Goal: Task Accomplishment & Management: Use online tool/utility

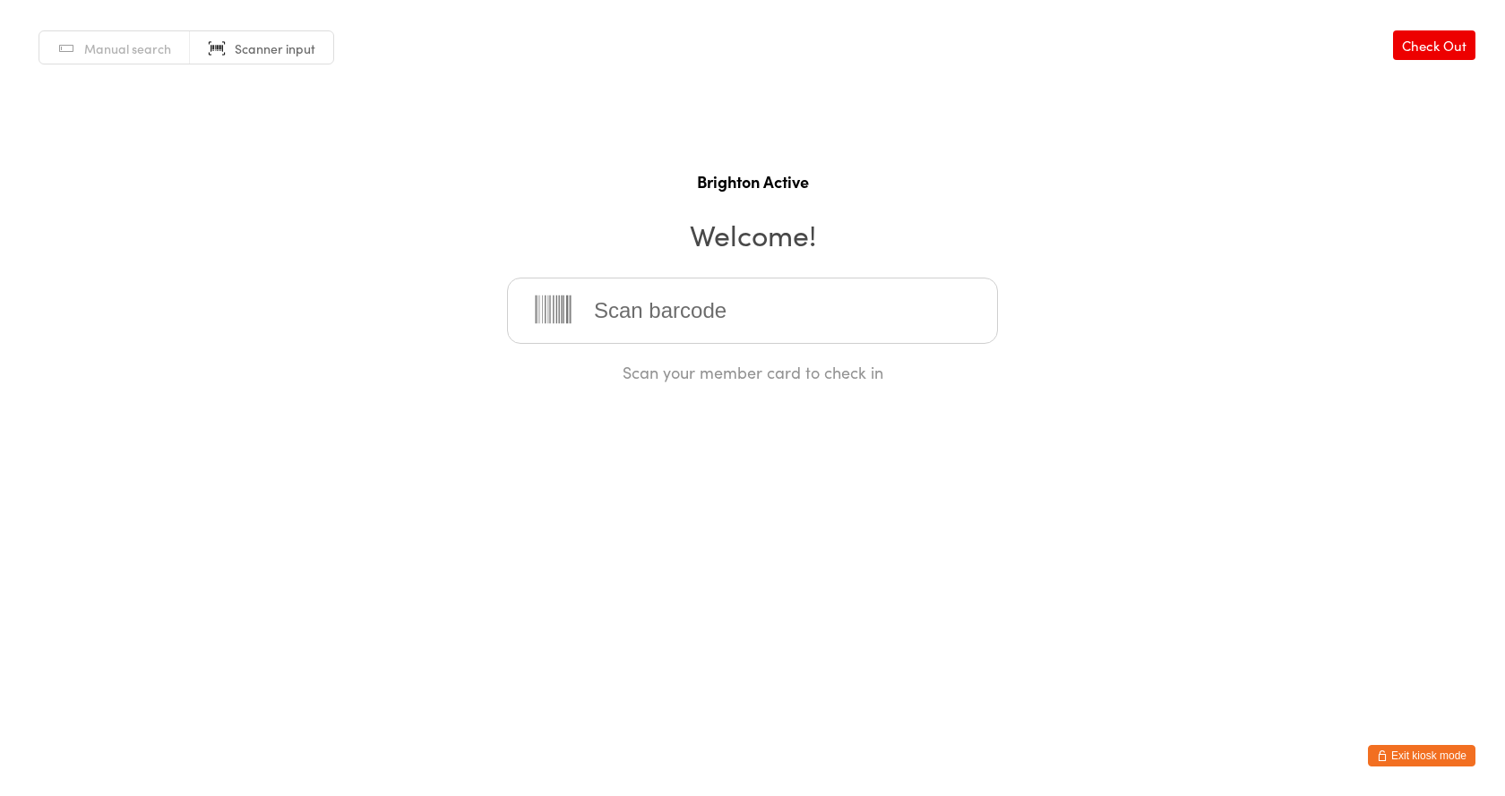
click at [662, 322] on input "search" at bounding box center [752, 311] width 491 height 66
click at [90, 39] on span "Manual search" at bounding box center [127, 48] width 87 height 18
click at [728, 301] on input "search" at bounding box center [752, 311] width 491 height 66
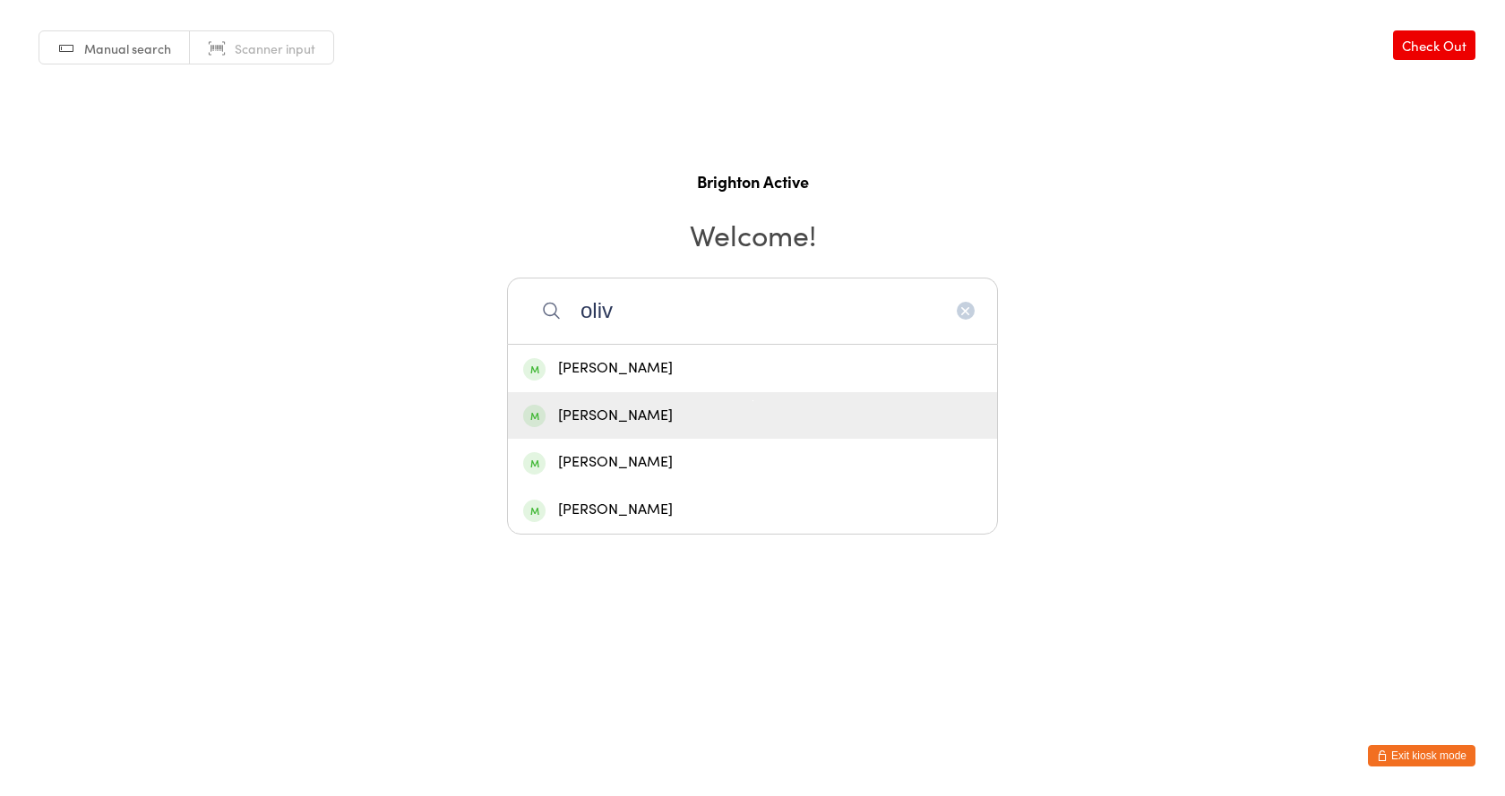
type input "oliv"
click at [674, 408] on div "Olivia Simpson" at bounding box center [752, 416] width 459 height 24
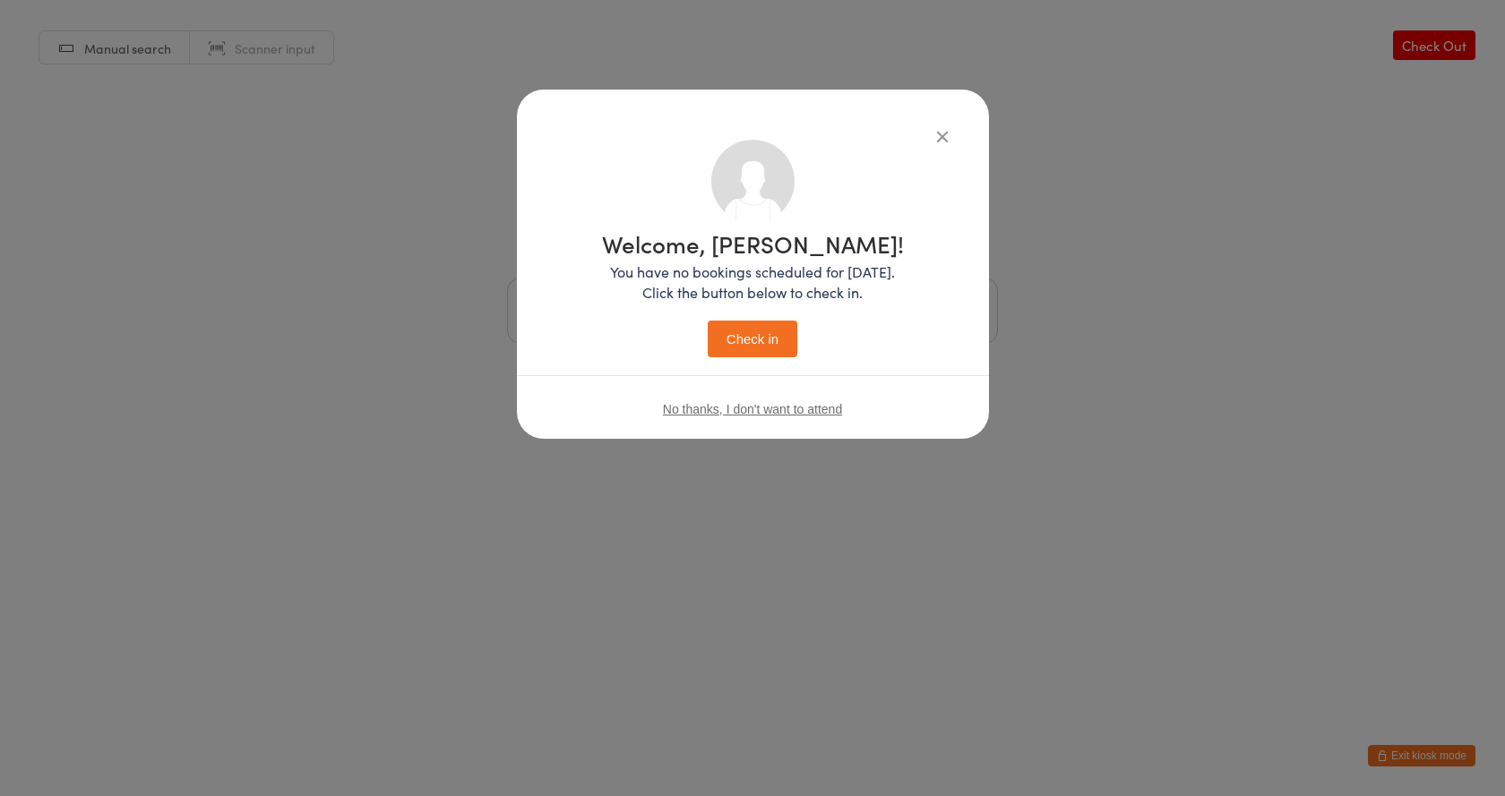
click at [738, 336] on button "Check in" at bounding box center [753, 339] width 90 height 37
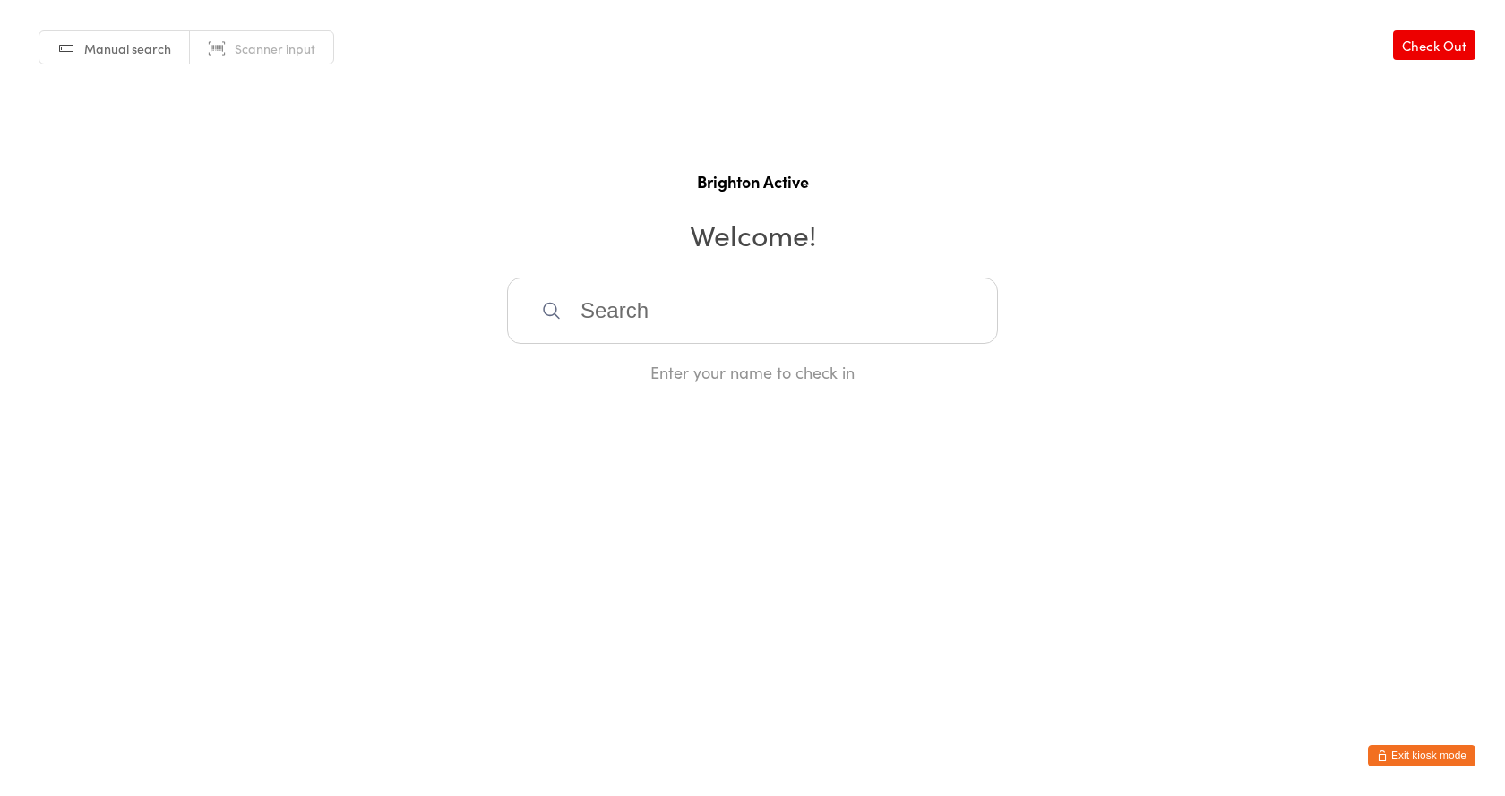
click at [616, 296] on input "search" at bounding box center [752, 311] width 491 height 66
click at [617, 312] on input "search" at bounding box center [752, 311] width 491 height 66
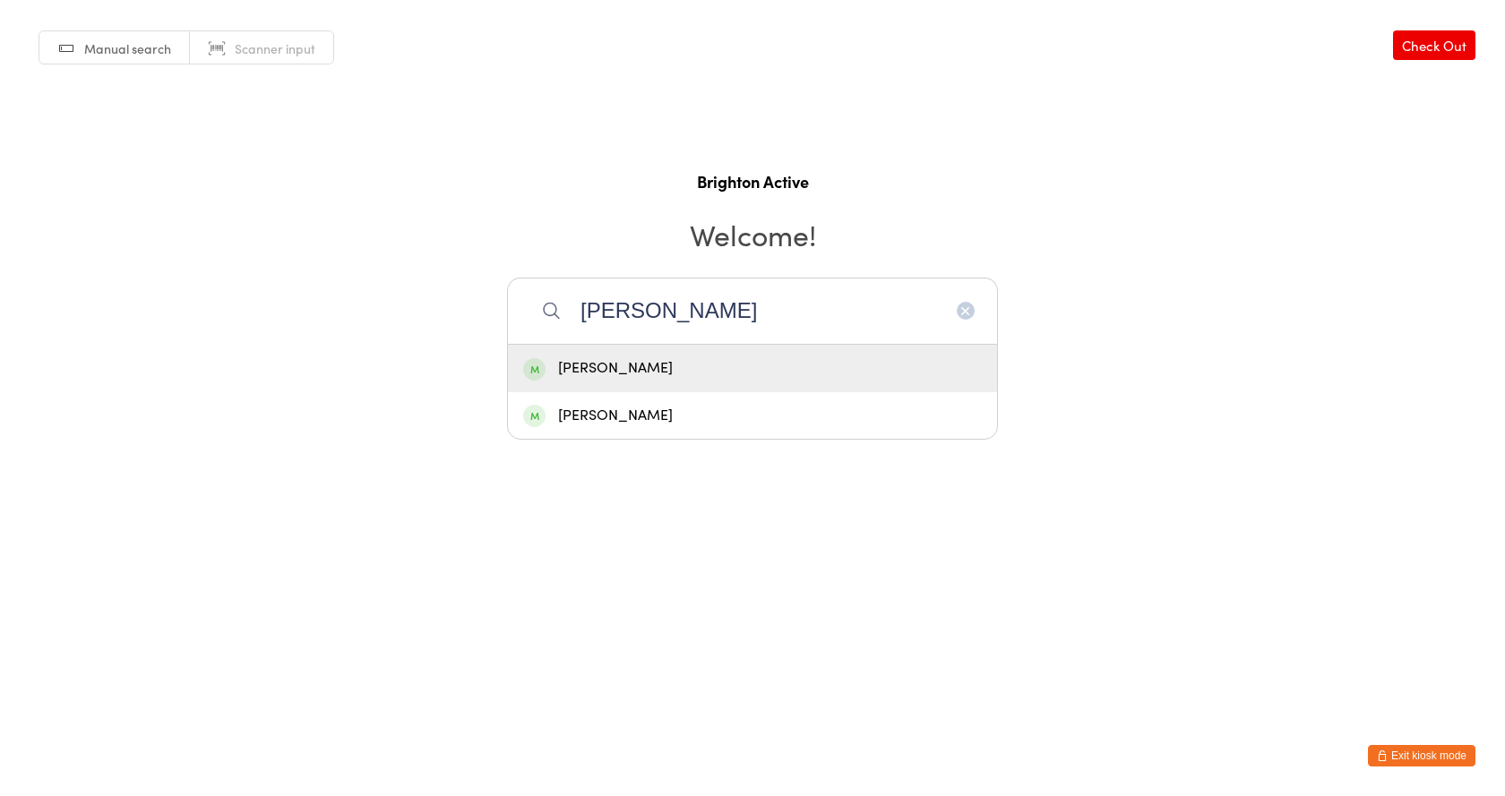
type input "elaine"
click at [651, 373] on div "[PERSON_NAME]" at bounding box center [752, 368] width 459 height 24
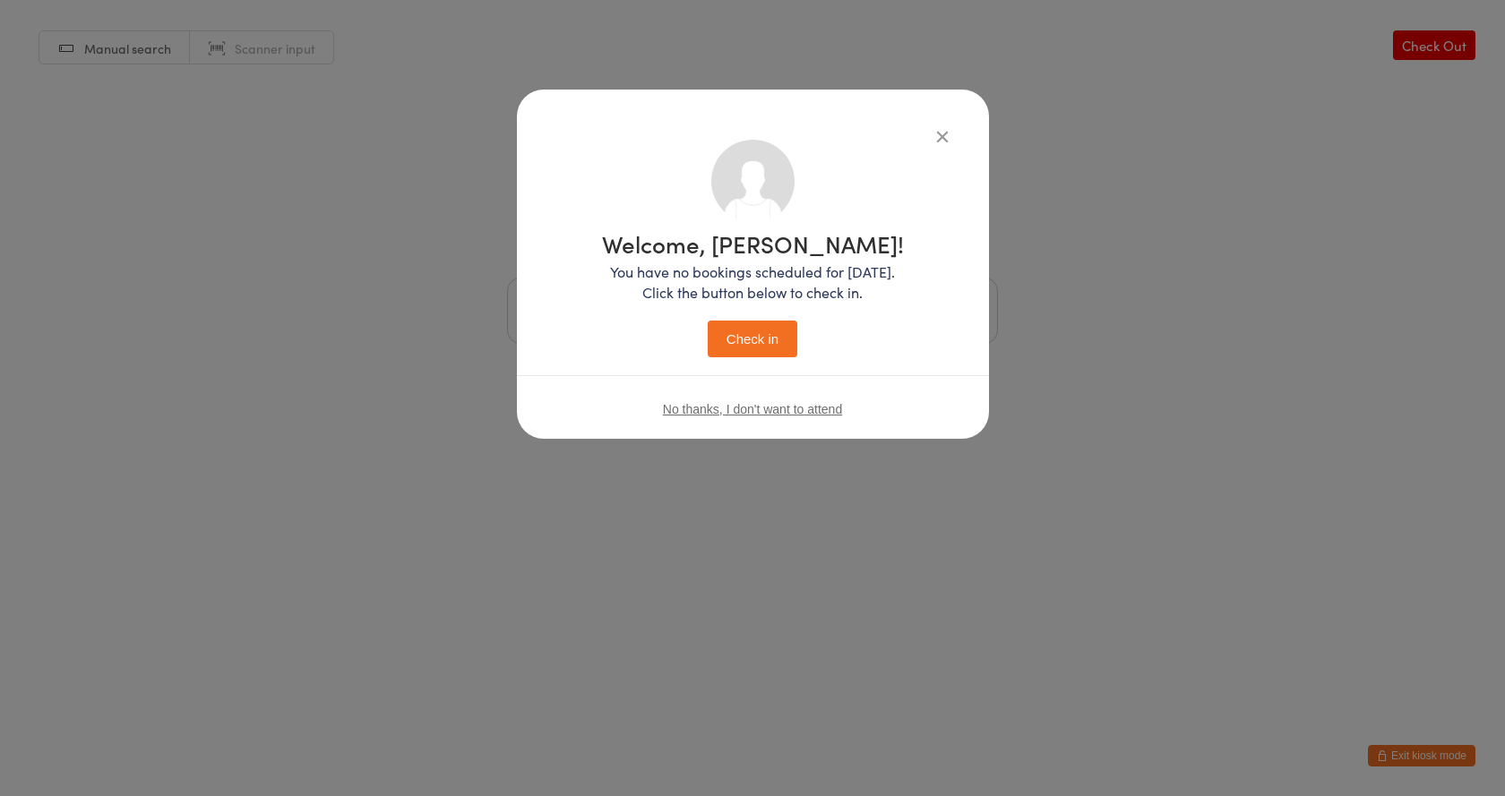
click at [747, 336] on button "Check in" at bounding box center [753, 339] width 90 height 37
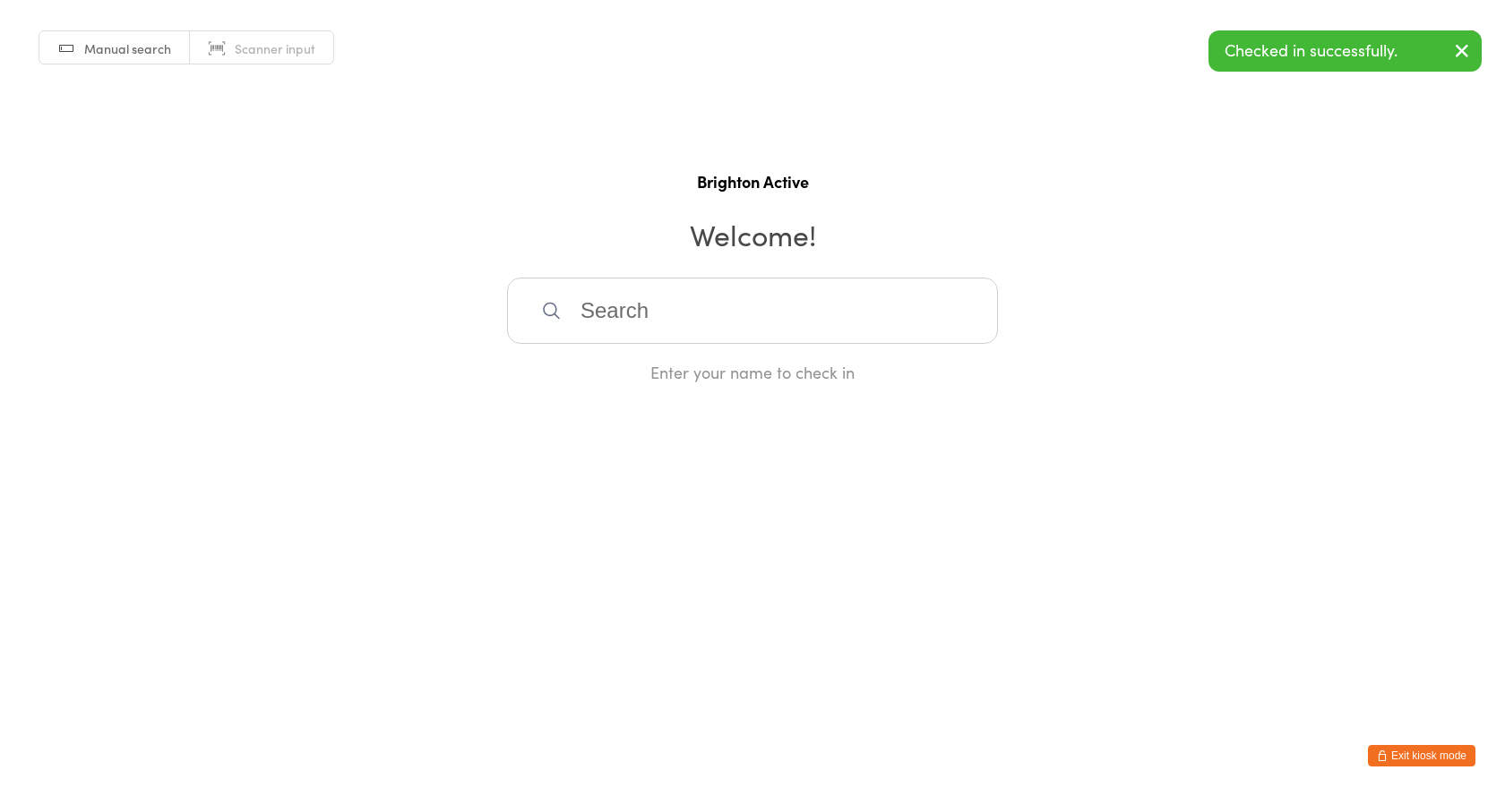
click at [288, 39] on span "Scanner input" at bounding box center [275, 48] width 81 height 18
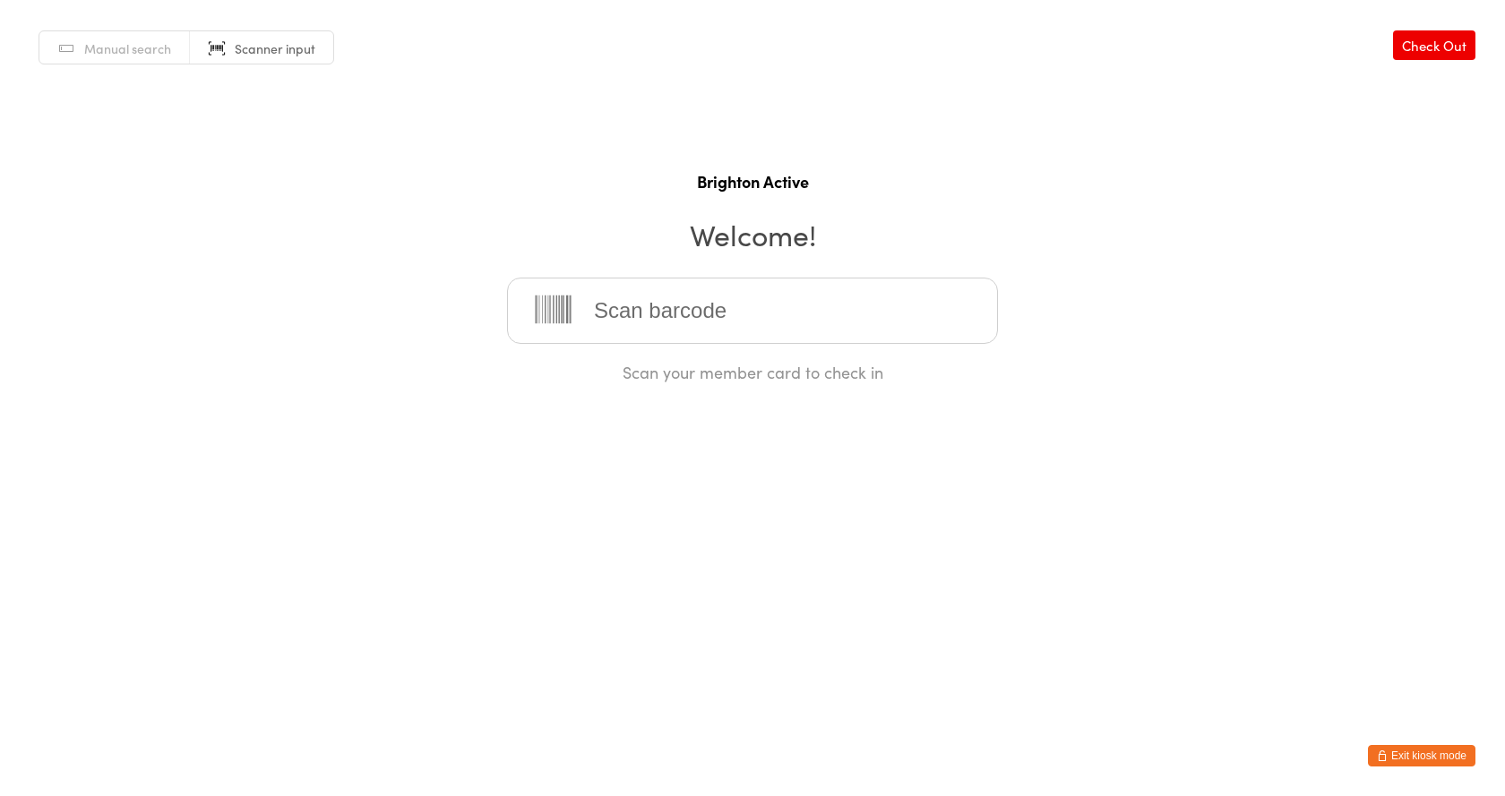
click at [1414, 751] on button "Exit kiosk mode" at bounding box center [1421, 755] width 107 height 21
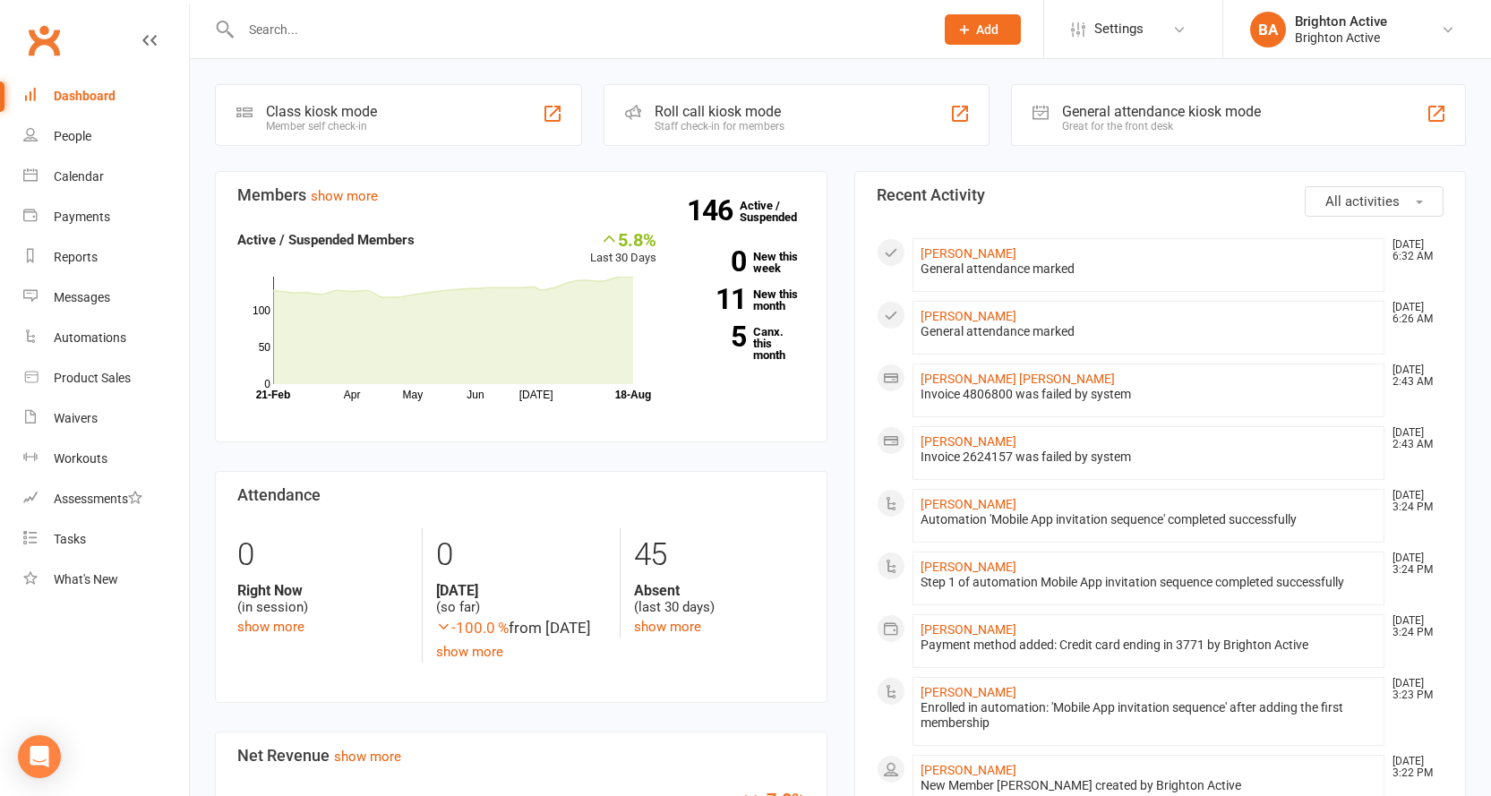
click at [263, 34] on input "text" at bounding box center [579, 29] width 686 height 25
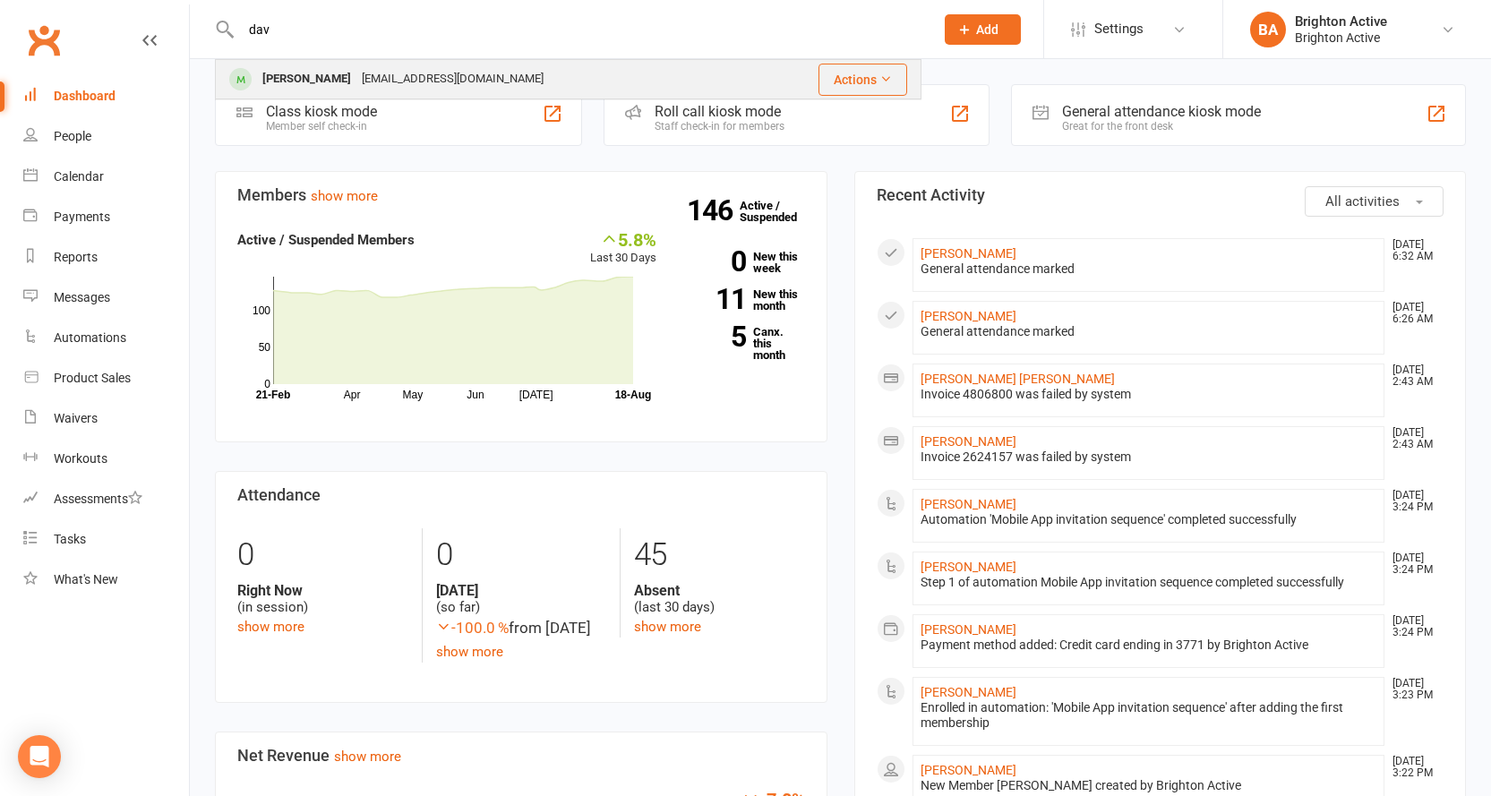
type input "dav"
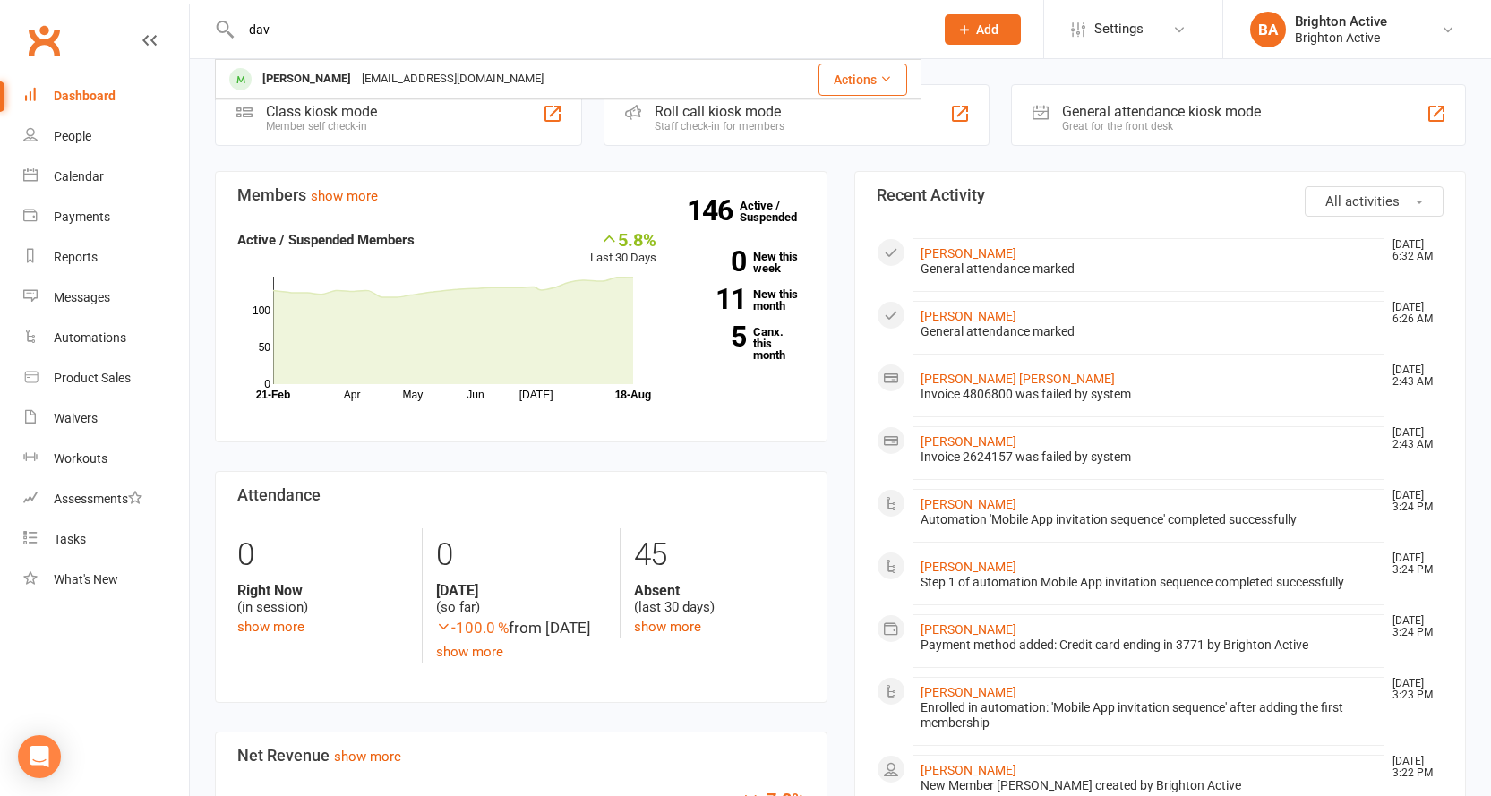
click at [329, 77] on div "David Ozacardi" at bounding box center [306, 79] width 99 height 26
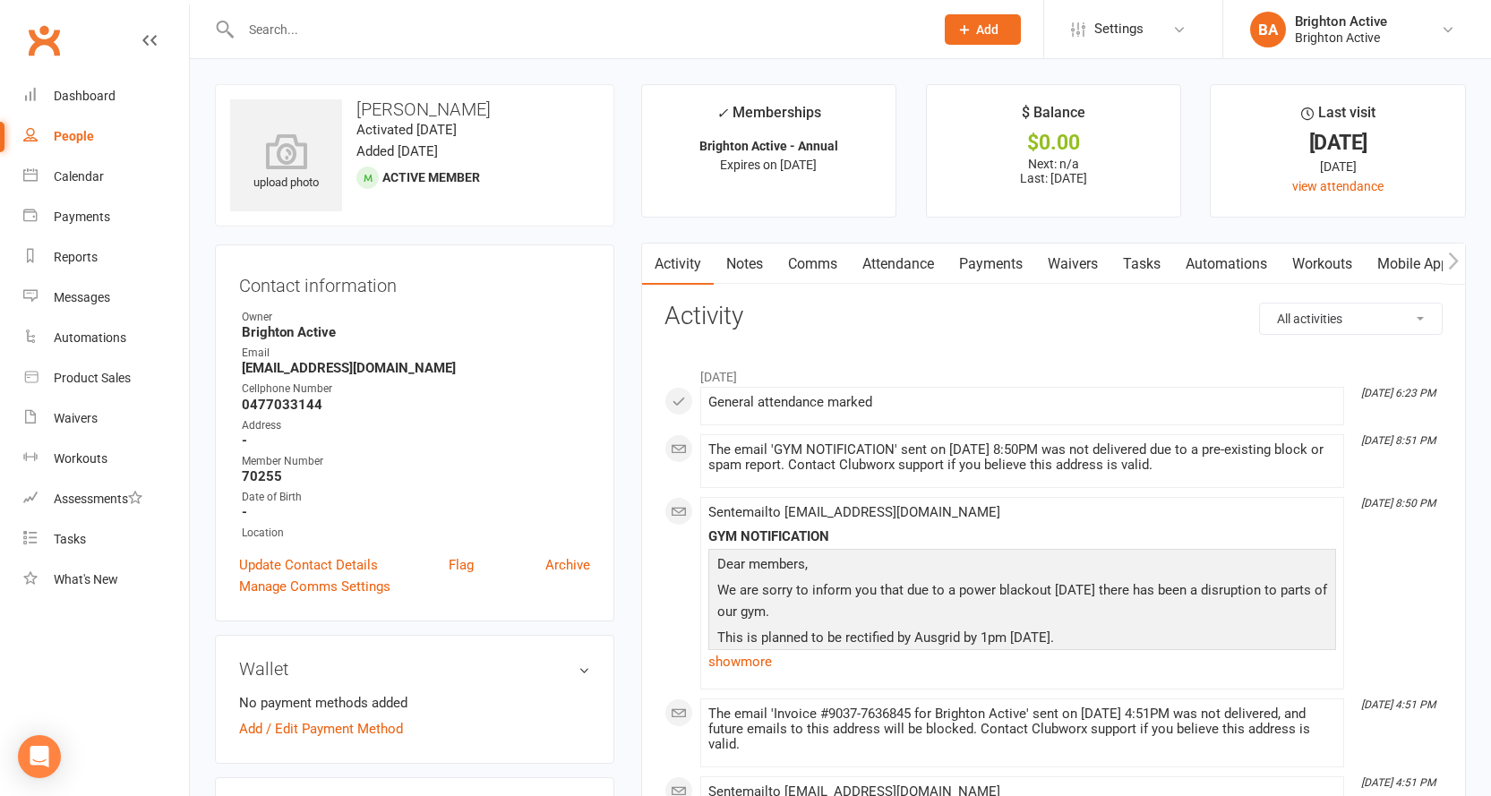
click at [989, 259] on link "Payments" at bounding box center [991, 264] width 89 height 41
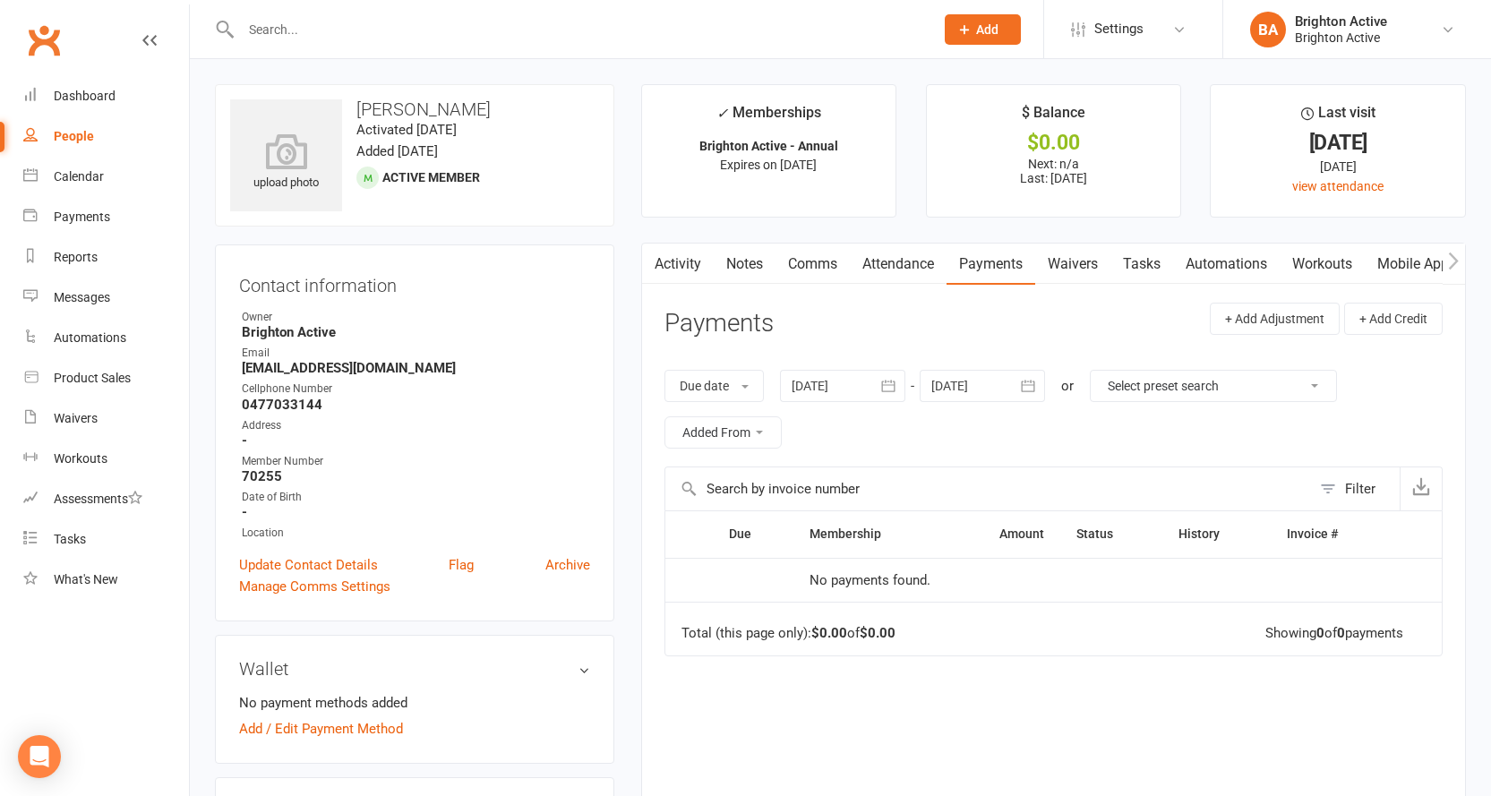
click at [802, 260] on link "Comms" at bounding box center [813, 264] width 74 height 41
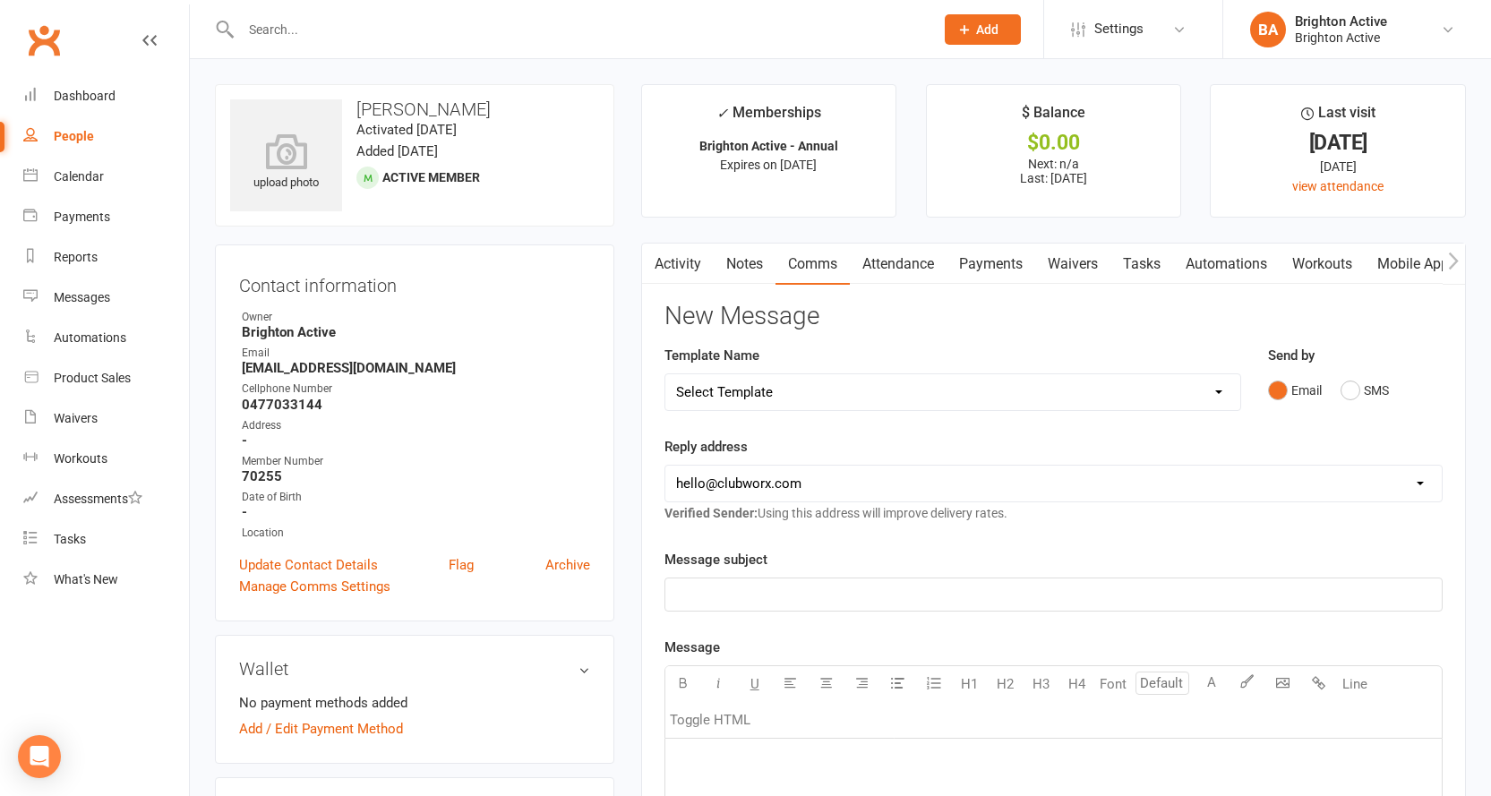
click at [743, 262] on link "Notes" at bounding box center [745, 264] width 62 height 41
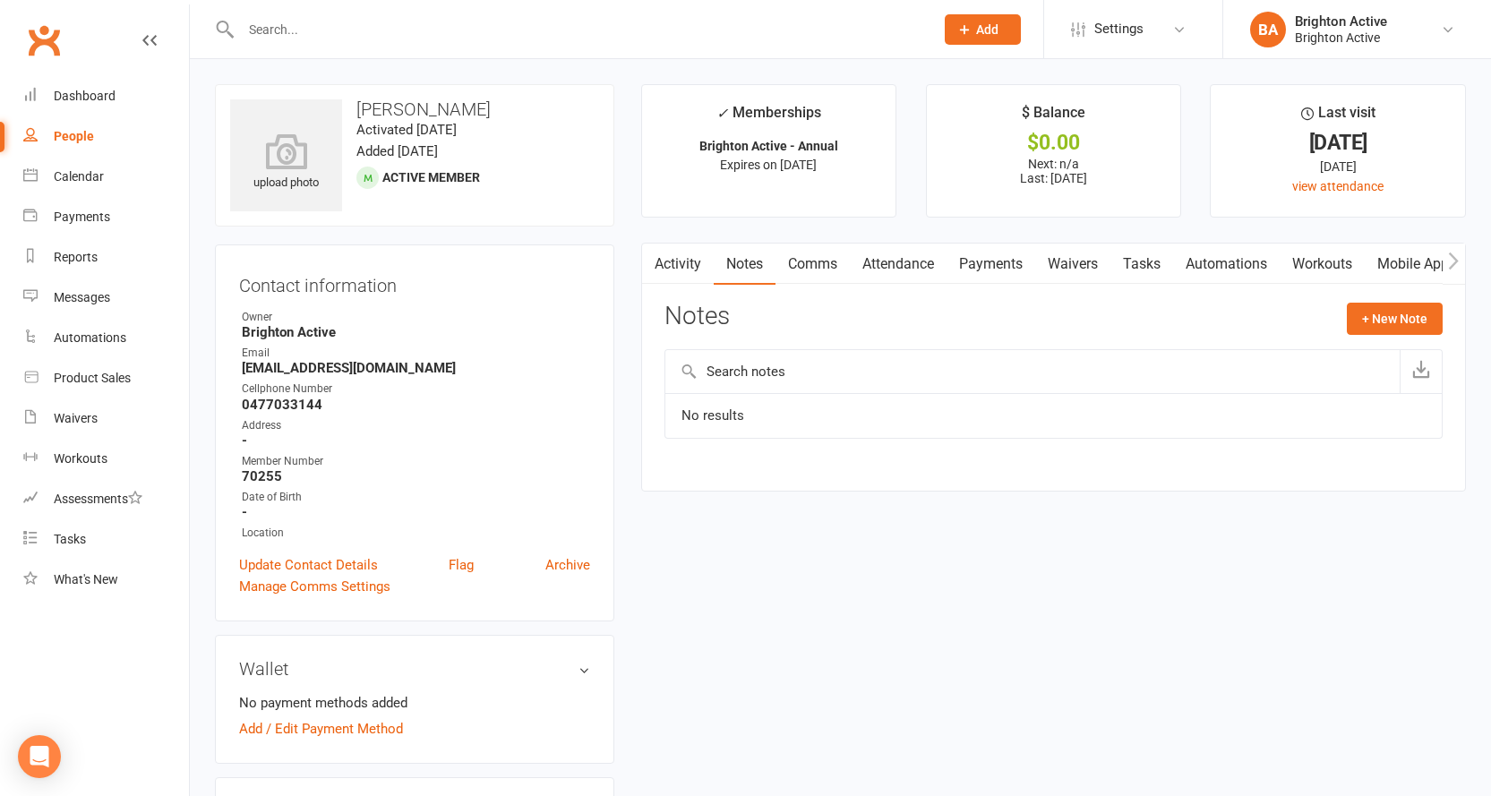
click at [676, 253] on link "Activity" at bounding box center [678, 264] width 72 height 41
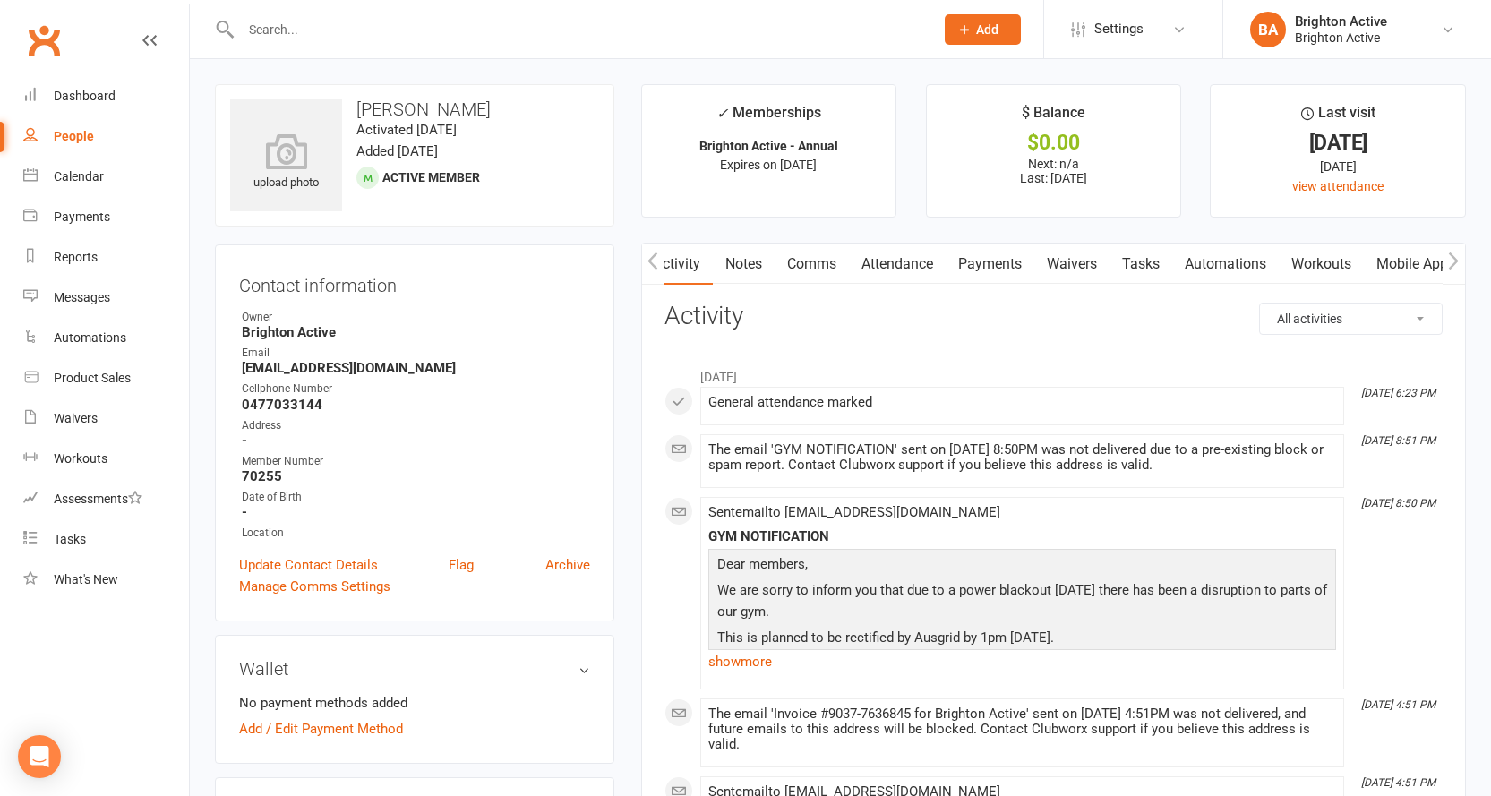
click at [981, 258] on link "Payments" at bounding box center [990, 264] width 89 height 41
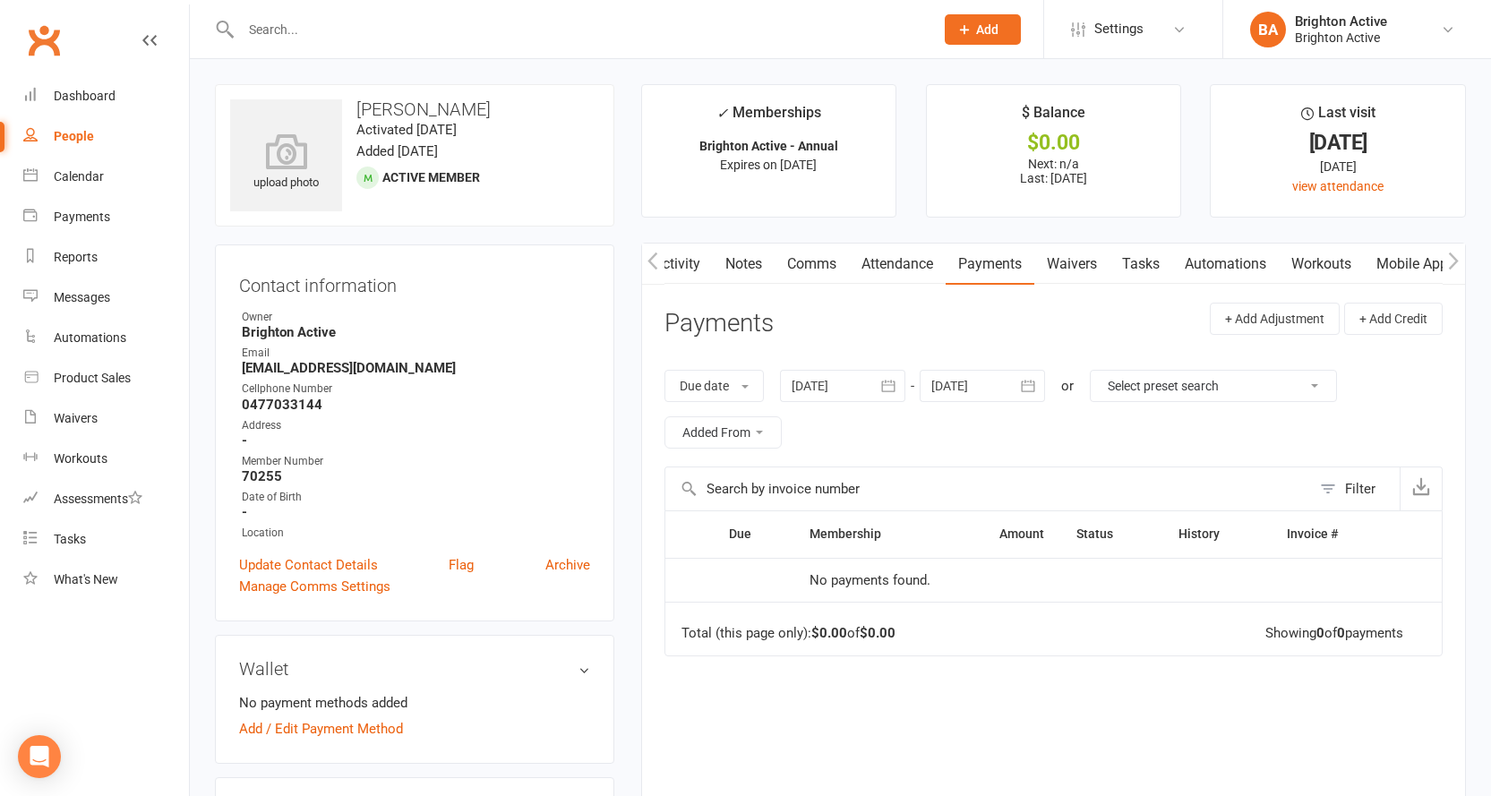
click at [651, 262] on icon "button" at bounding box center [653, 260] width 10 height 17
click at [116, 91] on link "Dashboard" at bounding box center [106, 96] width 166 height 40
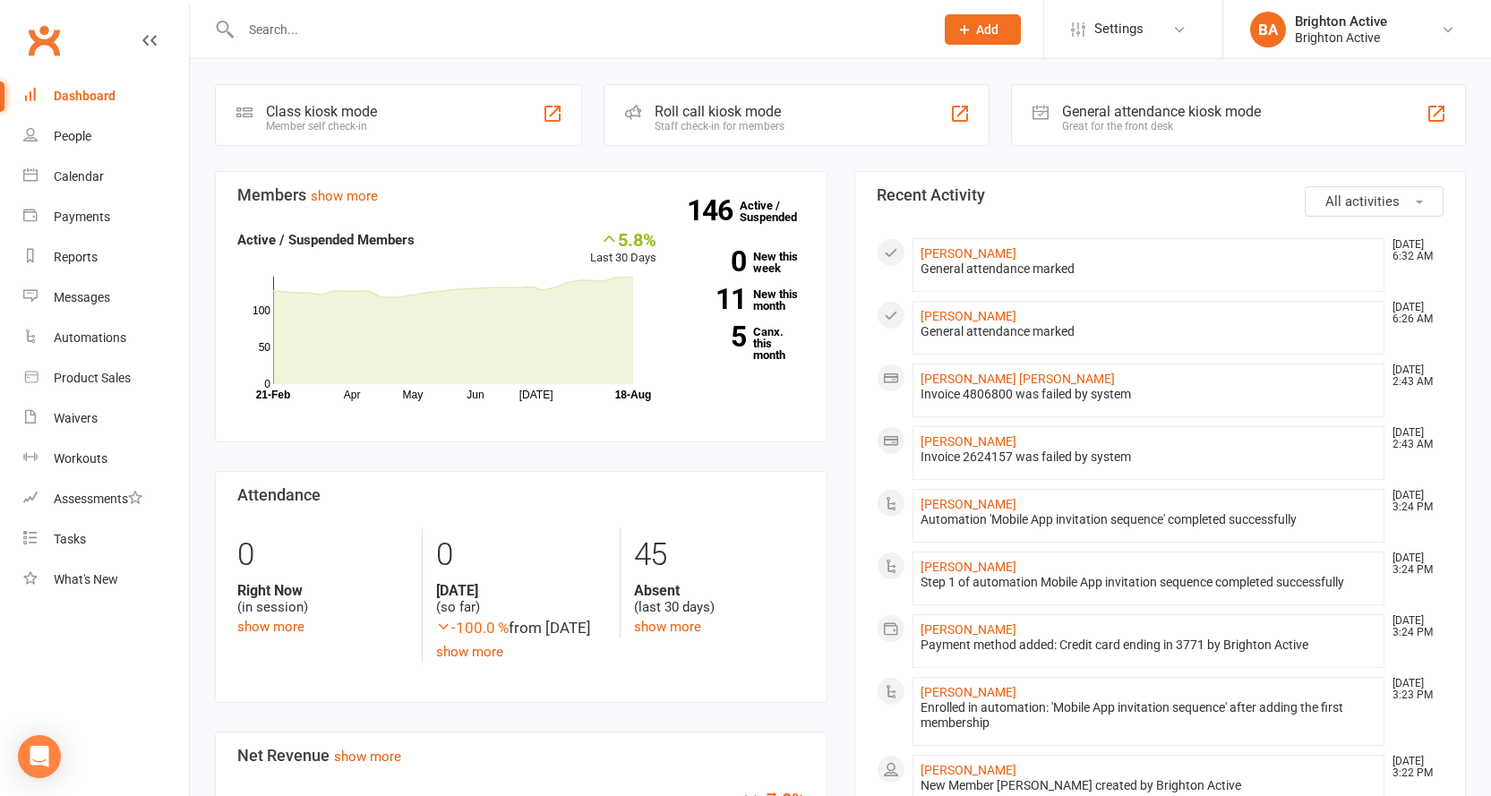
click at [1082, 112] on div "General attendance kiosk mode" at bounding box center [1161, 111] width 199 height 17
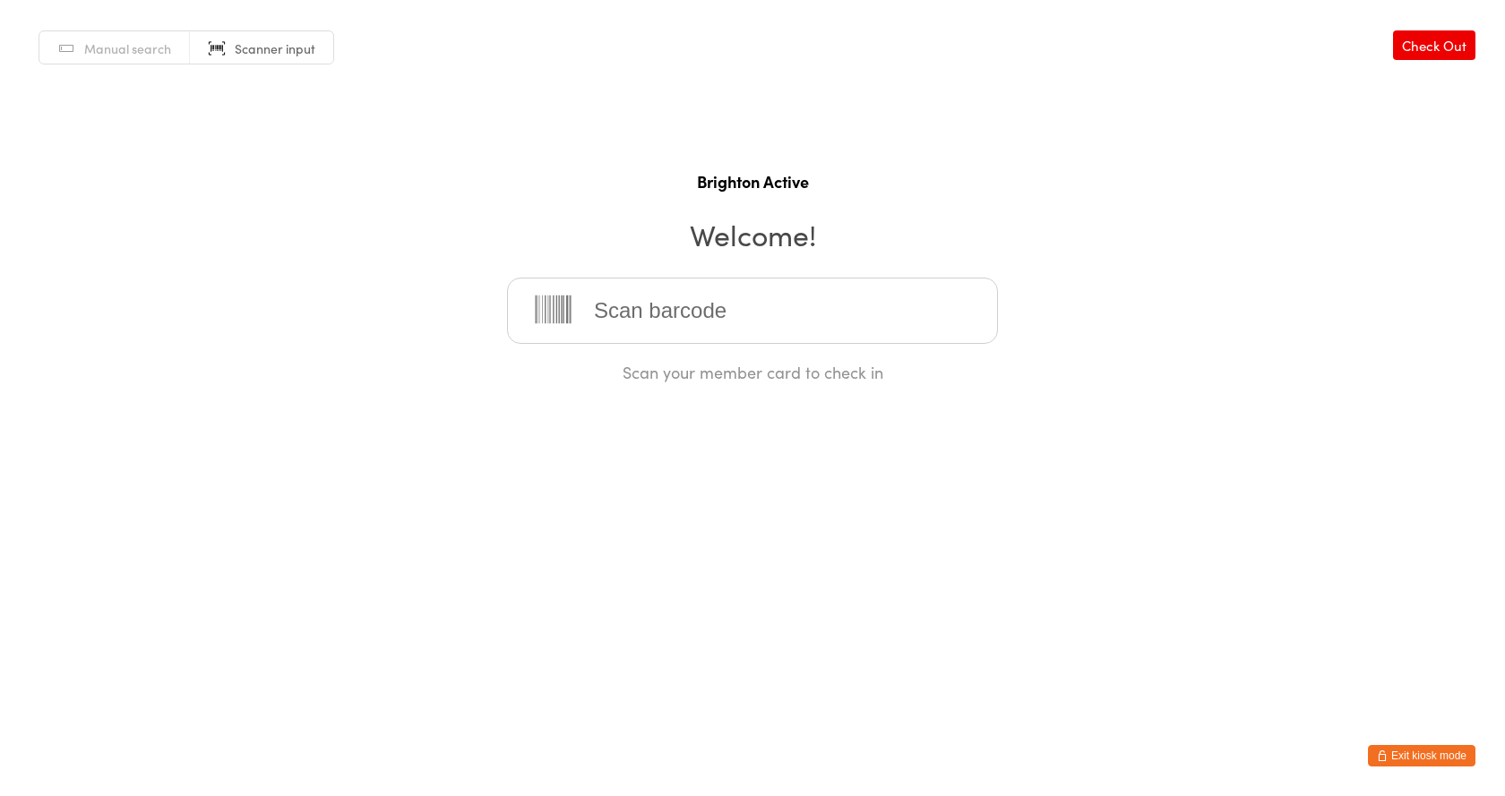
click at [1422, 756] on button "Exit kiosk mode" at bounding box center [1421, 755] width 107 height 21
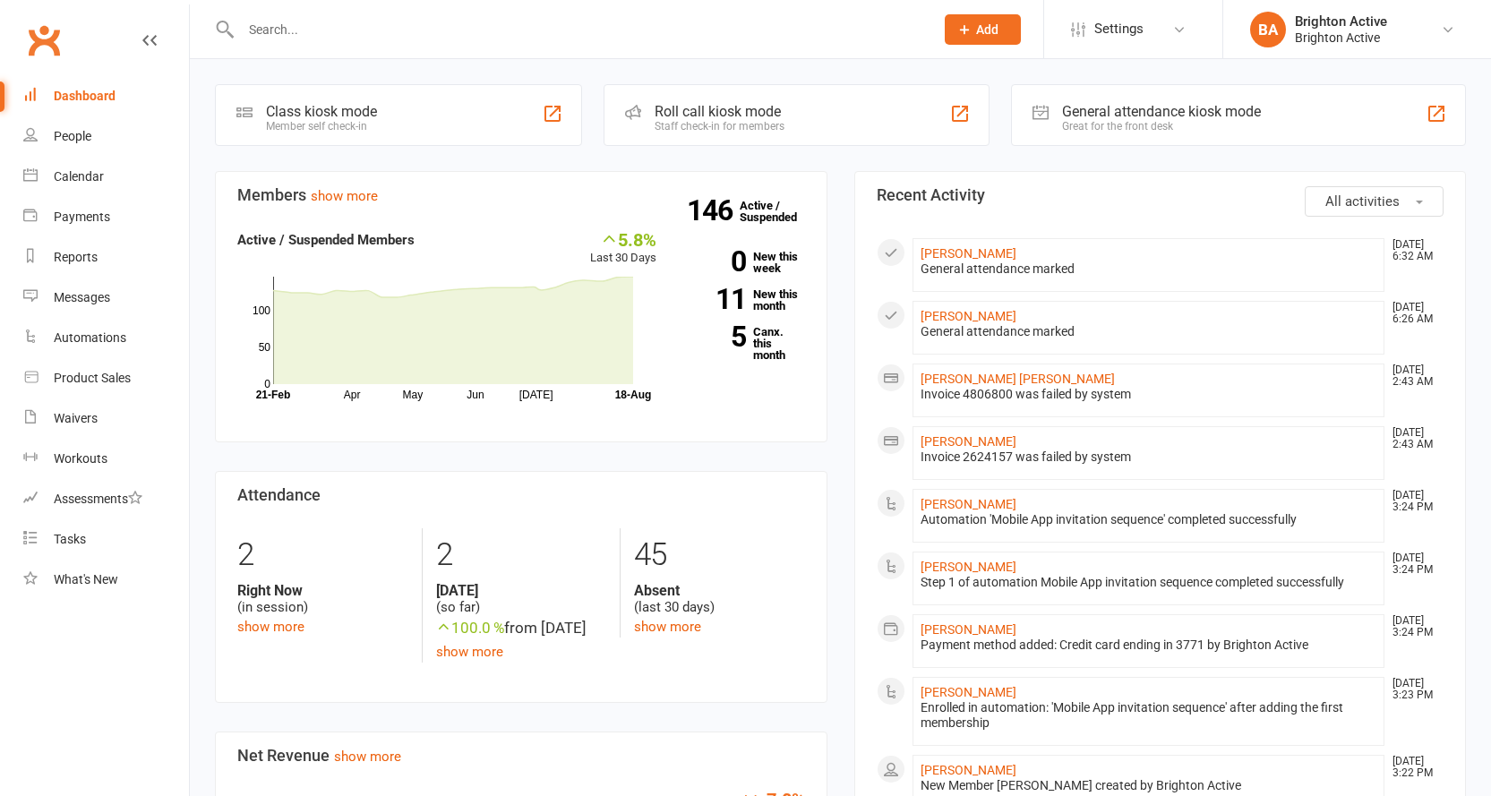
click at [327, 30] on input "text" at bounding box center [579, 29] width 686 height 25
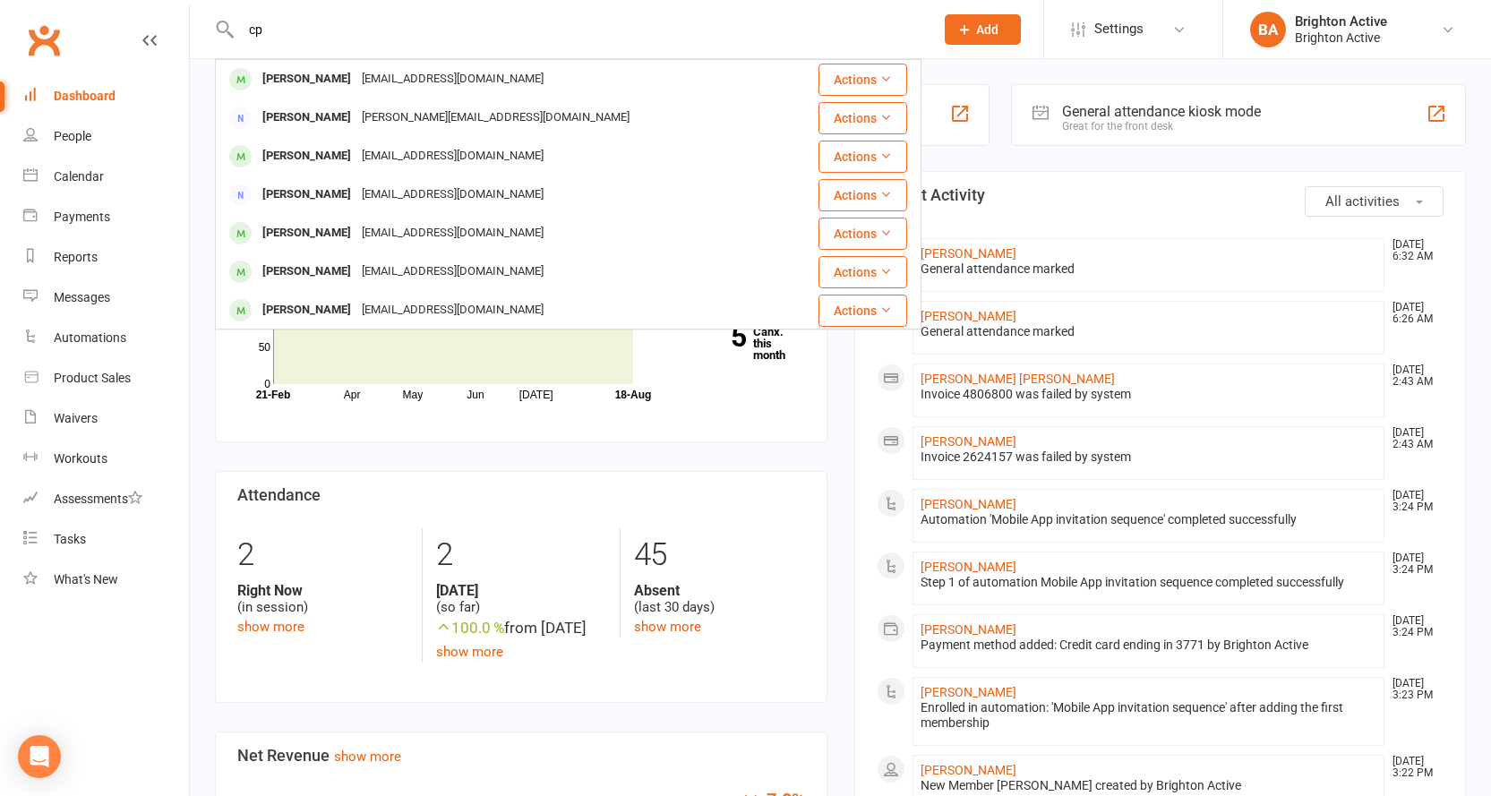
type input "c"
type input "chris"
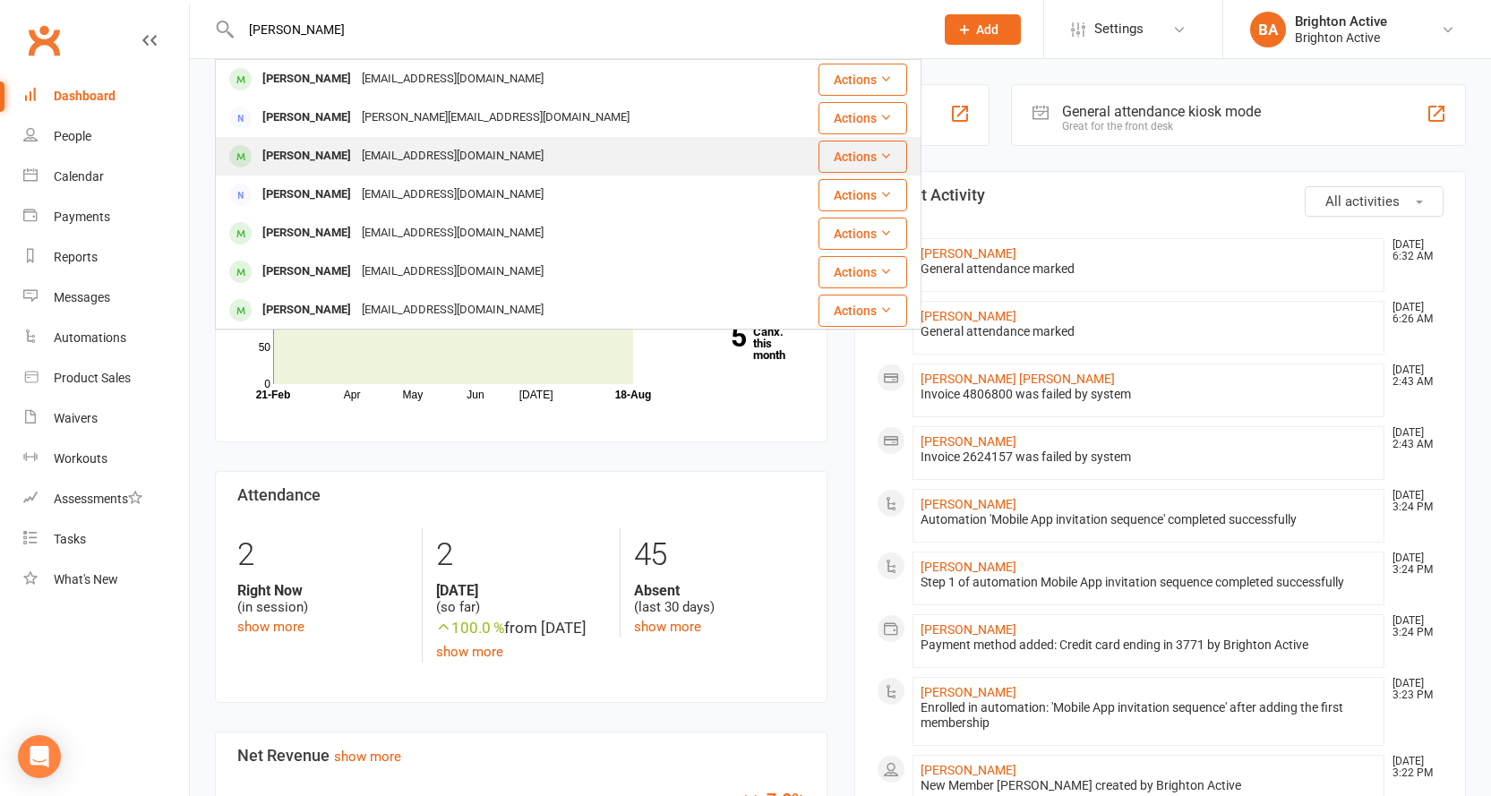
click at [434, 161] on div "calantzis@bigpond.com" at bounding box center [452, 156] width 193 height 26
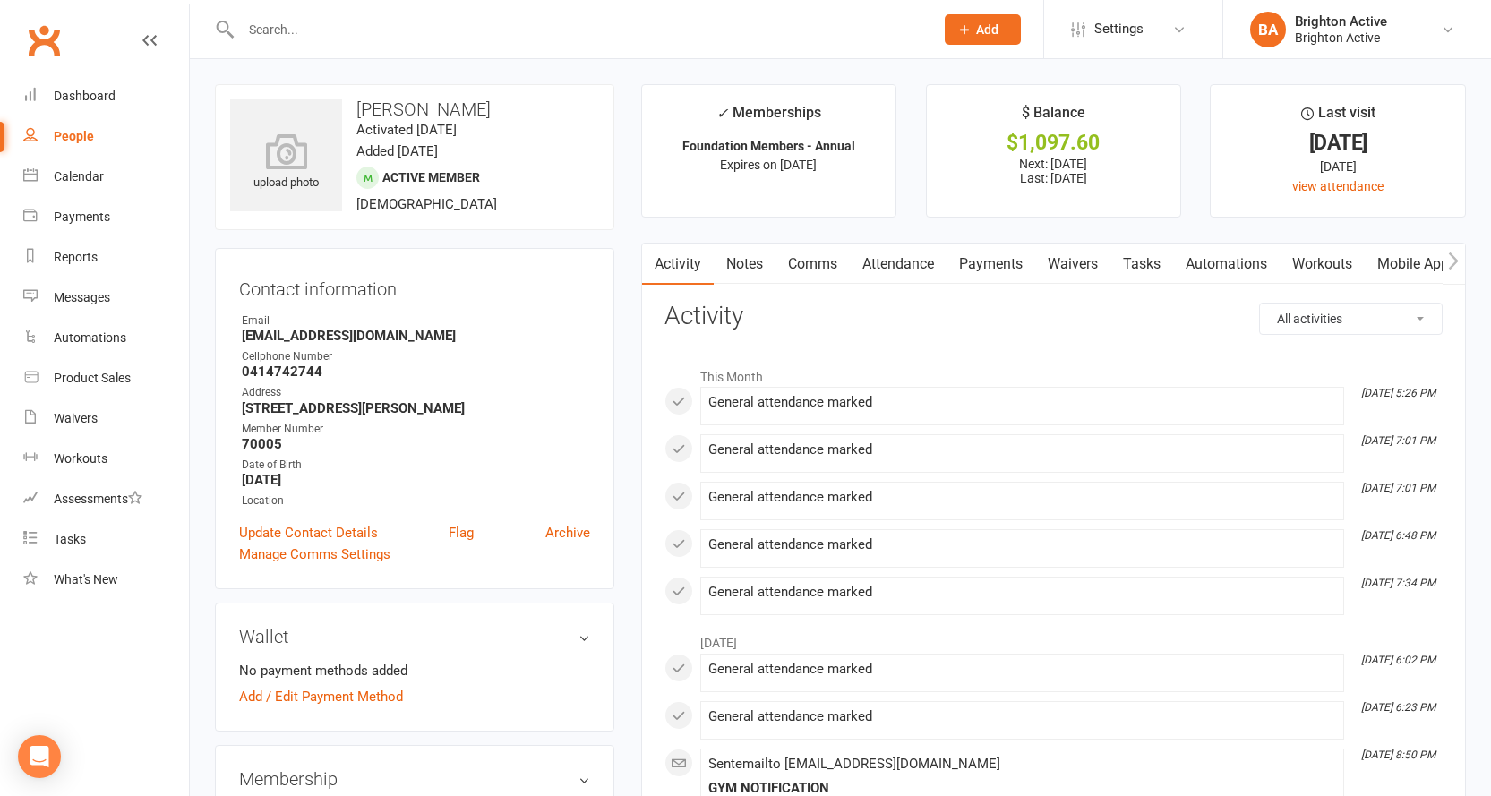
click at [975, 257] on link "Payments" at bounding box center [991, 264] width 89 height 41
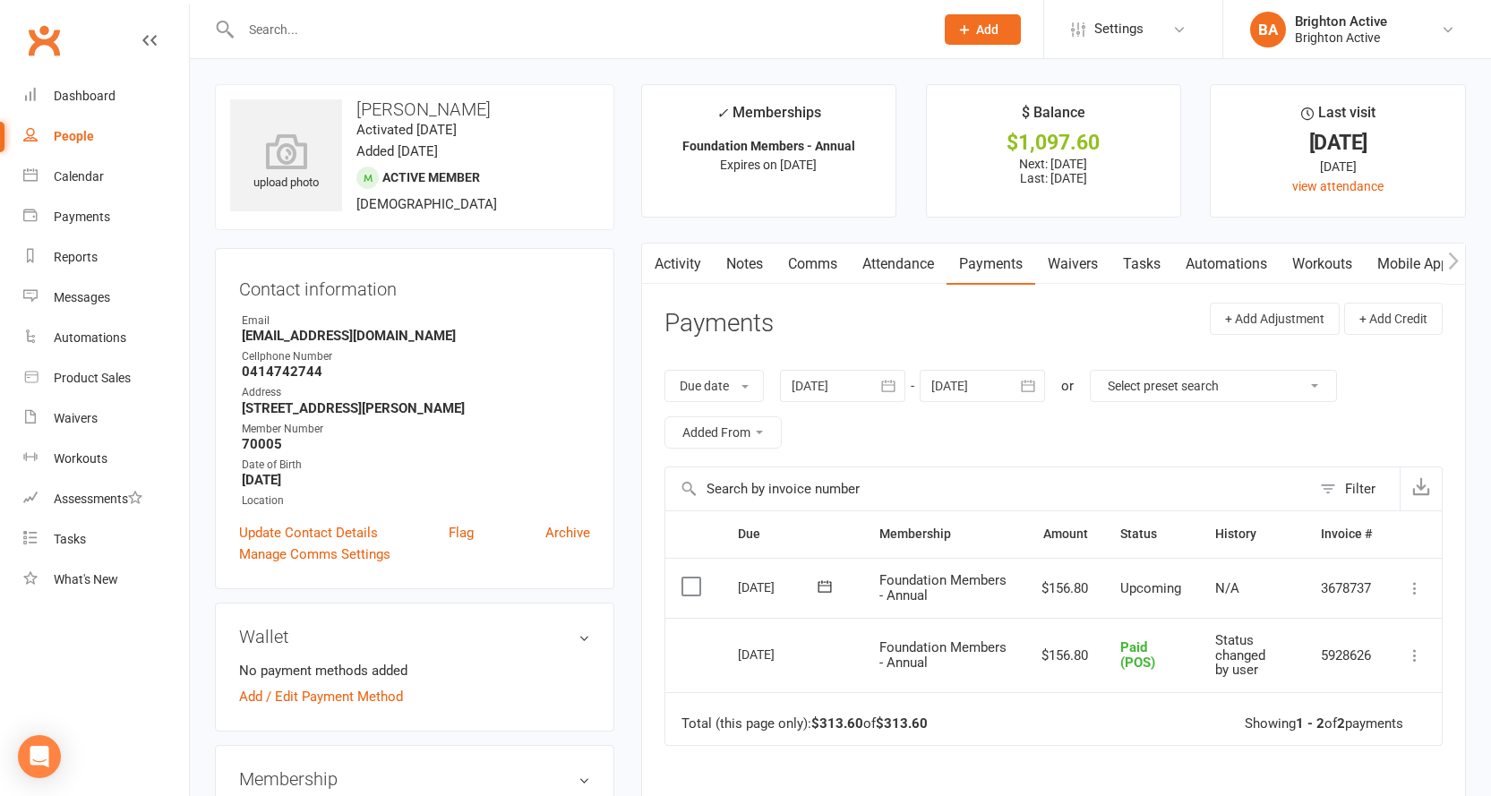
click at [261, 15] on div at bounding box center [568, 29] width 707 height 58
click at [279, 30] on input "text" at bounding box center [579, 29] width 686 height 25
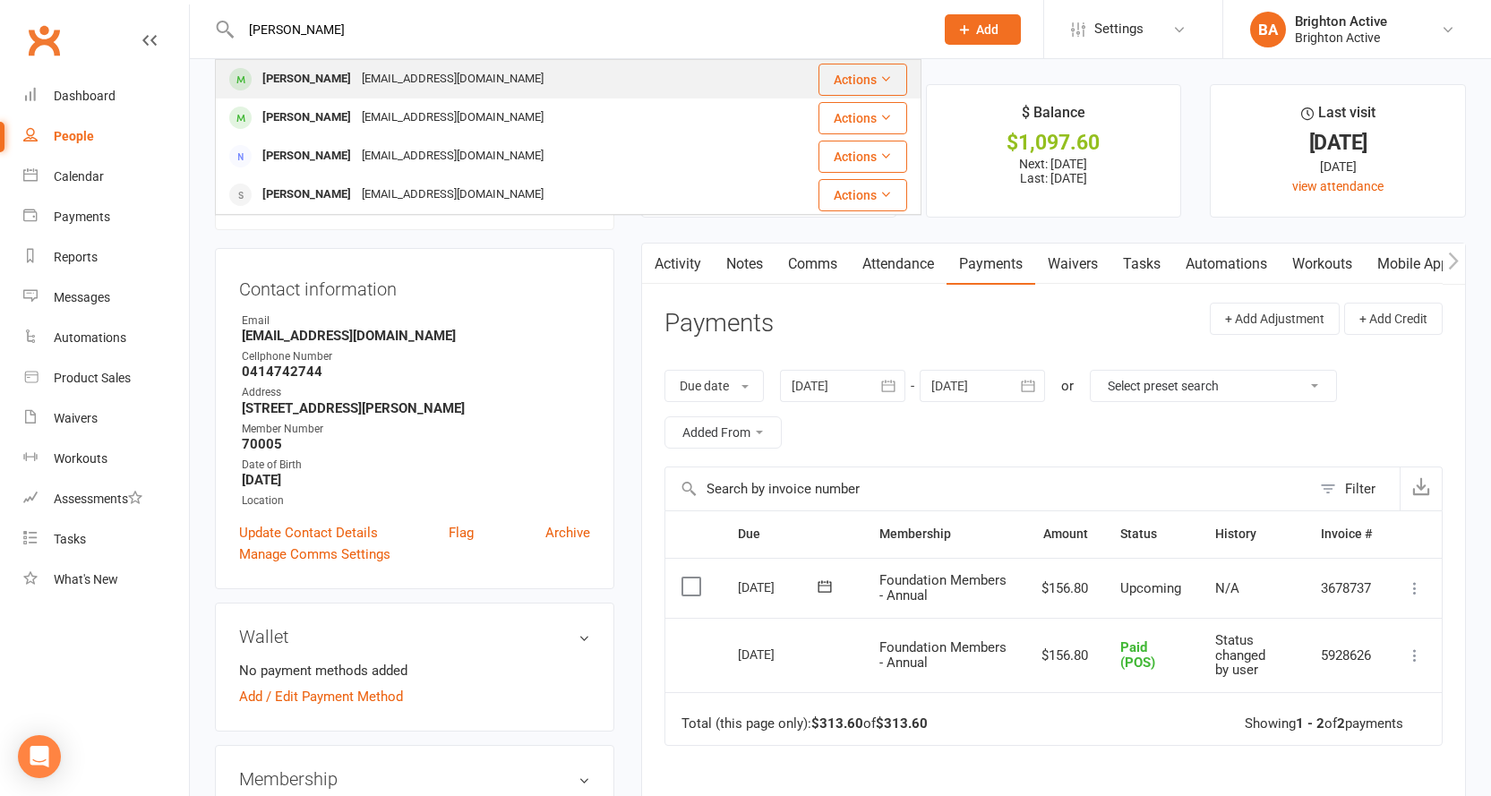
type input "peter"
click at [356, 68] on div "calantzis@bigpond.com" at bounding box center [452, 79] width 193 height 26
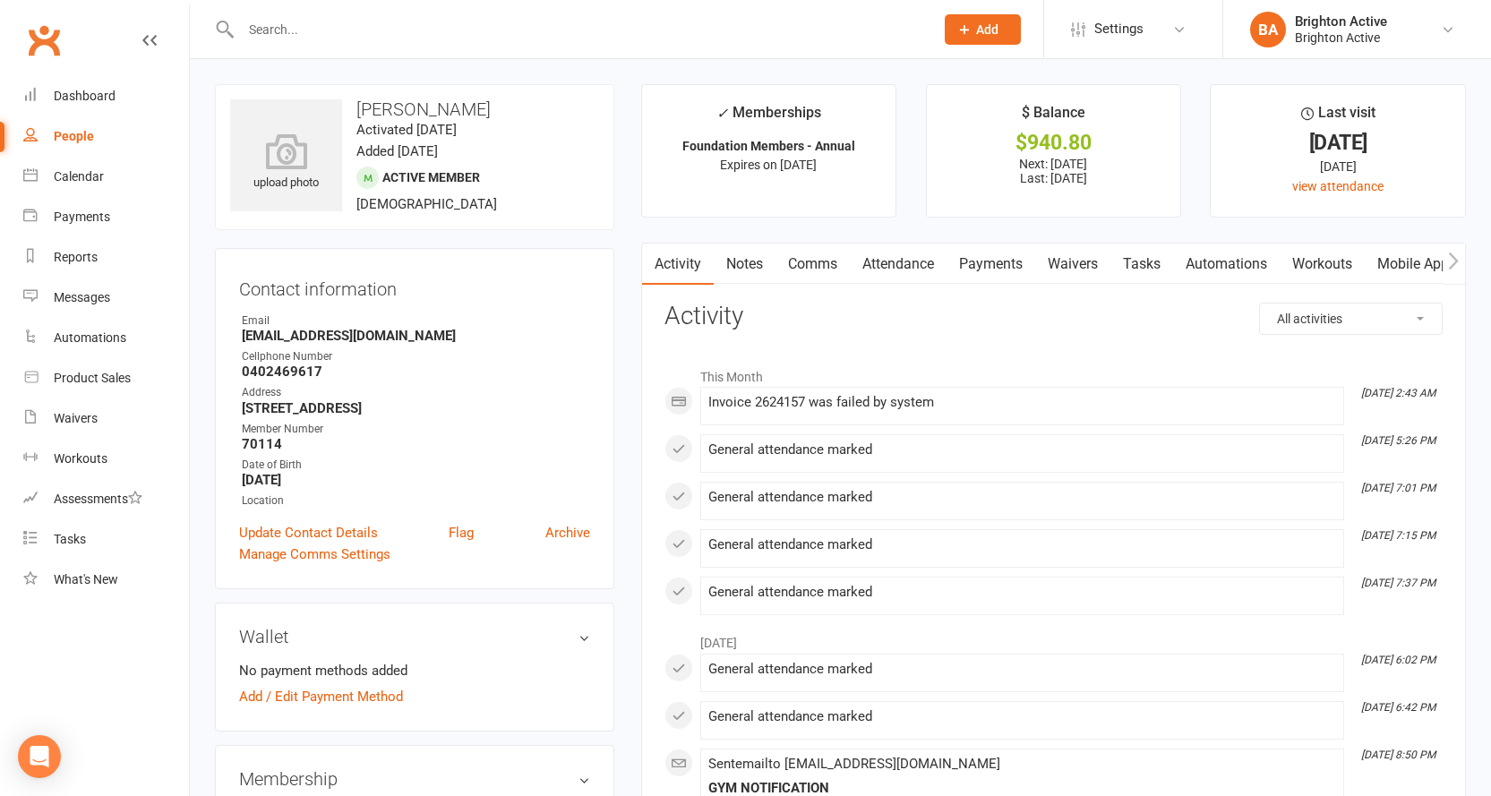
click at [982, 260] on link "Payments" at bounding box center [991, 264] width 89 height 41
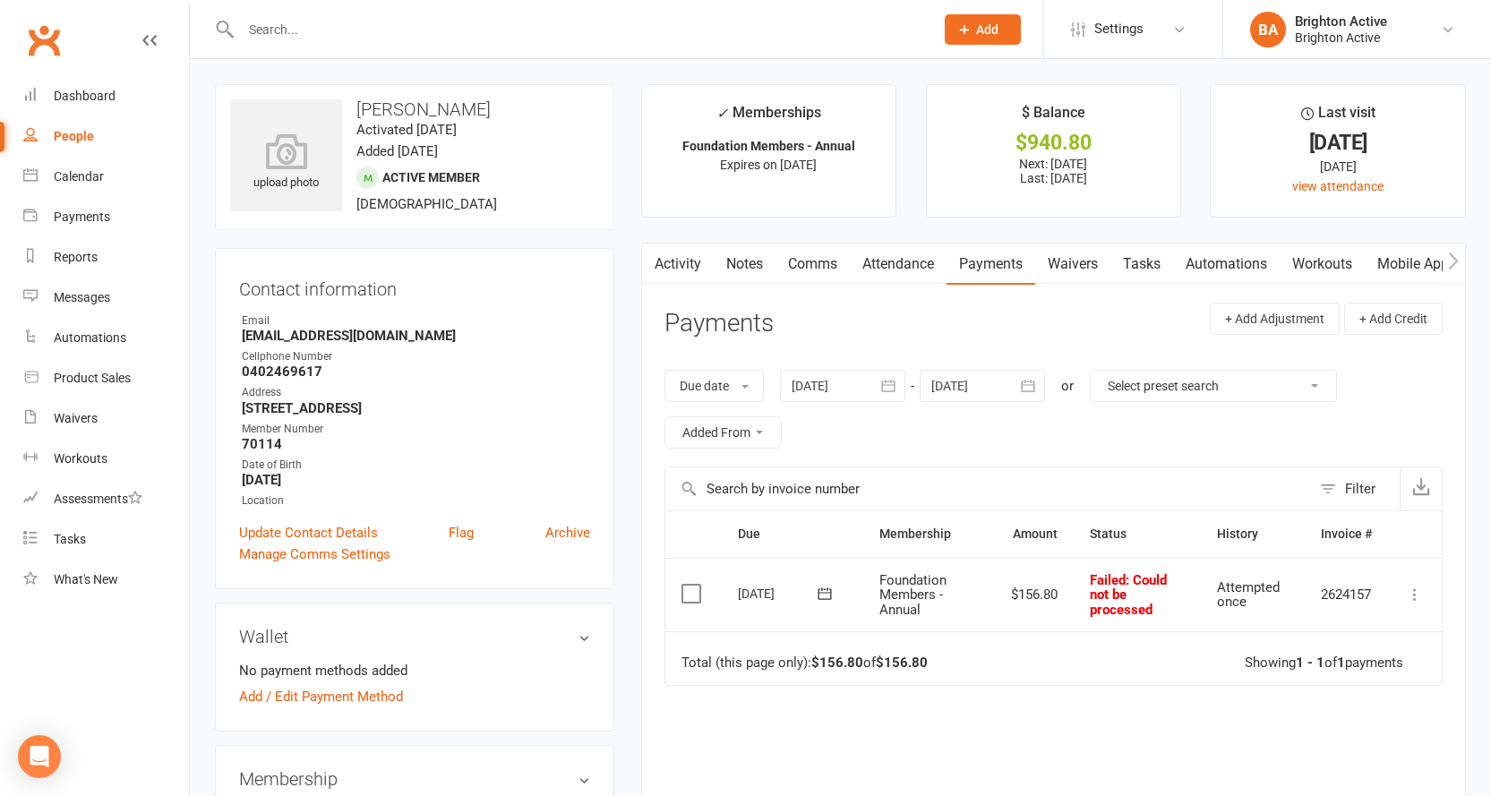
click at [282, 30] on input "text" at bounding box center [579, 29] width 686 height 25
click at [313, 33] on input "text" at bounding box center [579, 29] width 686 height 25
click at [321, 30] on input "text" at bounding box center [579, 29] width 686 height 25
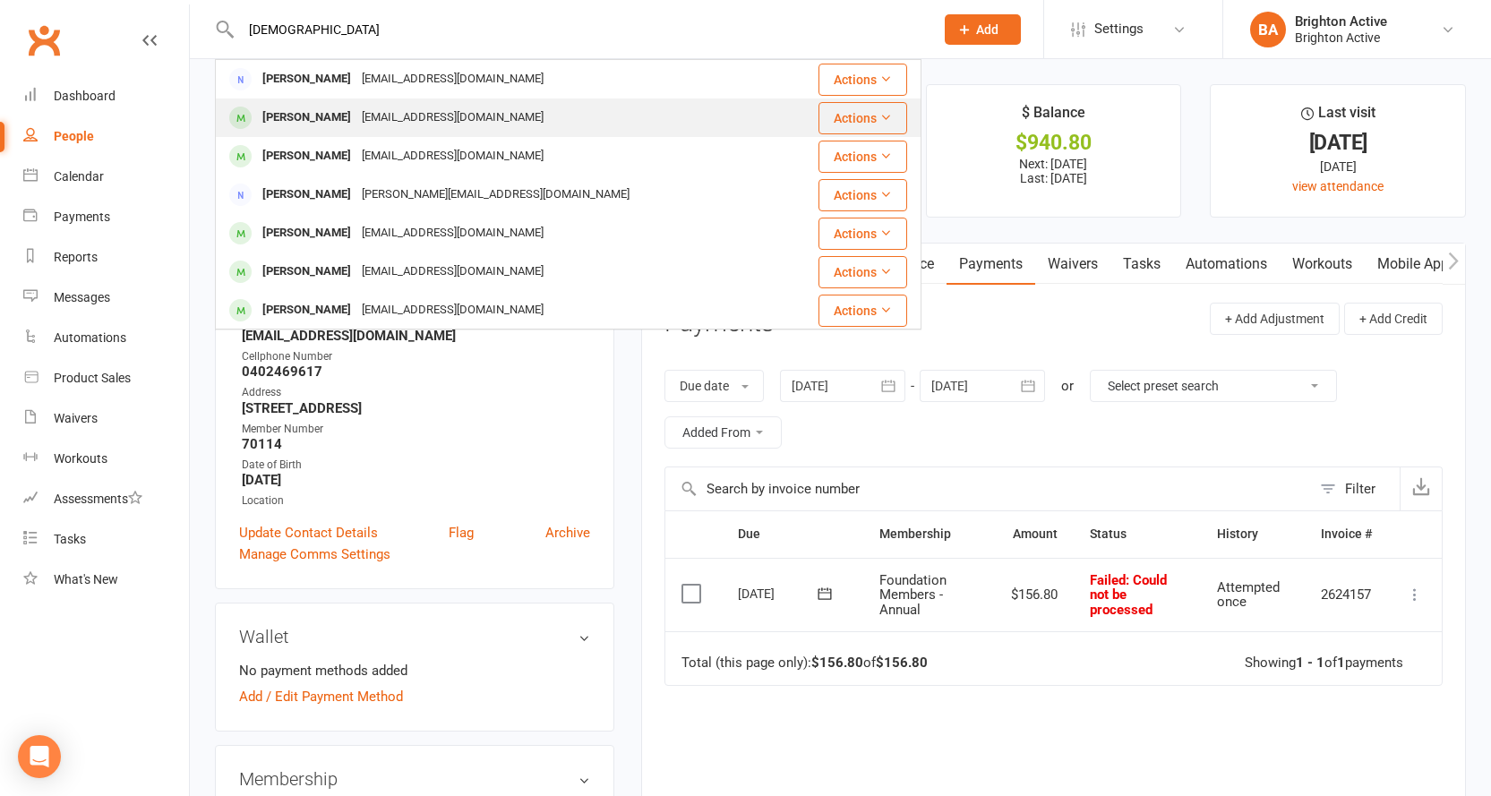
type input "christ"
click at [443, 121] on div "calantzis@bigpond.com" at bounding box center [452, 118] width 193 height 26
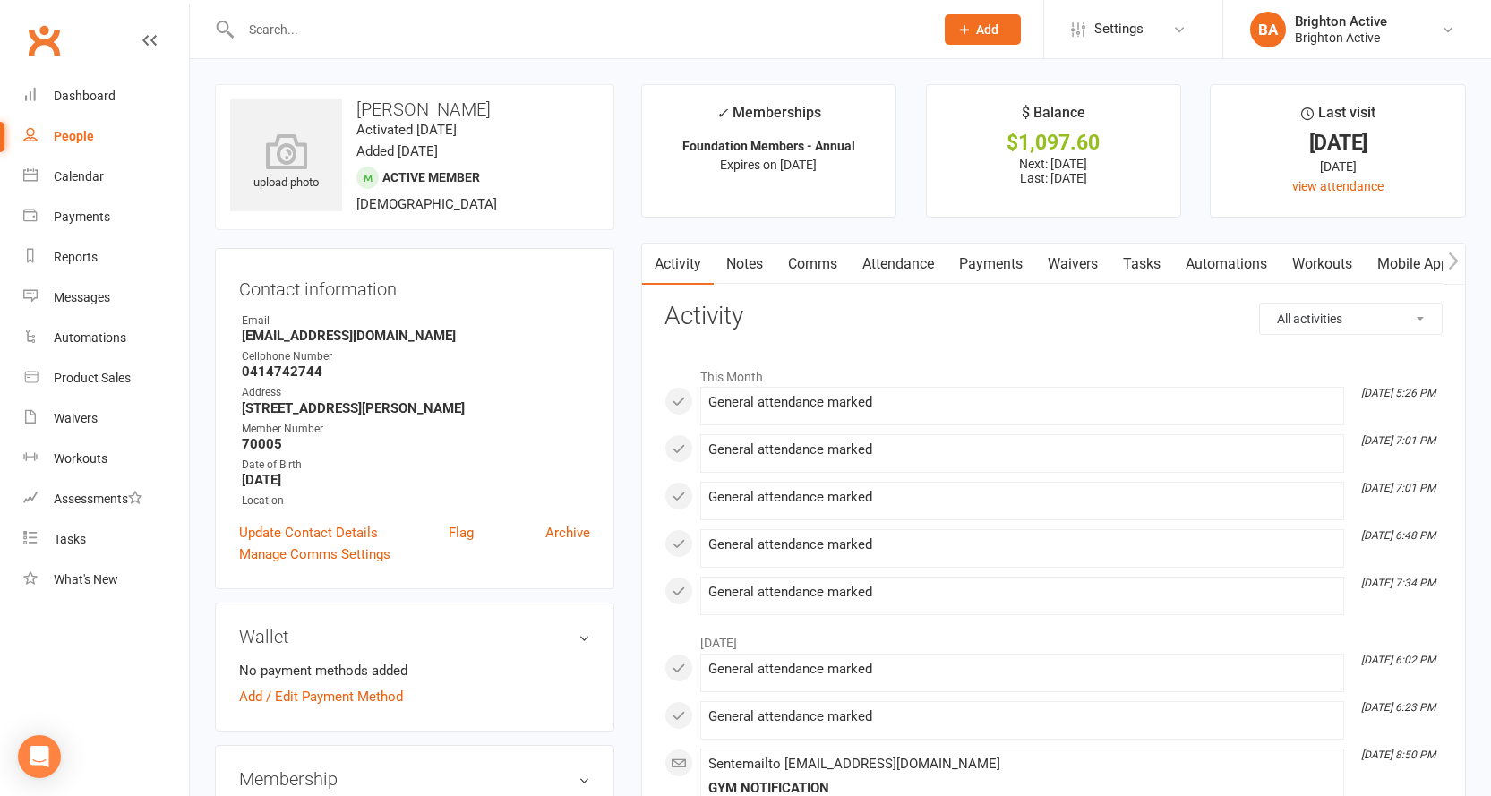
click at [992, 269] on link "Payments" at bounding box center [991, 264] width 89 height 41
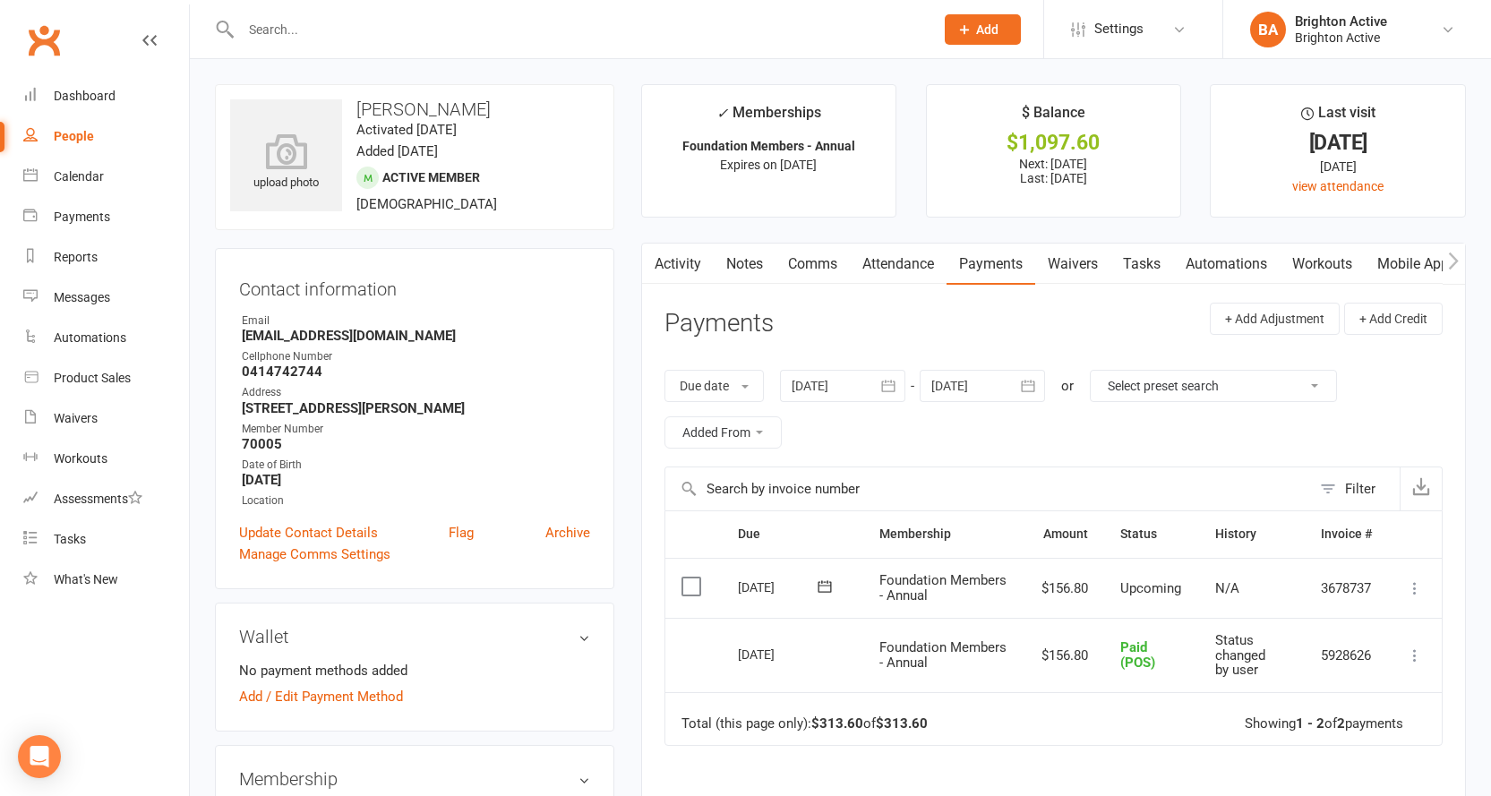
click at [342, 21] on input "text" at bounding box center [579, 29] width 686 height 25
type input "f"
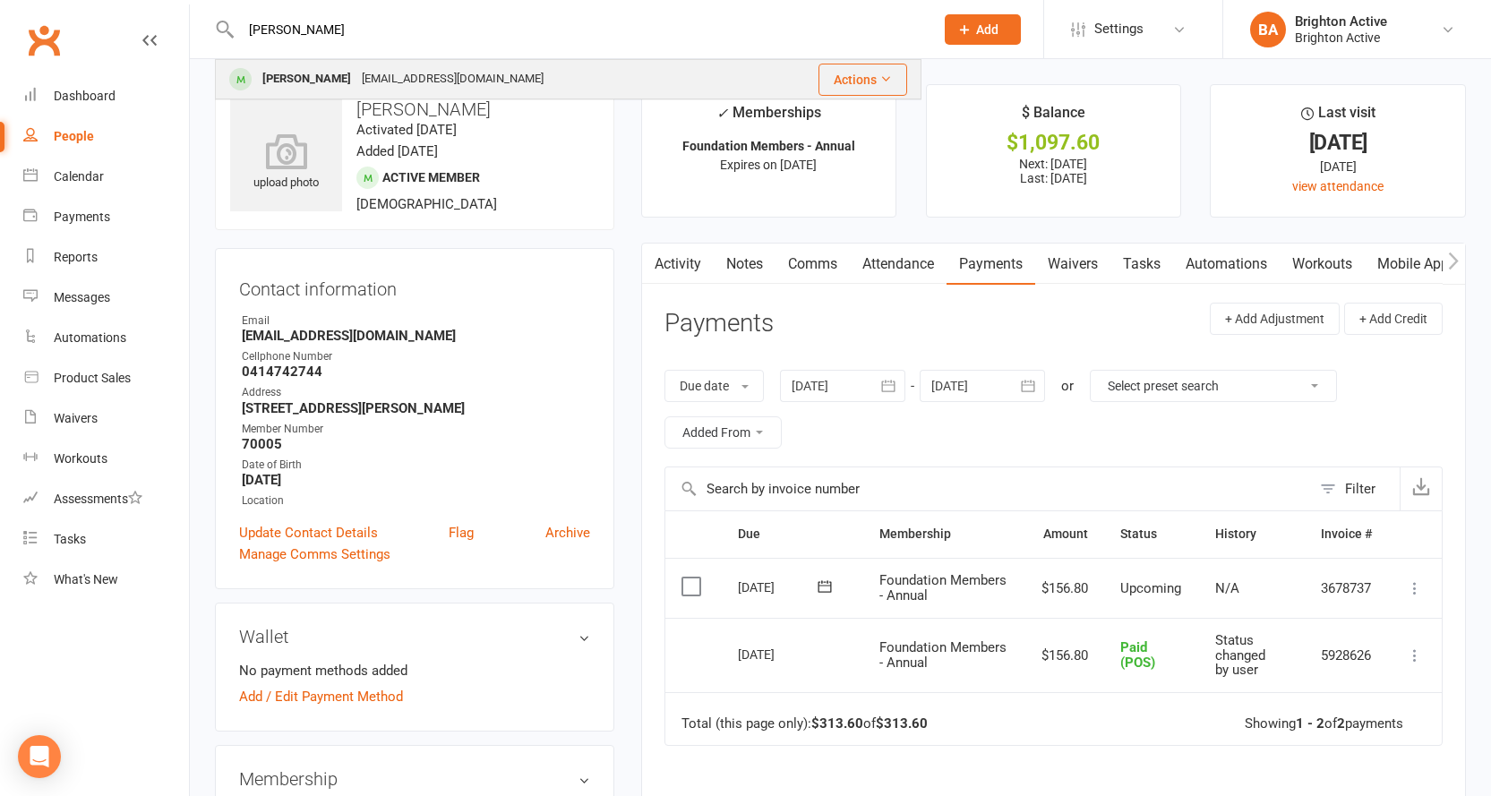
type input "david"
click at [391, 83] on div "davidozarcardi@gmail.com" at bounding box center [452, 79] width 193 height 26
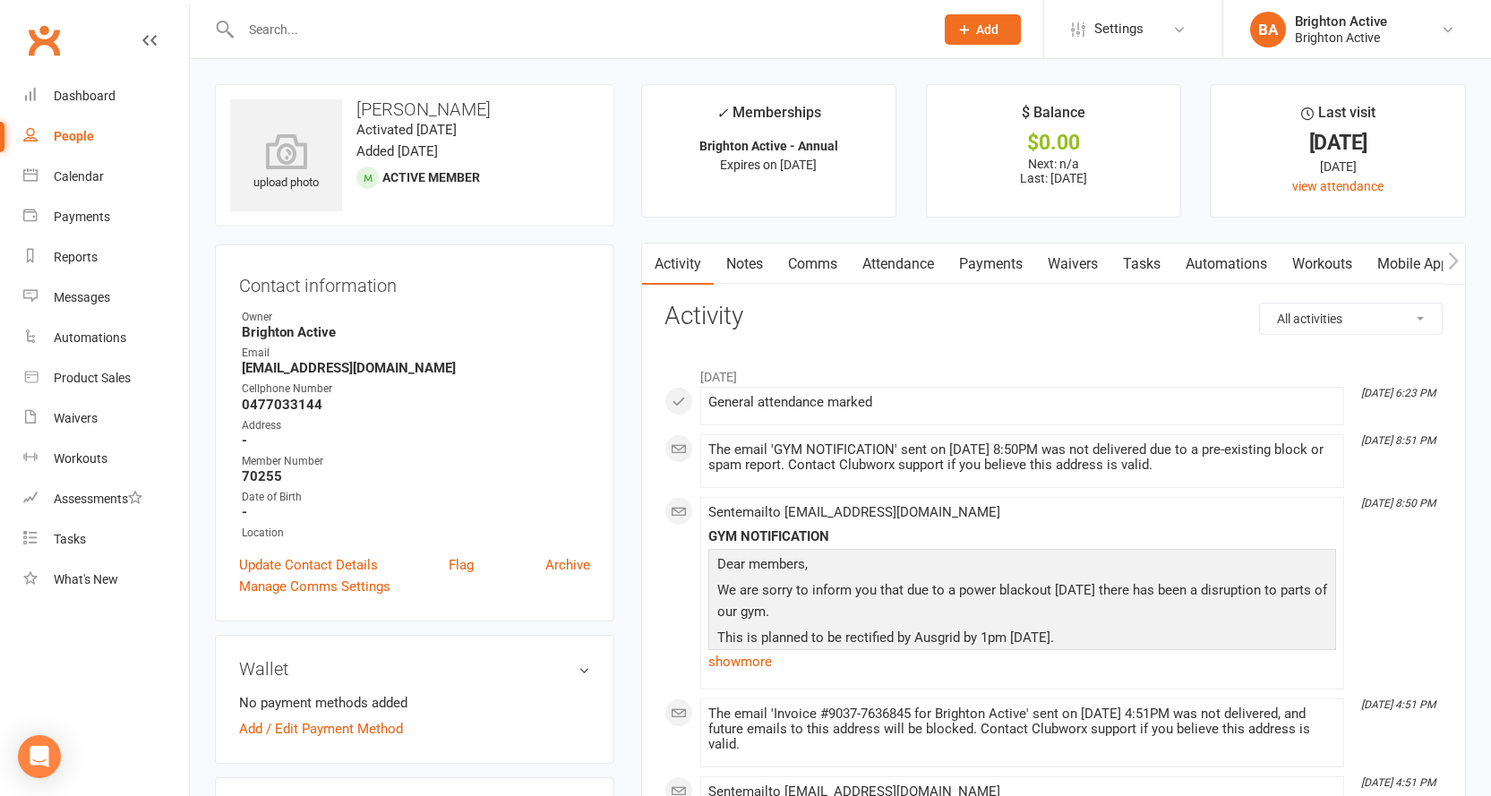
click at [992, 261] on link "Payments" at bounding box center [991, 264] width 89 height 41
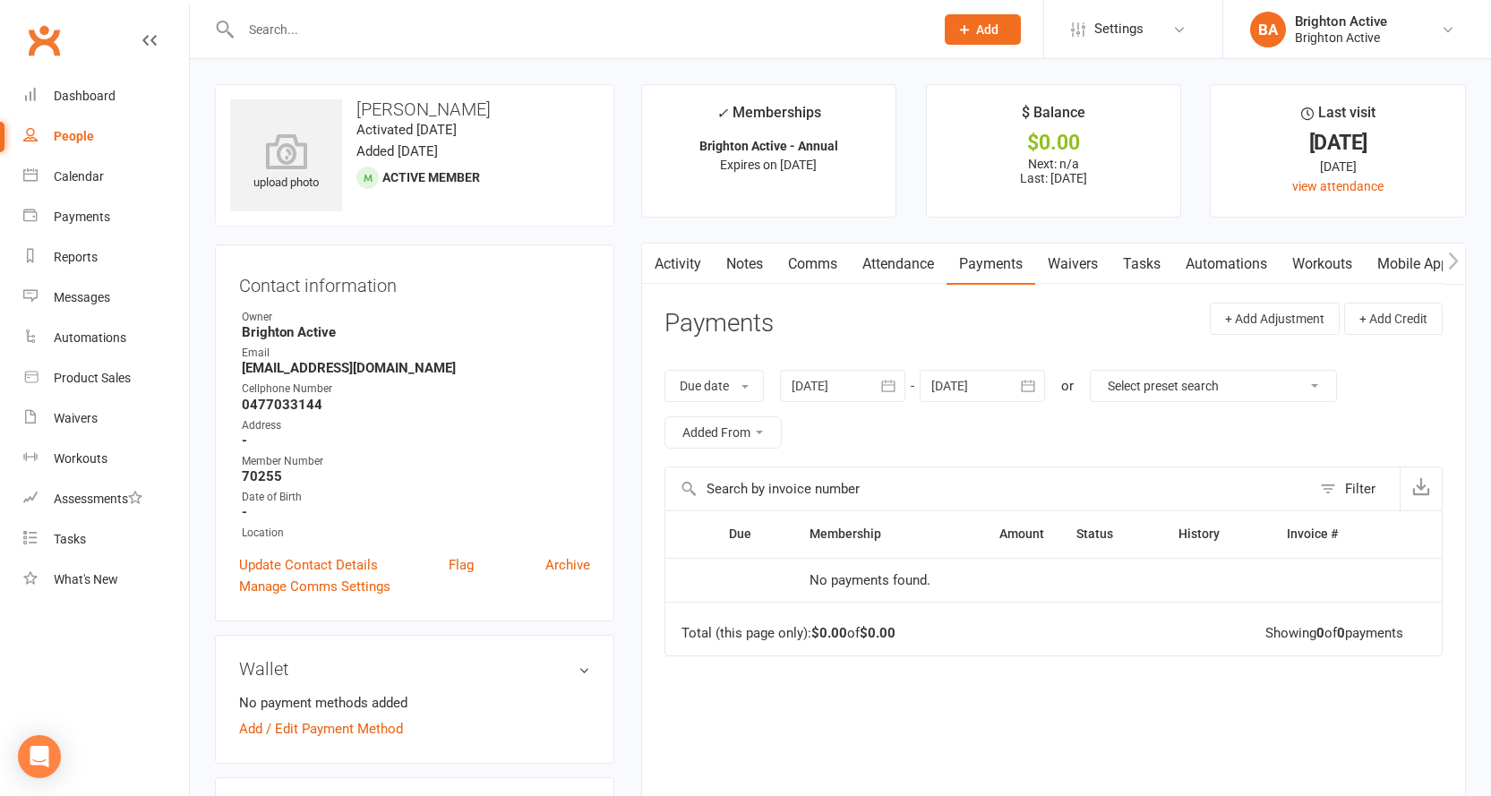
click at [888, 378] on icon "button" at bounding box center [889, 386] width 18 height 18
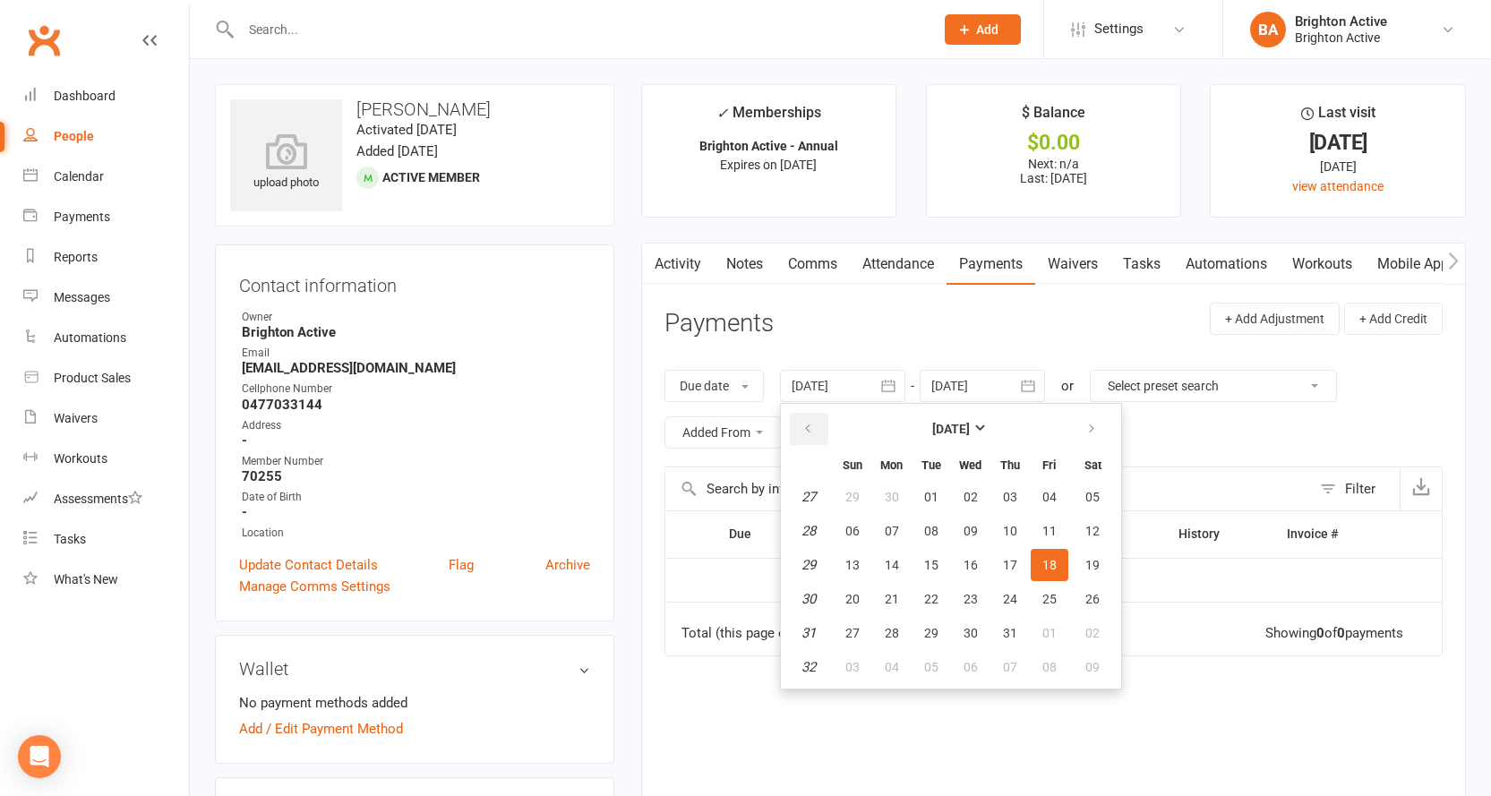
click at [803, 430] on button "button" at bounding box center [809, 429] width 39 height 32
click at [1087, 432] on icon "button" at bounding box center [1092, 429] width 13 height 14
click at [930, 493] on span "01" at bounding box center [931, 497] width 14 height 14
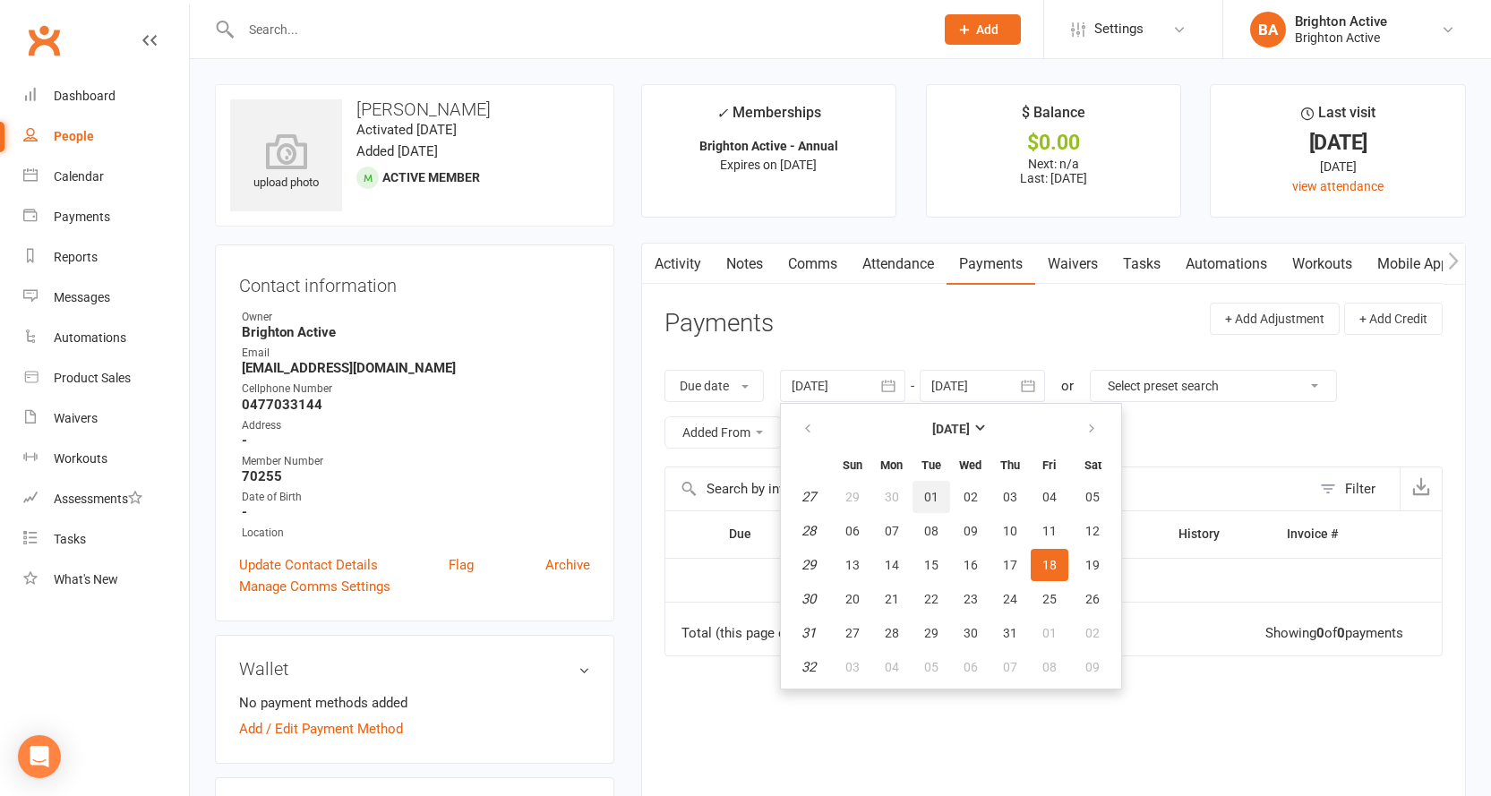
type input "01 Jul 2025"
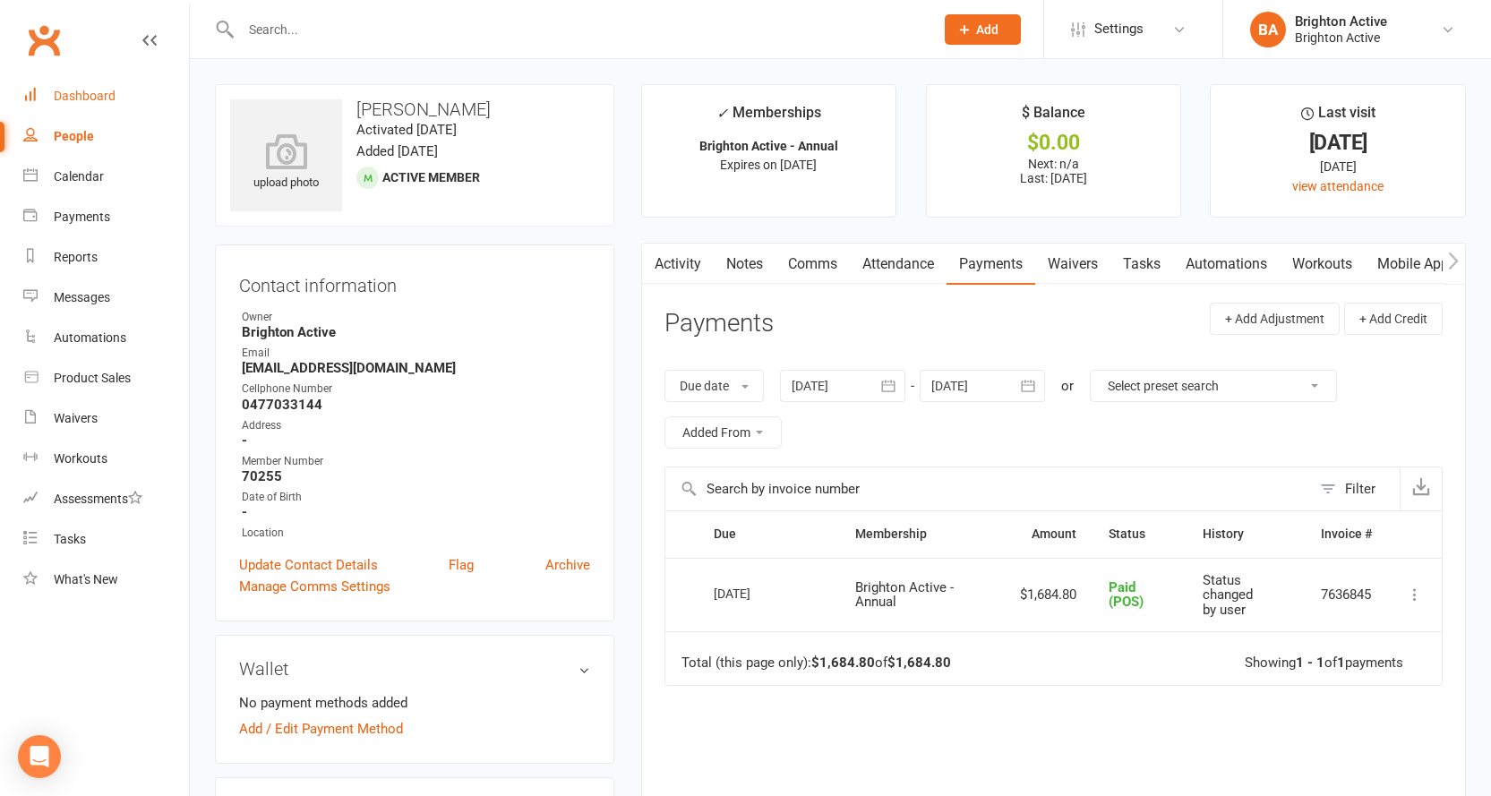
click at [95, 99] on div "Dashboard" at bounding box center [85, 96] width 62 height 14
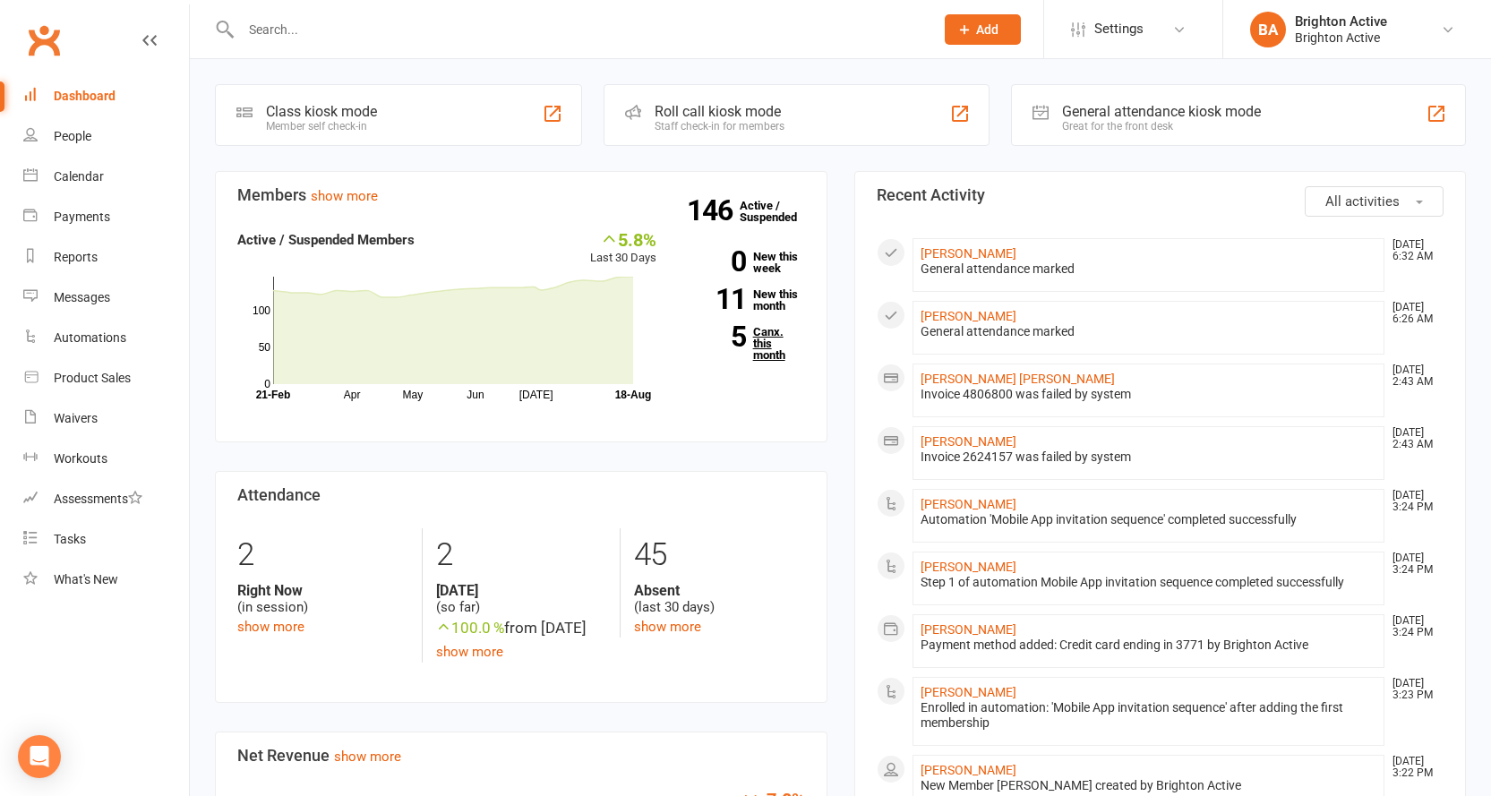
click at [775, 354] on link "5 Canx. this month" at bounding box center [744, 343] width 122 height 35
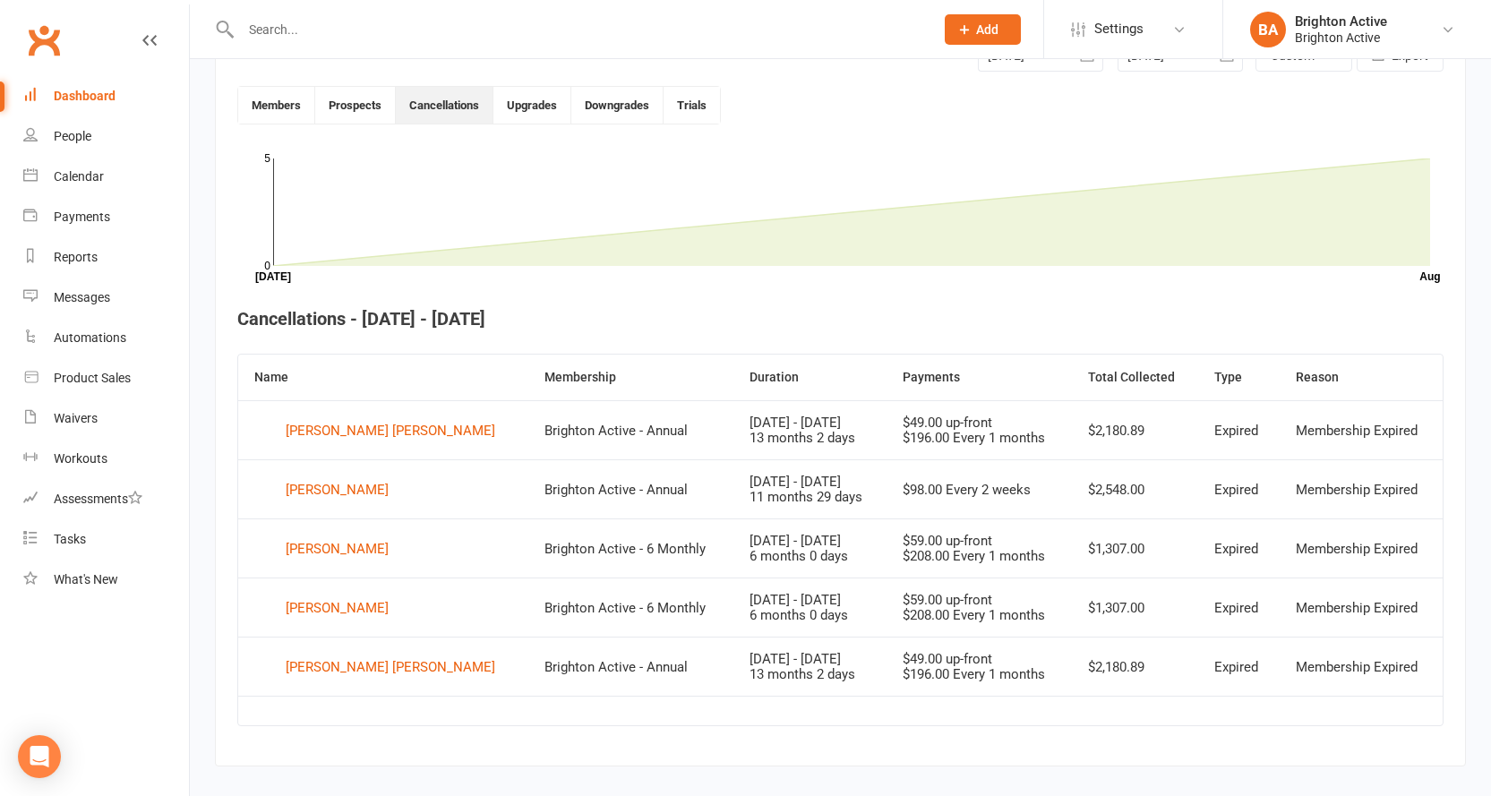
scroll to position [489, 0]
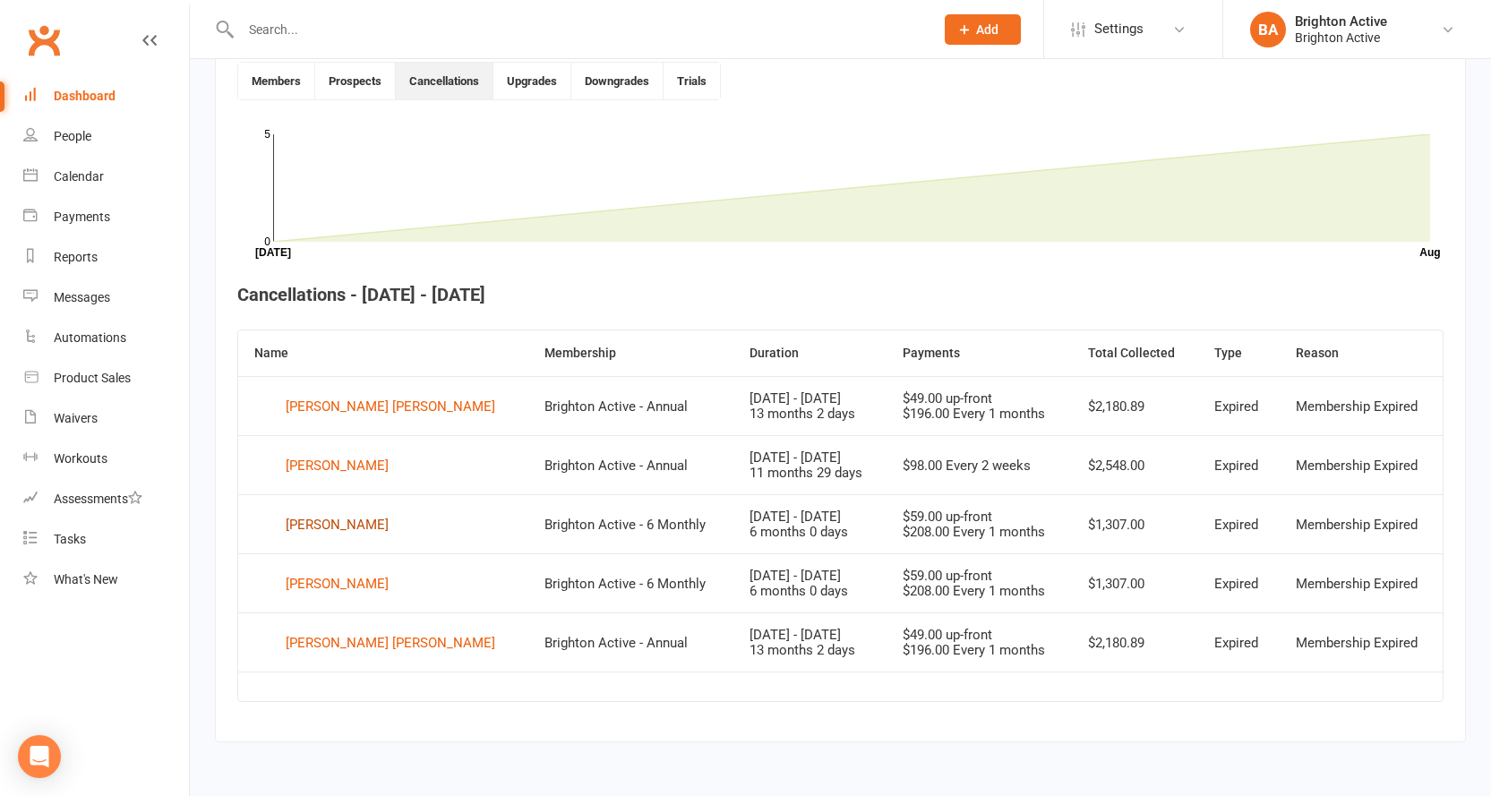
click at [385, 528] on div "[PERSON_NAME]" at bounding box center [337, 524] width 103 height 27
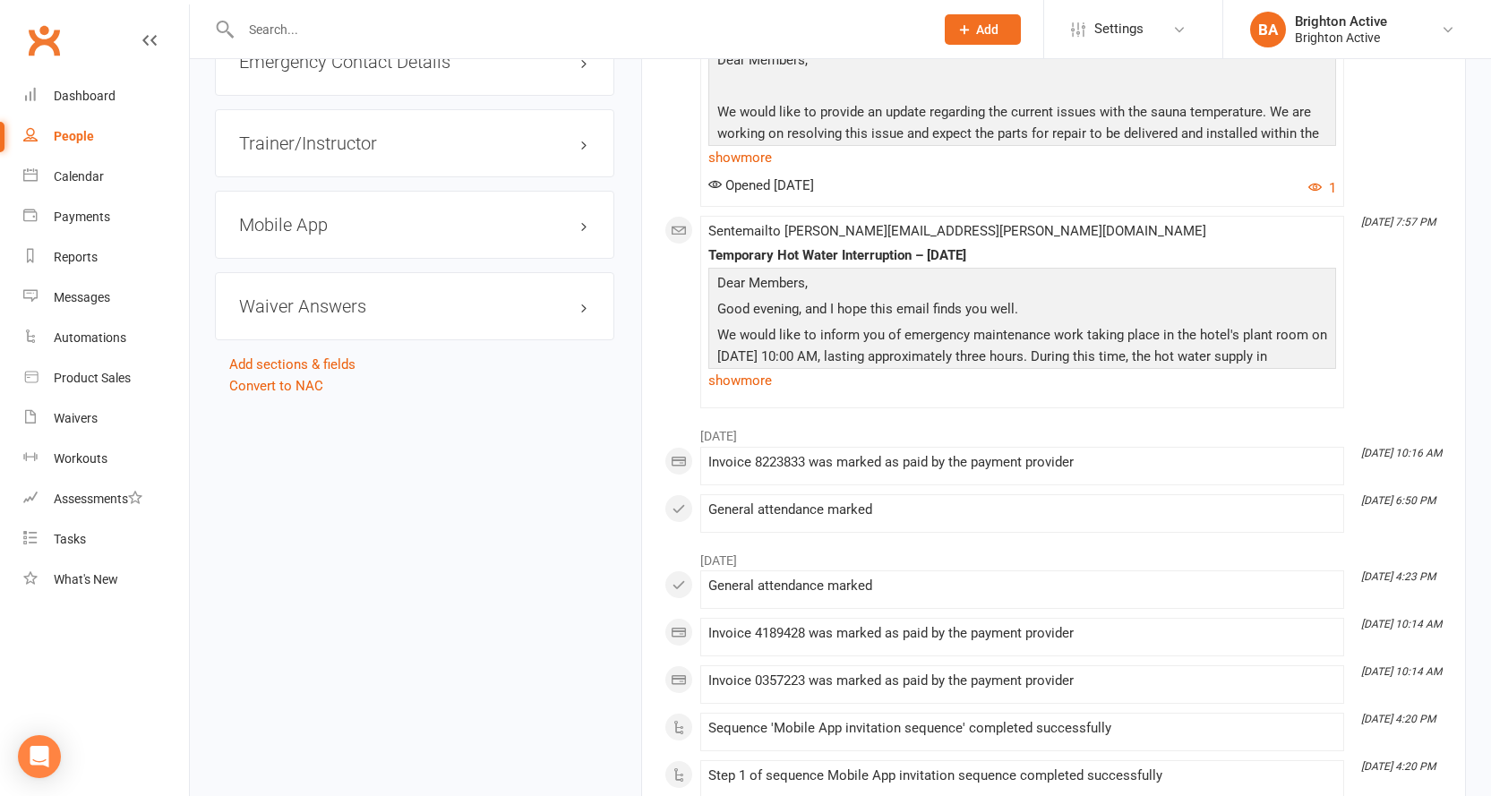
scroll to position [1523, 0]
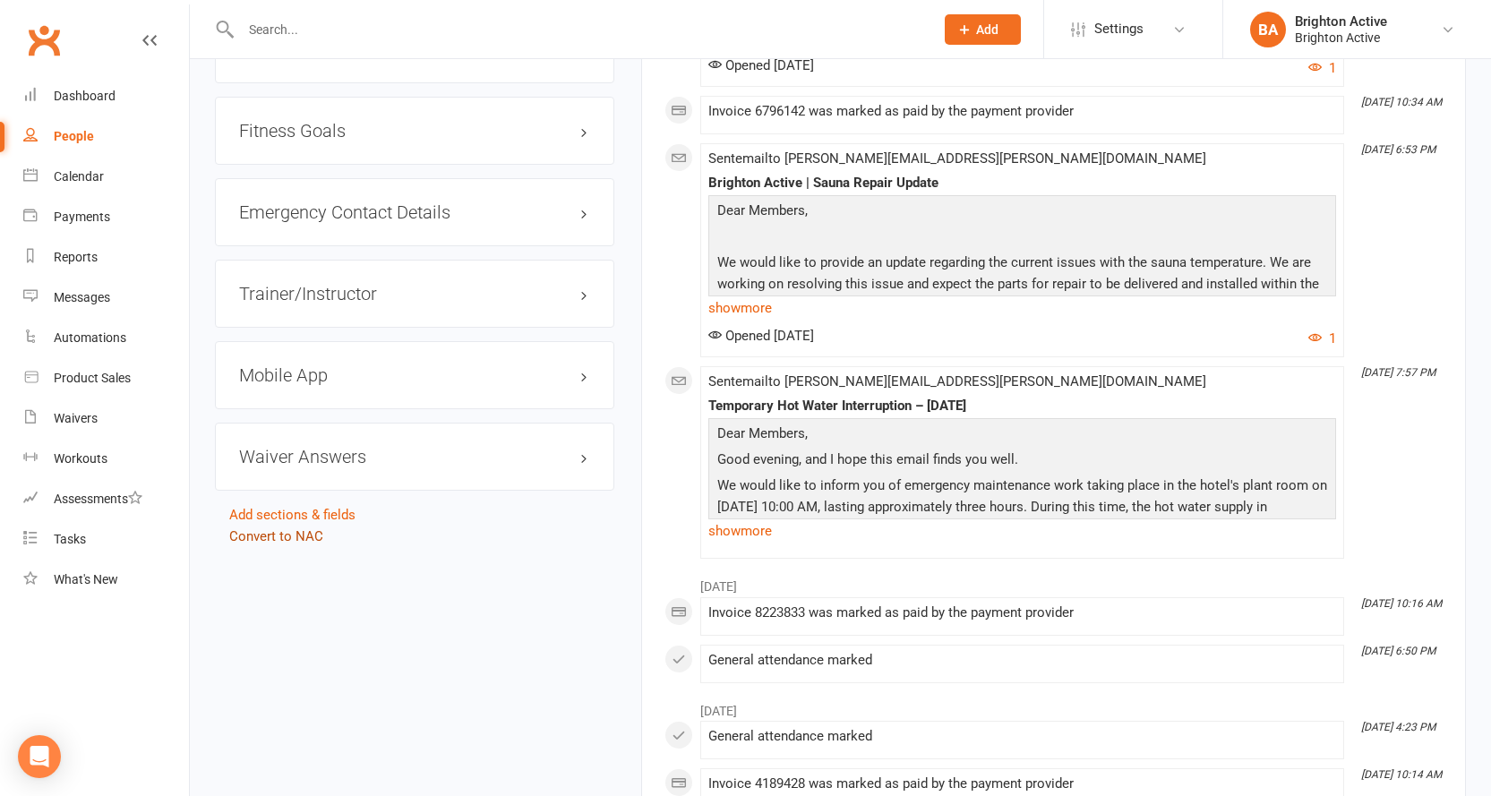
click at [280, 528] on link "Convert to NAC" at bounding box center [276, 536] width 94 height 16
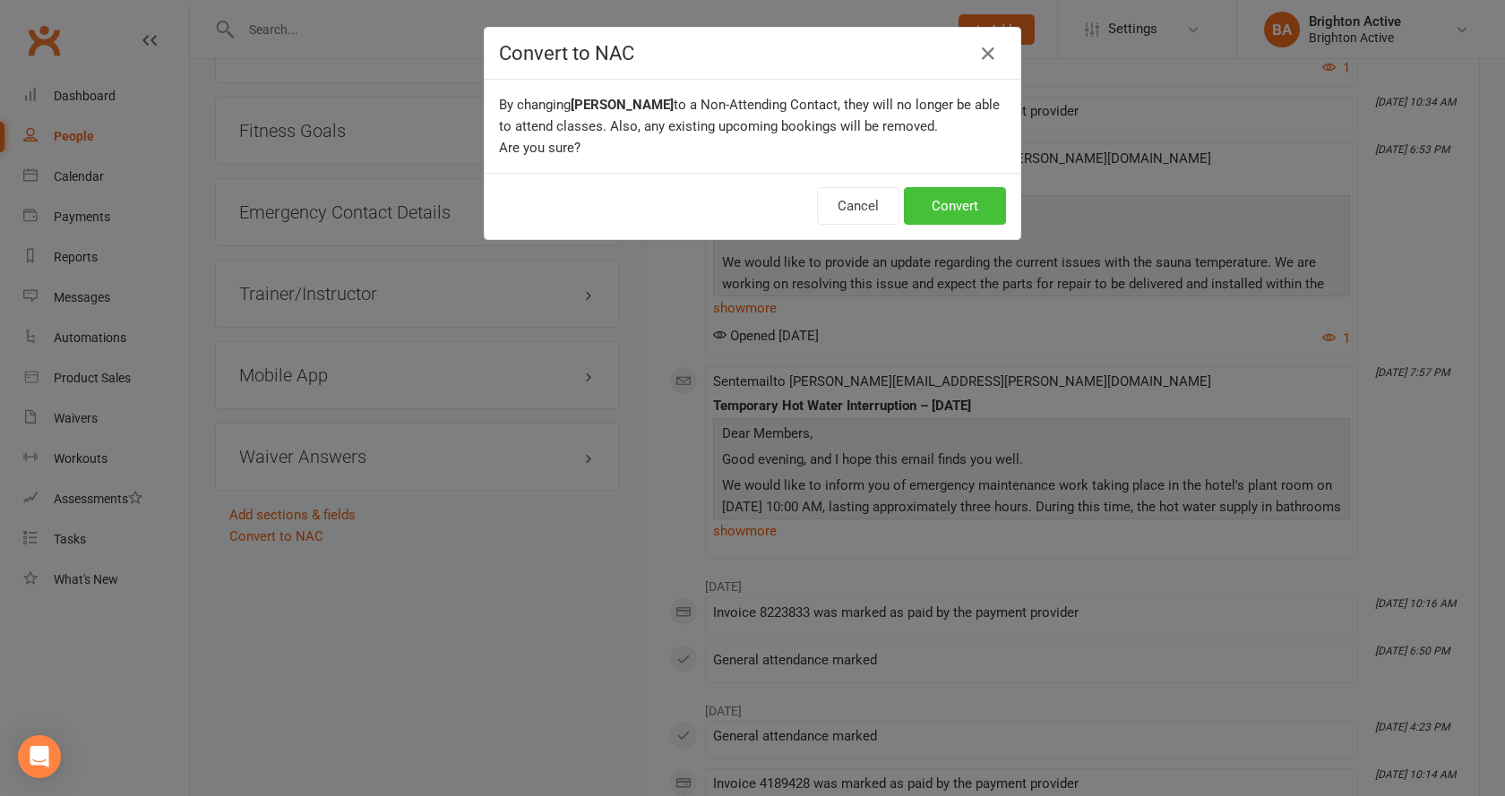
click at [930, 204] on button "Convert" at bounding box center [955, 206] width 102 height 38
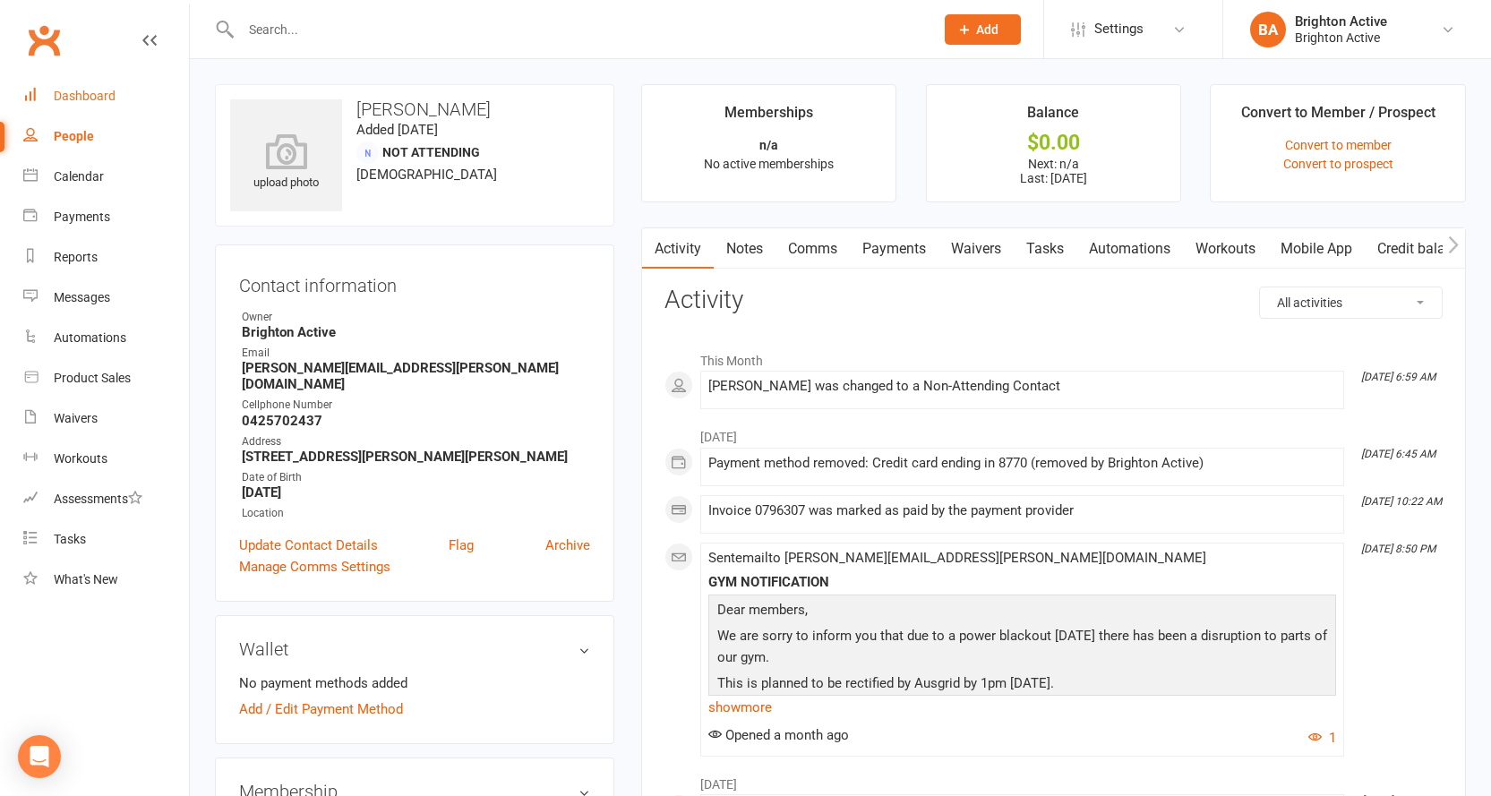
click at [72, 99] on div "Dashboard" at bounding box center [85, 96] width 62 height 14
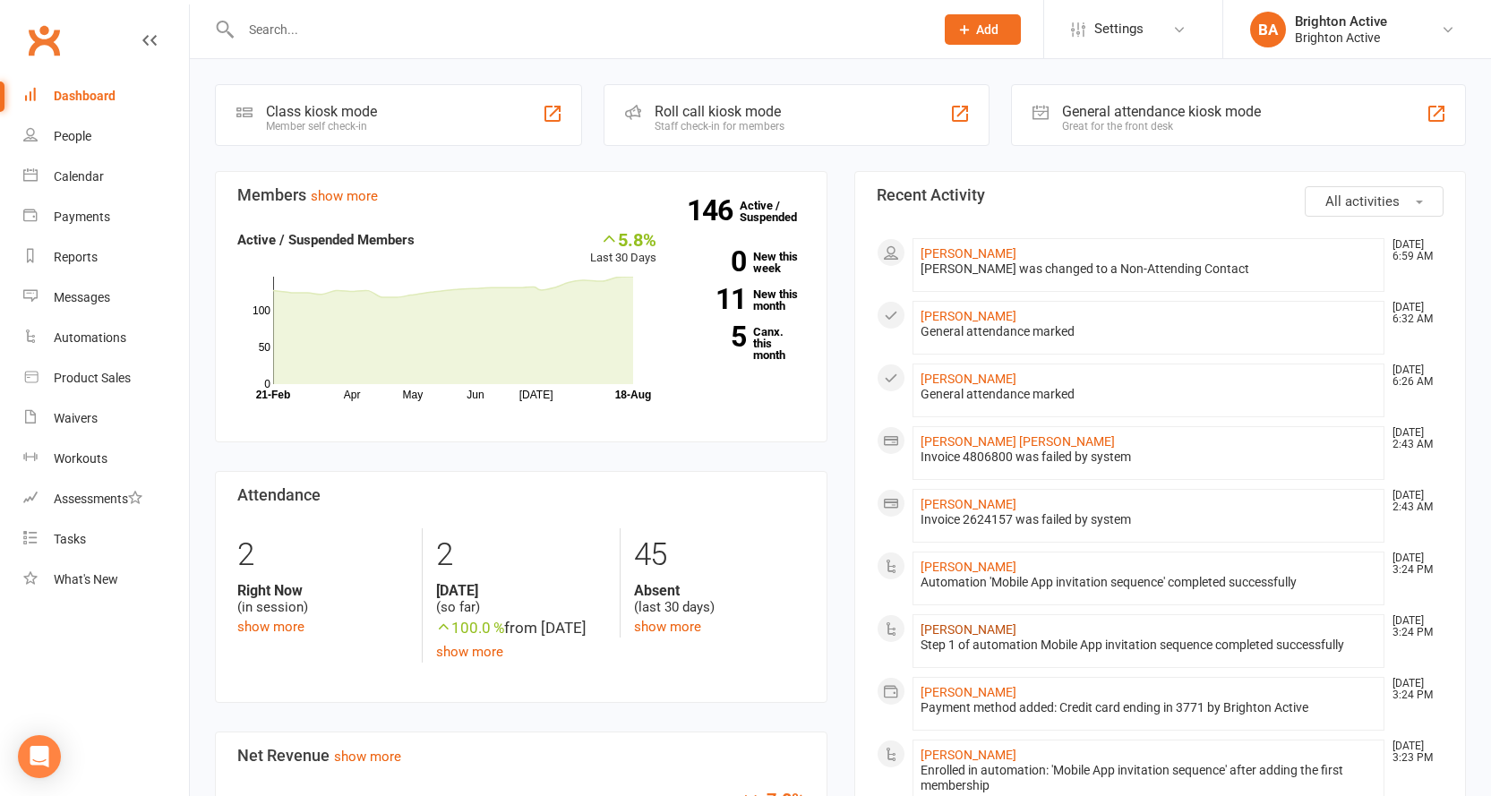
click at [944, 627] on link "[PERSON_NAME]" at bounding box center [969, 629] width 96 height 14
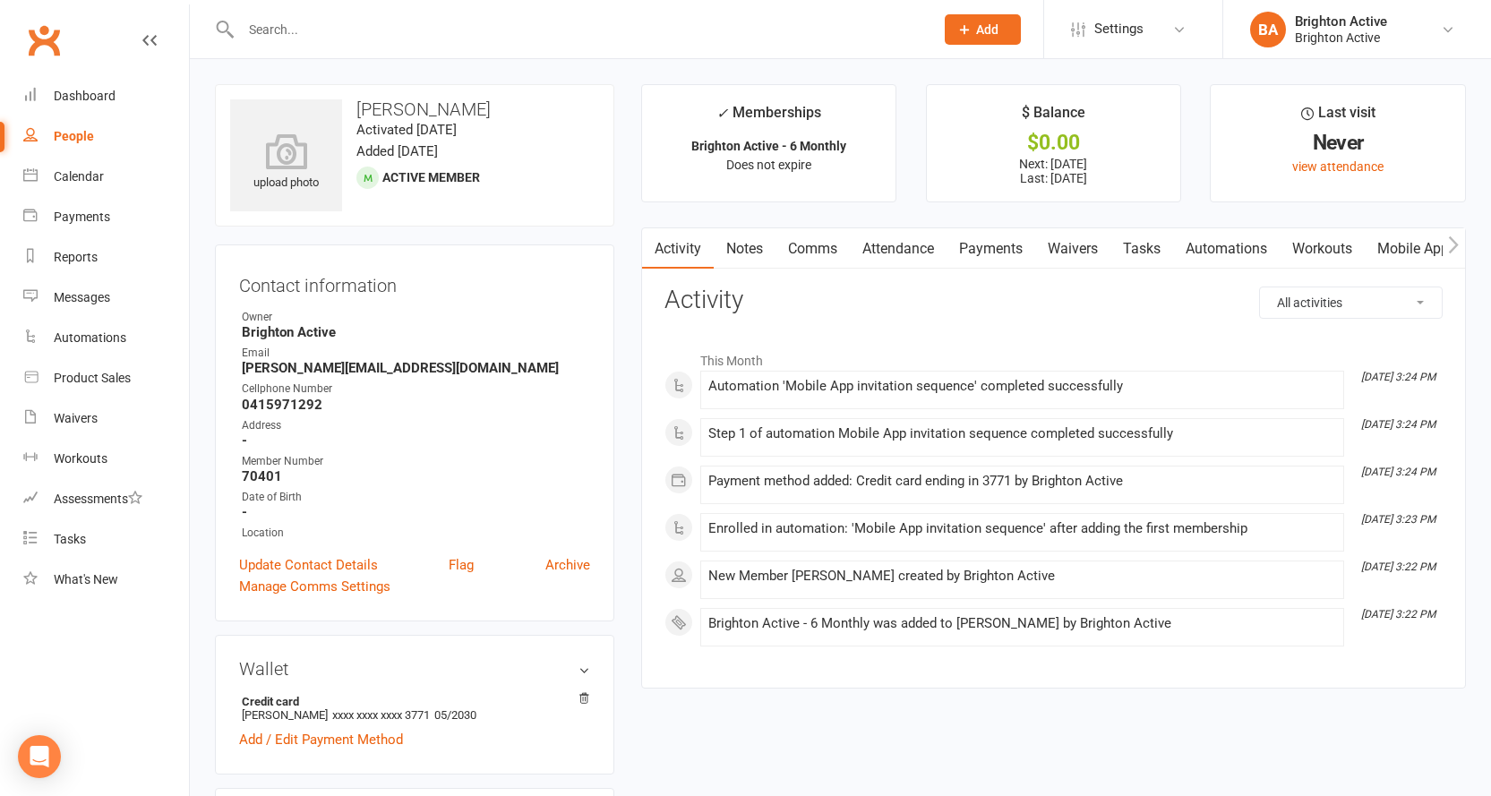
click at [970, 243] on link "Payments" at bounding box center [991, 248] width 89 height 41
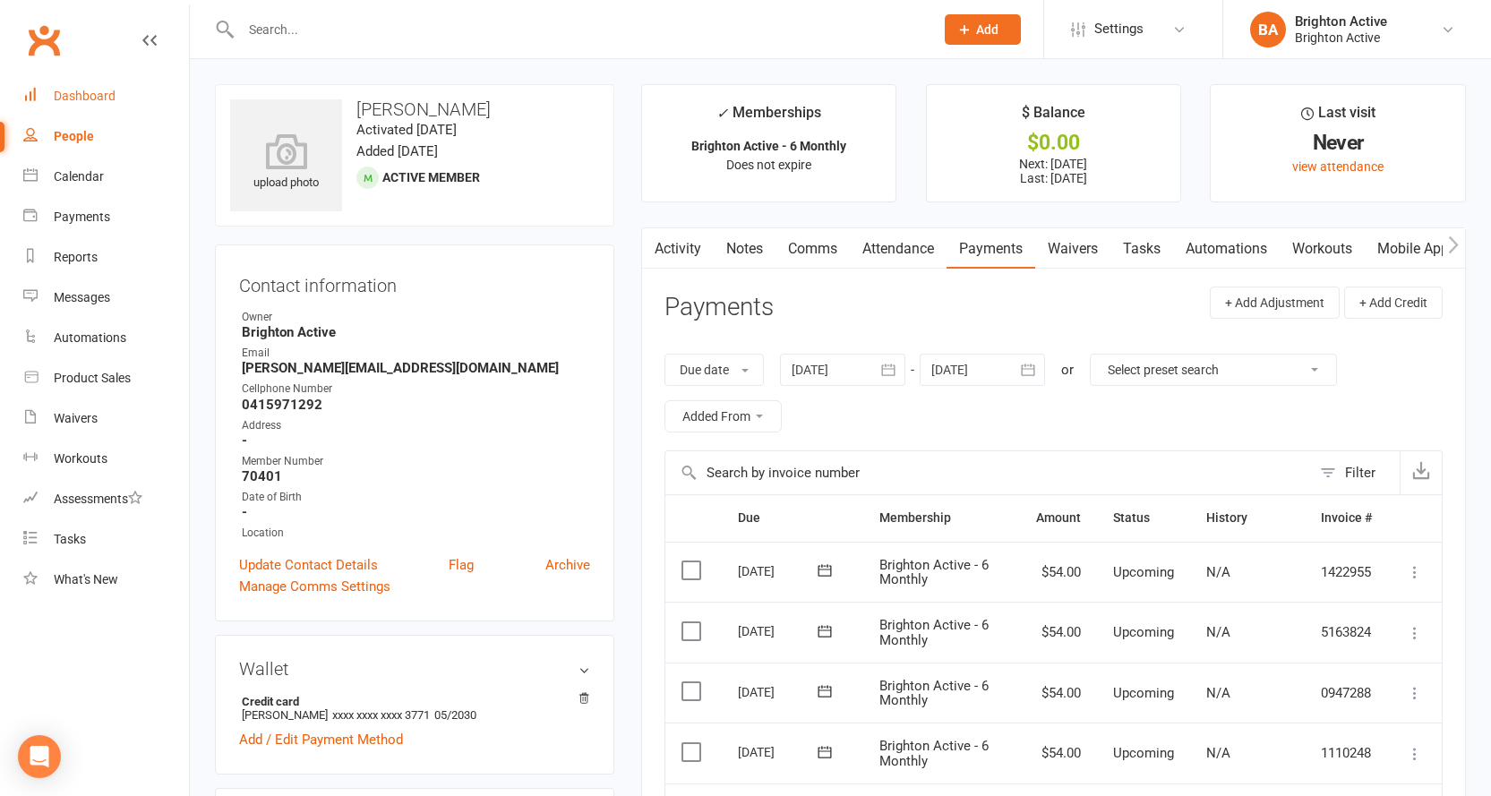
click at [100, 97] on div "Dashboard" at bounding box center [85, 96] width 62 height 14
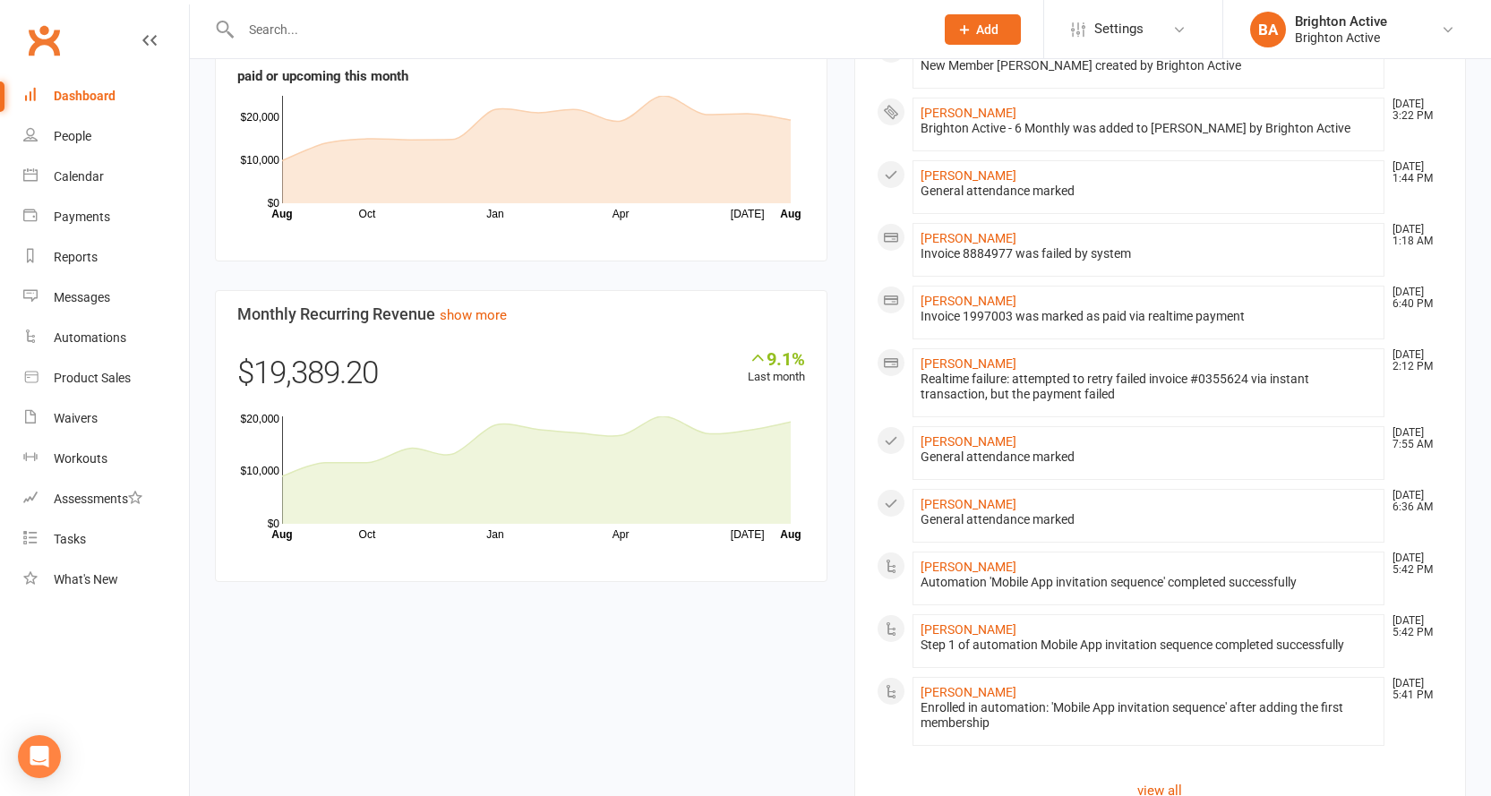
scroll to position [786, 0]
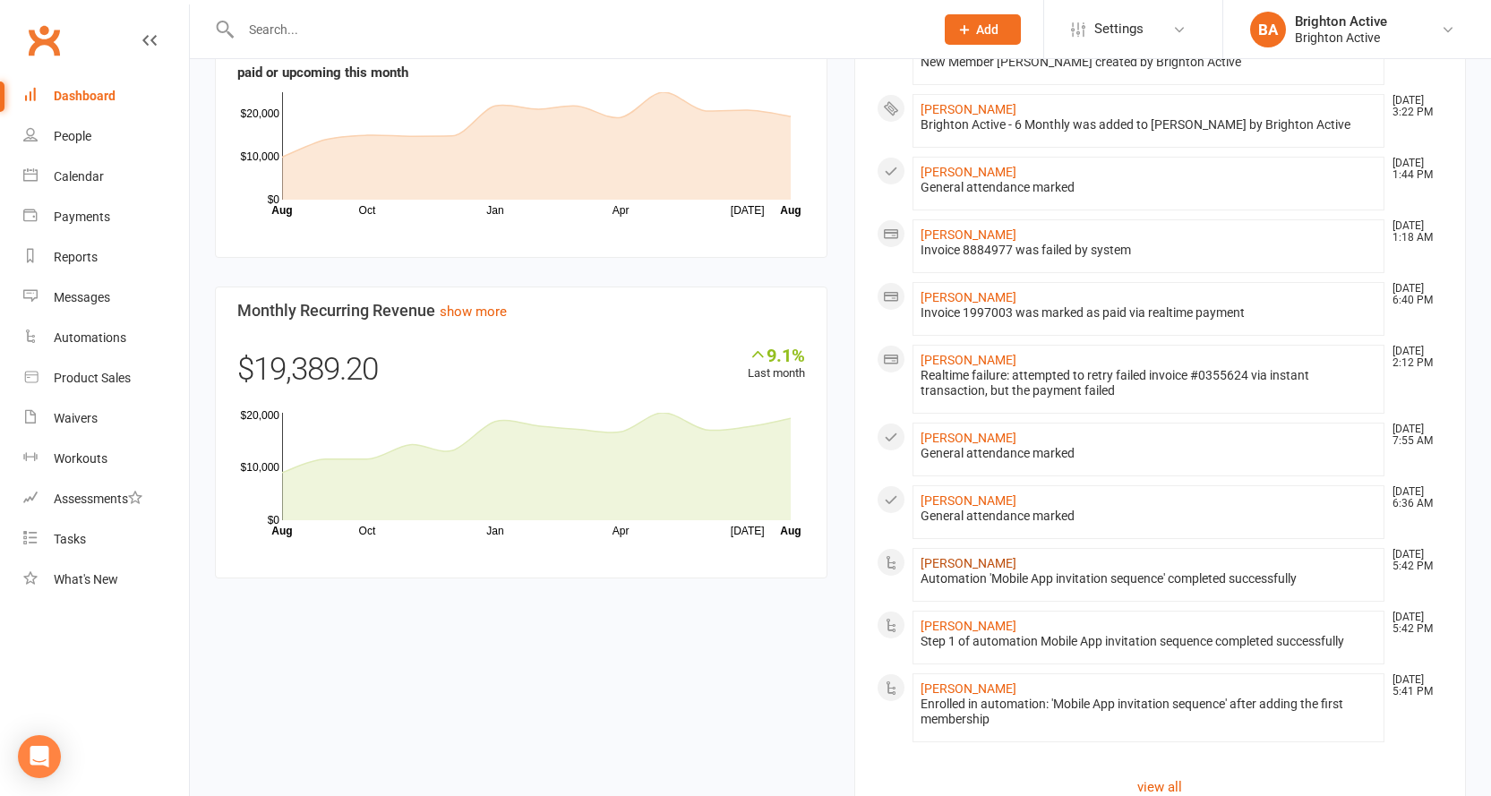
click at [985, 562] on link "ritika ragbhandari" at bounding box center [969, 563] width 96 height 14
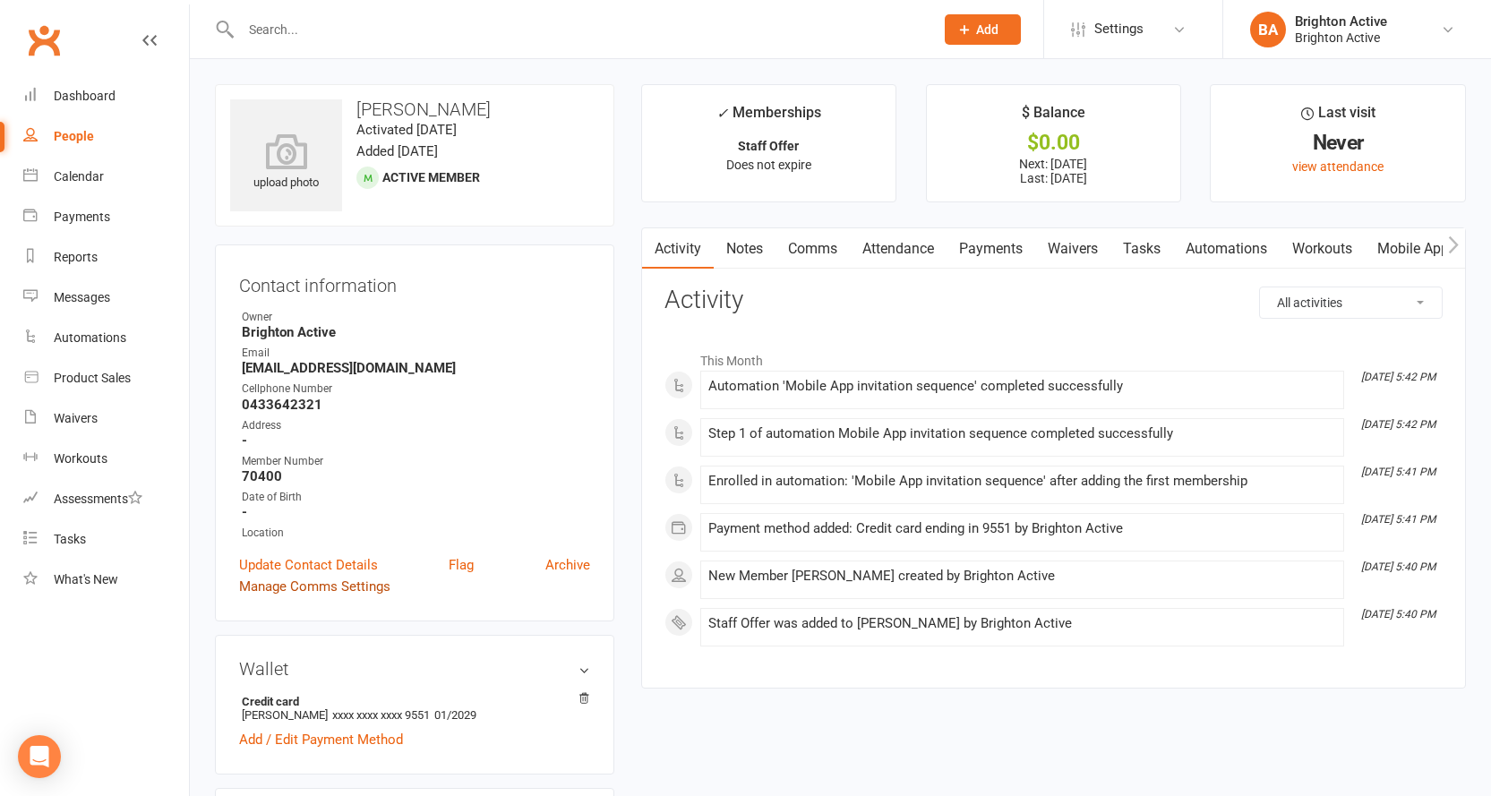
click at [305, 584] on link "Manage Comms Settings" at bounding box center [314, 586] width 151 height 21
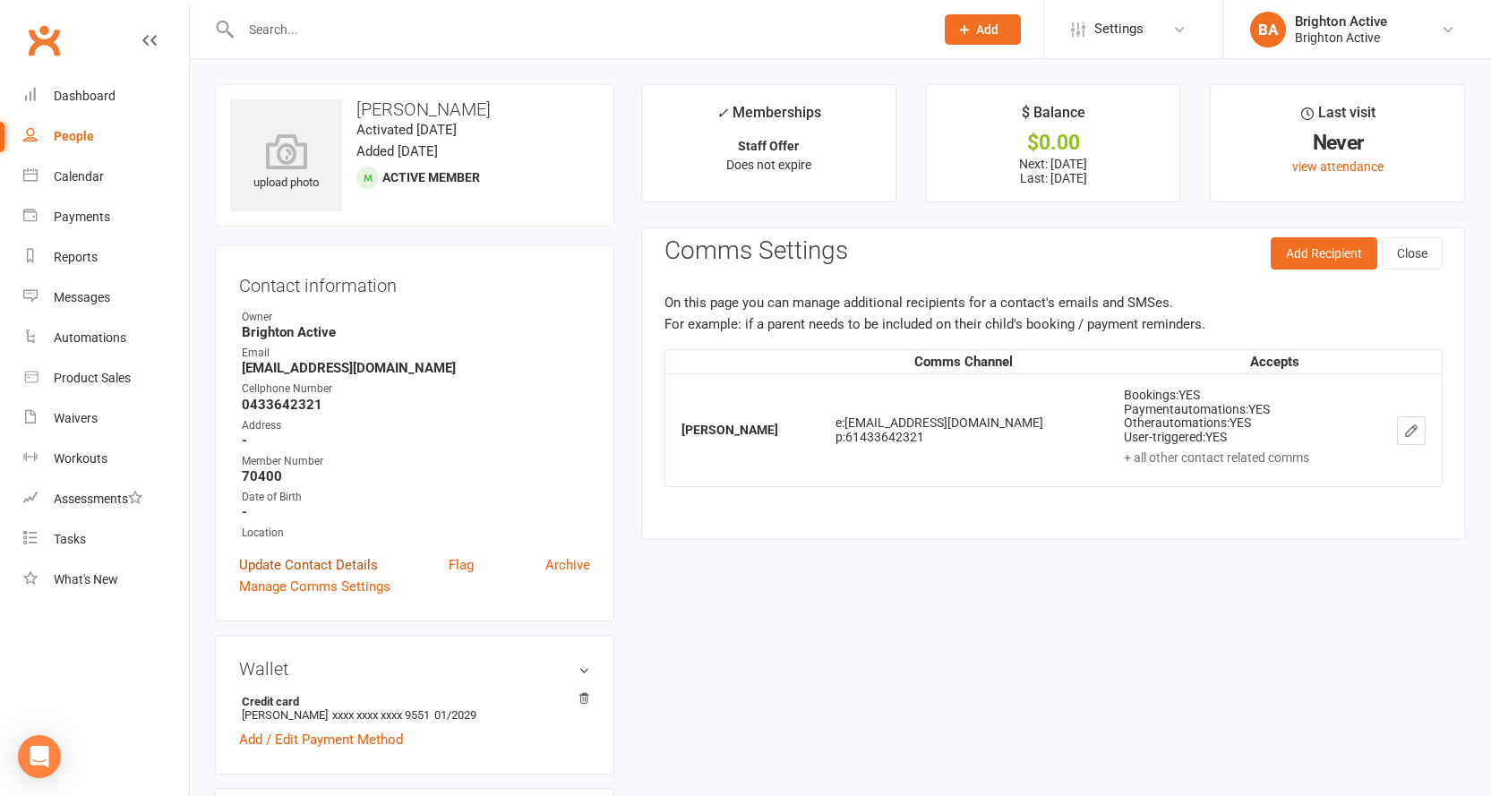
click at [340, 565] on link "Update Contact Details" at bounding box center [308, 564] width 139 height 21
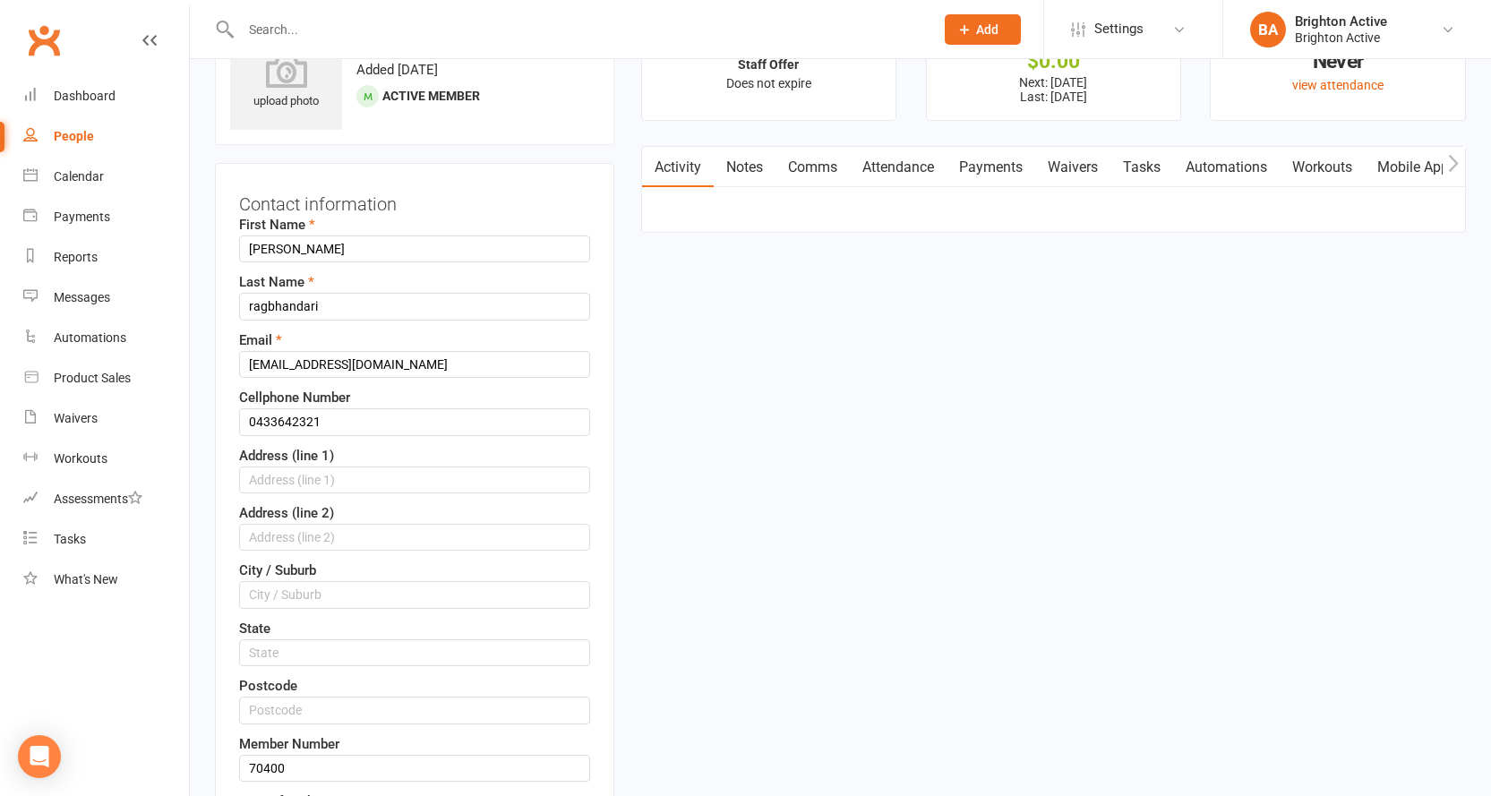
scroll to position [84, 0]
click at [251, 244] on input "ritika" at bounding box center [414, 246] width 351 height 27
type input "Ritika"
click at [254, 298] on input "ragbhandari" at bounding box center [414, 303] width 351 height 27
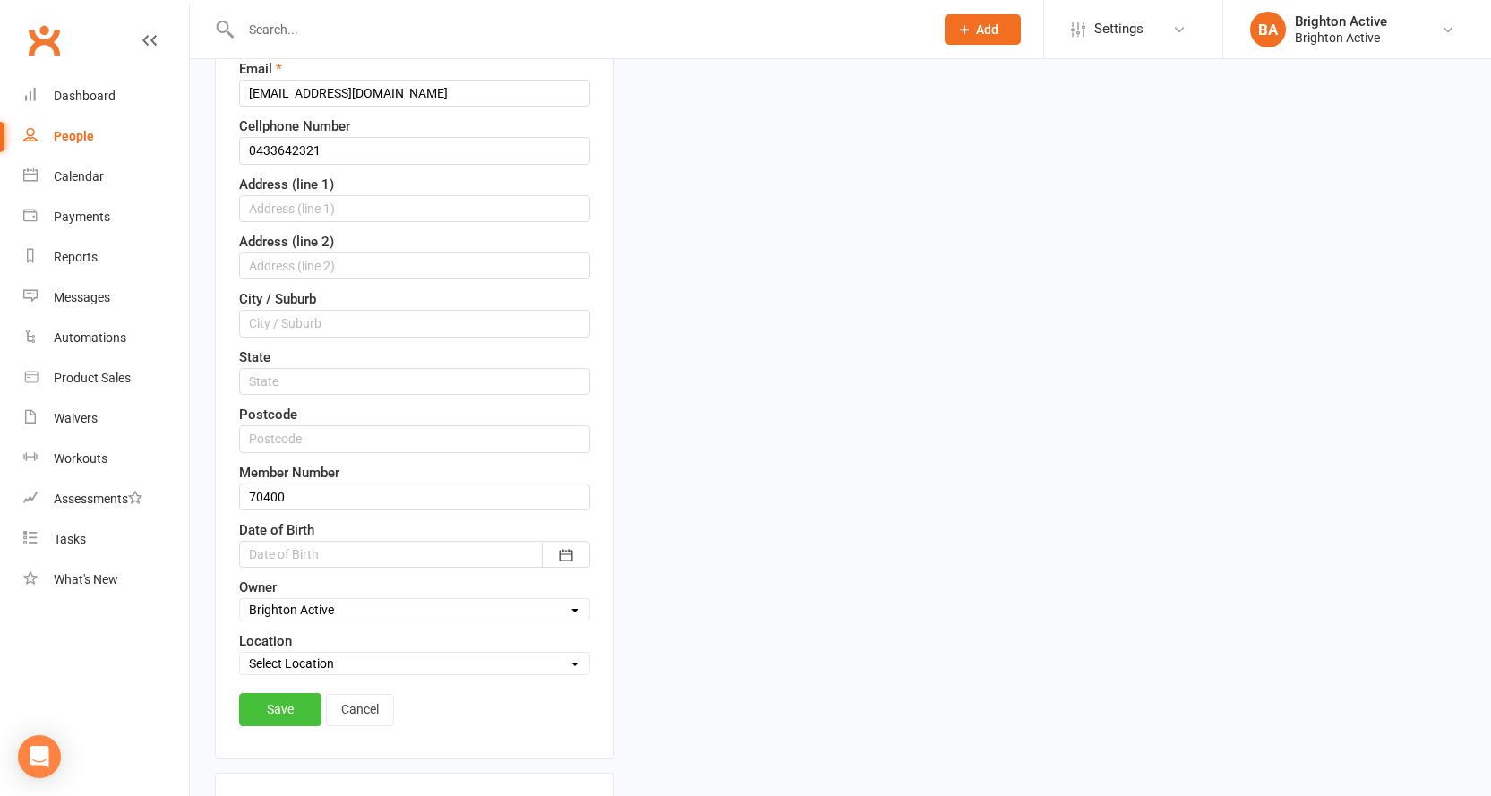
type input "Ragbhandari"
click at [305, 705] on link "Save" at bounding box center [280, 709] width 82 height 32
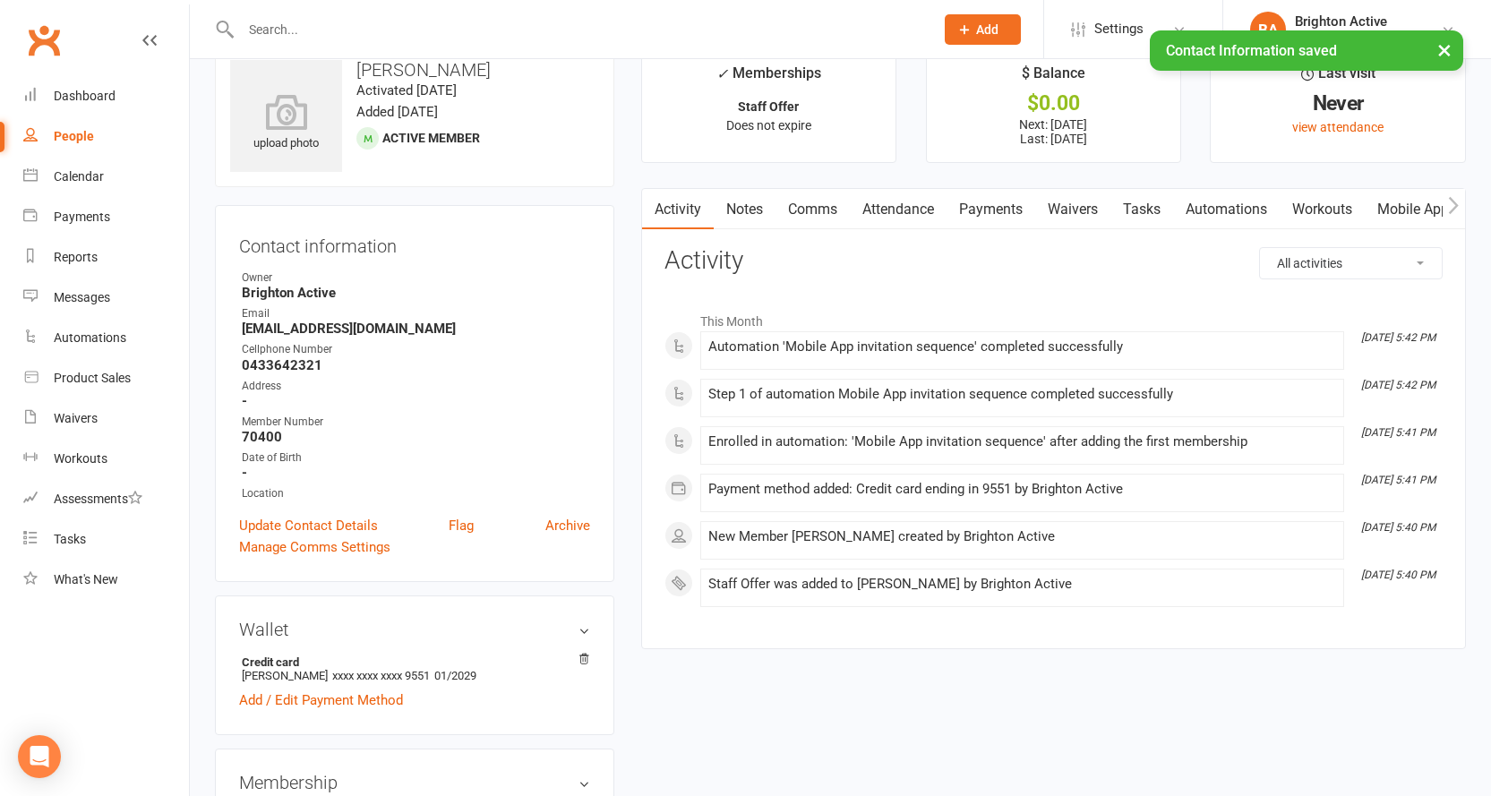
scroll to position [0, 0]
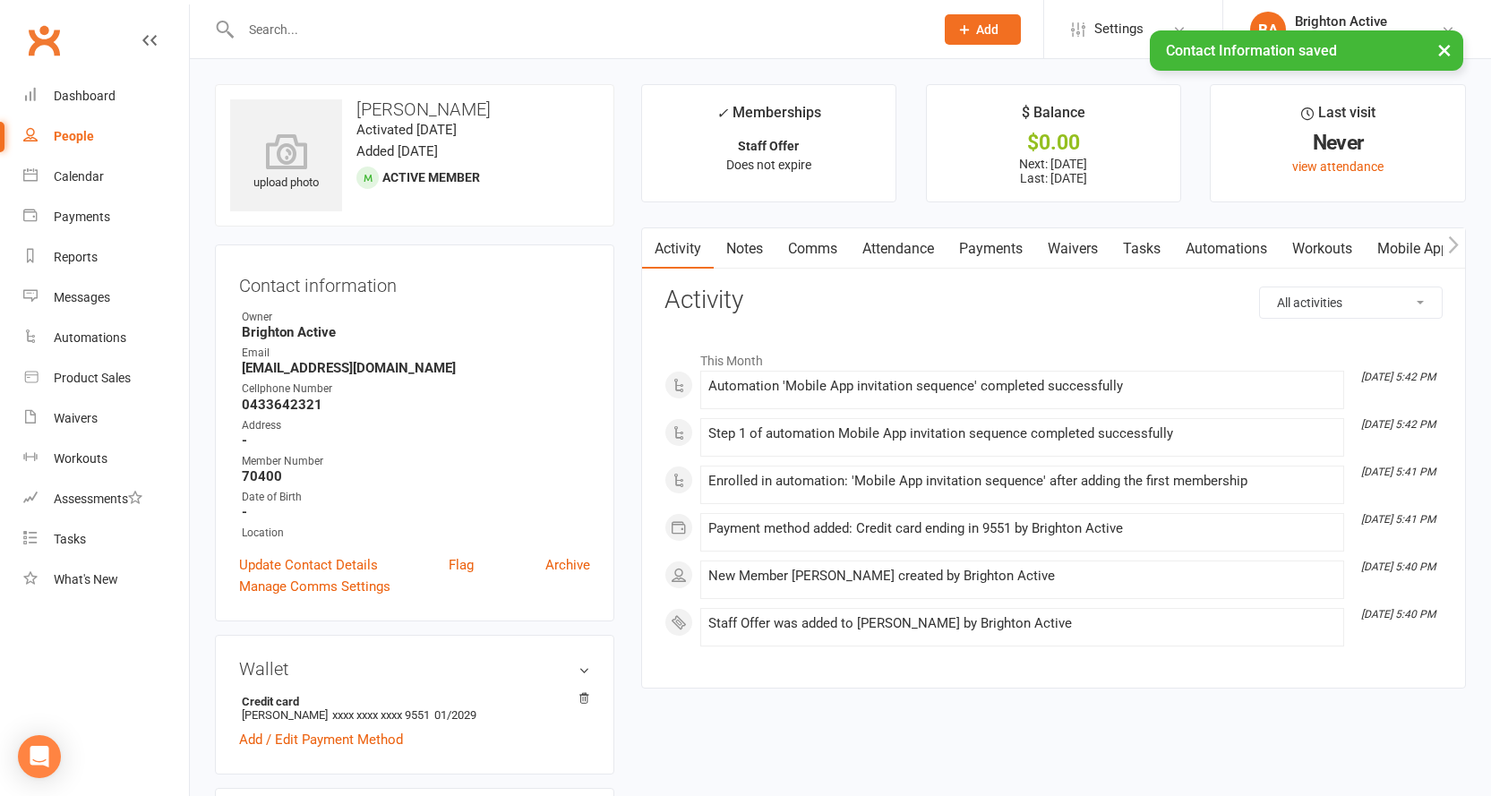
click at [1000, 247] on link "Payments" at bounding box center [991, 248] width 89 height 41
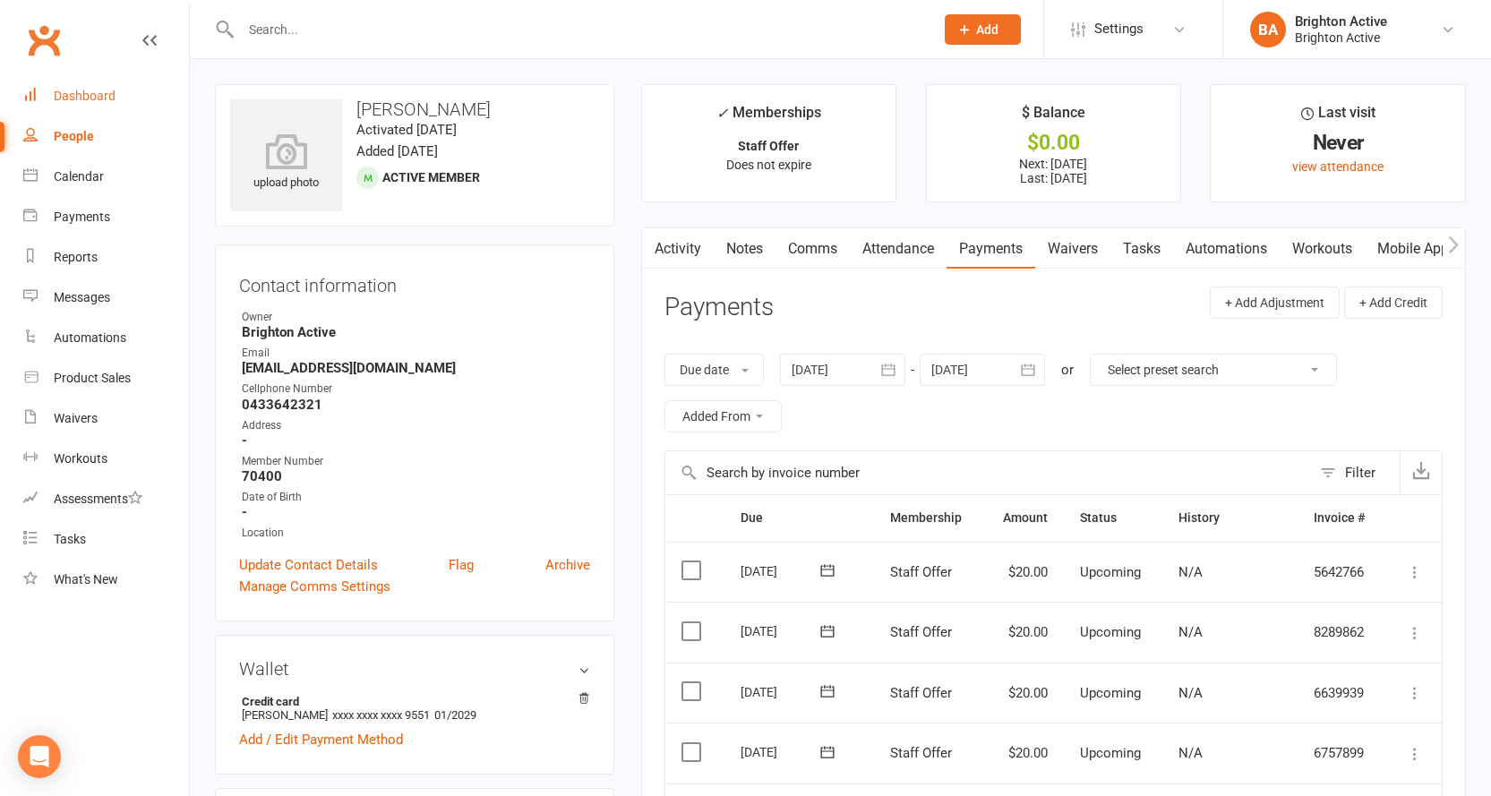
click at [85, 85] on link "Dashboard" at bounding box center [106, 96] width 166 height 40
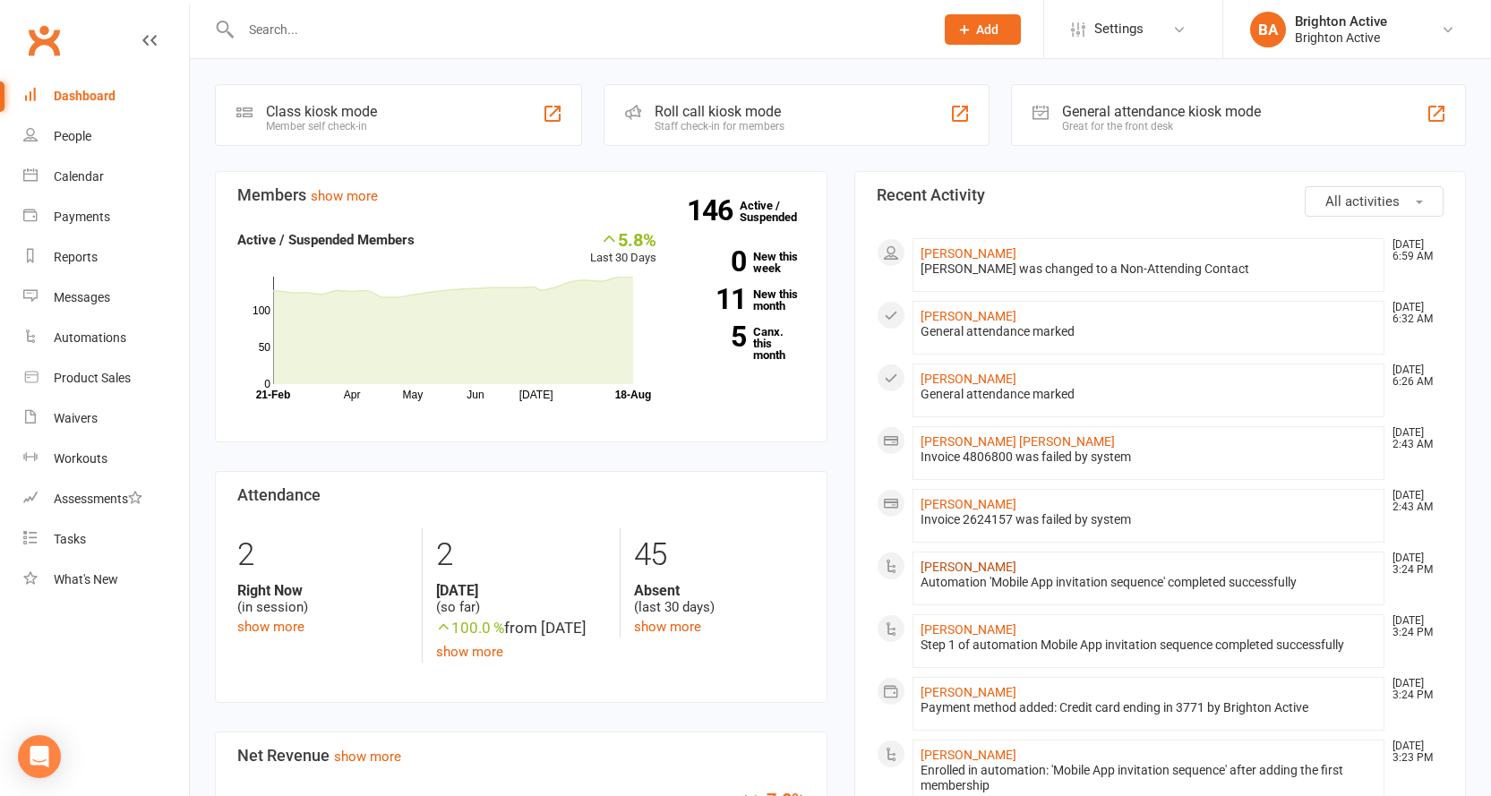
click at [949, 571] on link "[PERSON_NAME]" at bounding box center [969, 567] width 96 height 14
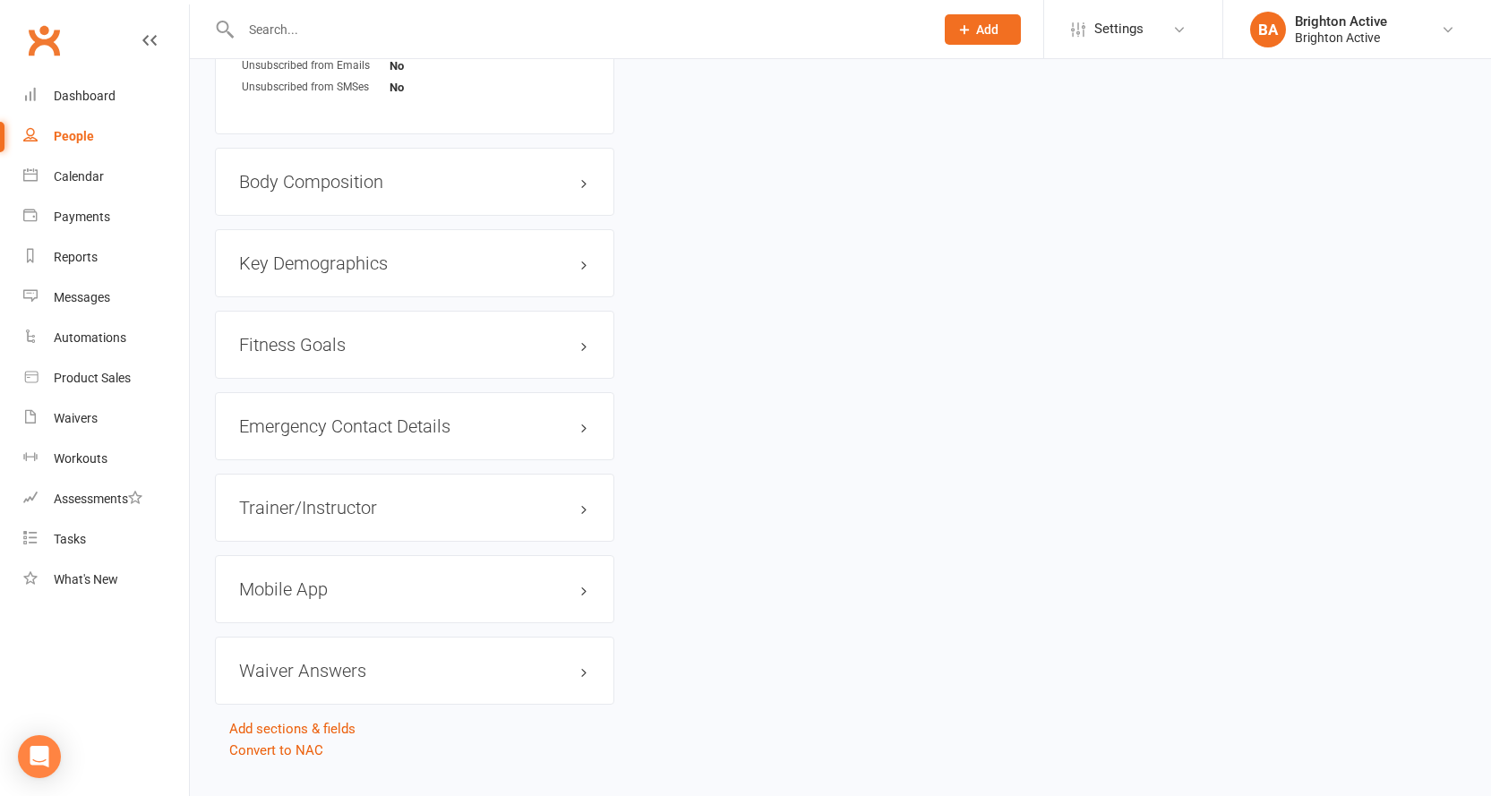
scroll to position [1352, 0]
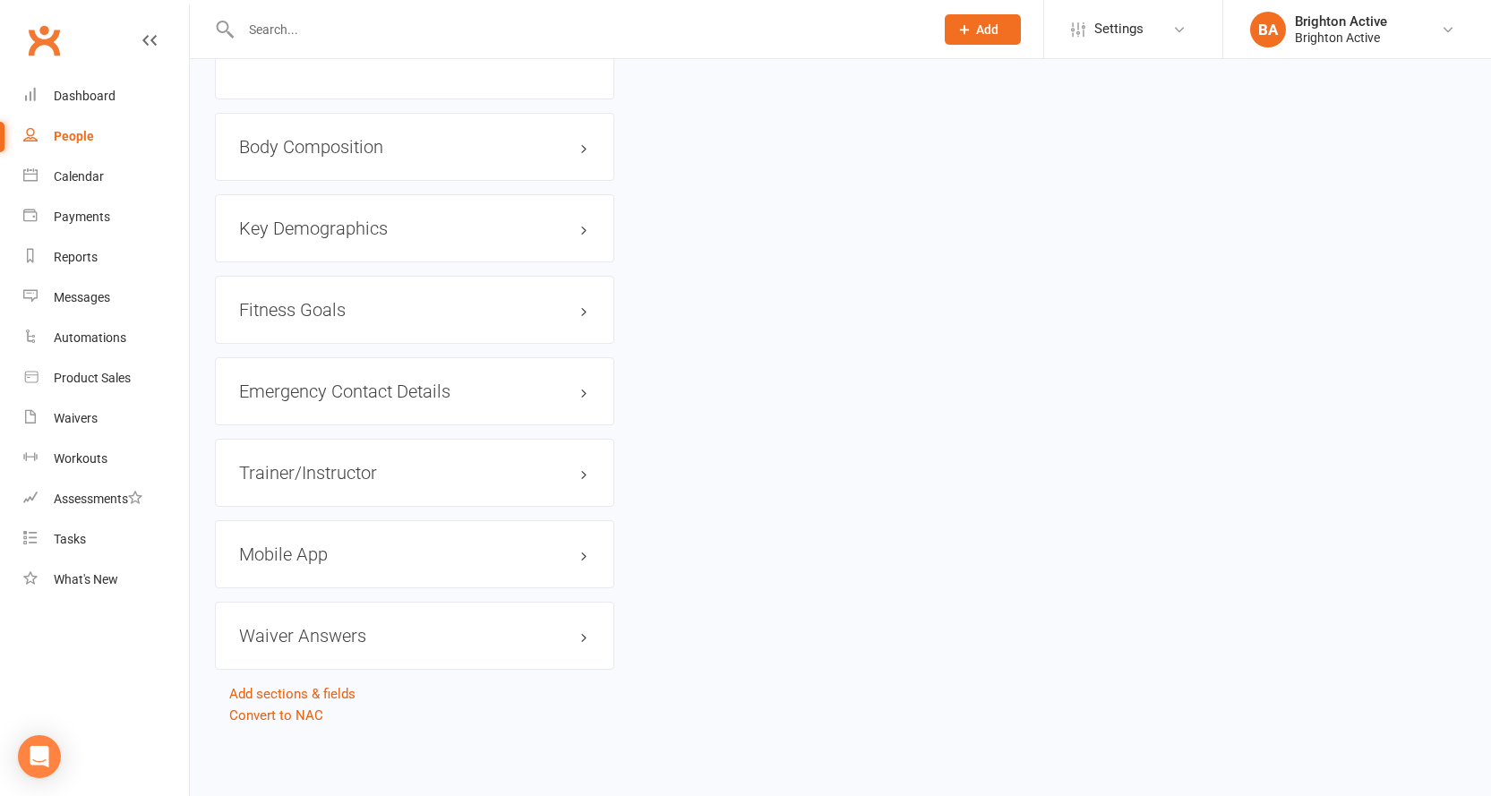
click at [270, 555] on h3 "Mobile App" at bounding box center [414, 555] width 351 height 20
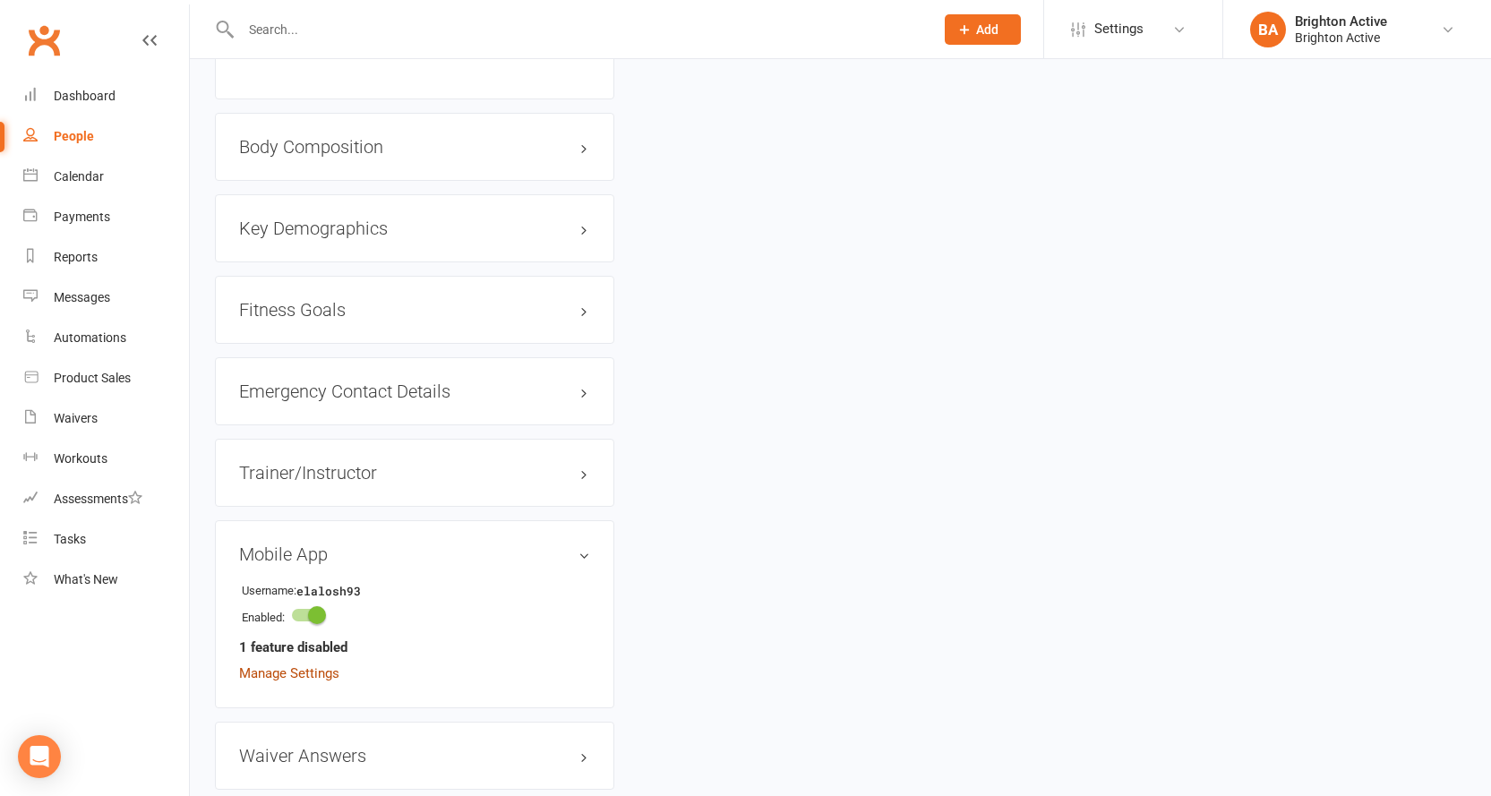
click at [298, 674] on link "Manage Settings" at bounding box center [289, 673] width 100 height 16
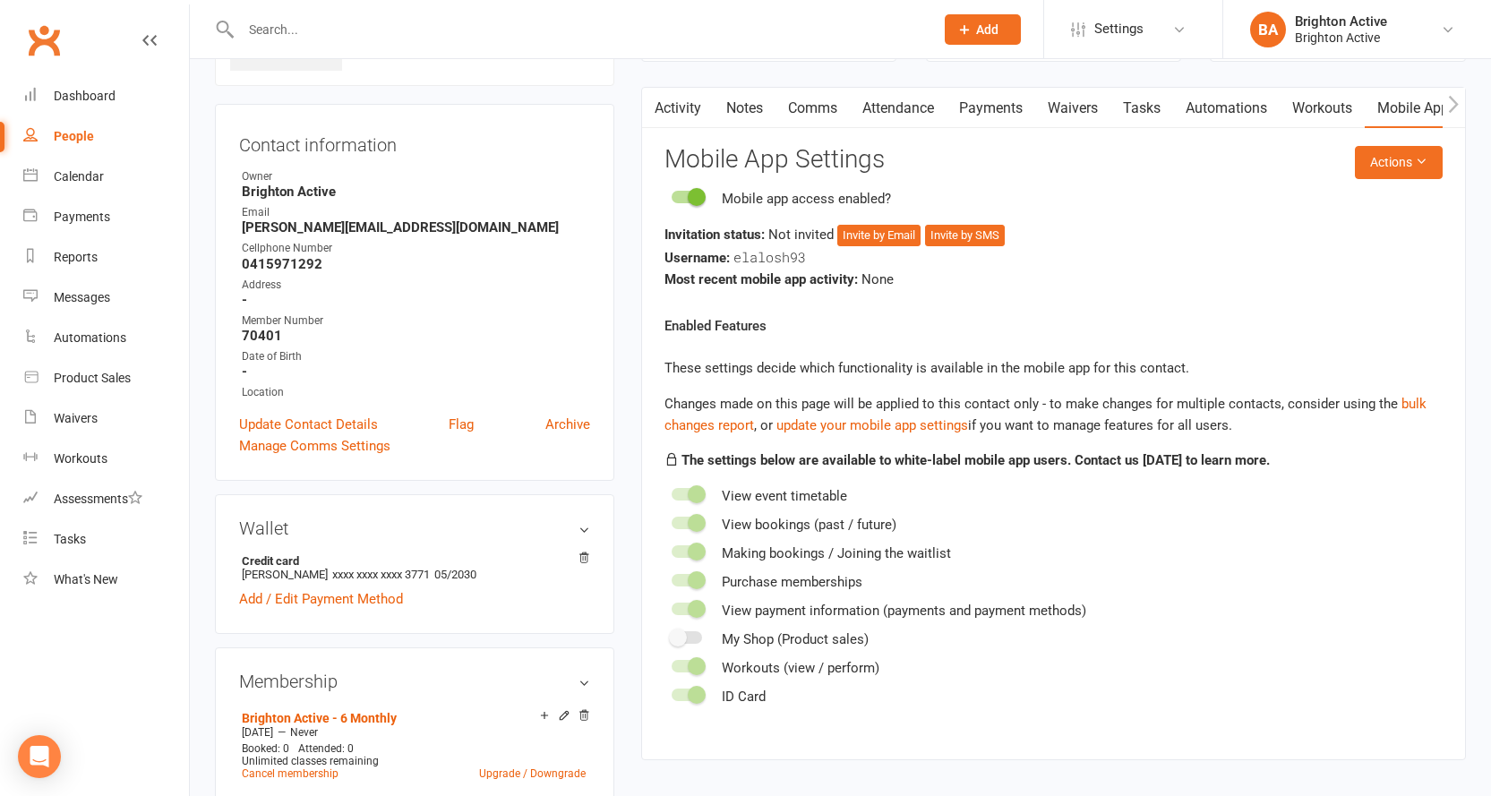
scroll to position [138, 0]
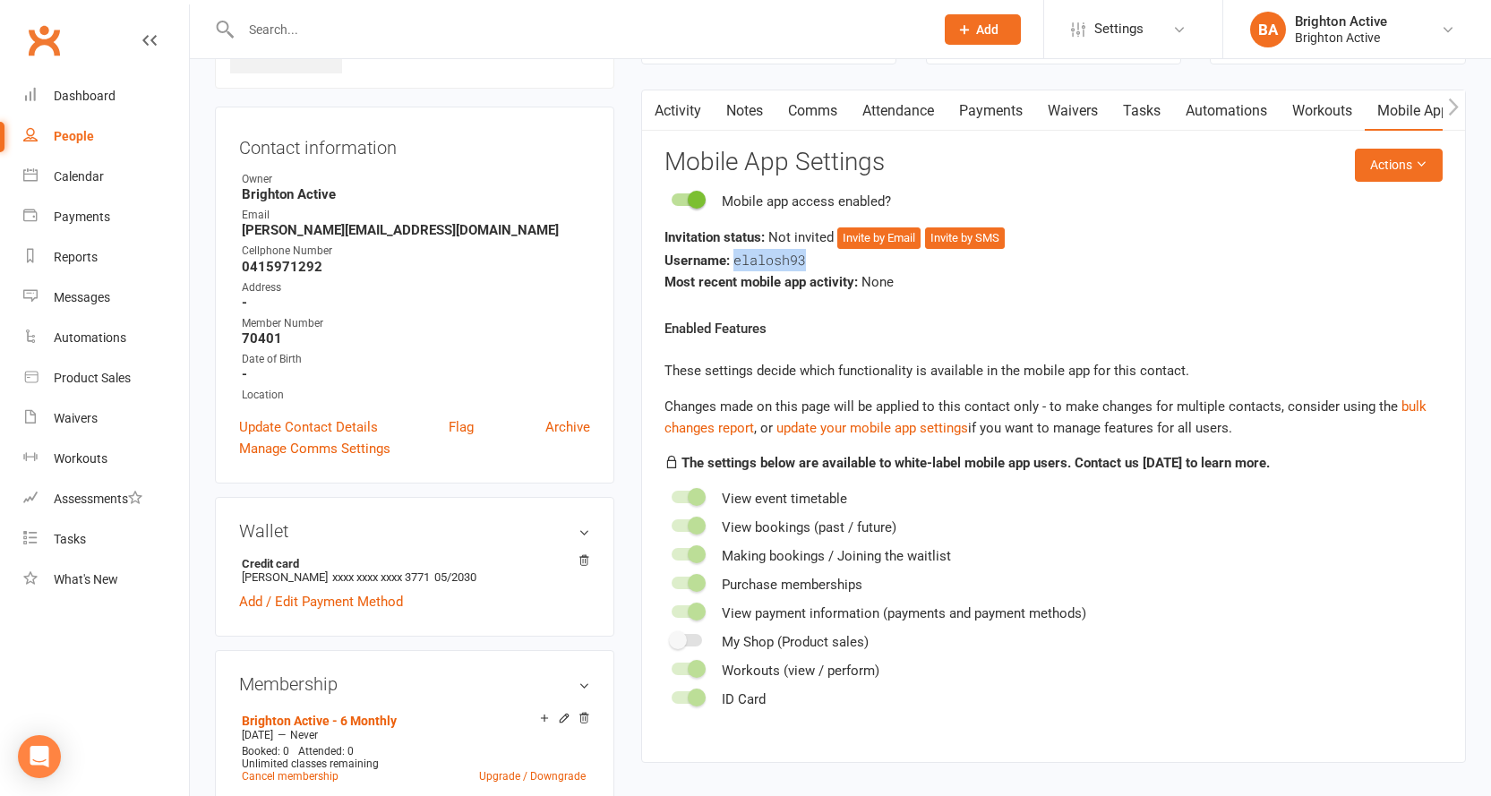
drag, startPoint x: 733, startPoint y: 260, endPoint x: 816, endPoint y: 264, distance: 83.4
click at [816, 264] on div "Username: elalosh93" at bounding box center [1054, 260] width 778 height 22
copy span "elalosh93"
click at [954, 289] on div "Most recent mobile app activity: None" at bounding box center [1054, 281] width 778 height 21
click at [868, 235] on button "Invite by Email" at bounding box center [878, 237] width 83 height 21
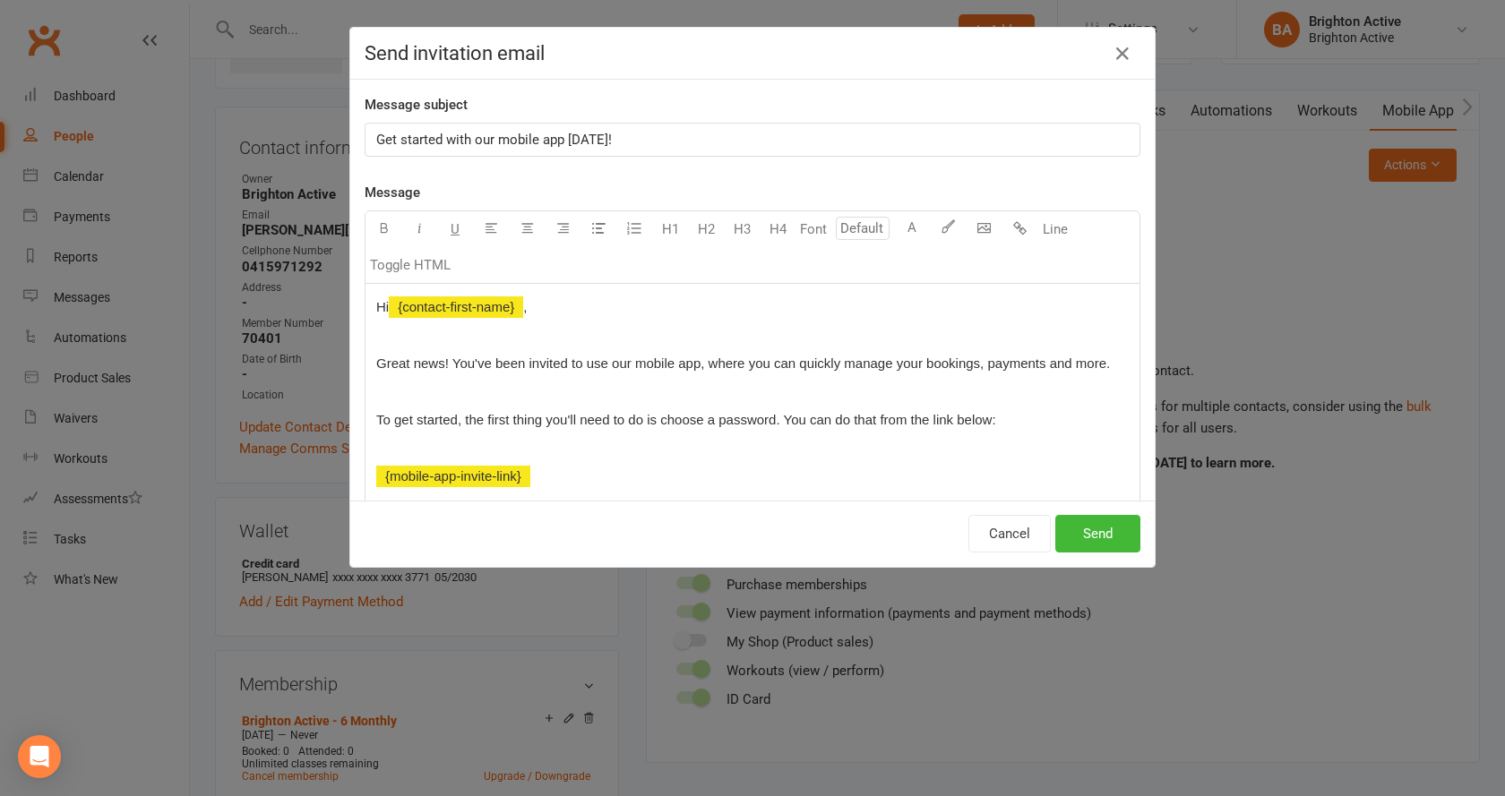
click at [773, 420] on span "To get started, the first thing you'll need to do is choose a password. You can…" at bounding box center [686, 419] width 620 height 15
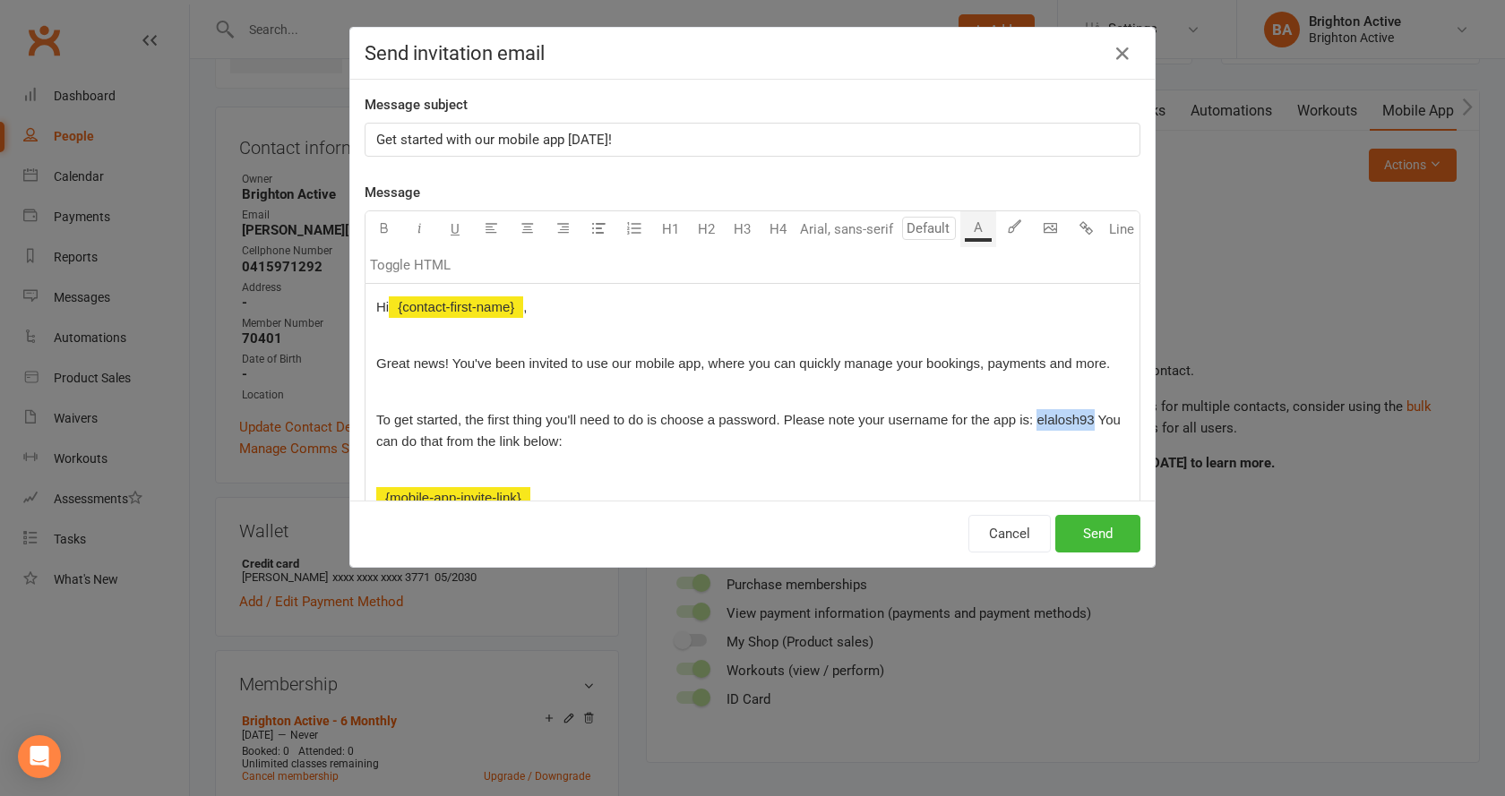
drag, startPoint x: 1030, startPoint y: 418, endPoint x: 1088, endPoint y: 424, distance: 58.5
click at [1088, 424] on span "To get started, the first thing you'll need to do is choose a password. Please …" at bounding box center [750, 430] width 748 height 37
click at [380, 228] on icon "button" at bounding box center [383, 227] width 13 height 13
click at [894, 515] on div "Cancel Send" at bounding box center [752, 534] width 804 height 66
click at [1099, 532] on button "Send" at bounding box center [1097, 534] width 85 height 38
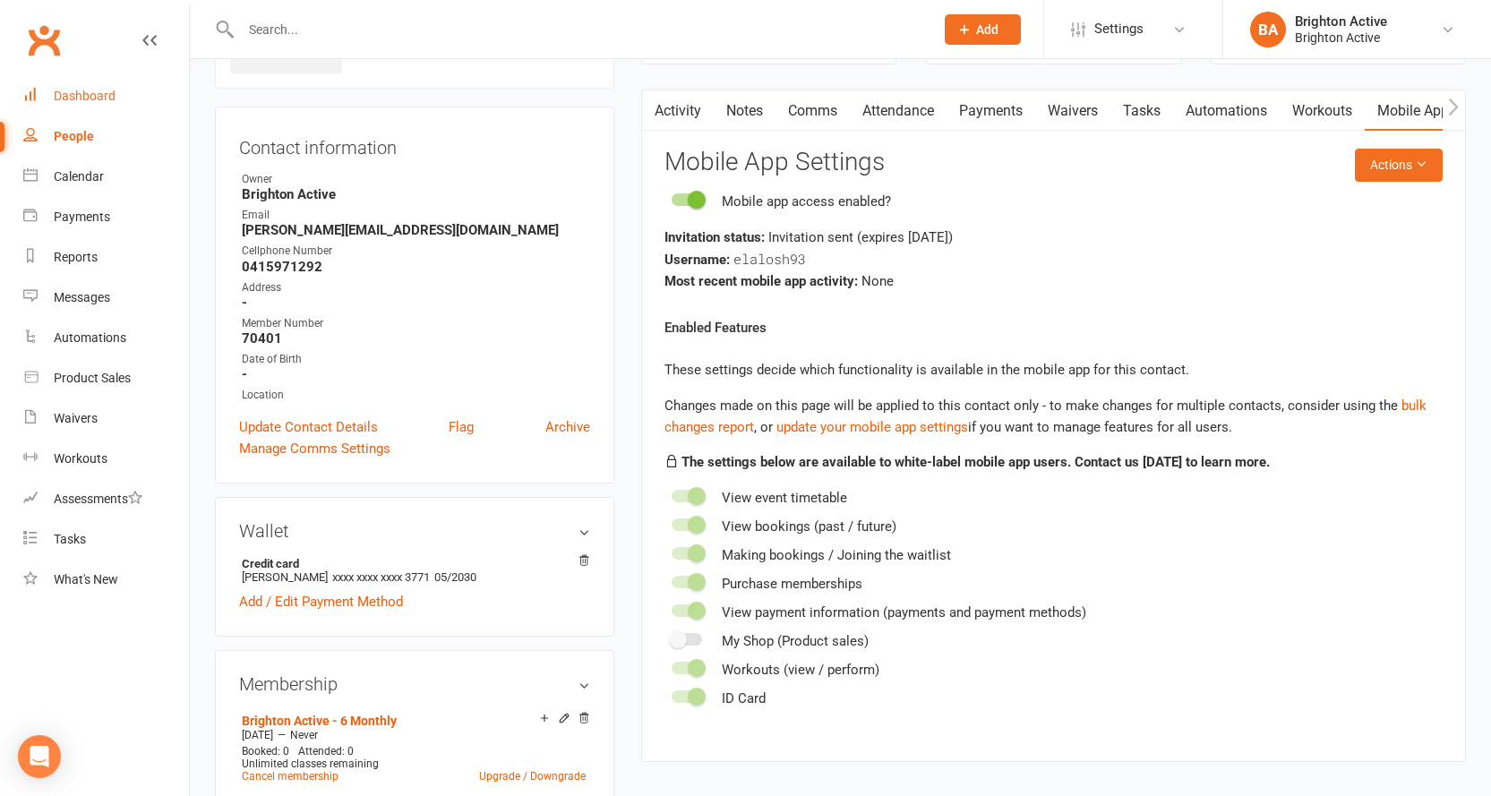
click at [84, 97] on div "Dashboard" at bounding box center [85, 96] width 62 height 14
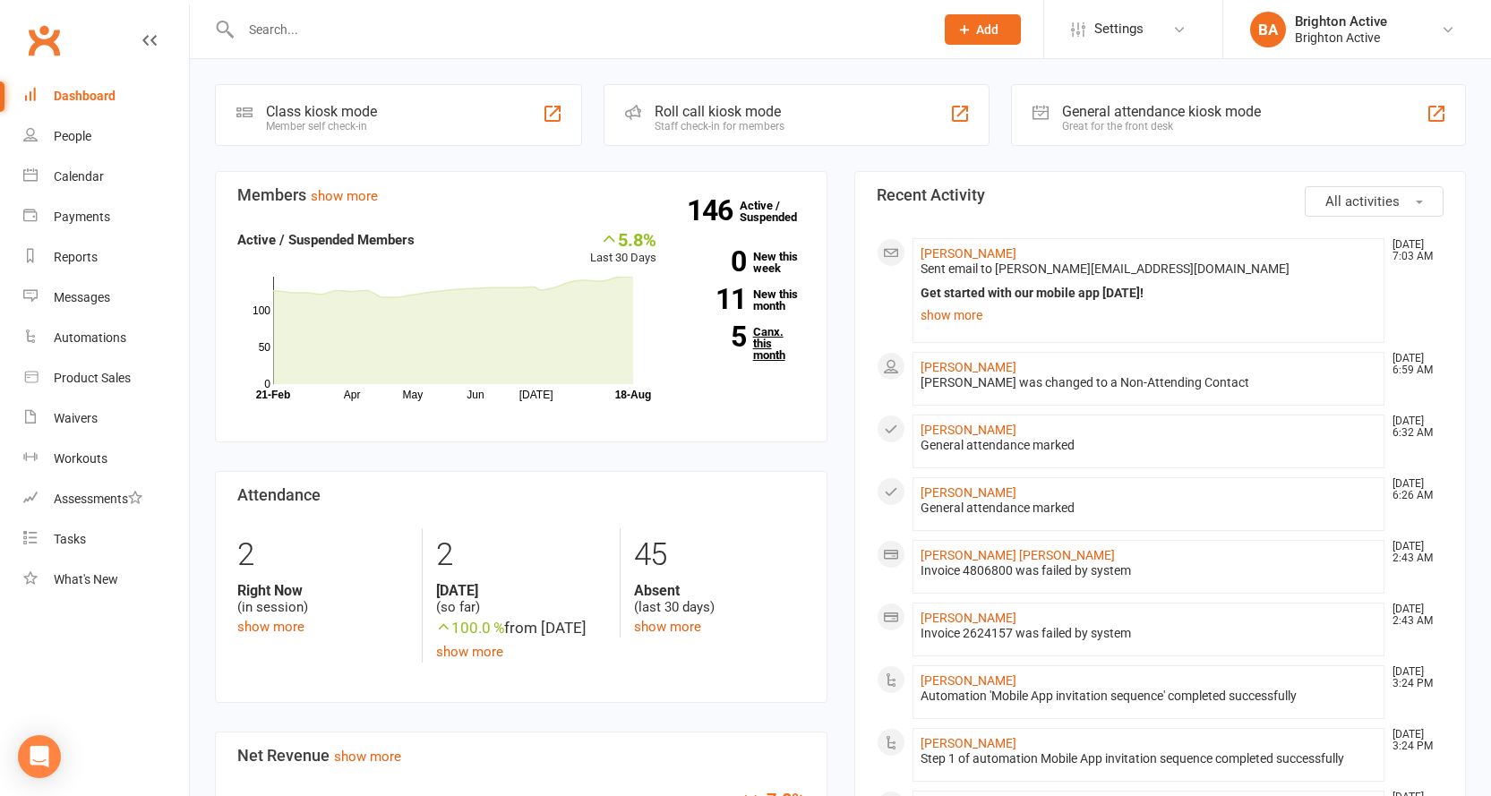
click at [772, 348] on link "5 Canx. this month" at bounding box center [744, 343] width 122 height 35
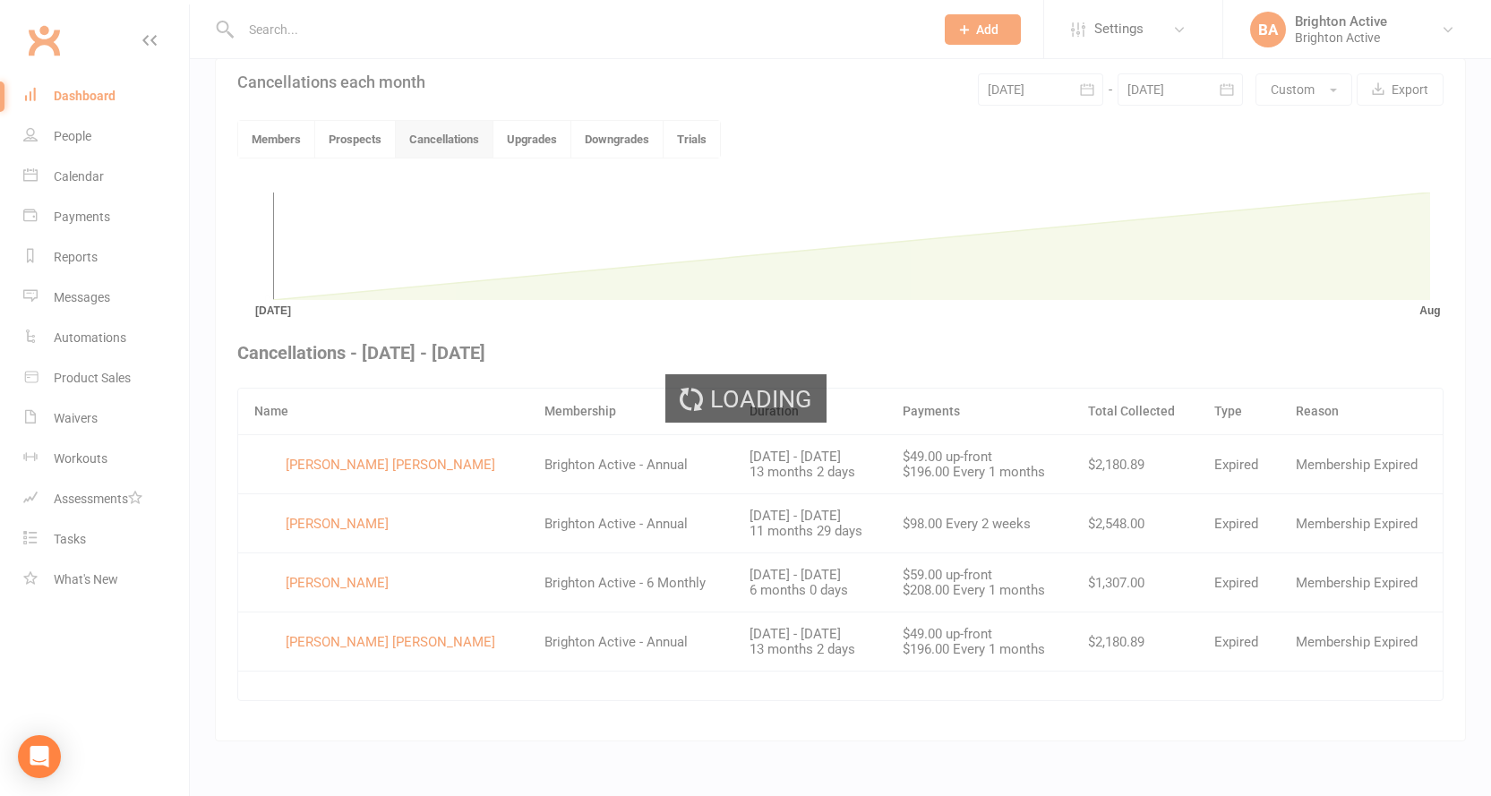
scroll to position [413, 0]
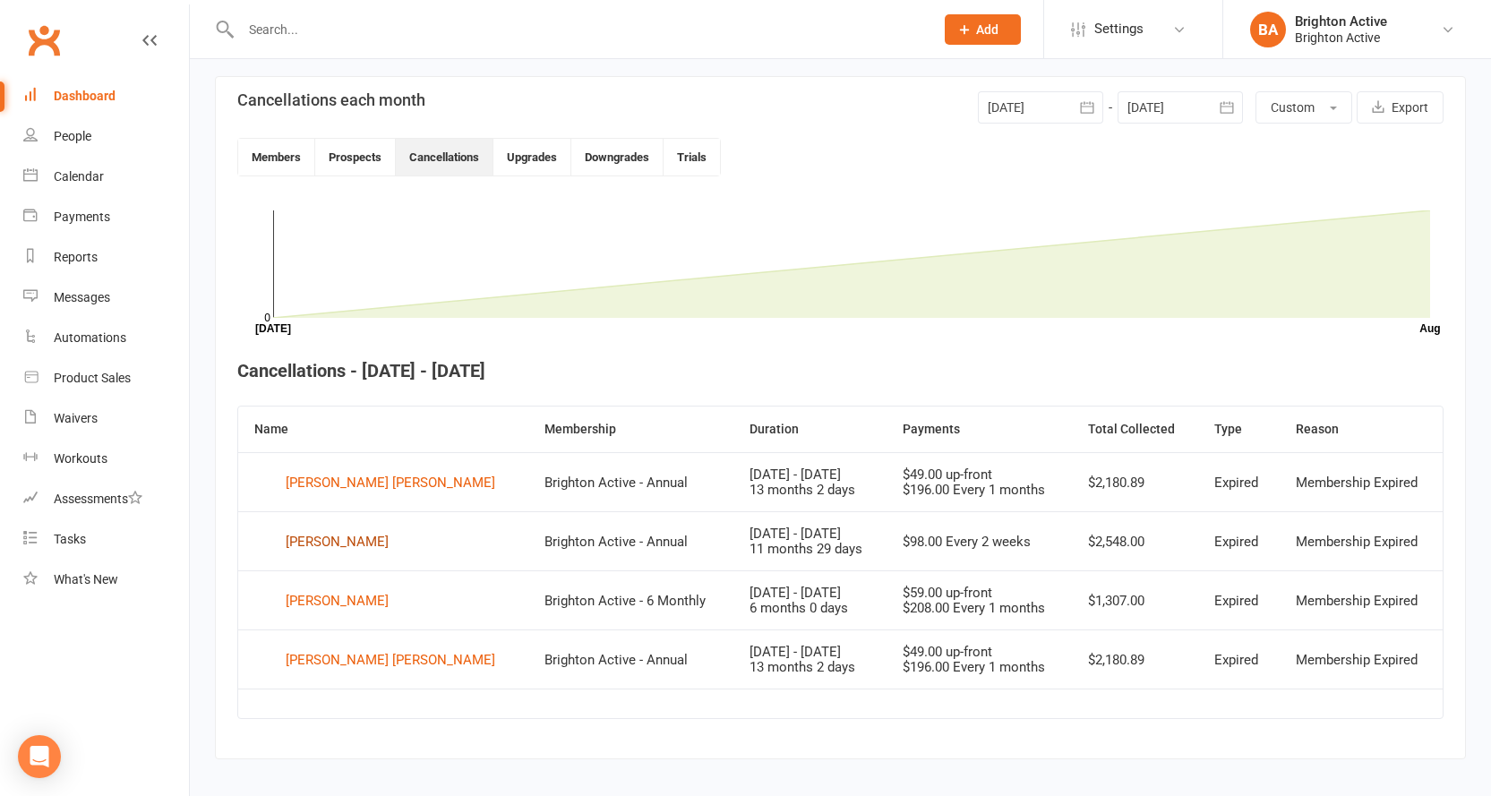
click at [331, 536] on div "Katie Flavelle" at bounding box center [337, 541] width 103 height 27
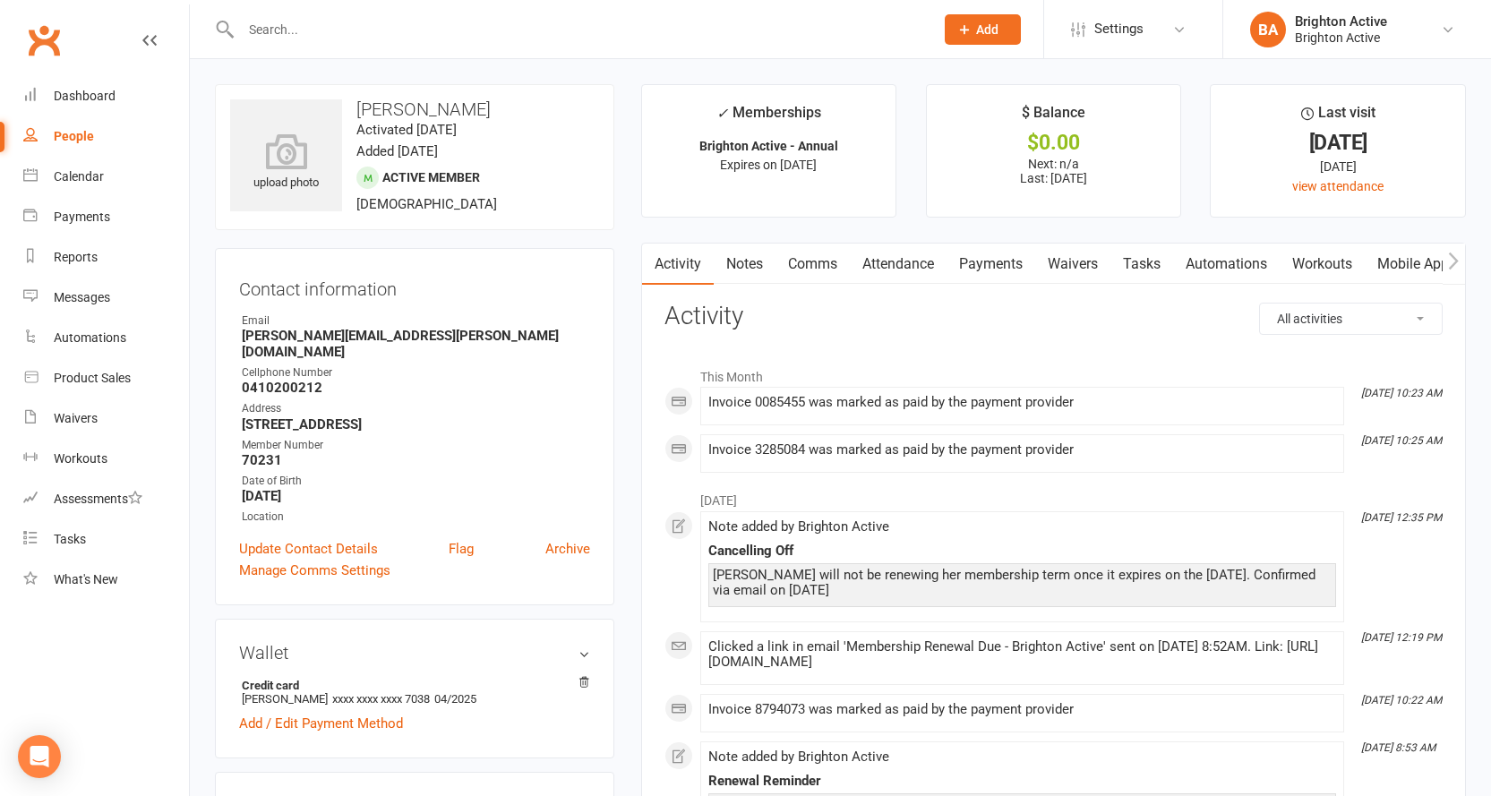
click at [967, 267] on link "Payments" at bounding box center [991, 264] width 89 height 41
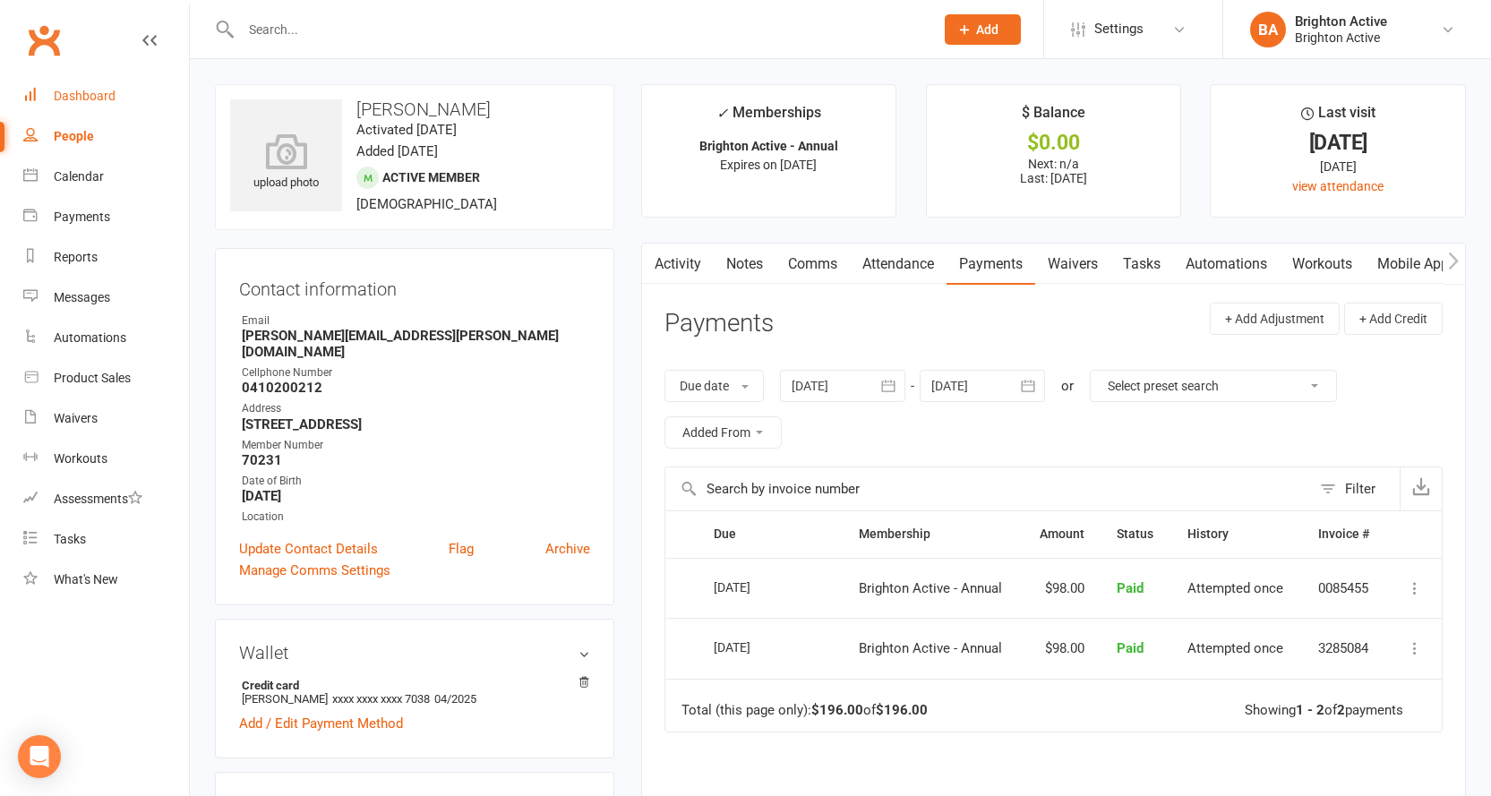
drag, startPoint x: 75, startPoint y: 86, endPoint x: 120, endPoint y: 109, distance: 50.5
click at [75, 86] on link "Dashboard" at bounding box center [106, 96] width 166 height 40
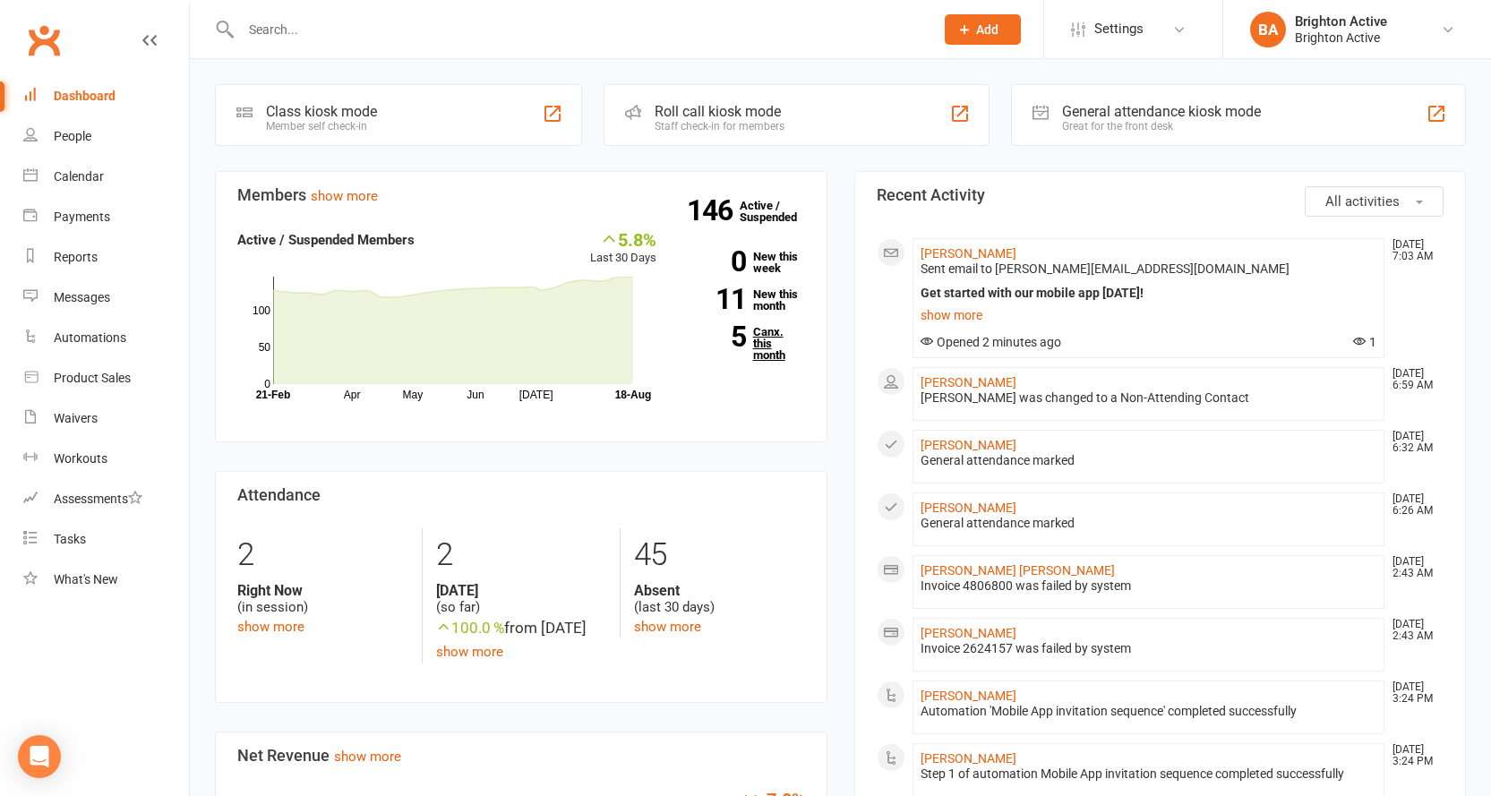
click at [760, 339] on link "5 Canx. this month" at bounding box center [744, 343] width 122 height 35
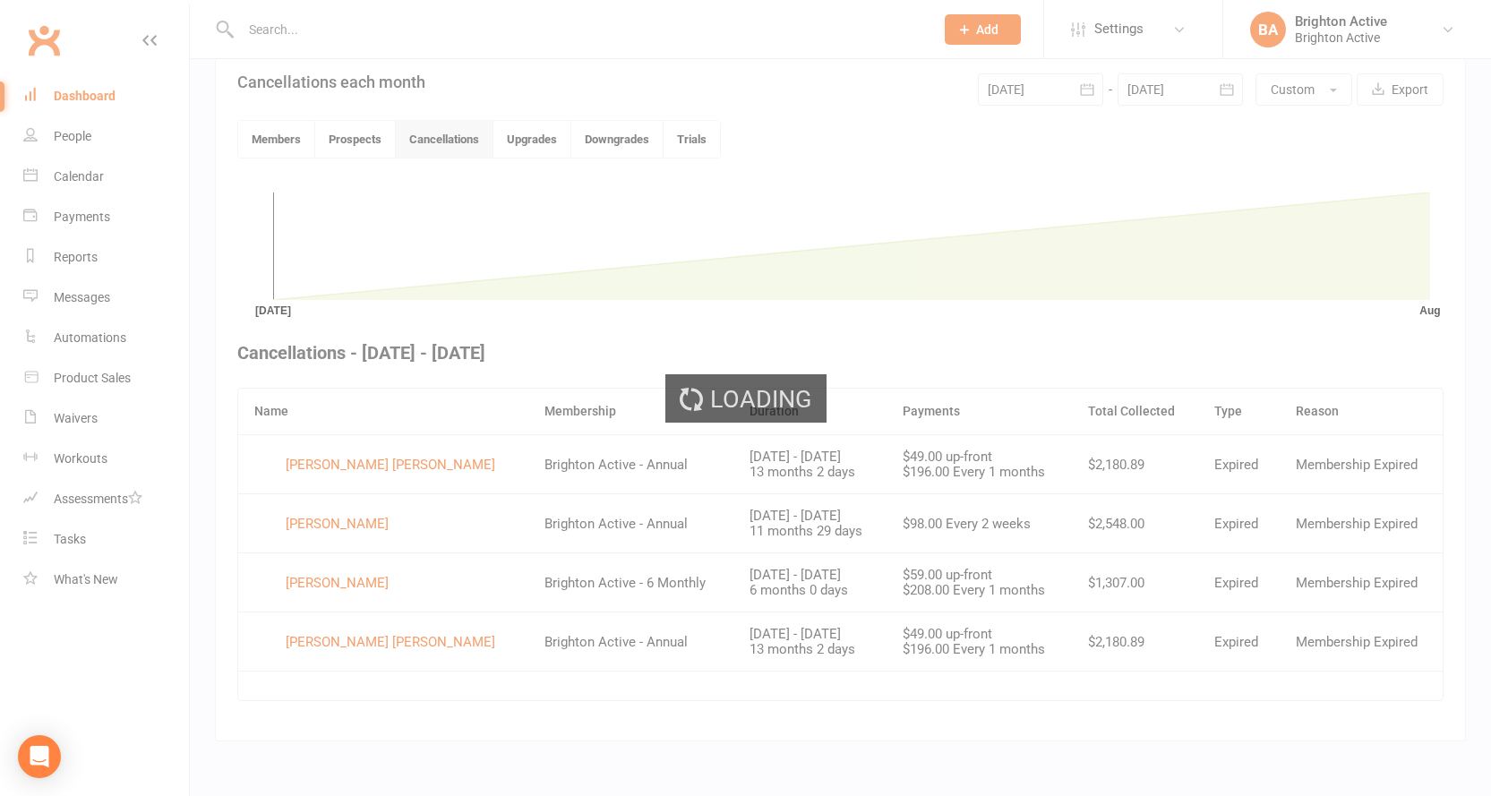
scroll to position [413, 0]
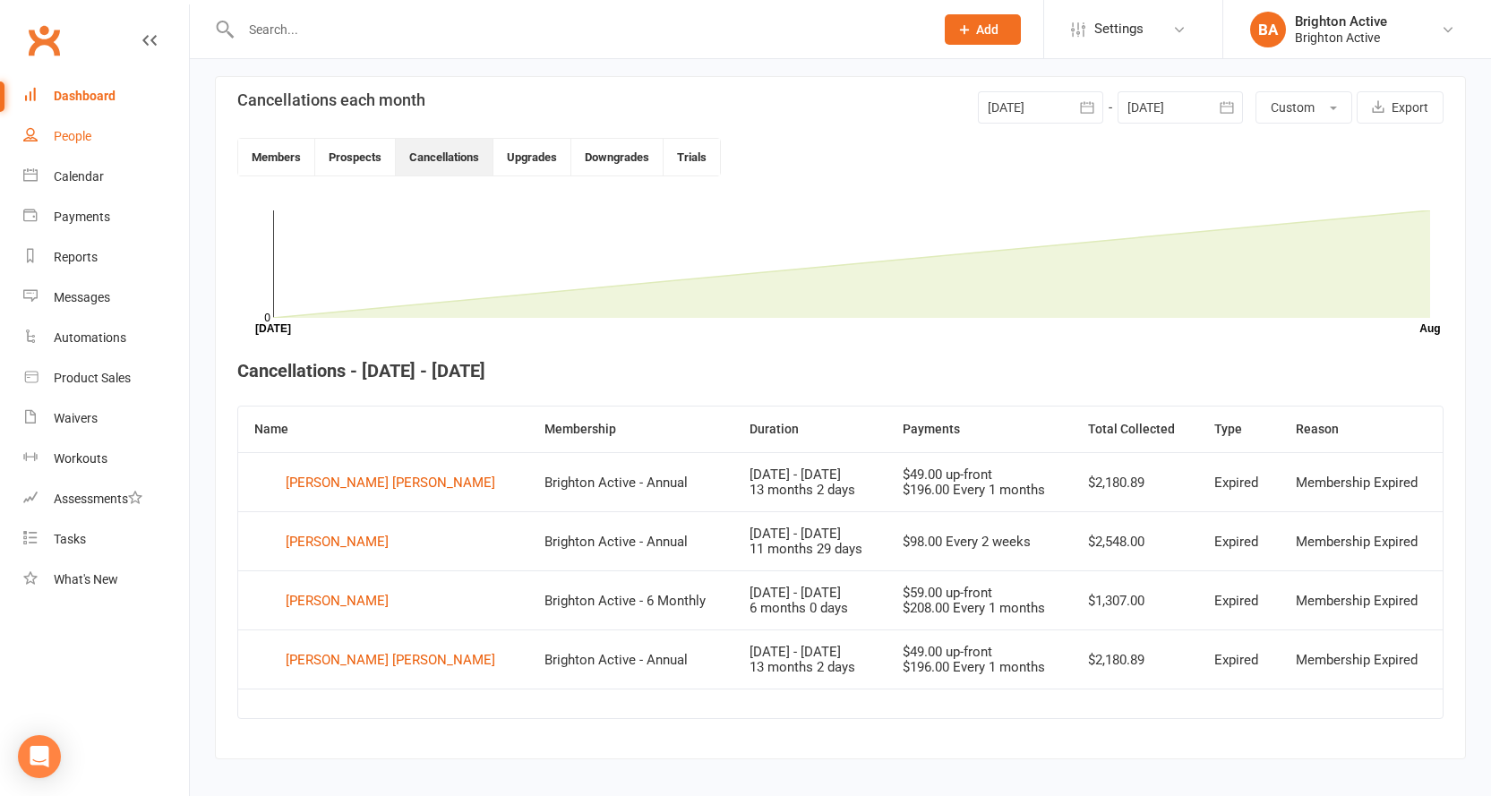
drag, startPoint x: 73, startPoint y: 99, endPoint x: 145, endPoint y: 140, distance: 82.2
click at [73, 99] on div "Dashboard" at bounding box center [85, 96] width 62 height 14
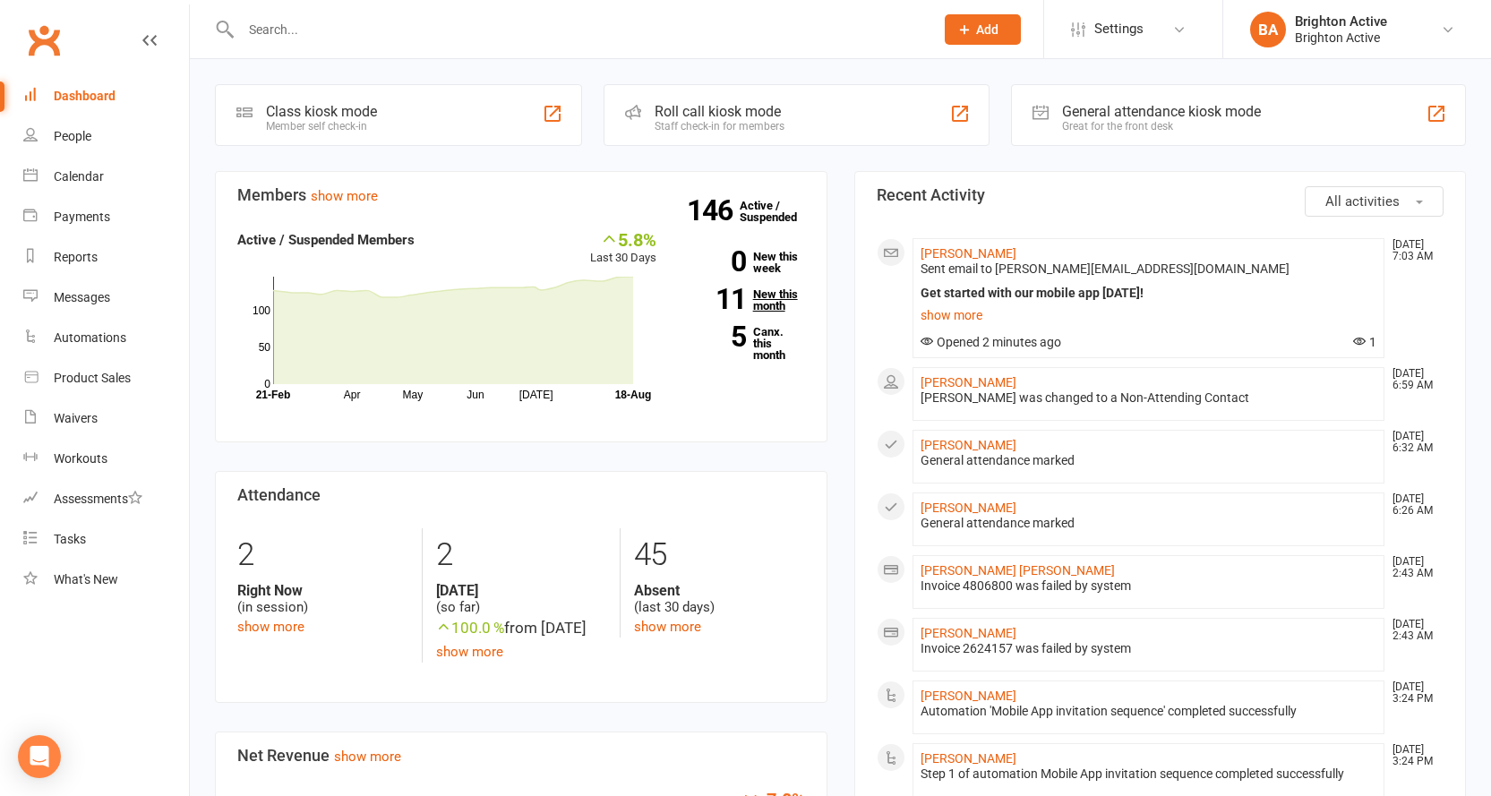
click at [753, 307] on link "11 New this month" at bounding box center [744, 299] width 122 height 23
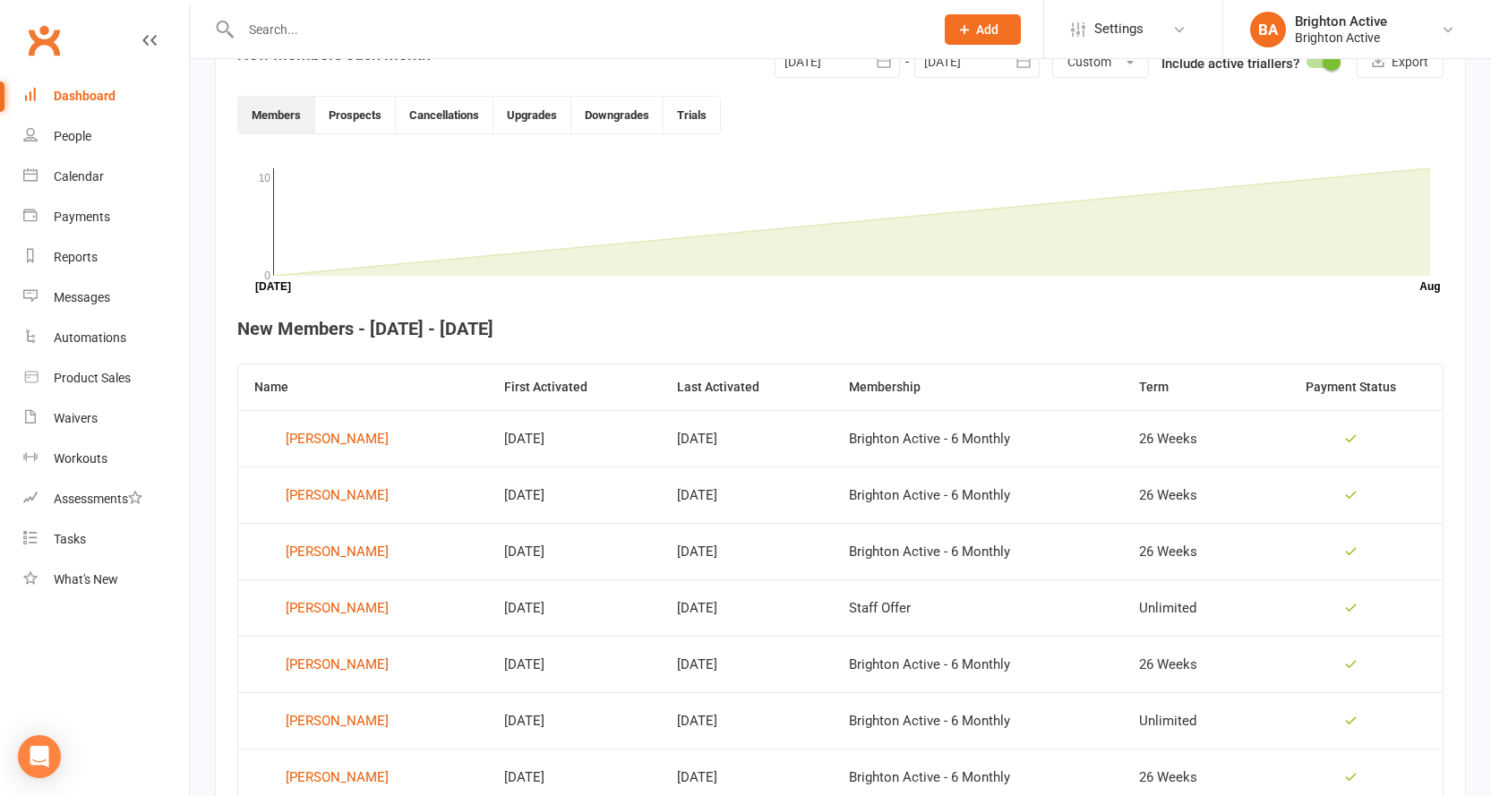
scroll to position [489, 0]
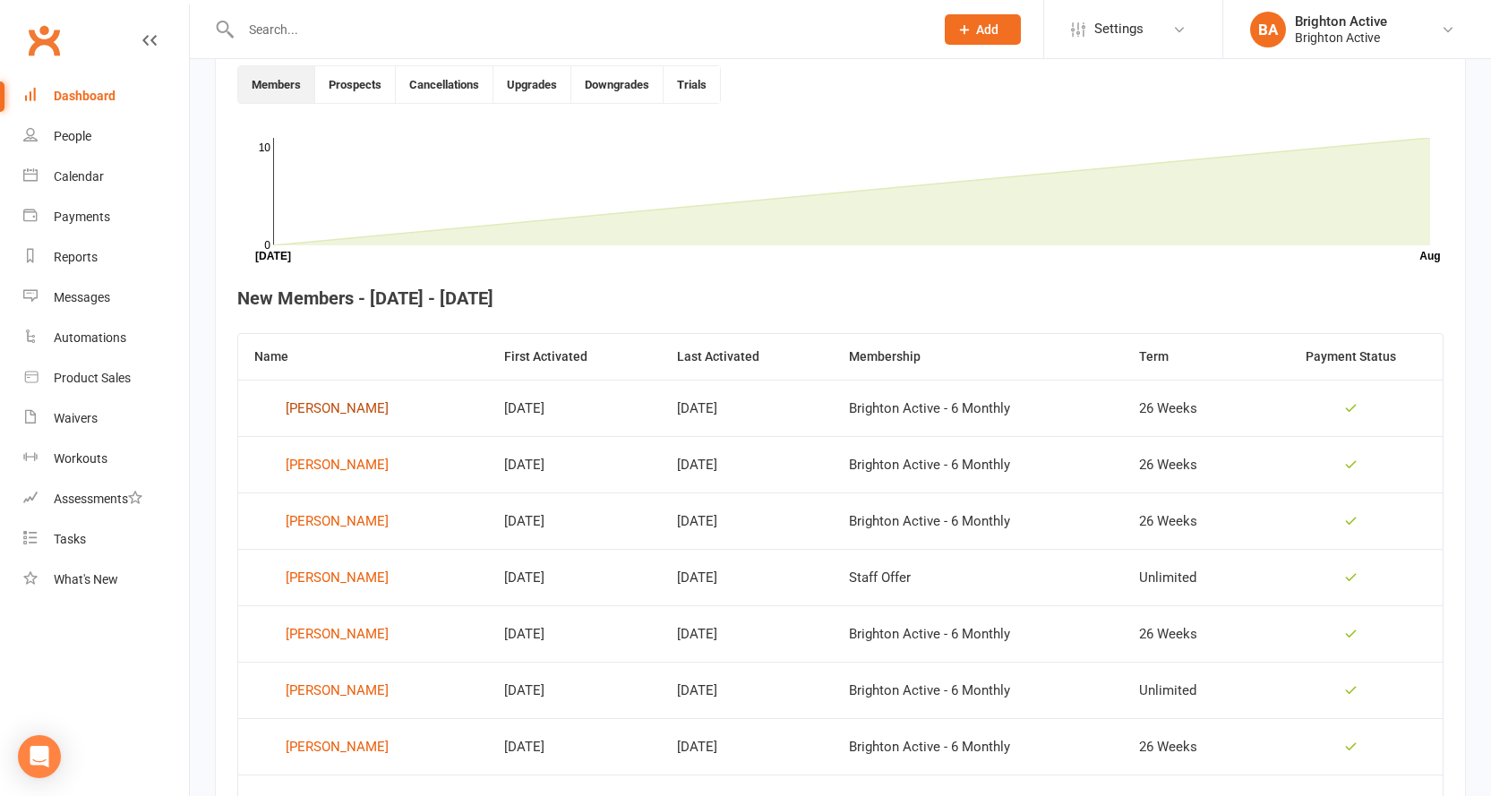
click at [328, 413] on div "[PERSON_NAME]" at bounding box center [337, 408] width 103 height 27
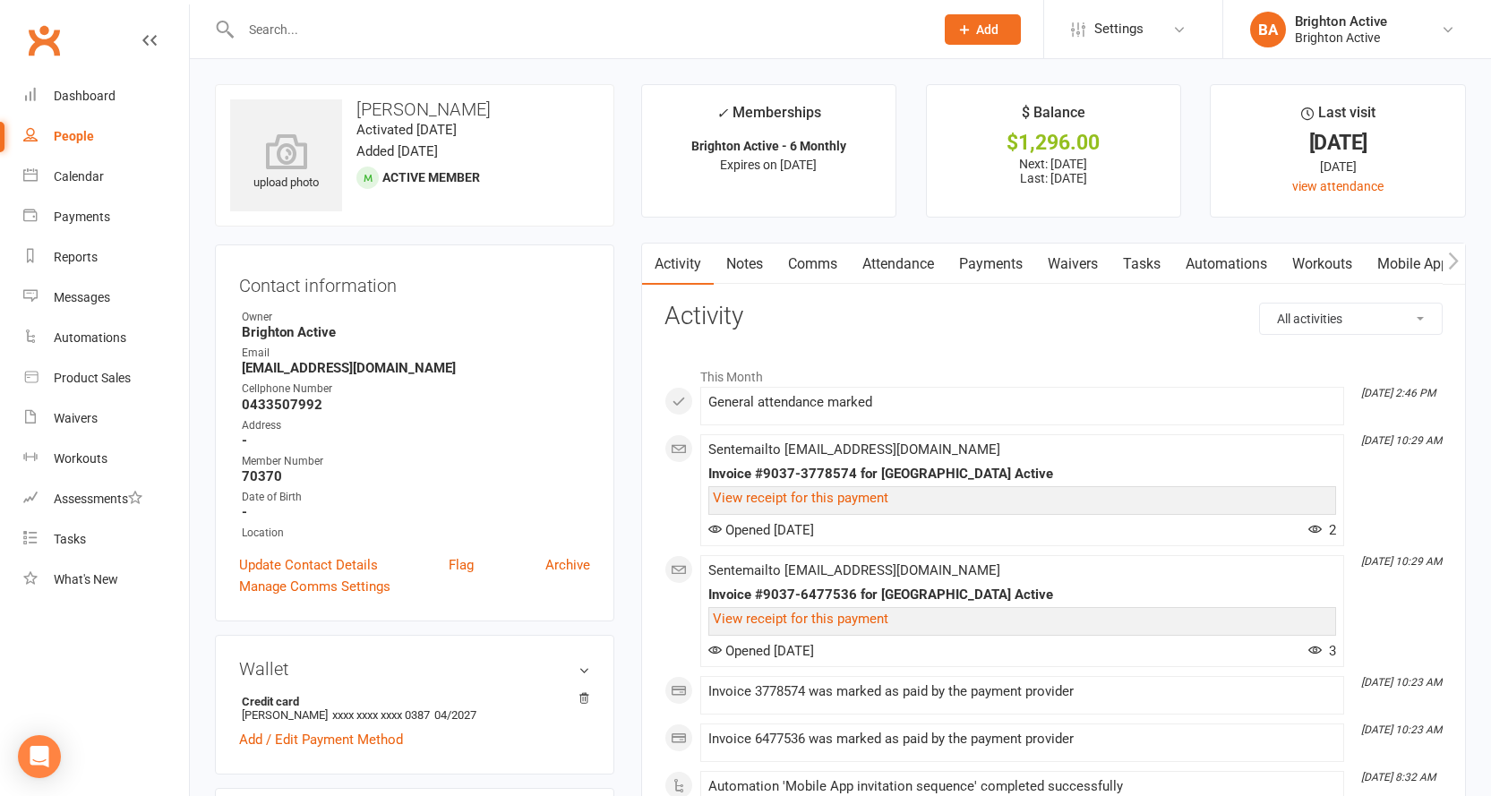
click at [979, 261] on link "Payments" at bounding box center [991, 264] width 89 height 41
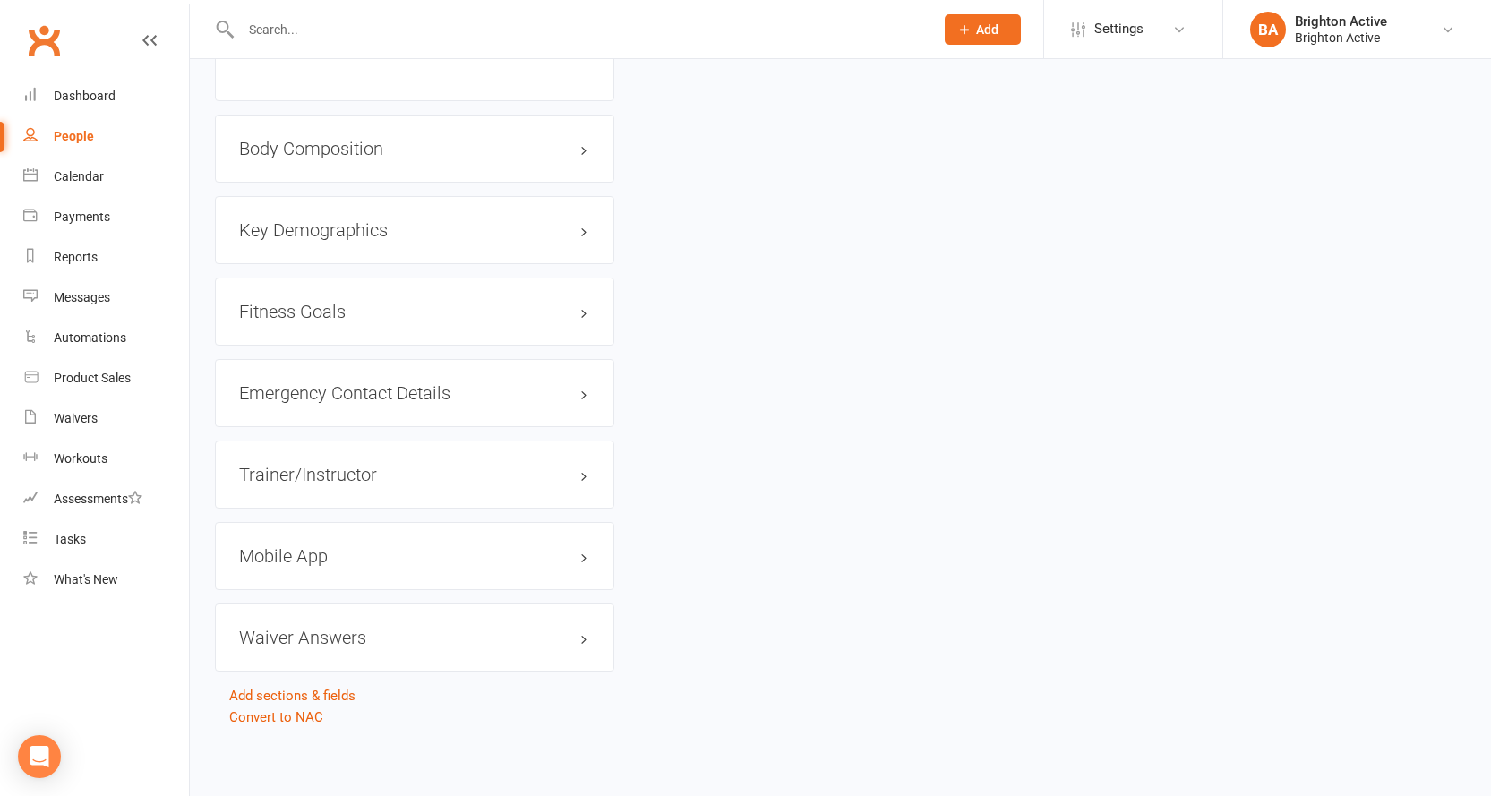
scroll to position [1352, 0]
click at [288, 552] on h3 "Mobile App" at bounding box center [414, 555] width 351 height 20
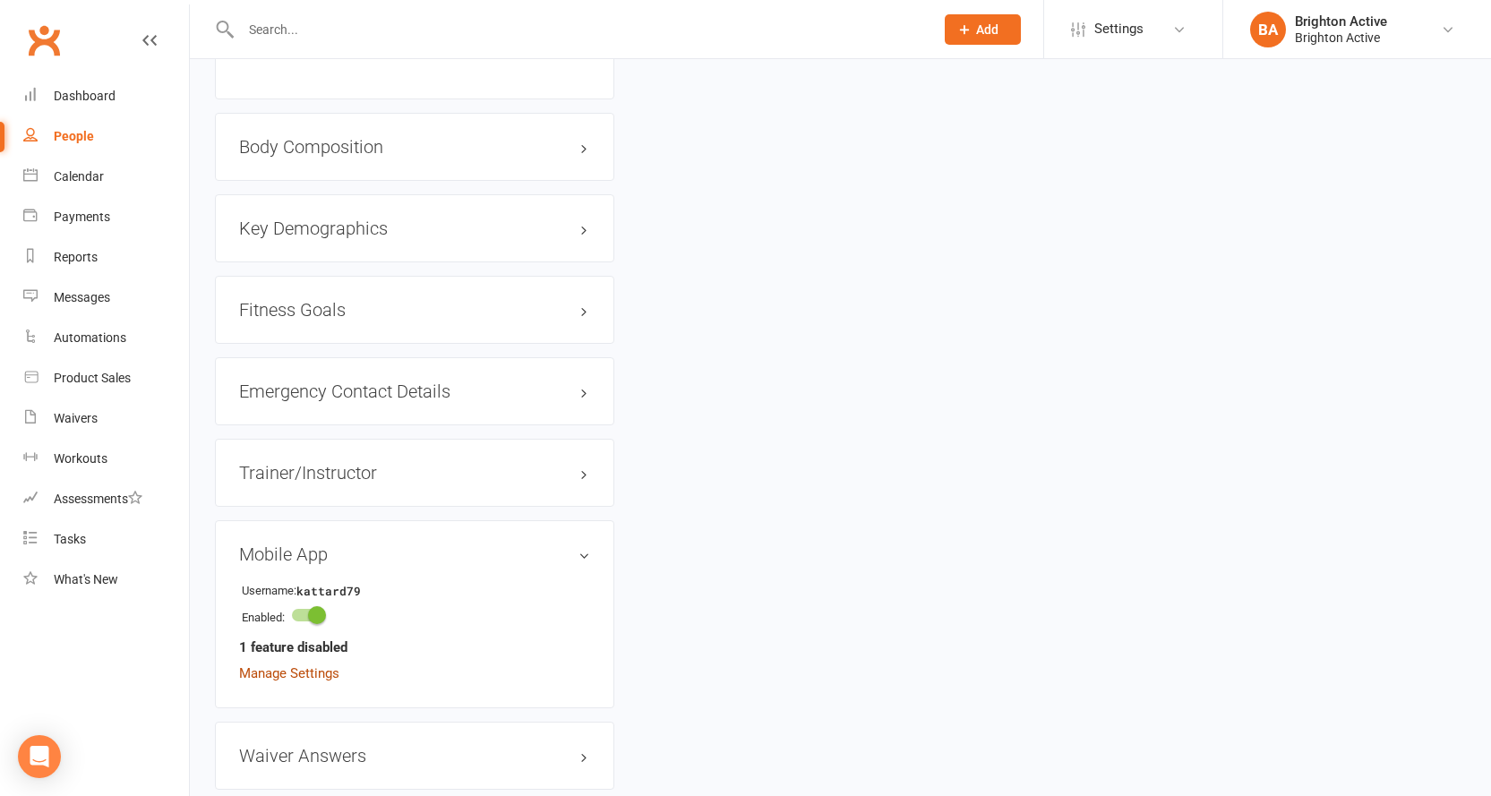
click at [304, 673] on link "Manage Settings" at bounding box center [289, 673] width 100 height 16
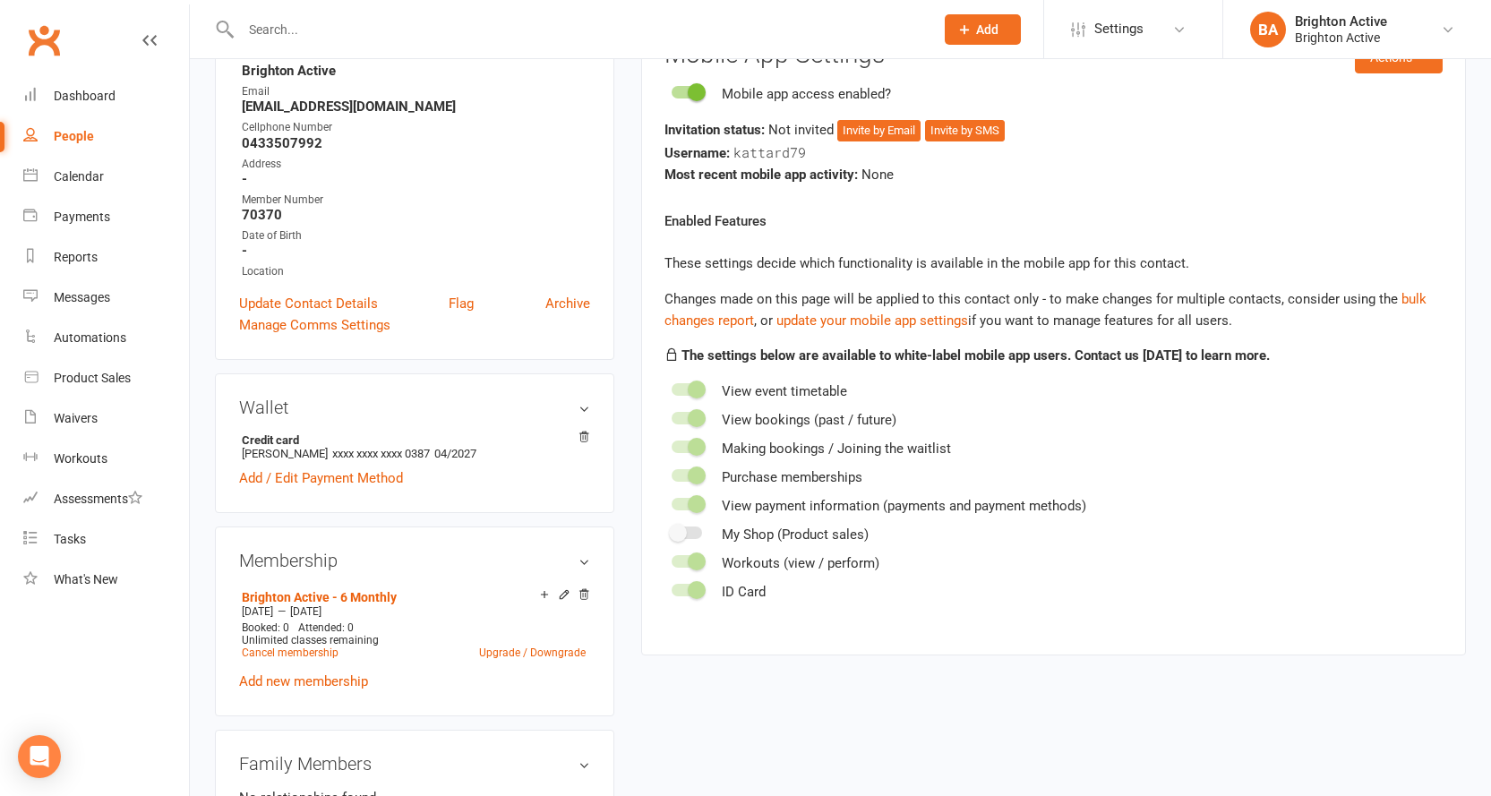
scroll to position [153, 0]
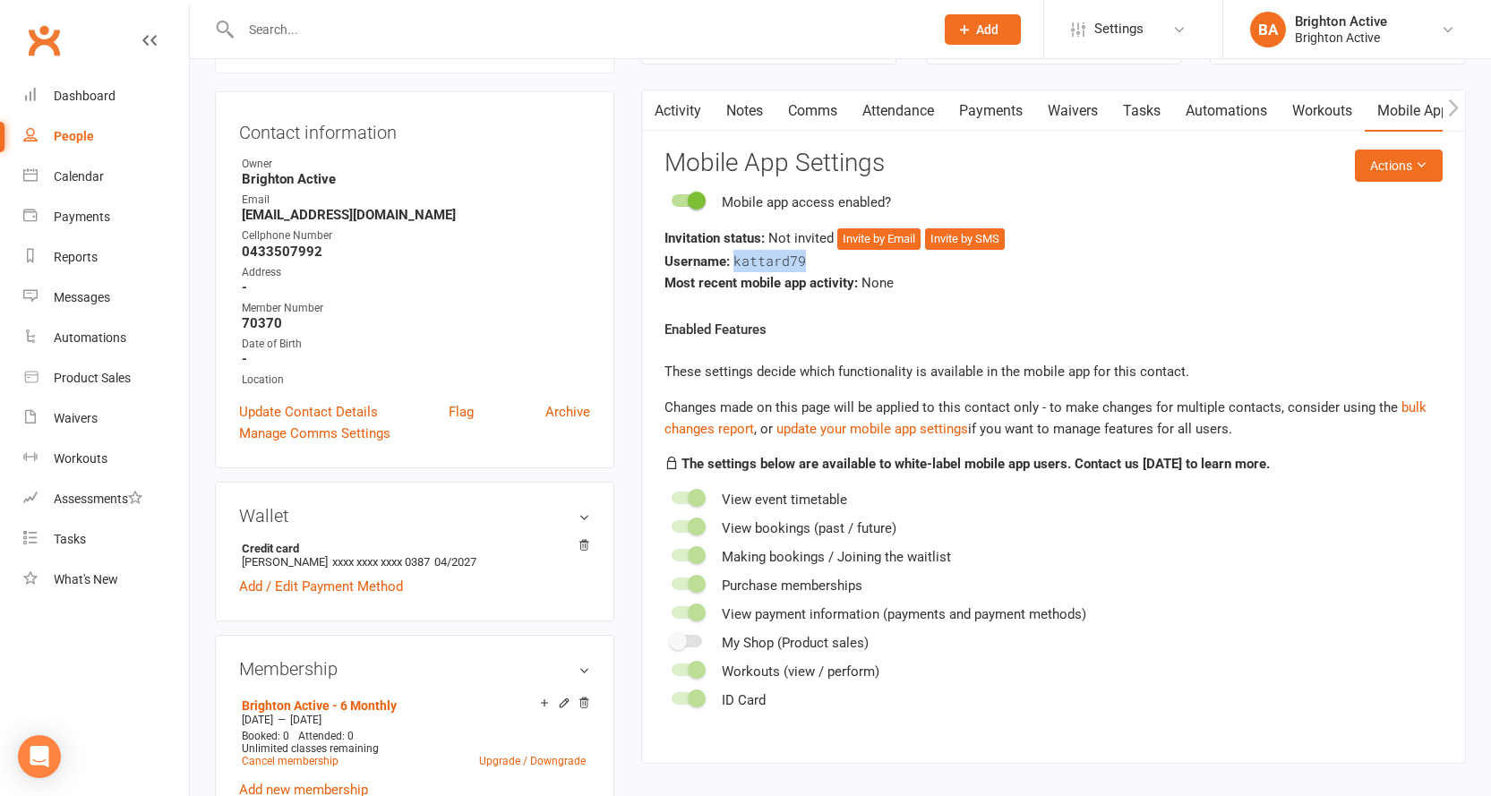
drag, startPoint x: 733, startPoint y: 262, endPoint x: 818, endPoint y: 259, distance: 85.1
click at [818, 259] on div "Username: kattard79" at bounding box center [1054, 261] width 778 height 22
copy span "kattard79"
click at [942, 275] on div "Most recent mobile app activity: None" at bounding box center [1054, 282] width 778 height 21
click at [891, 242] on button "Invite by Email" at bounding box center [878, 238] width 83 height 21
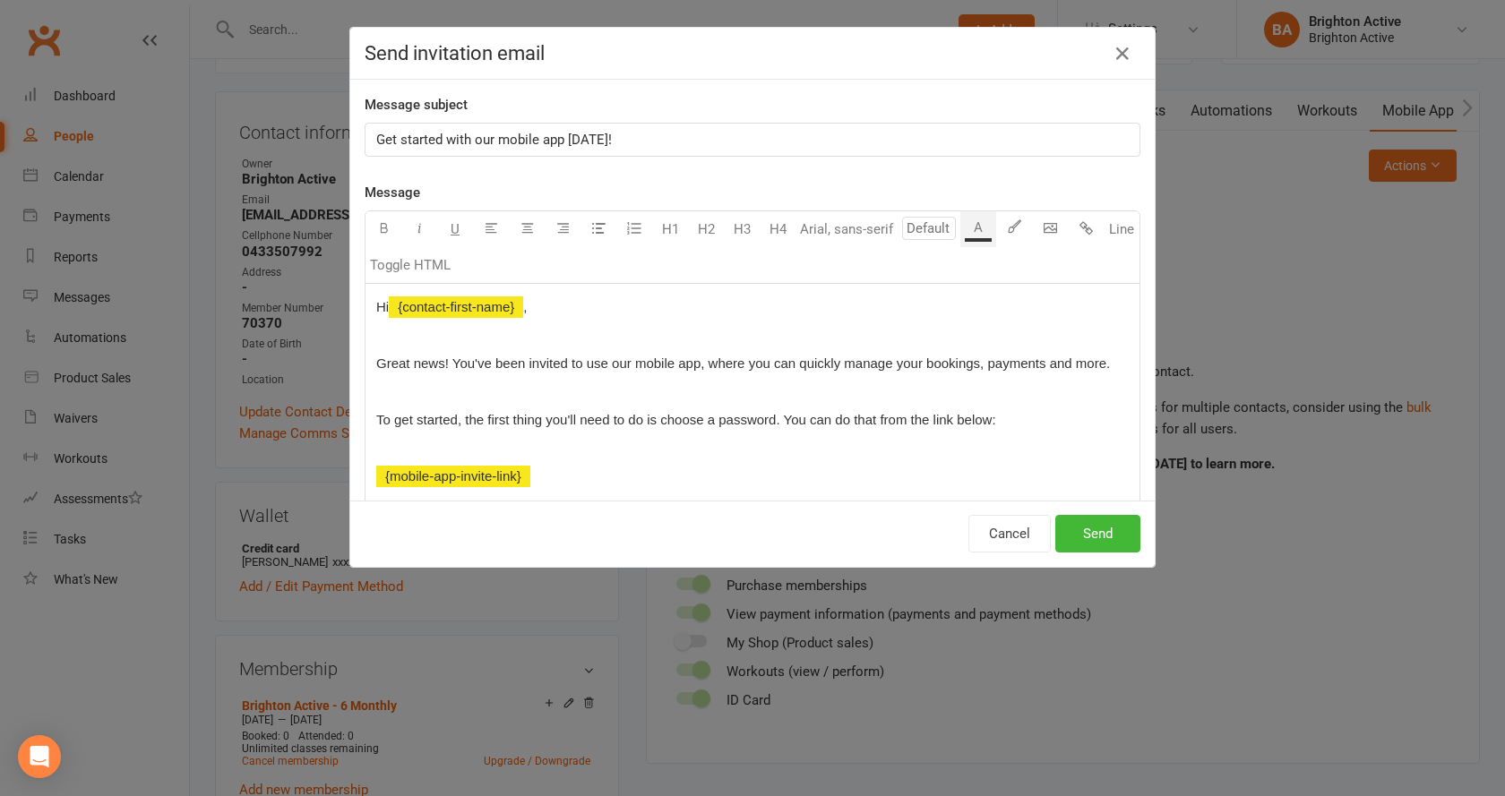
click at [774, 420] on span "To get started, the first thing you'll need to do is choose a password. You can…" at bounding box center [686, 419] width 620 height 15
drag, startPoint x: 1029, startPoint y: 419, endPoint x: 998, endPoint y: 392, distance: 41.3
click at [1095, 420] on p "To get started, the first thing you'll need to do is choose a password. Please …" at bounding box center [752, 430] width 752 height 43
drag, startPoint x: 378, startPoint y: 221, endPoint x: 442, endPoint y: 244, distance: 68.3
click at [378, 221] on icon "button" at bounding box center [383, 227] width 13 height 13
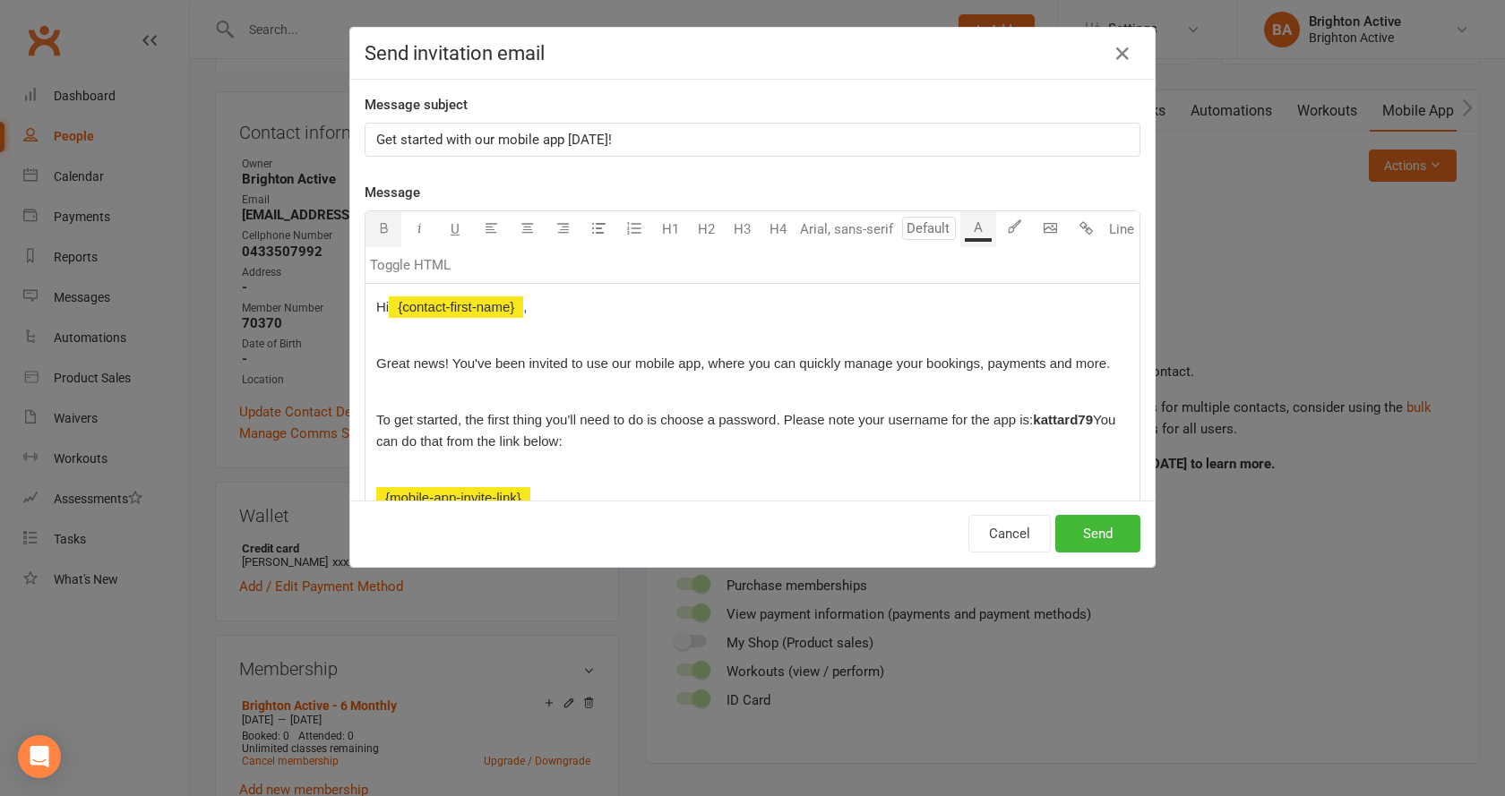
click at [838, 464] on p at bounding box center [752, 469] width 752 height 21
click at [1093, 531] on button "Send" at bounding box center [1097, 534] width 85 height 38
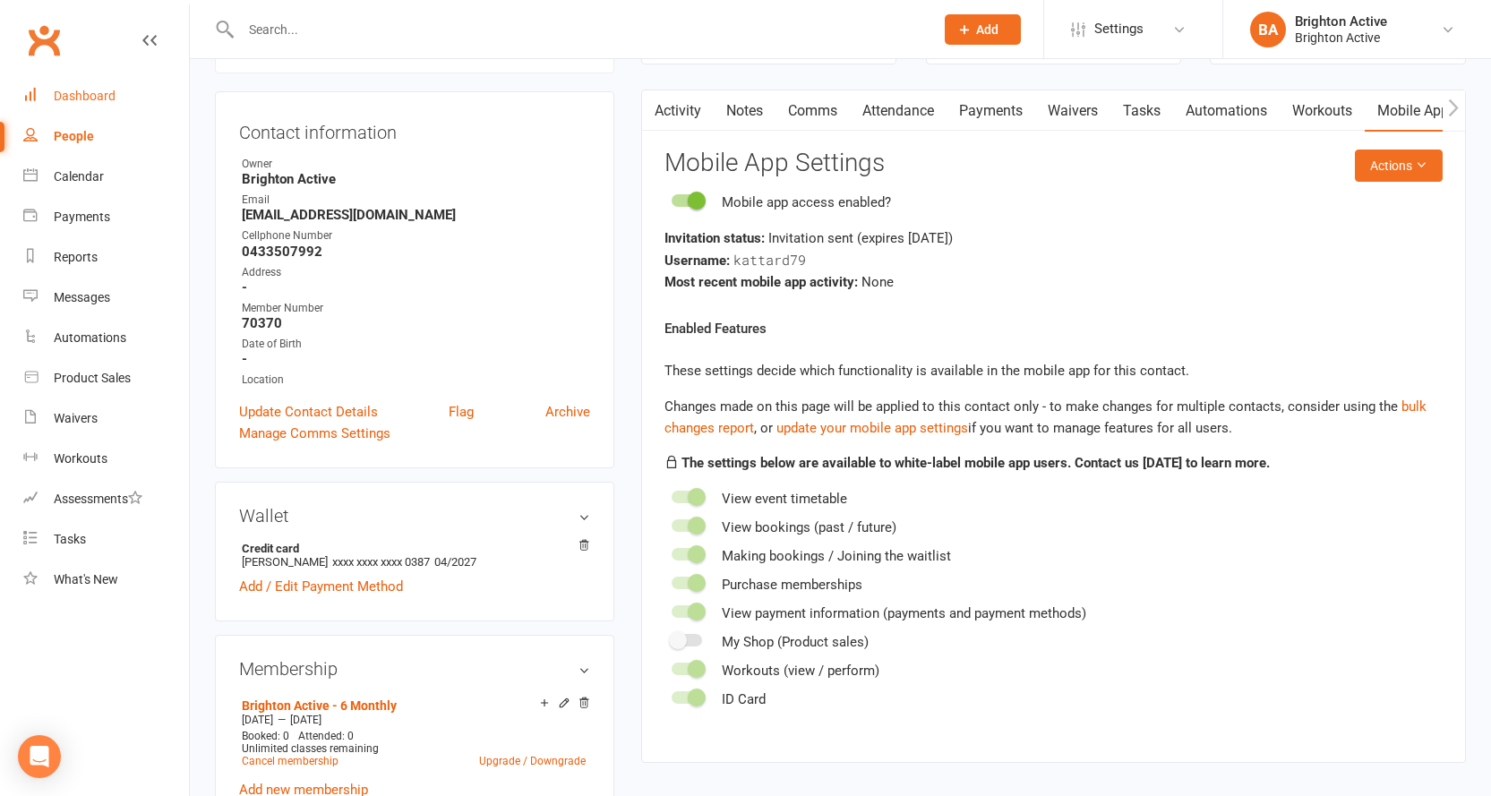
click at [105, 93] on div "Dashboard" at bounding box center [85, 96] width 62 height 14
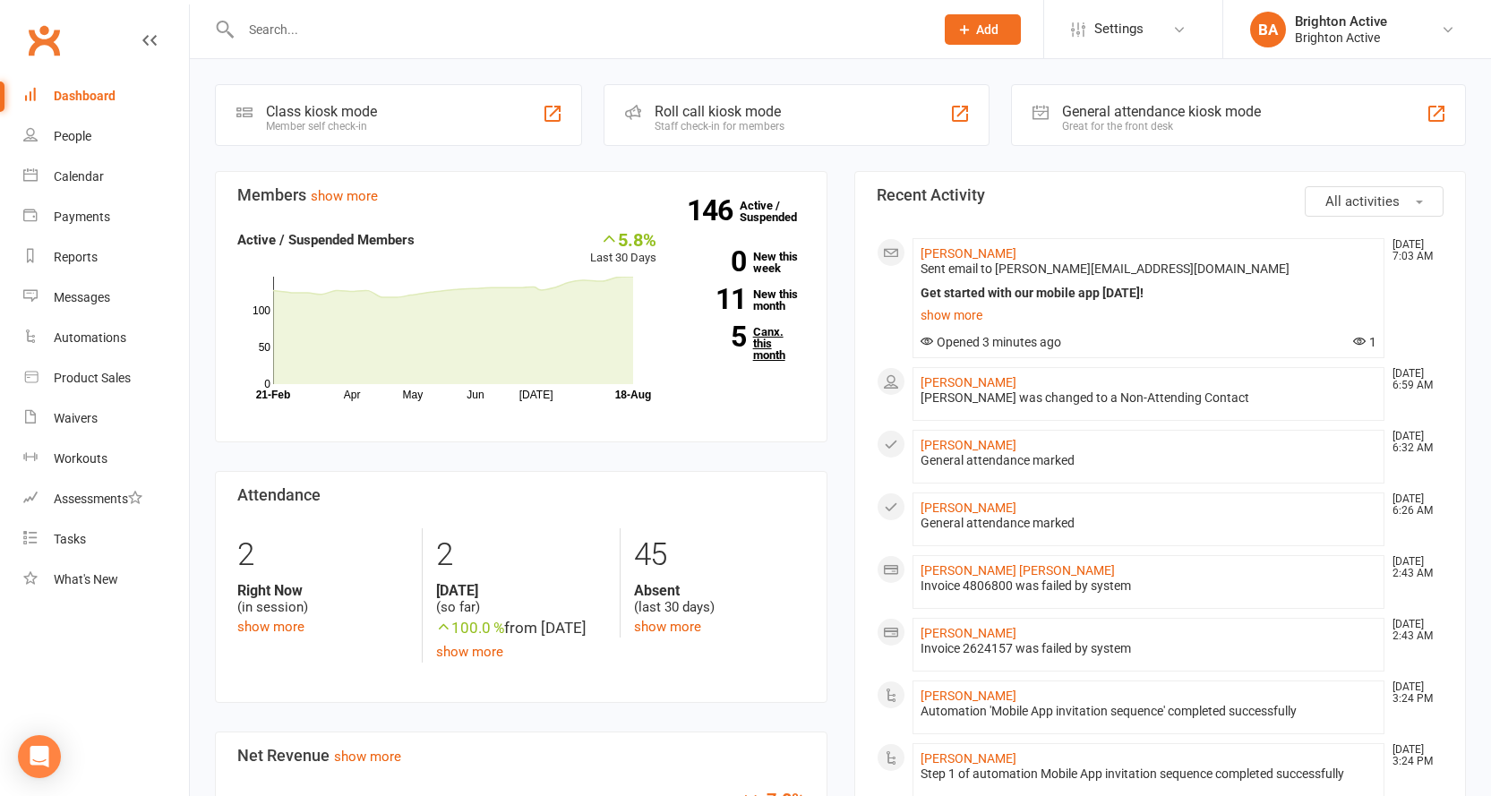
click at [770, 342] on link "5 Canx. this month" at bounding box center [744, 343] width 122 height 35
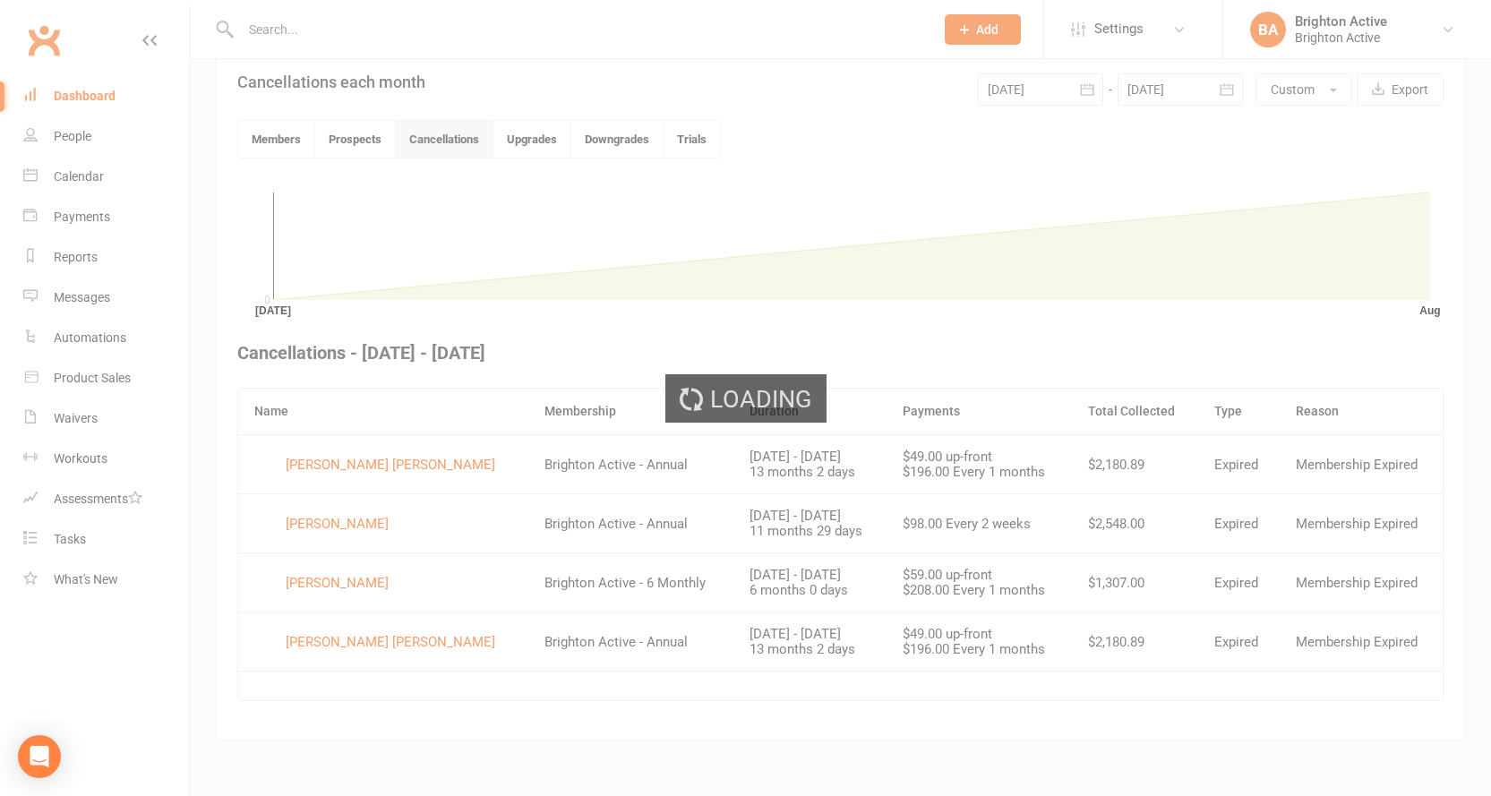
scroll to position [413, 0]
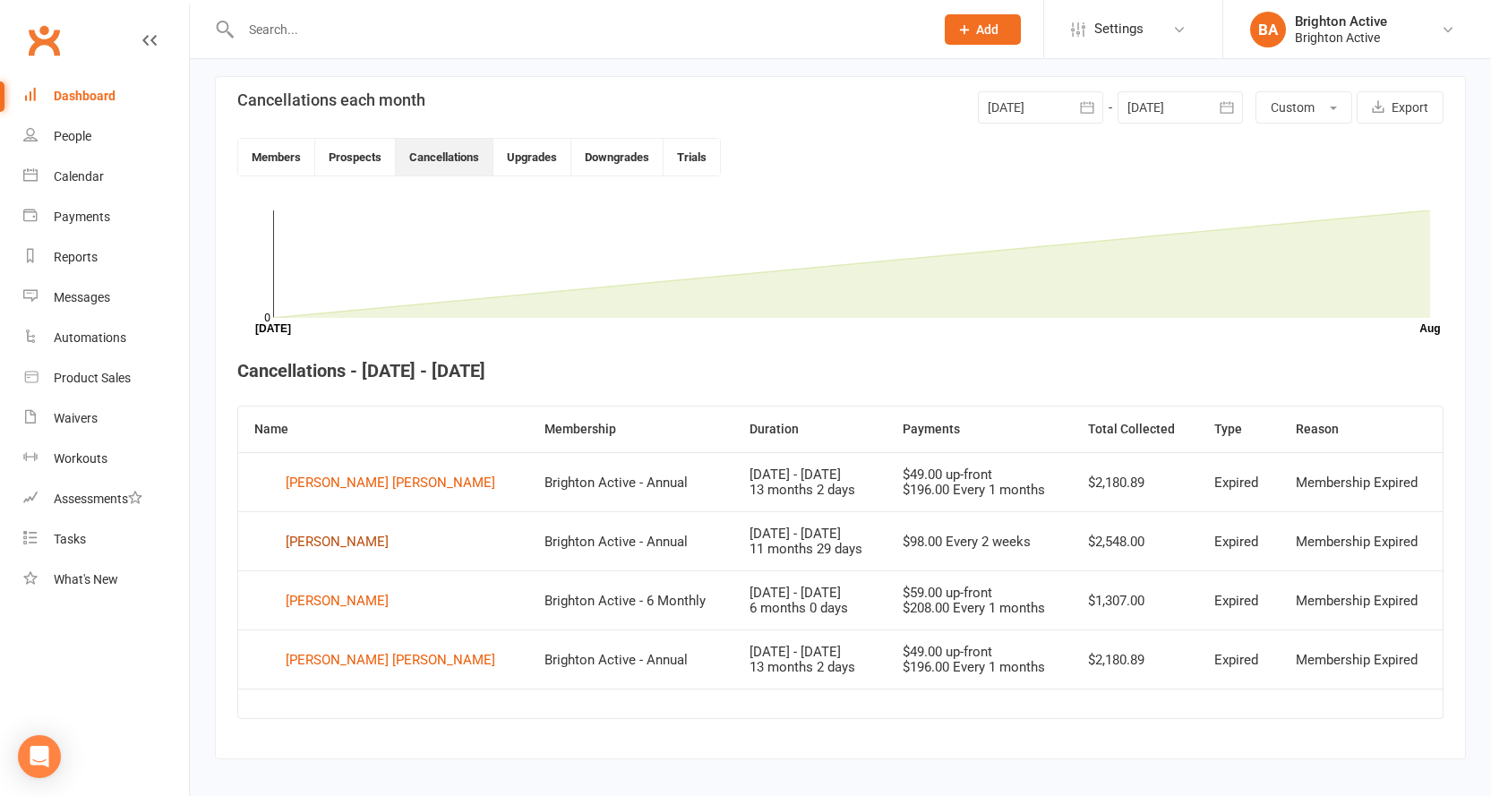
click at [323, 543] on div "[PERSON_NAME]" at bounding box center [337, 541] width 103 height 27
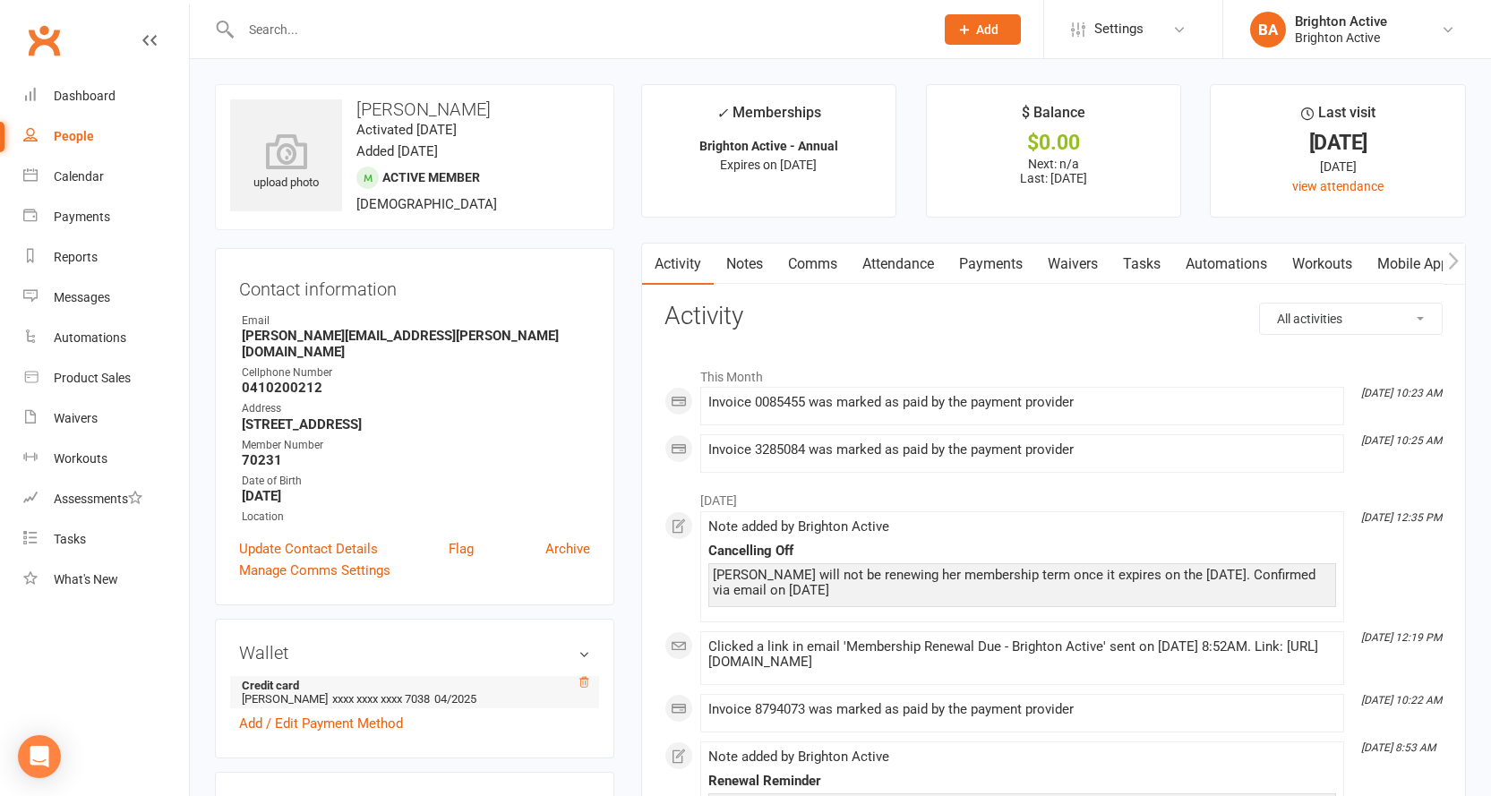
click at [586, 676] on icon at bounding box center [584, 682] width 13 height 13
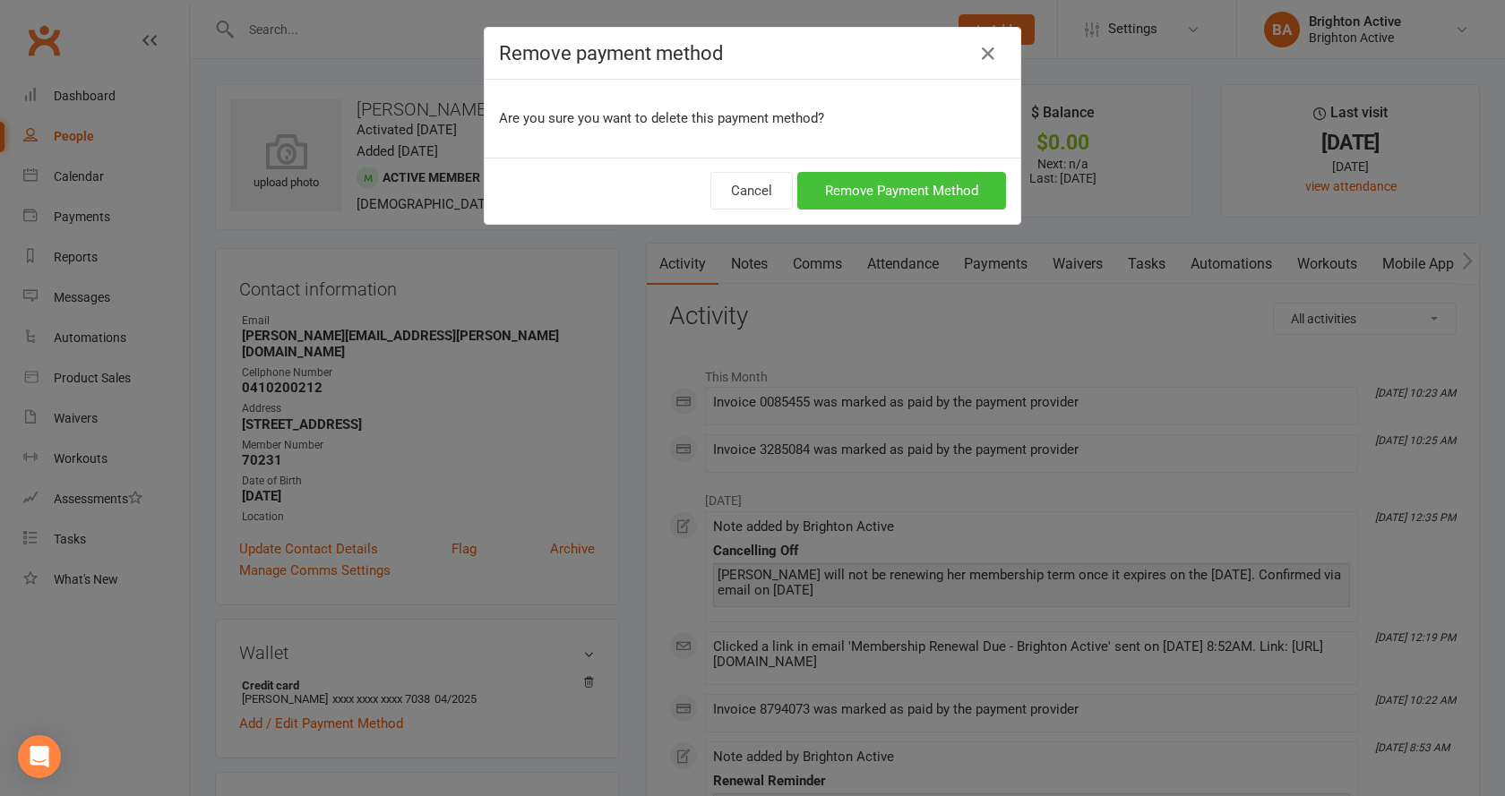
click at [888, 191] on button "Remove Payment Method" at bounding box center [901, 191] width 209 height 38
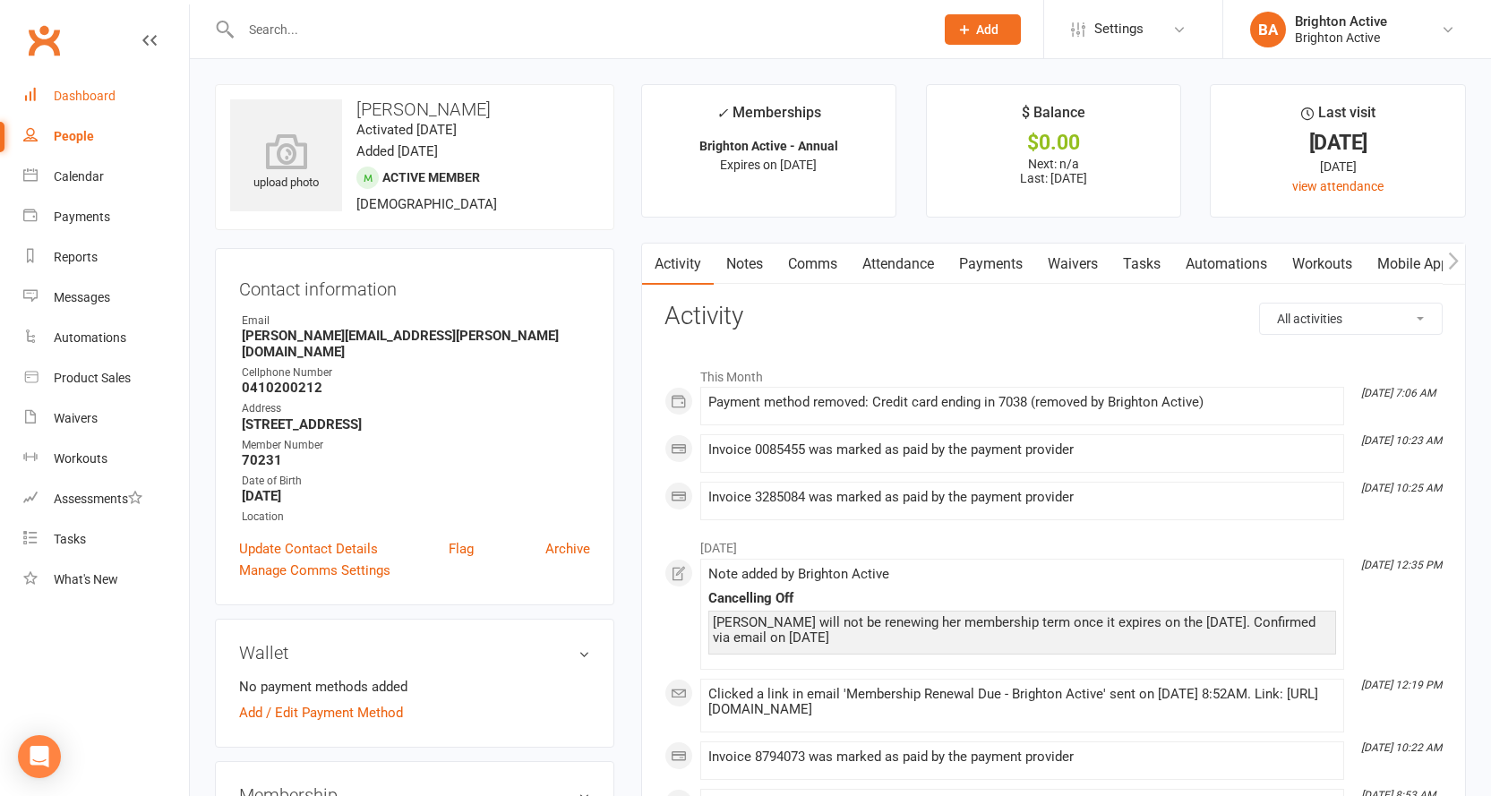
click at [74, 96] on div "Dashboard" at bounding box center [85, 96] width 62 height 14
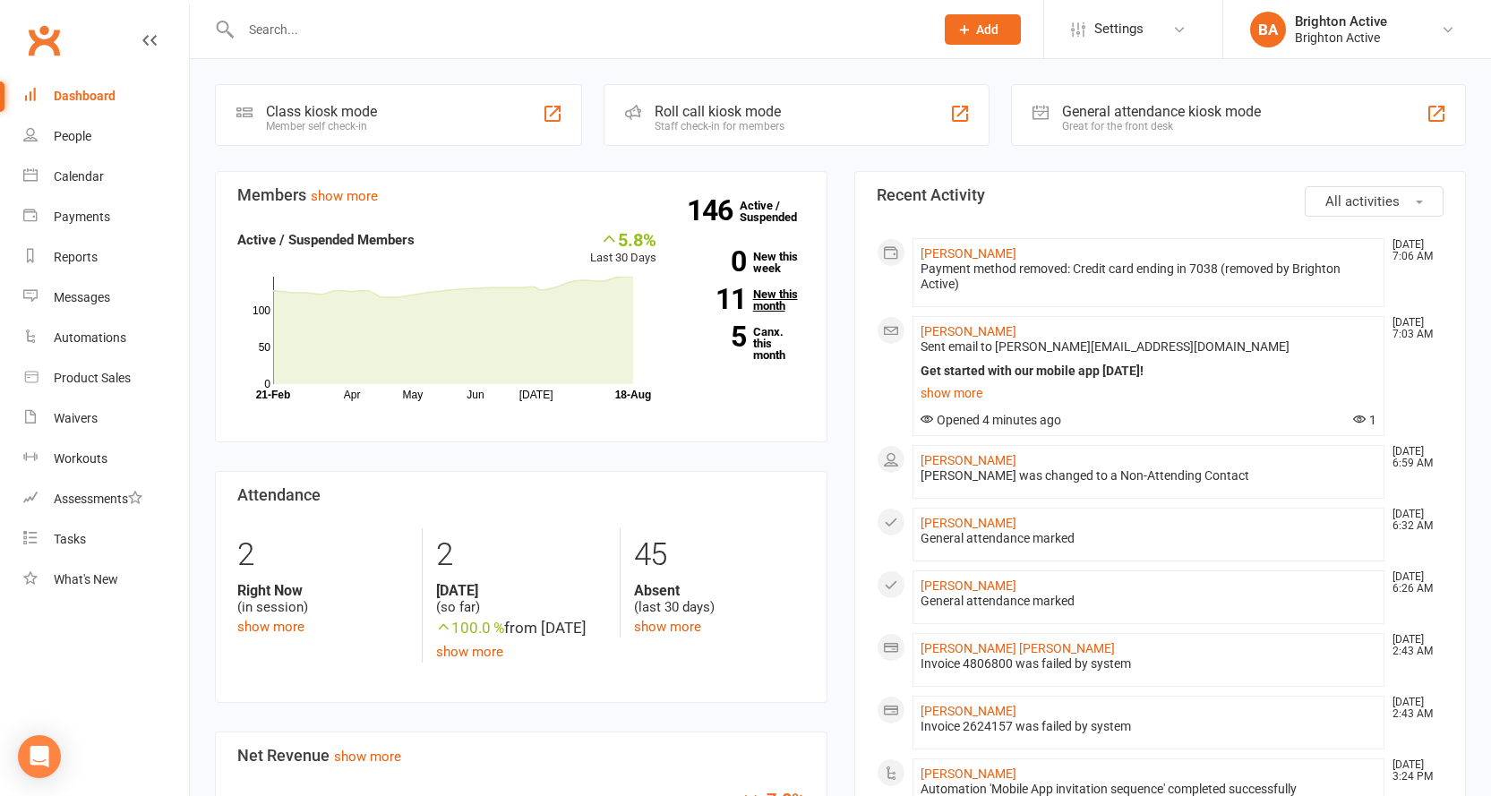
click at [770, 294] on link "11 New this month" at bounding box center [744, 299] width 122 height 23
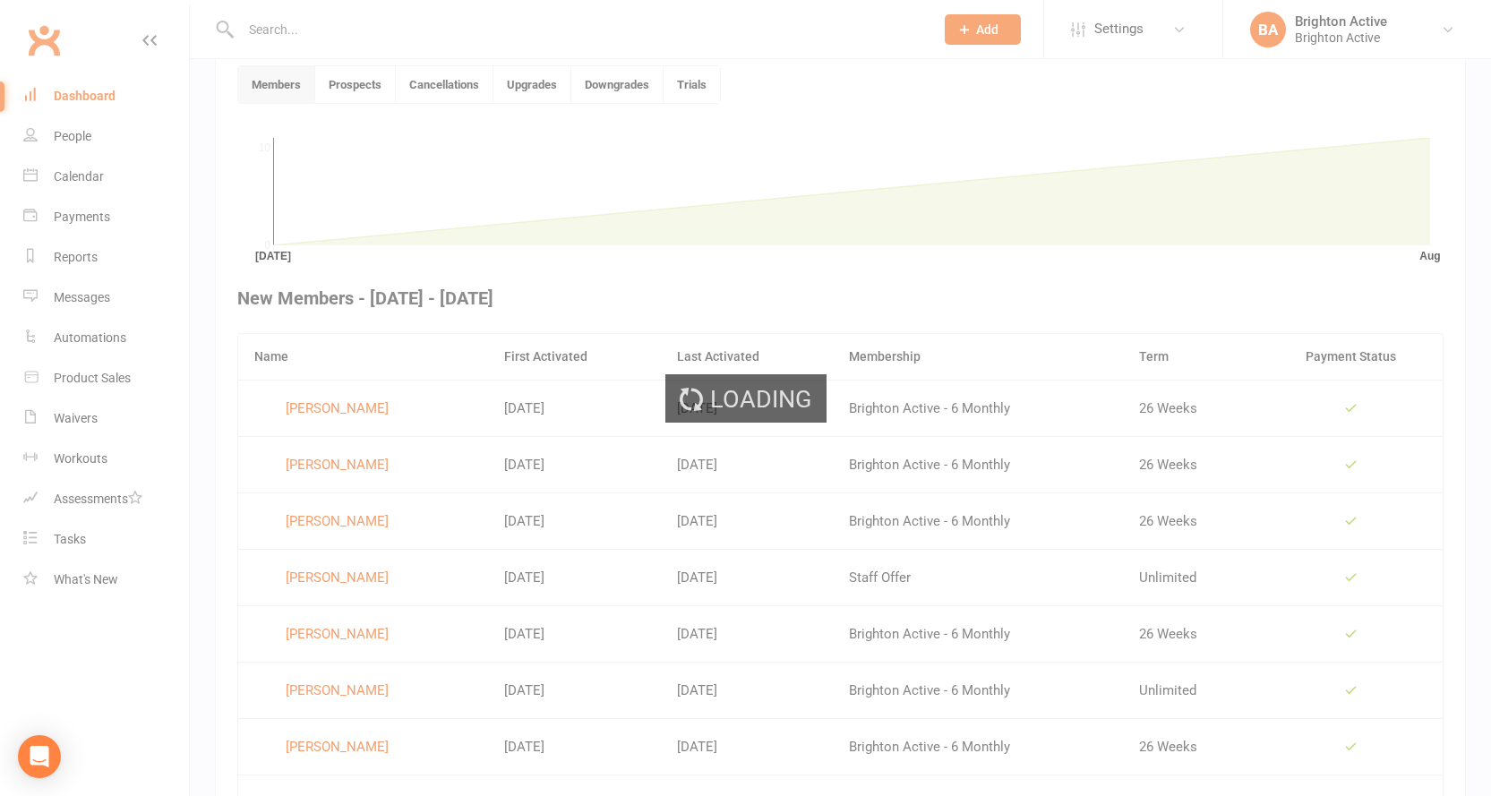
scroll to position [489, 0]
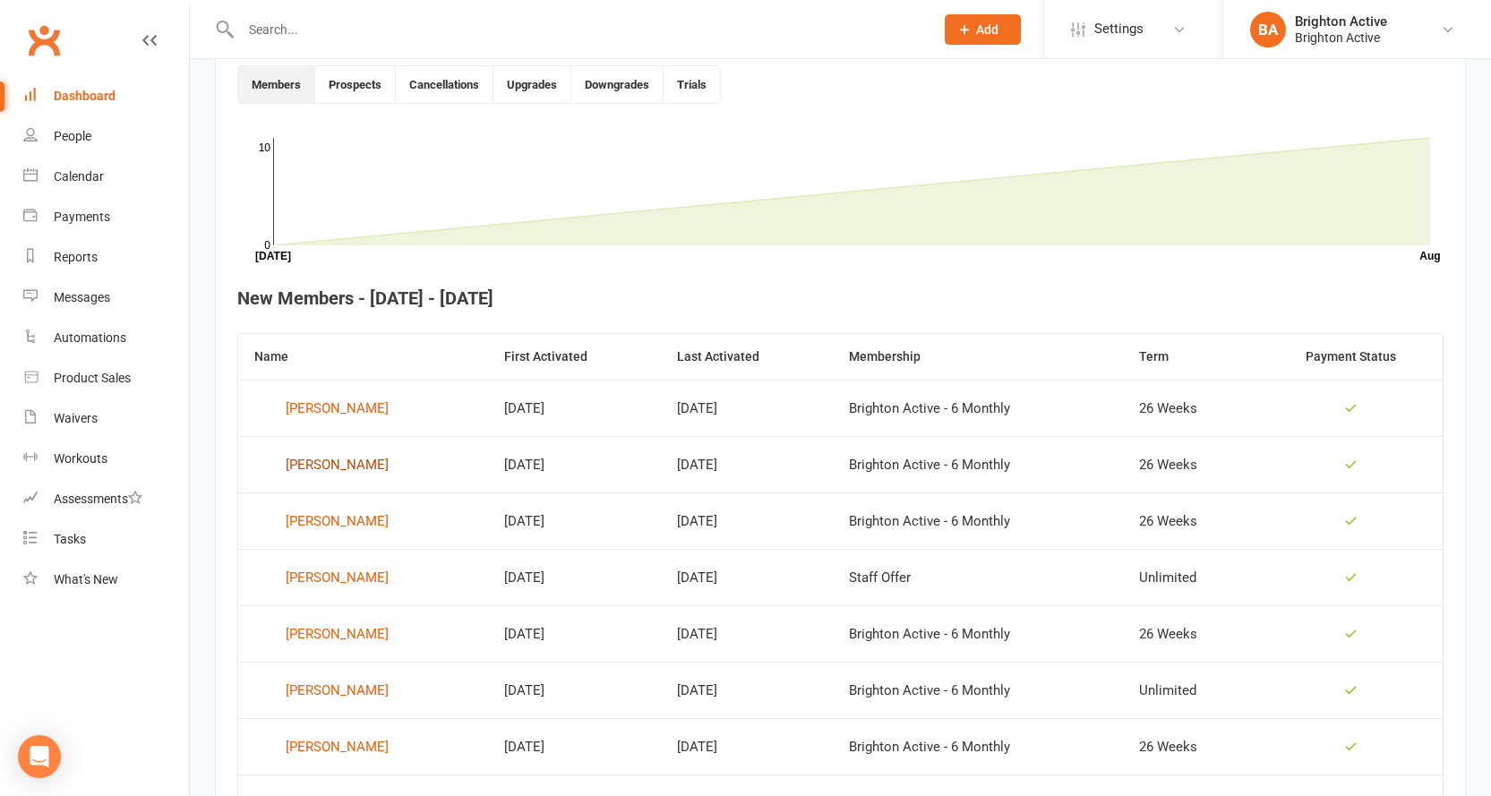
click at [317, 464] on div "[PERSON_NAME]" at bounding box center [337, 464] width 103 height 27
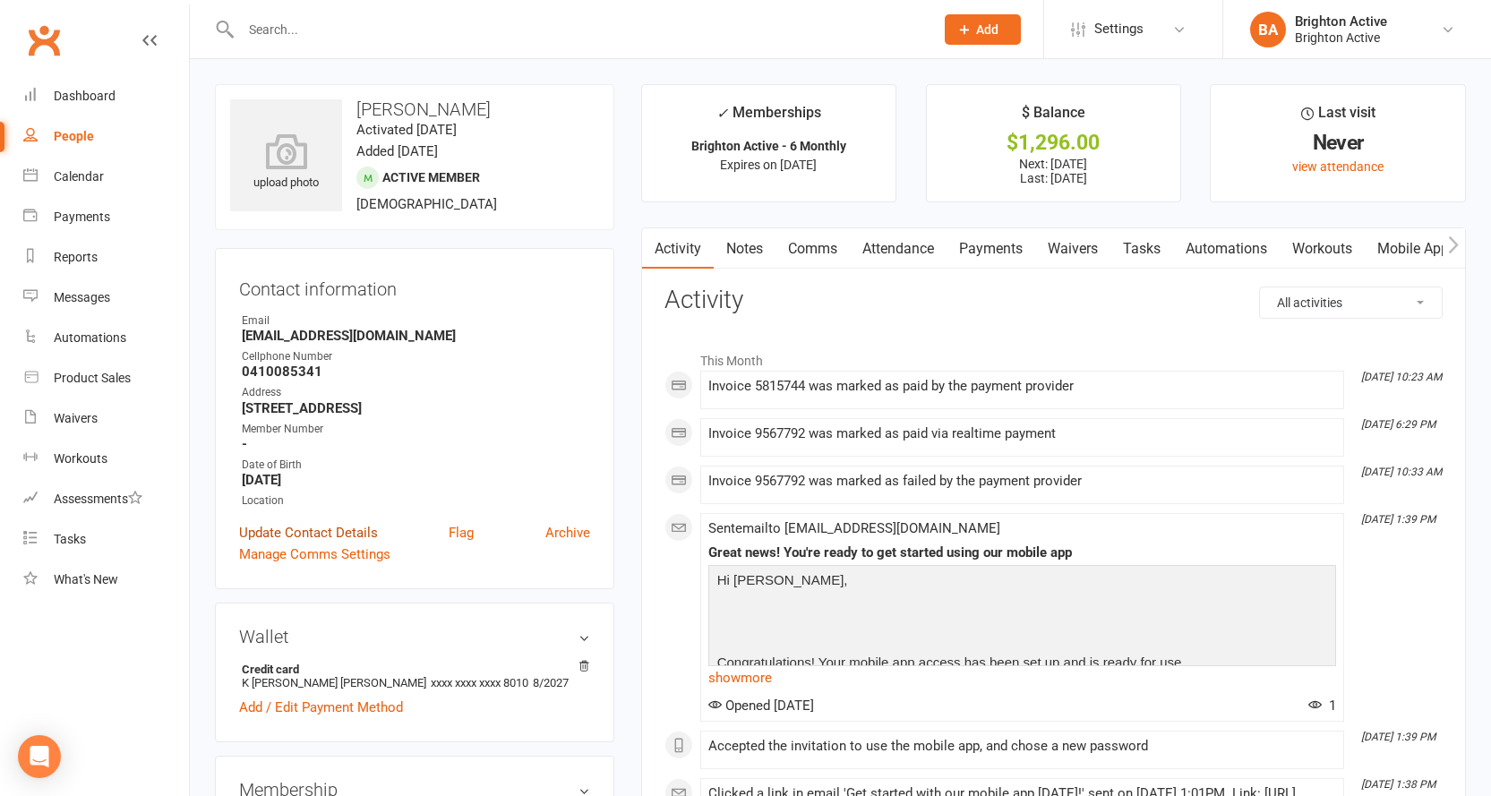
click at [309, 528] on link "Update Contact Details" at bounding box center [308, 532] width 139 height 21
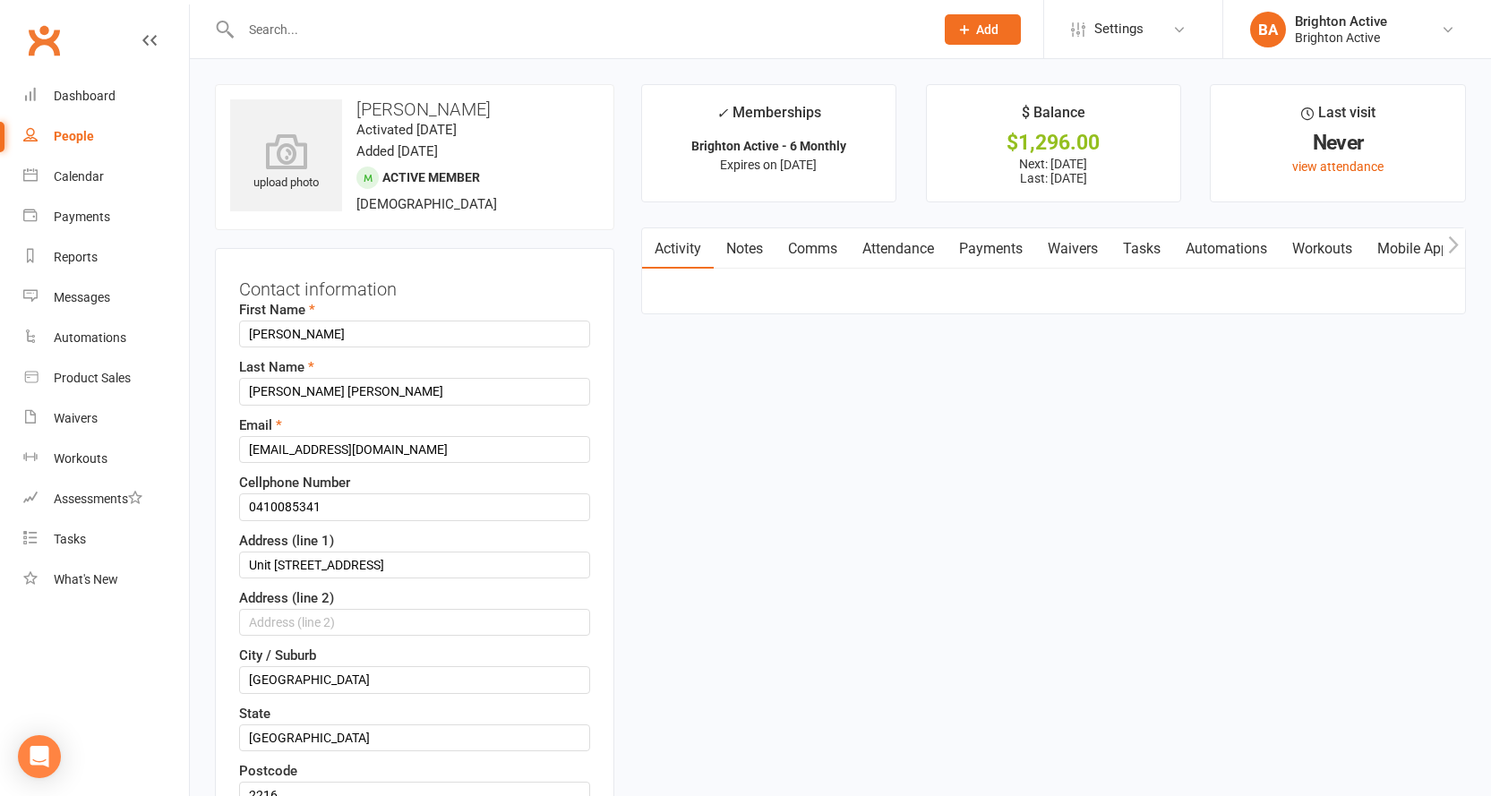
scroll to position [84, 0]
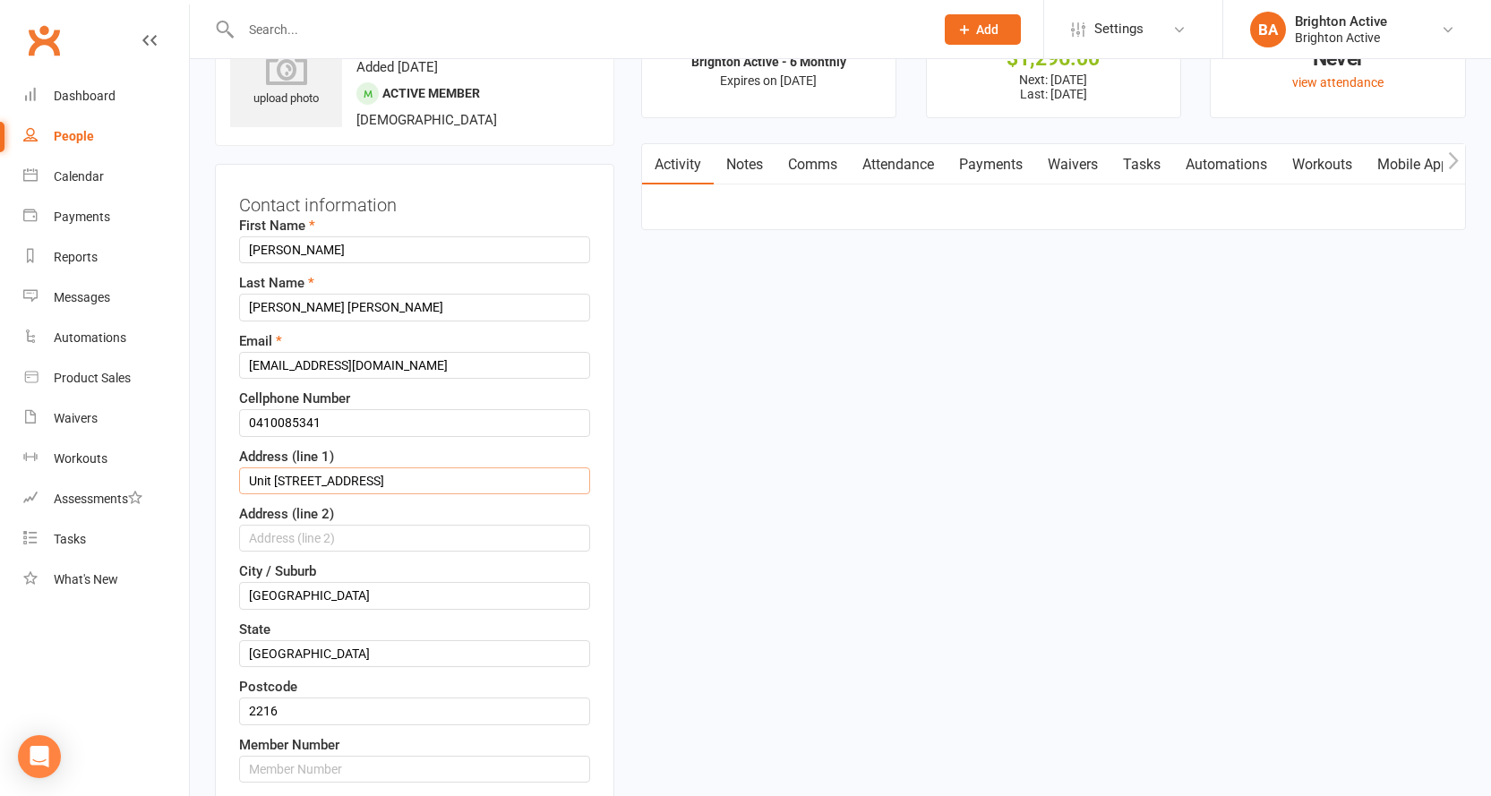
click at [299, 477] on input "Unit 503 8 Princess Street" at bounding box center [414, 481] width 351 height 27
type input "Unit 503/8 Princess Street"
drag, startPoint x: 293, startPoint y: 596, endPoint x: 237, endPoint y: 612, distance: 57.8
click at [239, 611] on div "First Name Kaio Cesar Last Name Barbosa Goncalves Email kaiocesarpro@icloud.com…" at bounding box center [414, 581] width 351 height 733
type input "Brighton le Sands"
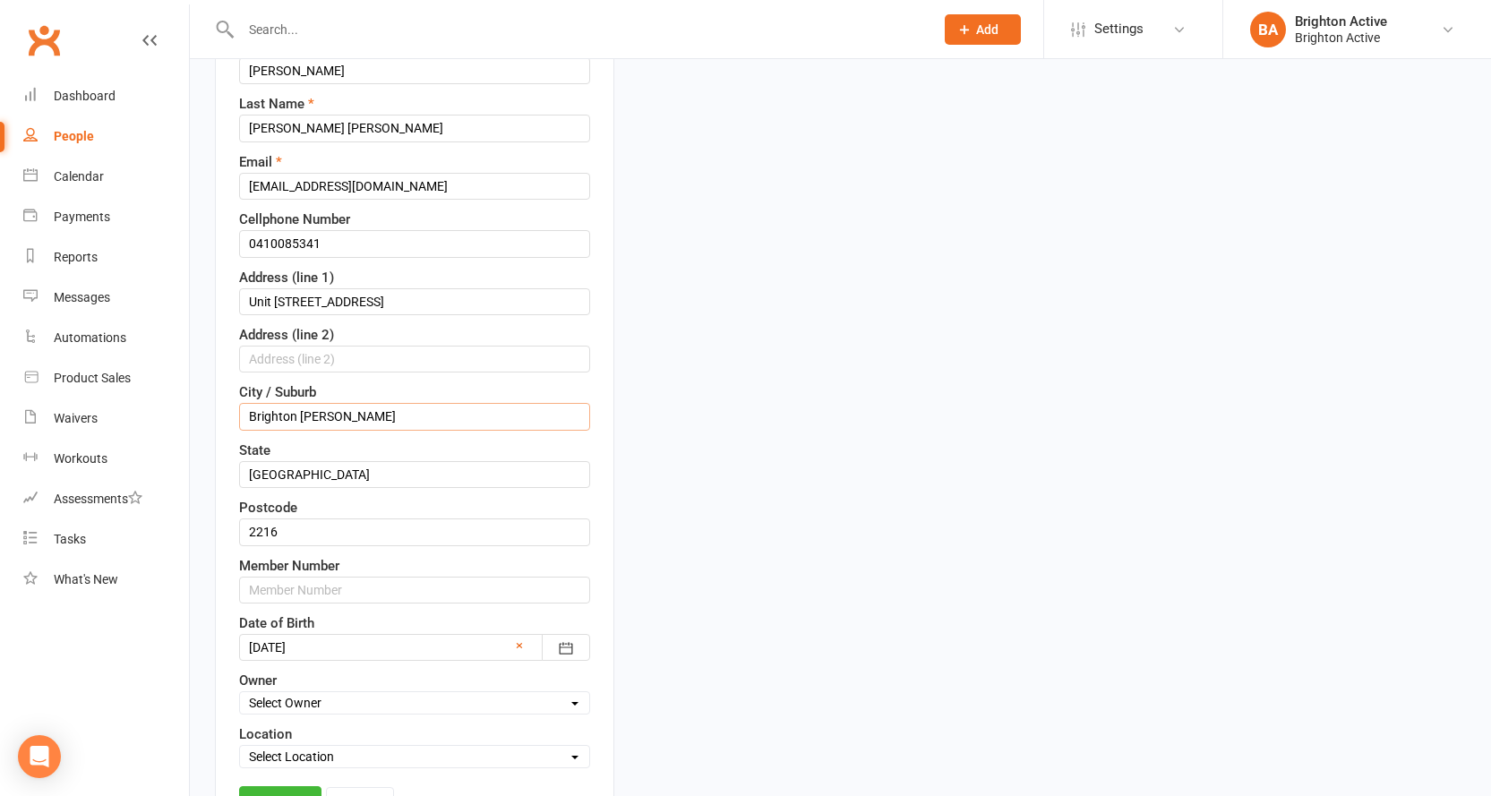
scroll to position [442, 0]
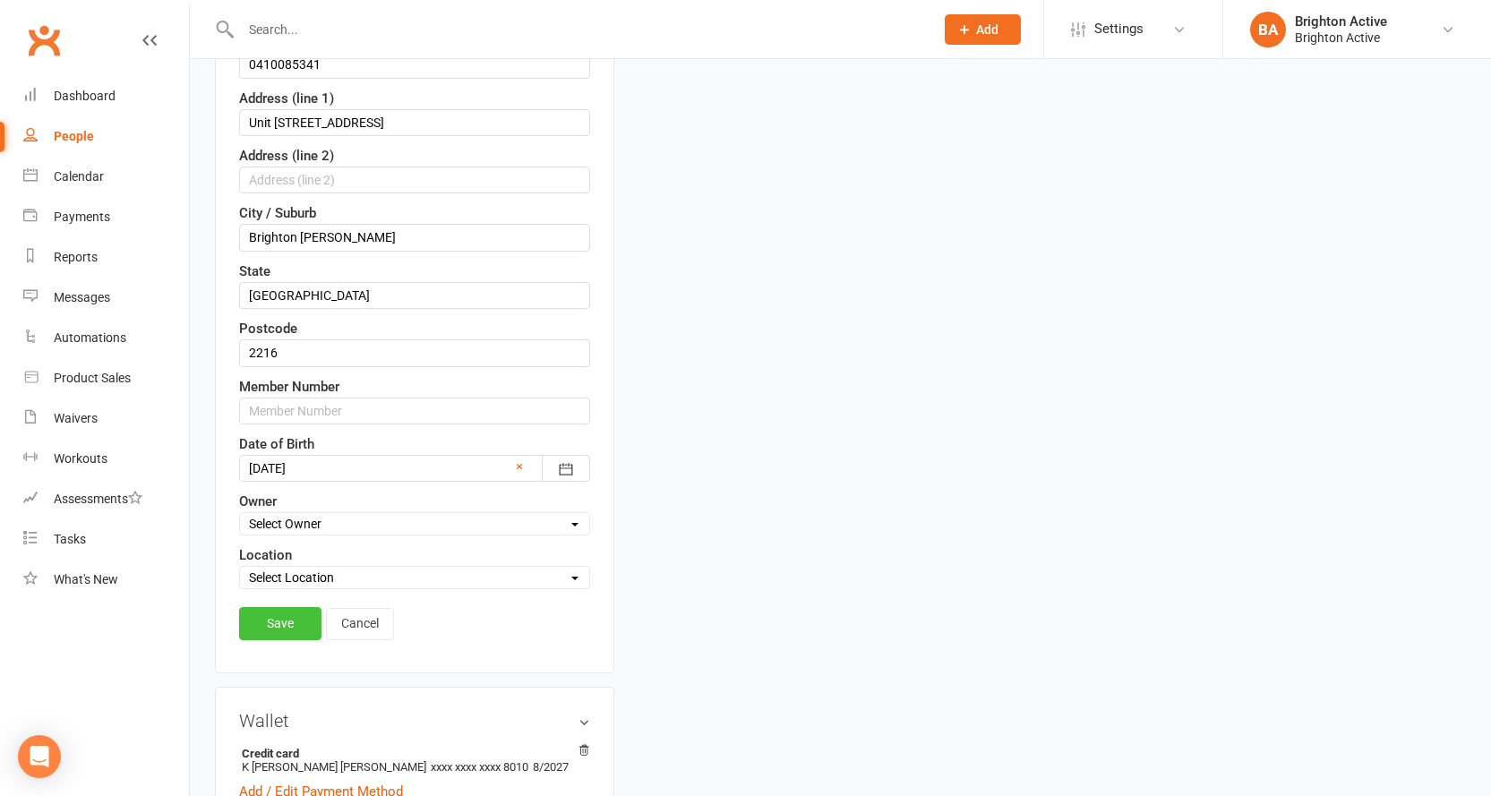
click at [289, 624] on link "Save" at bounding box center [280, 623] width 82 height 32
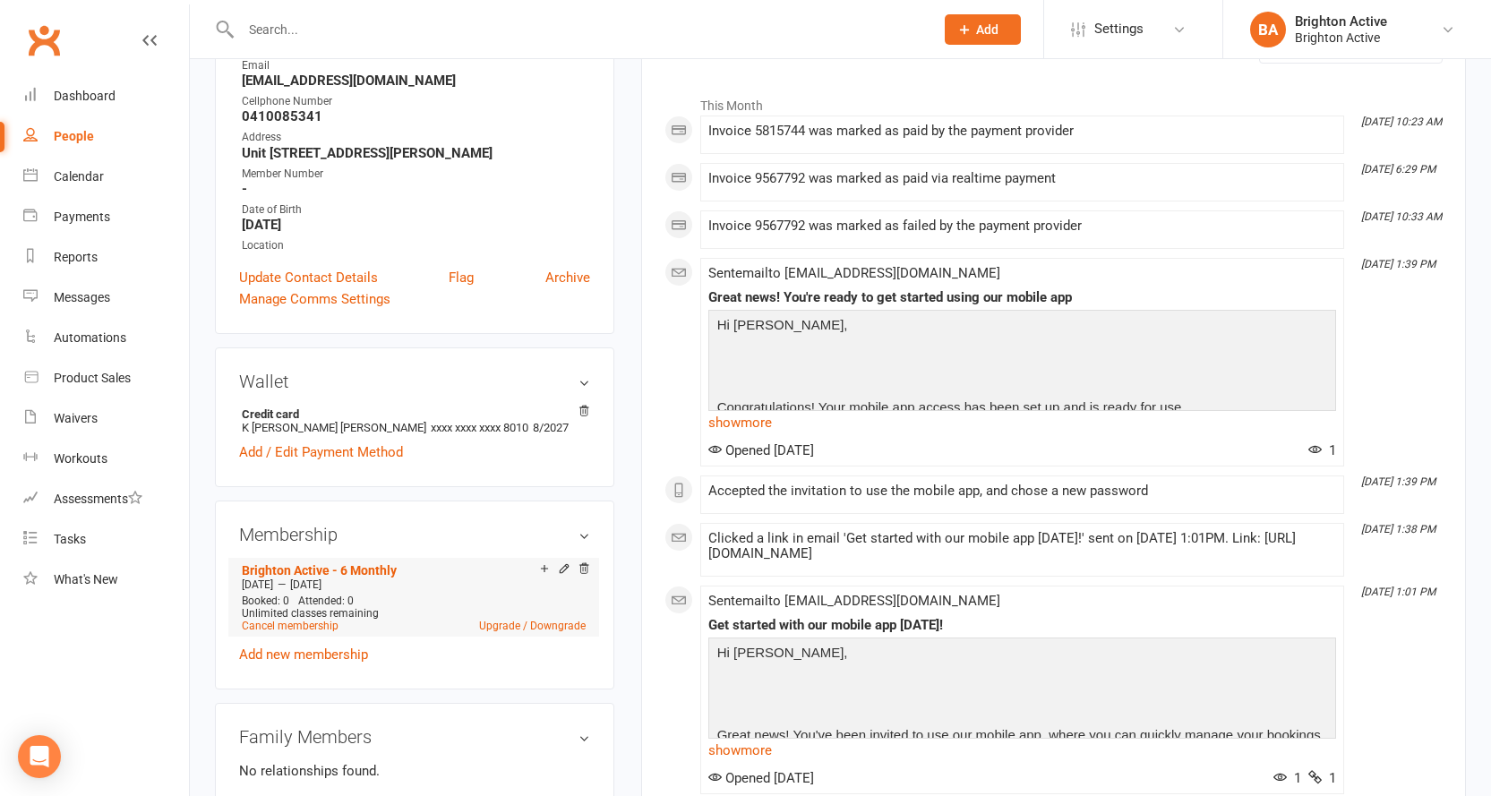
scroll to position [0, 0]
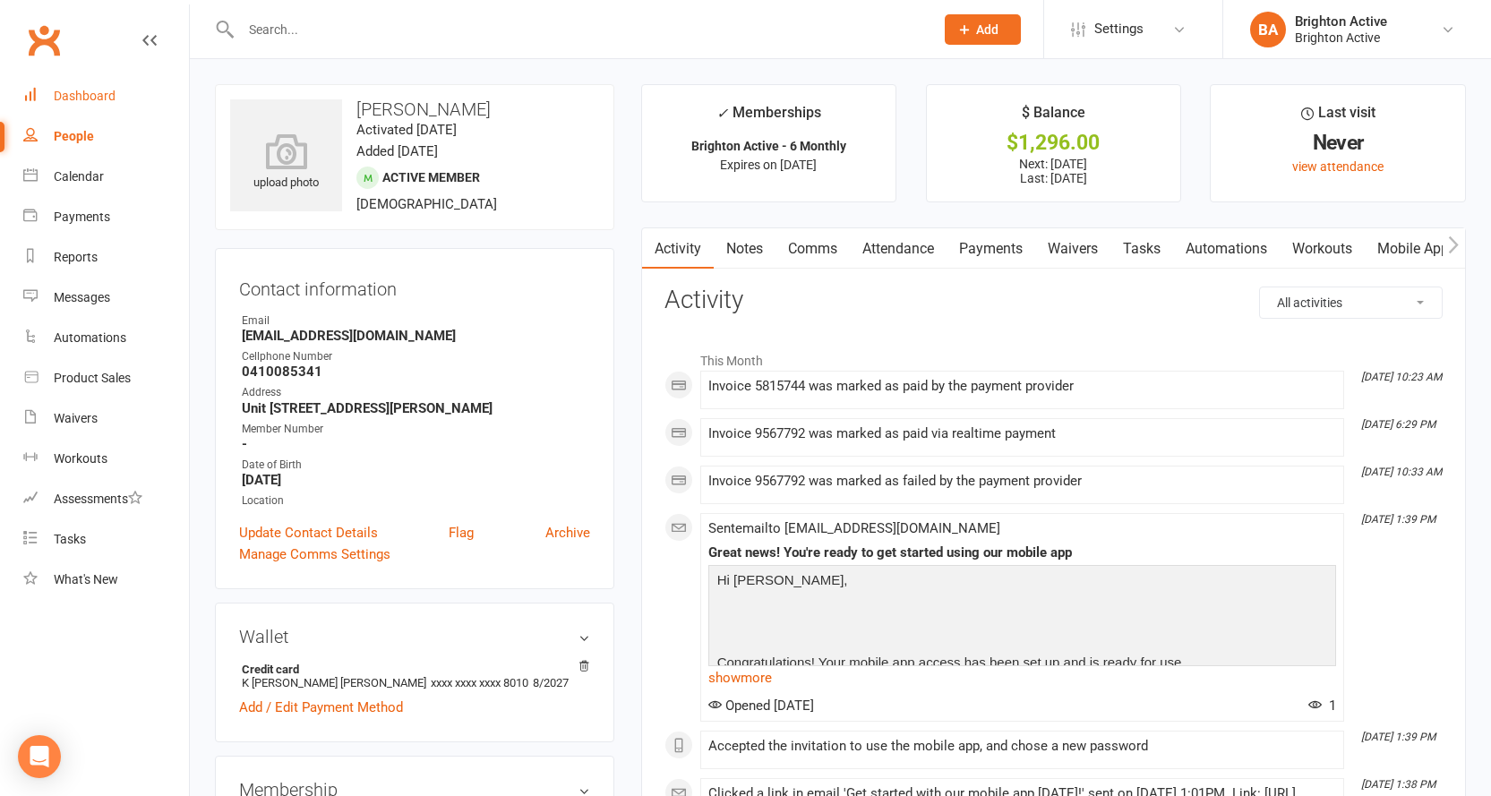
click at [104, 87] on link "Dashboard" at bounding box center [106, 96] width 166 height 40
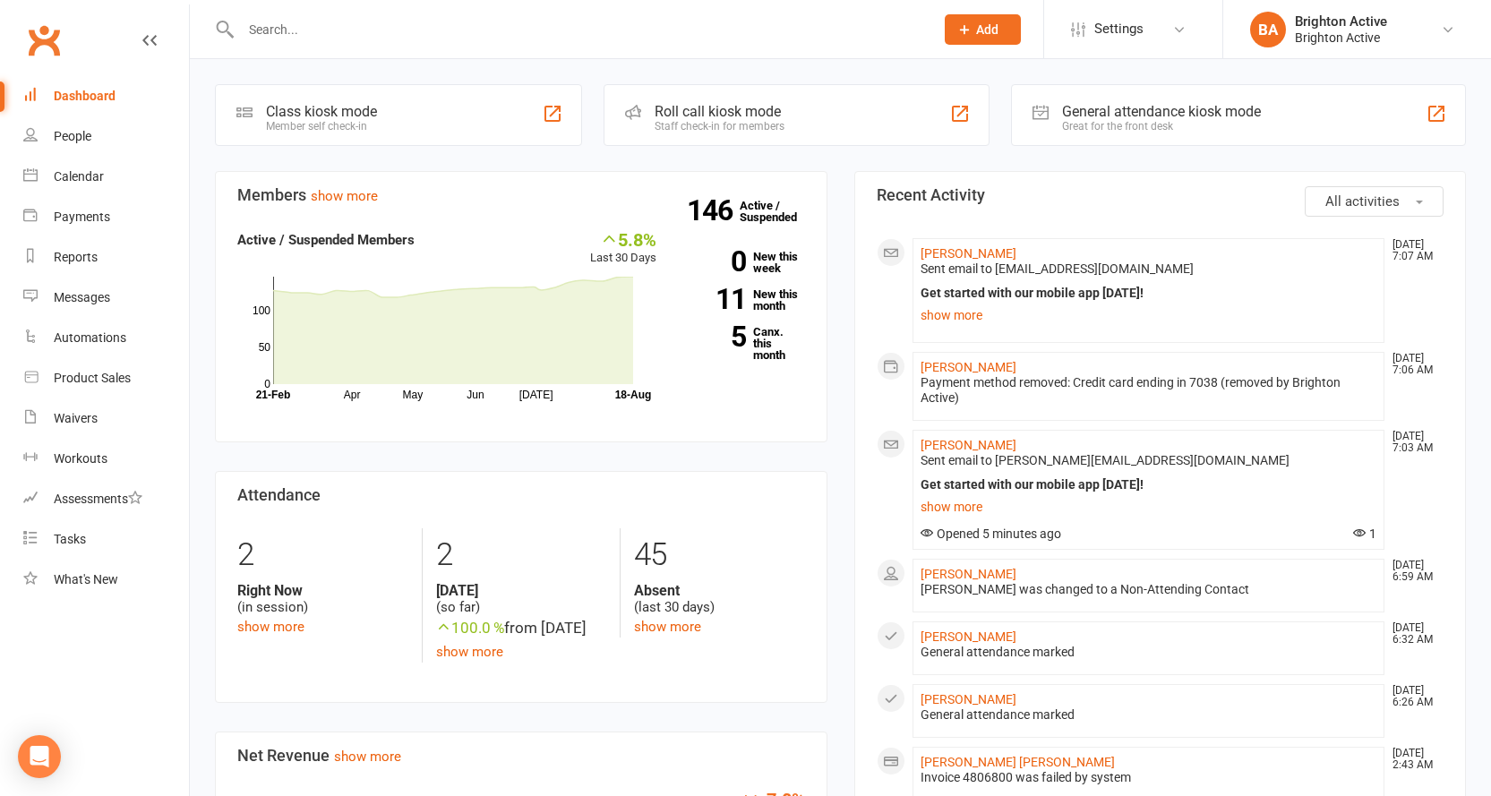
click at [103, 96] on div "Dashboard" at bounding box center [85, 96] width 62 height 14
click at [1098, 113] on div "General attendance kiosk mode" at bounding box center [1161, 111] width 199 height 17
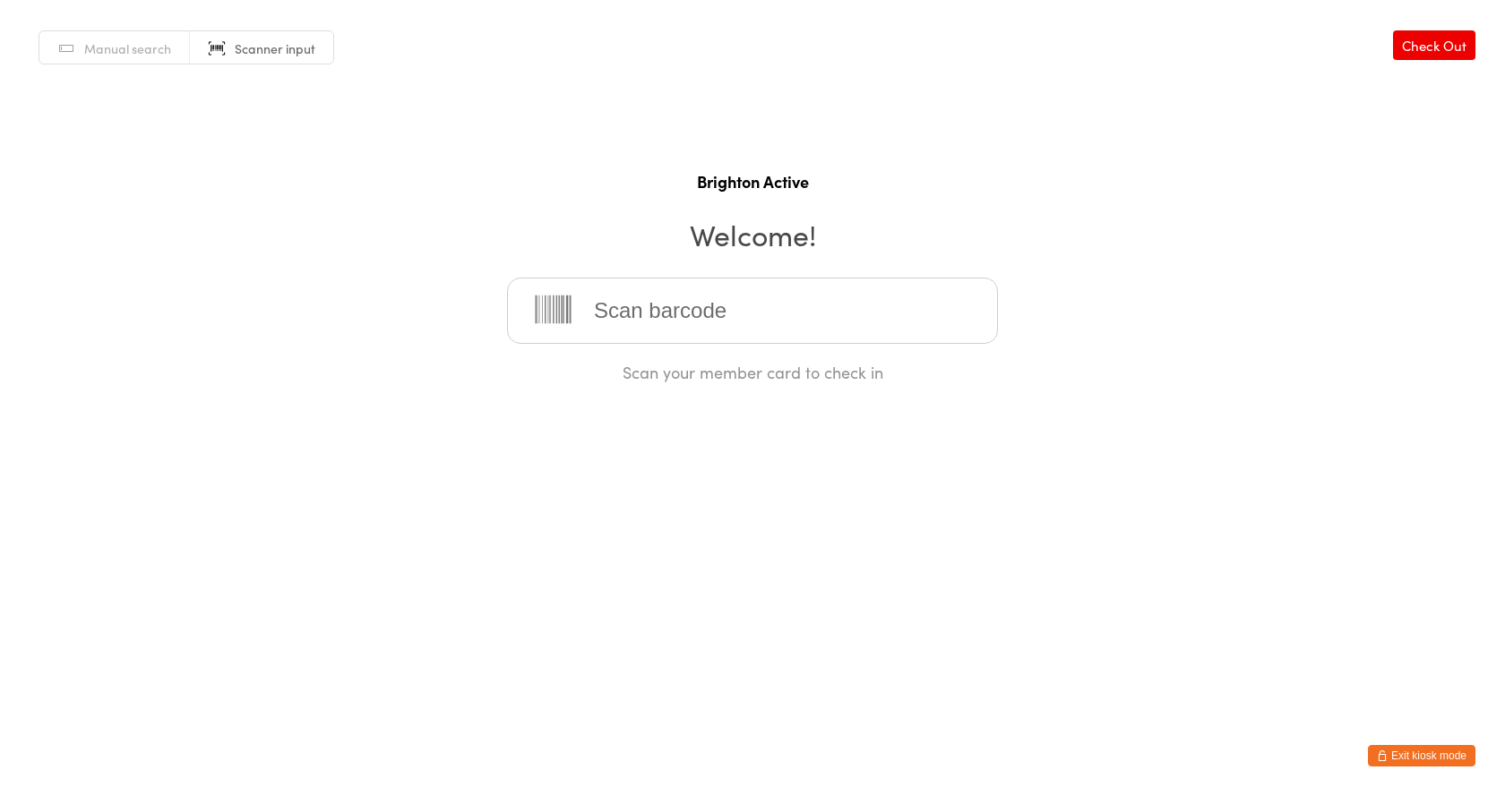
click at [792, 310] on input "search" at bounding box center [752, 311] width 491 height 66
click at [671, 293] on input "search" at bounding box center [752, 311] width 491 height 66
click at [655, 311] on input "search" at bounding box center [752, 311] width 491 height 66
click at [651, 320] on input "search" at bounding box center [752, 311] width 491 height 66
type input "70403"
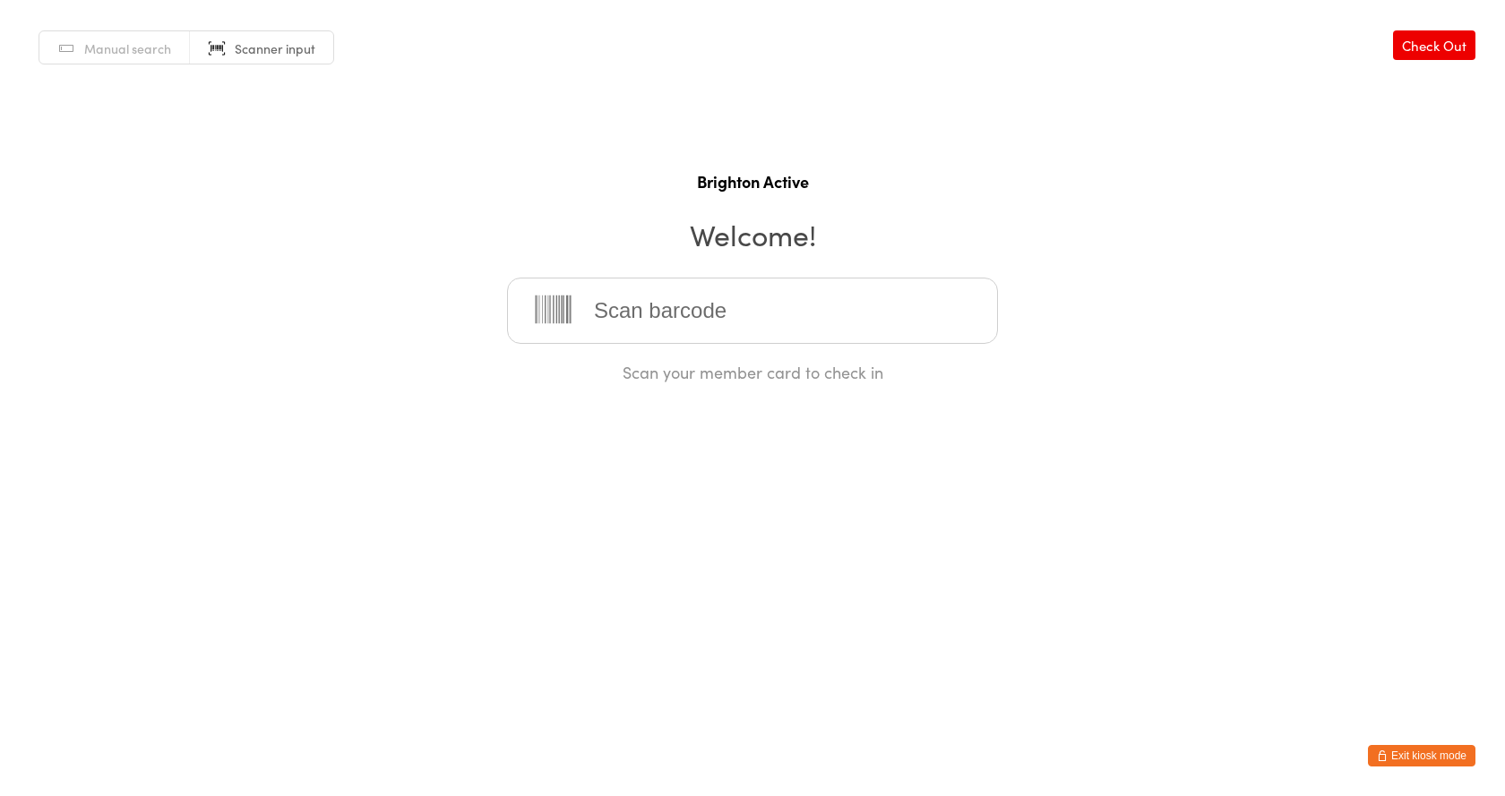
click at [1446, 756] on button "Exit kiosk mode" at bounding box center [1421, 755] width 107 height 21
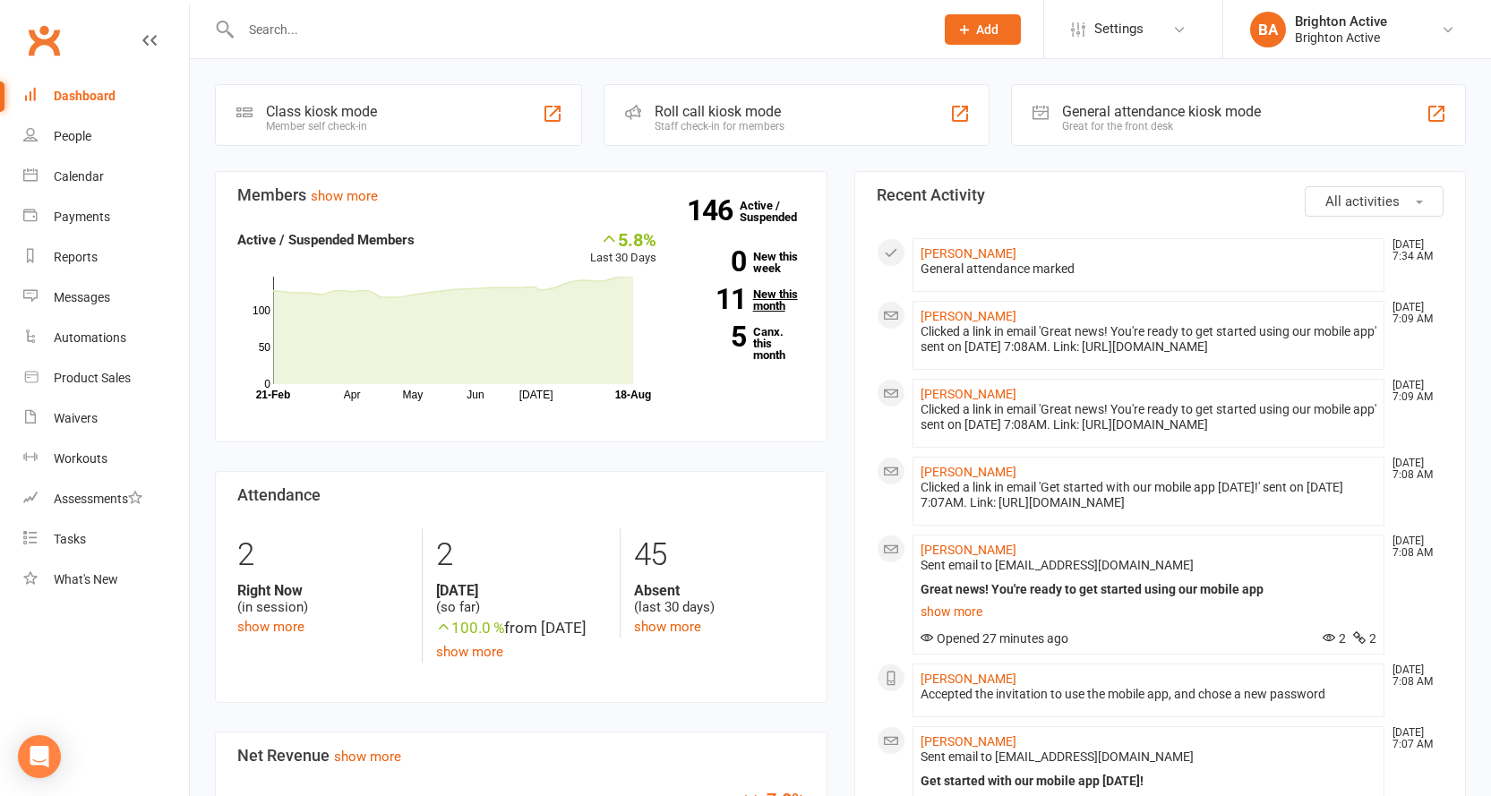
click at [785, 296] on link "11 New this month" at bounding box center [744, 299] width 122 height 23
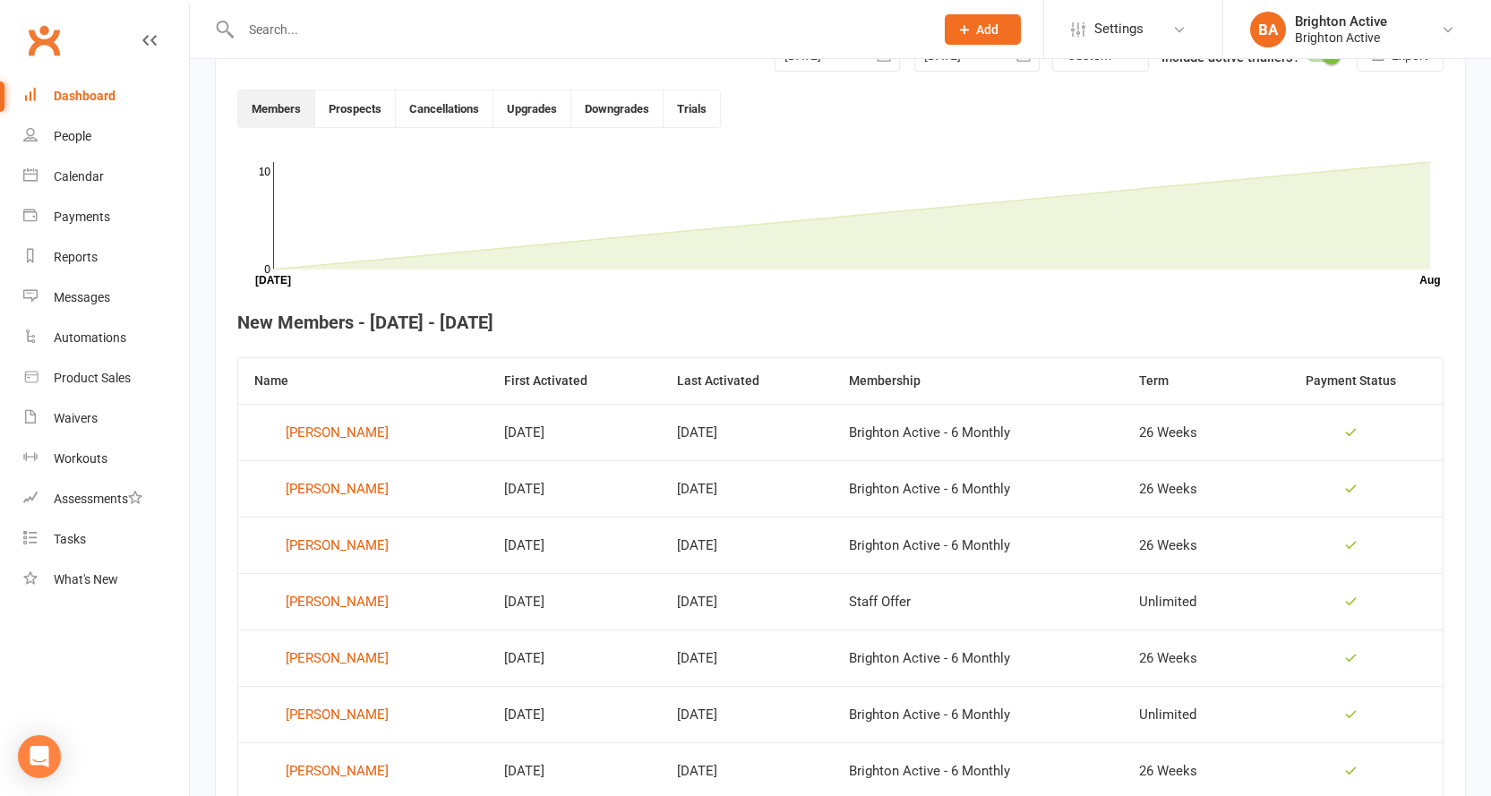
scroll to position [489, 0]
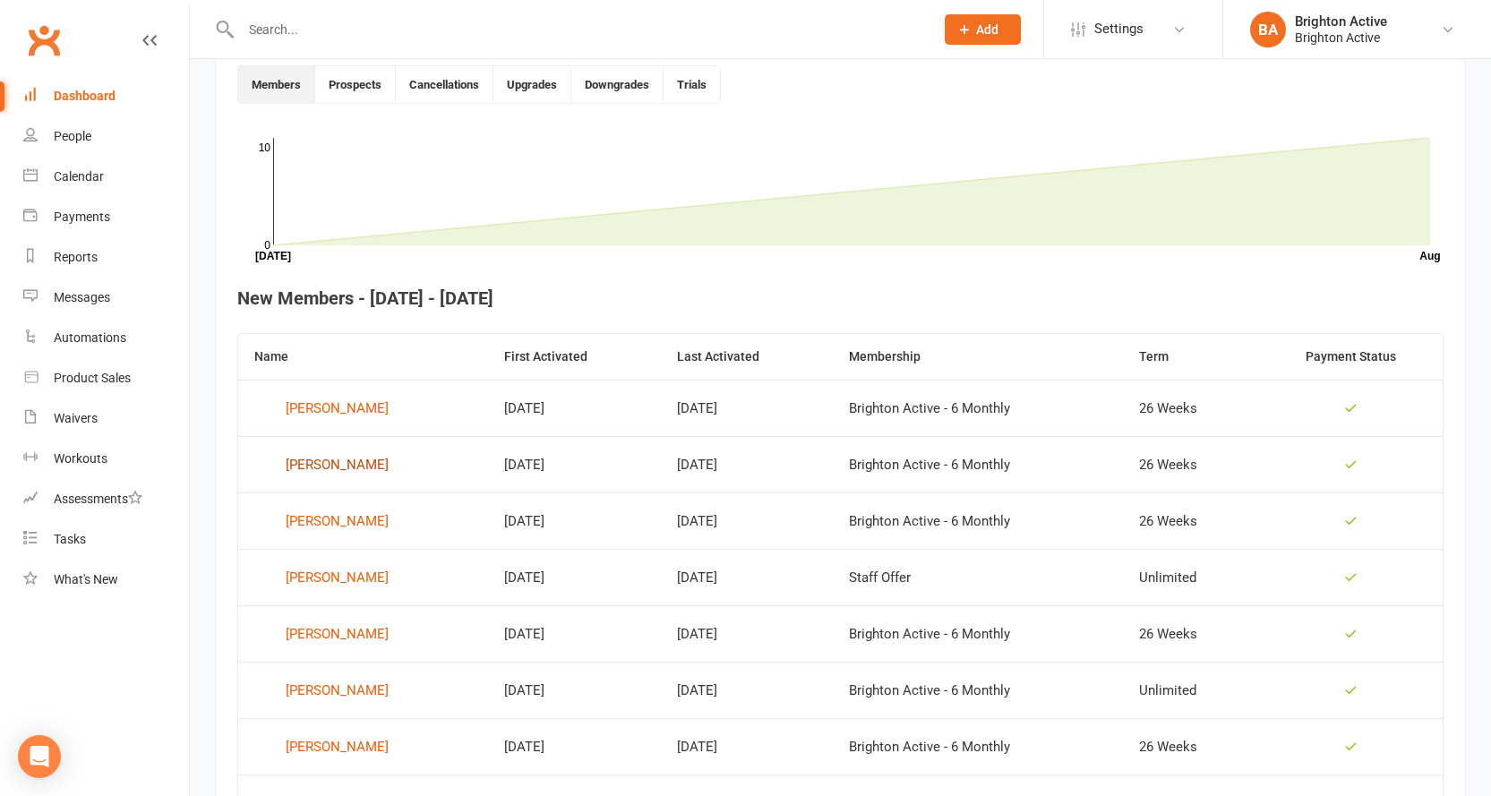
click at [389, 465] on div "[PERSON_NAME]" at bounding box center [337, 464] width 103 height 27
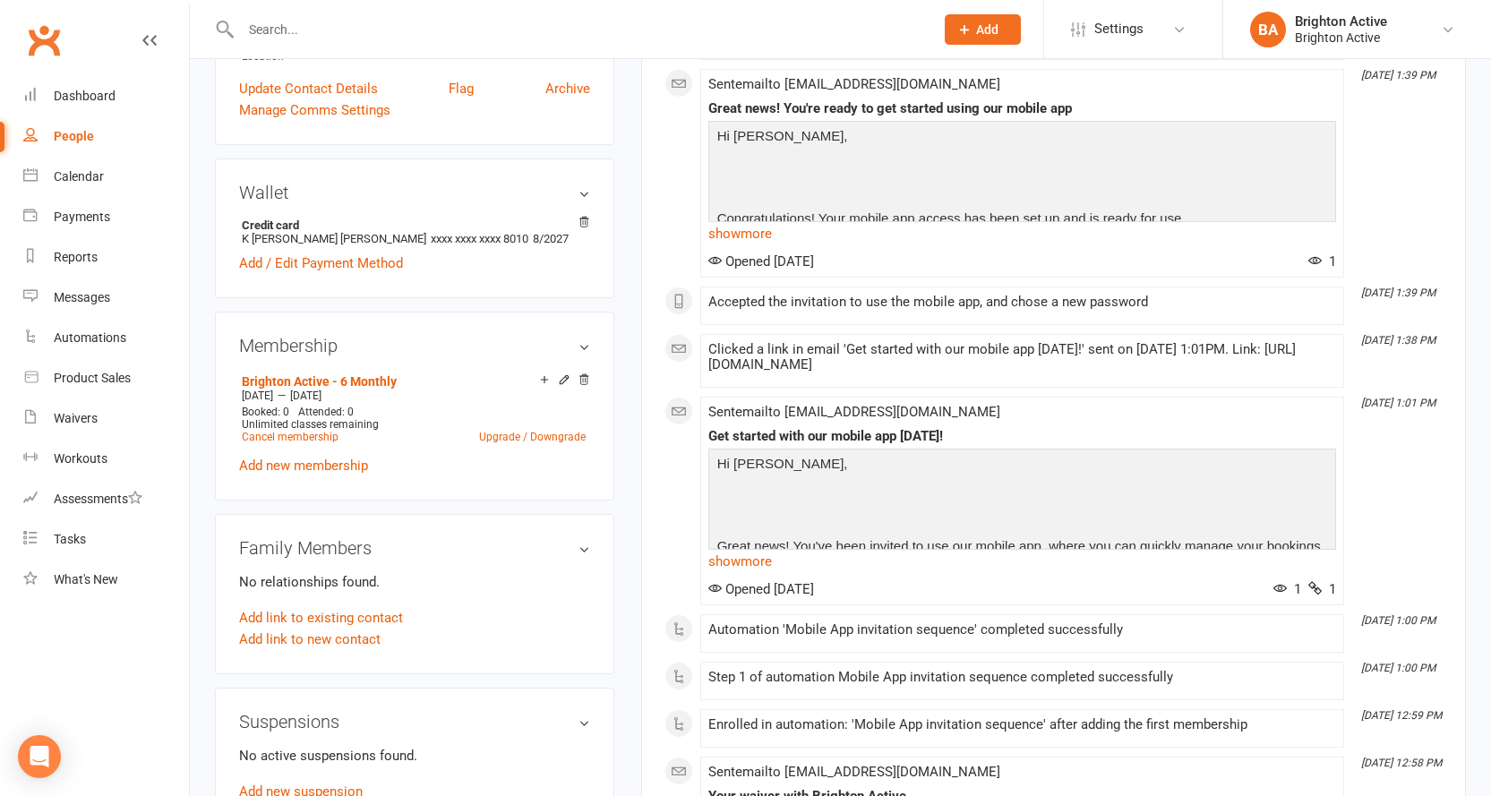
scroll to position [358, 0]
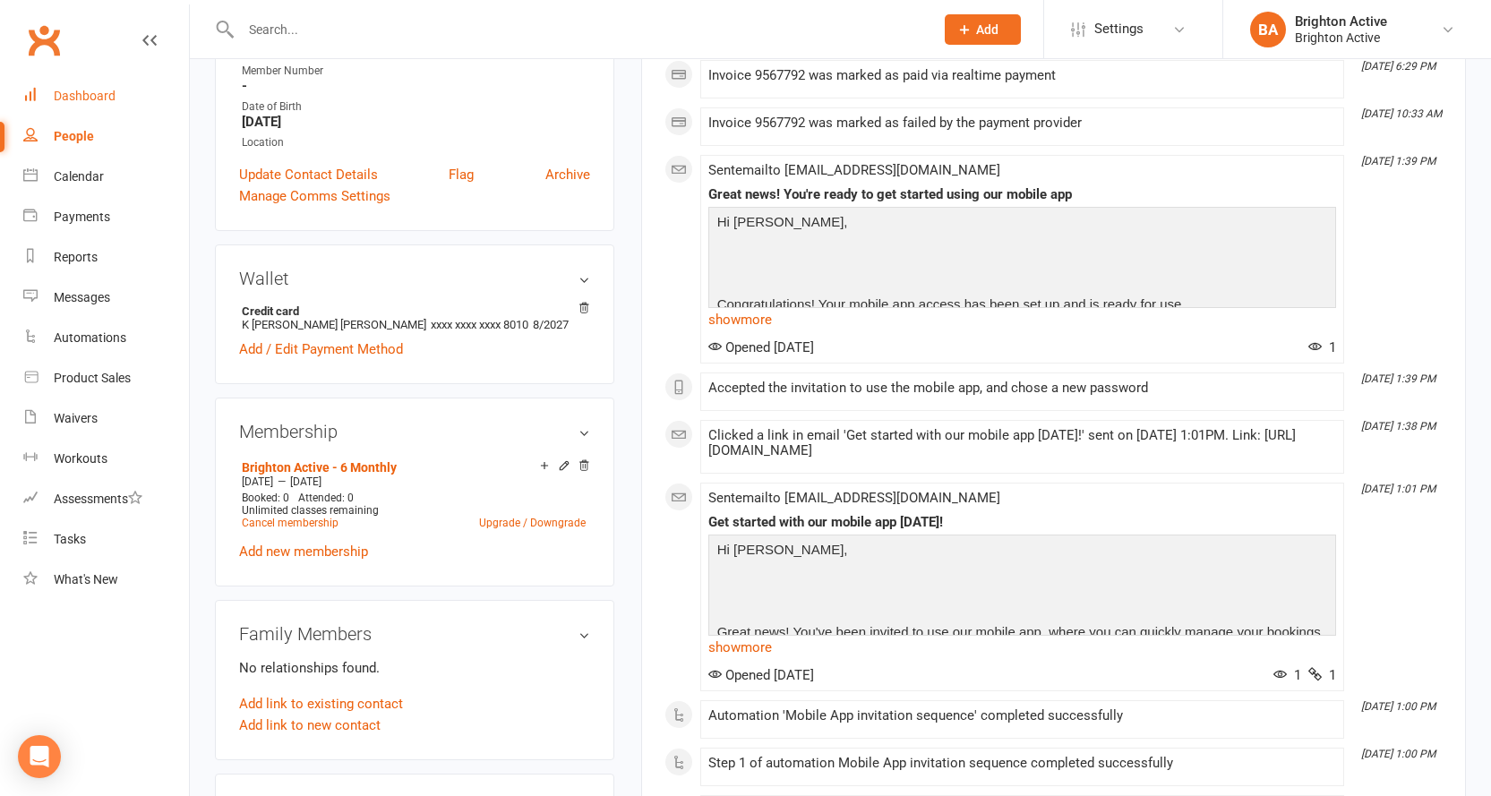
click at [116, 99] on link "Dashboard" at bounding box center [106, 96] width 166 height 40
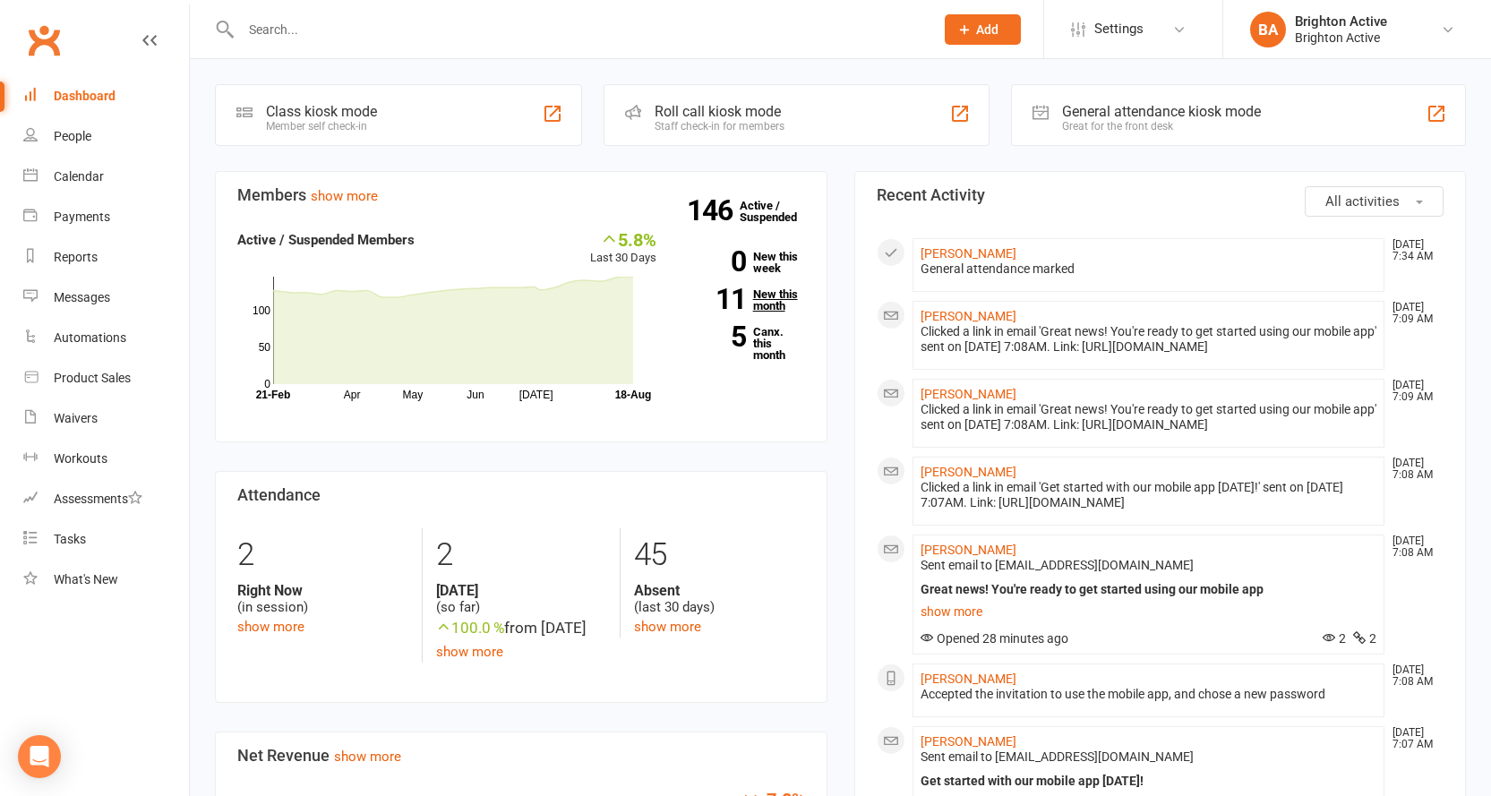
click at [768, 299] on link "11 New this month" at bounding box center [744, 299] width 122 height 23
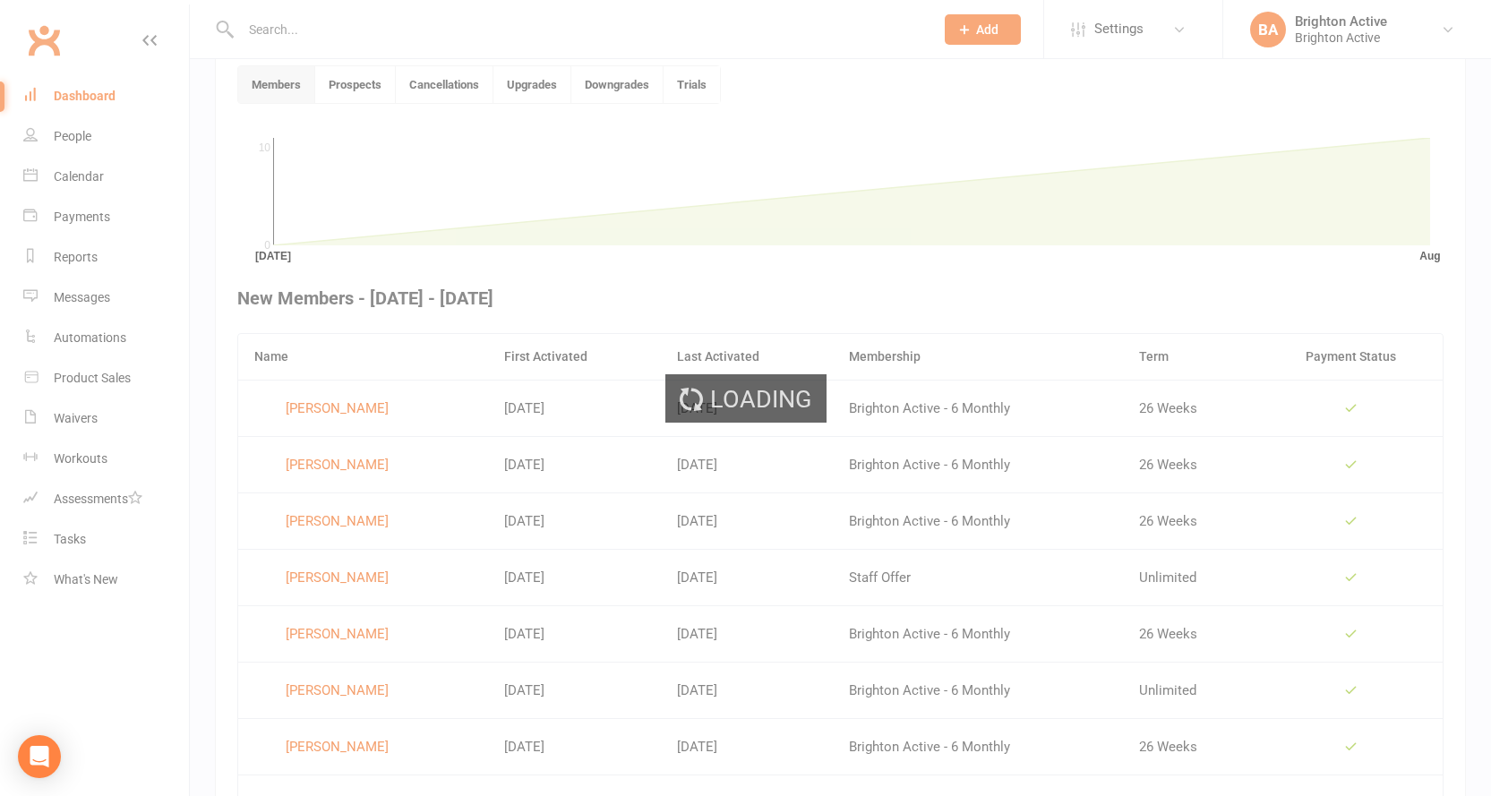
scroll to position [489, 0]
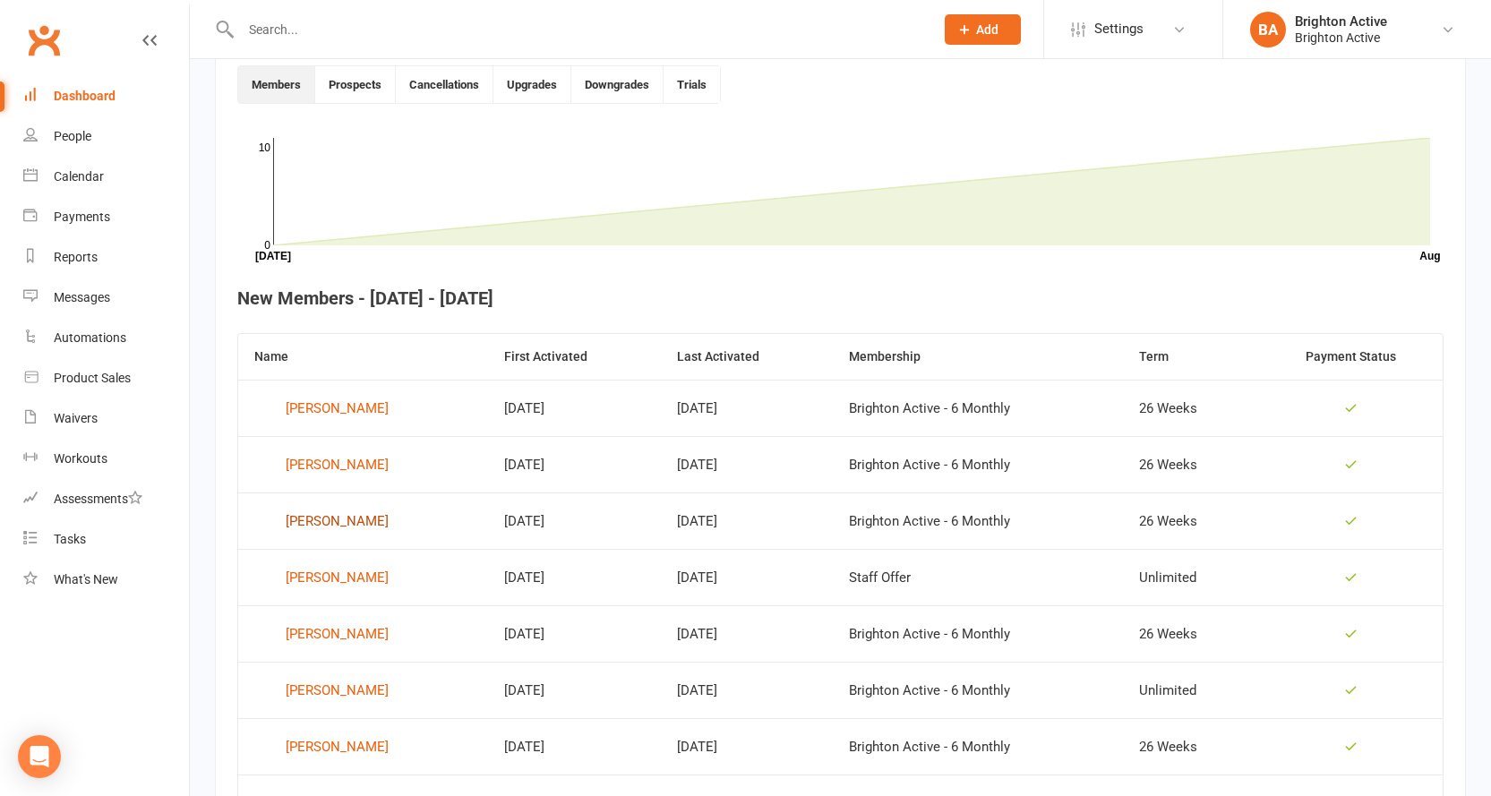
click at [320, 526] on div "[PERSON_NAME]" at bounding box center [337, 521] width 103 height 27
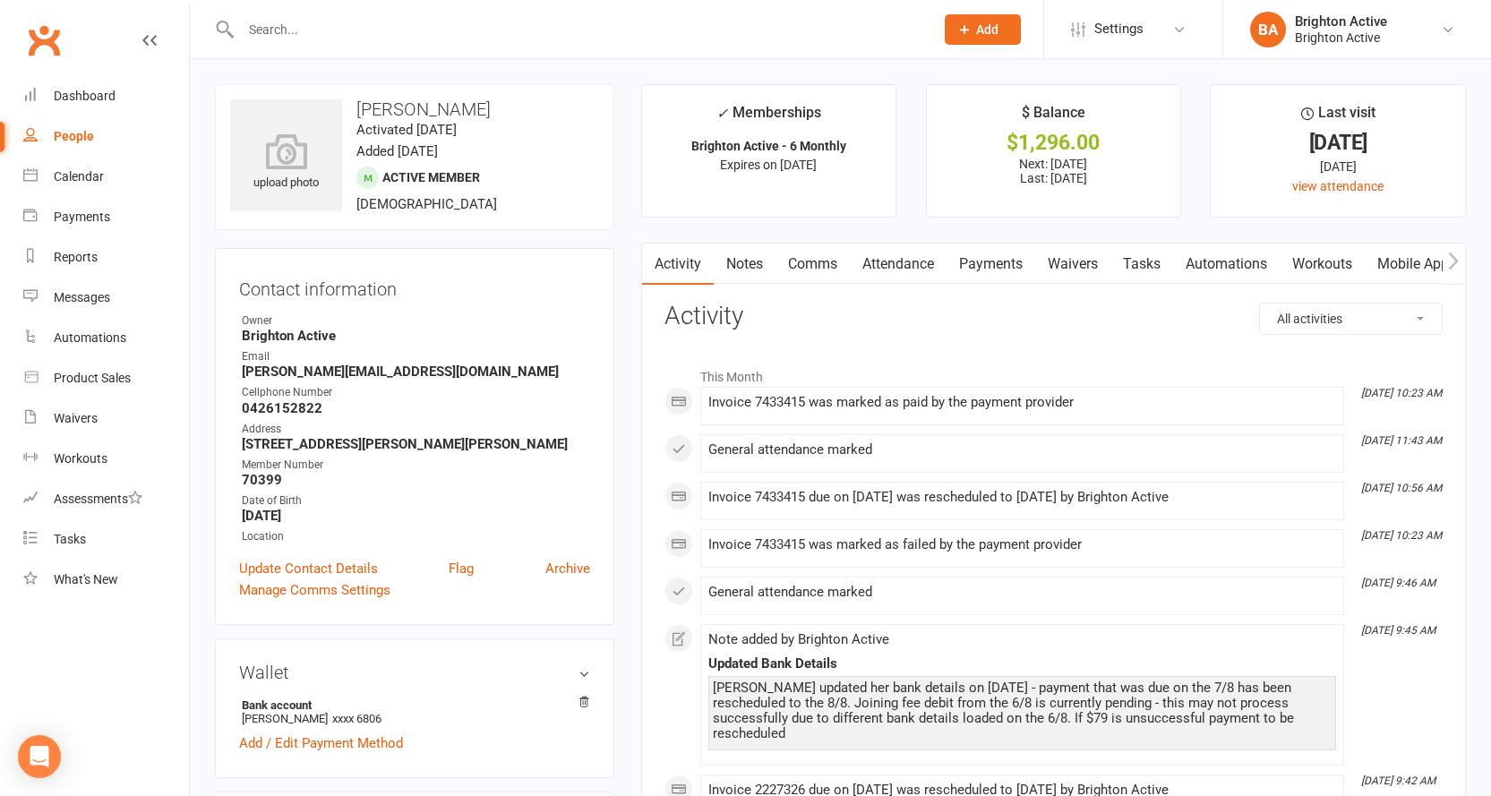
click at [983, 252] on link "Payments" at bounding box center [991, 264] width 89 height 41
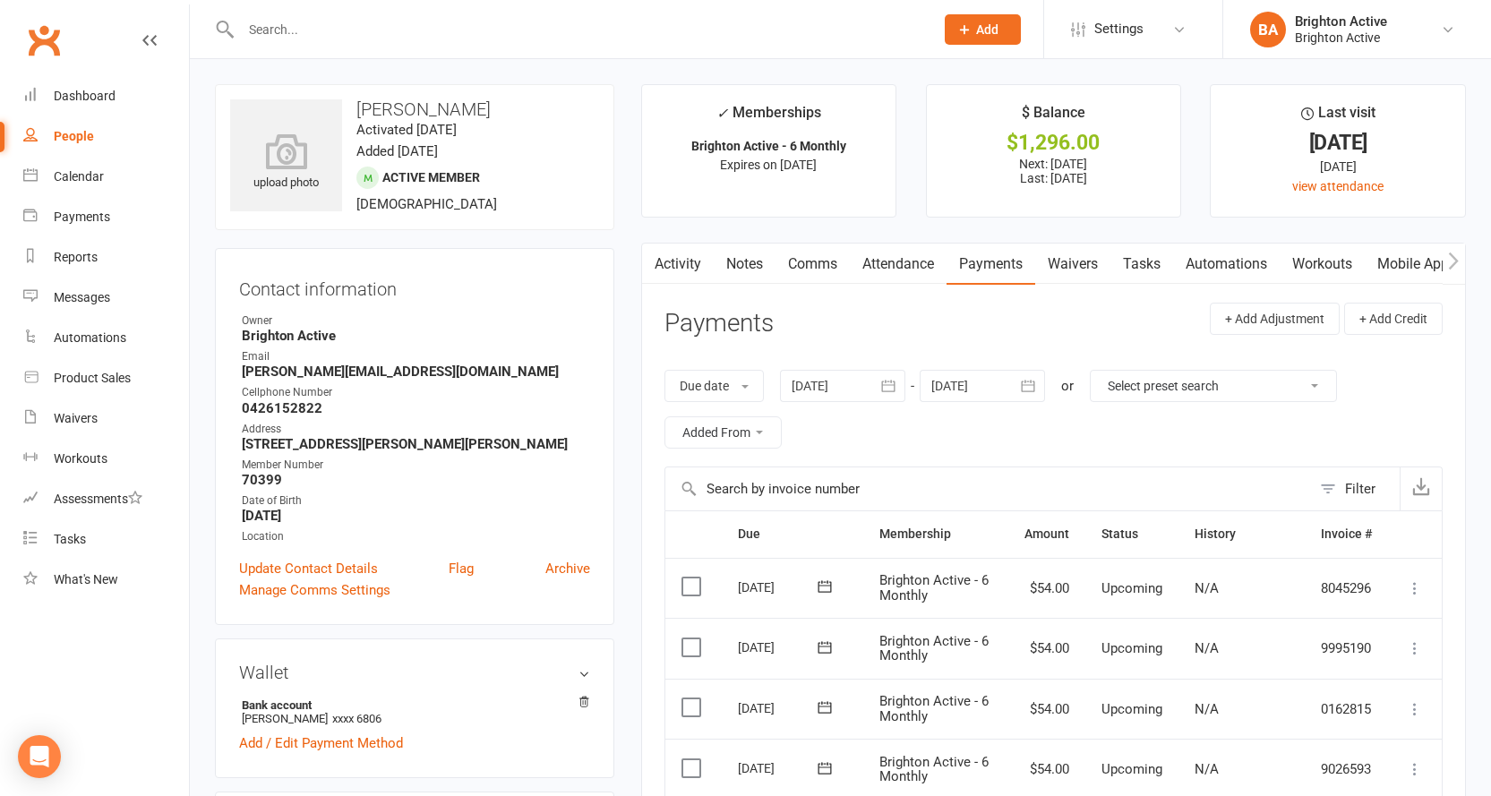
click at [690, 262] on link "Activity" at bounding box center [678, 264] width 72 height 41
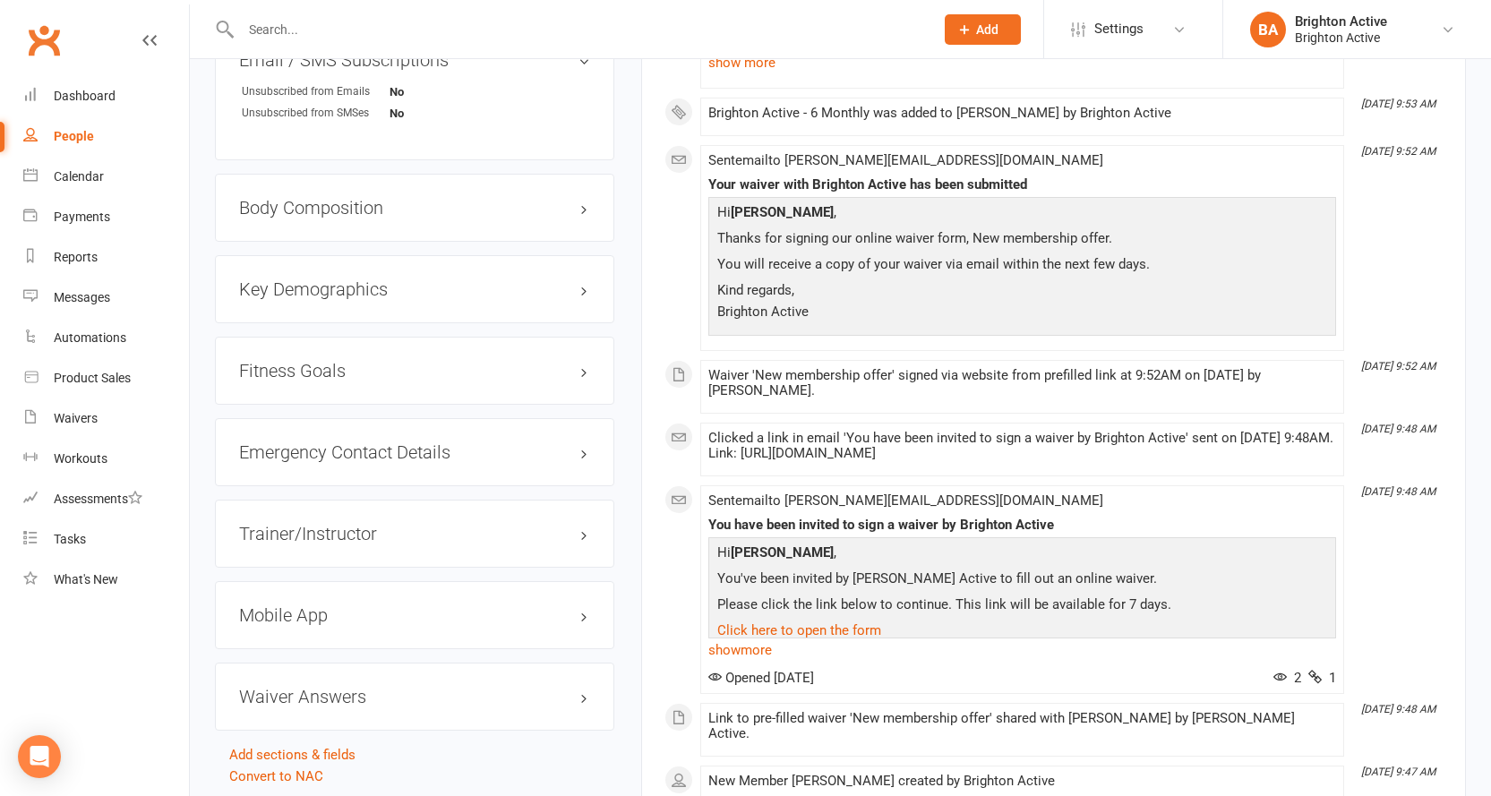
scroll to position [1433, 0]
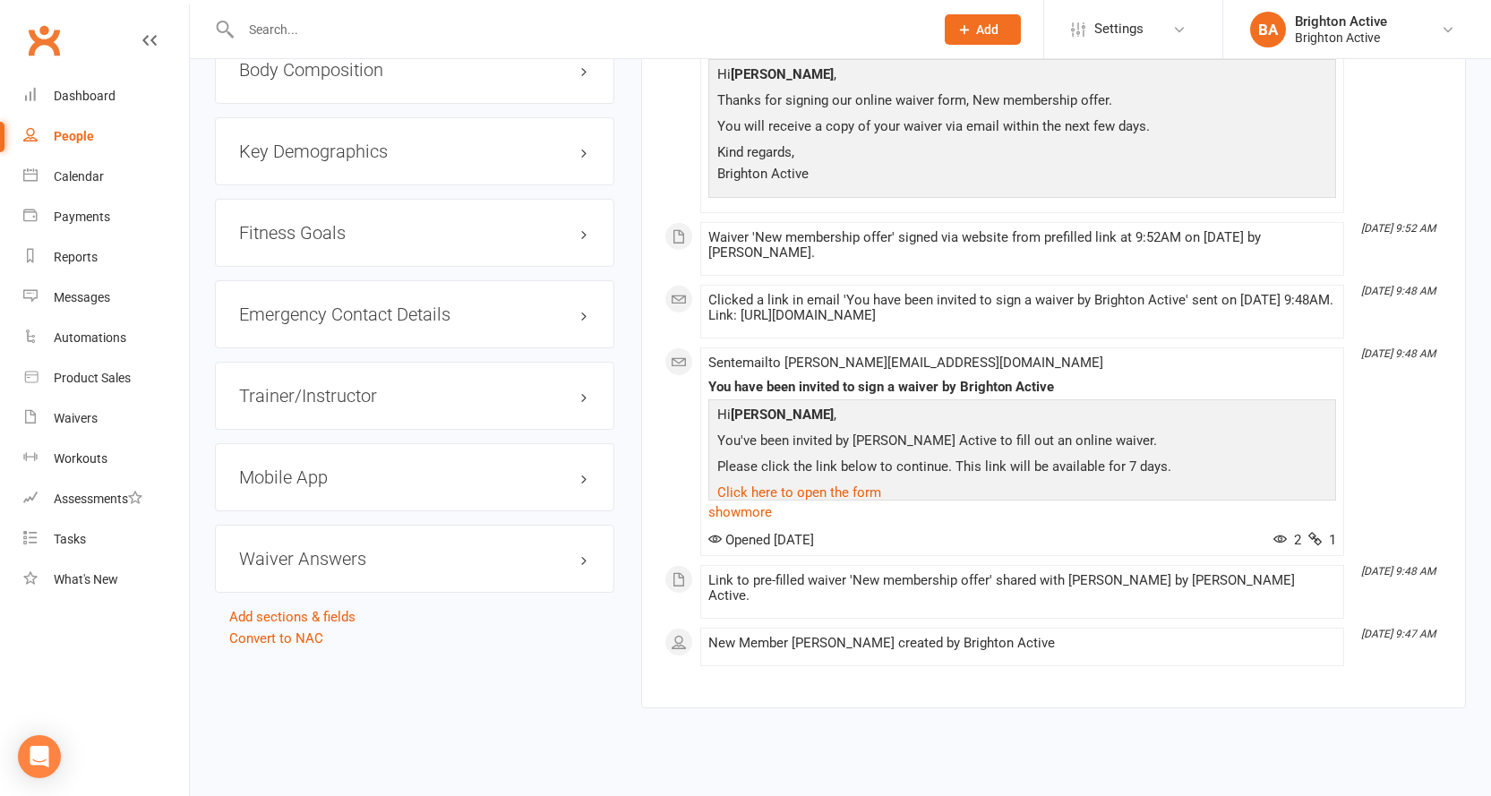
click at [310, 487] on h3 "Mobile App" at bounding box center [414, 478] width 351 height 20
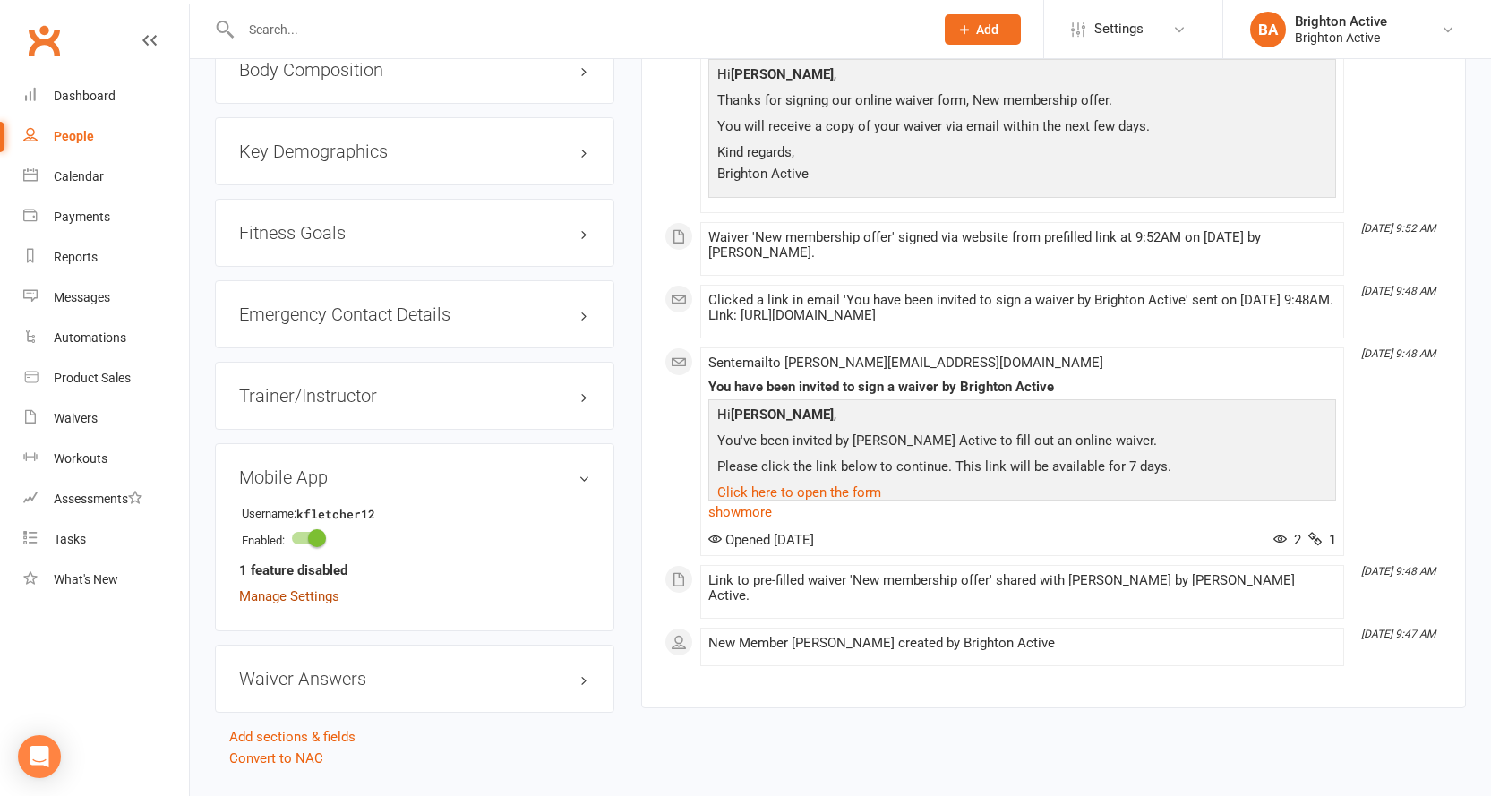
click at [297, 605] on link "Manage Settings" at bounding box center [289, 596] width 100 height 16
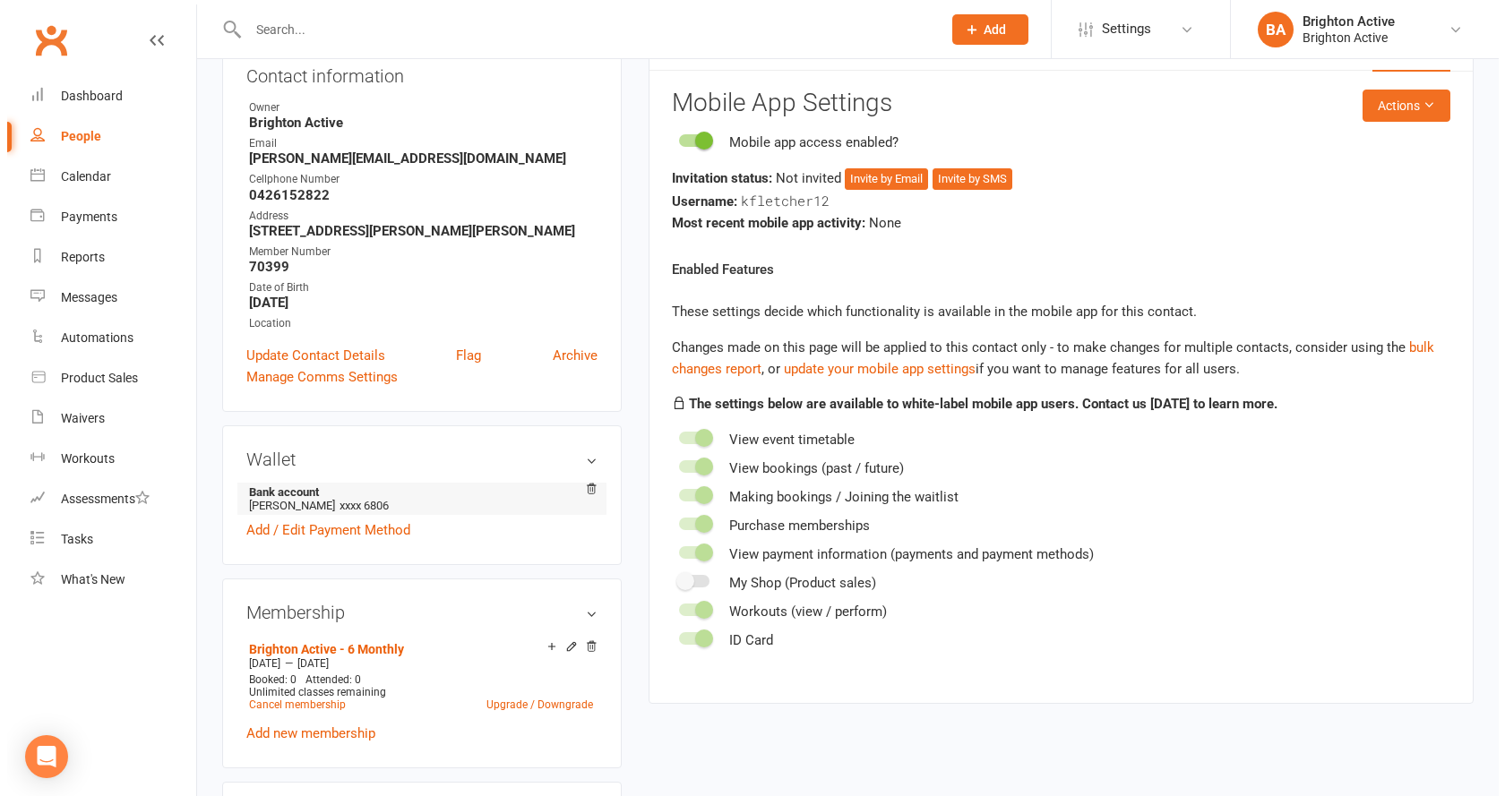
scroll to position [243, 0]
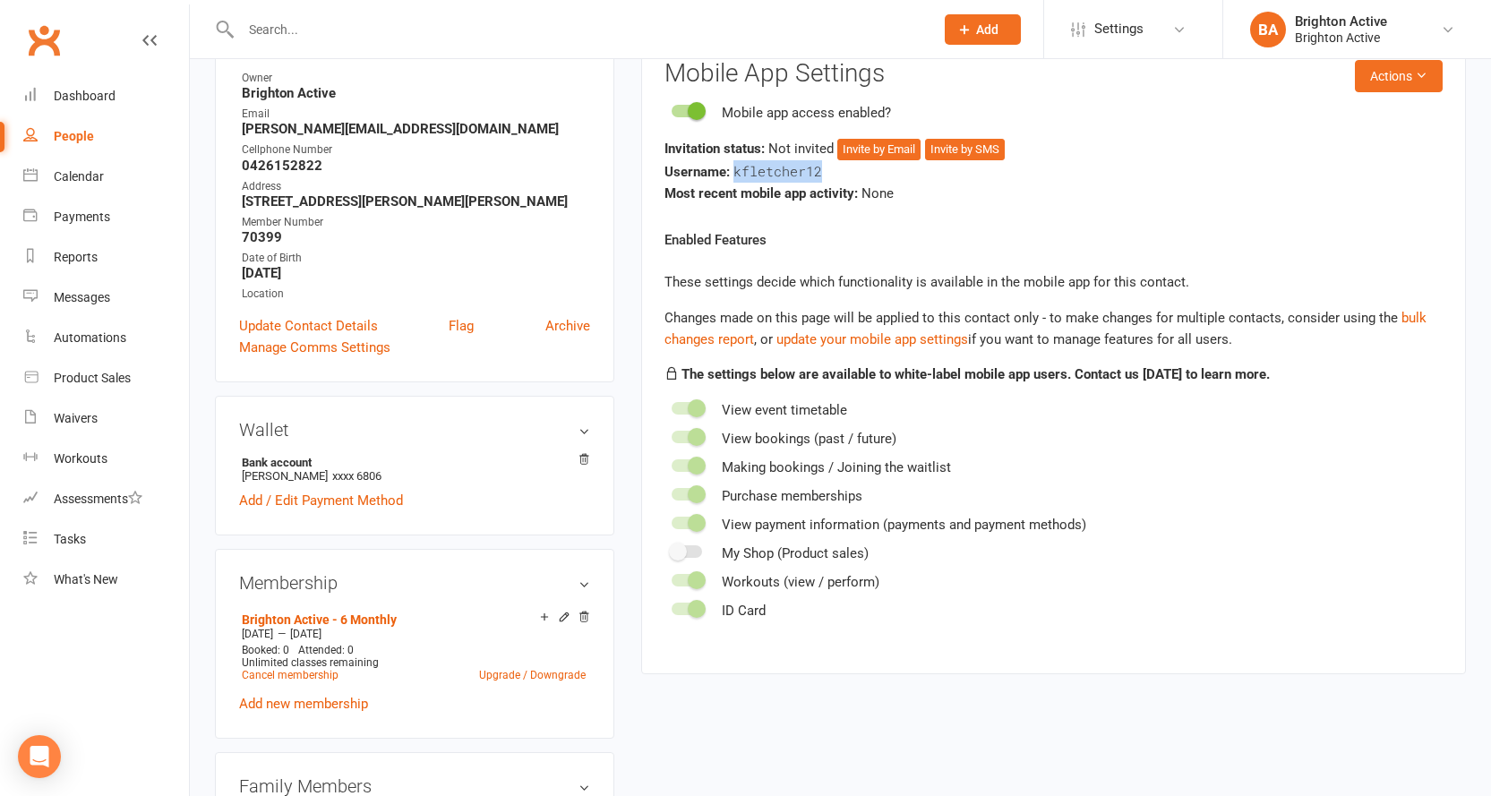
drag, startPoint x: 733, startPoint y: 170, endPoint x: 821, endPoint y: 171, distance: 88.7
click at [821, 171] on span "kfletcher12" at bounding box center [778, 171] width 89 height 18
copy span "kfletcher12"
click at [876, 143] on button "Invite by Email" at bounding box center [878, 149] width 83 height 21
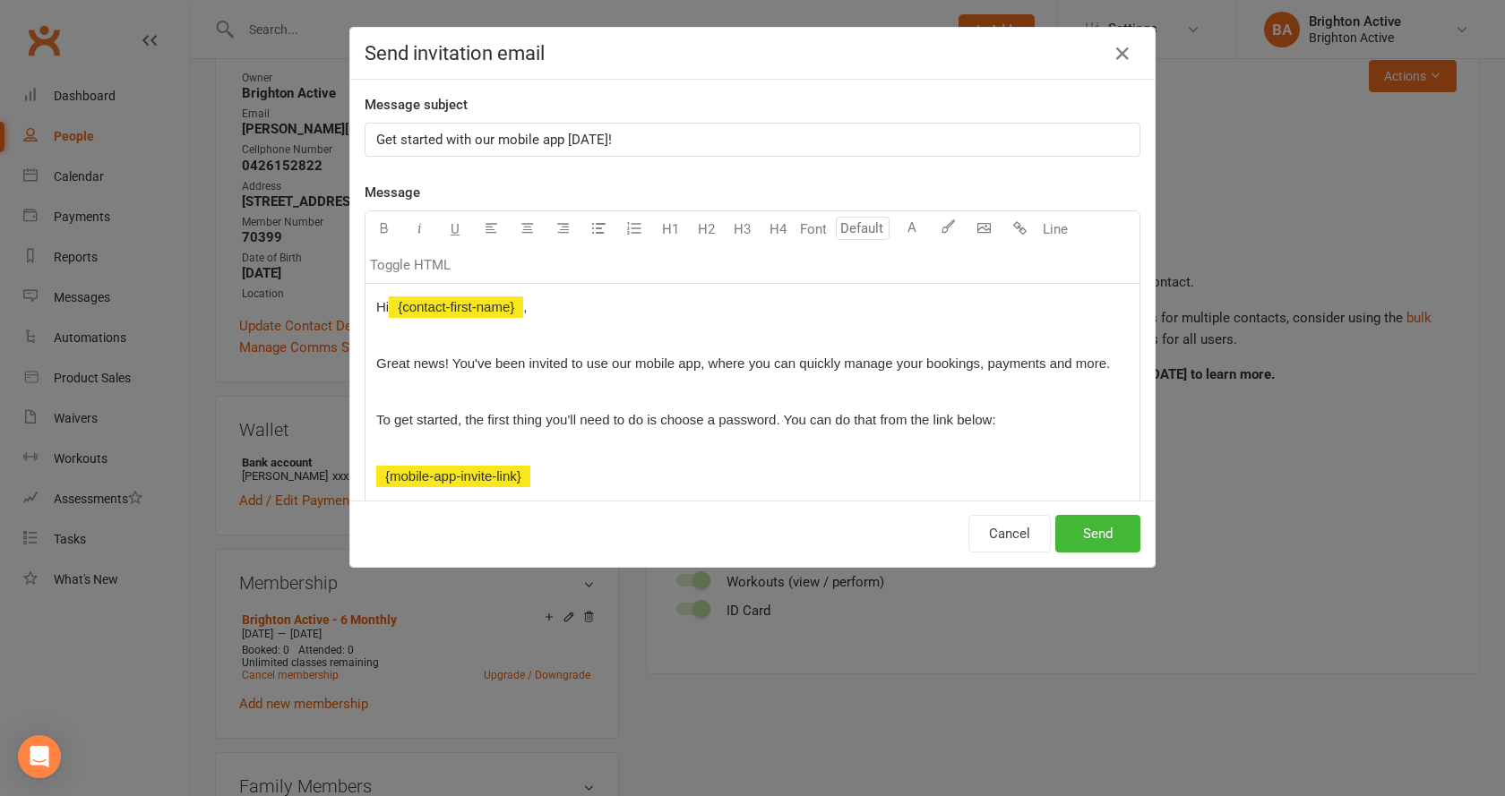
drag, startPoint x: 768, startPoint y: 416, endPoint x: 809, endPoint y: 421, distance: 40.7
click at [770, 416] on span "To get started, the first thing you'll need to do is choose a password. You can…" at bounding box center [686, 419] width 620 height 15
click at [772, 416] on span "To get started, the first thing you'll need to do is choose a password. You can…" at bounding box center [686, 419] width 620 height 15
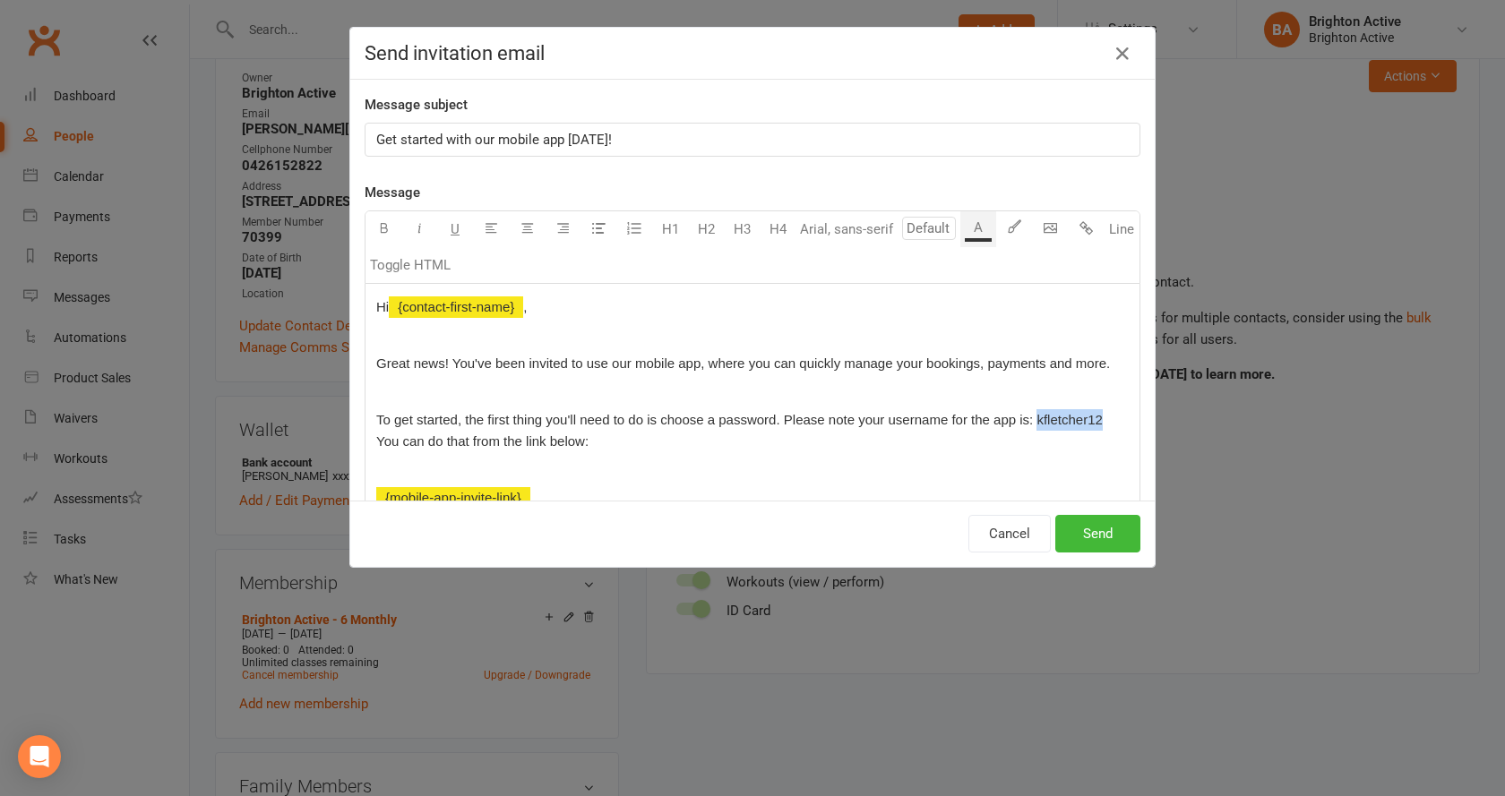
drag, startPoint x: 1029, startPoint y: 418, endPoint x: 1094, endPoint y: 417, distance: 64.5
click at [1094, 417] on span "To get started, the first thing you'll need to do is choose a password. Please …" at bounding box center [741, 430] width 730 height 37
click at [381, 223] on icon "button" at bounding box center [383, 227] width 13 height 13
click at [717, 485] on div "Hi ﻿ {contact-first-name} , Great news! You've been invited to use our mobile a…" at bounding box center [752, 515] width 774 height 462
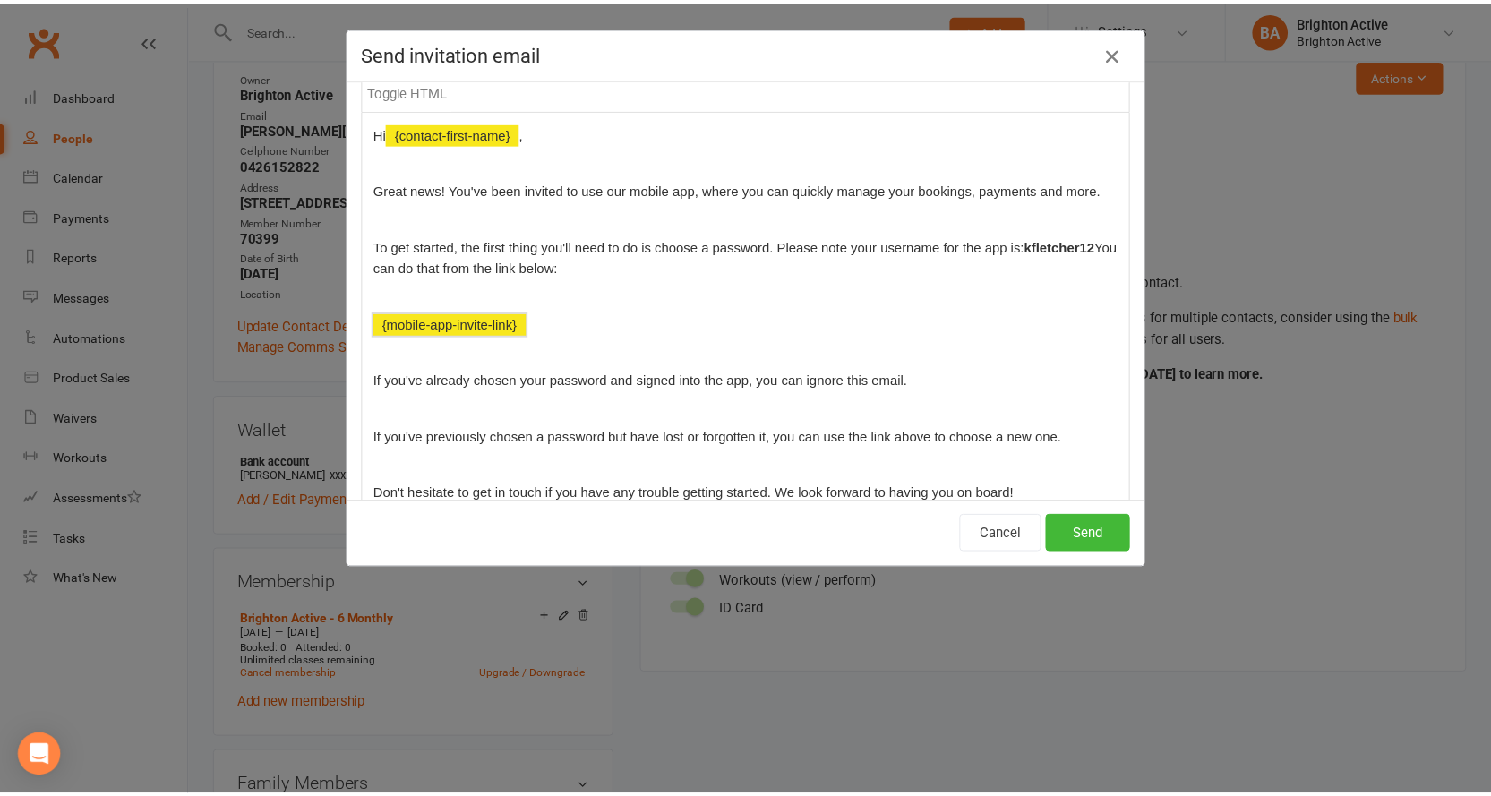
scroll to position [179, 0]
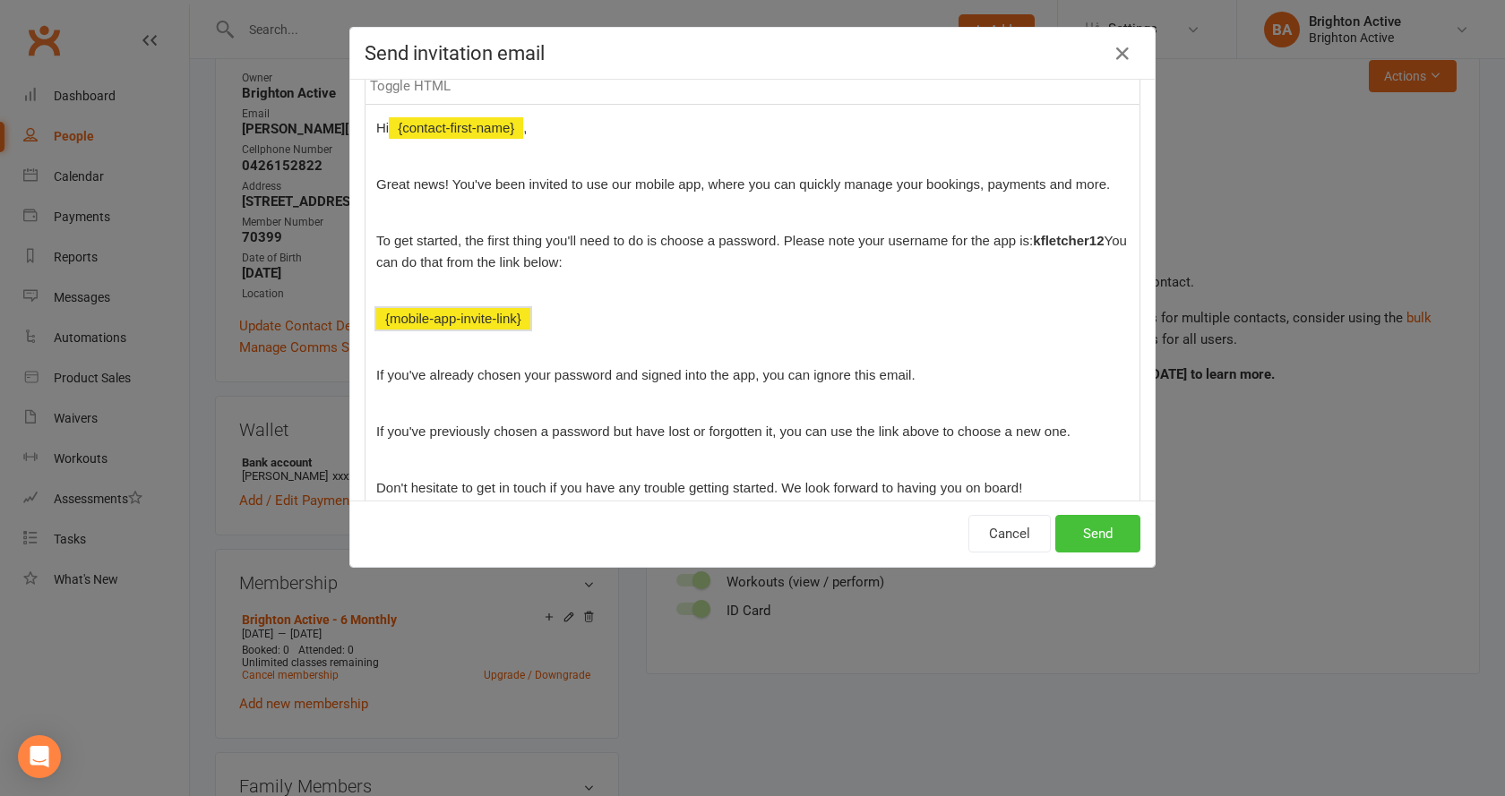
click at [1092, 536] on button "Send" at bounding box center [1097, 534] width 85 height 38
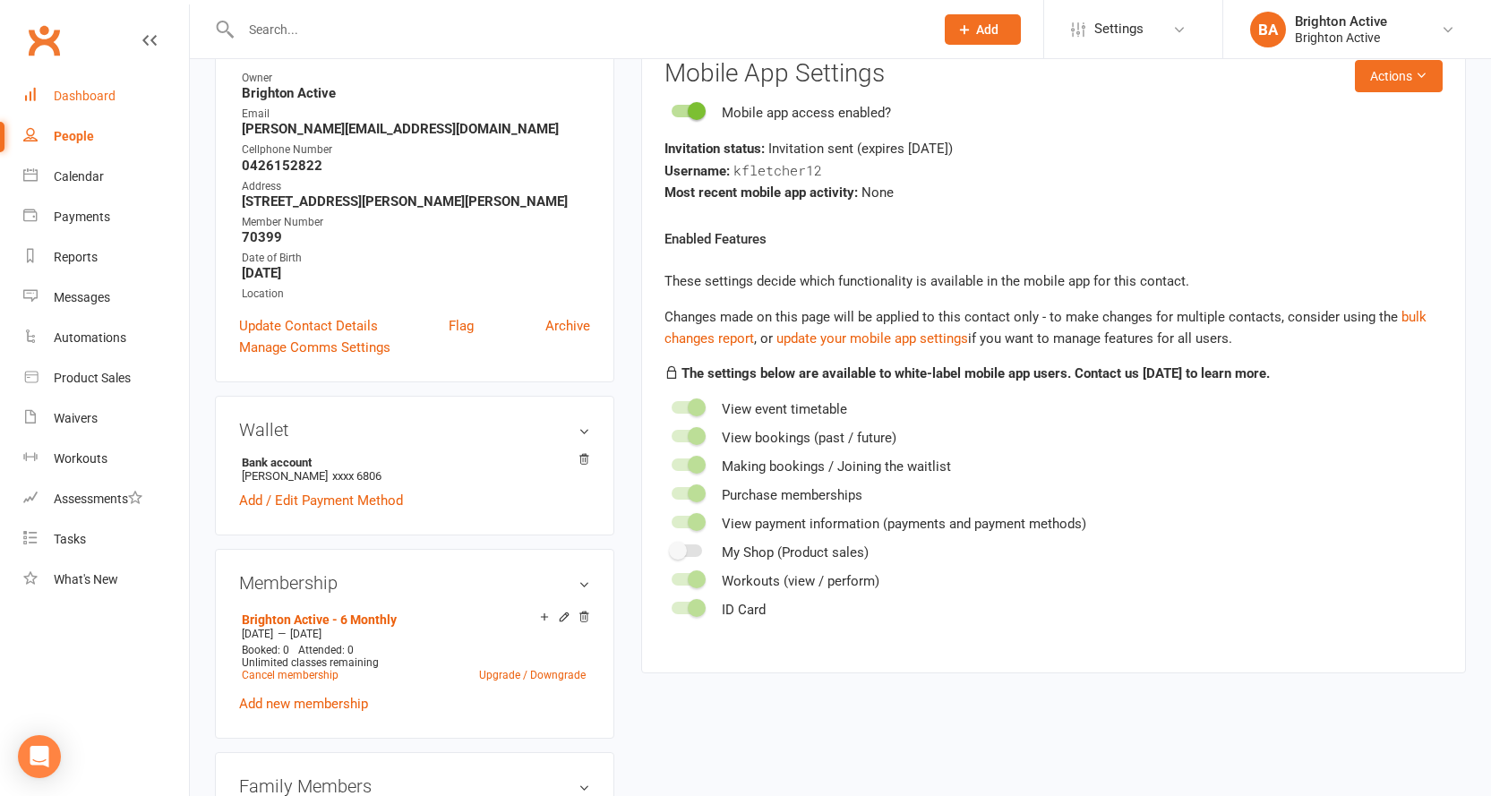
click at [97, 101] on div "Dashboard" at bounding box center [85, 96] width 62 height 14
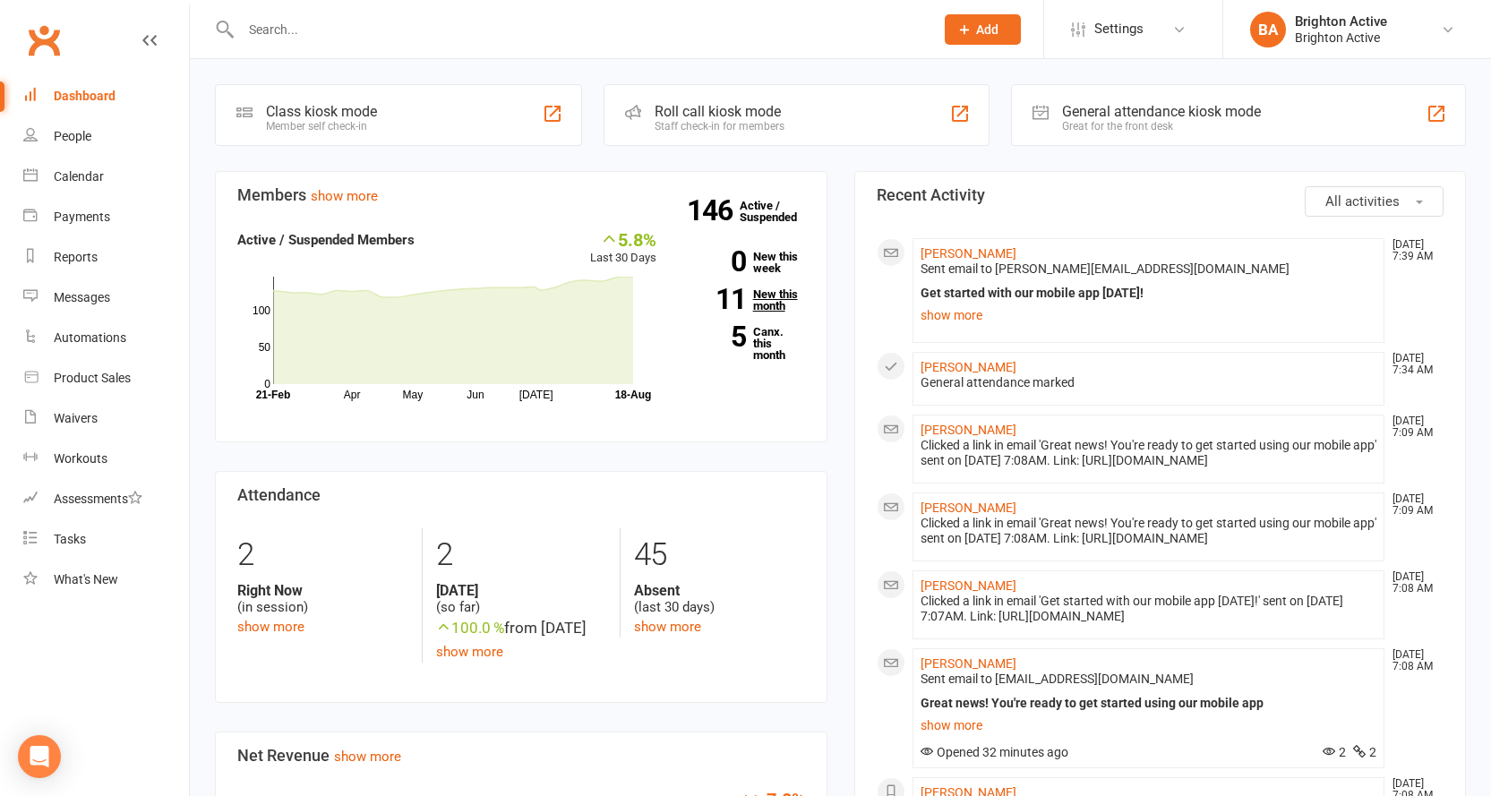
click at [749, 293] on link "11 New this month" at bounding box center [744, 299] width 122 height 23
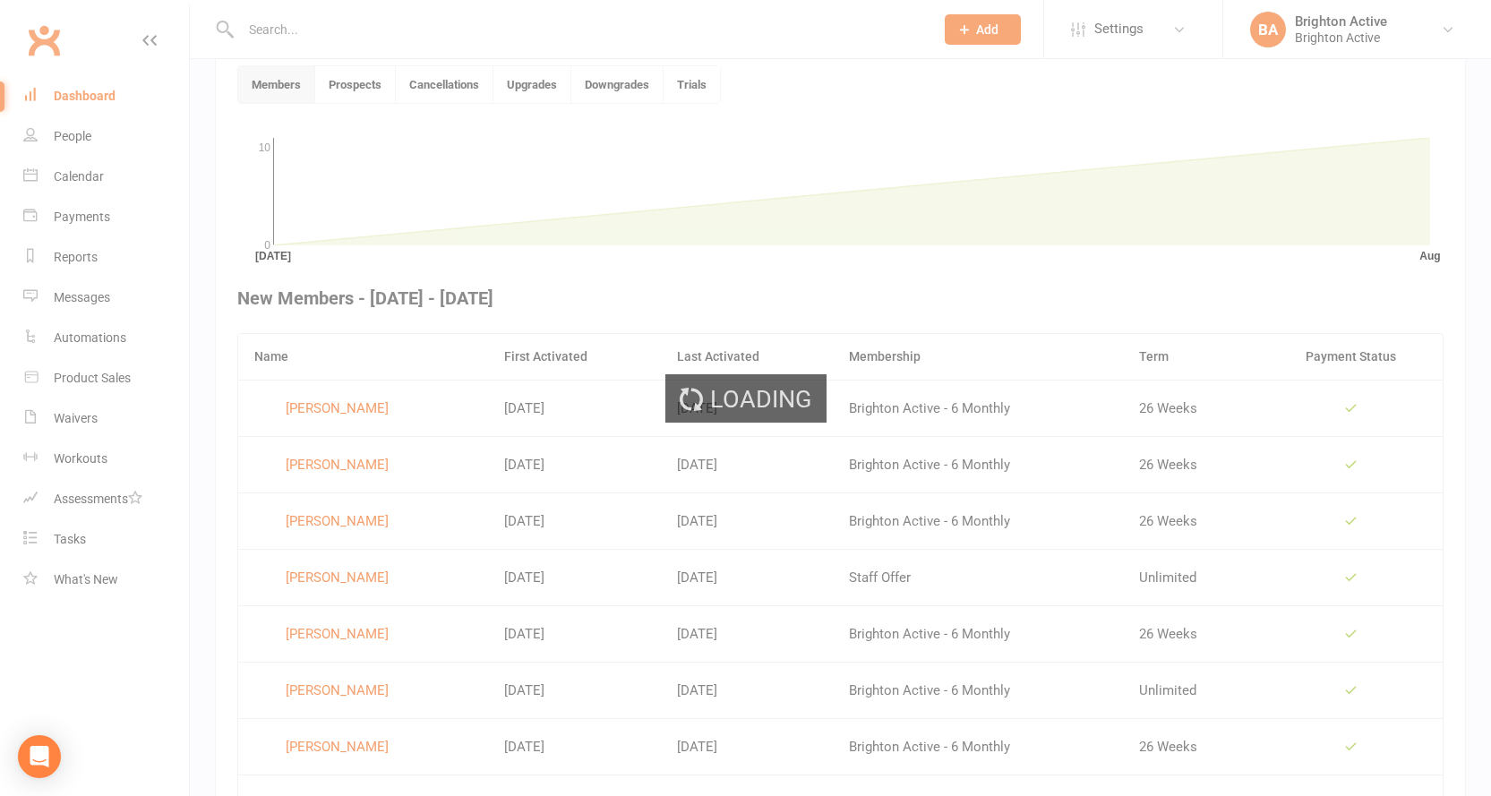
scroll to position [489, 0]
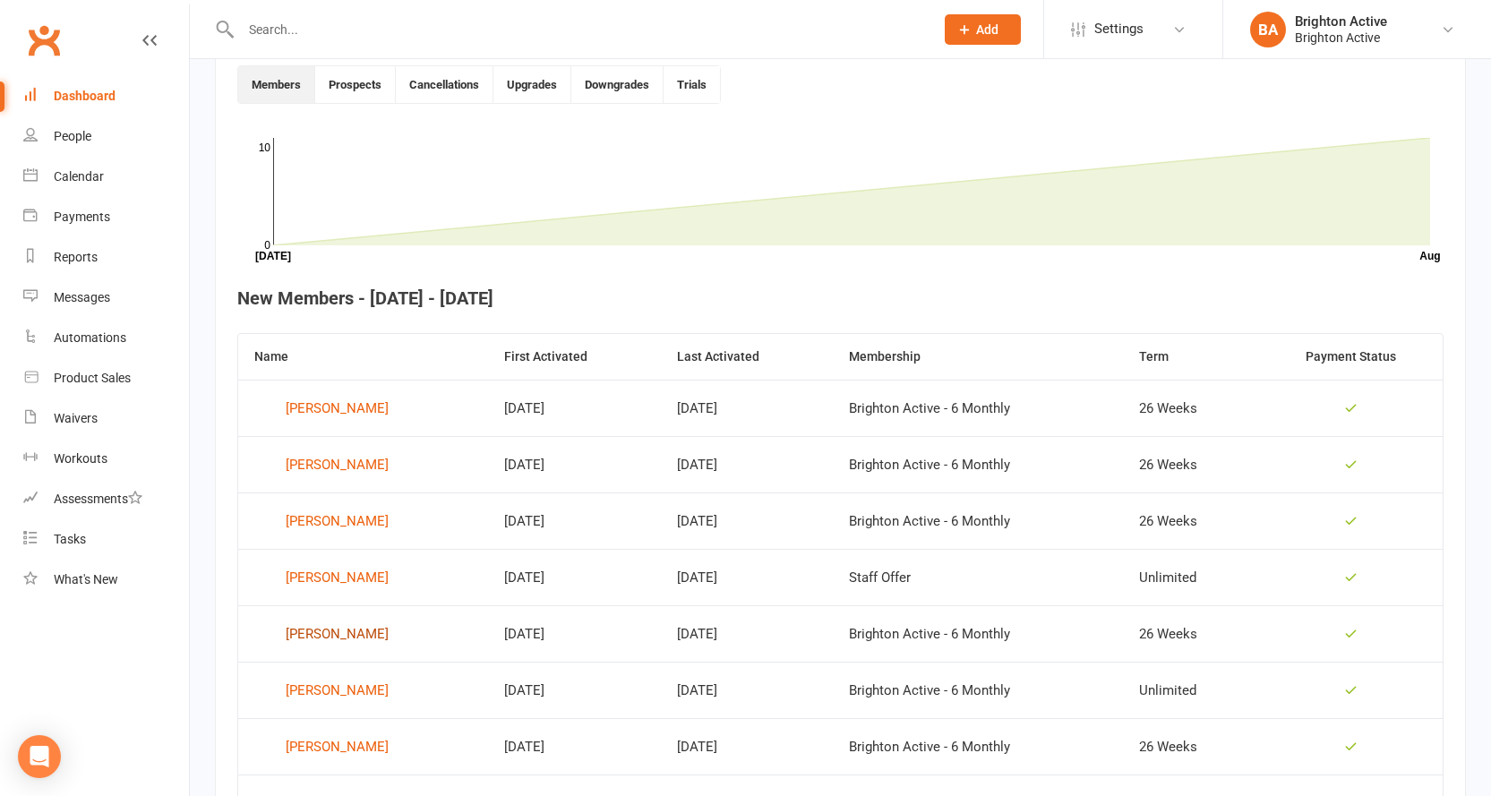
click at [357, 625] on div "[PERSON_NAME]" at bounding box center [337, 634] width 103 height 27
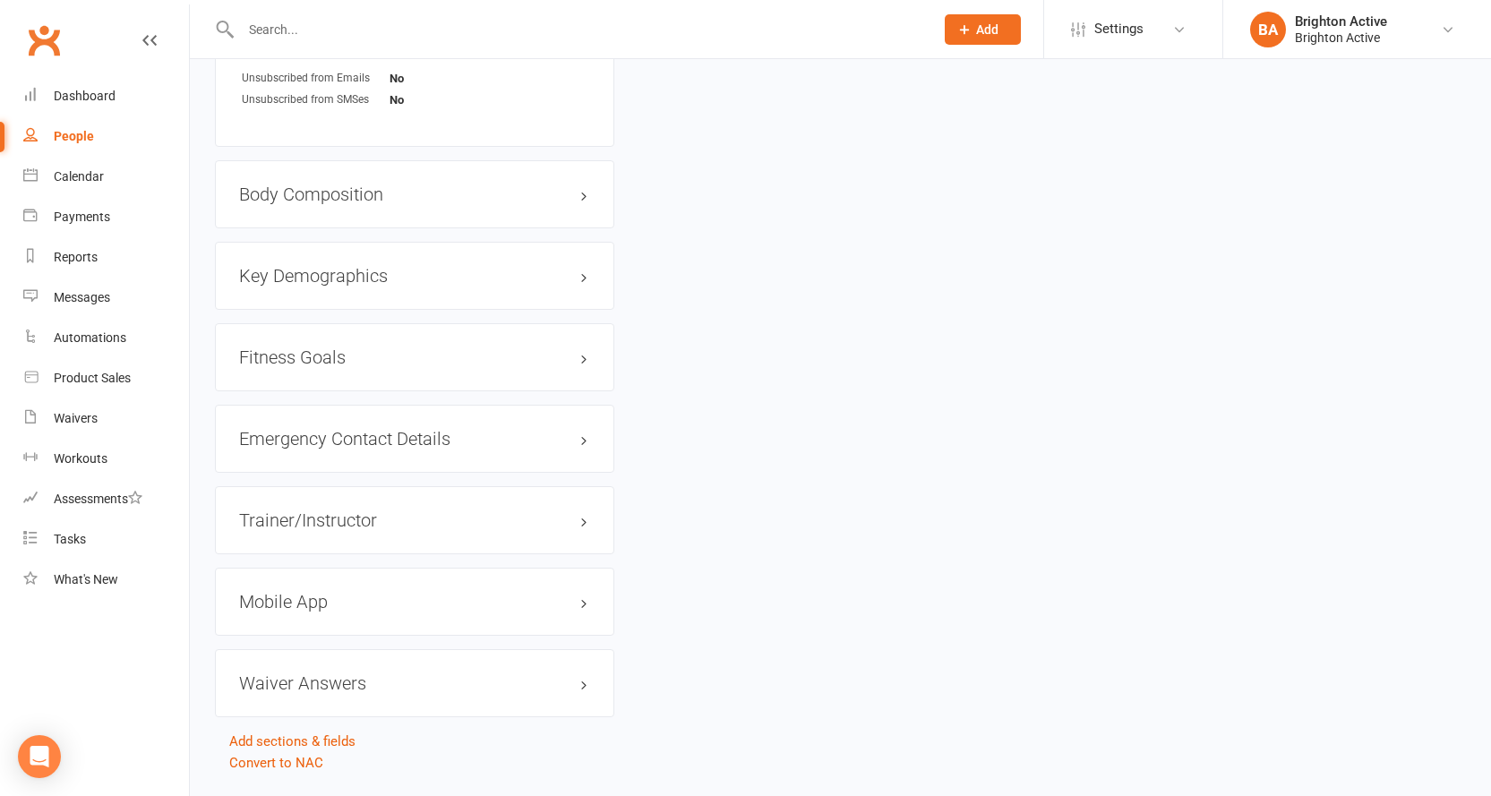
scroll to position [1352, 0]
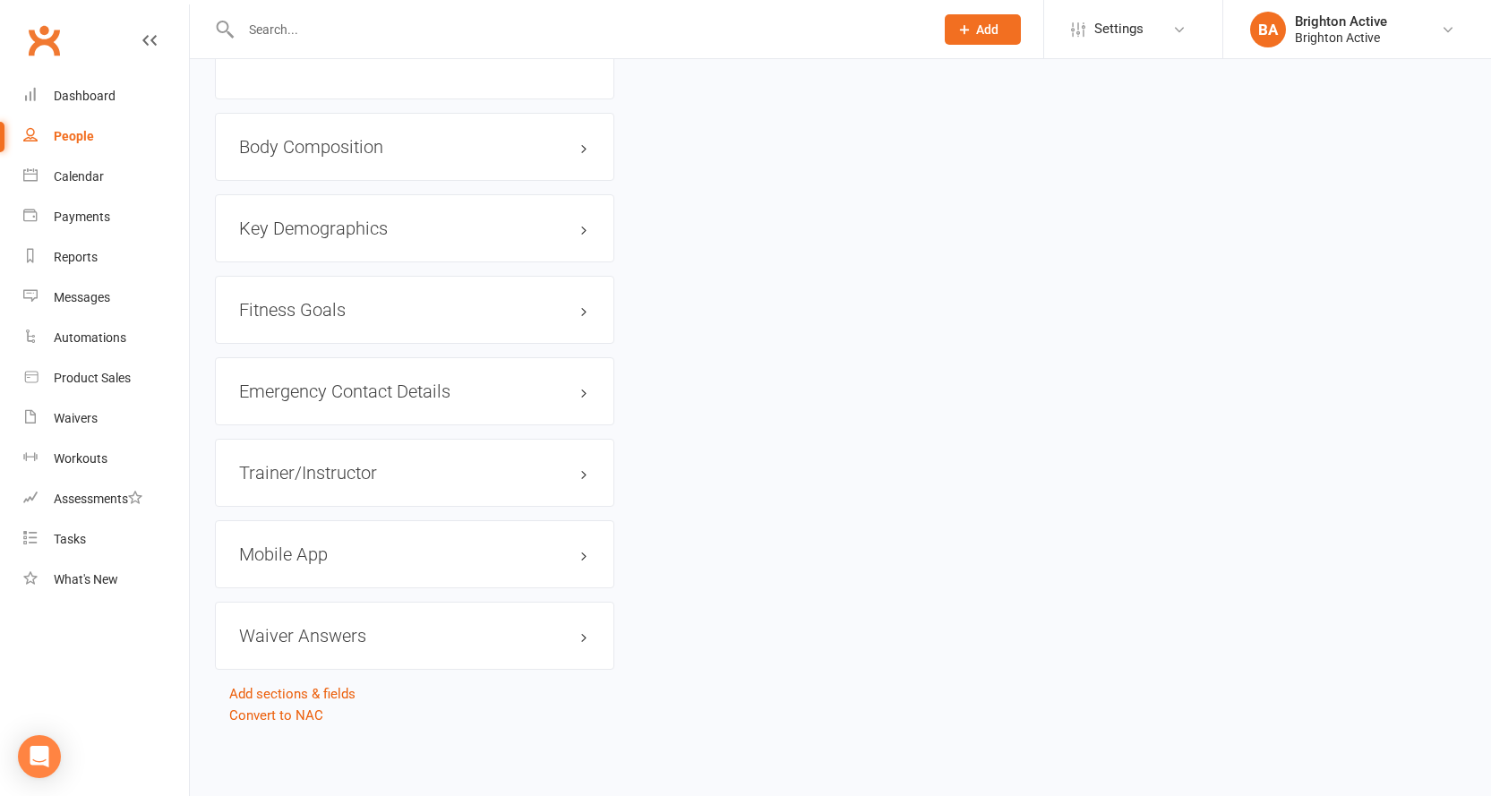
click at [280, 550] on h3 "Mobile App" at bounding box center [414, 555] width 351 height 20
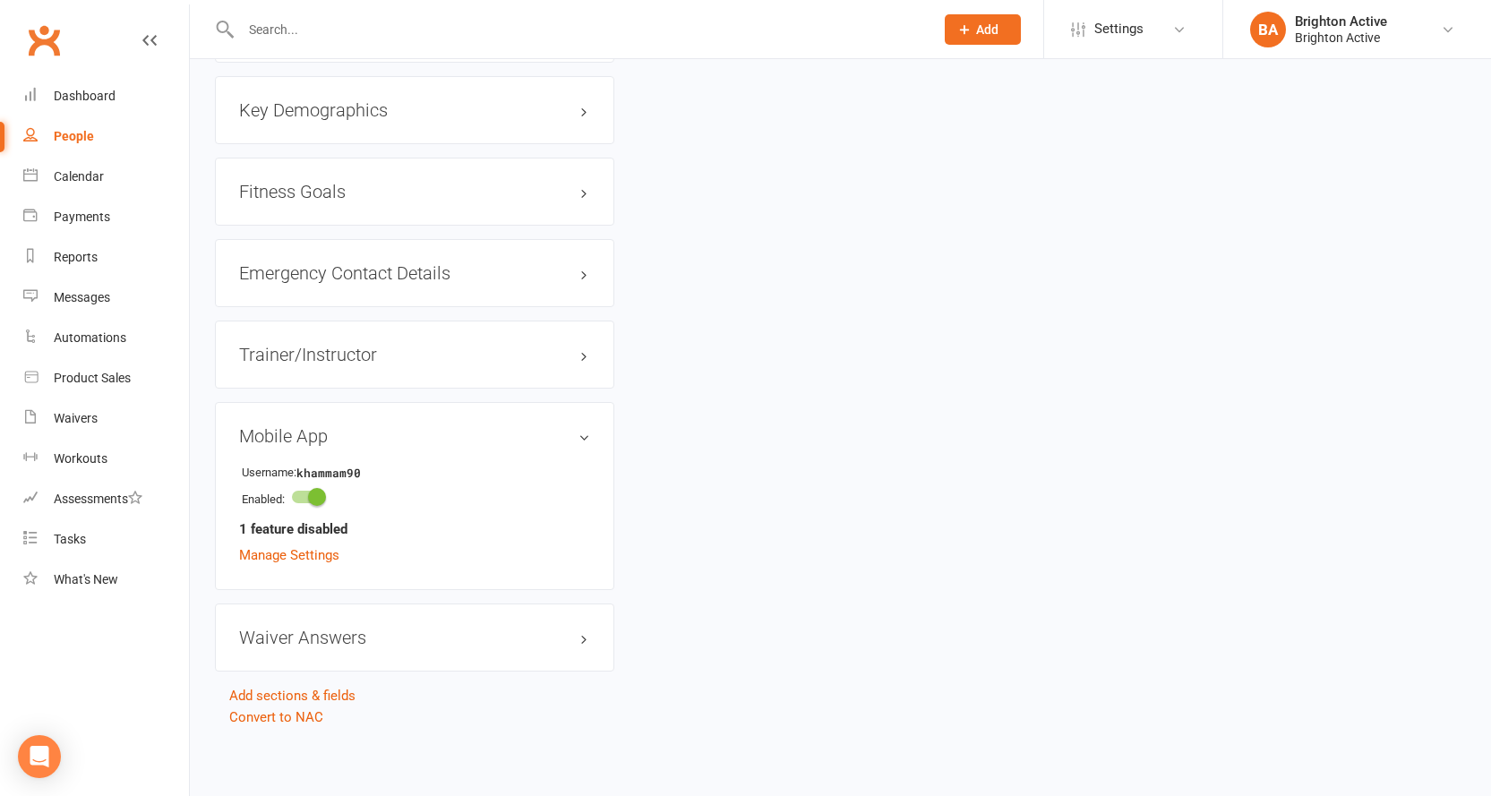
scroll to position [1472, 0]
click at [314, 557] on link "Manage Settings" at bounding box center [289, 553] width 100 height 16
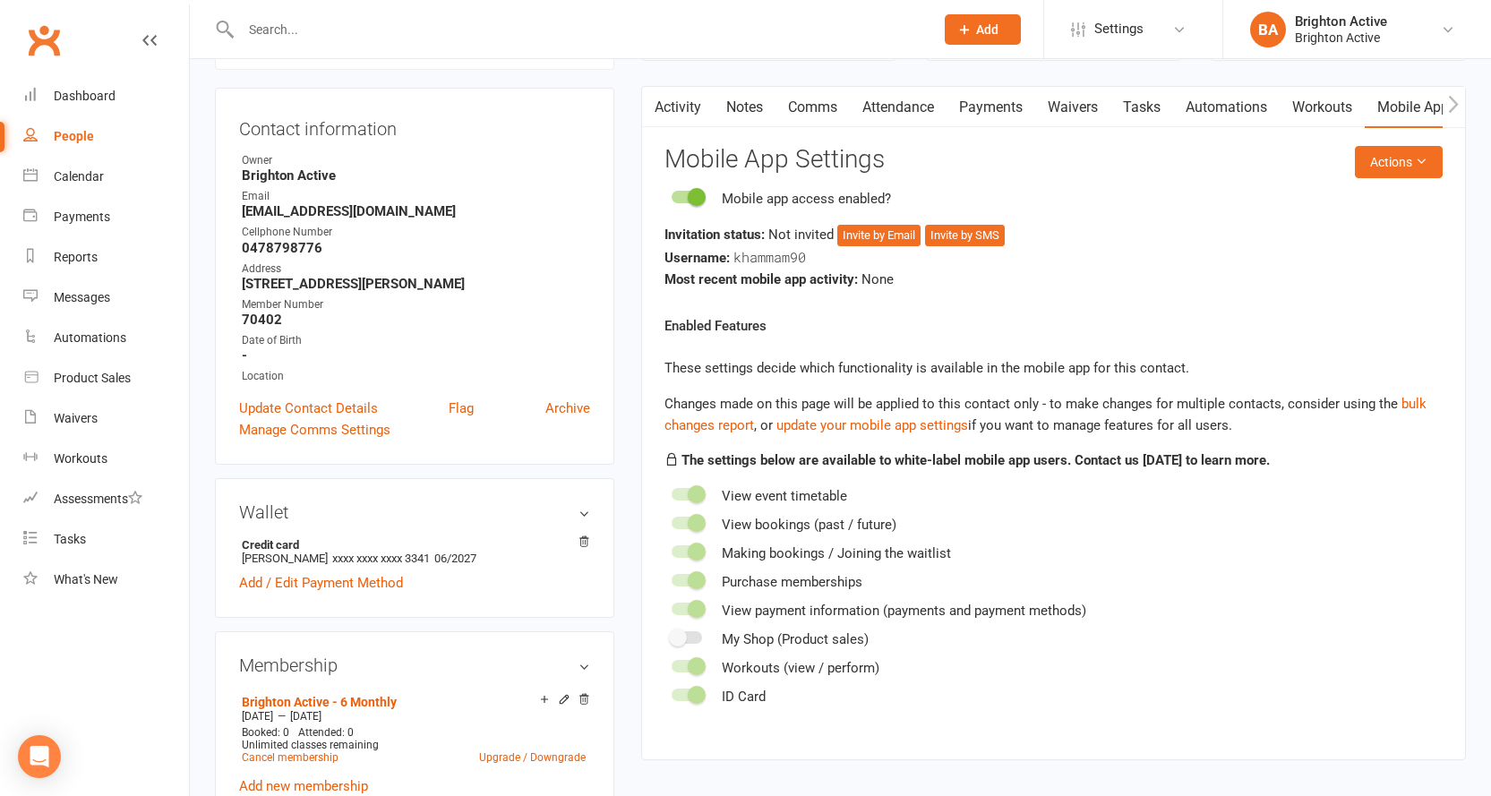
scroll to position [153, 0]
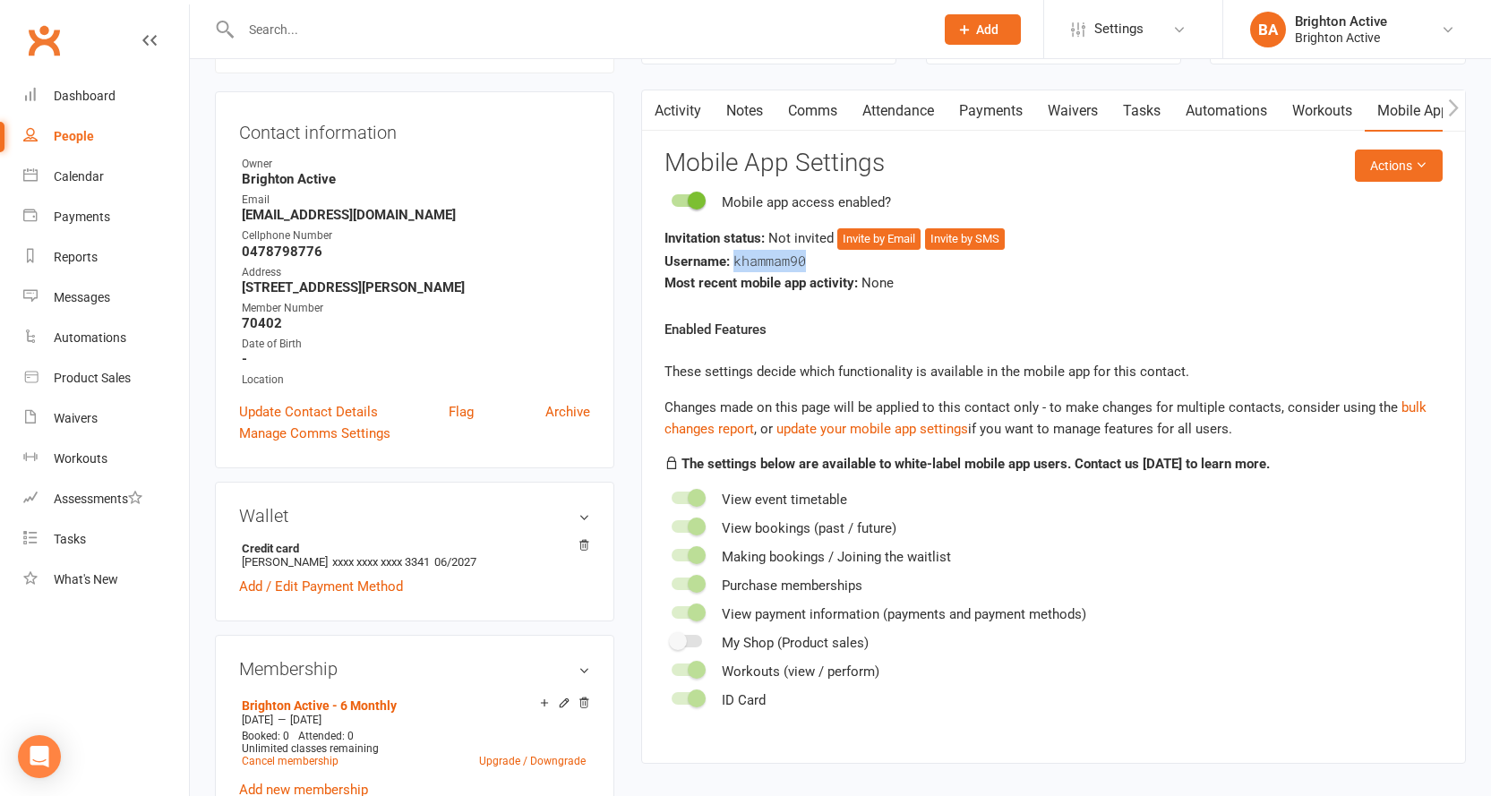
drag, startPoint x: 733, startPoint y: 258, endPoint x: 814, endPoint y: 260, distance: 81.5
click at [814, 260] on div "Username: khammam90" at bounding box center [1054, 261] width 778 height 22
copy span "khammam90"
click at [315, 410] on link "Update Contact Details" at bounding box center [308, 411] width 139 height 21
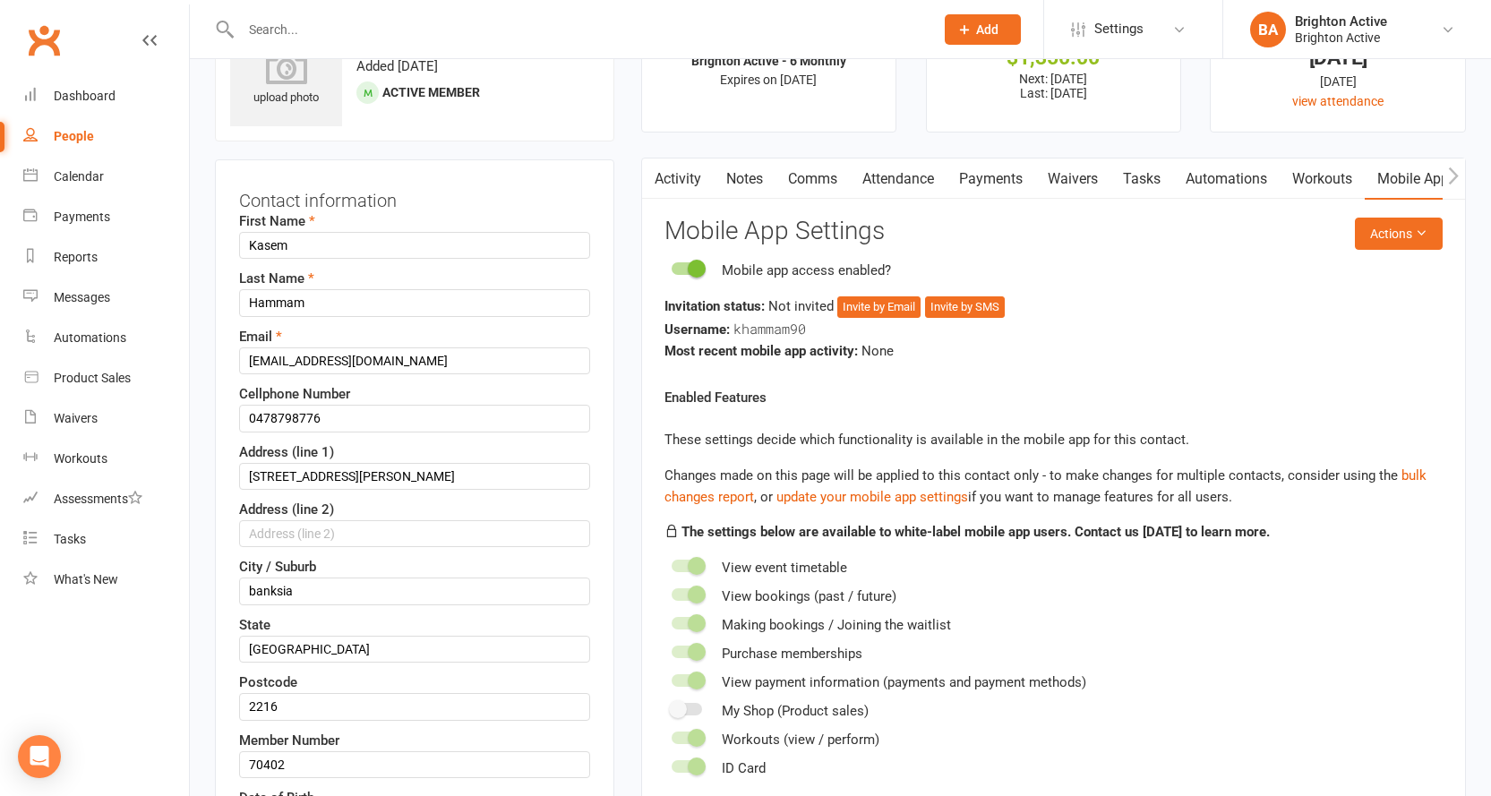
scroll to position [84, 0]
click at [265, 474] on input "1 mead st" at bounding box center [414, 477] width 351 height 27
click at [300, 474] on input "1 Mead st" at bounding box center [414, 477] width 351 height 27
type input "1 Mead St"
click at [253, 586] on input "banksia" at bounding box center [414, 592] width 351 height 27
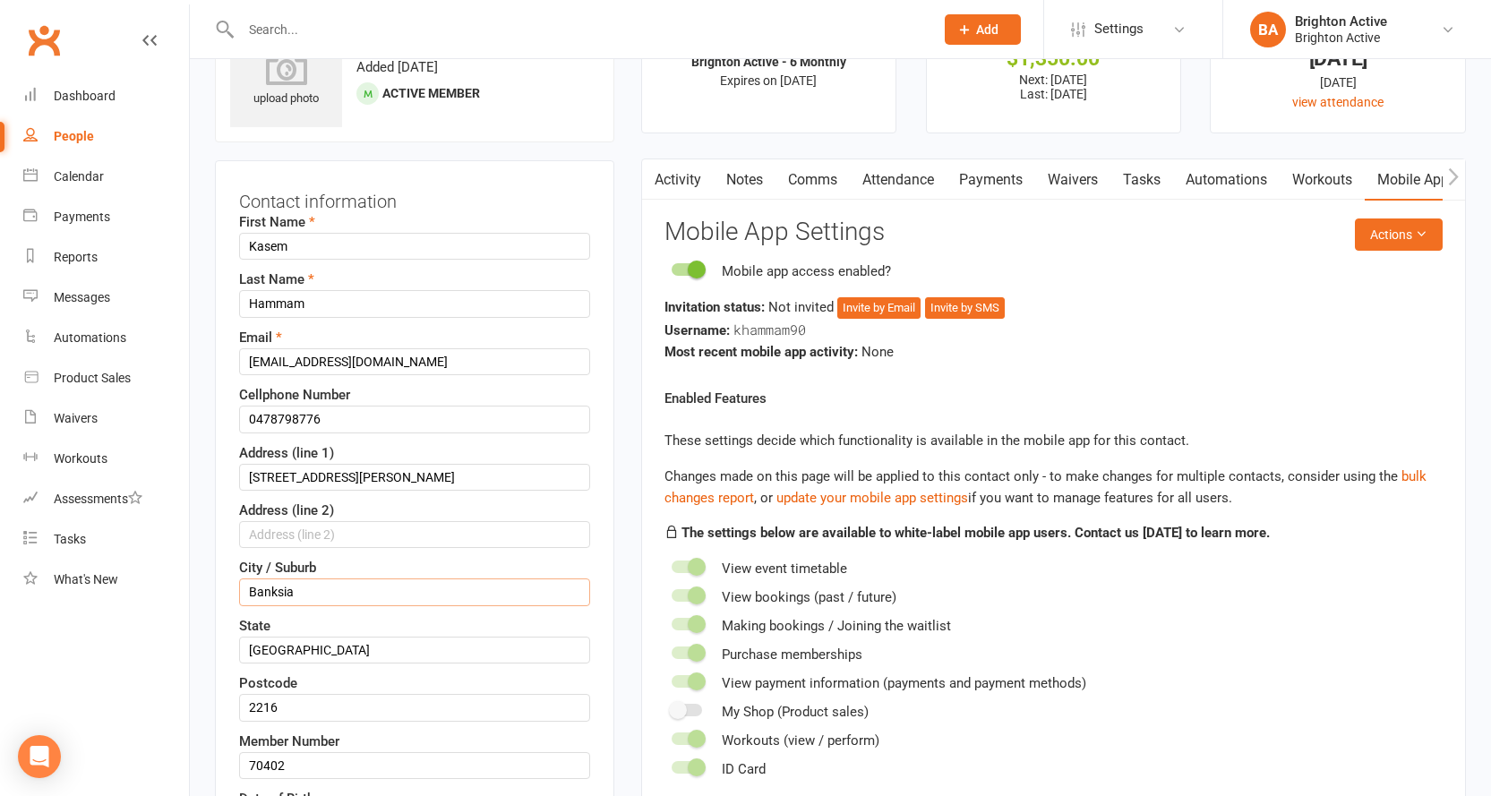
scroll to position [353, 0]
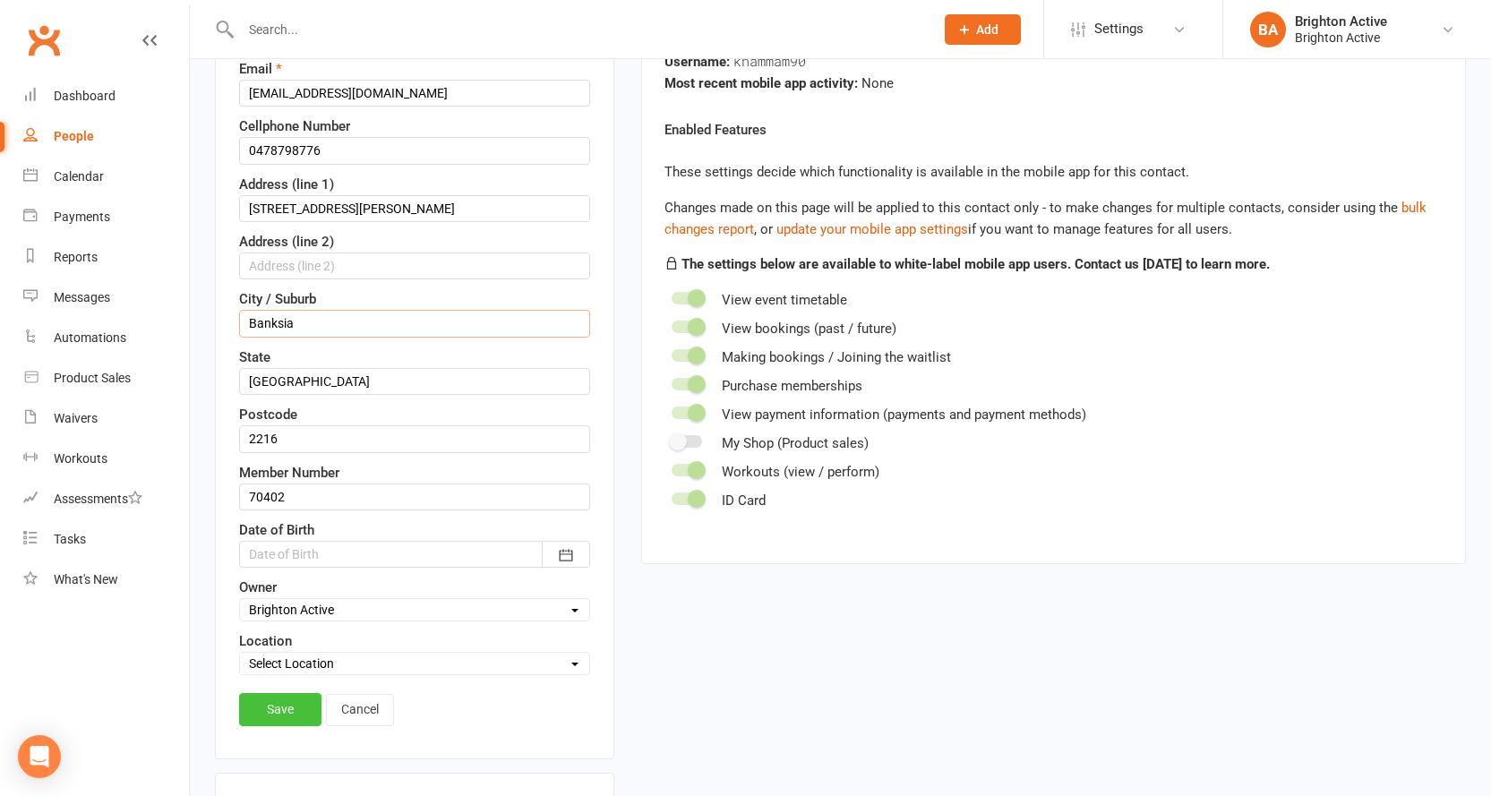
type input "Banksia"
click at [282, 708] on link "Save" at bounding box center [280, 709] width 82 height 32
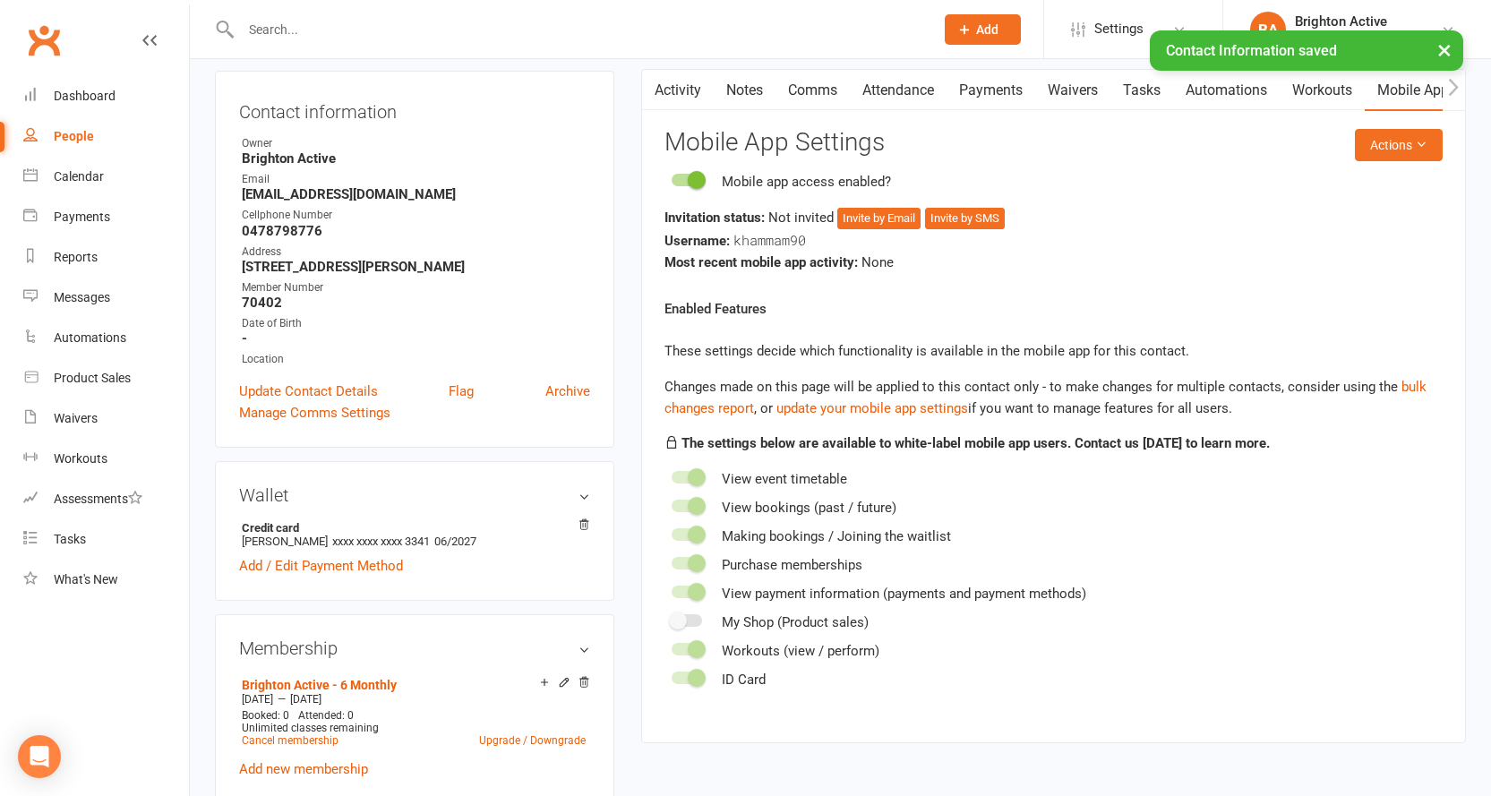
scroll to position [0, 0]
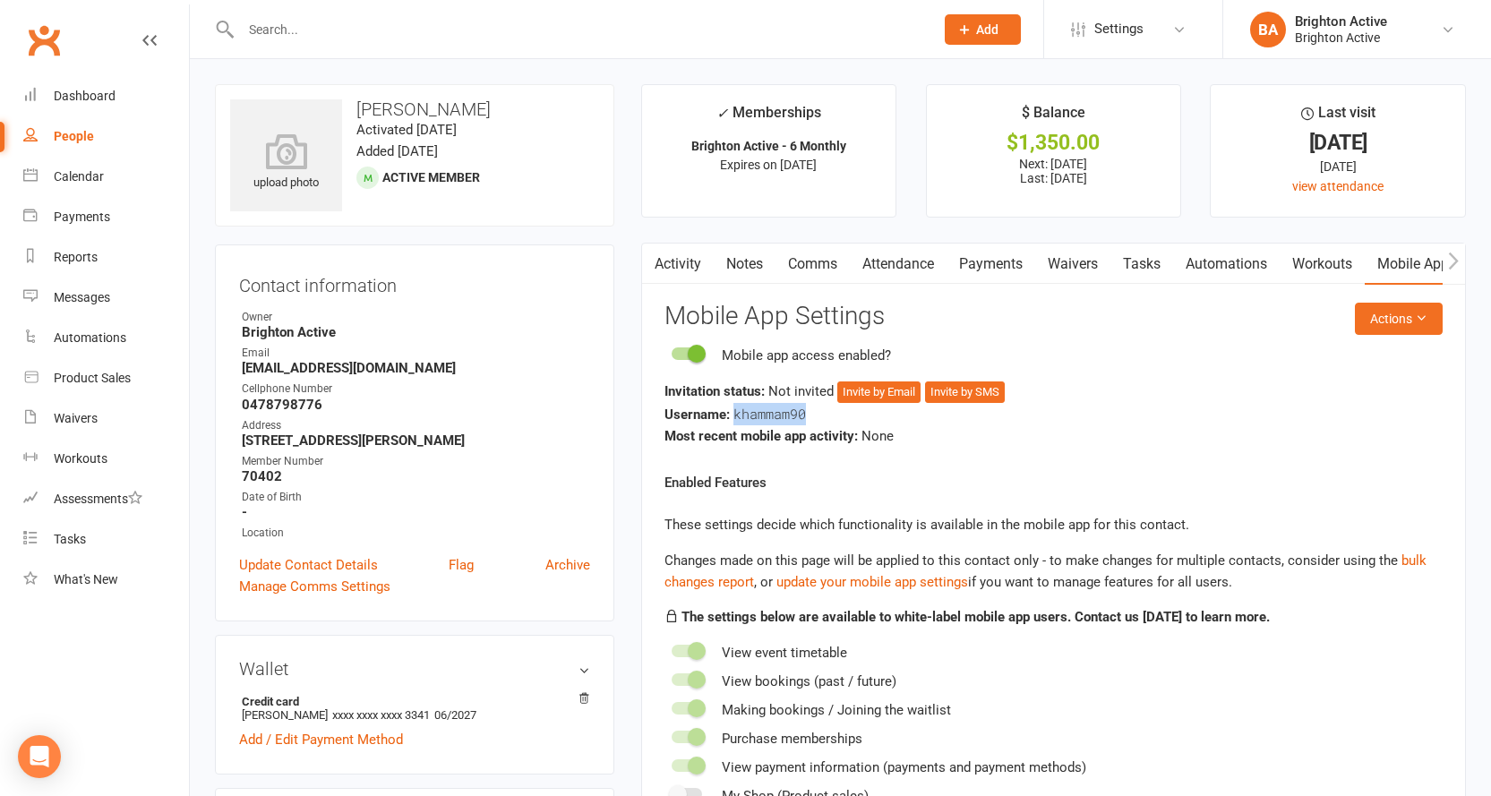
drag, startPoint x: 734, startPoint y: 411, endPoint x: 807, endPoint y: 416, distance: 73.6
click at [807, 416] on div "Username: khammam90" at bounding box center [1054, 414] width 778 height 22
copy span "khammam90"
click at [881, 391] on button "Invite by Email" at bounding box center [878, 392] width 83 height 21
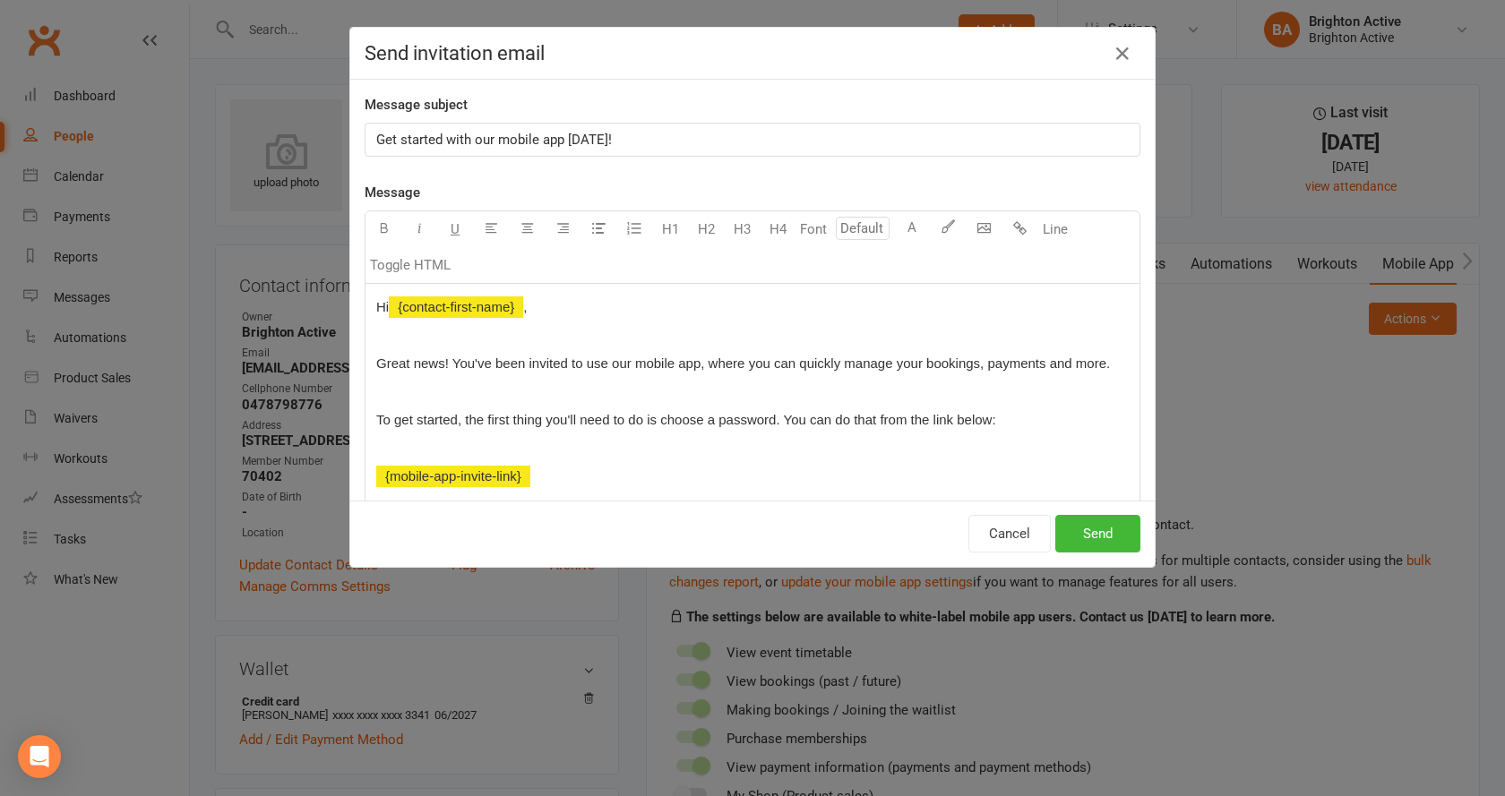
click at [774, 418] on span "To get started, the first thing you'll need to do is choose a password. You can…" at bounding box center [686, 419] width 620 height 15
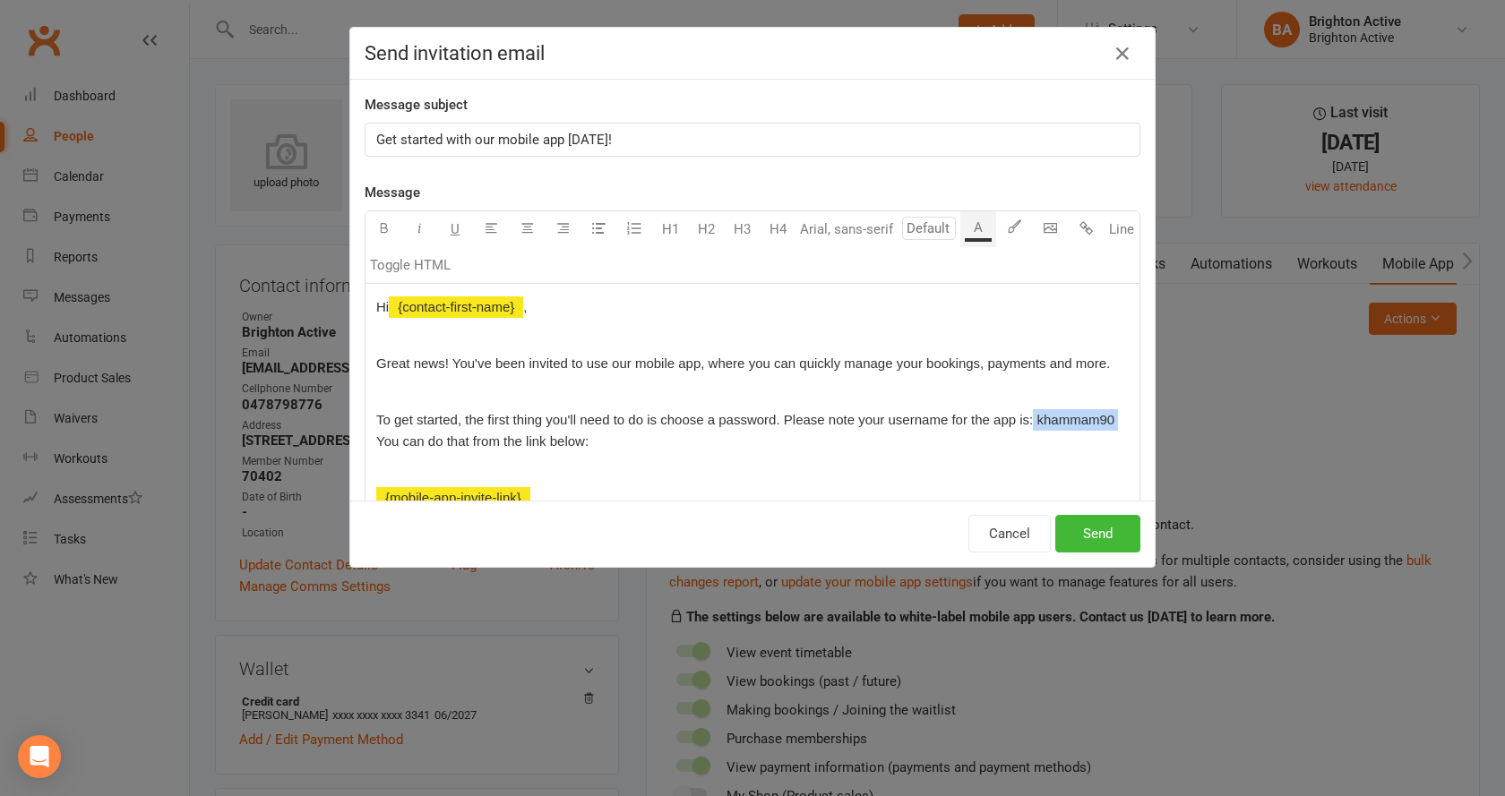
drag, startPoint x: 1027, startPoint y: 418, endPoint x: 1114, endPoint y: 421, distance: 86.9
click at [1114, 421] on div "Hi ﻿ {contact-first-name} , Great news! You've been invited to use our mobile a…" at bounding box center [752, 515] width 774 height 462
click at [379, 227] on icon "button" at bounding box center [383, 227] width 13 height 13
click at [685, 464] on p at bounding box center [752, 469] width 752 height 21
click at [451, 437] on span "khammam90" at bounding box center [431, 440] width 82 height 15
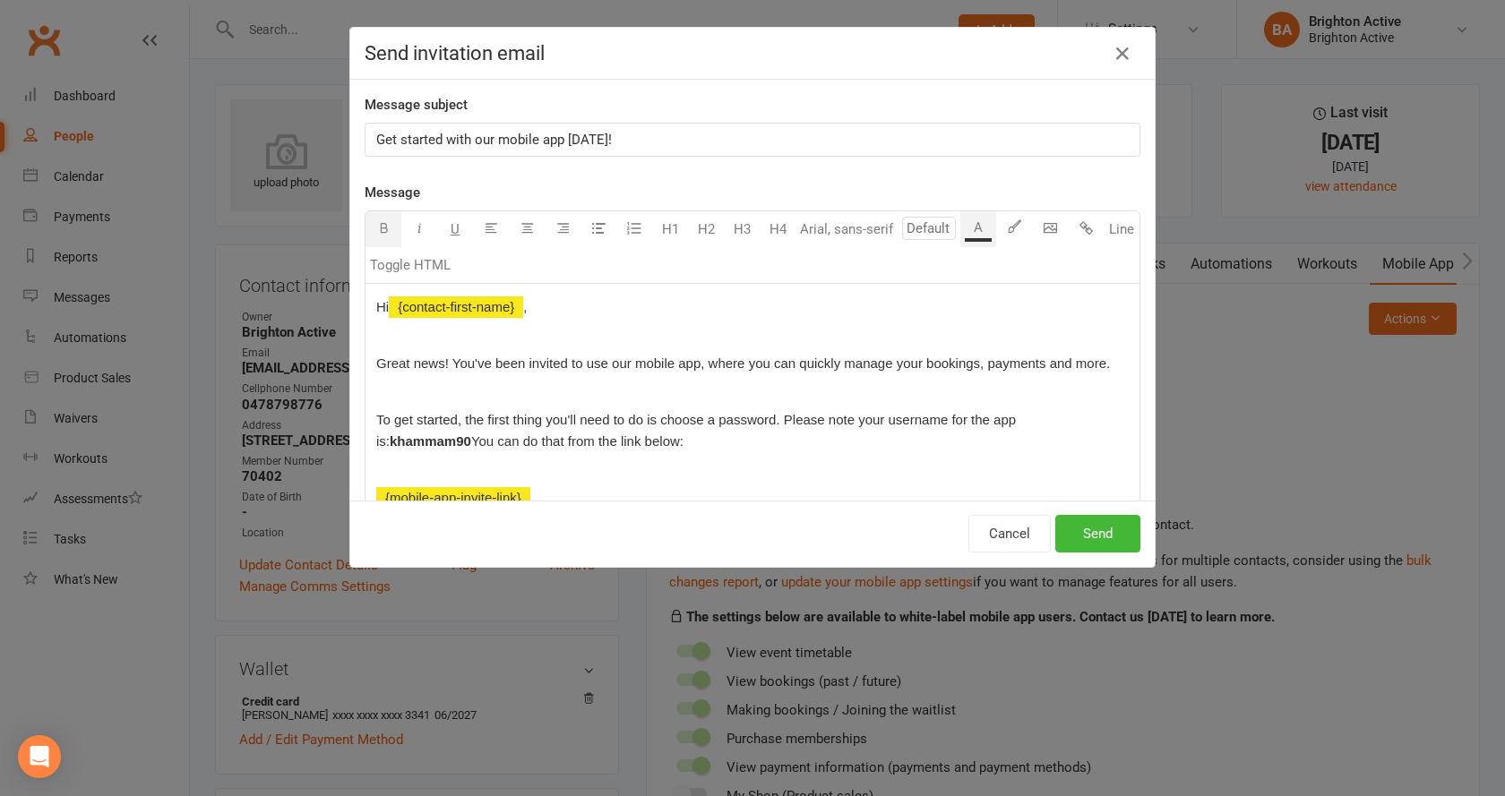
click at [381, 228] on icon "button" at bounding box center [383, 227] width 13 height 13
click at [368, 232] on button "button" at bounding box center [383, 229] width 36 height 36
click at [1065, 527] on button "Send" at bounding box center [1097, 534] width 85 height 38
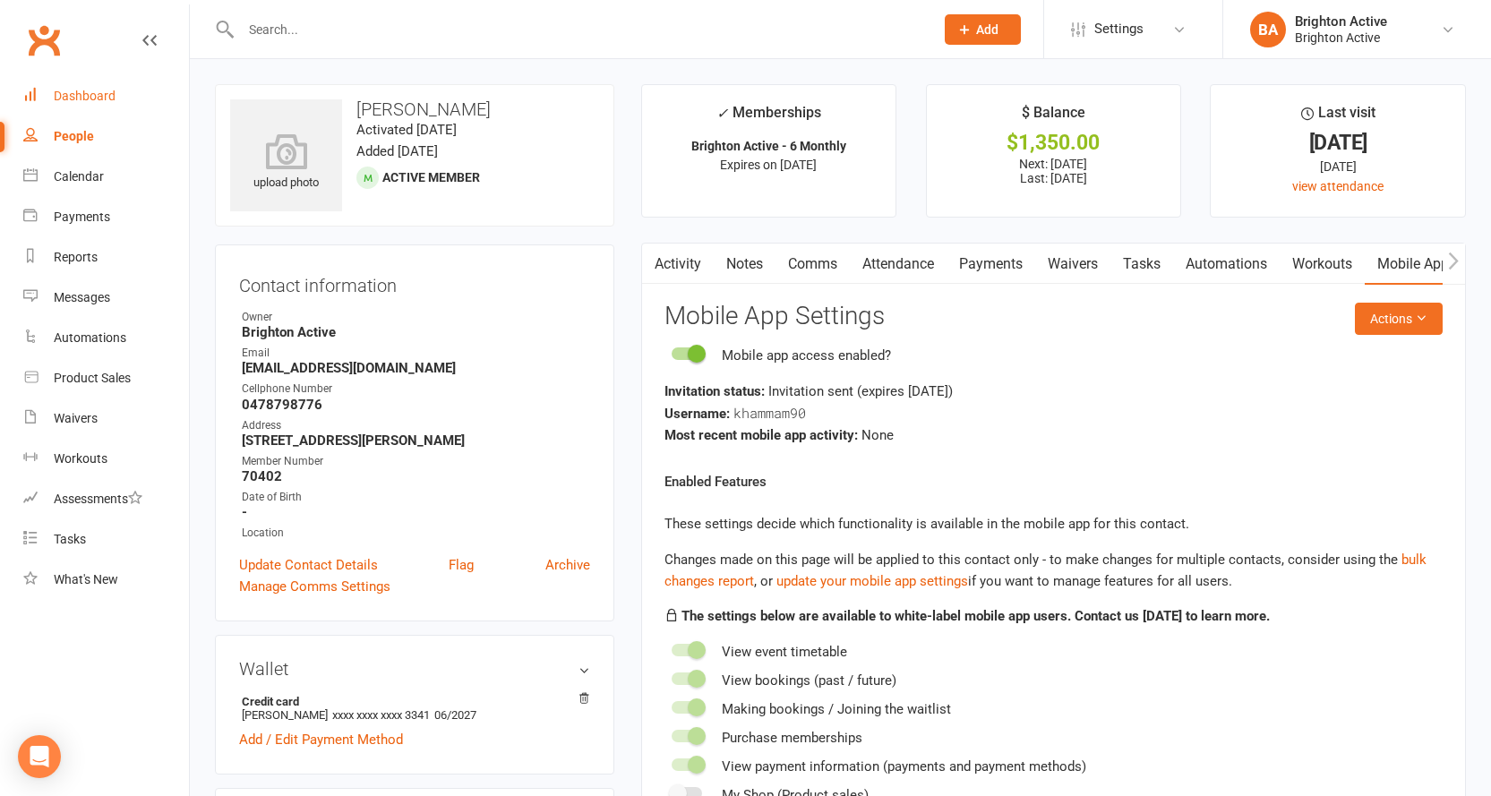
click at [71, 104] on link "Dashboard" at bounding box center [106, 96] width 166 height 40
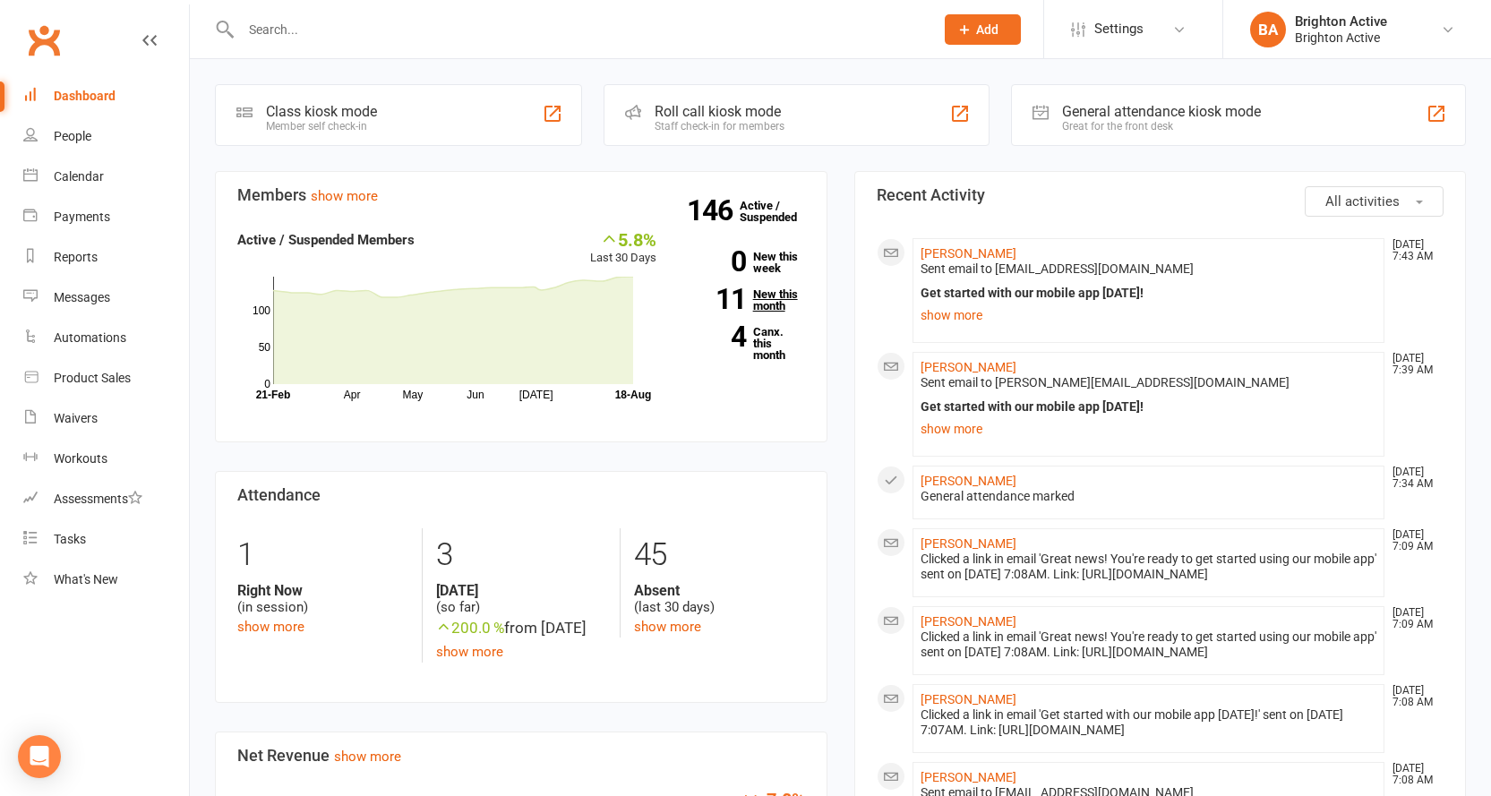
click at [783, 295] on link "11 New this month" at bounding box center [744, 299] width 122 height 23
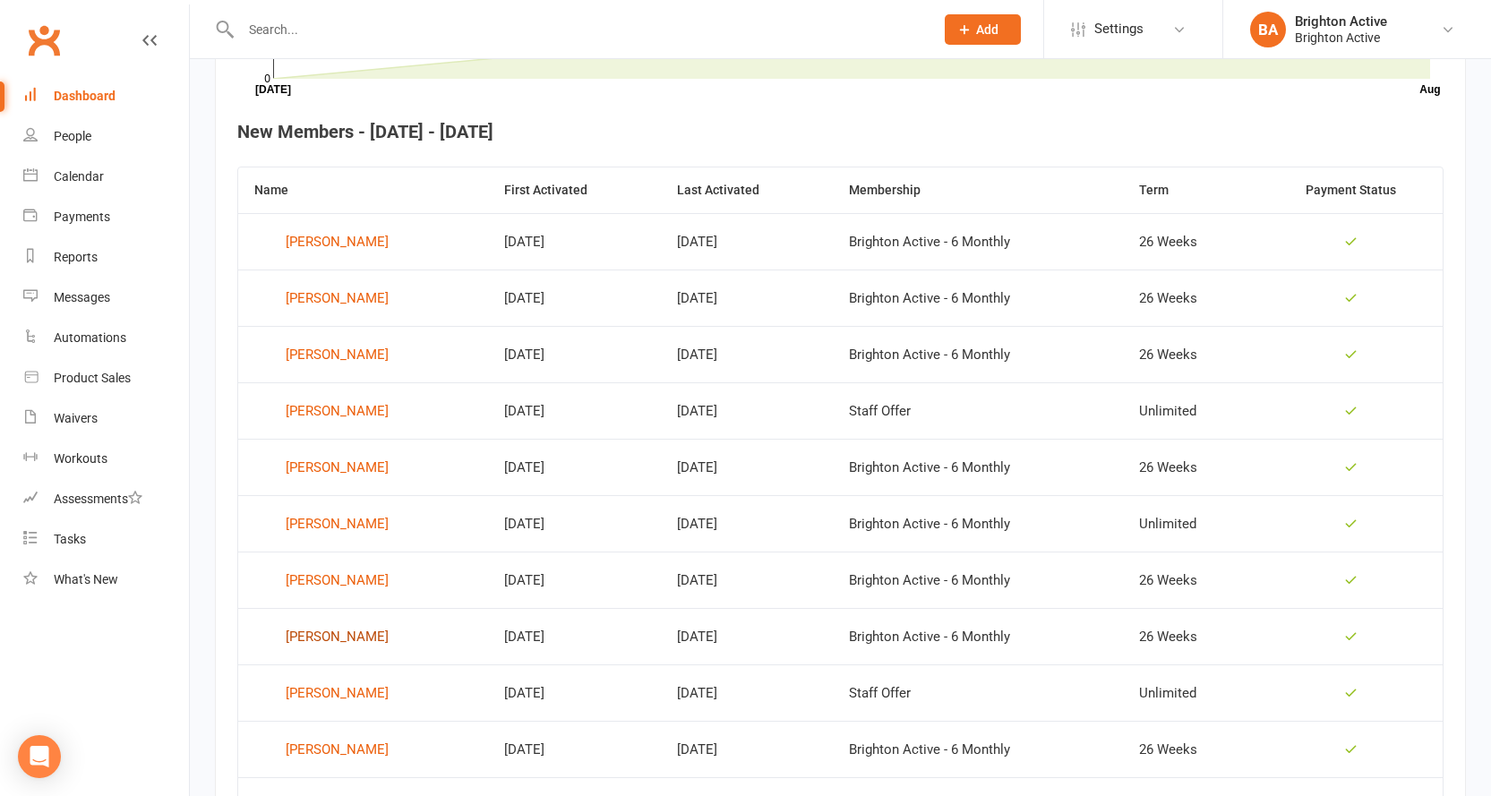
scroll to position [668, 0]
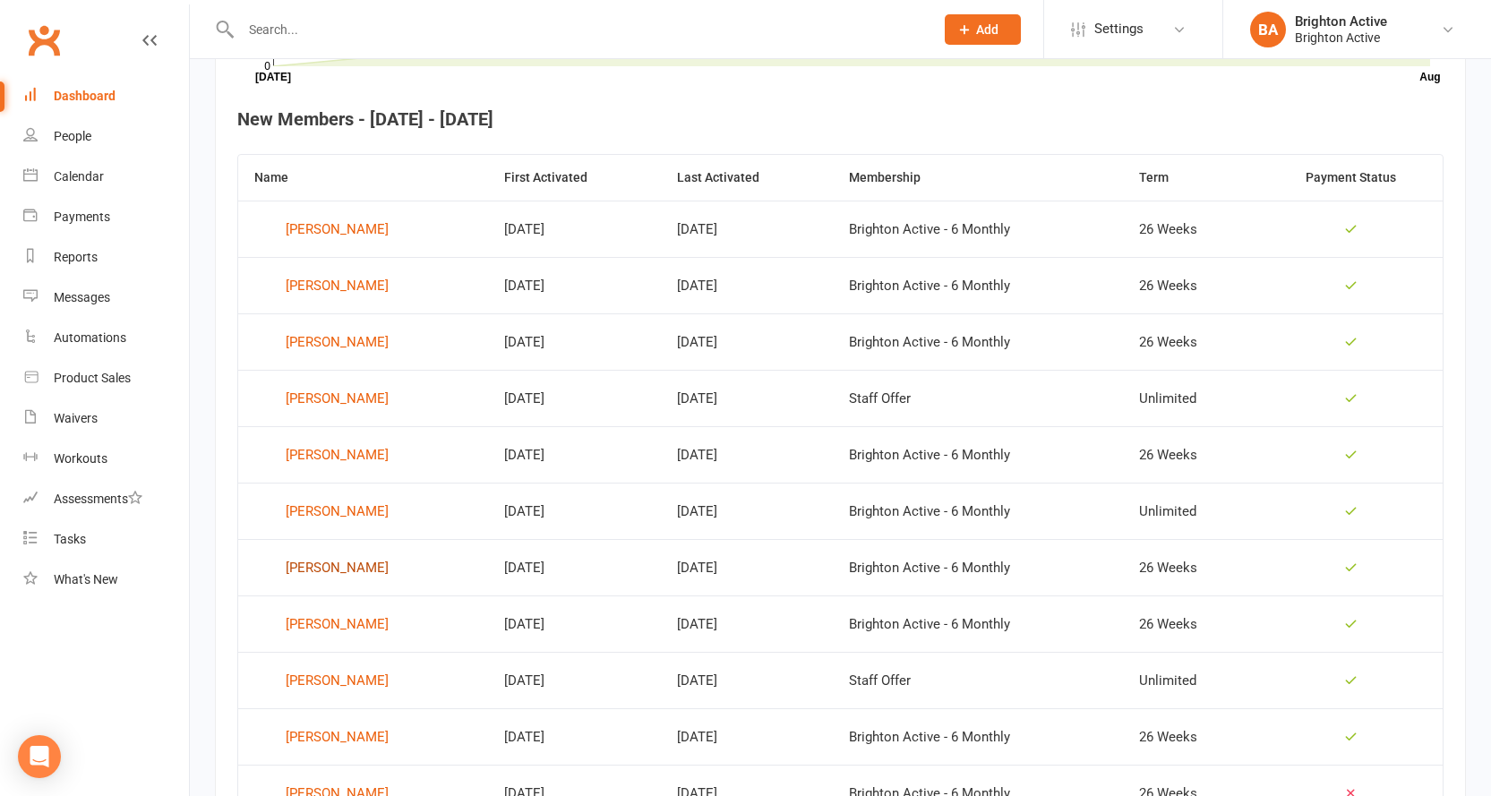
click at [356, 572] on div "[PERSON_NAME]" at bounding box center [337, 567] width 103 height 27
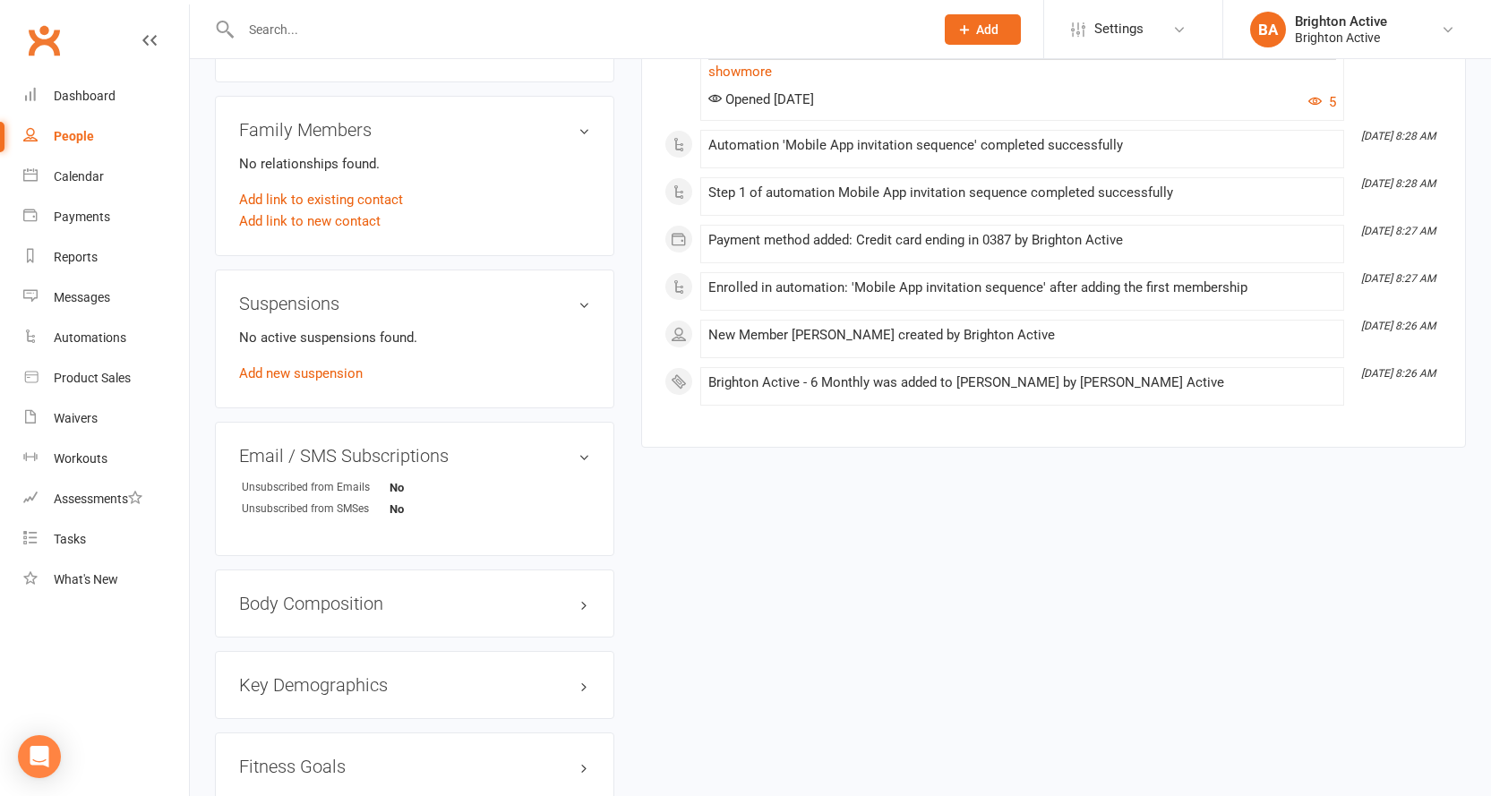
scroll to position [1254, 0]
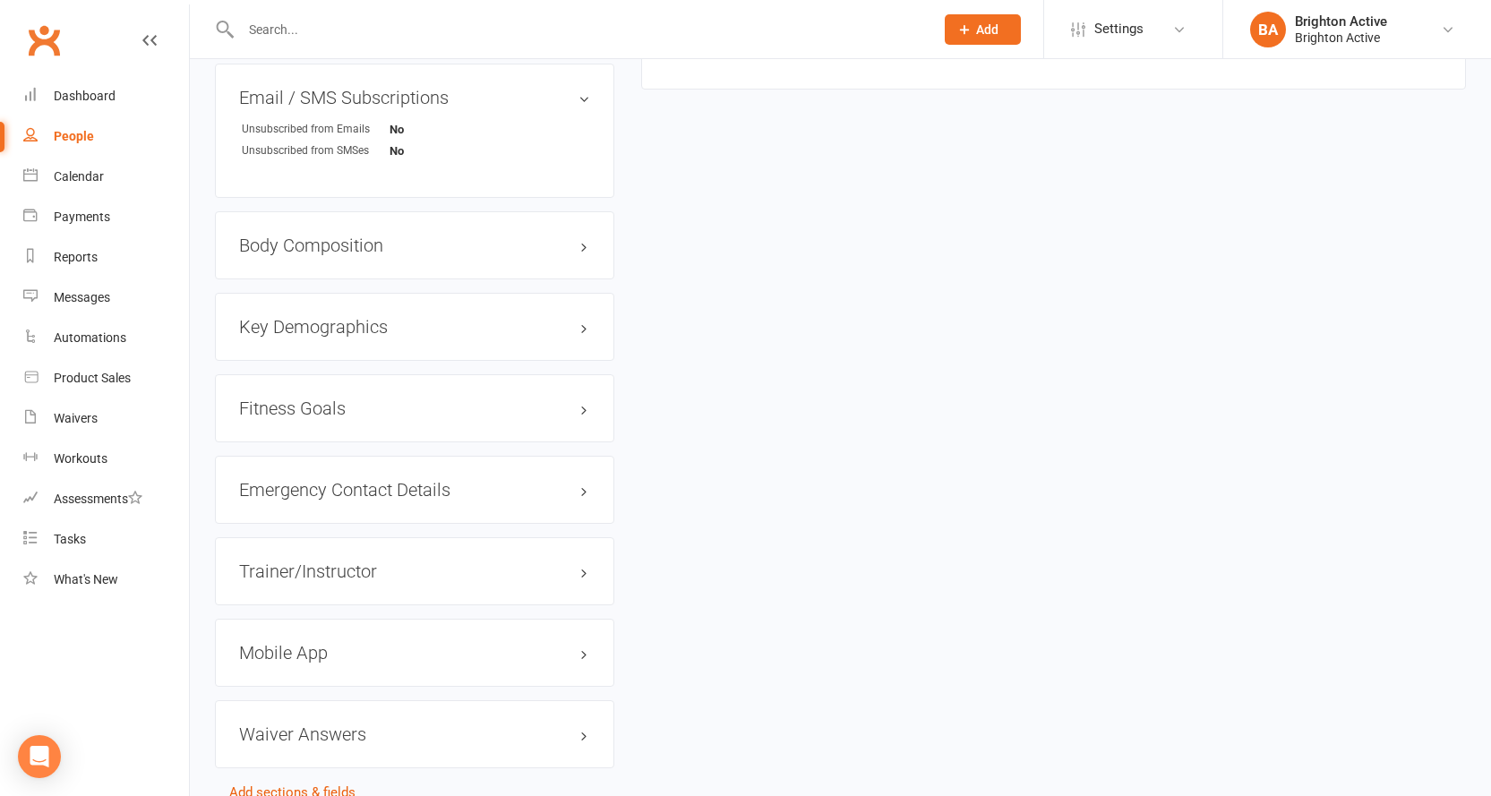
drag, startPoint x: 279, startPoint y: 652, endPoint x: 310, endPoint y: 642, distance: 32.0
click at [279, 652] on h3 "Mobile App" at bounding box center [414, 653] width 351 height 20
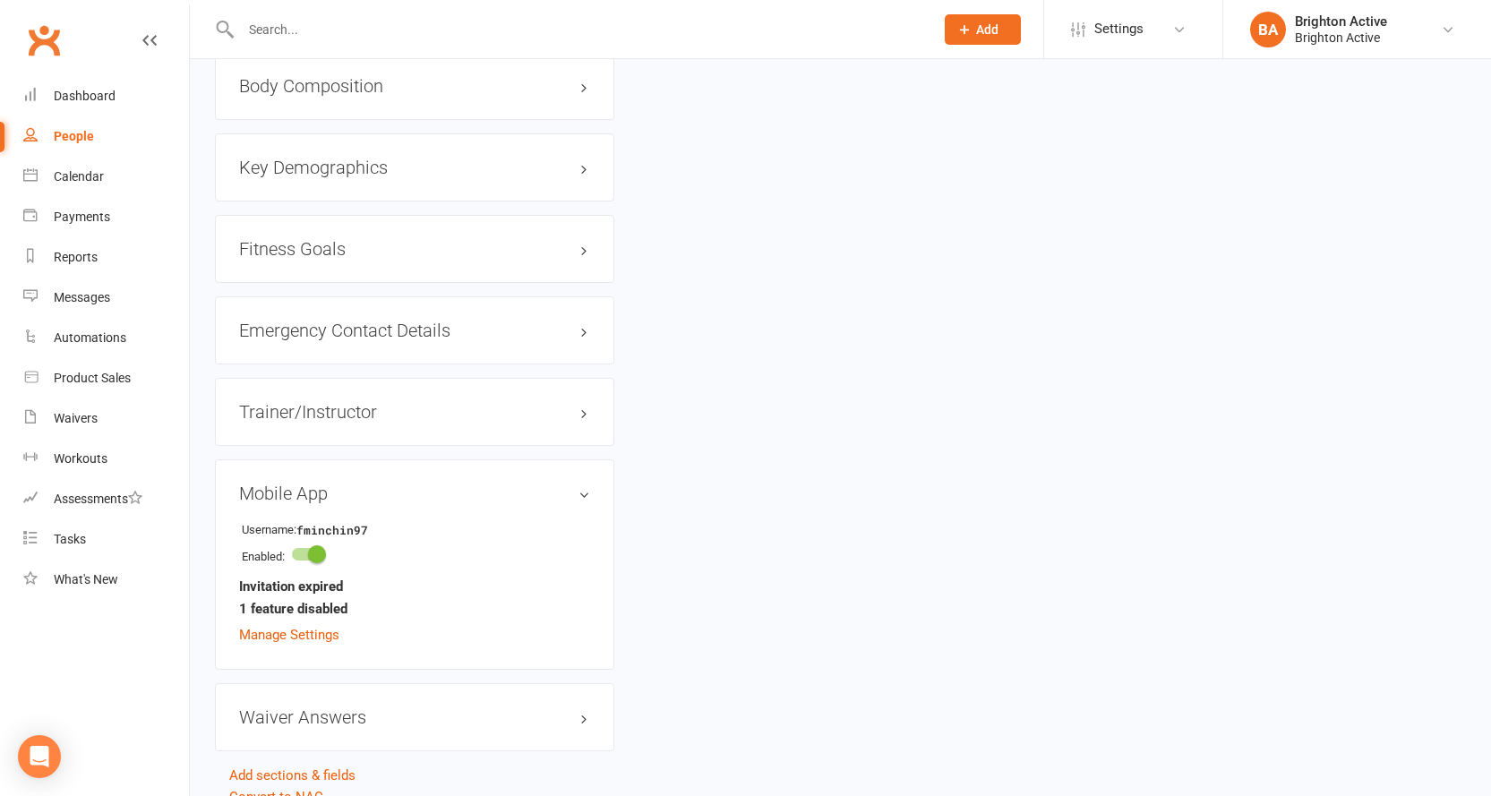
scroll to position [1495, 0]
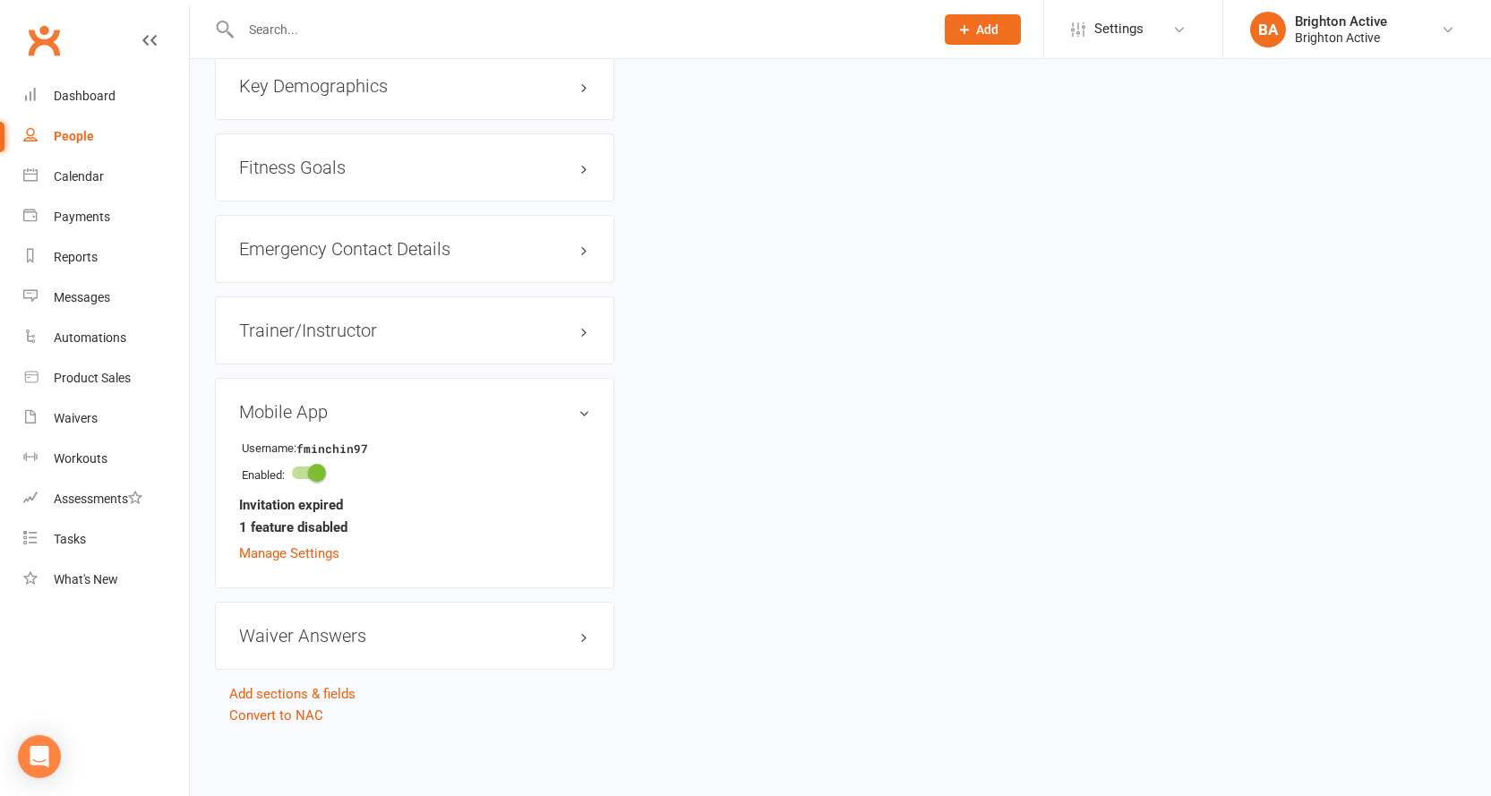
drag, startPoint x: 307, startPoint y: 551, endPoint x: 351, endPoint y: 534, distance: 47.1
click at [307, 551] on link "Manage Settings" at bounding box center [289, 553] width 100 height 16
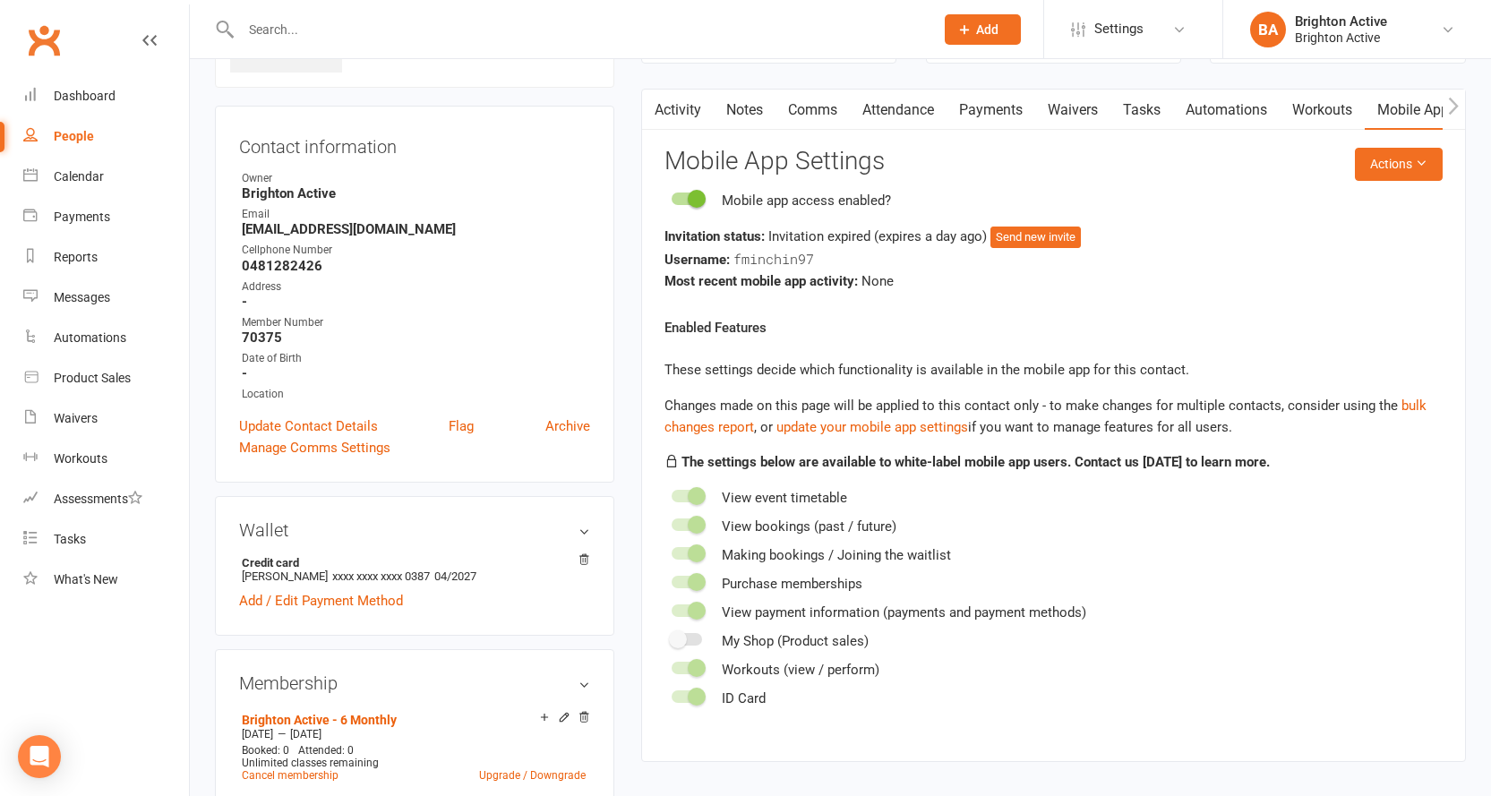
scroll to position [138, 0]
drag, startPoint x: 733, startPoint y: 259, endPoint x: 837, endPoint y: 253, distance: 104.9
click at [837, 253] on div "Username: fminchin97" at bounding box center [1054, 260] width 778 height 22
copy span "fminchin97"
click at [921, 292] on div "Most recent mobile app activity: None" at bounding box center [1054, 281] width 778 height 21
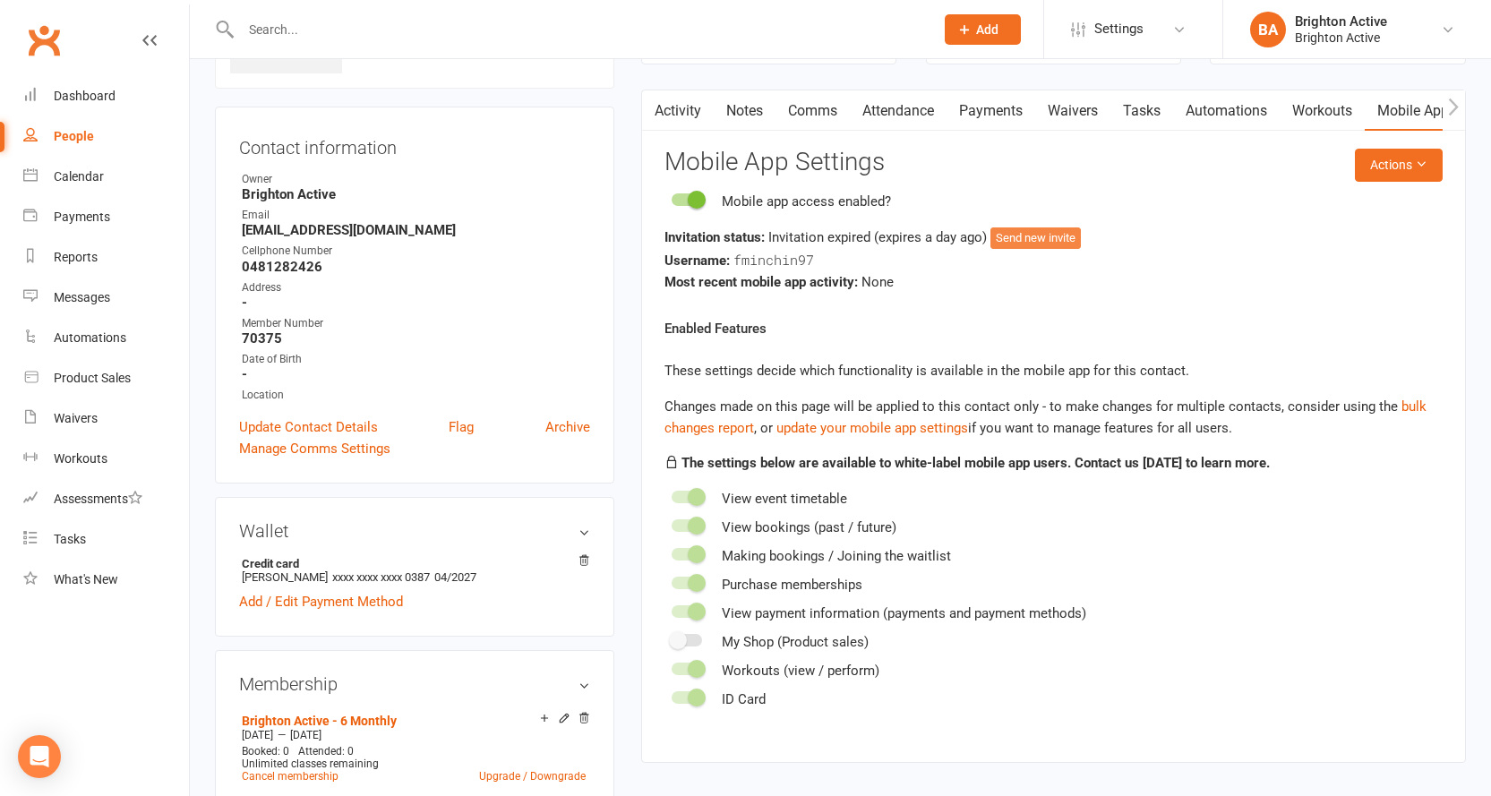
click at [1039, 232] on button "Send new invite" at bounding box center [1036, 237] width 90 height 21
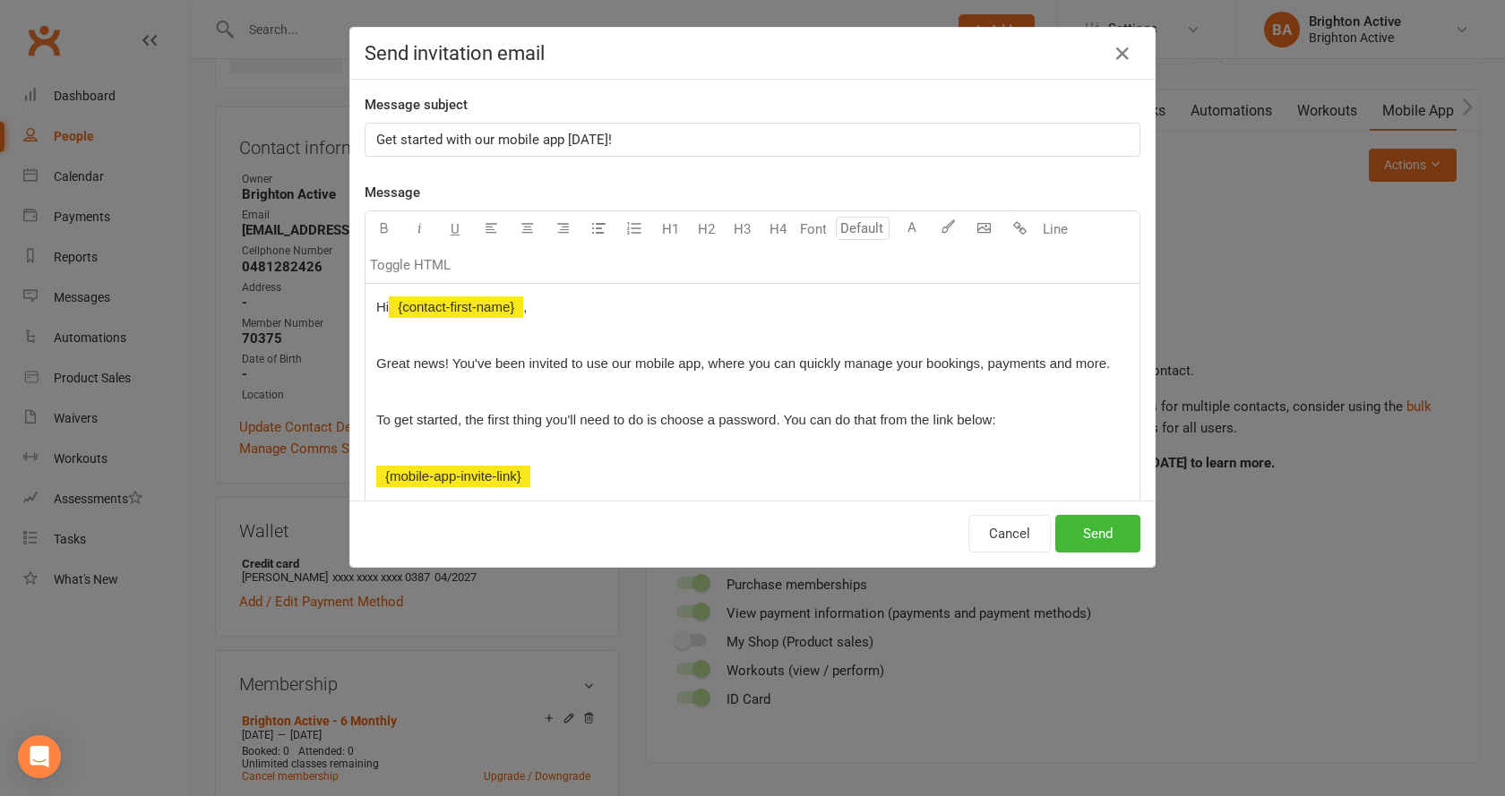
drag, startPoint x: 771, startPoint y: 417, endPoint x: 794, endPoint y: 421, distance: 22.7
click at [780, 418] on span "To get started, the first thing you'll need to do is choose a password. You can…" at bounding box center [686, 419] width 620 height 15
drag, startPoint x: 768, startPoint y: 417, endPoint x: 806, endPoint y: 423, distance: 38.0
click at [769, 417] on span "To get started, the first thing you'll need to do is choose a password. You can…" at bounding box center [686, 419] width 620 height 15
drag, startPoint x: 769, startPoint y: 417, endPoint x: 795, endPoint y: 422, distance: 26.4
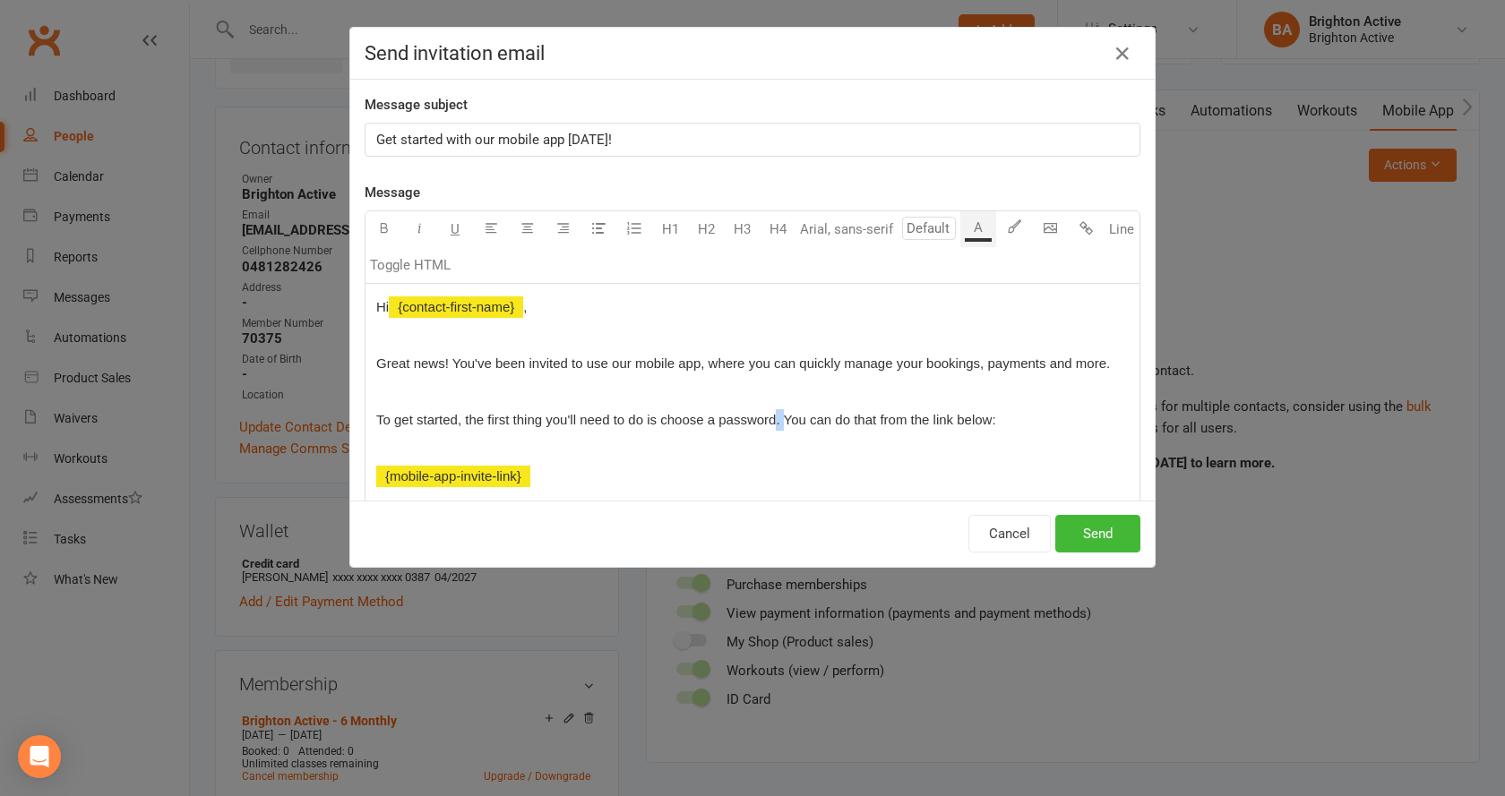
click at [769, 417] on span "To get started, the first thing you'll need to do is choose a password. You can…" at bounding box center [686, 419] width 620 height 15
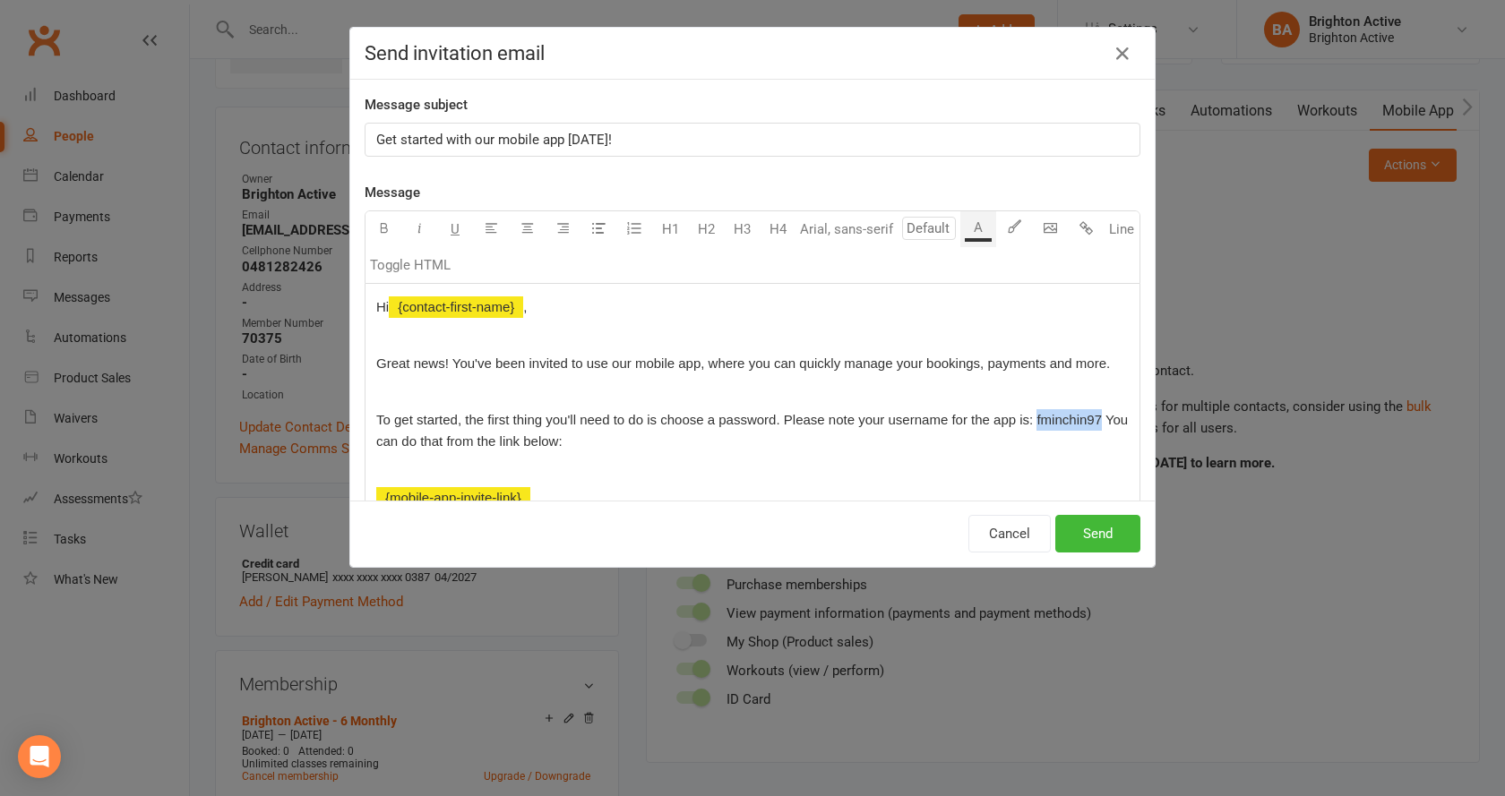
drag, startPoint x: 1030, startPoint y: 412, endPoint x: 1095, endPoint y: 416, distance: 65.5
click at [1095, 416] on span "To get started, the first thing you'll need to do is choose a password. Please …" at bounding box center [753, 430] width 755 height 37
click at [377, 228] on icon "button" at bounding box center [383, 227] width 13 height 13
click at [880, 452] on div "Hi ﻿ {contact-first-name} , Great news! You've been invited to use our mobile a…" at bounding box center [752, 515] width 774 height 462
click at [1096, 535] on button "Send" at bounding box center [1097, 534] width 85 height 38
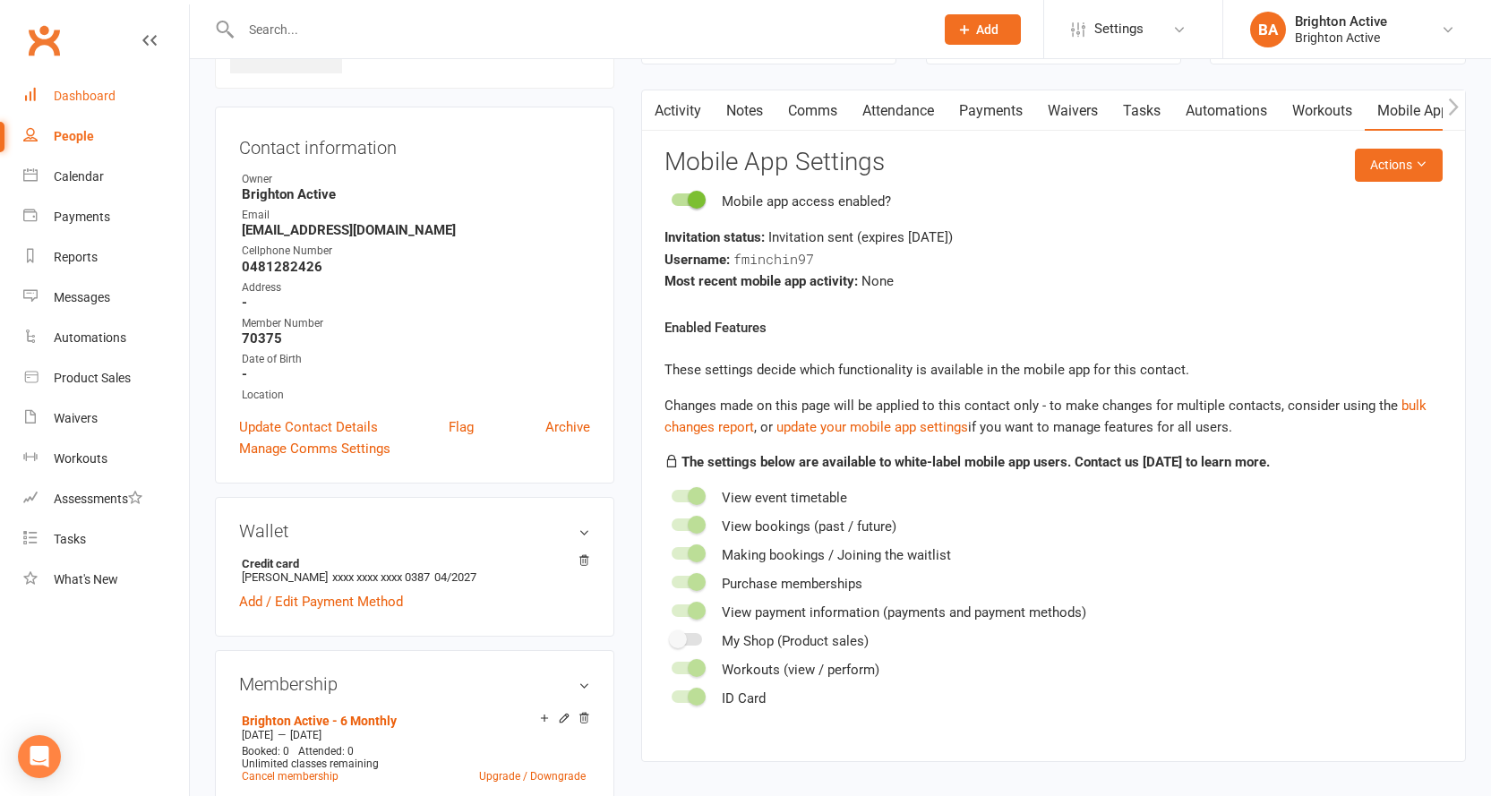
drag, startPoint x: 83, startPoint y: 94, endPoint x: 139, endPoint y: 125, distance: 63.8
click at [83, 94] on div "Dashboard" at bounding box center [85, 96] width 62 height 14
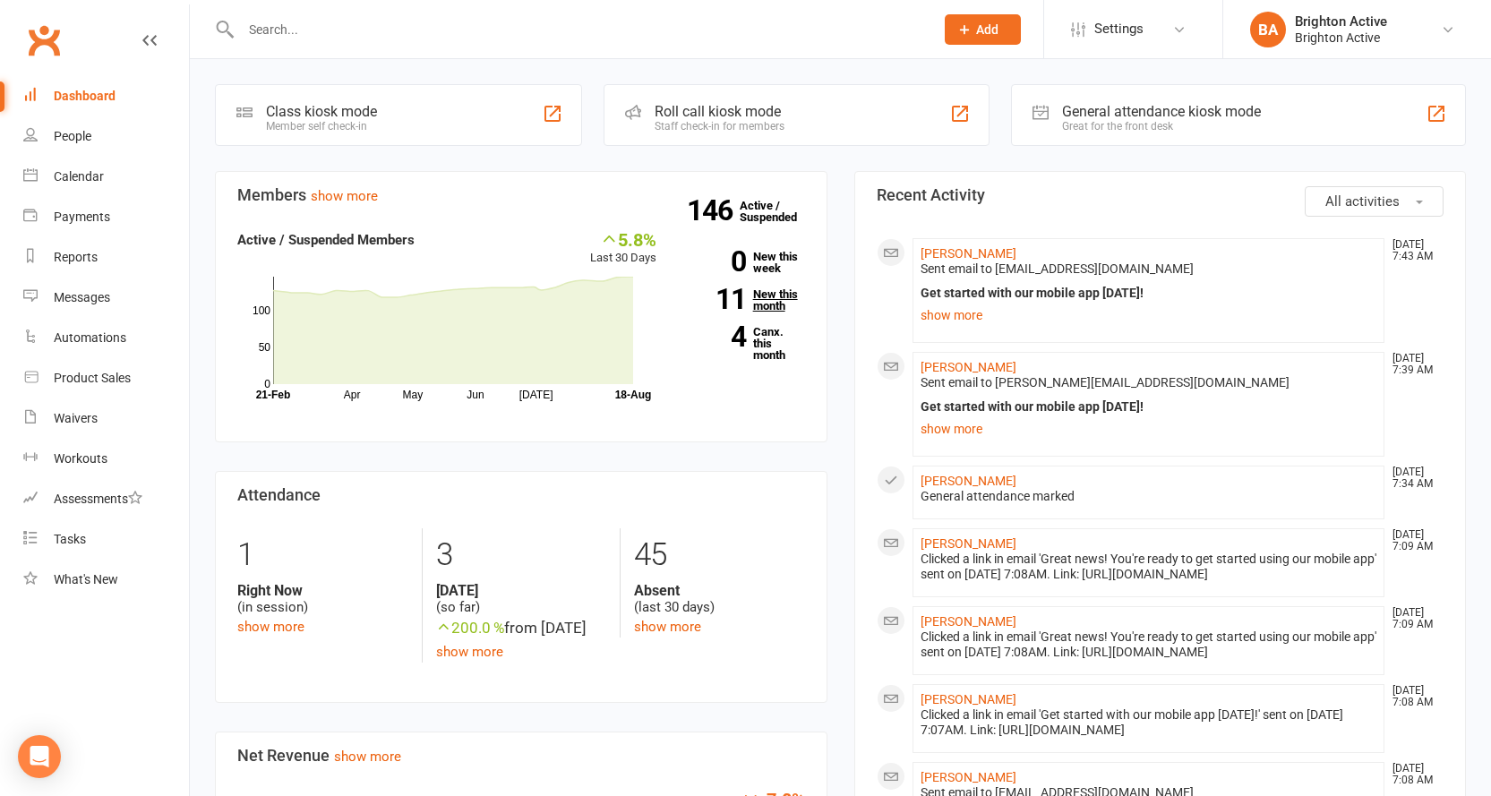
click at [761, 302] on link "11 New this month" at bounding box center [744, 299] width 122 height 23
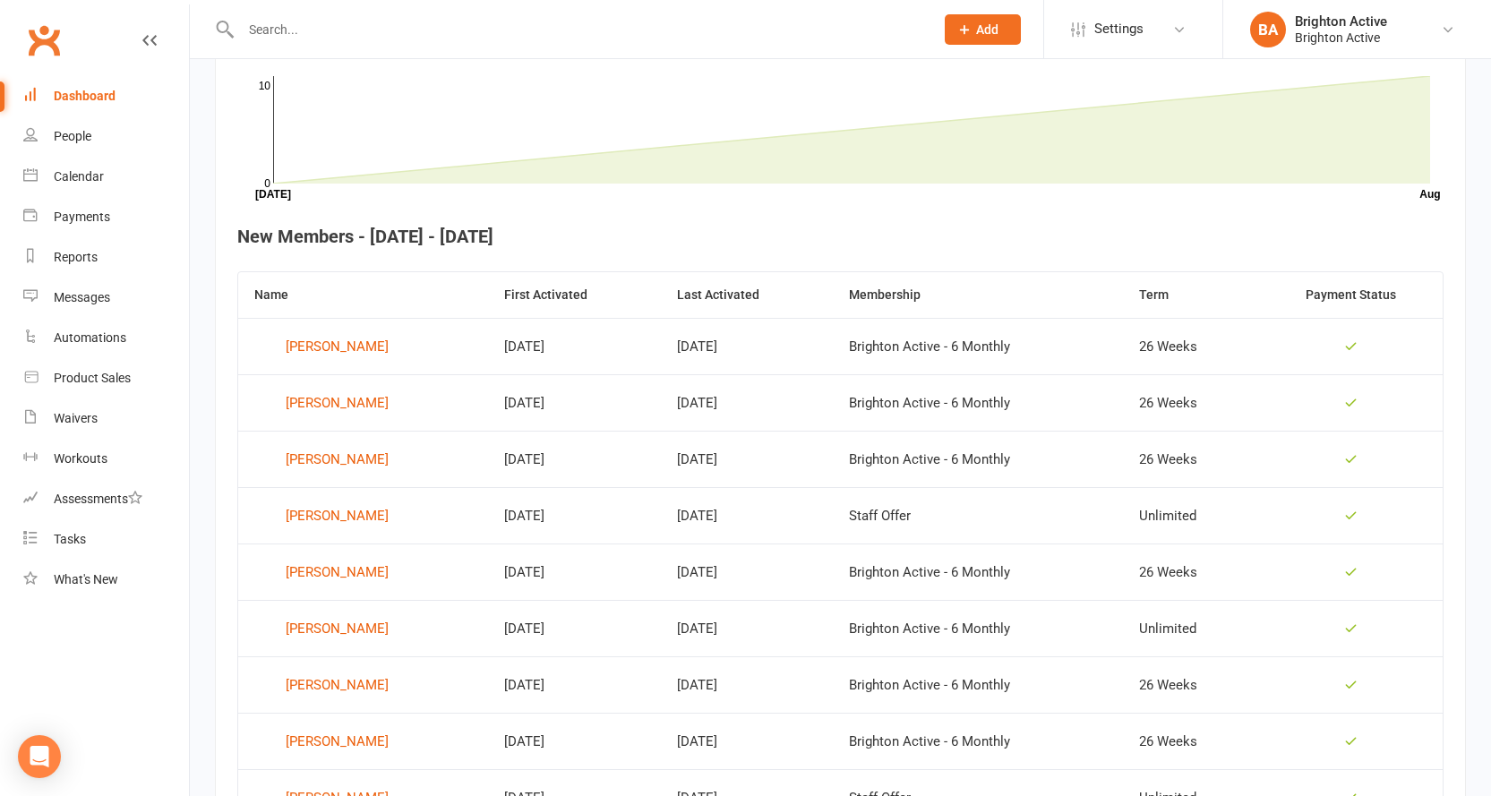
scroll to position [281, 0]
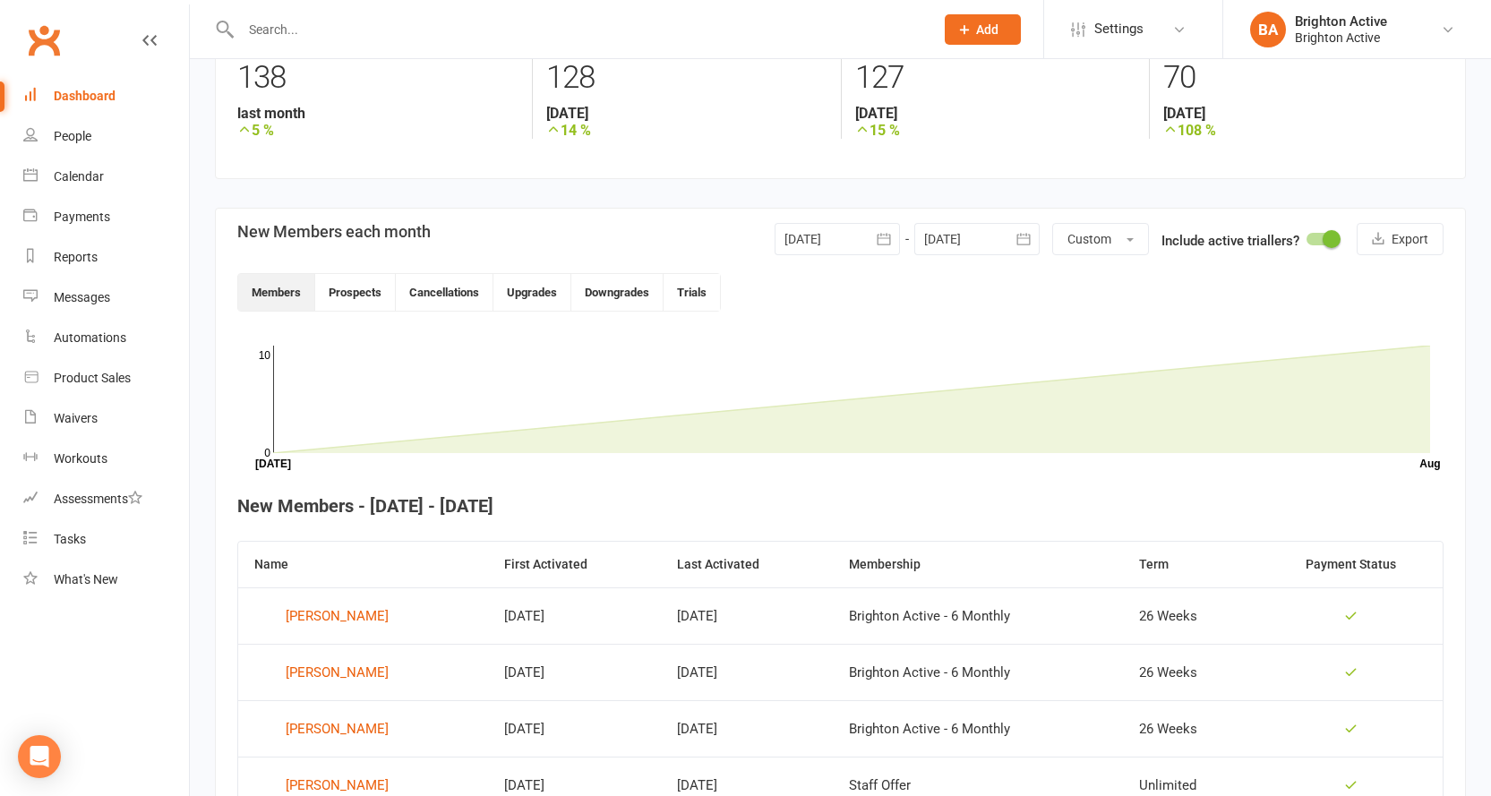
click at [88, 87] on link "Dashboard" at bounding box center [106, 96] width 166 height 40
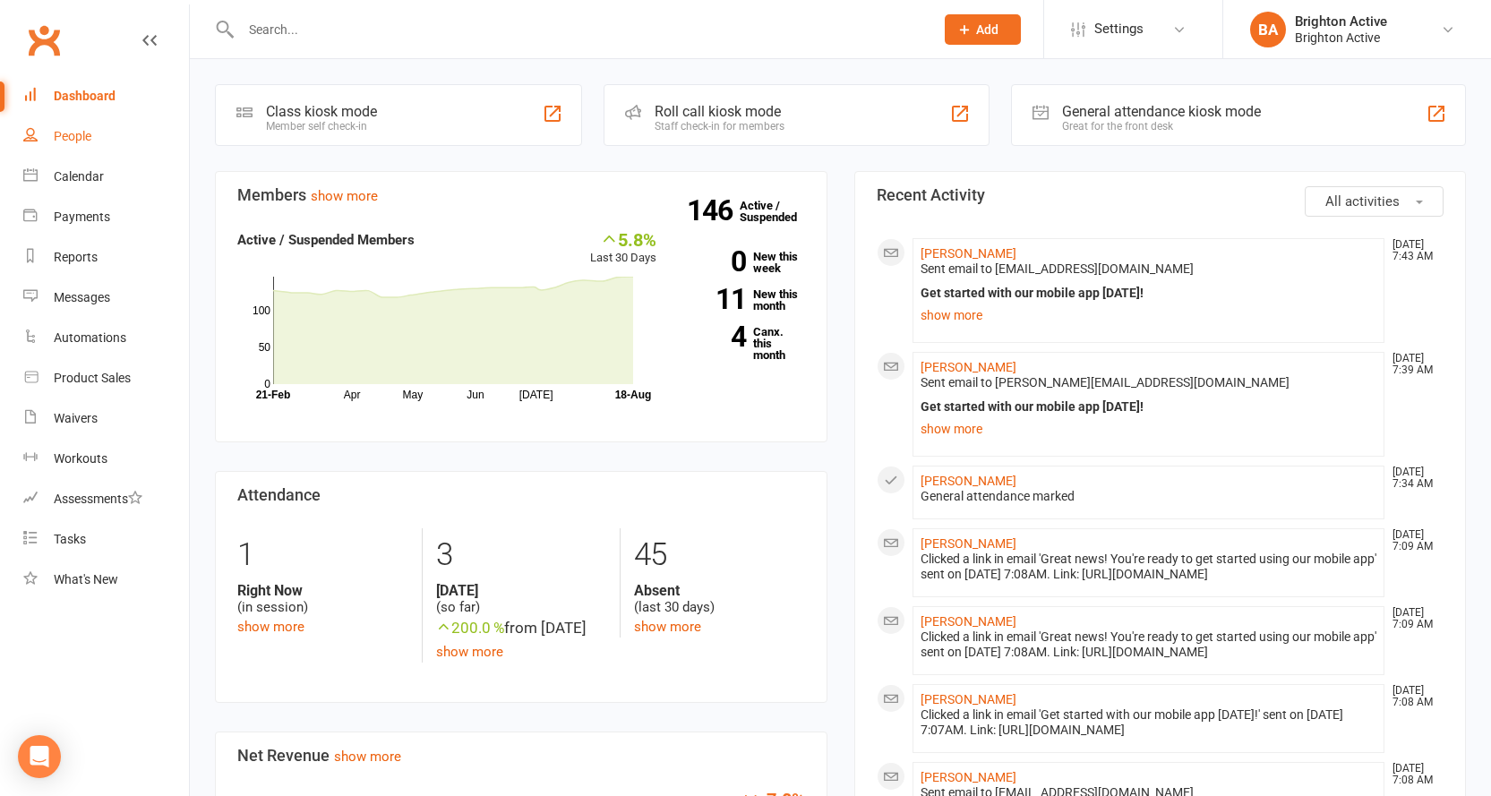
click at [80, 137] on div "People" at bounding box center [73, 136] width 38 height 14
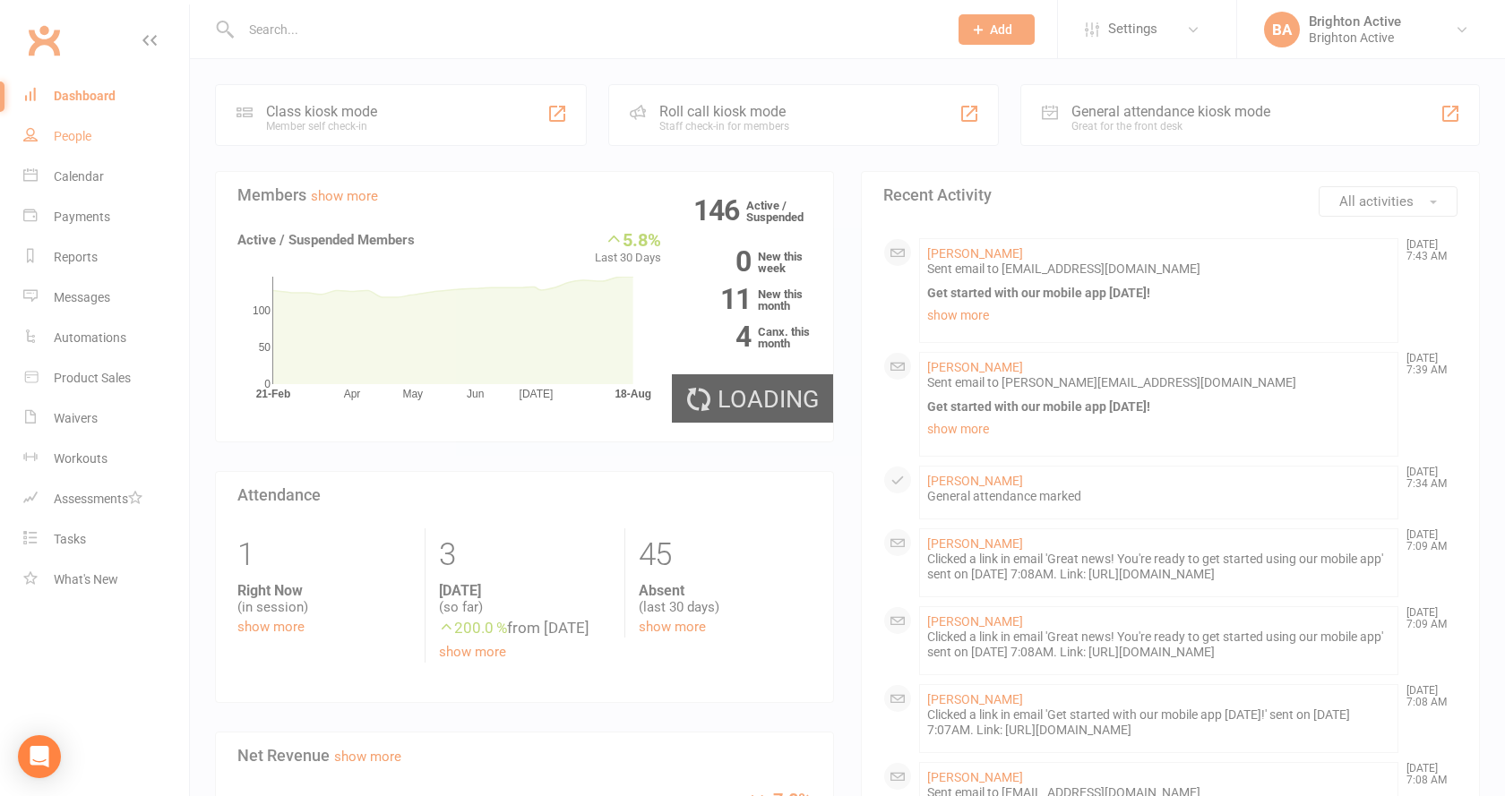
select select "100"
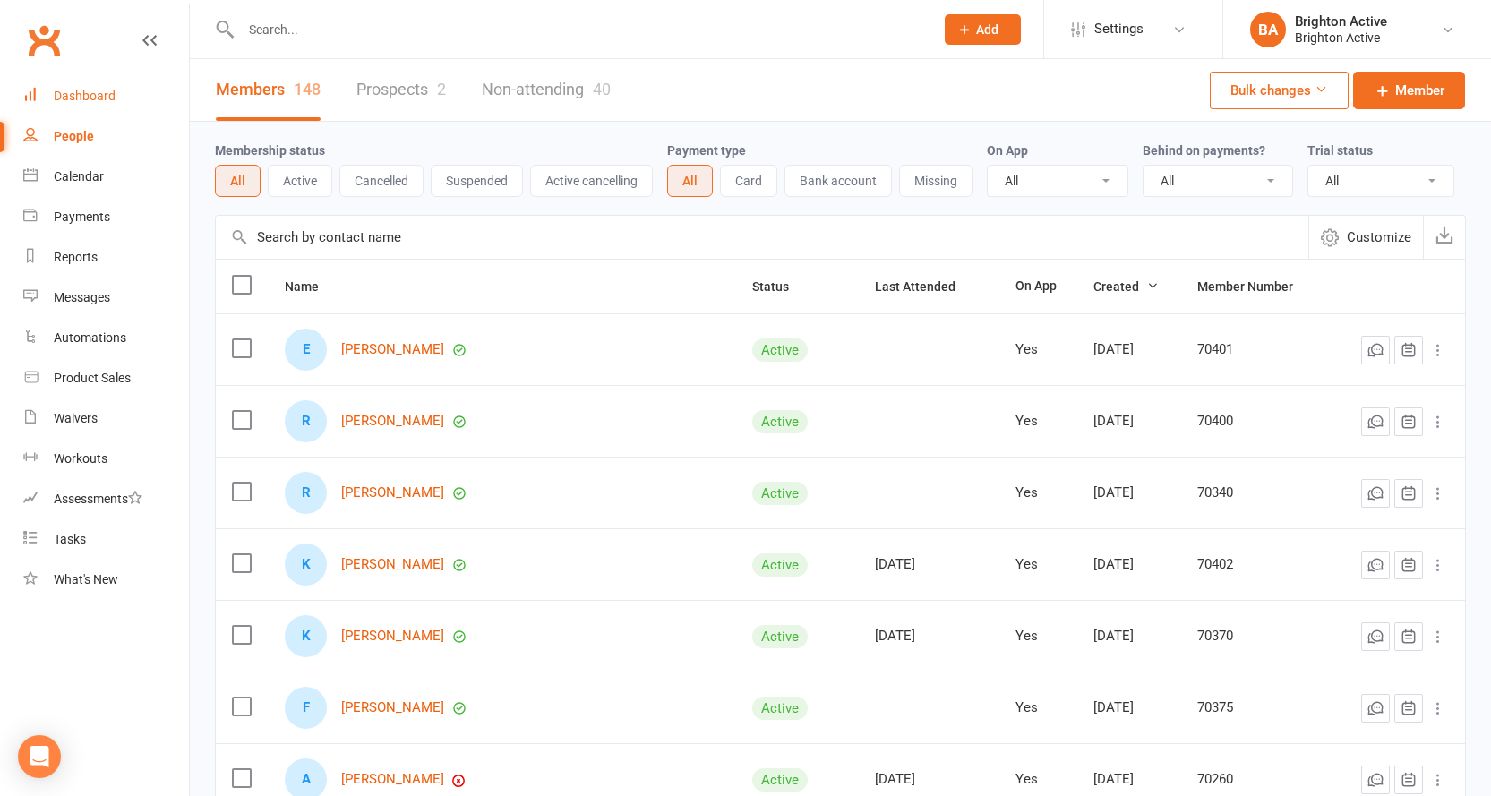
click at [87, 89] on div "Dashboard" at bounding box center [85, 96] width 62 height 14
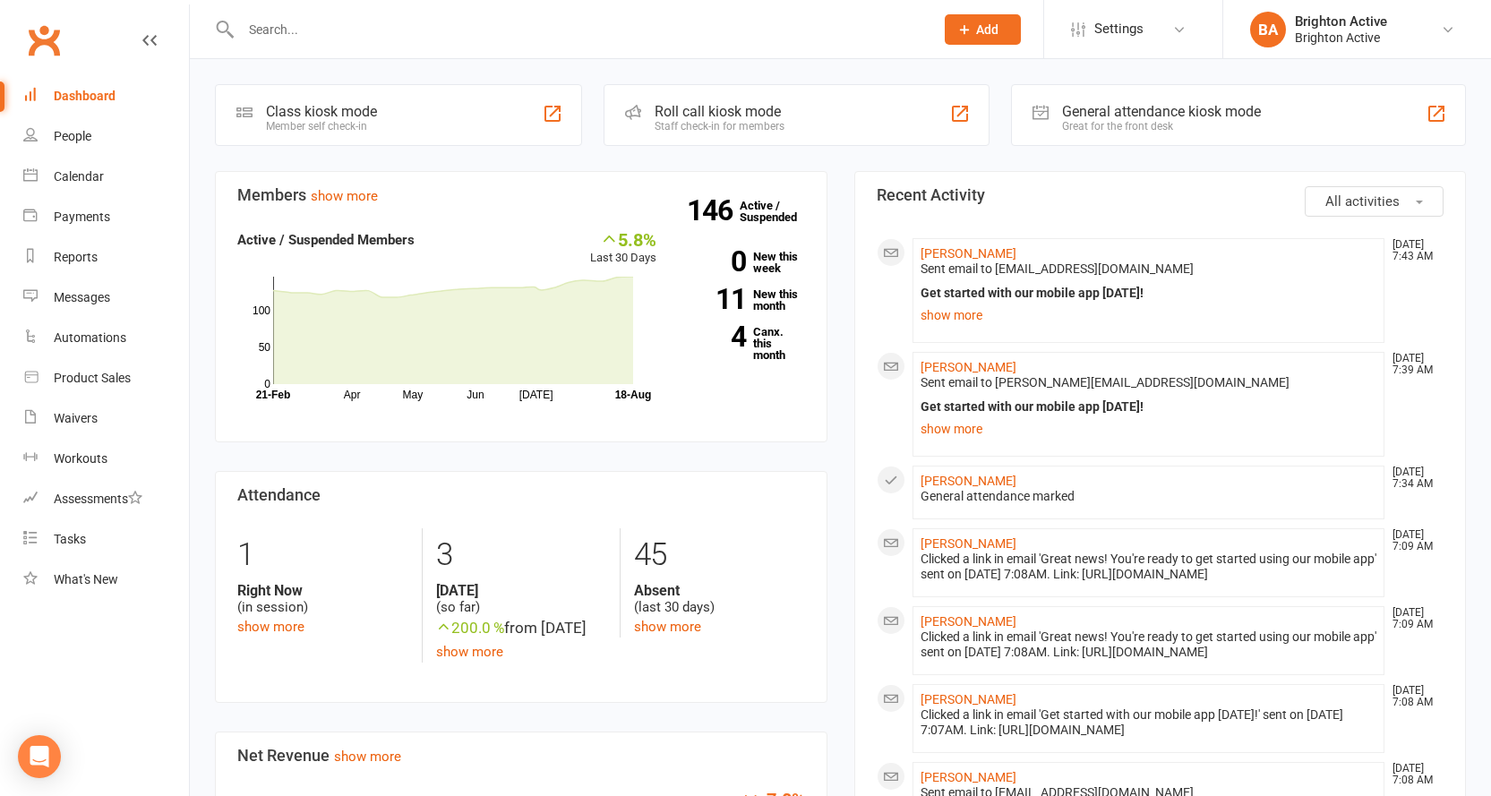
click at [1077, 109] on div "General attendance kiosk mode" at bounding box center [1161, 111] width 199 height 17
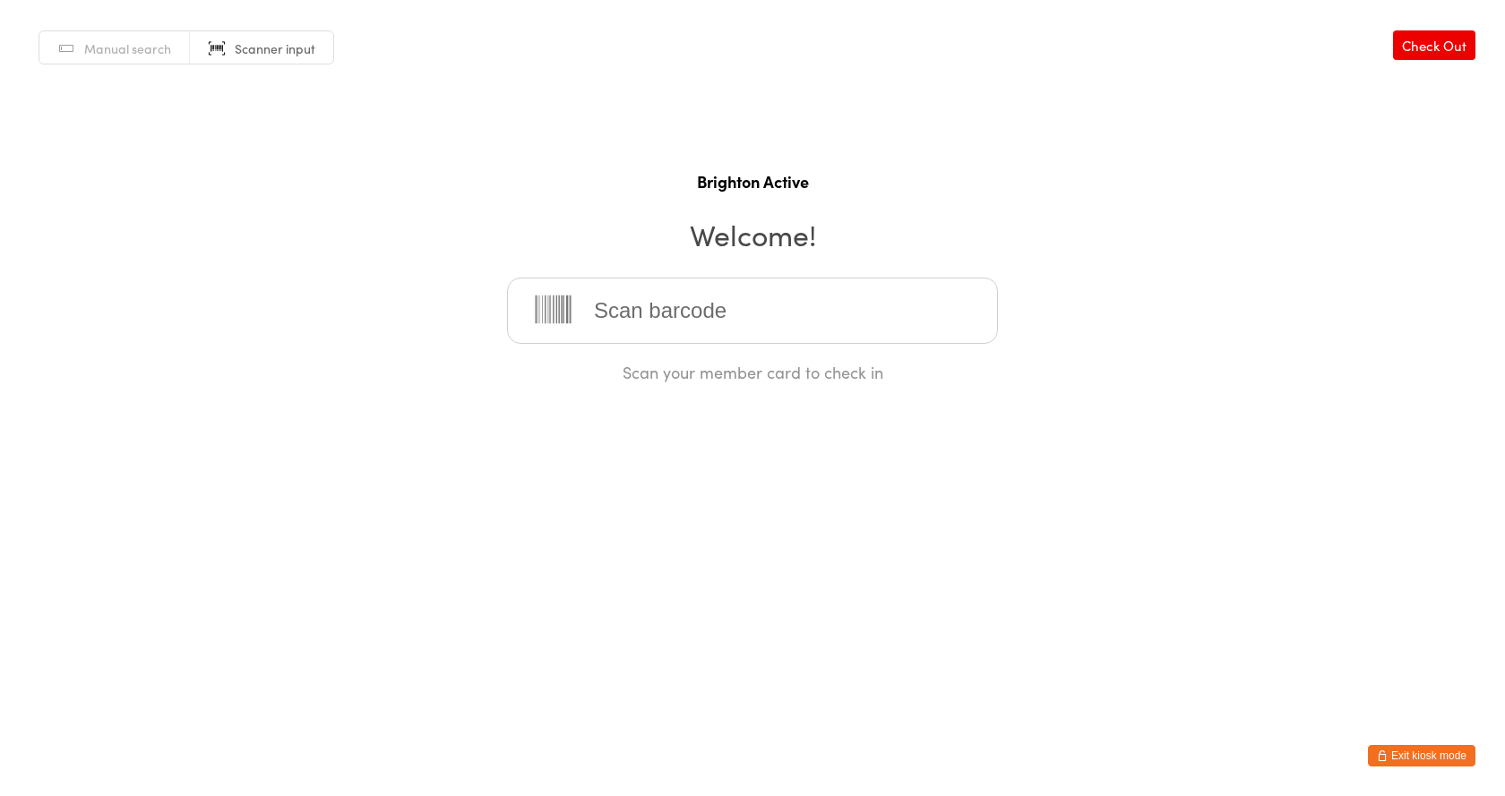
click at [740, 325] on input "search" at bounding box center [752, 311] width 491 height 66
drag, startPoint x: 640, startPoint y: 307, endPoint x: 543, endPoint y: 443, distance: 167.5
click at [640, 307] on input "search" at bounding box center [752, 311] width 491 height 66
drag, startPoint x: 1430, startPoint y: 759, endPoint x: 1428, endPoint y: 749, distance: 10.2
click at [1430, 759] on button "Exit kiosk mode" at bounding box center [1421, 755] width 107 height 21
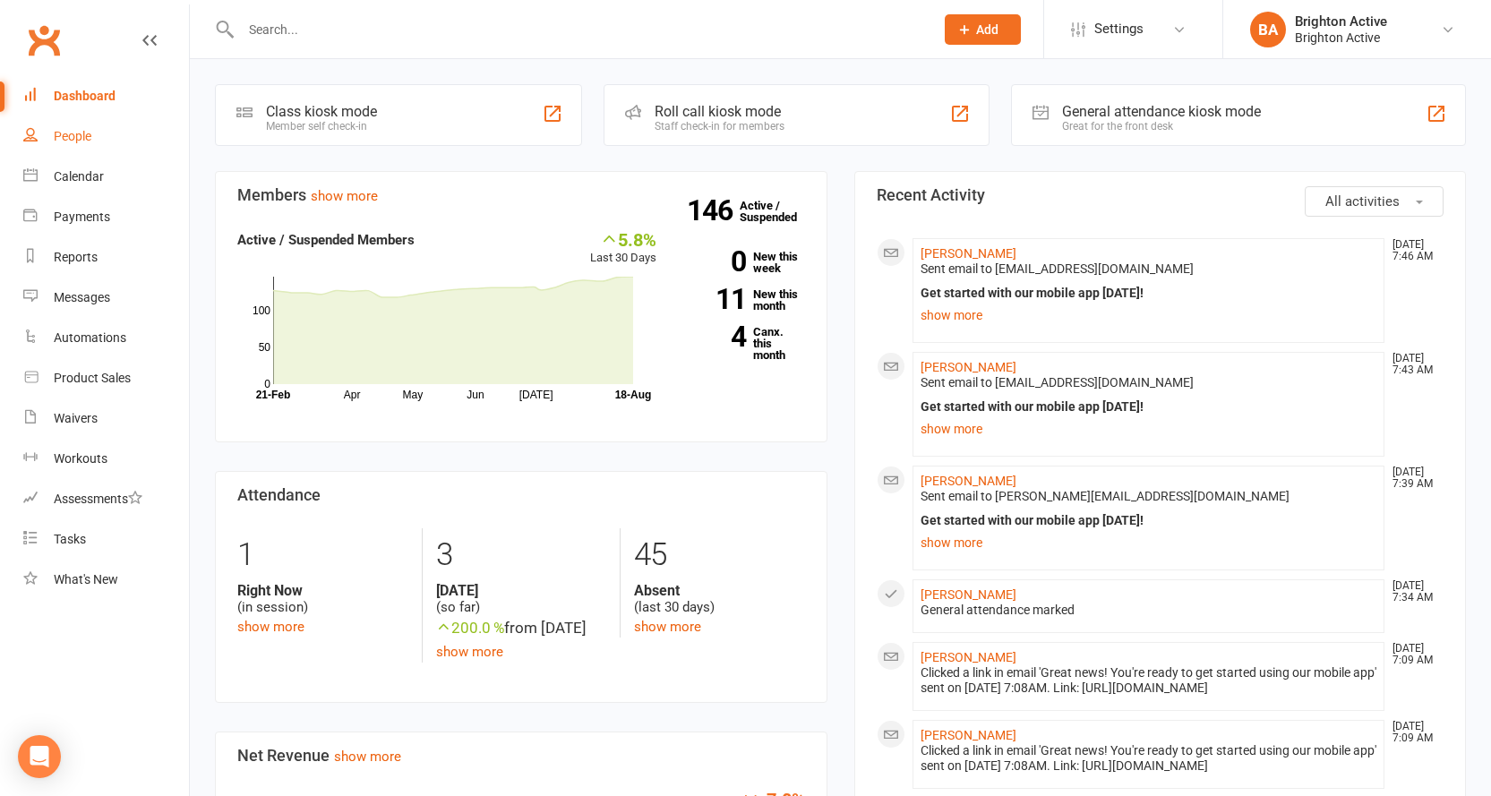
click at [76, 135] on div "People" at bounding box center [73, 136] width 38 height 14
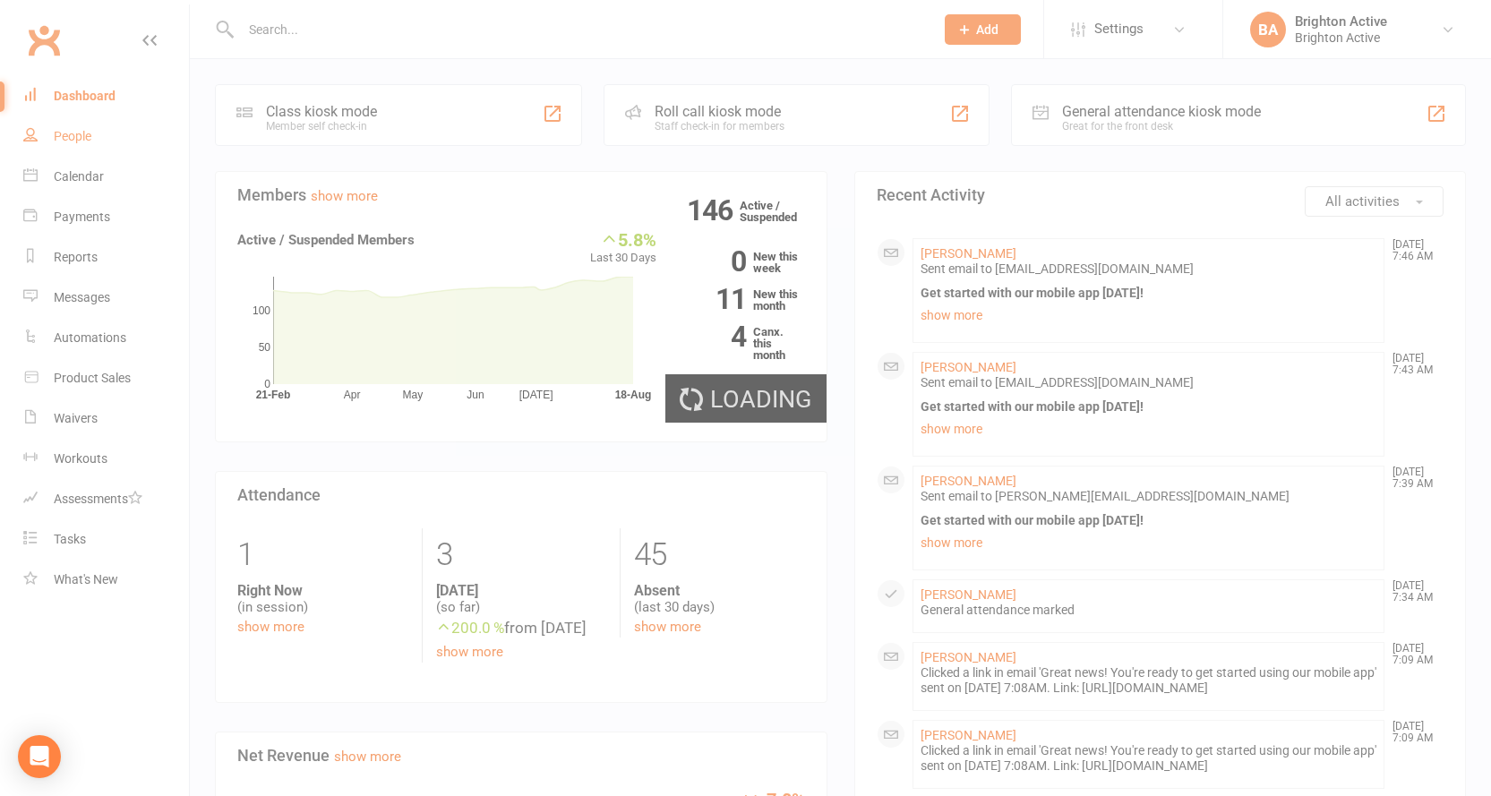
select select "100"
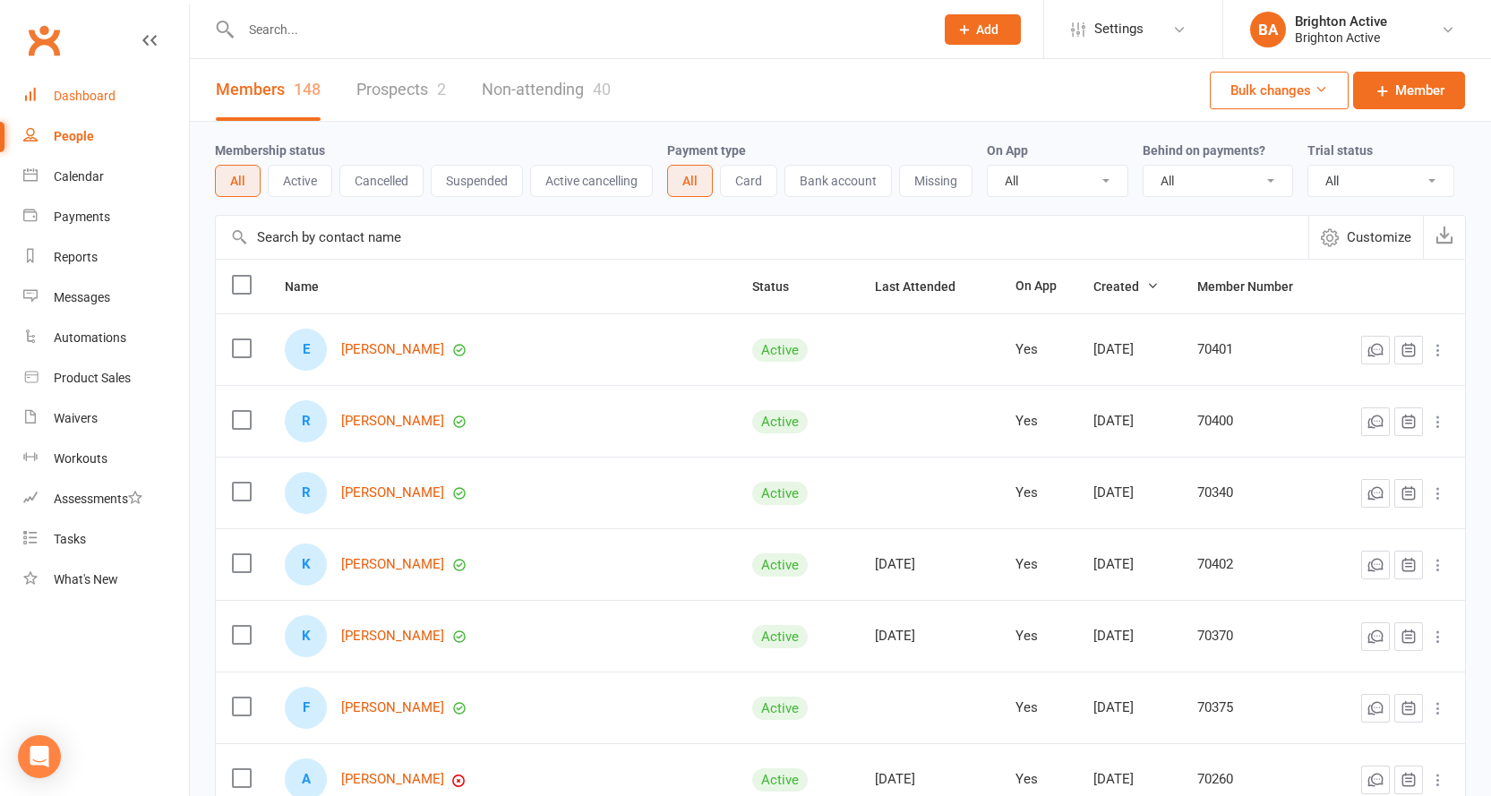
click at [69, 94] on div "Dashboard" at bounding box center [85, 96] width 62 height 14
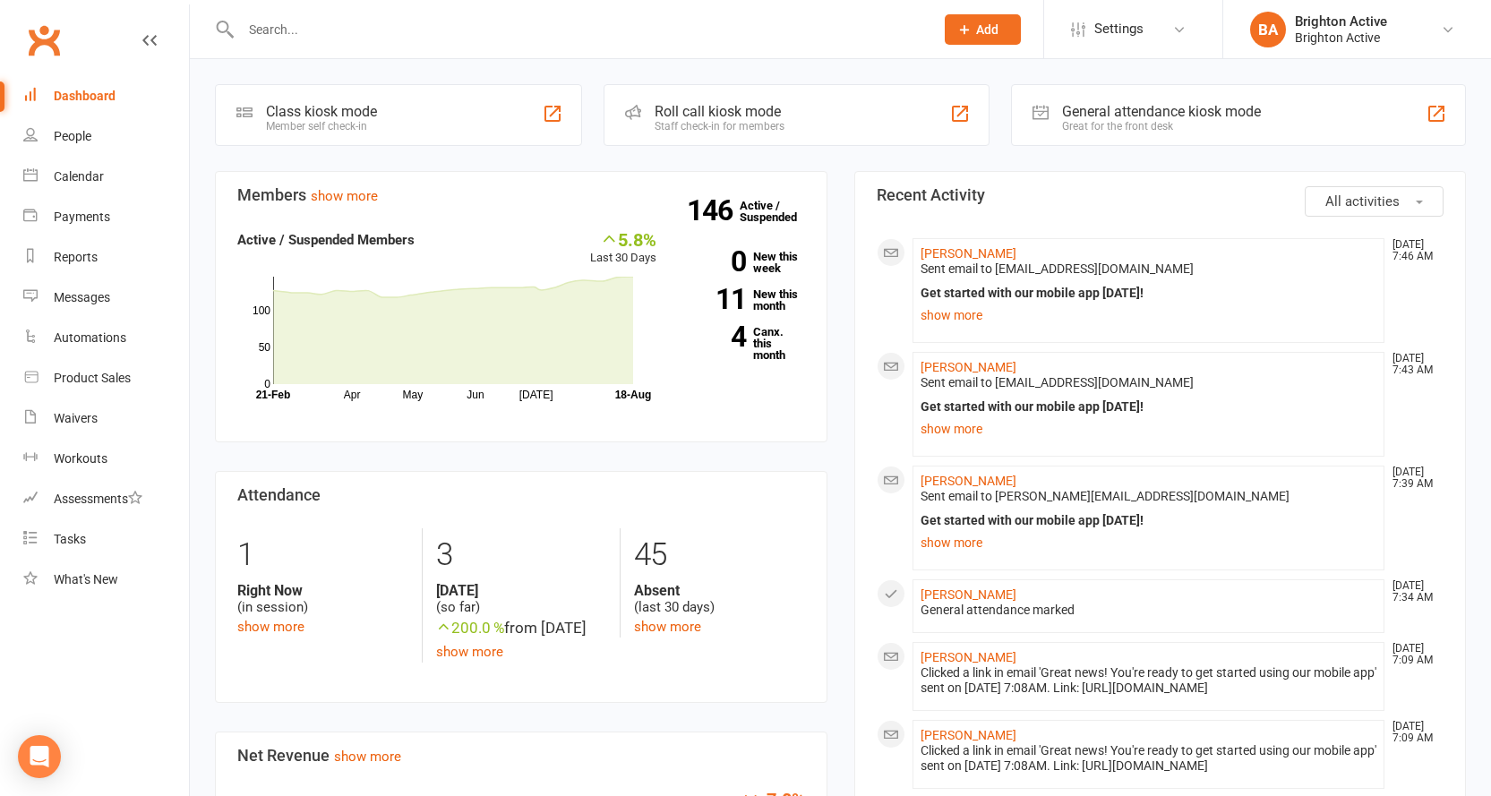
click at [1128, 110] on div "General attendance kiosk mode" at bounding box center [1161, 111] width 199 height 17
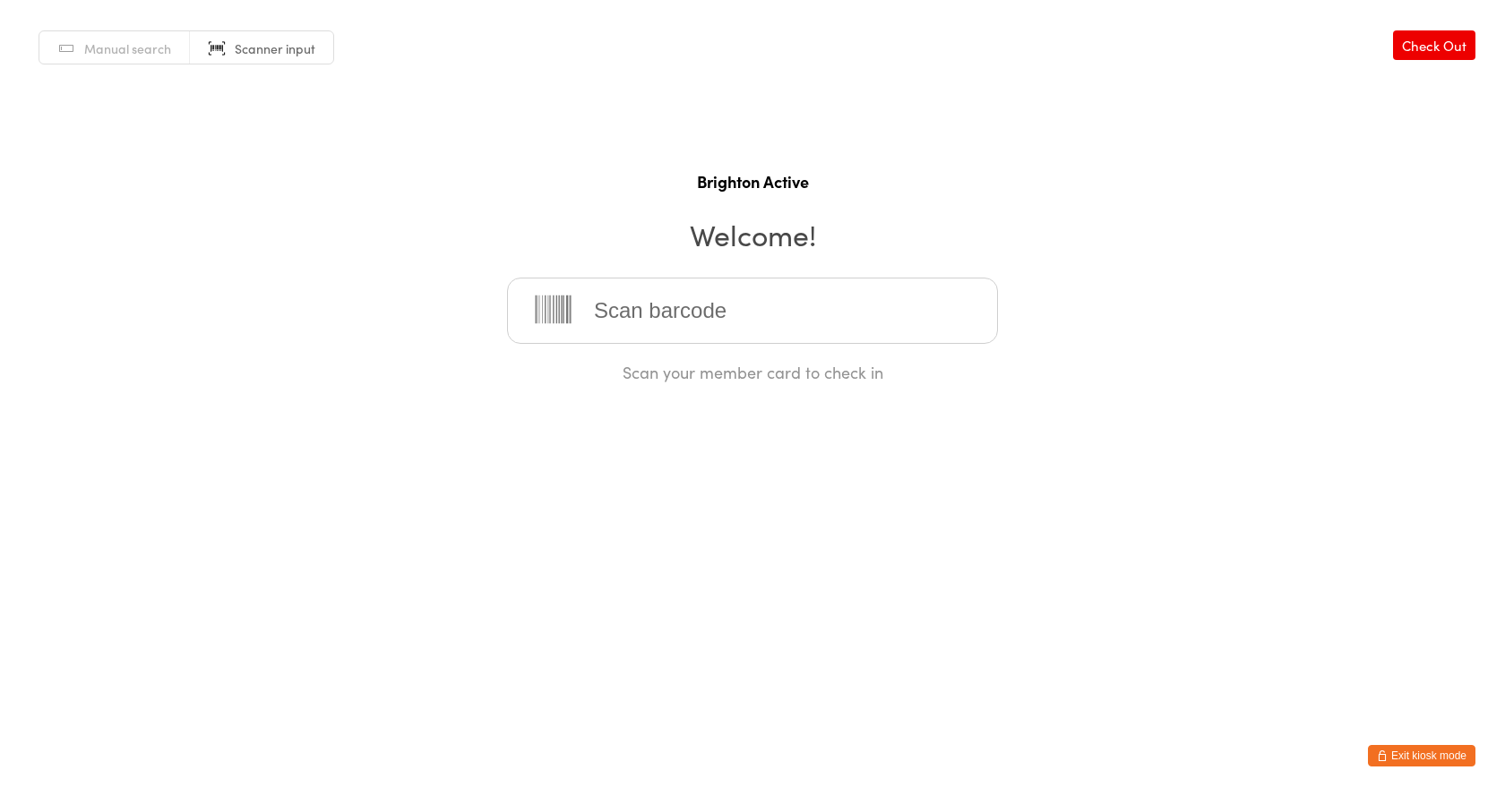
drag, startPoint x: 702, startPoint y: 316, endPoint x: 719, endPoint y: 288, distance: 33.3
click at [702, 316] on input "search" at bounding box center [752, 311] width 491 height 66
click at [605, 263] on div "Manual search Scanner input Check Out Brighton Active Welcome! Scan your member…" at bounding box center [752, 191] width 1505 height 383
click at [637, 299] on input "search" at bounding box center [752, 311] width 491 height 66
click at [660, 170] on h1 "Brighton Active" at bounding box center [752, 181] width 1469 height 22
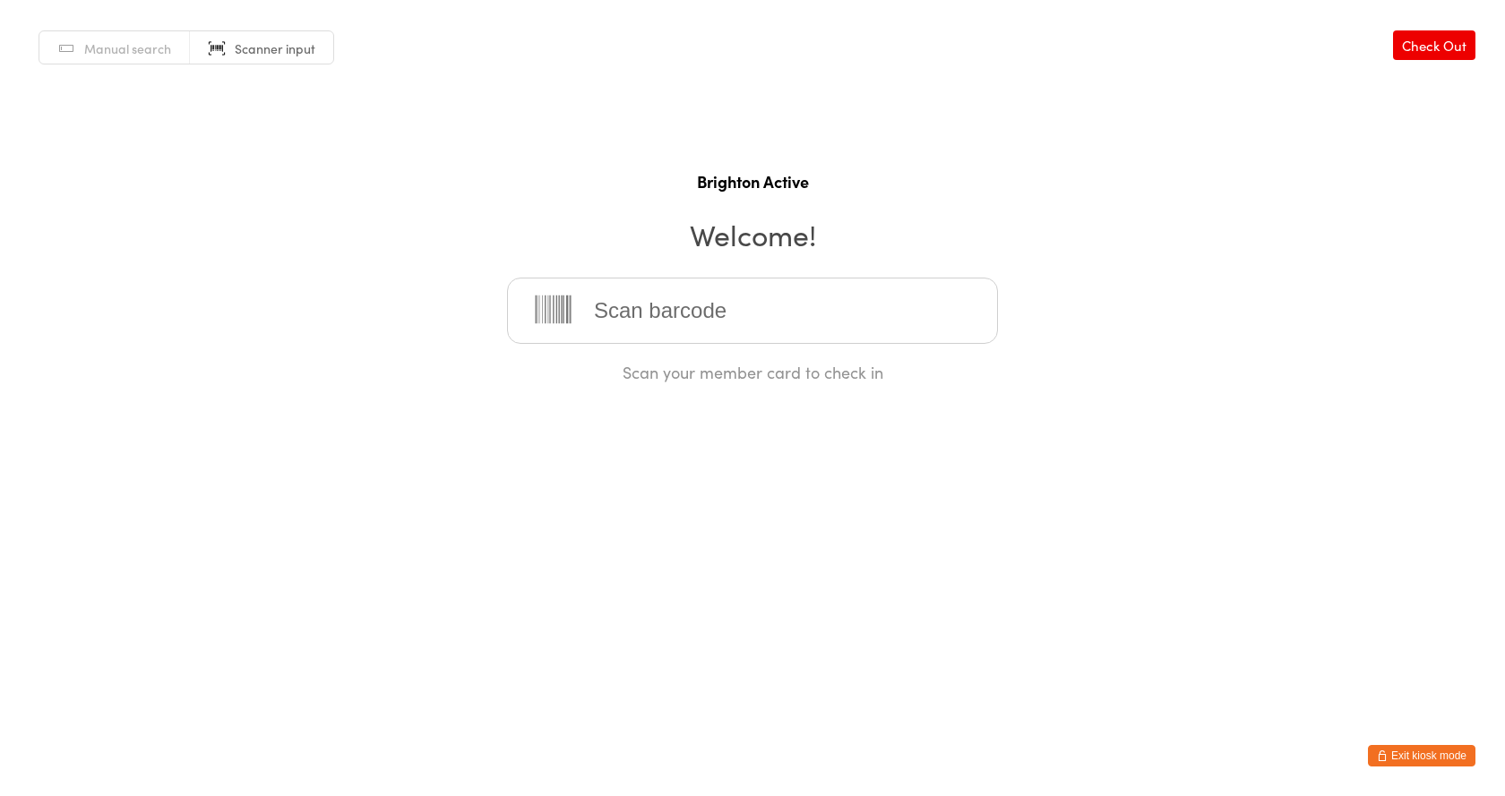
click at [653, 323] on input "search" at bounding box center [752, 311] width 491 height 66
click at [476, 235] on h2 "Welcome!" at bounding box center [752, 234] width 1469 height 40
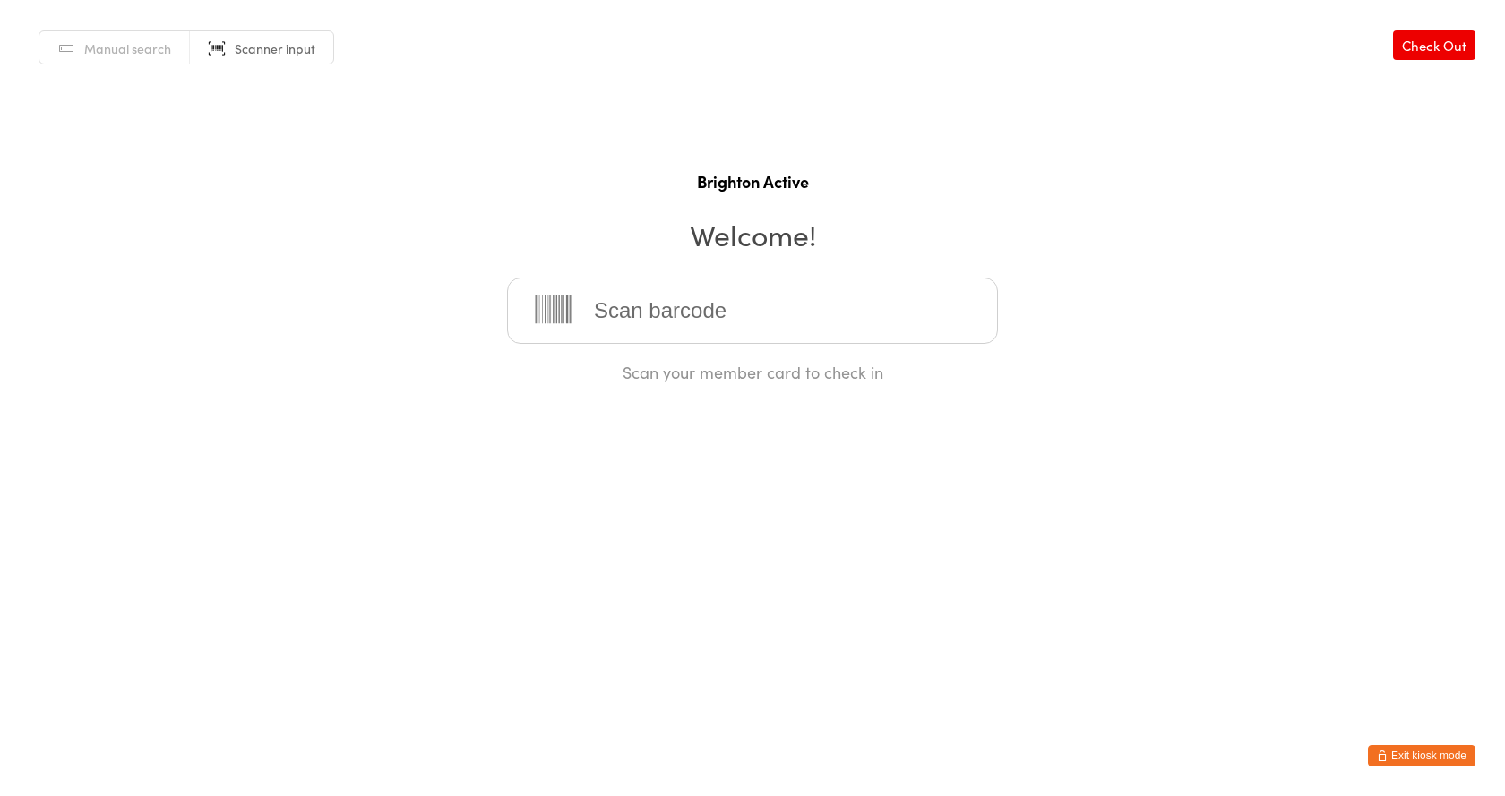
click at [608, 305] on input "search" at bounding box center [752, 311] width 491 height 66
click at [681, 305] on input "search" at bounding box center [752, 311] width 491 height 66
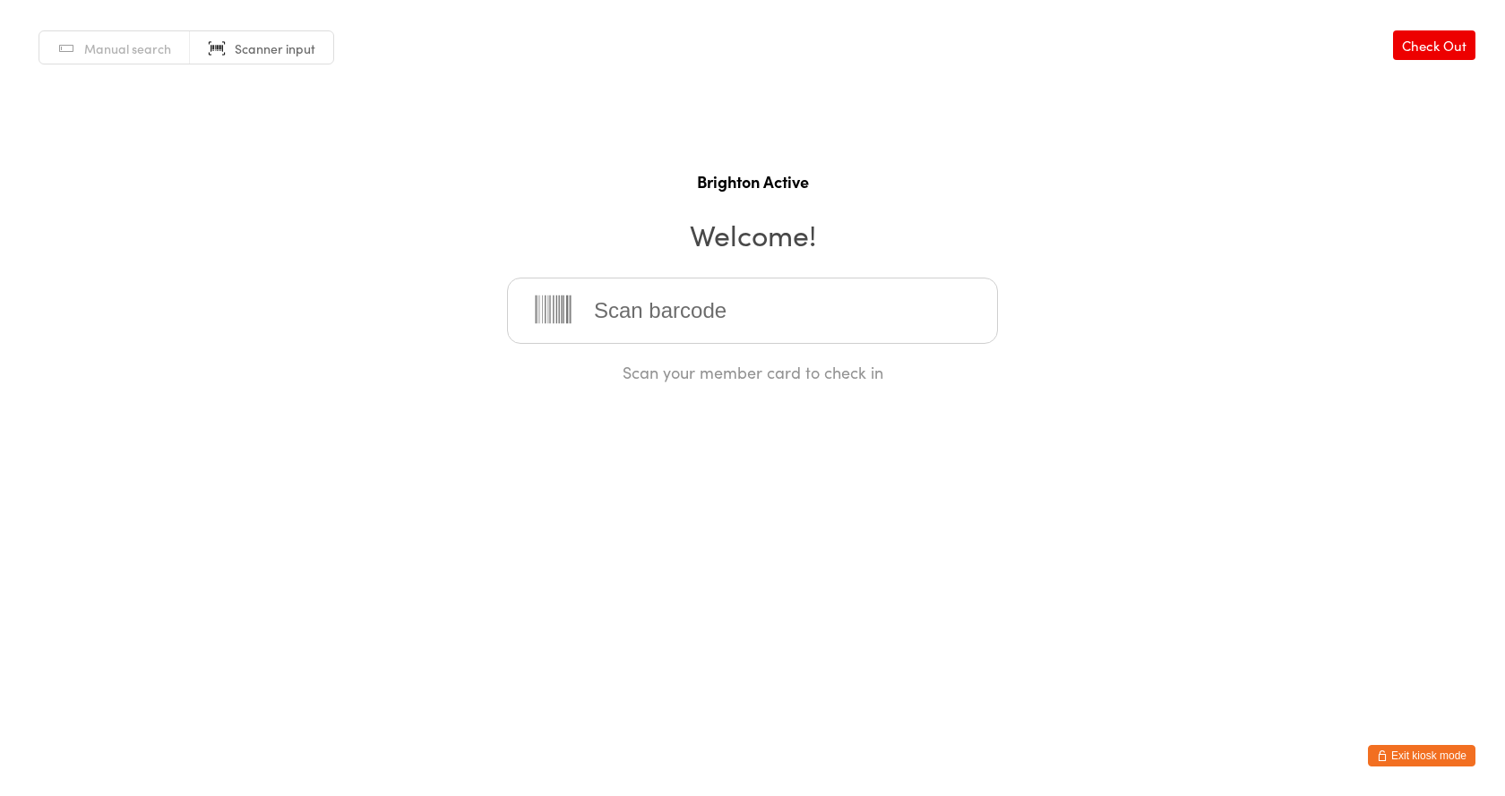
click at [681, 305] on input "search" at bounding box center [752, 311] width 491 height 66
click at [641, 313] on input "search" at bounding box center [752, 311] width 491 height 66
click at [634, 312] on input "search" at bounding box center [752, 311] width 491 height 66
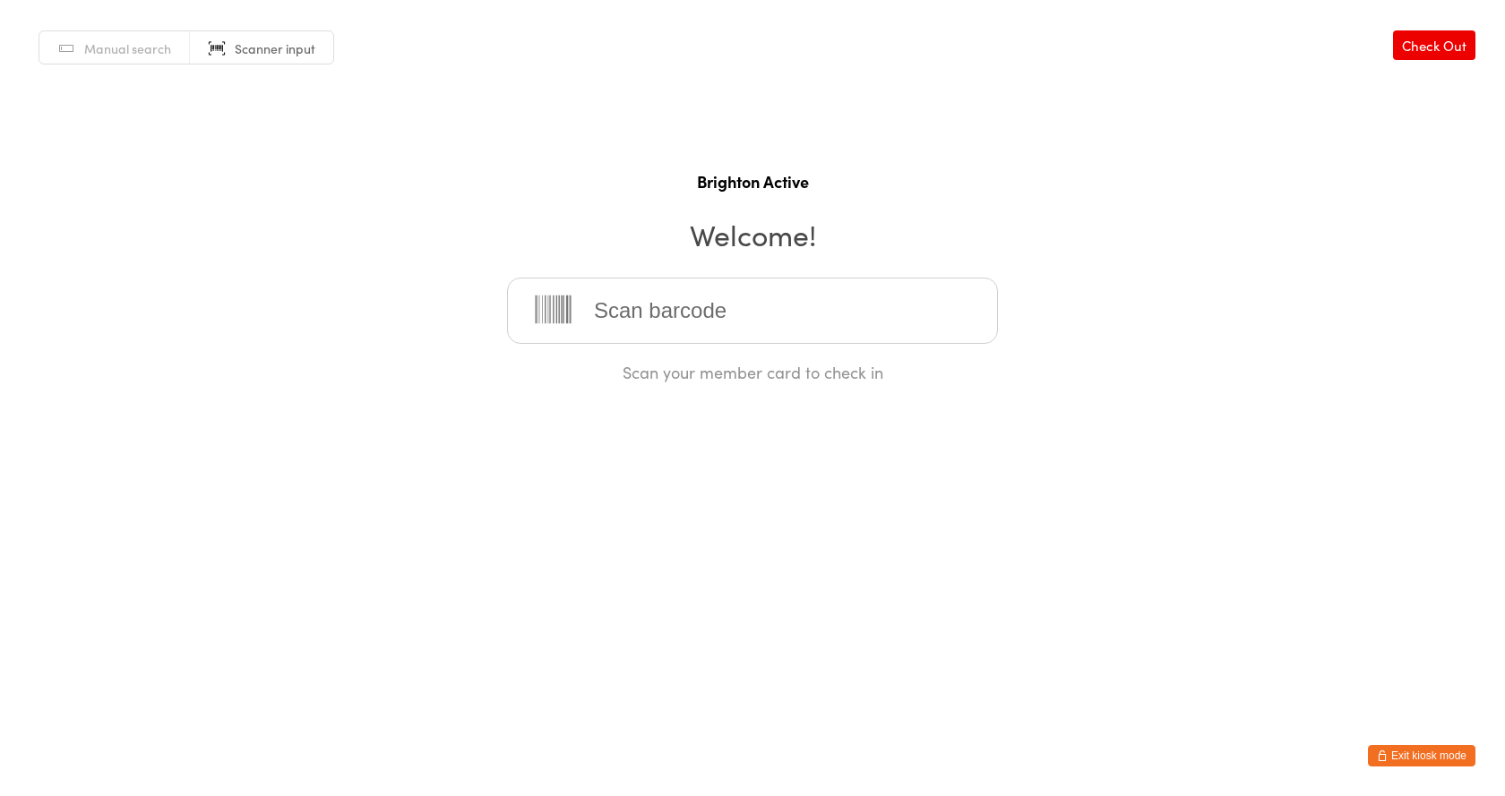
drag, startPoint x: 646, startPoint y: 315, endPoint x: 528, endPoint y: 405, distance: 148.3
click at [646, 315] on input "search" at bounding box center [752, 311] width 491 height 66
click at [1402, 759] on button "Exit kiosk mode" at bounding box center [1421, 755] width 107 height 21
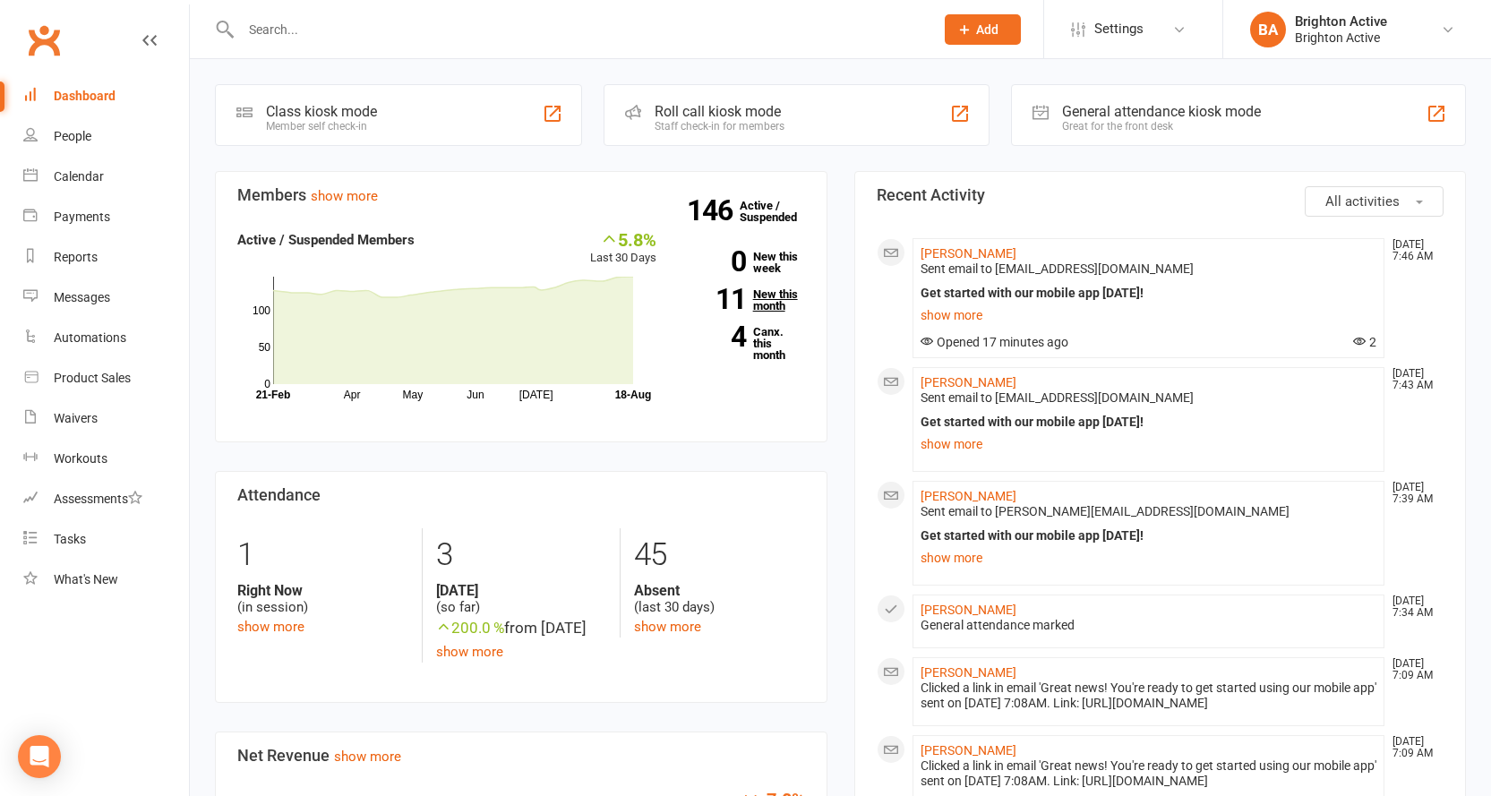
click at [774, 291] on link "11 New this month" at bounding box center [744, 299] width 122 height 23
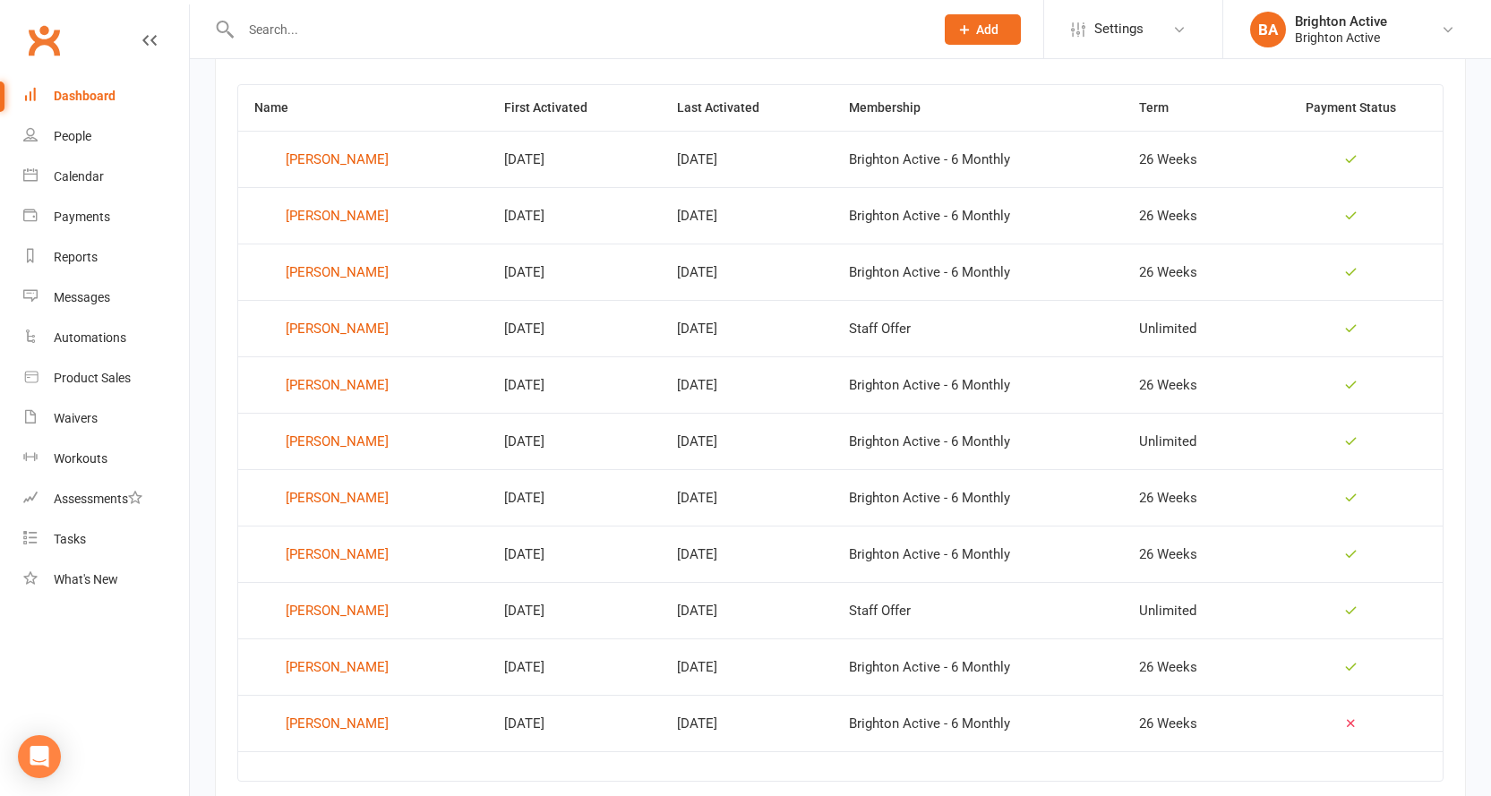
scroll to position [819, 0]
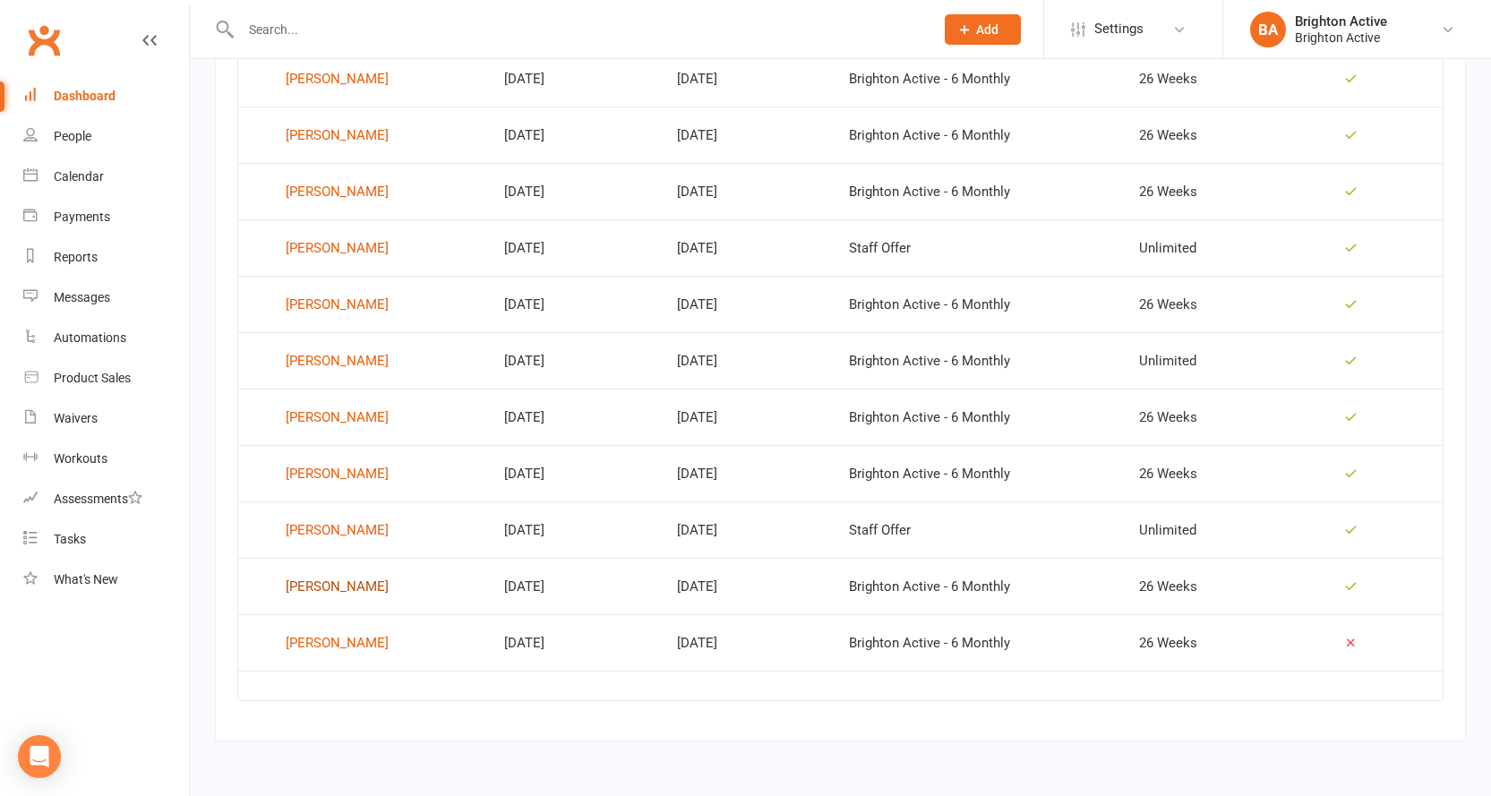
click at [354, 584] on div "[PERSON_NAME]" at bounding box center [337, 586] width 103 height 27
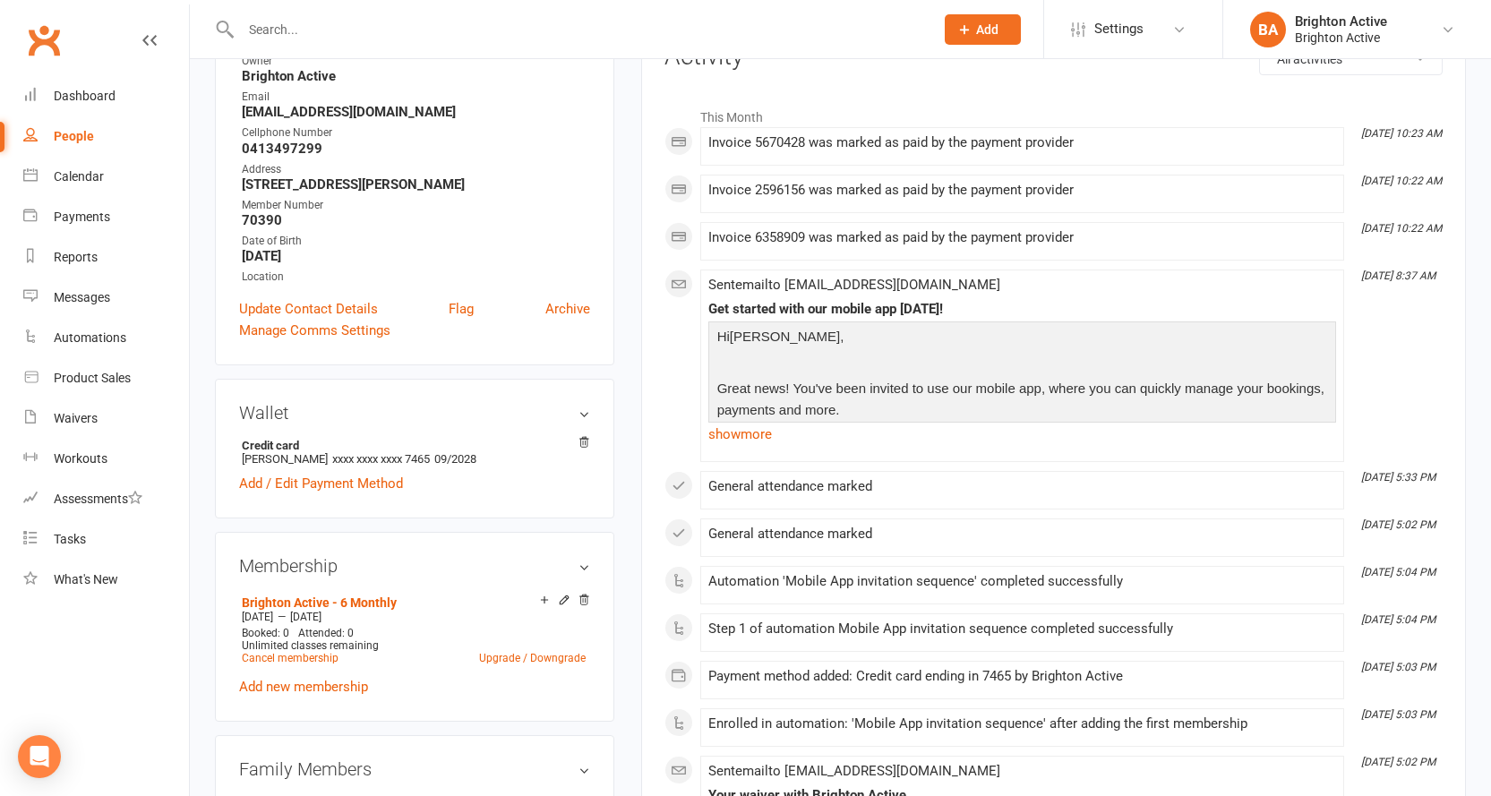
scroll to position [269, 0]
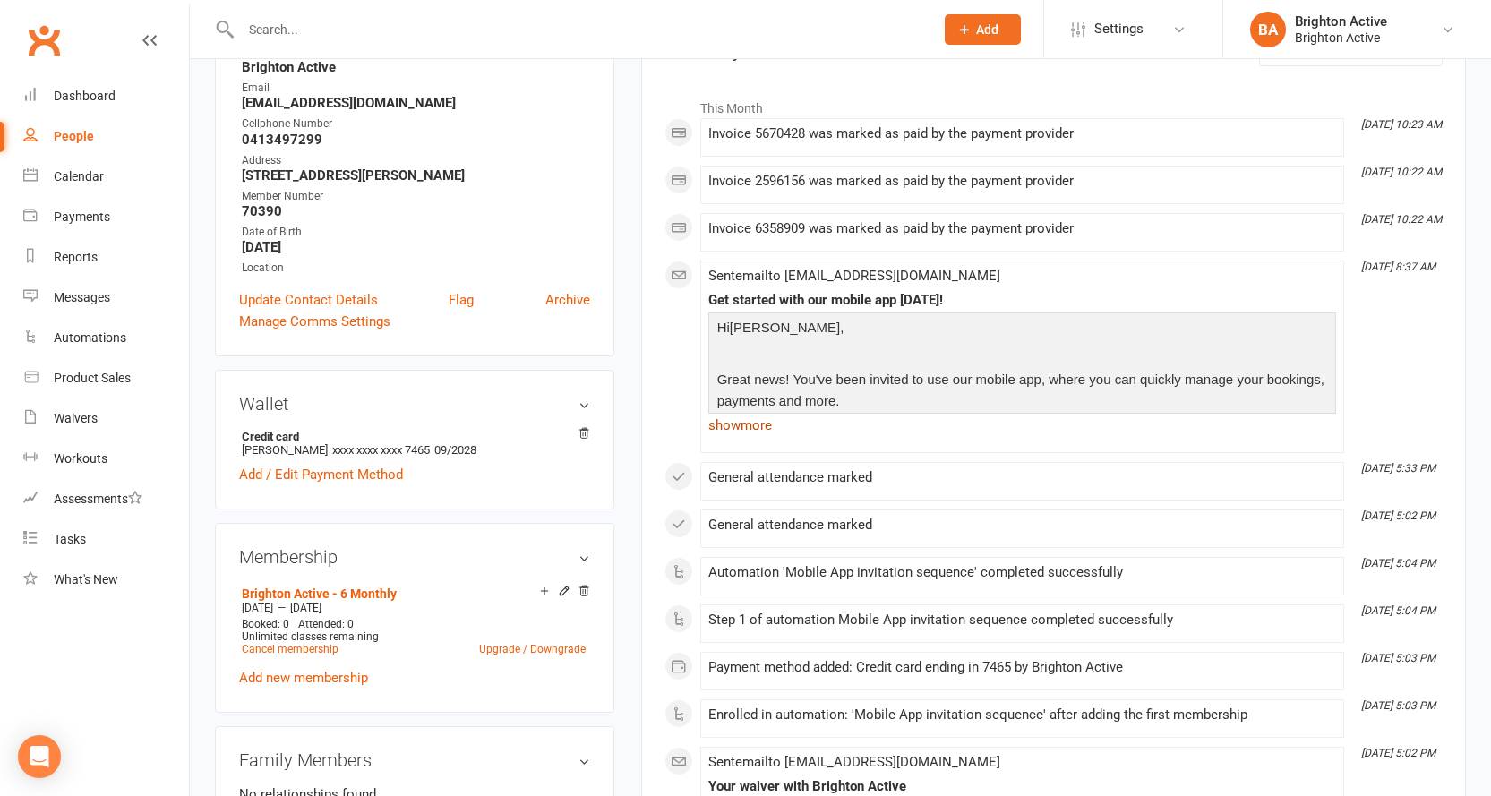
click at [749, 427] on link "show more" at bounding box center [1022, 425] width 628 height 25
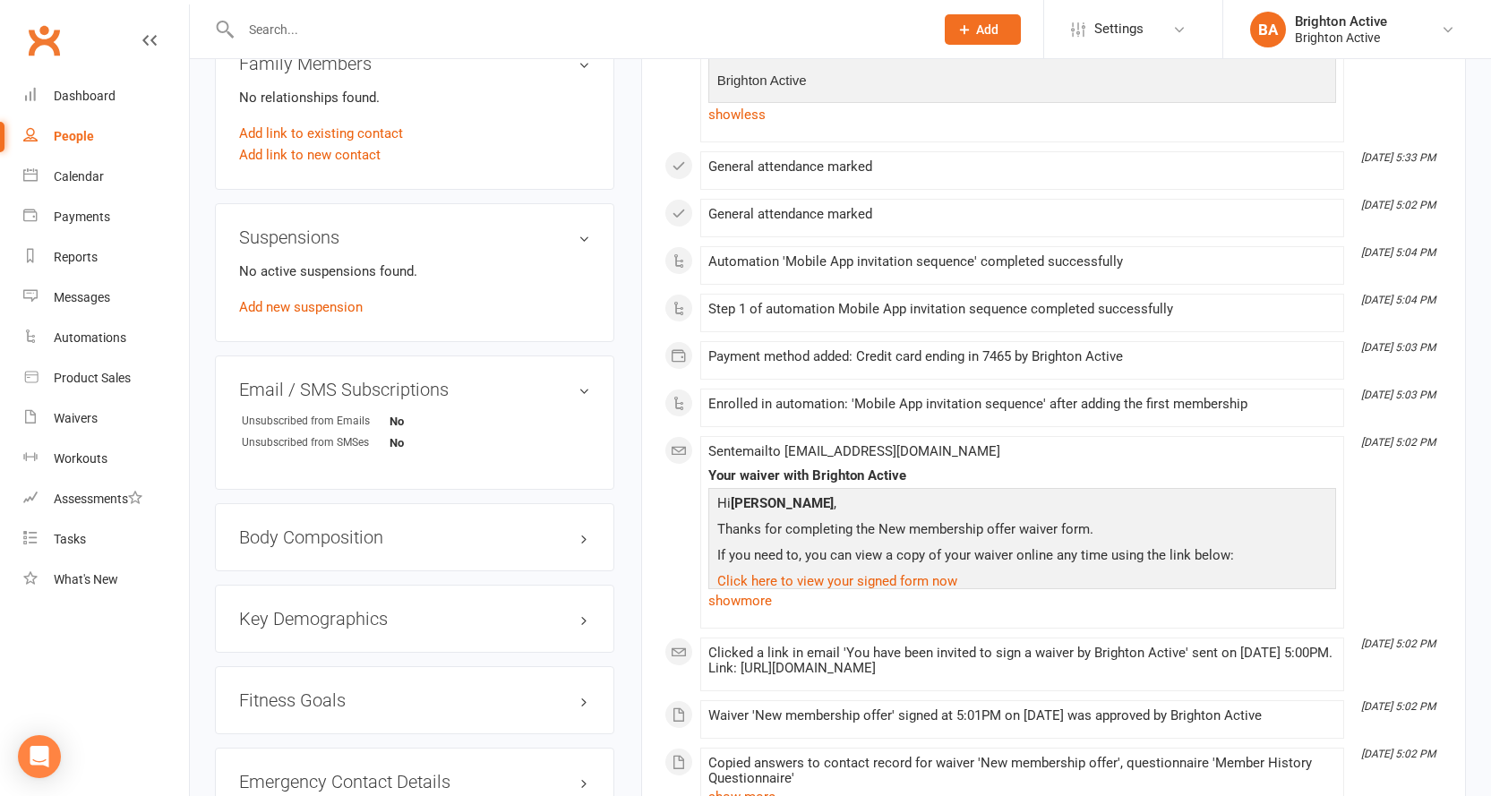
scroll to position [806, 0]
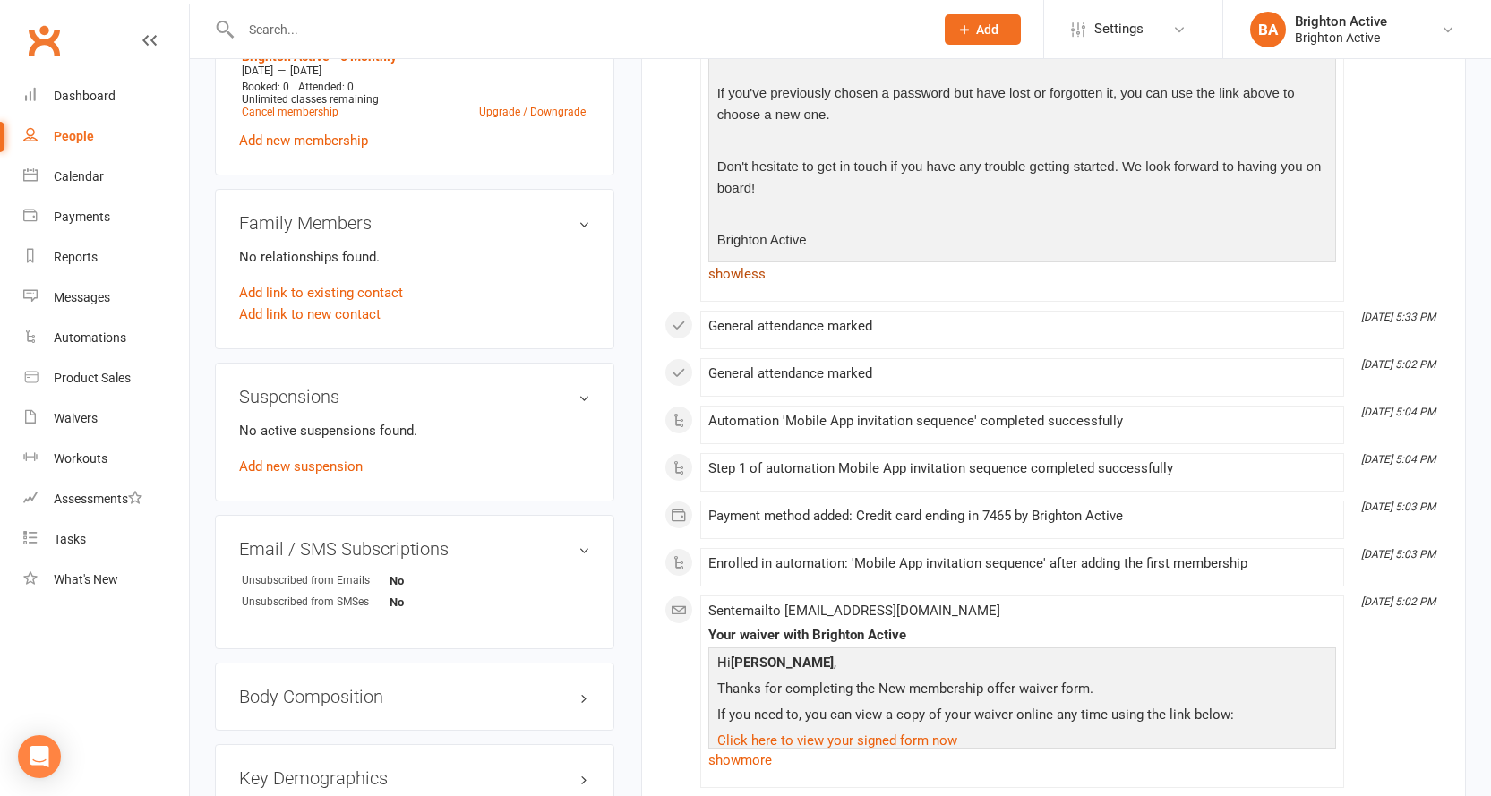
click at [745, 270] on link "show less" at bounding box center [1022, 274] width 628 height 25
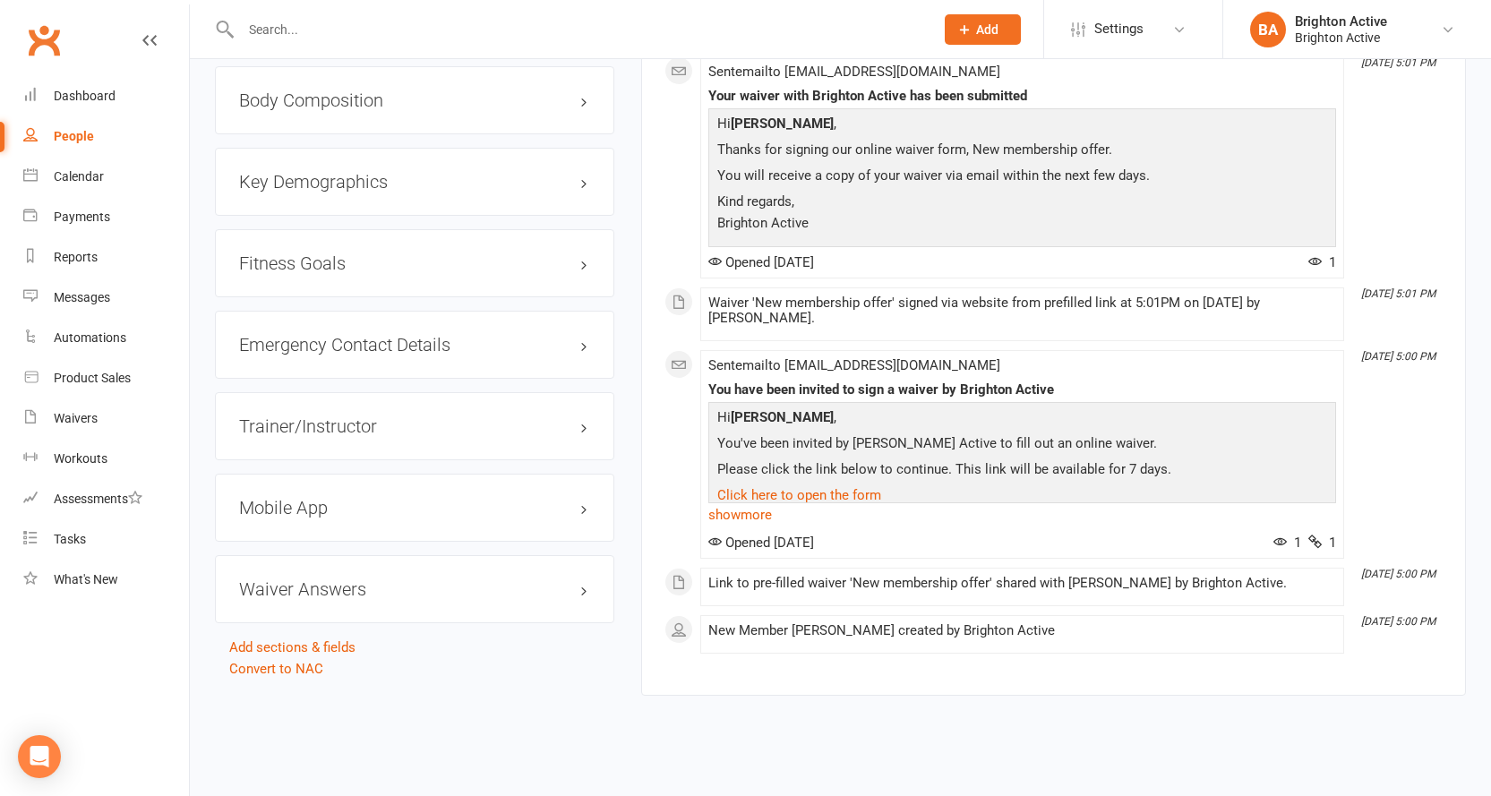
scroll to position [1431, 0]
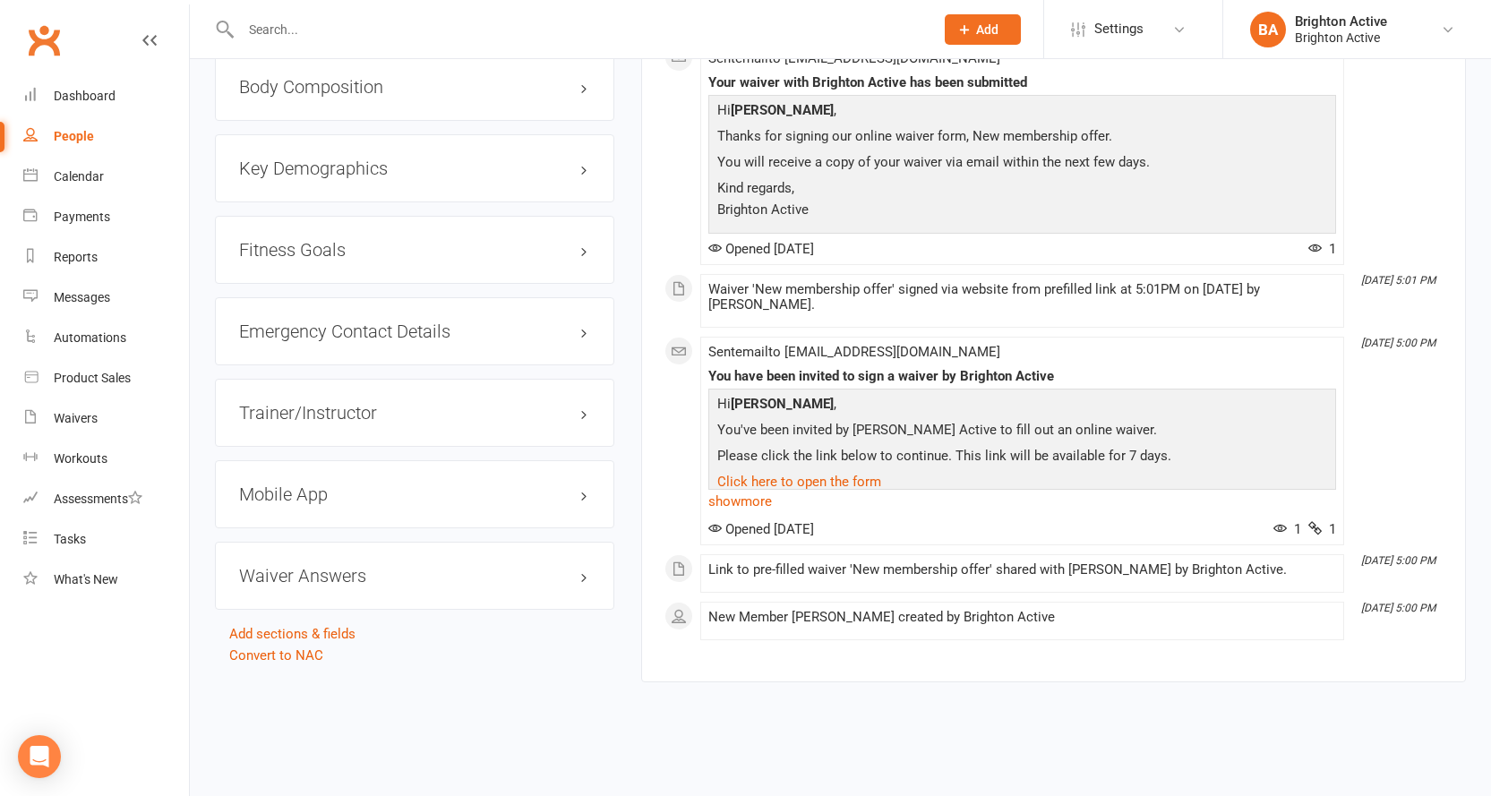
click at [296, 485] on h3 "Mobile App" at bounding box center [414, 495] width 351 height 20
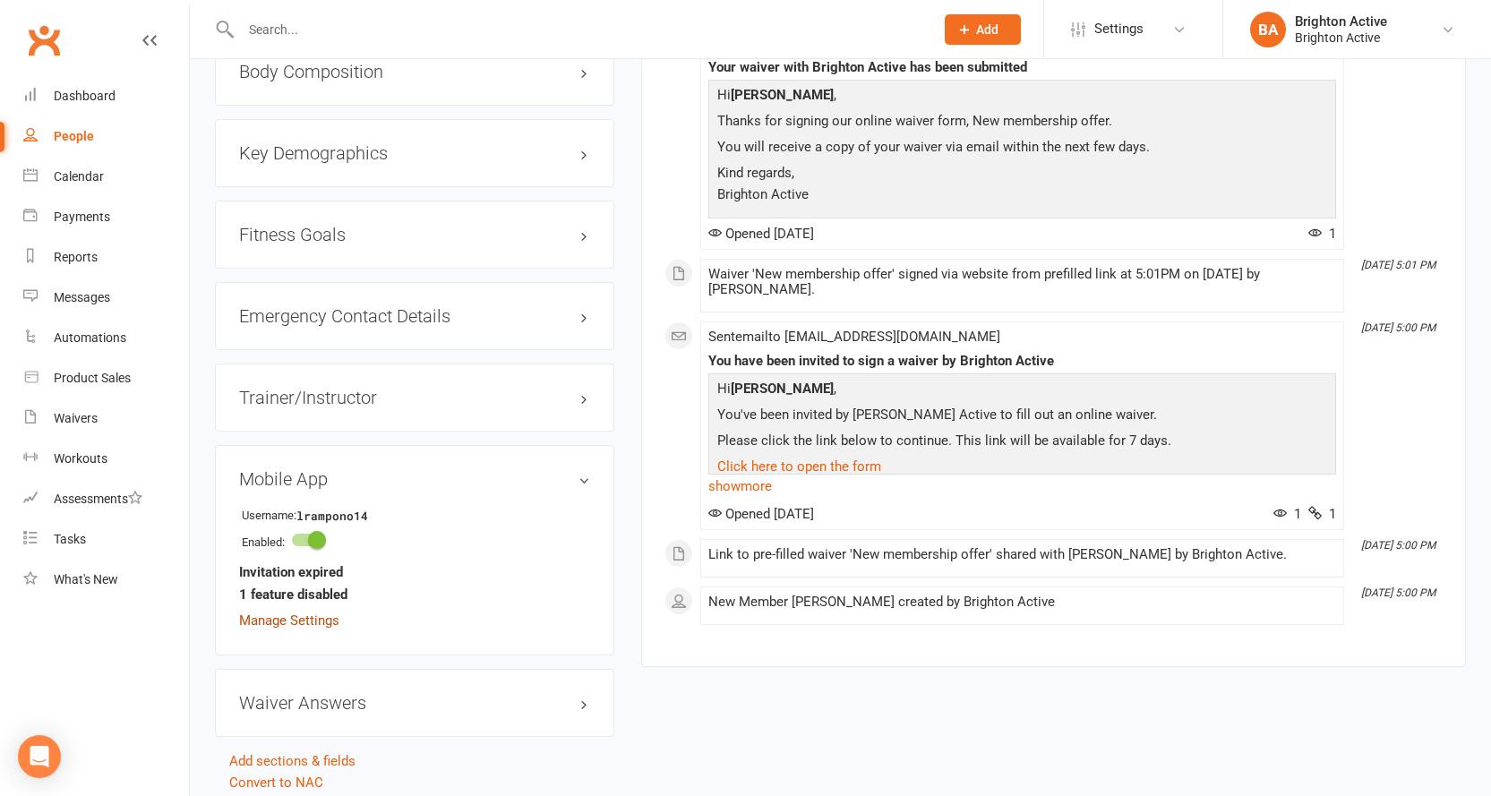
click at [319, 621] on link "Manage Settings" at bounding box center [289, 621] width 100 height 16
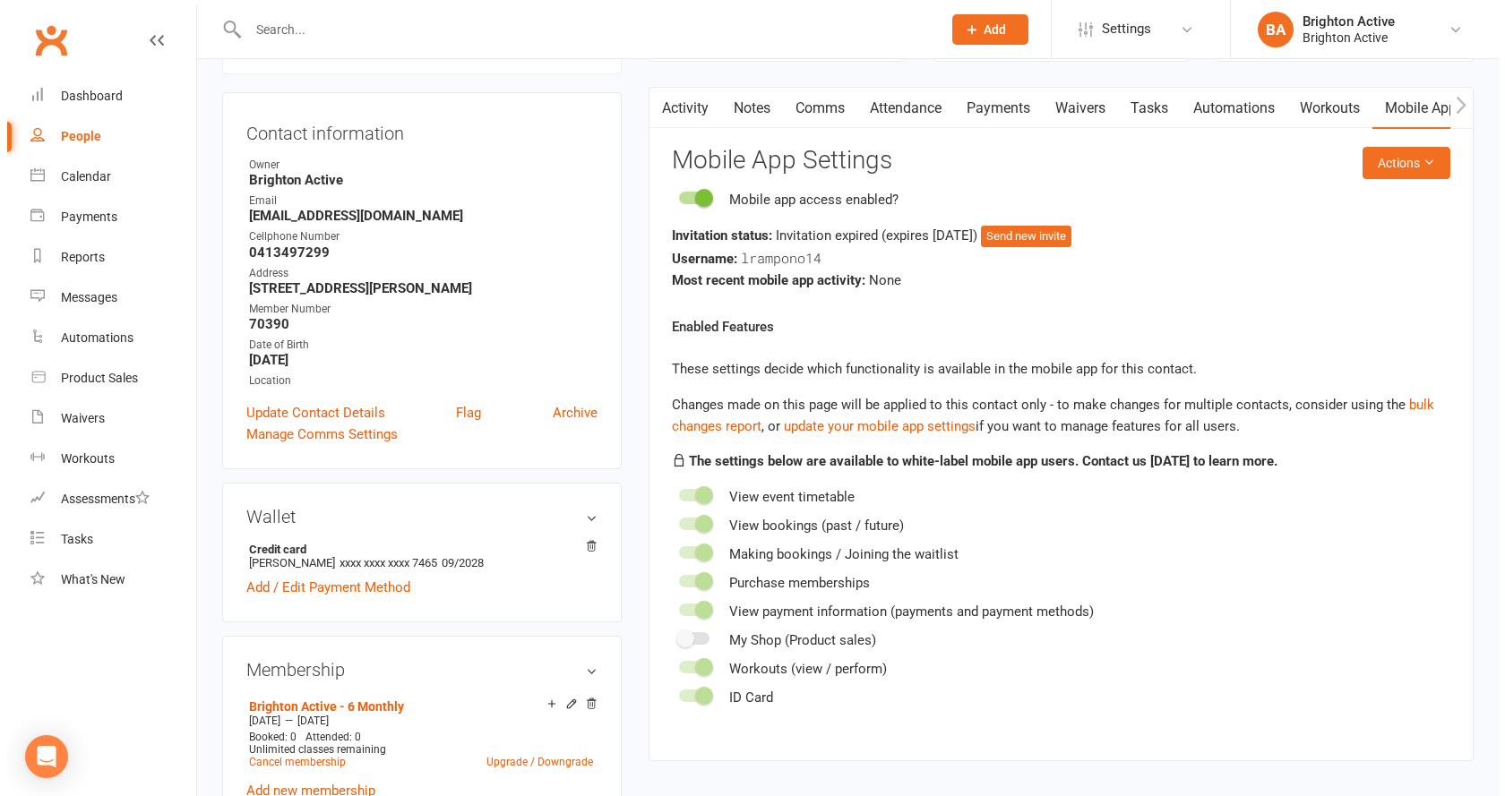
scroll to position [153, 0]
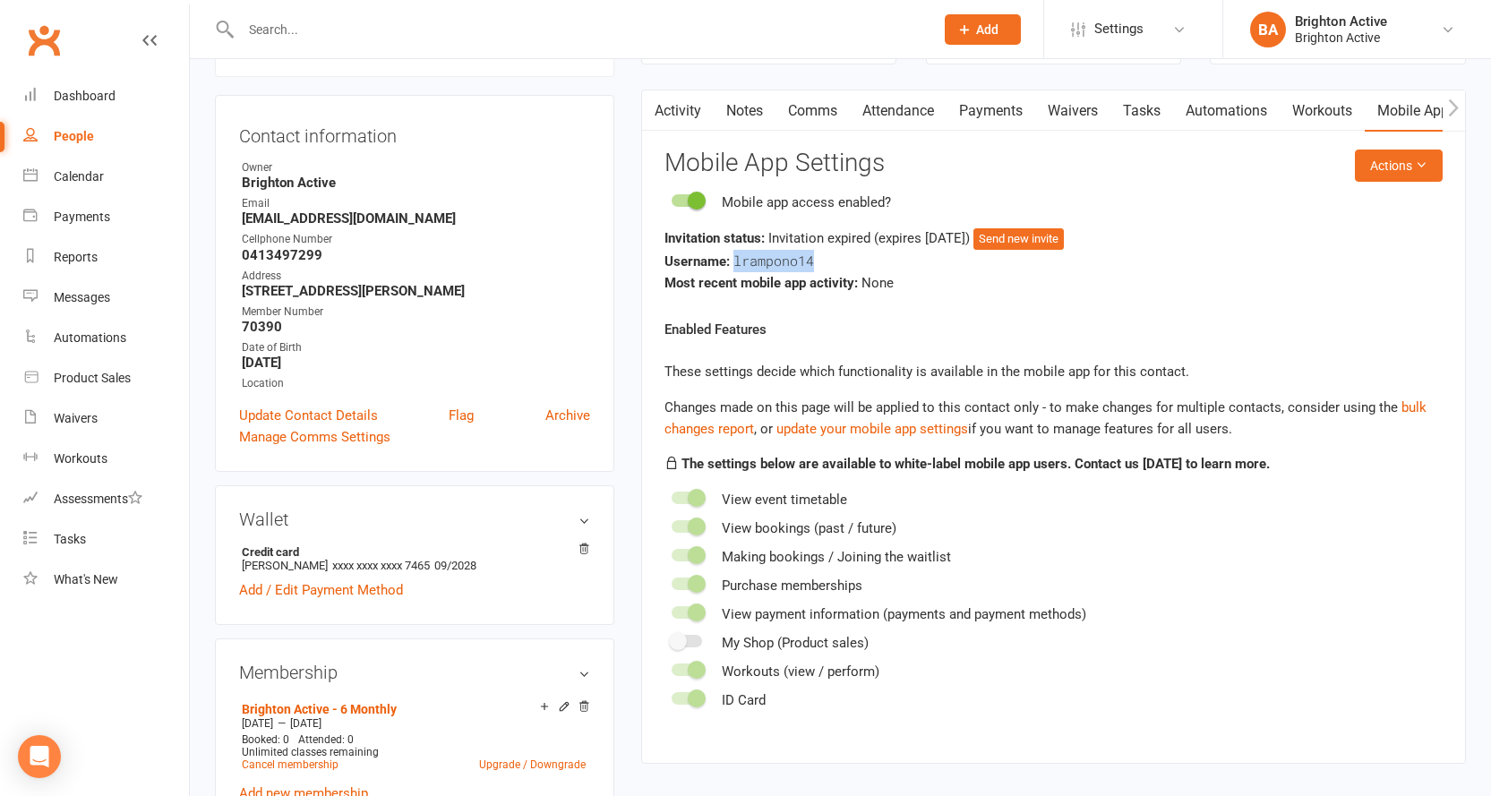
drag, startPoint x: 733, startPoint y: 258, endPoint x: 814, endPoint y: 263, distance: 81.7
click at [814, 263] on div "Username: lrampono14" at bounding box center [1054, 261] width 778 height 22
copy span "lrampono14"
click at [1024, 240] on button "Send new invite" at bounding box center [1019, 238] width 90 height 21
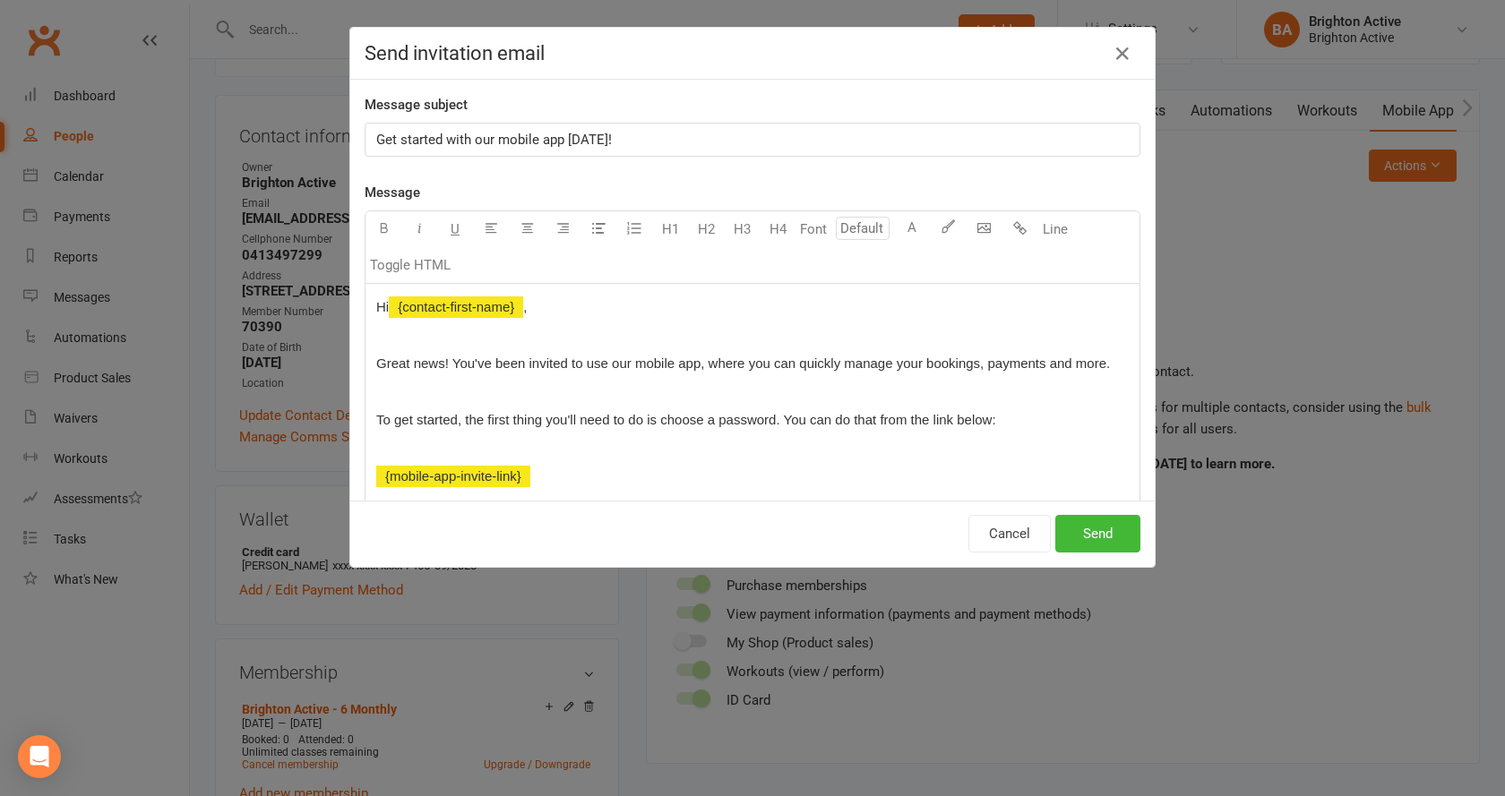
click at [772, 416] on span "To get started, the first thing you'll need to do is choose a password. You can…" at bounding box center [686, 419] width 620 height 15
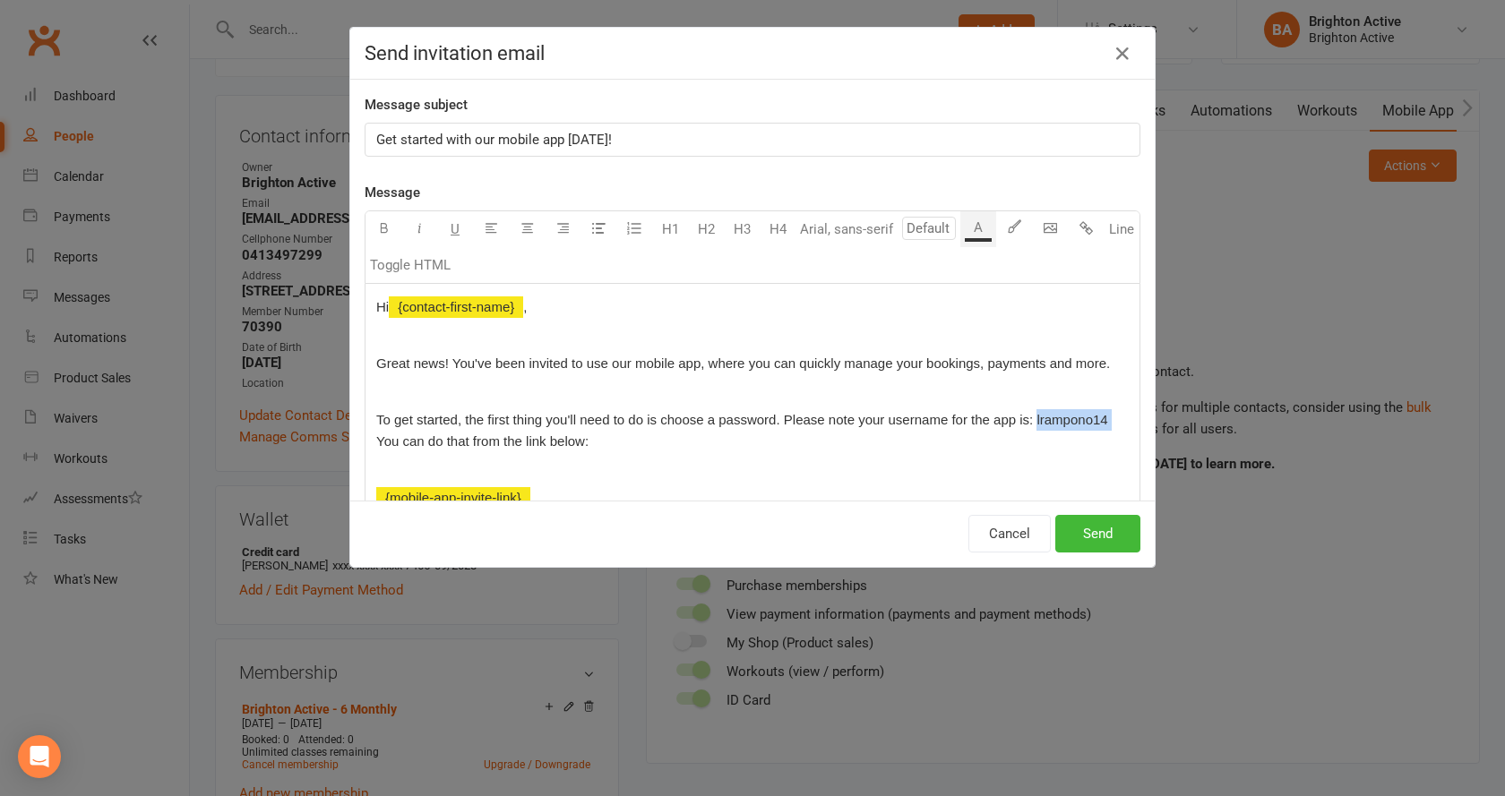
drag, startPoint x: 1029, startPoint y: 416, endPoint x: 1106, endPoint y: 418, distance: 77.0
click at [1106, 418] on p "To get started, the first thing you'll need to do is choose a password. Please …" at bounding box center [752, 430] width 752 height 43
click at [377, 229] on icon "button" at bounding box center [383, 227] width 13 height 13
click at [606, 435] on p "To get started, the first thing you'll need to do is choose a password. Please …" at bounding box center [752, 430] width 752 height 43
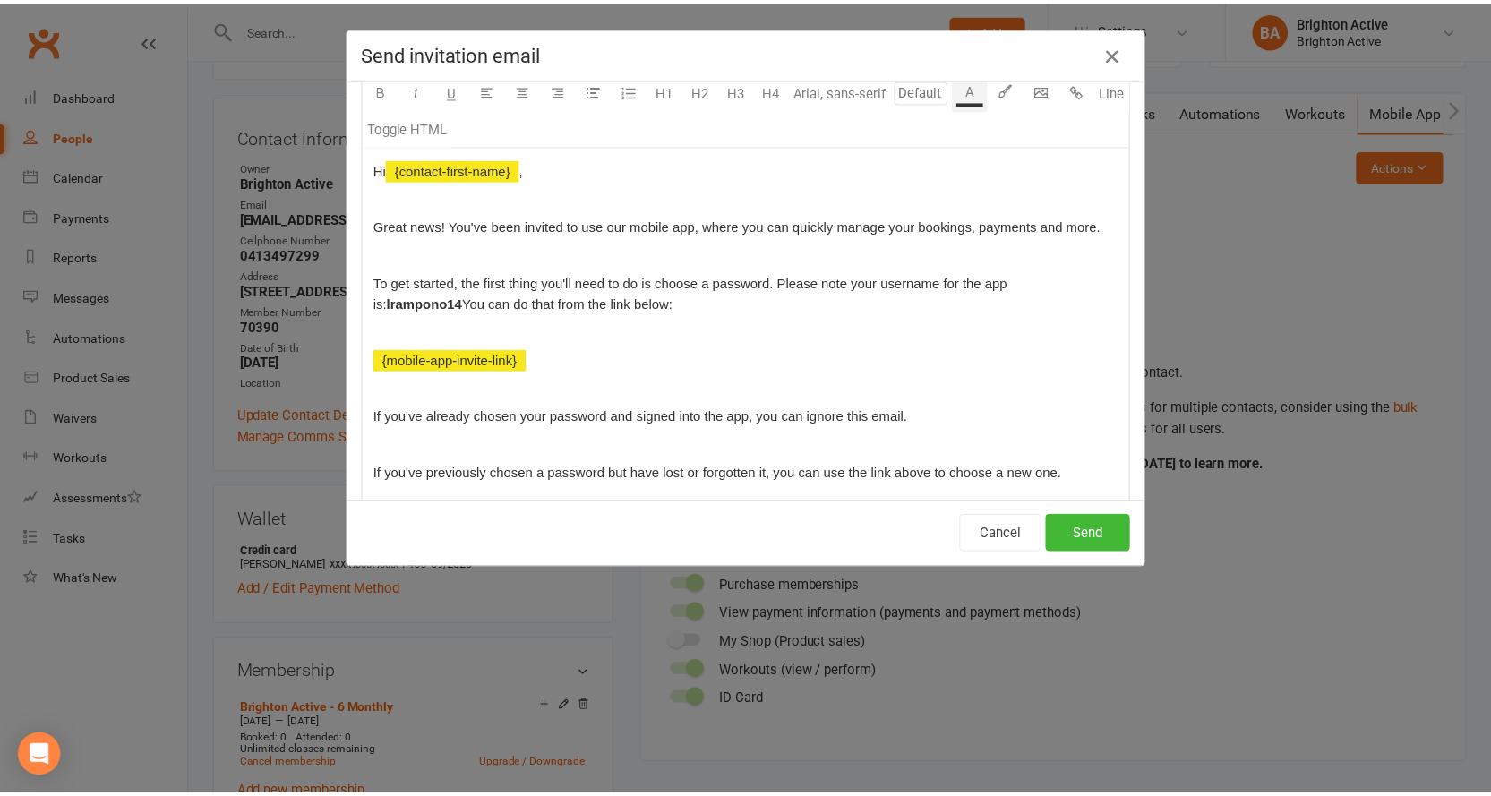
scroll to position [269, 0]
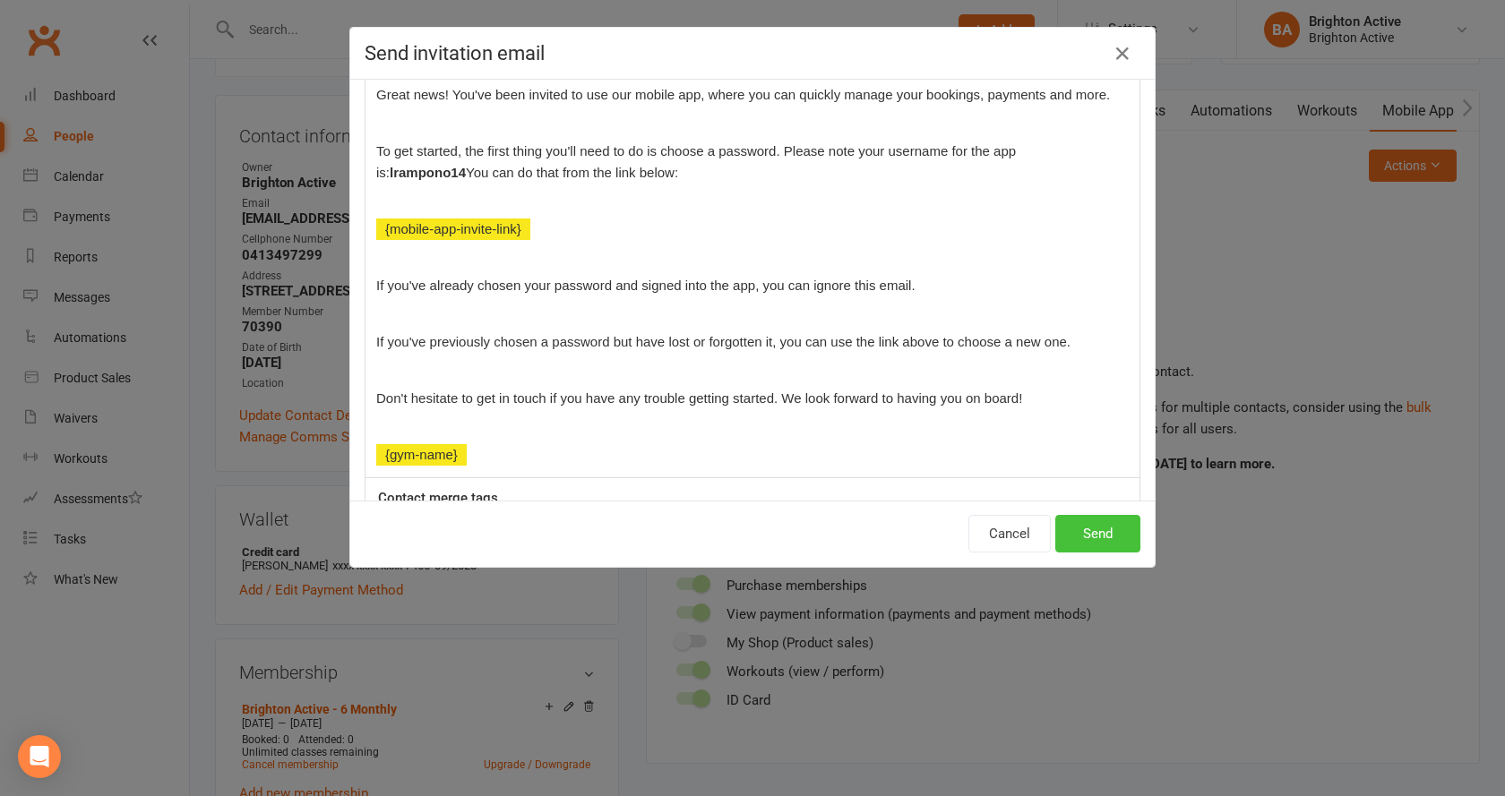
click at [1091, 533] on button "Send" at bounding box center [1097, 534] width 85 height 38
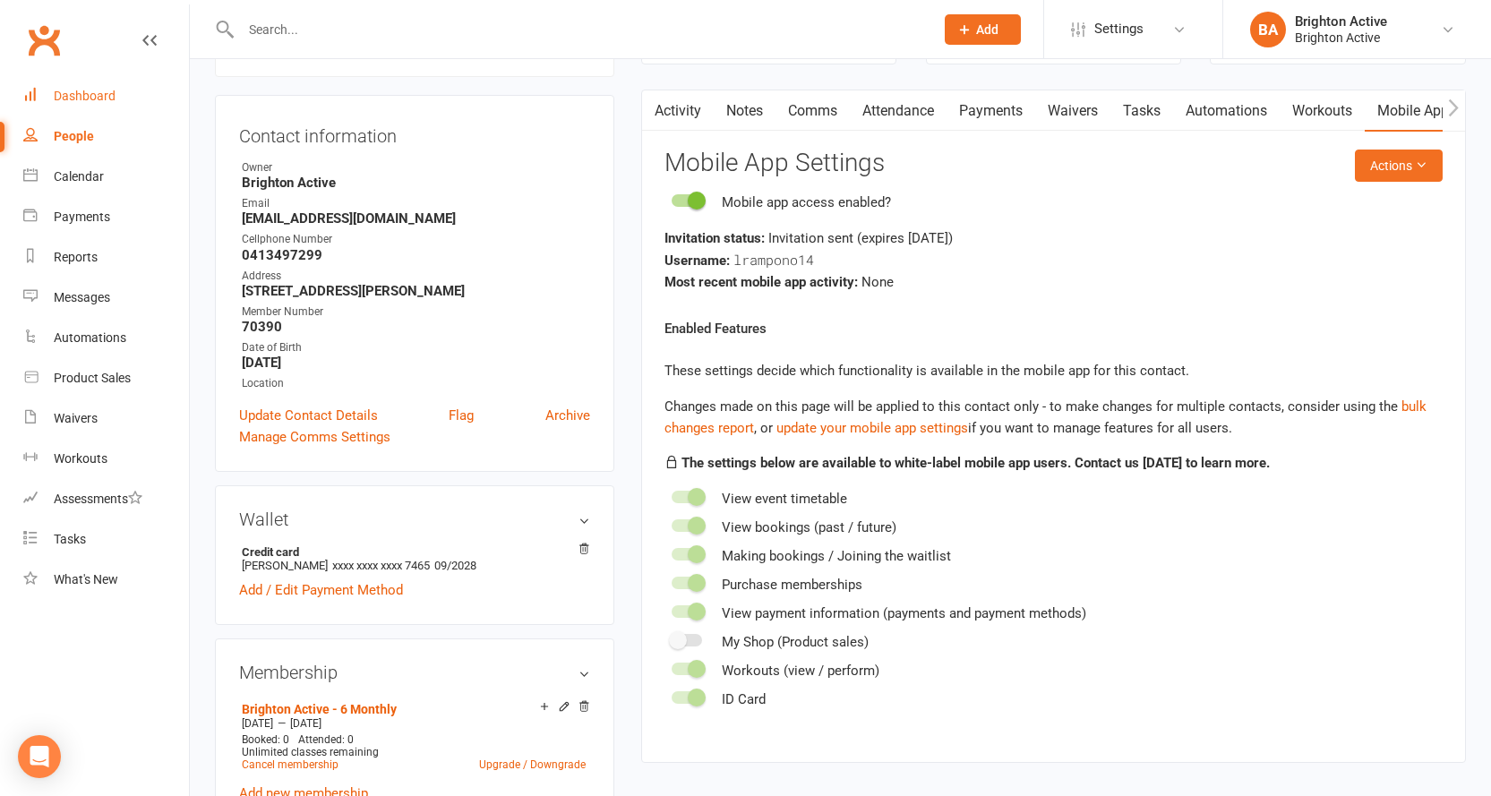
click at [84, 94] on div "Dashboard" at bounding box center [85, 96] width 62 height 14
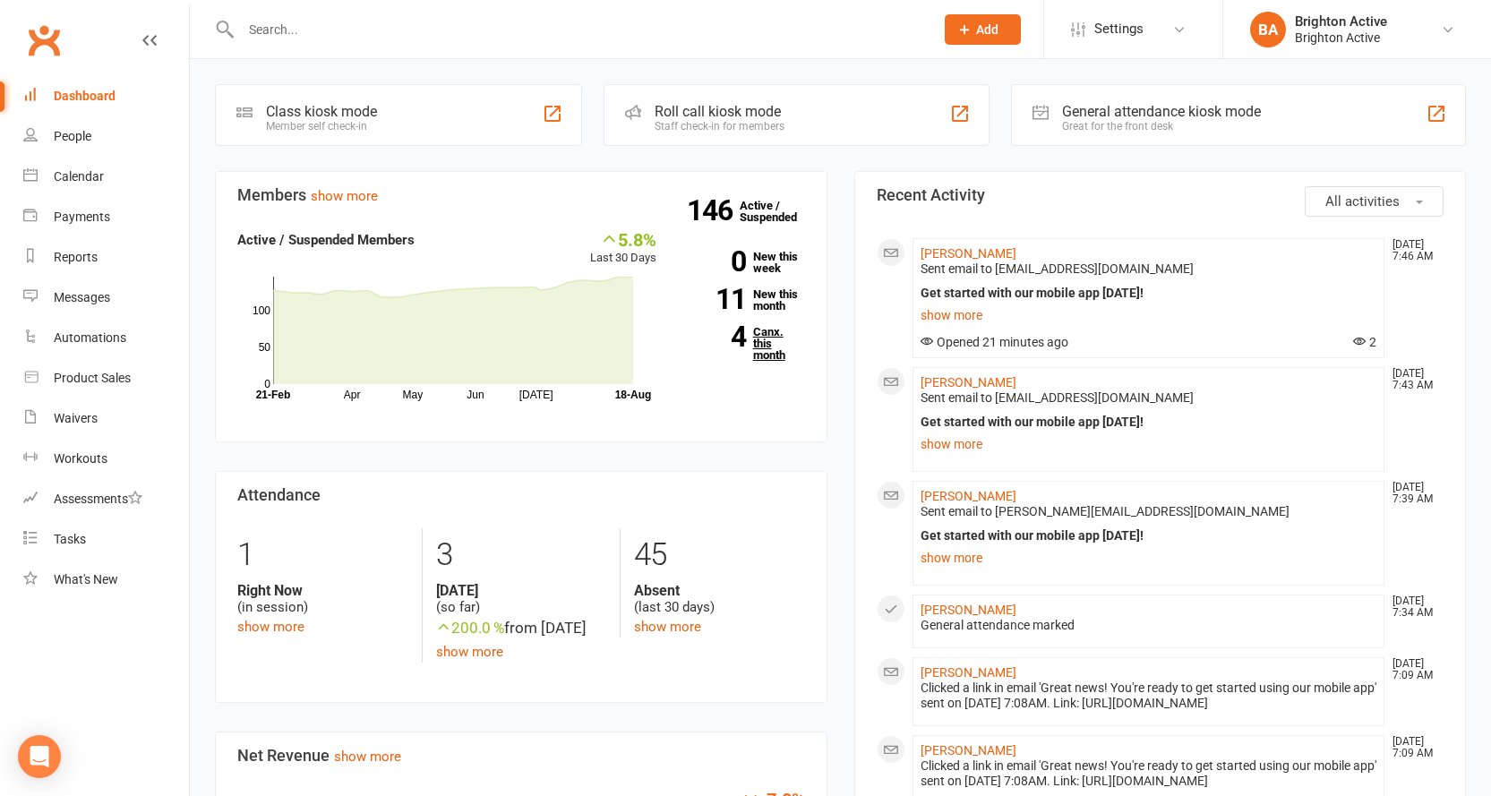
click at [777, 333] on link "4 Canx. this month" at bounding box center [744, 343] width 122 height 35
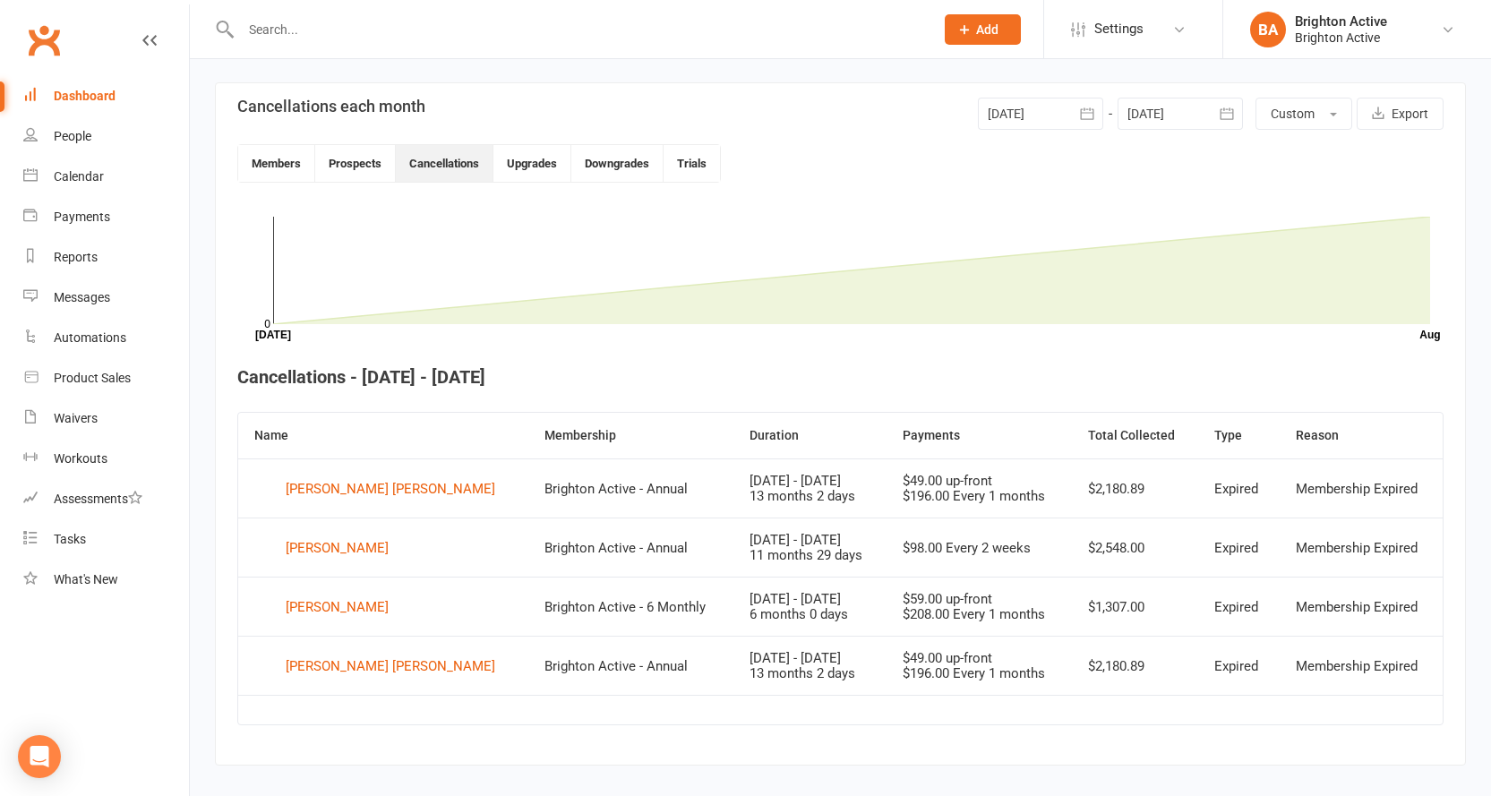
scroll to position [413, 0]
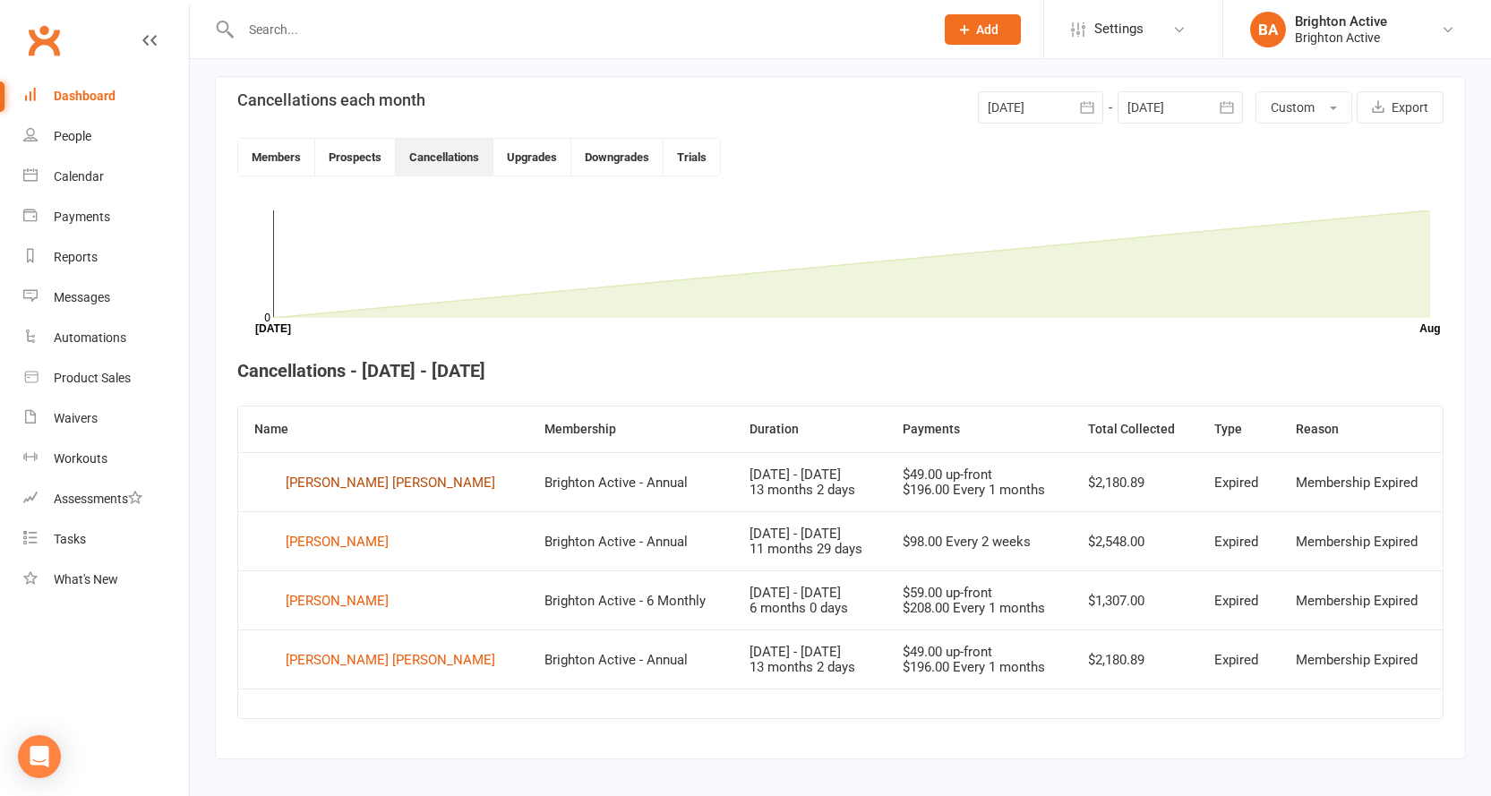
click at [331, 487] on div "[PERSON_NAME] [PERSON_NAME]" at bounding box center [391, 482] width 210 height 27
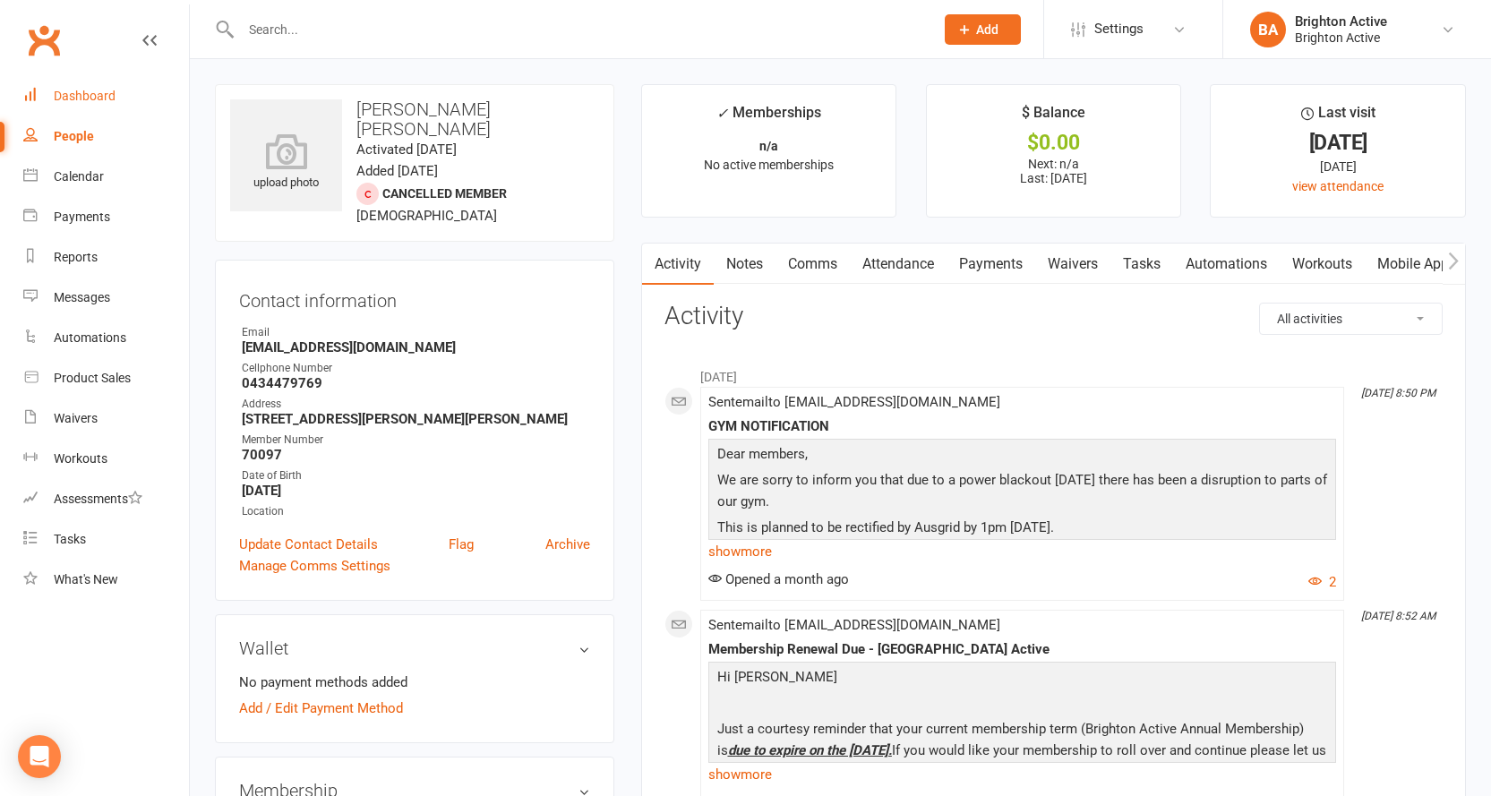
click at [78, 90] on div "Dashboard" at bounding box center [85, 96] width 62 height 14
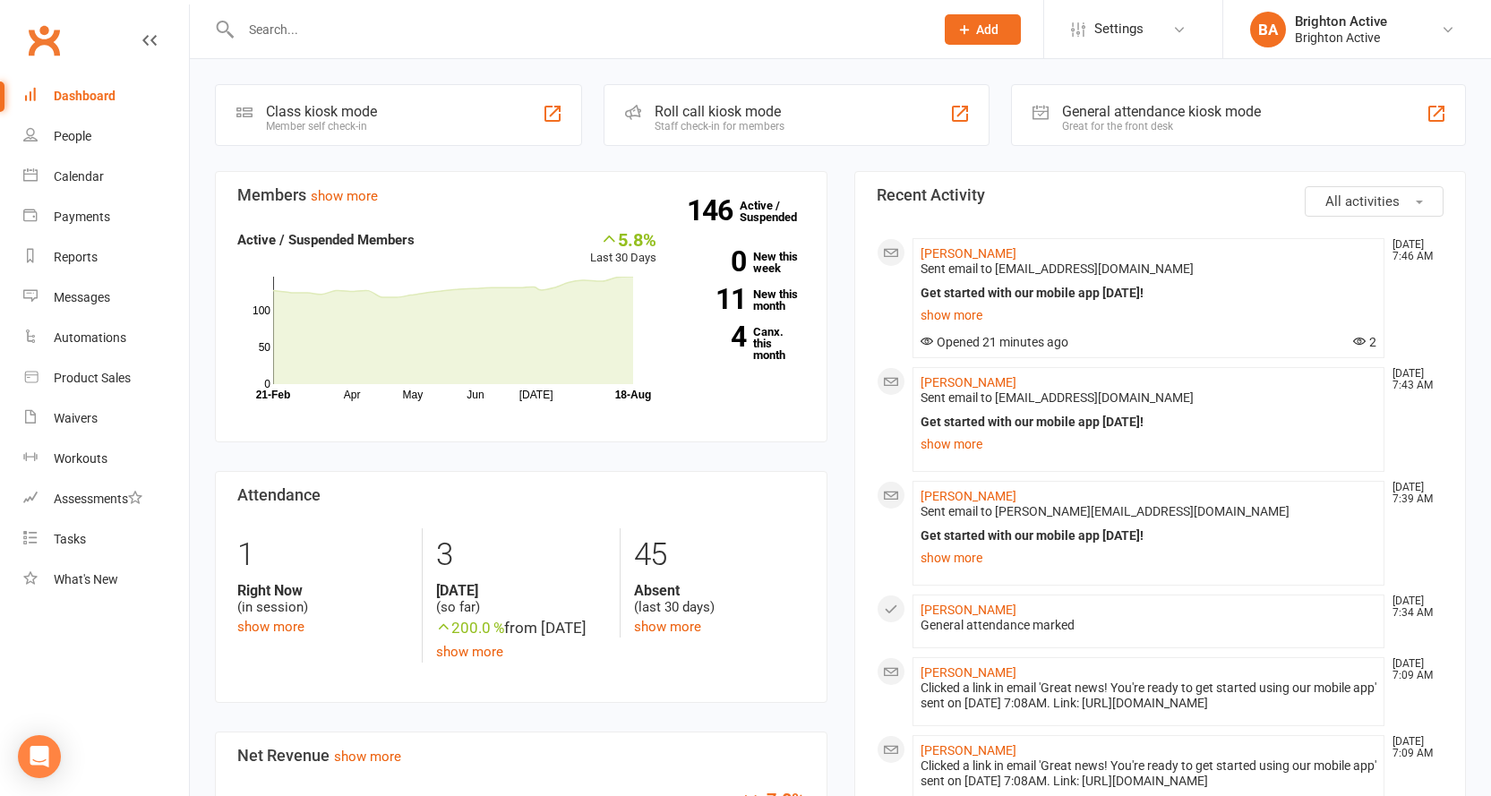
click at [1055, 121] on div "General attendance kiosk mode Great for the front desk" at bounding box center [1238, 115] width 455 height 62
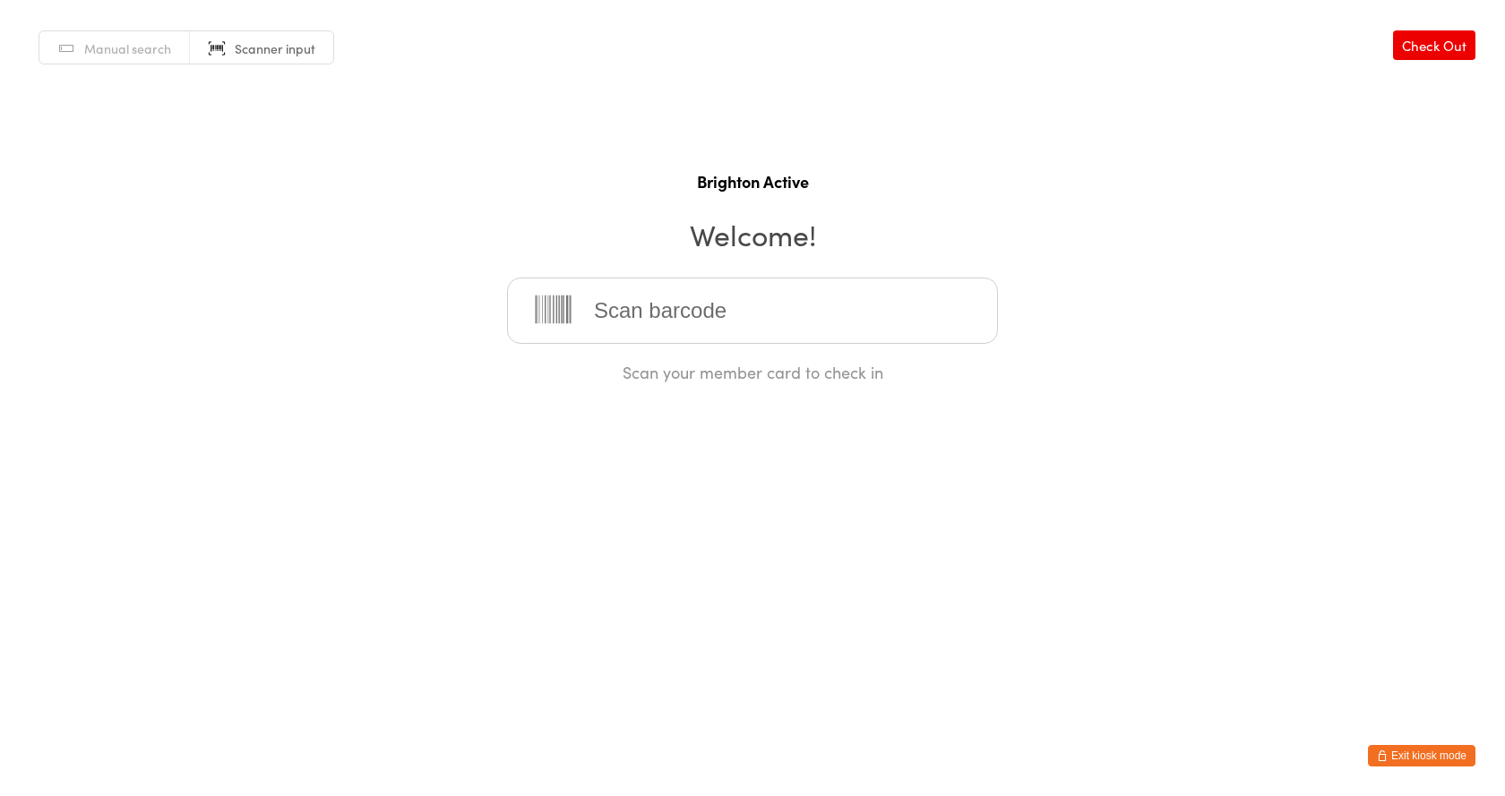
click at [710, 296] on input "search" at bounding box center [752, 311] width 491 height 66
click at [1043, 668] on html "You have now entered Kiosk Mode. Members will be able to check themselves in us…" at bounding box center [752, 398] width 1505 height 796
click at [638, 311] on input "search" at bounding box center [752, 311] width 491 height 66
click at [1422, 760] on button "Exit kiosk mode" at bounding box center [1421, 755] width 107 height 21
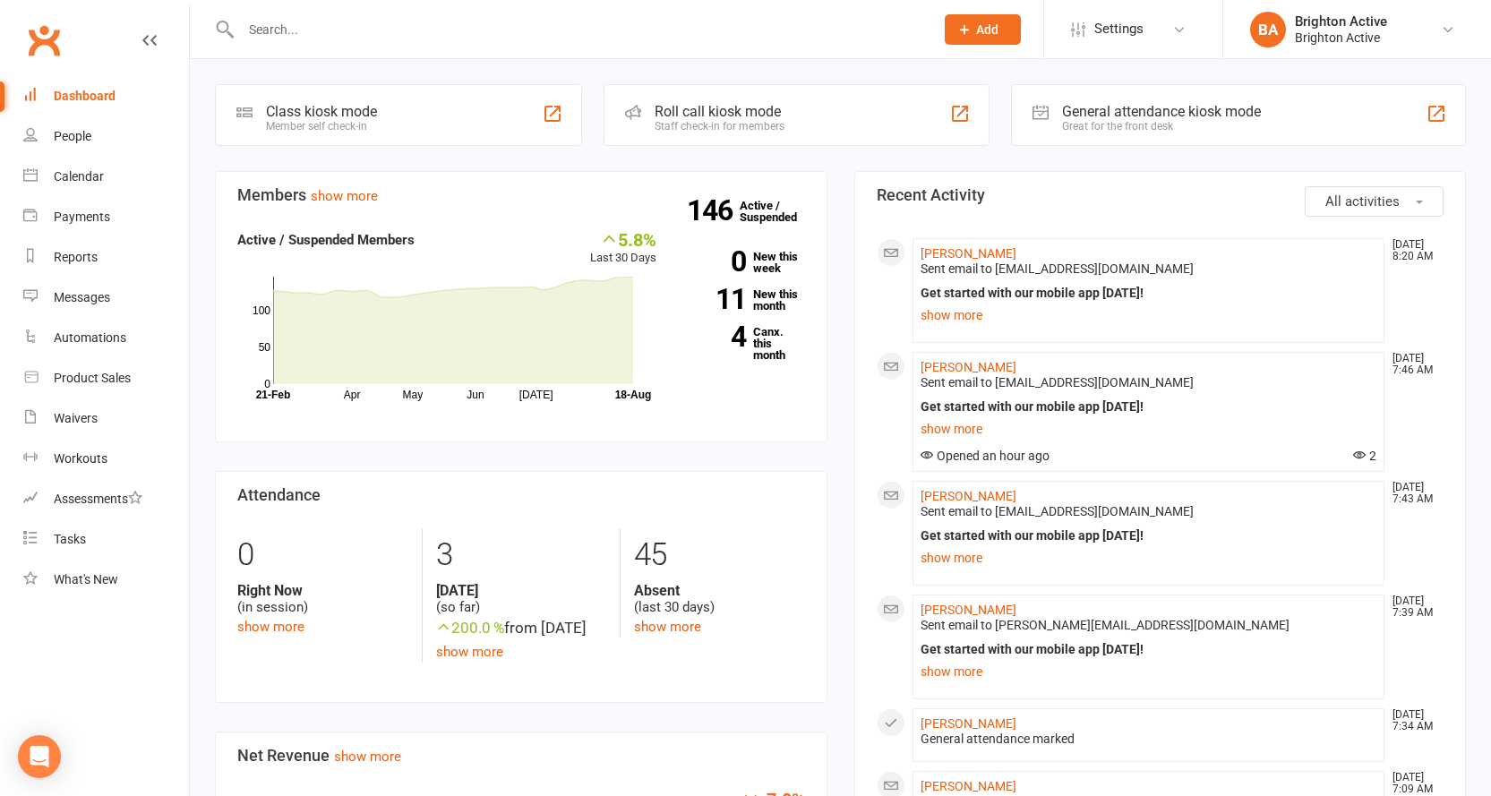
click at [1101, 115] on div "General attendance kiosk mode" at bounding box center [1161, 111] width 199 height 17
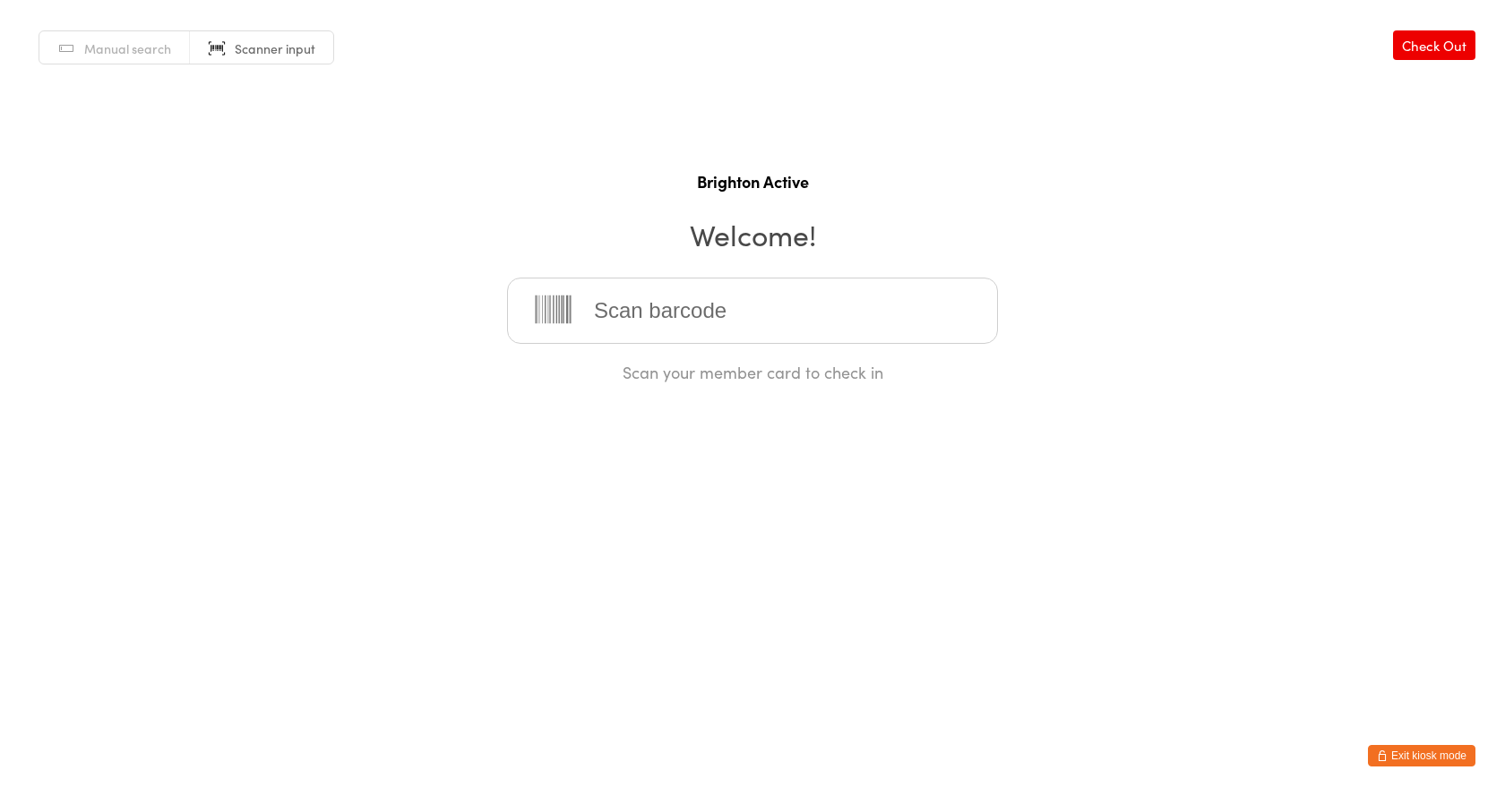
click at [117, 55] on span "Manual search" at bounding box center [127, 48] width 87 height 18
click at [616, 321] on input "search" at bounding box center [752, 311] width 491 height 66
type input "choy"
click at [663, 356] on div "[PERSON_NAME] [PERSON_NAME]" at bounding box center [752, 368] width 459 height 24
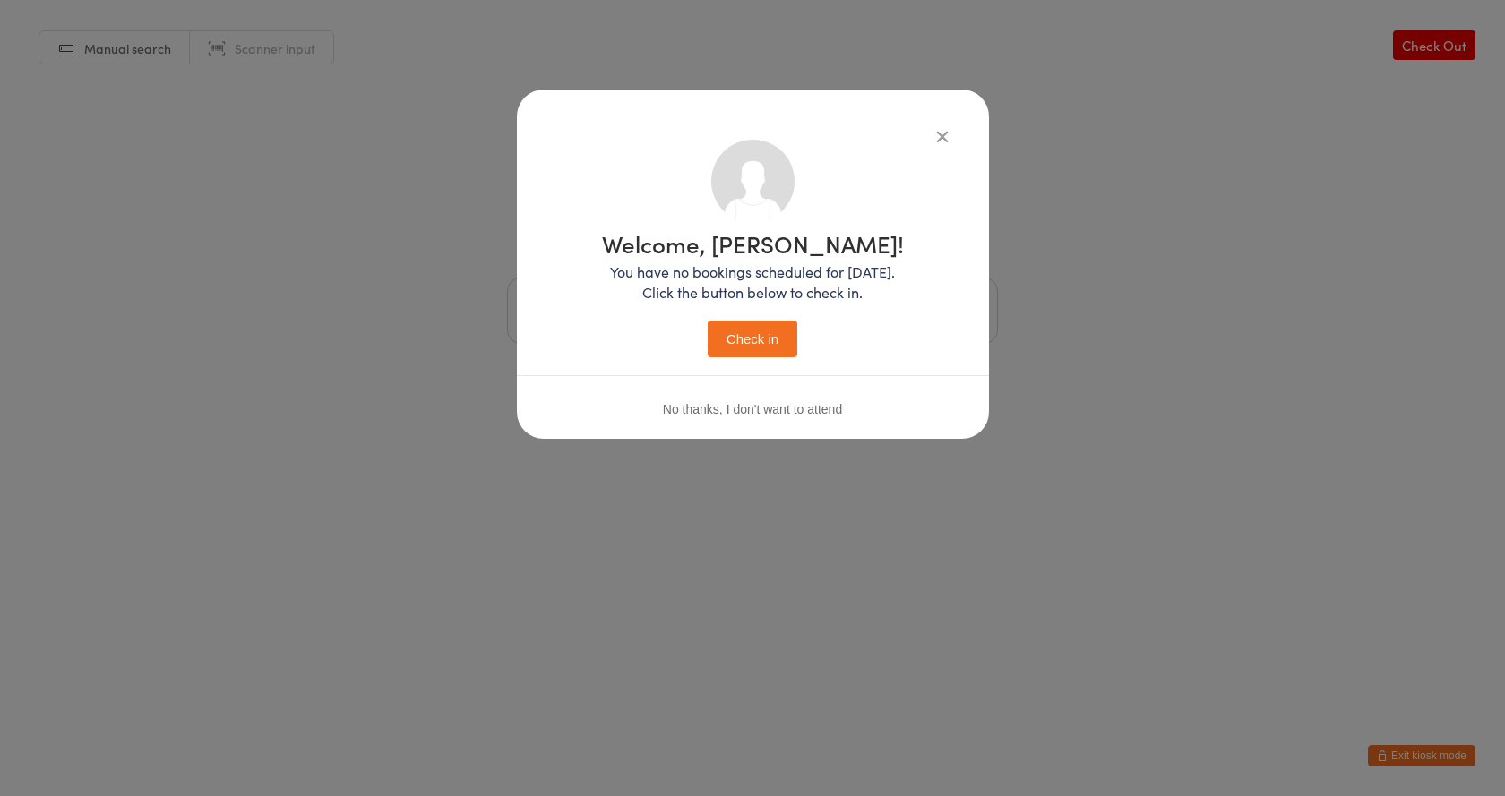
click at [729, 331] on button "Check in" at bounding box center [753, 339] width 90 height 37
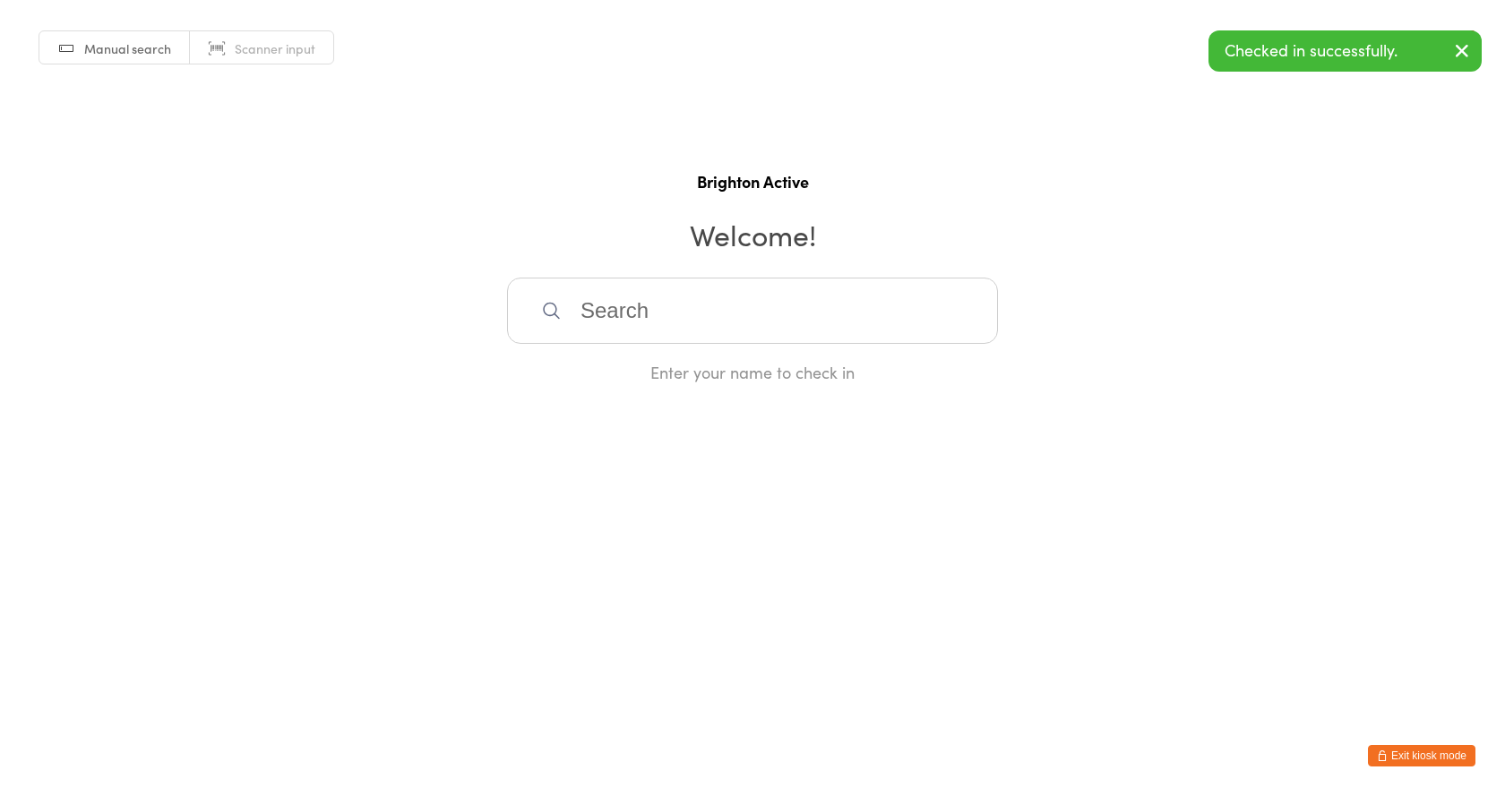
click at [580, 316] on input "search" at bounding box center [752, 311] width 491 height 66
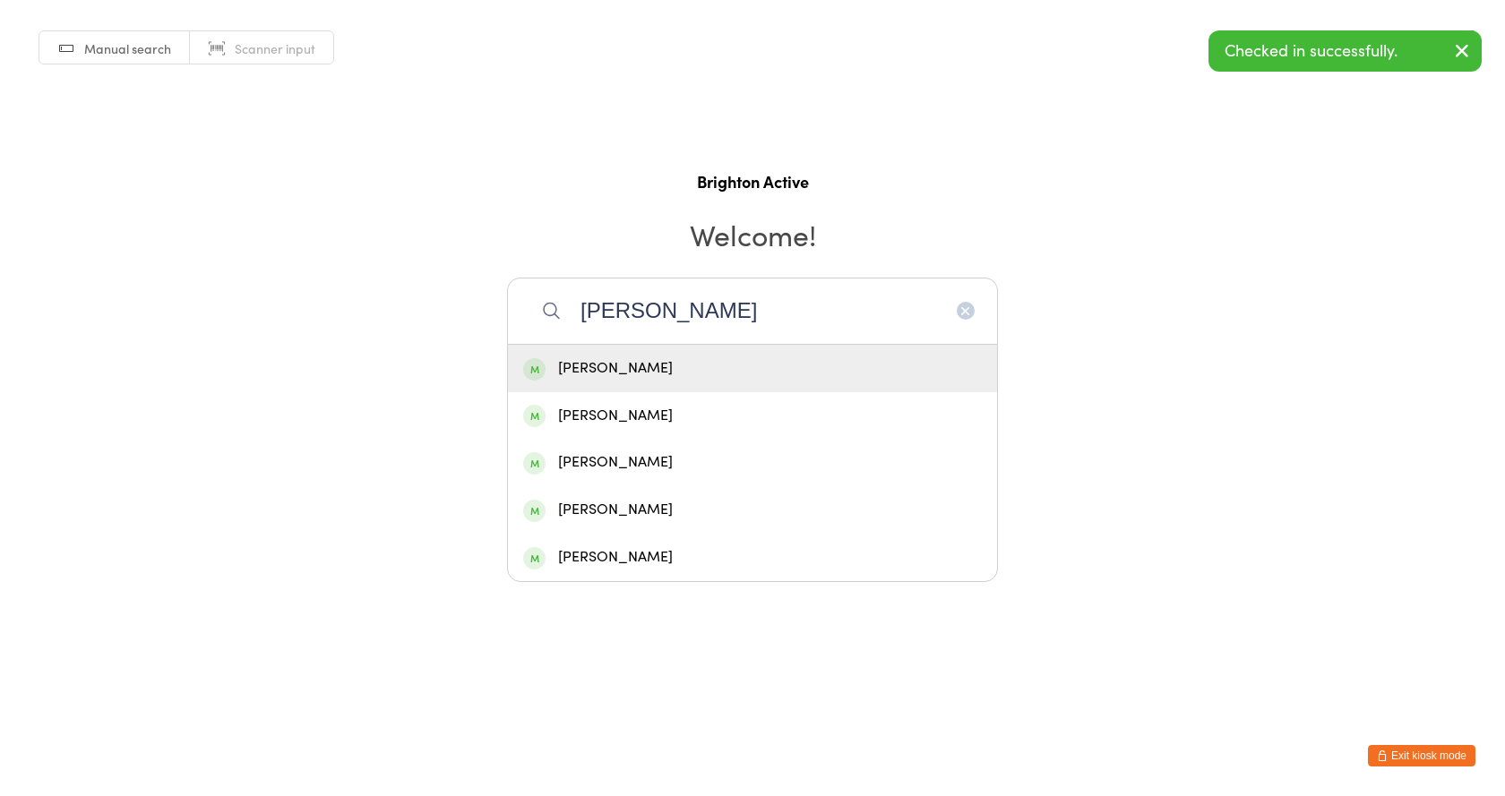
type input "chris"
click at [683, 371] on div "[PERSON_NAME]" at bounding box center [752, 368] width 459 height 24
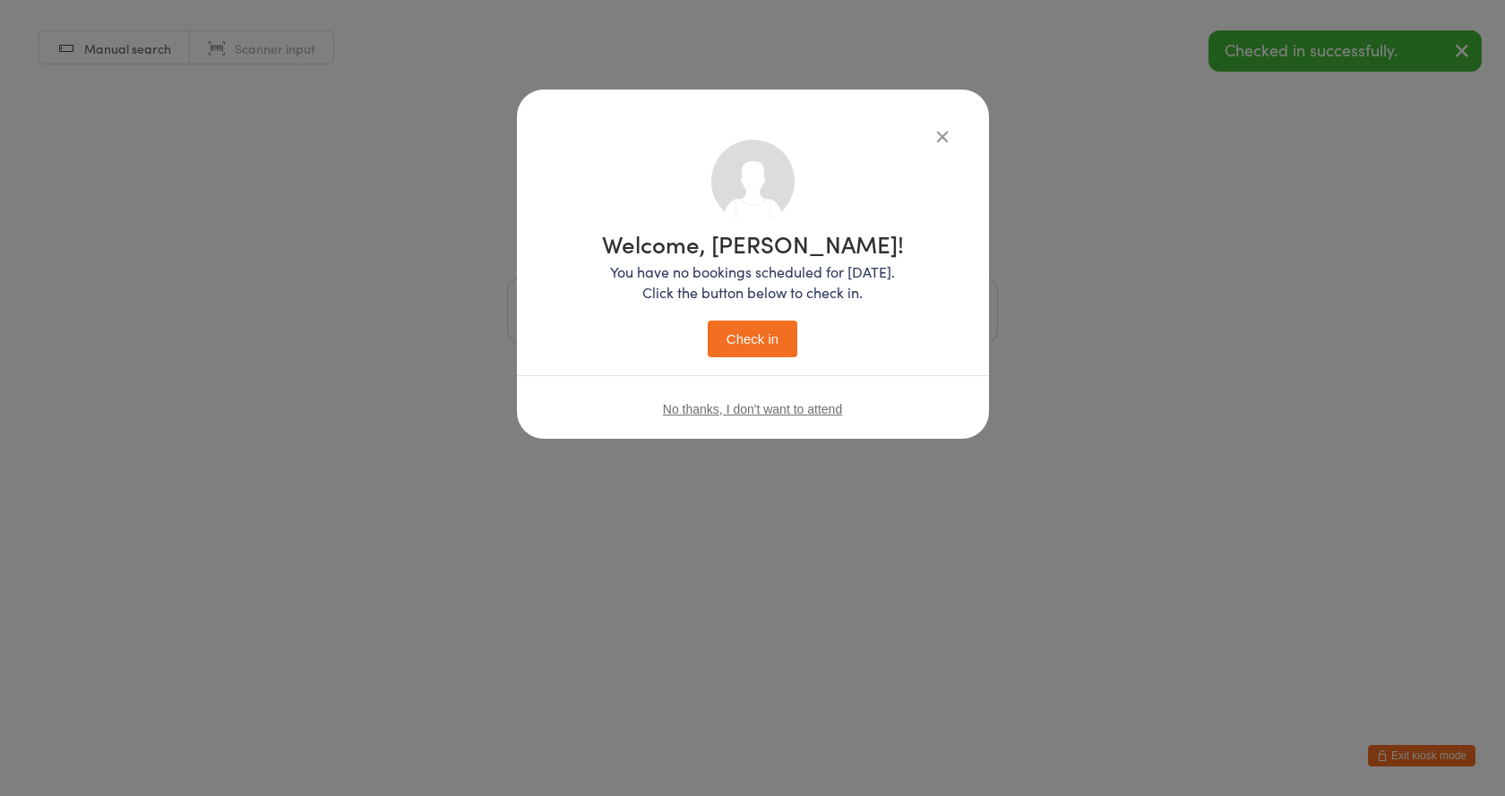
click at [780, 336] on button "Check in" at bounding box center [753, 339] width 90 height 37
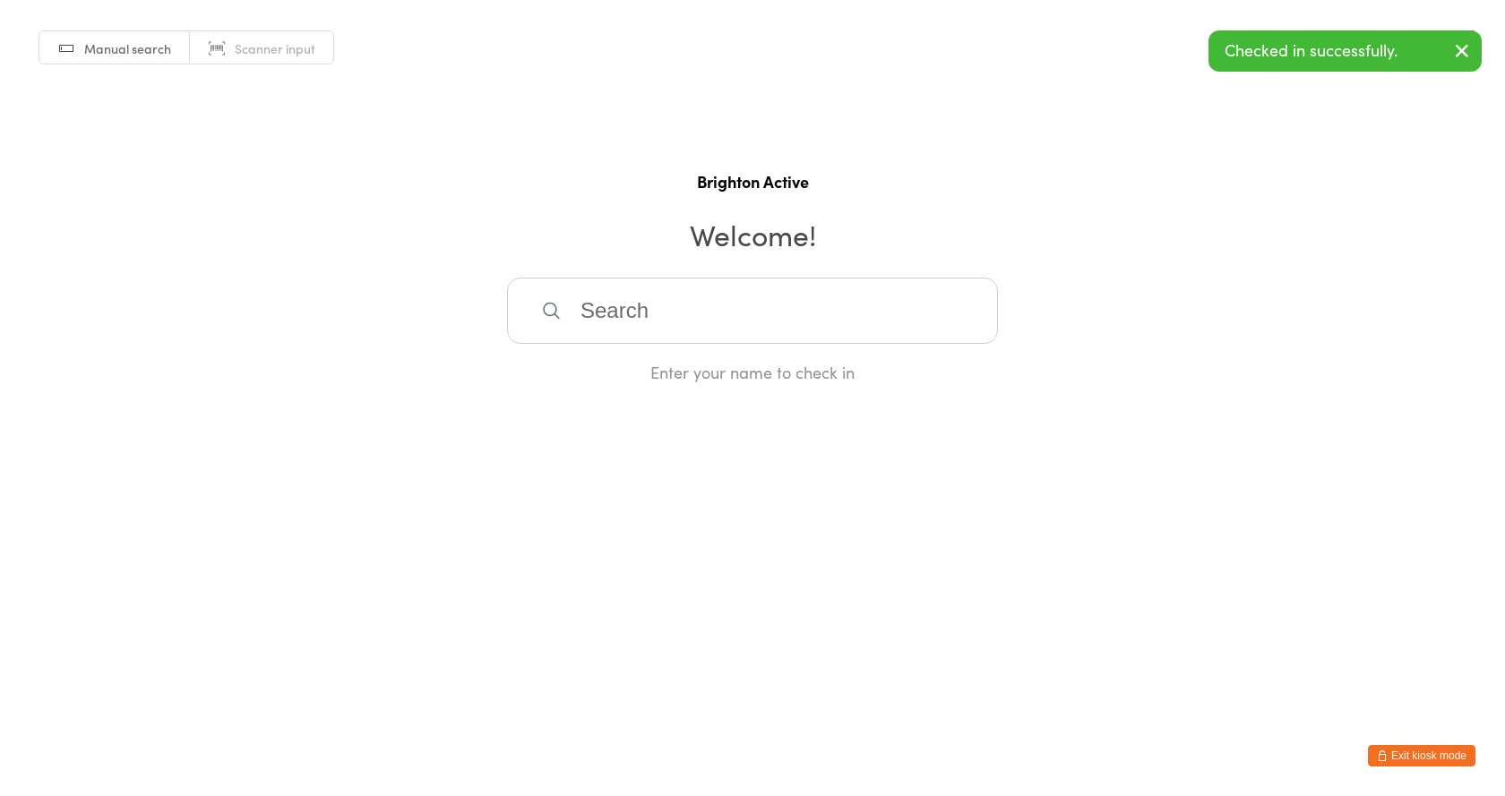
click at [663, 315] on input "search" at bounding box center [752, 311] width 491 height 66
click at [278, 41] on span "Scanner input" at bounding box center [275, 48] width 81 height 18
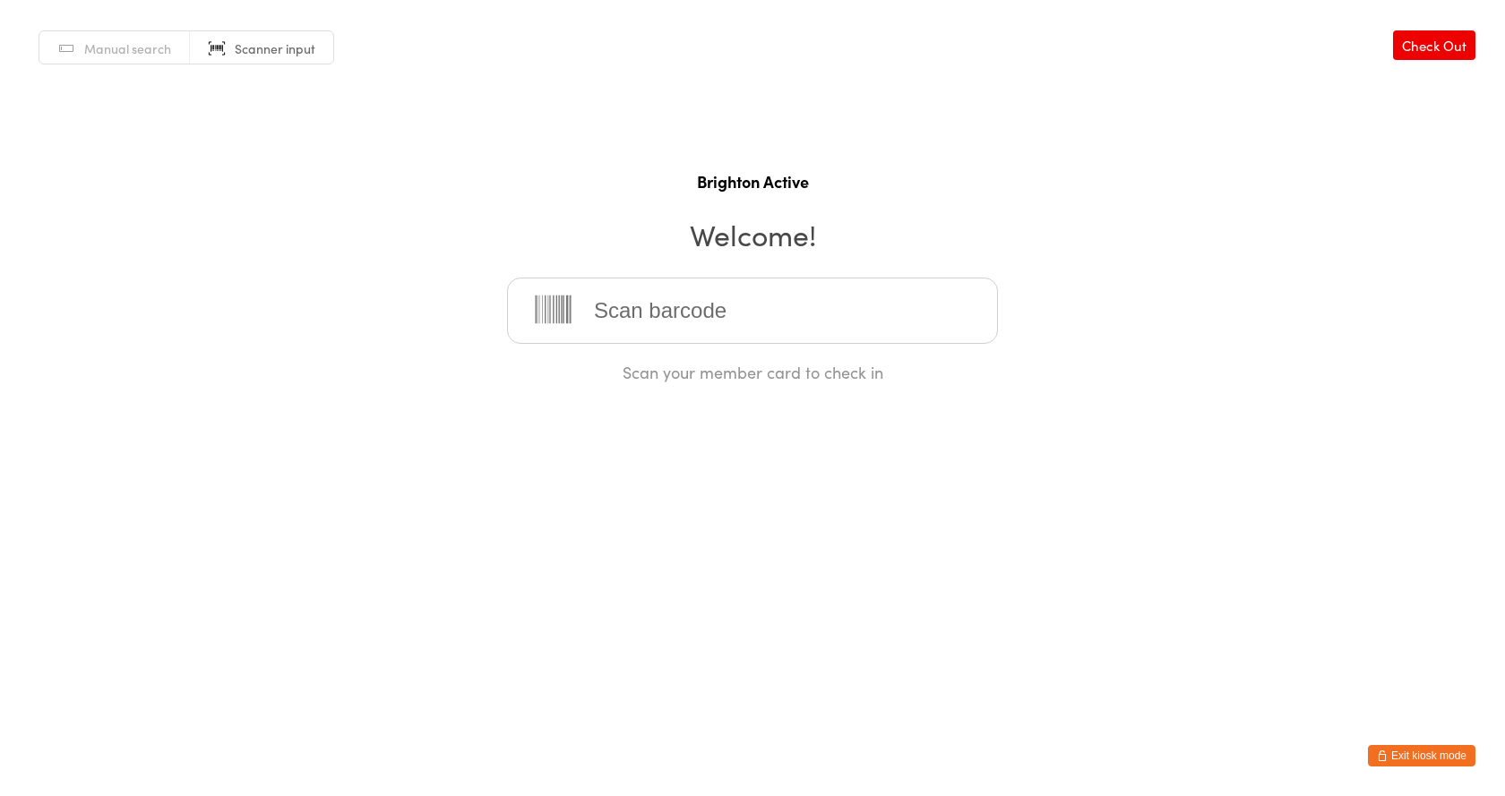
click at [699, 302] on input "search" at bounding box center [752, 311] width 491 height 66
type input "70219"
click at [699, 302] on input "search" at bounding box center [752, 311] width 491 height 66
type input "70228"
drag, startPoint x: 633, startPoint y: 301, endPoint x: 645, endPoint y: 301, distance: 11.6
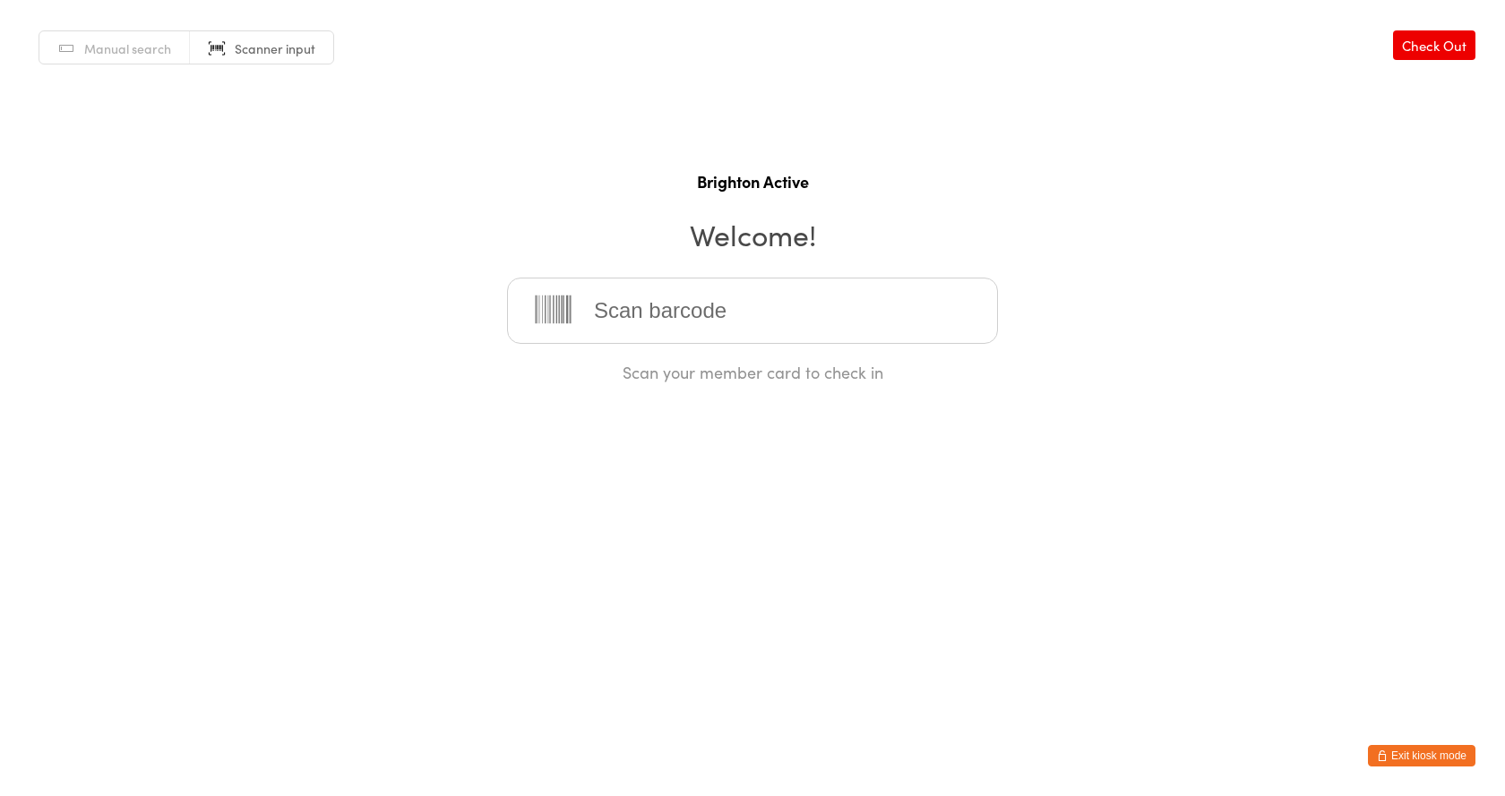
click at [637, 304] on input "search" at bounding box center [752, 311] width 491 height 66
click at [655, 310] on input "search" at bounding box center [752, 311] width 491 height 66
click at [1034, 614] on html "You have now entered Kiosk Mode. Members will be able to check themselves in us…" at bounding box center [752, 398] width 1505 height 796
click at [596, 321] on input "search" at bounding box center [752, 311] width 491 height 66
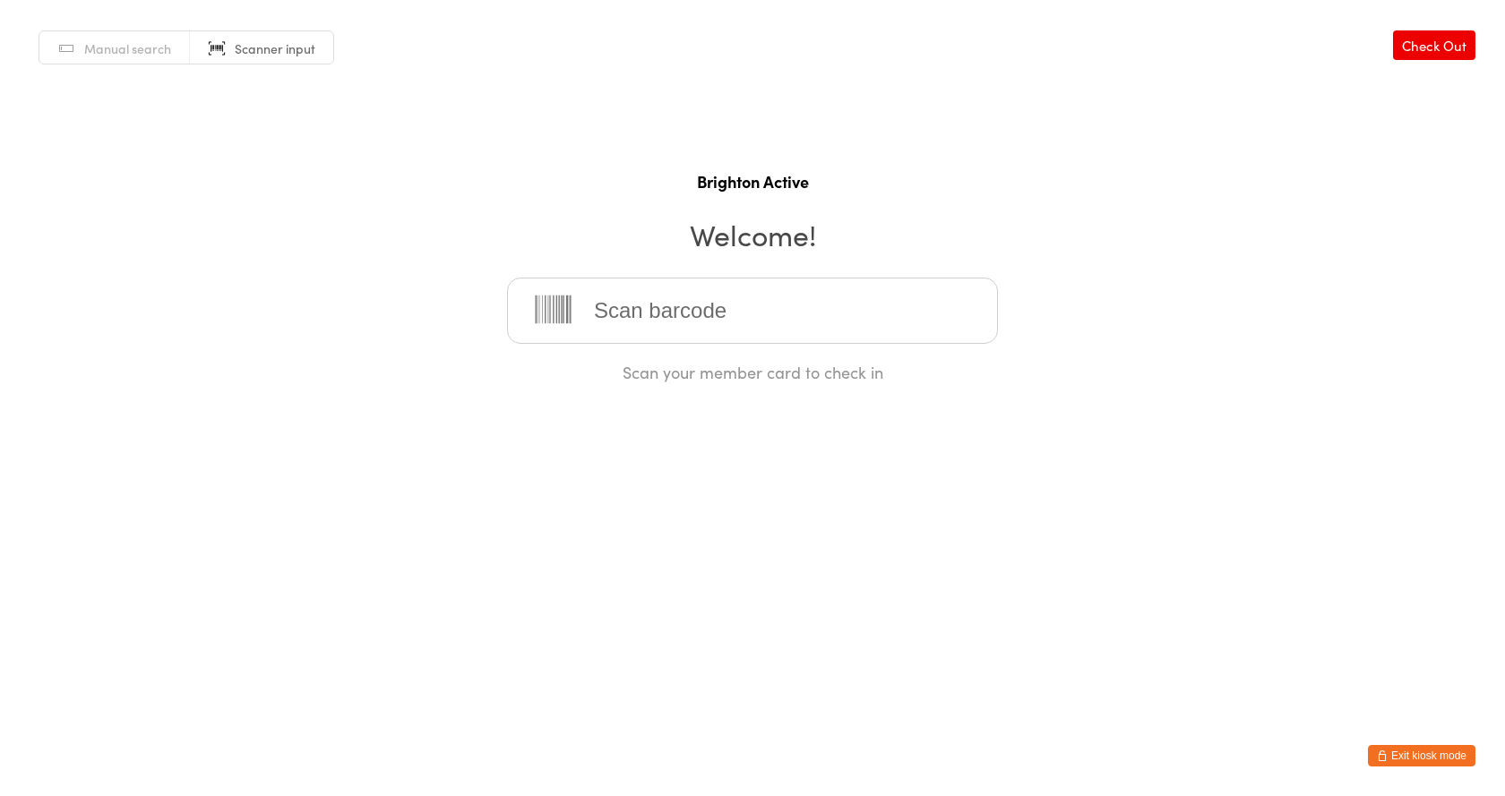
click at [596, 321] on input "search" at bounding box center [752, 311] width 491 height 66
click at [617, 305] on input "search" at bounding box center [752, 311] width 491 height 66
click at [618, 305] on input "search" at bounding box center [752, 311] width 491 height 66
click at [624, 312] on input "search" at bounding box center [752, 311] width 491 height 66
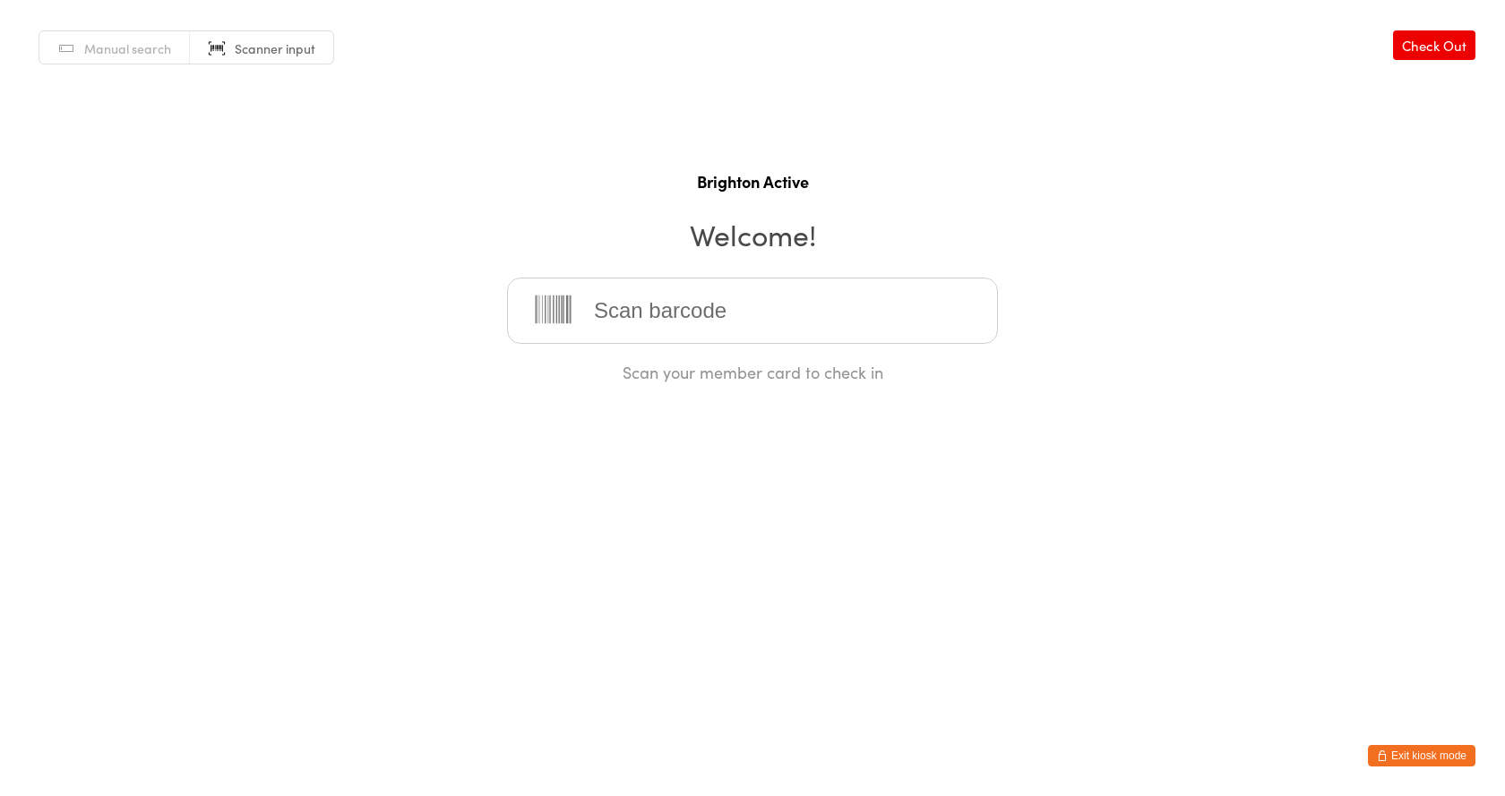
click at [1447, 756] on button "Exit kiosk mode" at bounding box center [1421, 755] width 107 height 21
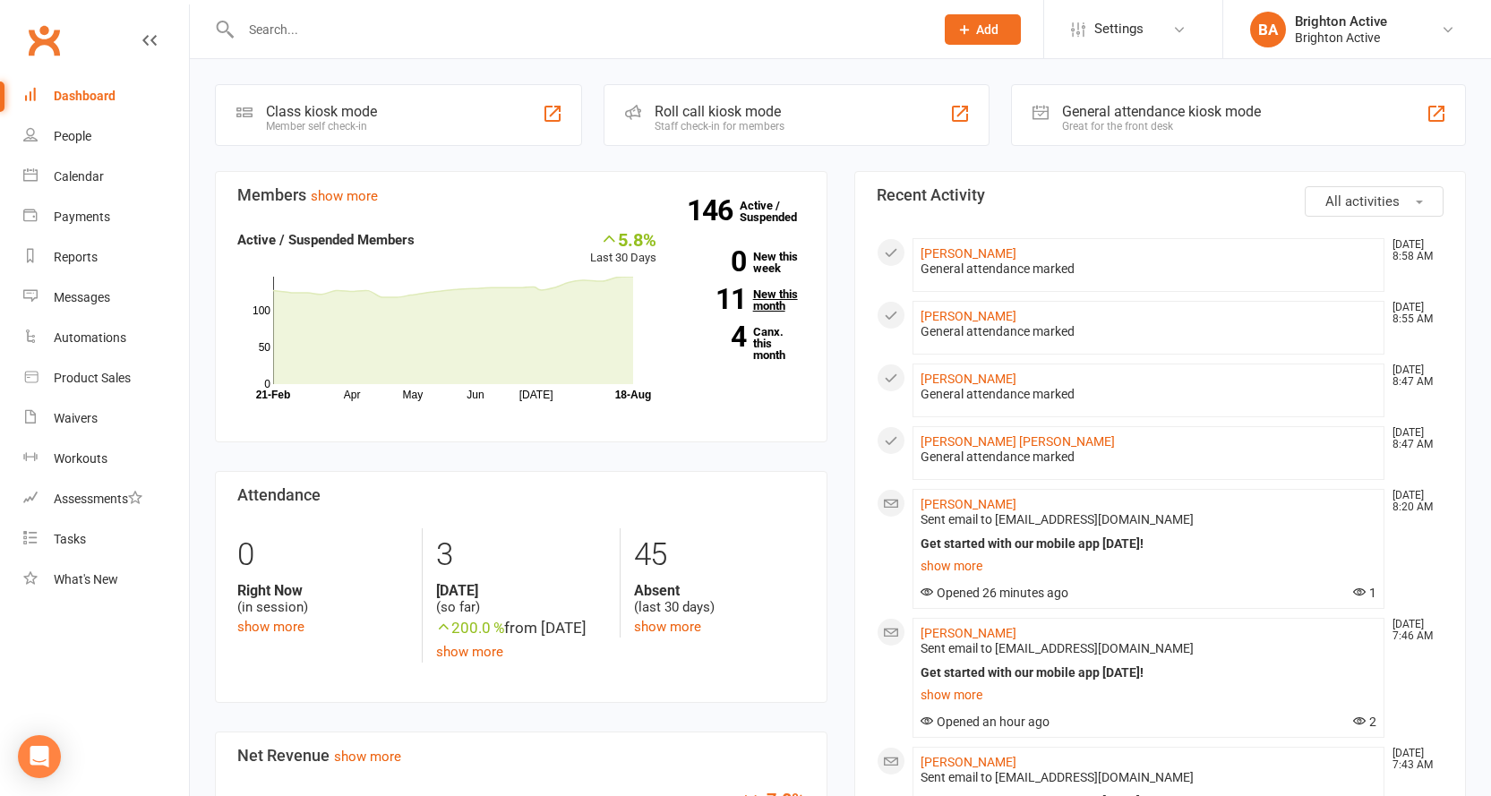
click at [777, 297] on link "11 New this month" at bounding box center [744, 299] width 122 height 23
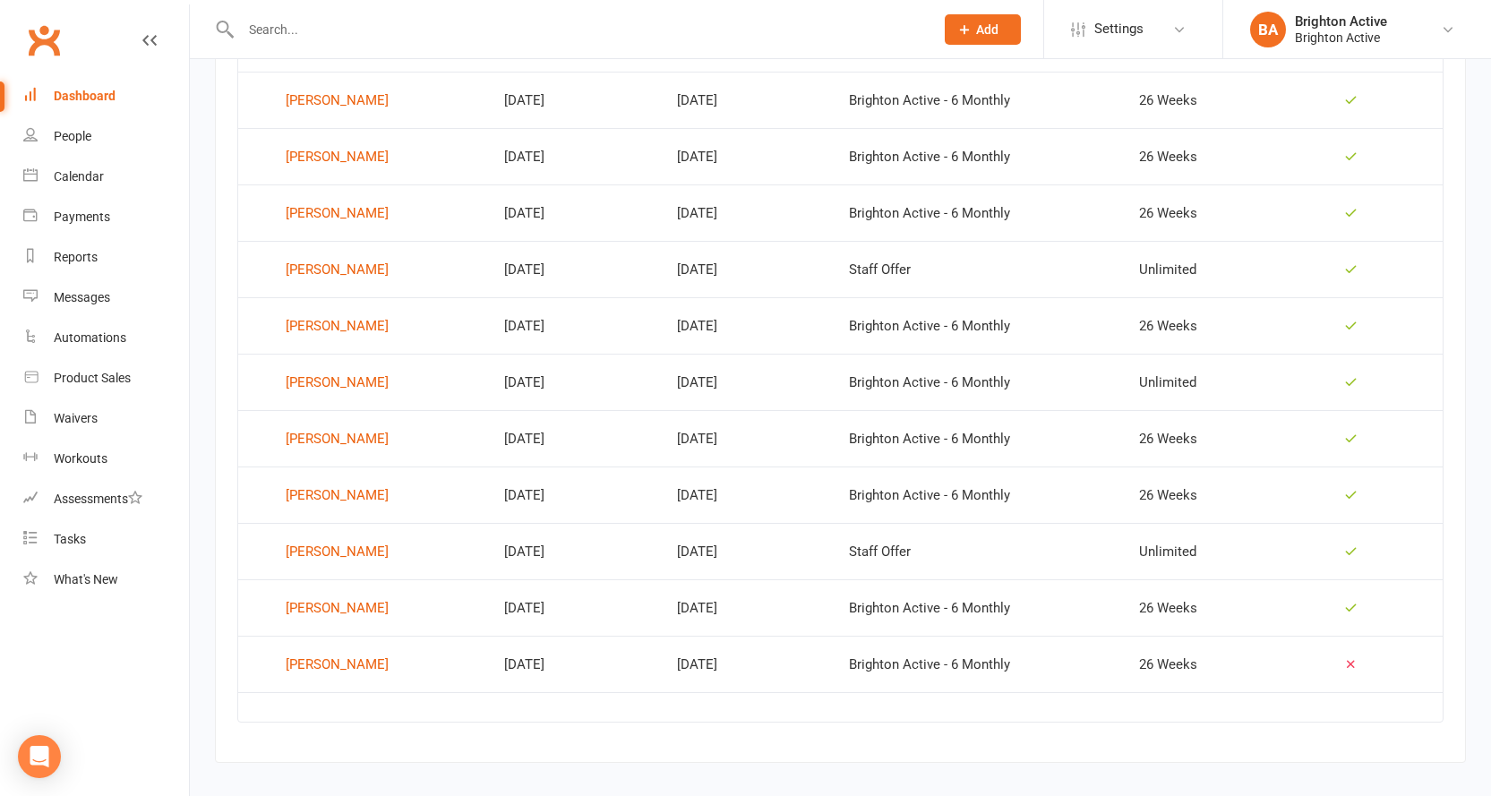
scroll to position [819, 0]
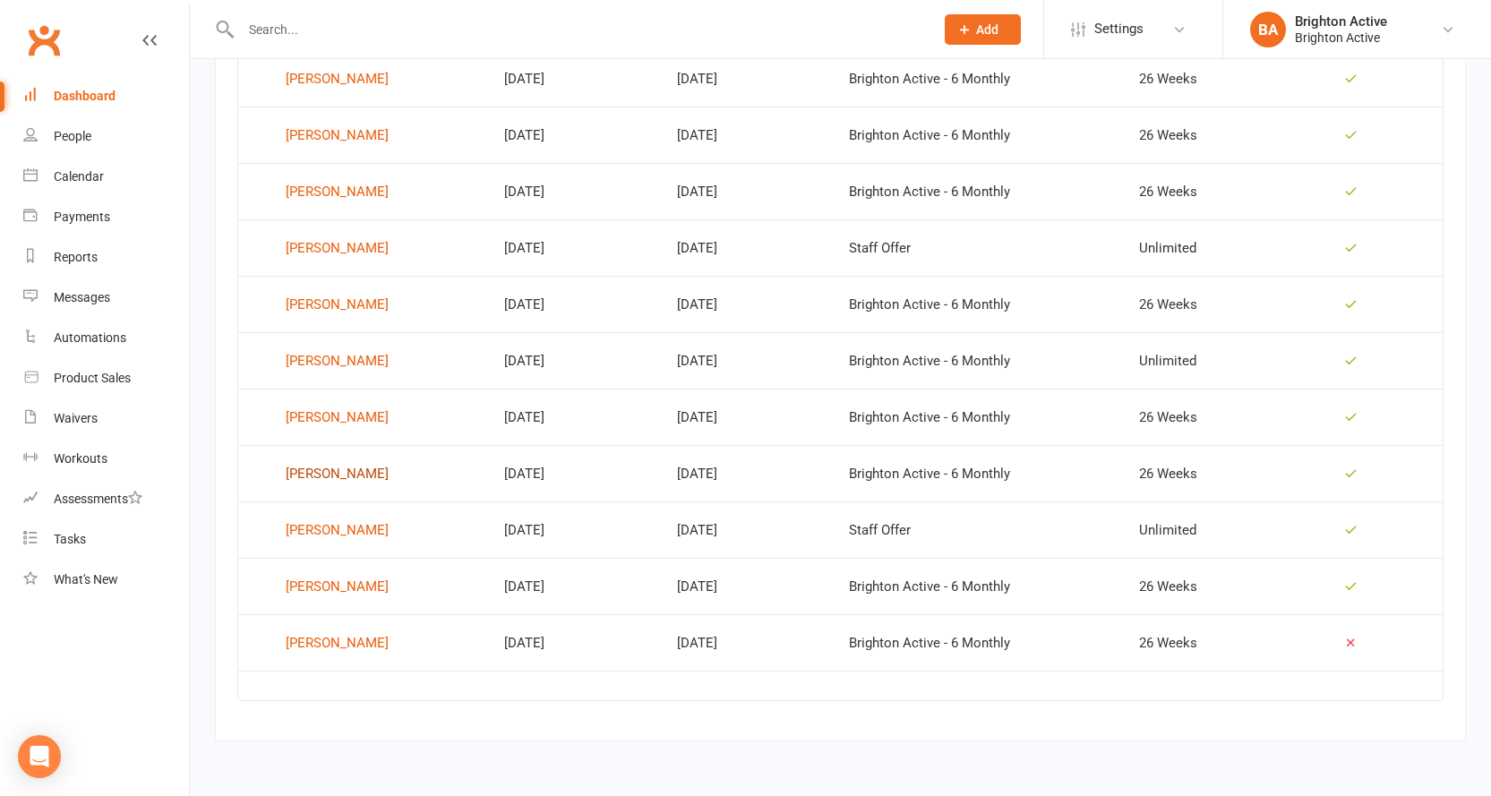
click at [377, 473] on div "[PERSON_NAME]" at bounding box center [337, 473] width 103 height 27
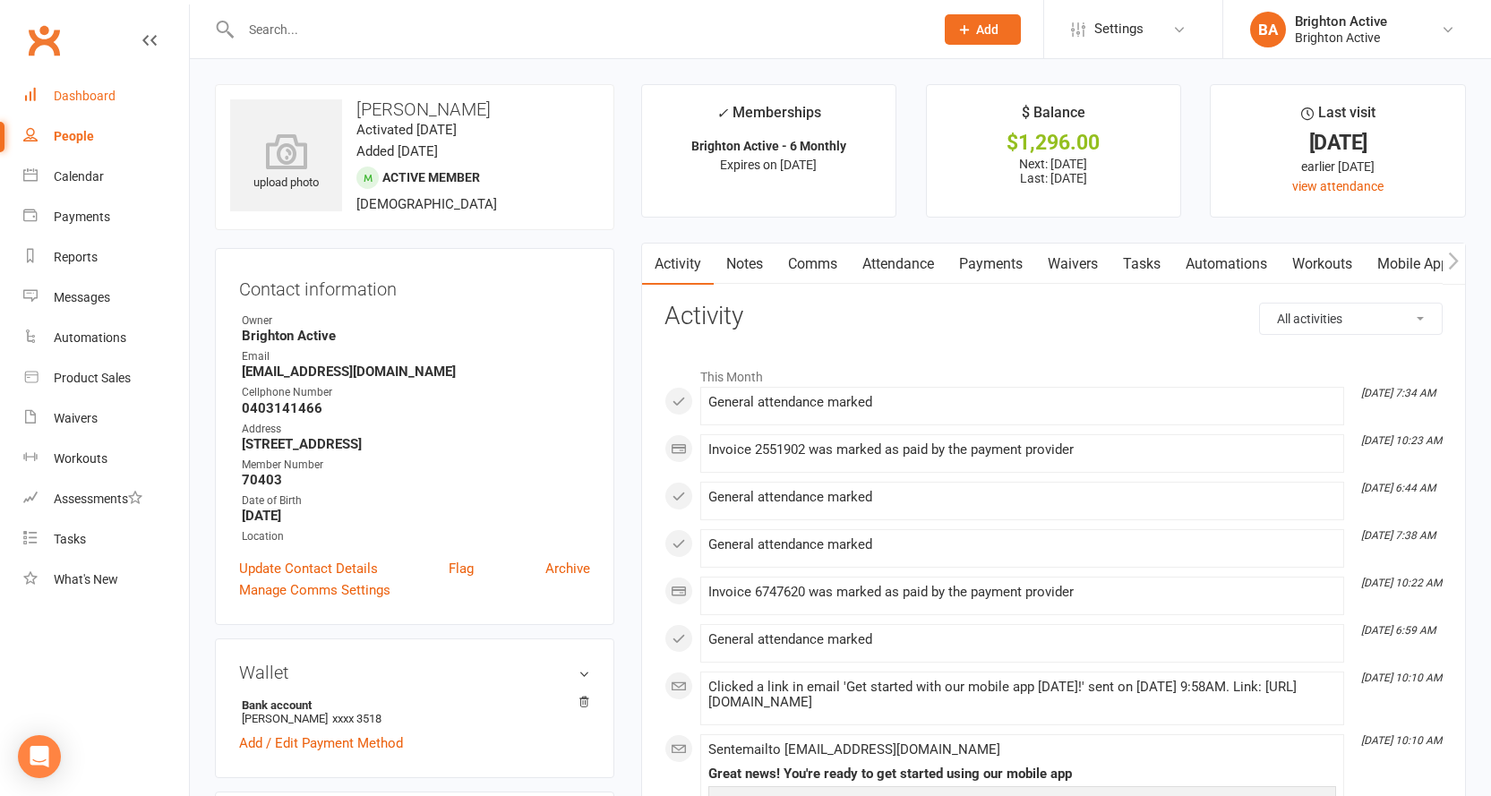
click at [101, 101] on div "Dashboard" at bounding box center [85, 96] width 62 height 14
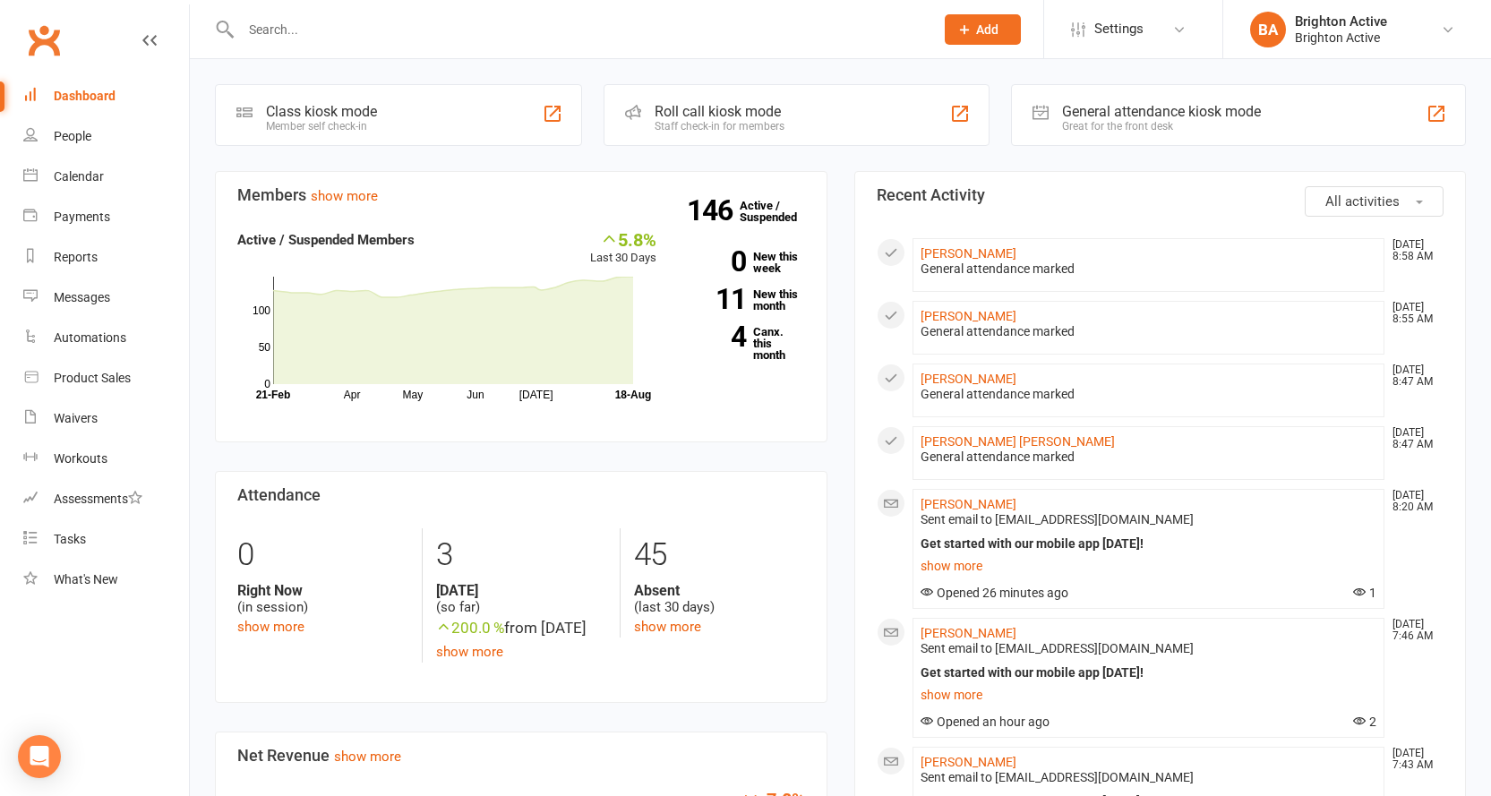
click at [1122, 115] on div "General attendance kiosk mode" at bounding box center [1161, 111] width 199 height 17
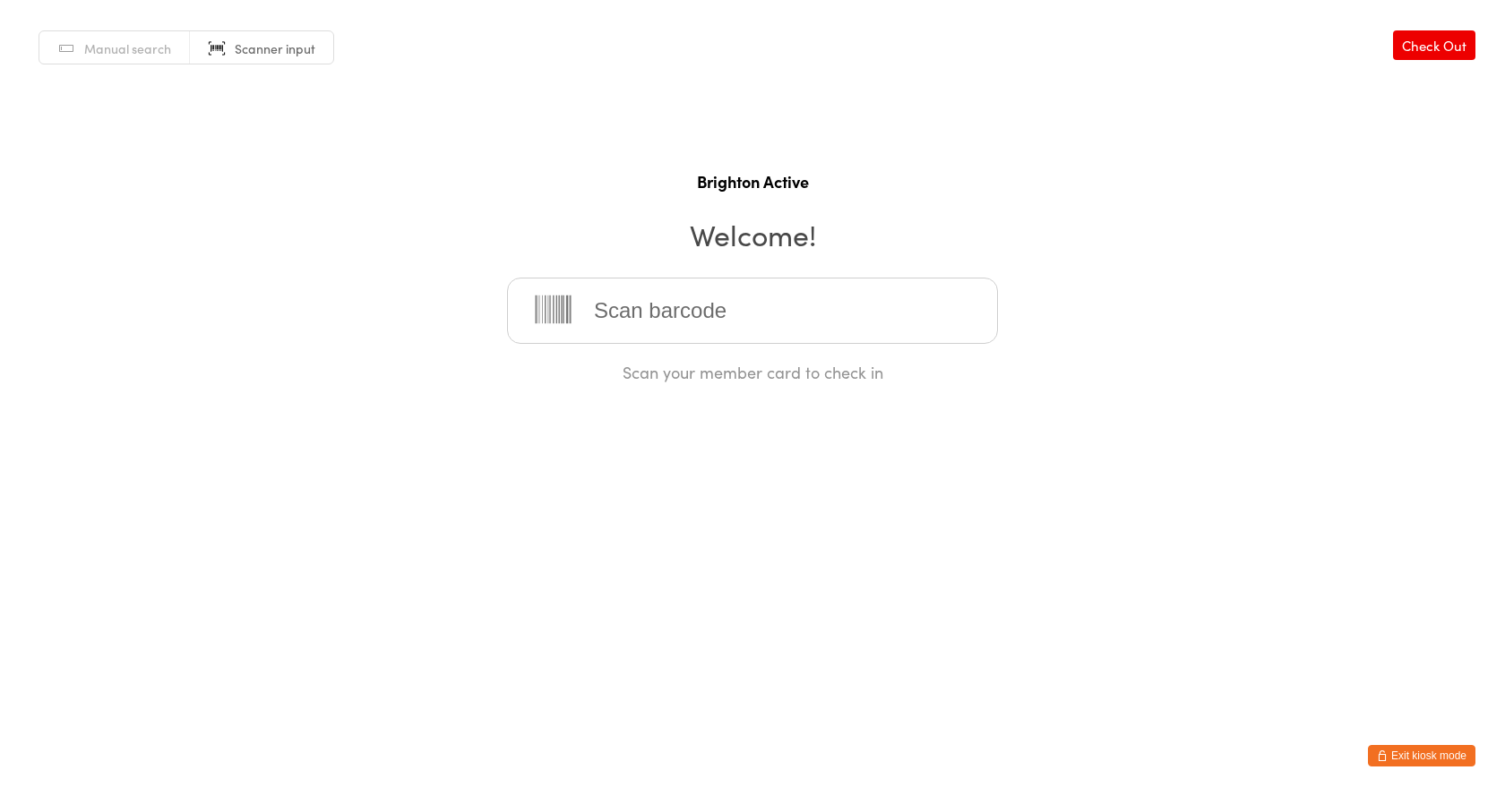
drag, startPoint x: 1419, startPoint y: 756, endPoint x: 1435, endPoint y: 750, distance: 17.3
click at [1423, 755] on button "Exit kiosk mode" at bounding box center [1421, 755] width 107 height 21
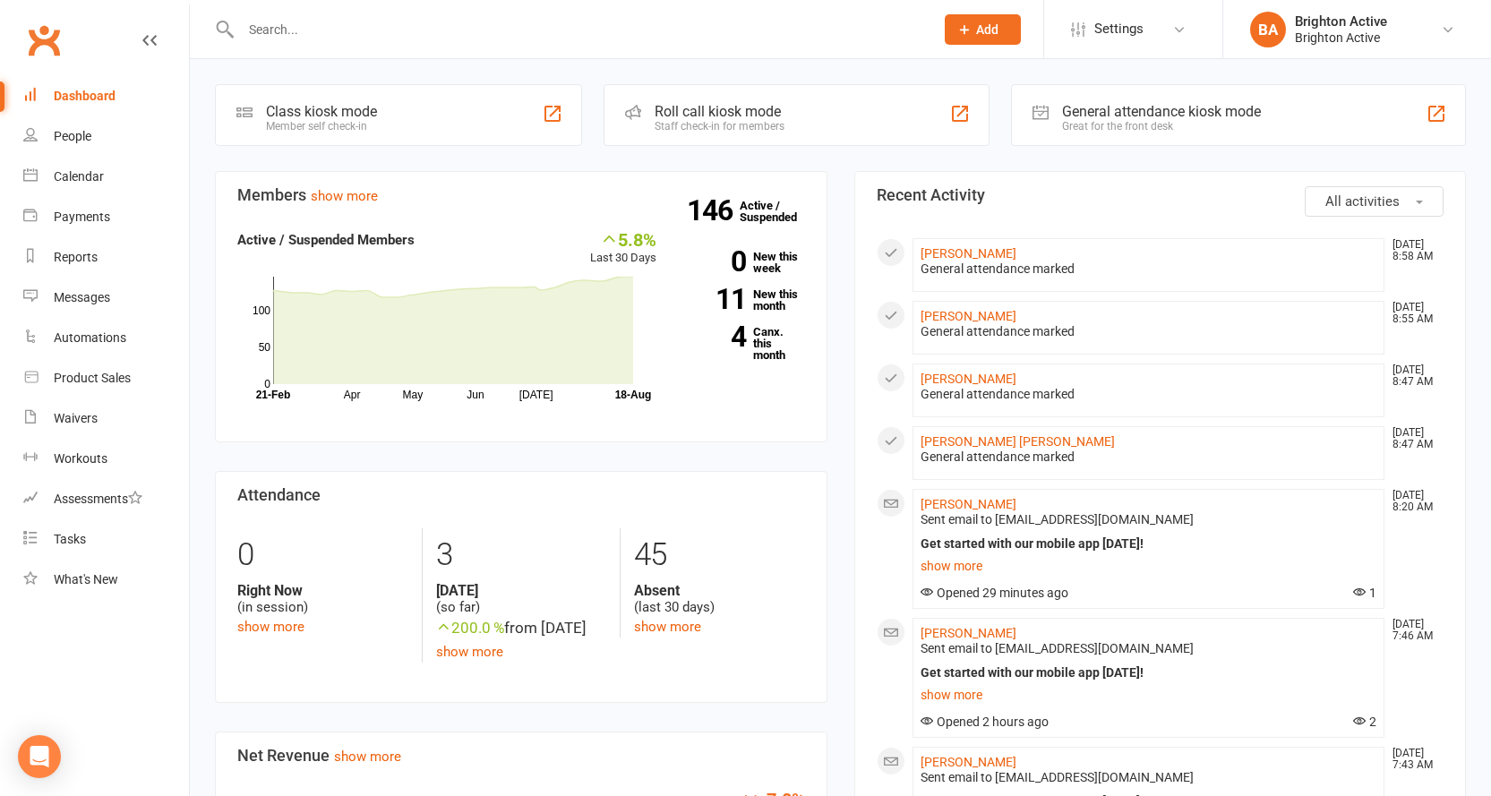
click at [1148, 113] on div "General attendance kiosk mode" at bounding box center [1161, 111] width 199 height 17
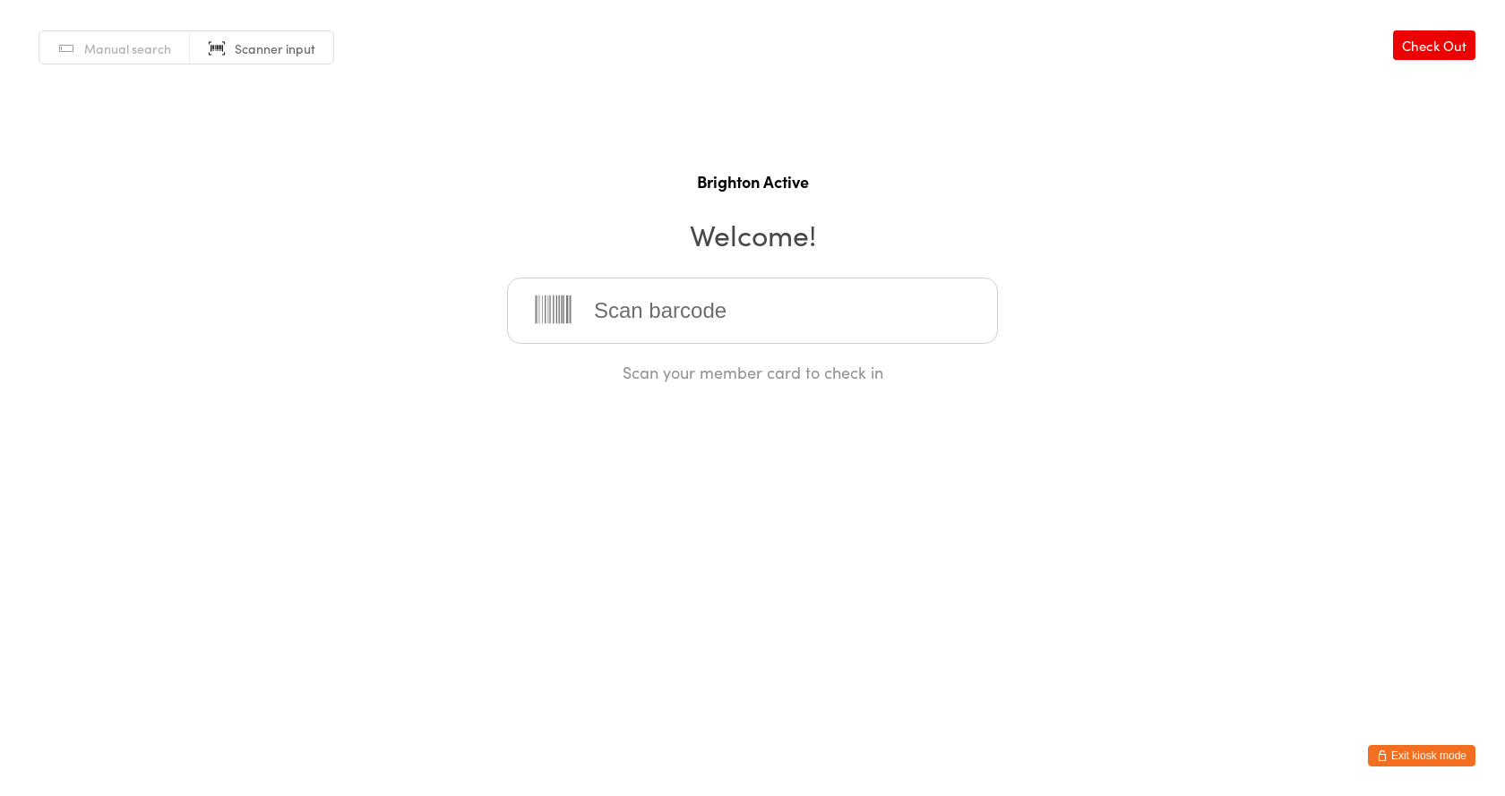
drag, startPoint x: 746, startPoint y: 301, endPoint x: 460, endPoint y: 359, distance: 291.6
click at [746, 301] on input "search" at bounding box center [752, 311] width 491 height 66
click at [625, 306] on input "search" at bounding box center [752, 311] width 491 height 66
click at [125, 49] on span "Manual search" at bounding box center [127, 48] width 87 height 18
click at [617, 314] on input "search" at bounding box center [752, 311] width 491 height 66
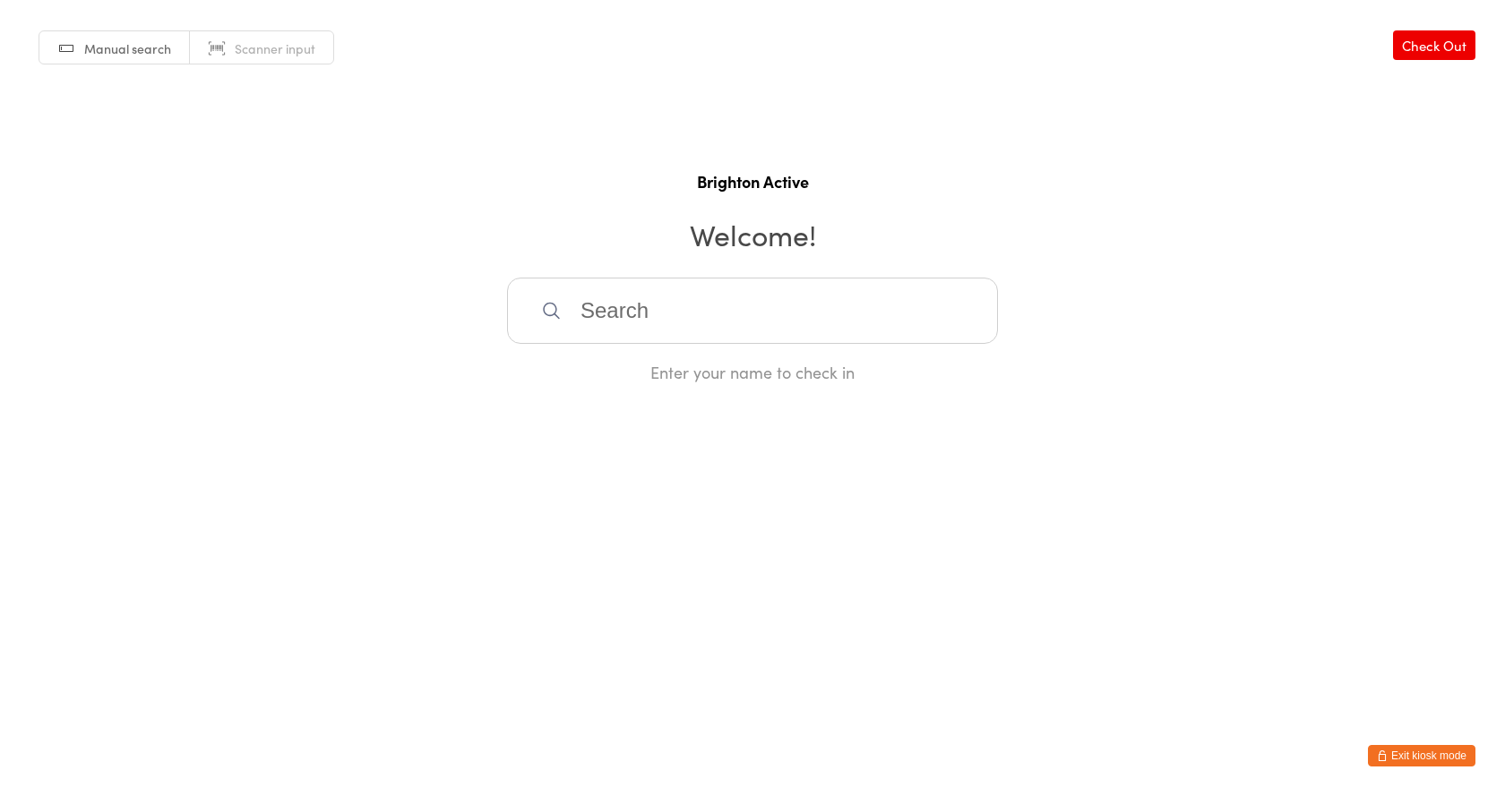
click at [617, 314] on input "search" at bounding box center [752, 311] width 491 height 66
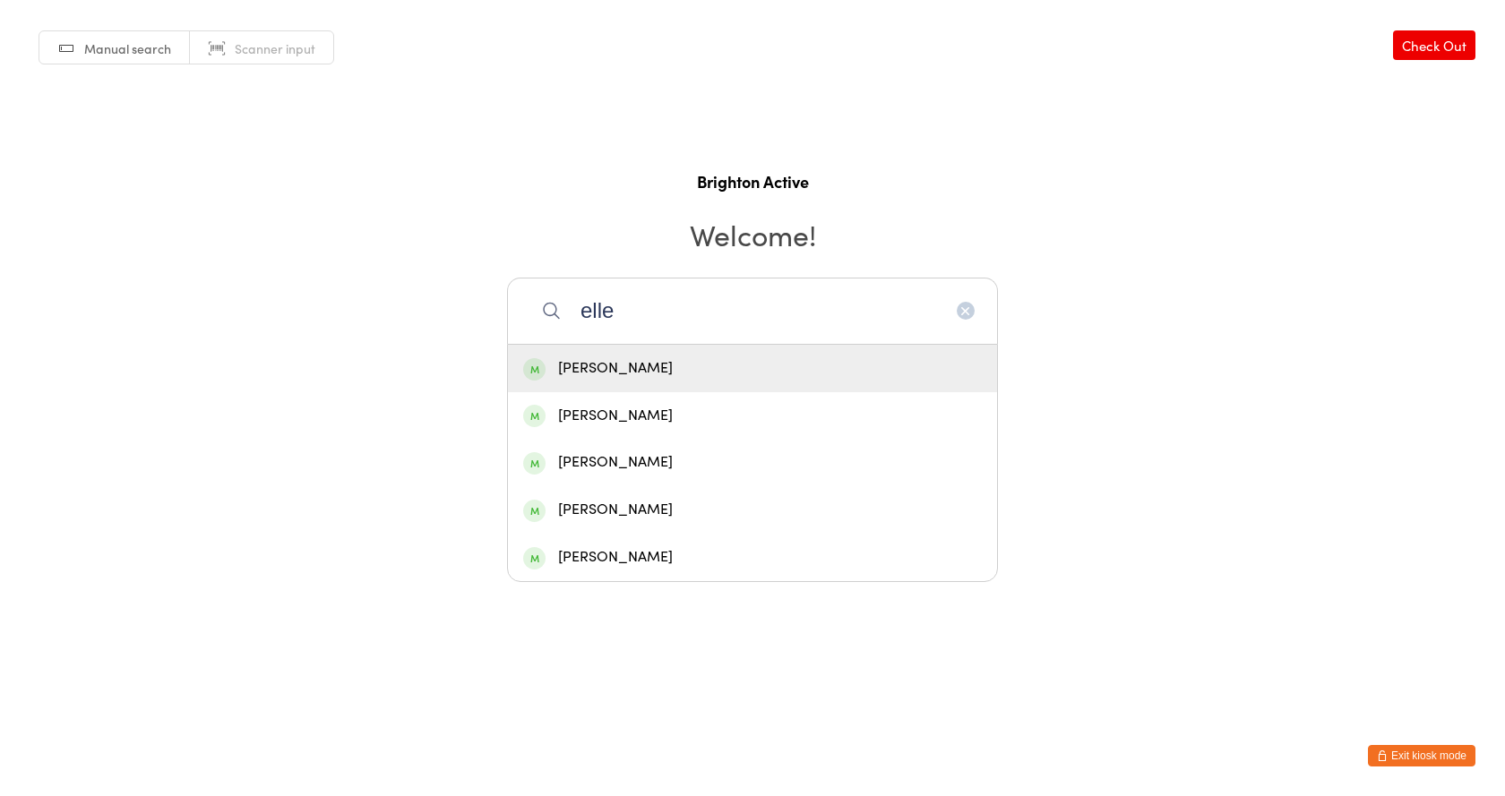
type input "elle"
click at [631, 365] on div "[PERSON_NAME]" at bounding box center [752, 368] width 459 height 24
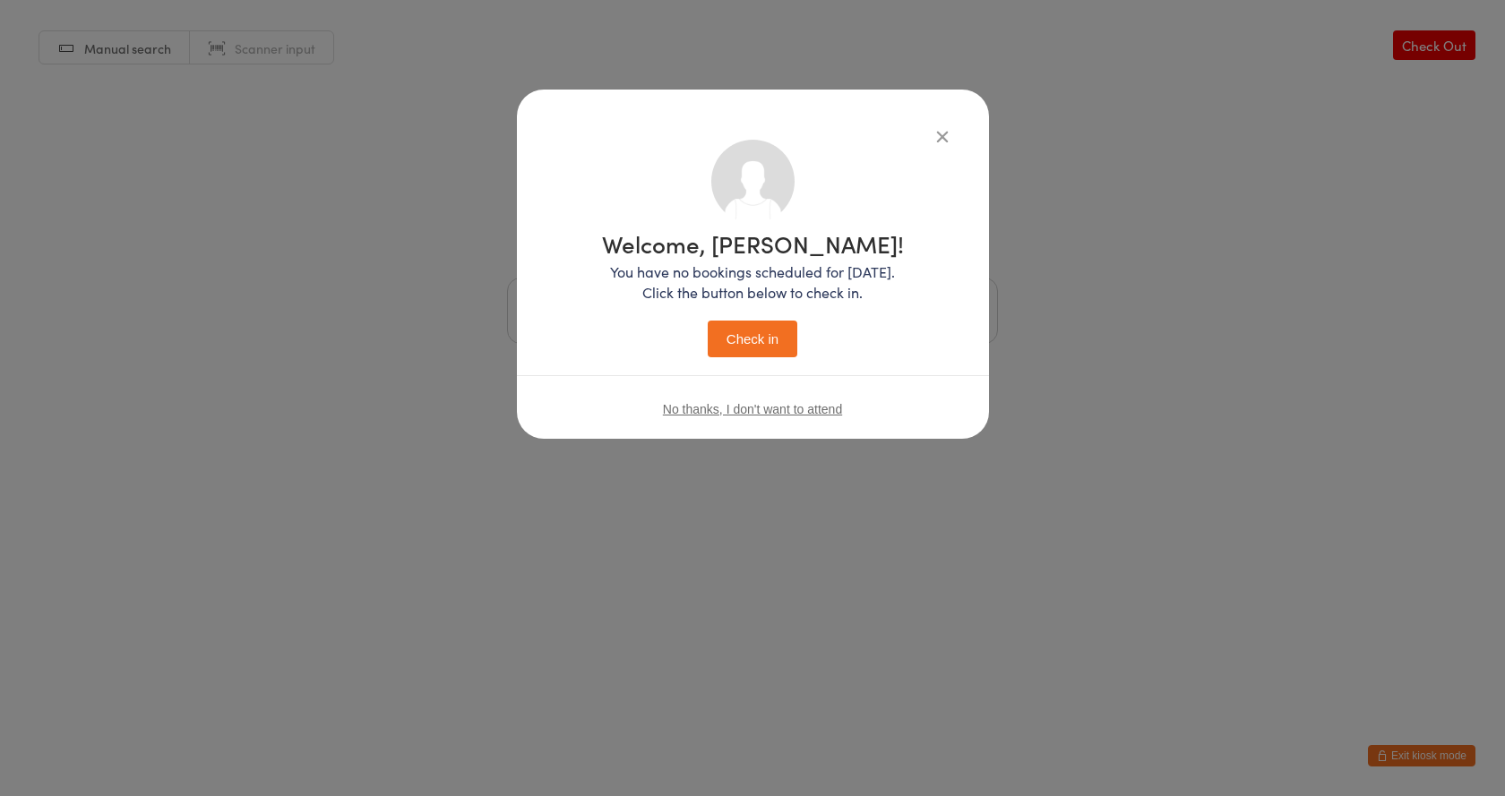
click at [750, 335] on button "Check in" at bounding box center [753, 339] width 90 height 37
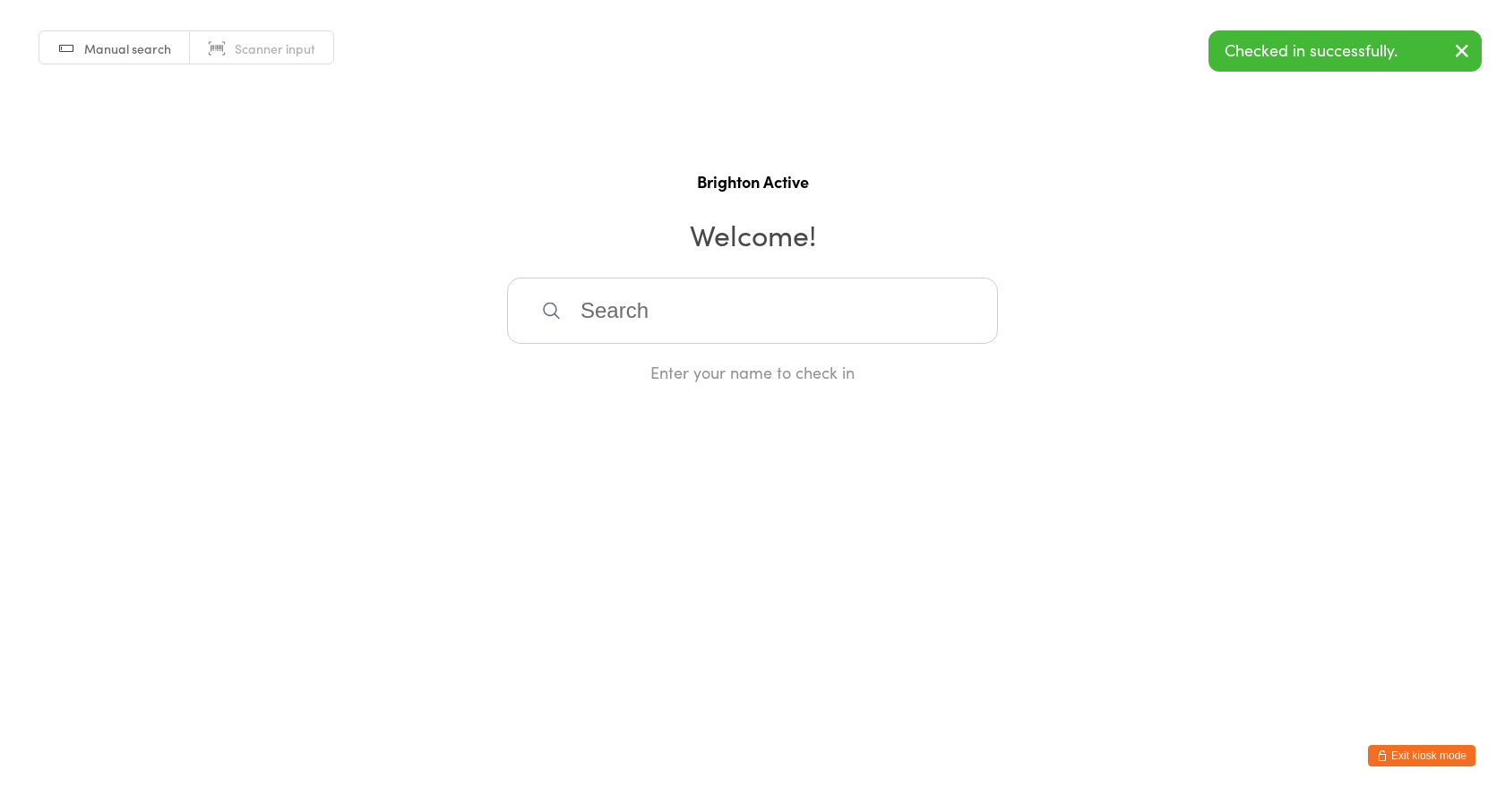
click at [287, 47] on span "Scanner input" at bounding box center [275, 48] width 81 height 18
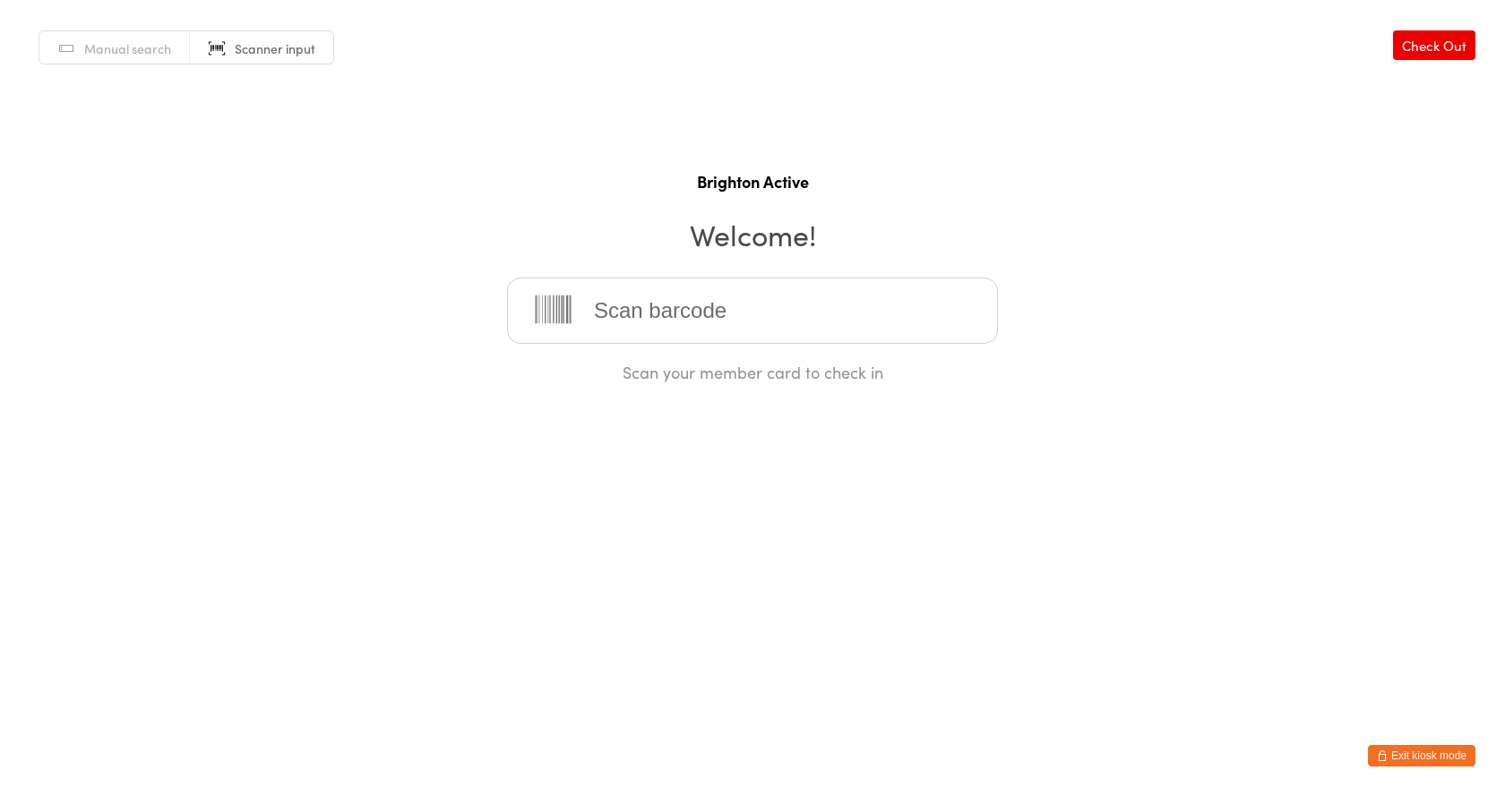
click at [616, 307] on input "search" at bounding box center [752, 311] width 491 height 66
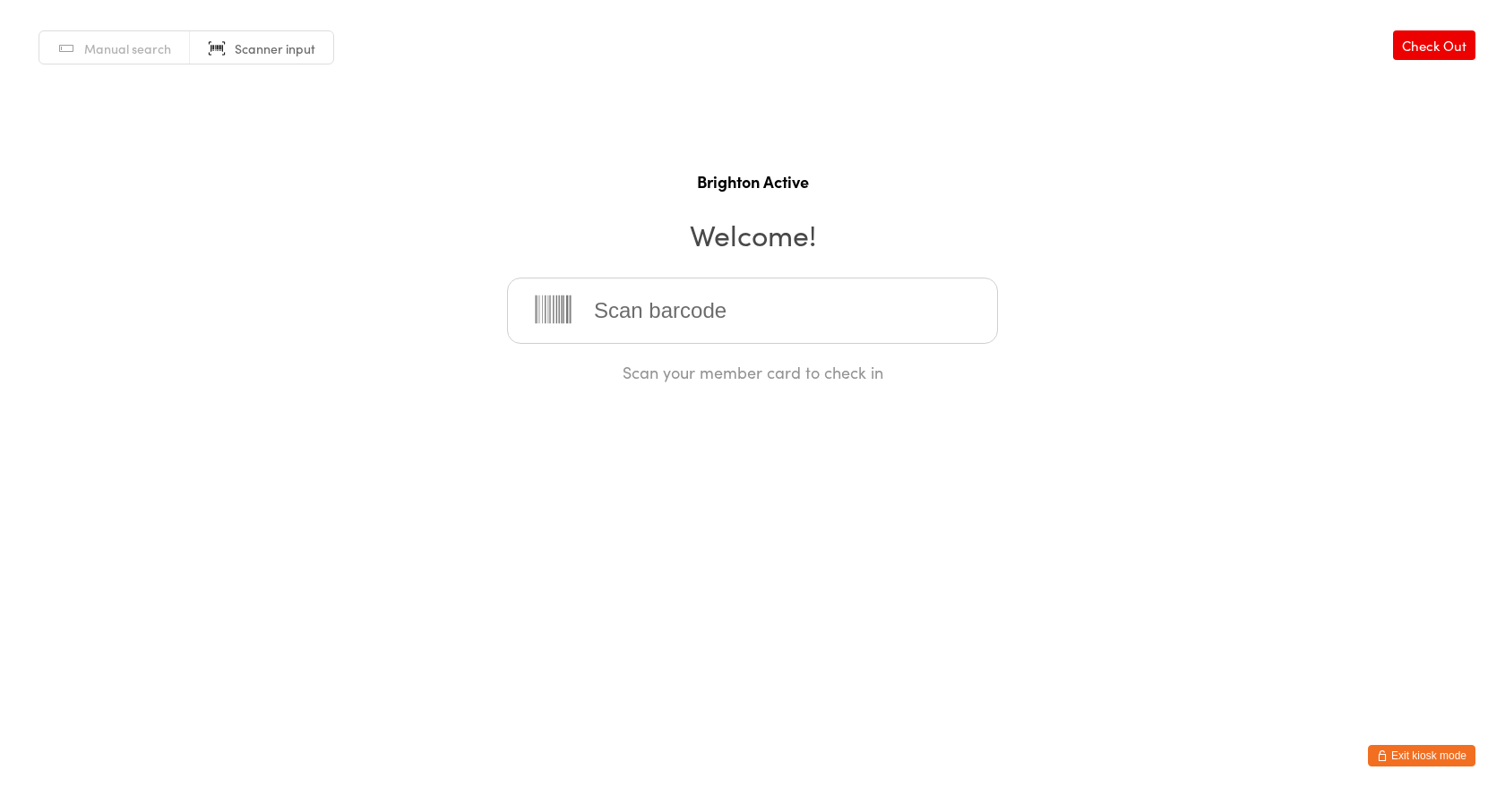
drag, startPoint x: 633, startPoint y: 313, endPoint x: 635, endPoint y: 300, distance: 13.6
click at [635, 303] on input "search" at bounding box center [752, 311] width 491 height 66
click at [635, 300] on input "search" at bounding box center [752, 311] width 491 height 66
click at [611, 325] on input "search" at bounding box center [752, 311] width 491 height 66
click at [658, 314] on input "search" at bounding box center [752, 311] width 491 height 66
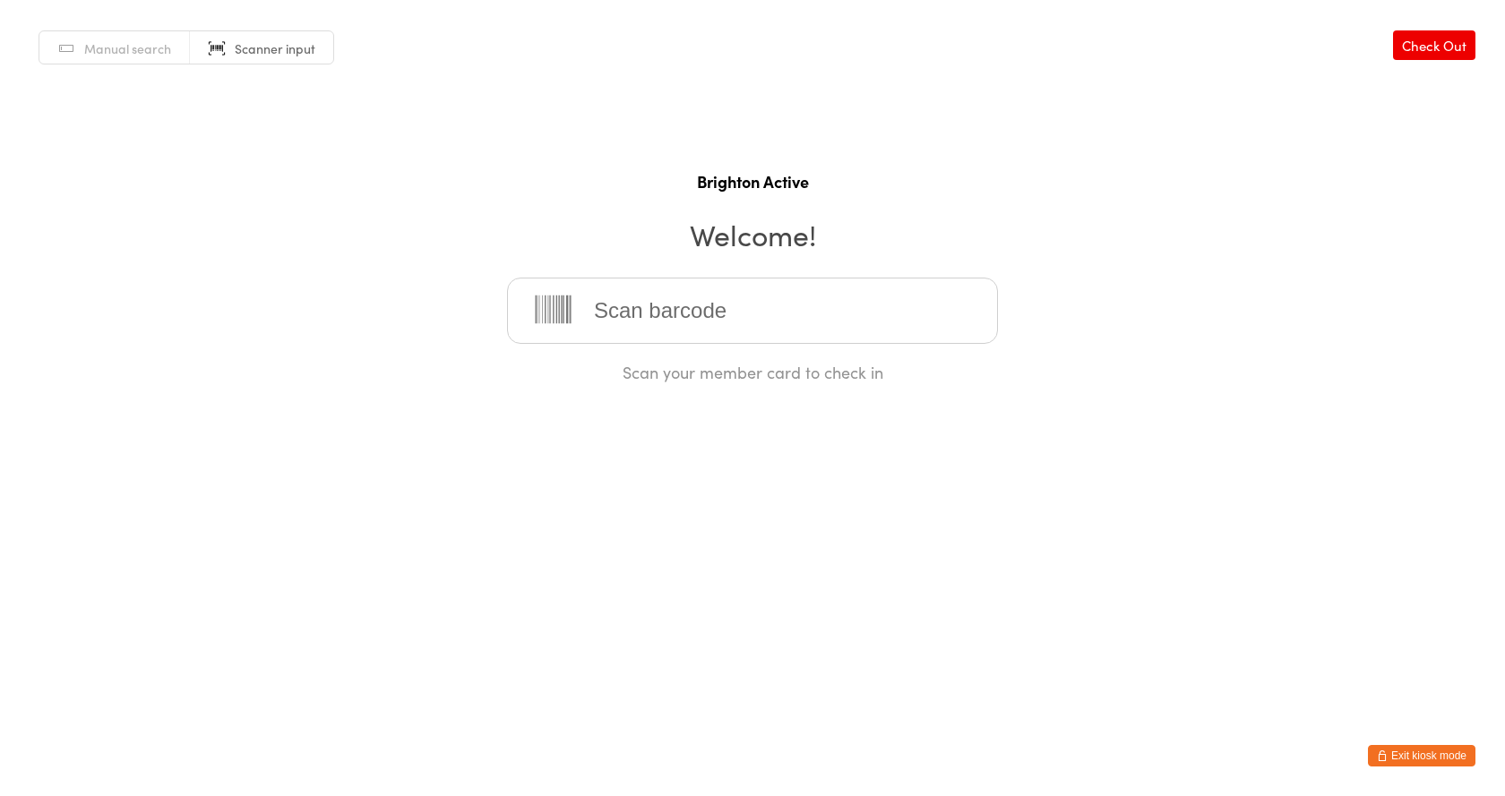
click at [657, 322] on input "search" at bounding box center [752, 311] width 491 height 66
click at [606, 326] on input "search" at bounding box center [752, 311] width 491 height 66
type input "70313"
click at [1430, 746] on button "Exit kiosk mode" at bounding box center [1421, 755] width 107 height 21
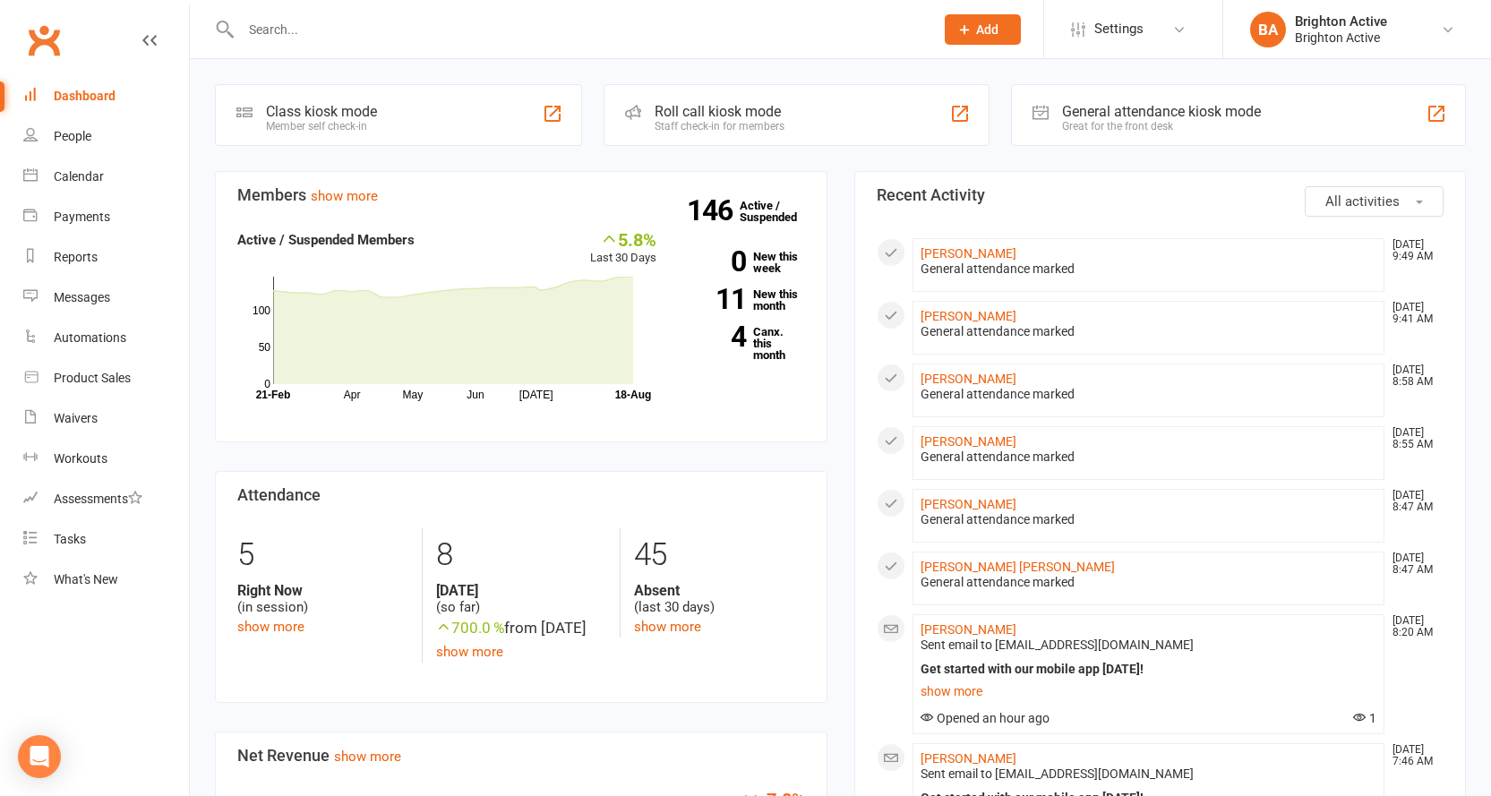
click at [1138, 118] on div "General attendance kiosk mode" at bounding box center [1161, 111] width 199 height 17
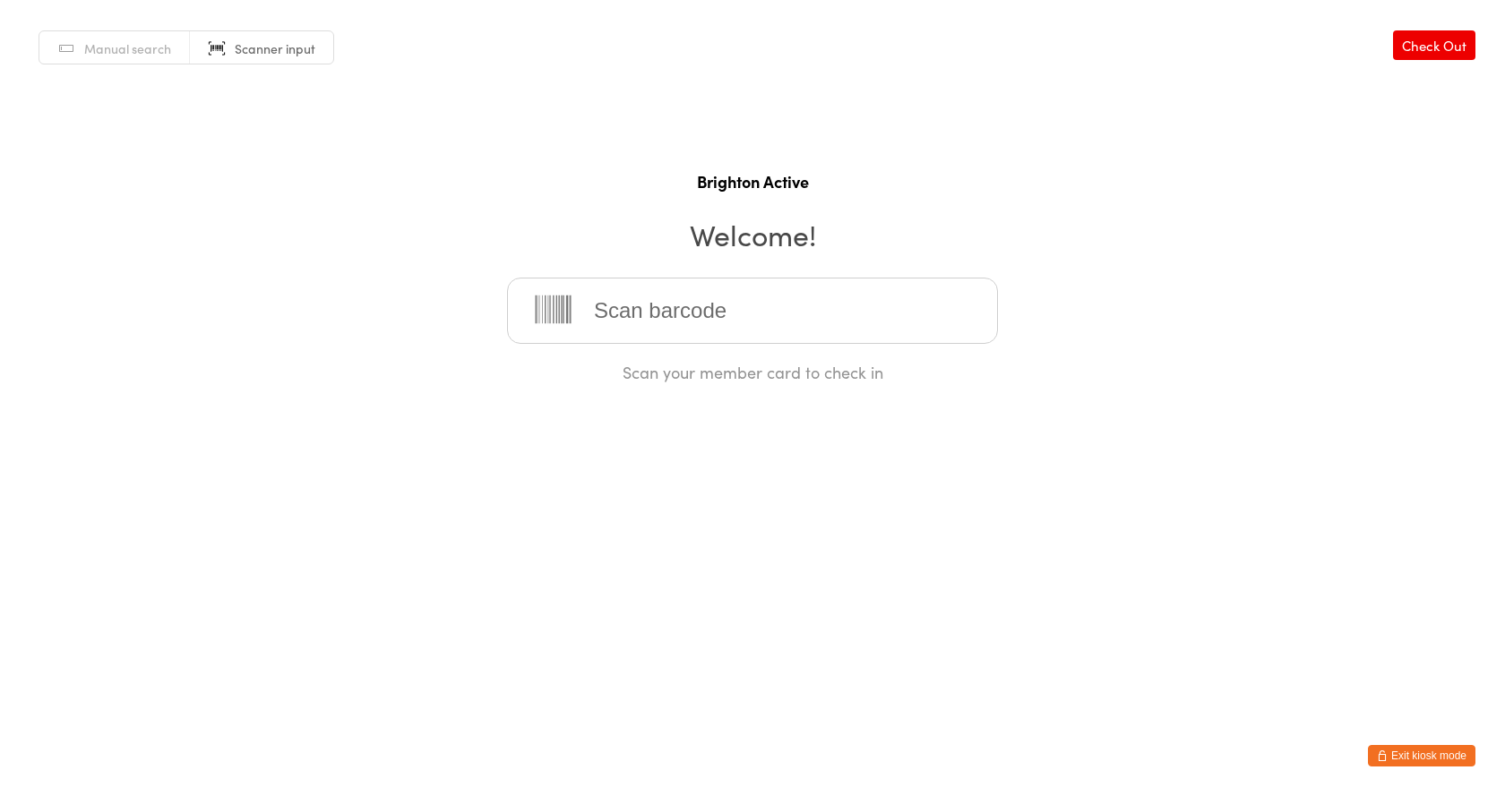
click at [698, 325] on input "search" at bounding box center [752, 311] width 491 height 66
click at [693, 325] on input "search" at bounding box center [752, 311] width 491 height 66
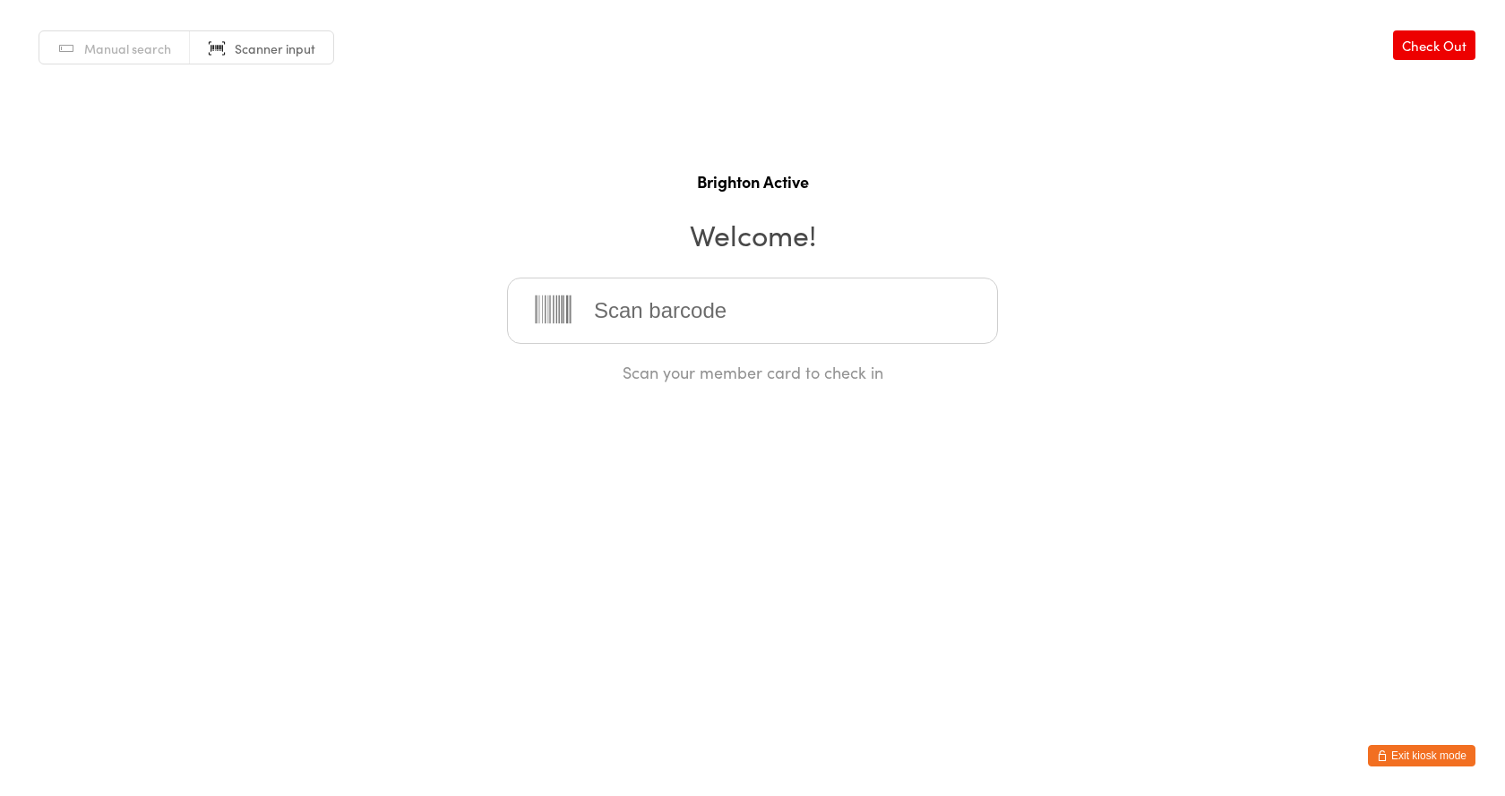
click at [667, 316] on input "search" at bounding box center [752, 311] width 491 height 66
click at [646, 288] on input "search" at bounding box center [752, 311] width 491 height 66
drag, startPoint x: 639, startPoint y: 321, endPoint x: 631, endPoint y: 330, distance: 11.5
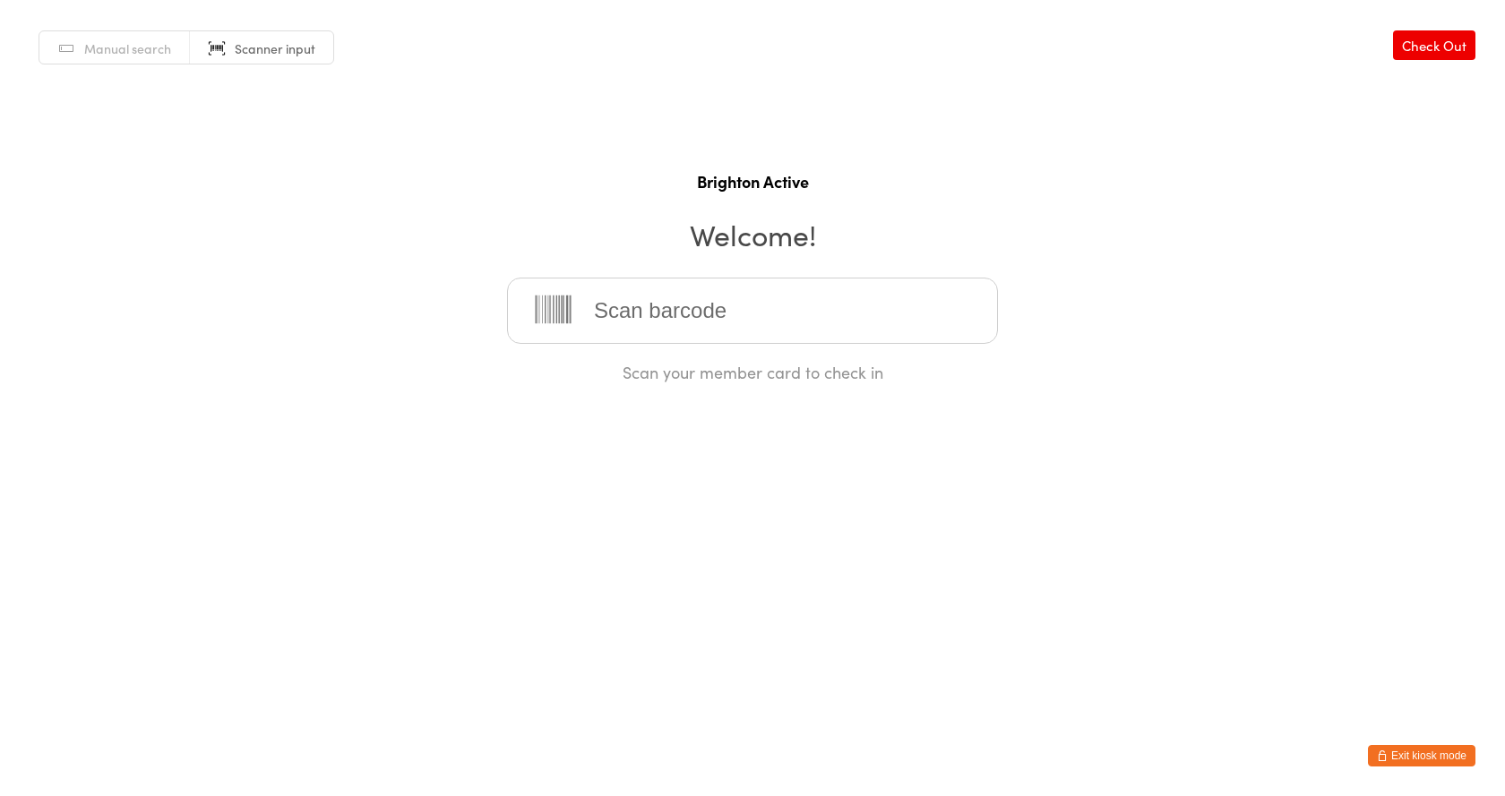
click at [639, 321] on input "search" at bounding box center [752, 311] width 491 height 66
drag, startPoint x: 596, startPoint y: 298, endPoint x: 447, endPoint y: 794, distance: 517.1
click at [596, 298] on input "search" at bounding box center [752, 311] width 491 height 66
click at [636, 318] on input "search" at bounding box center [752, 311] width 491 height 66
click at [622, 319] on input "search" at bounding box center [752, 311] width 491 height 66
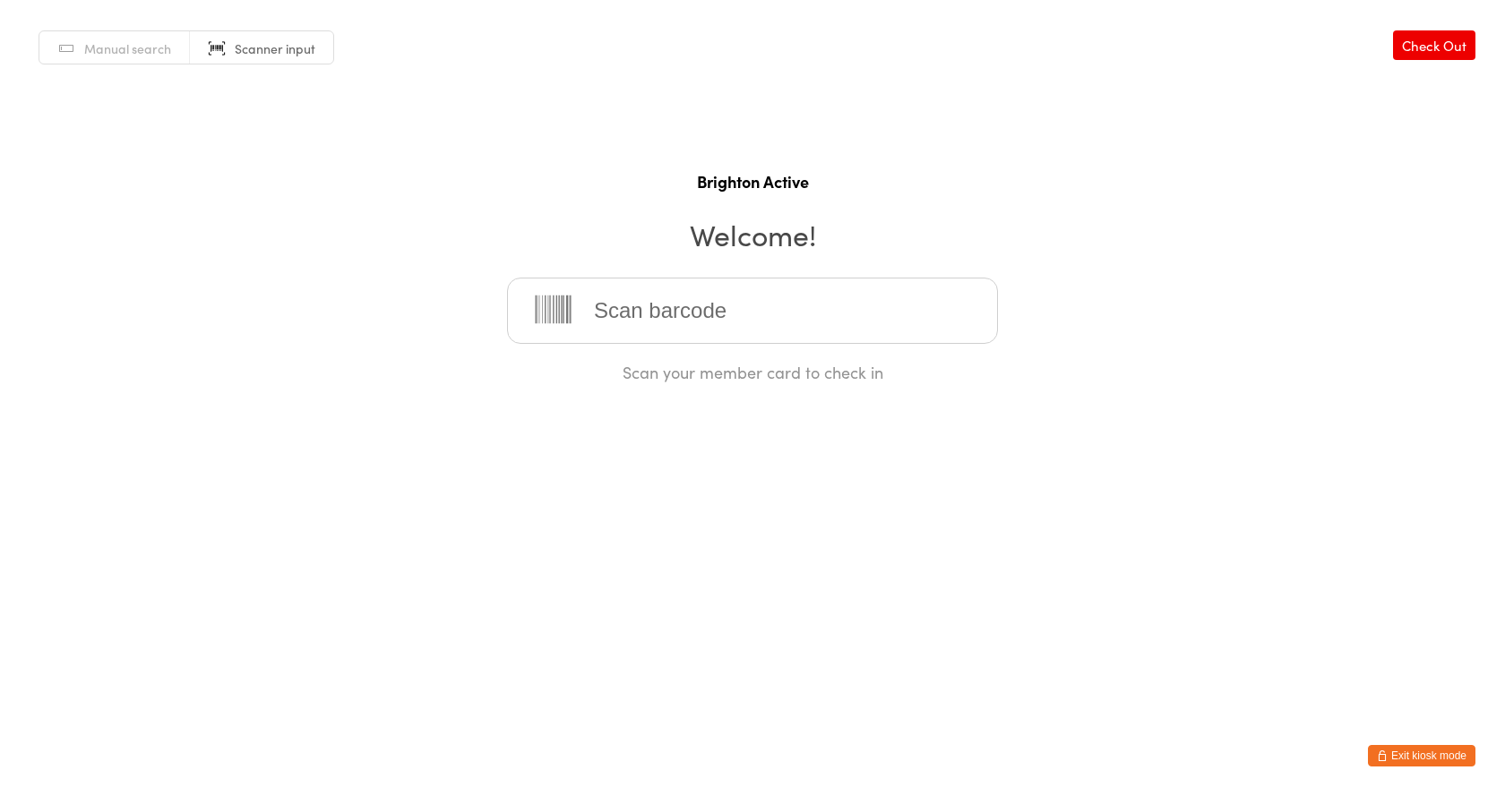
drag, startPoint x: 91, startPoint y: 47, endPoint x: 504, endPoint y: 253, distance: 461.8
click at [93, 47] on span "Manual search" at bounding box center [127, 48] width 87 height 18
click at [582, 295] on input "search" at bounding box center [752, 311] width 491 height 66
type input "ned"
click at [661, 356] on div "Ned Gabriel Hussney" at bounding box center [752, 368] width 459 height 24
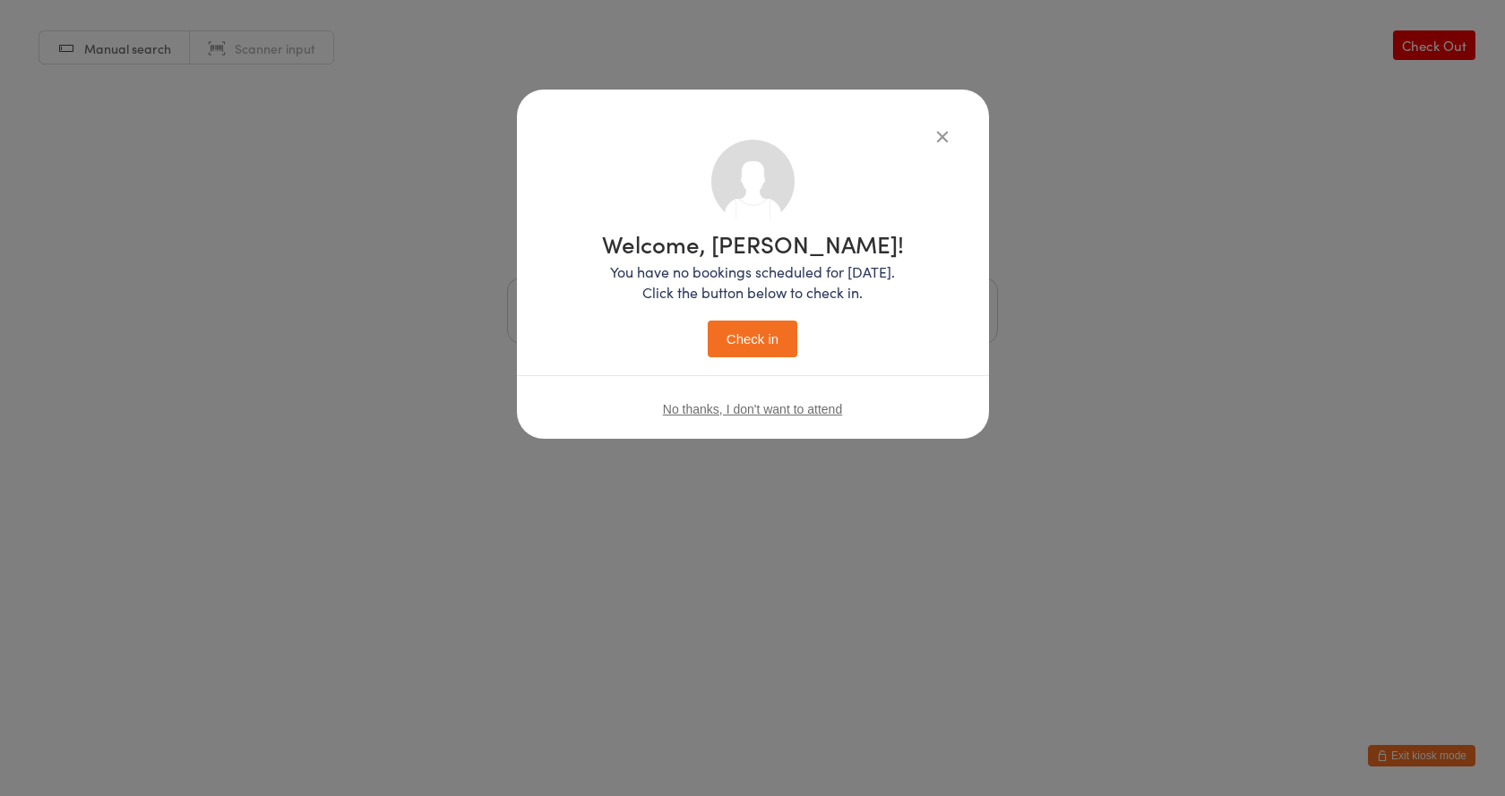
click at [729, 338] on button "Check in" at bounding box center [753, 339] width 90 height 37
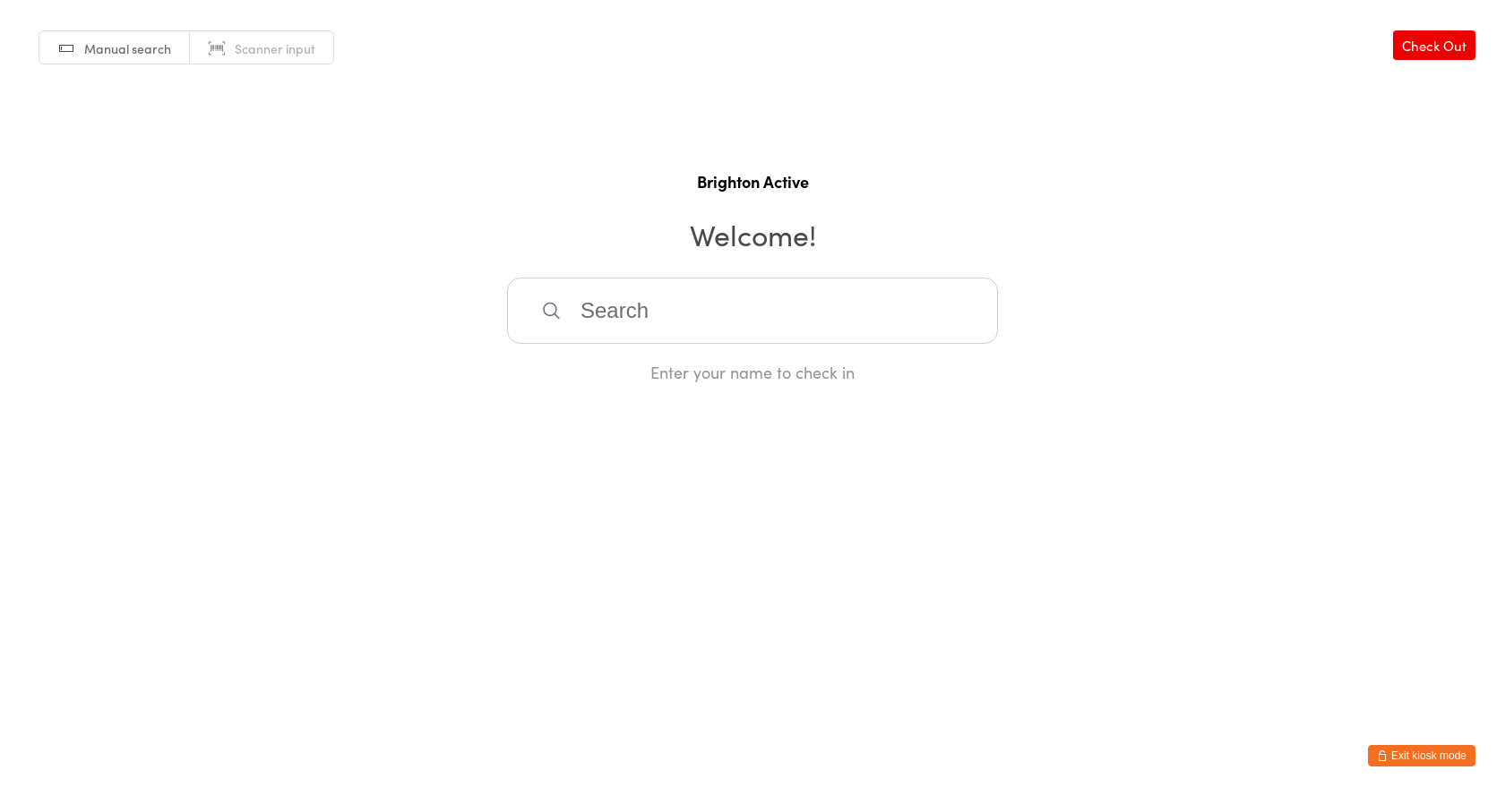
click at [591, 302] on input "search" at bounding box center [752, 311] width 491 height 66
click at [1423, 748] on button "Exit kiosk mode" at bounding box center [1421, 755] width 107 height 21
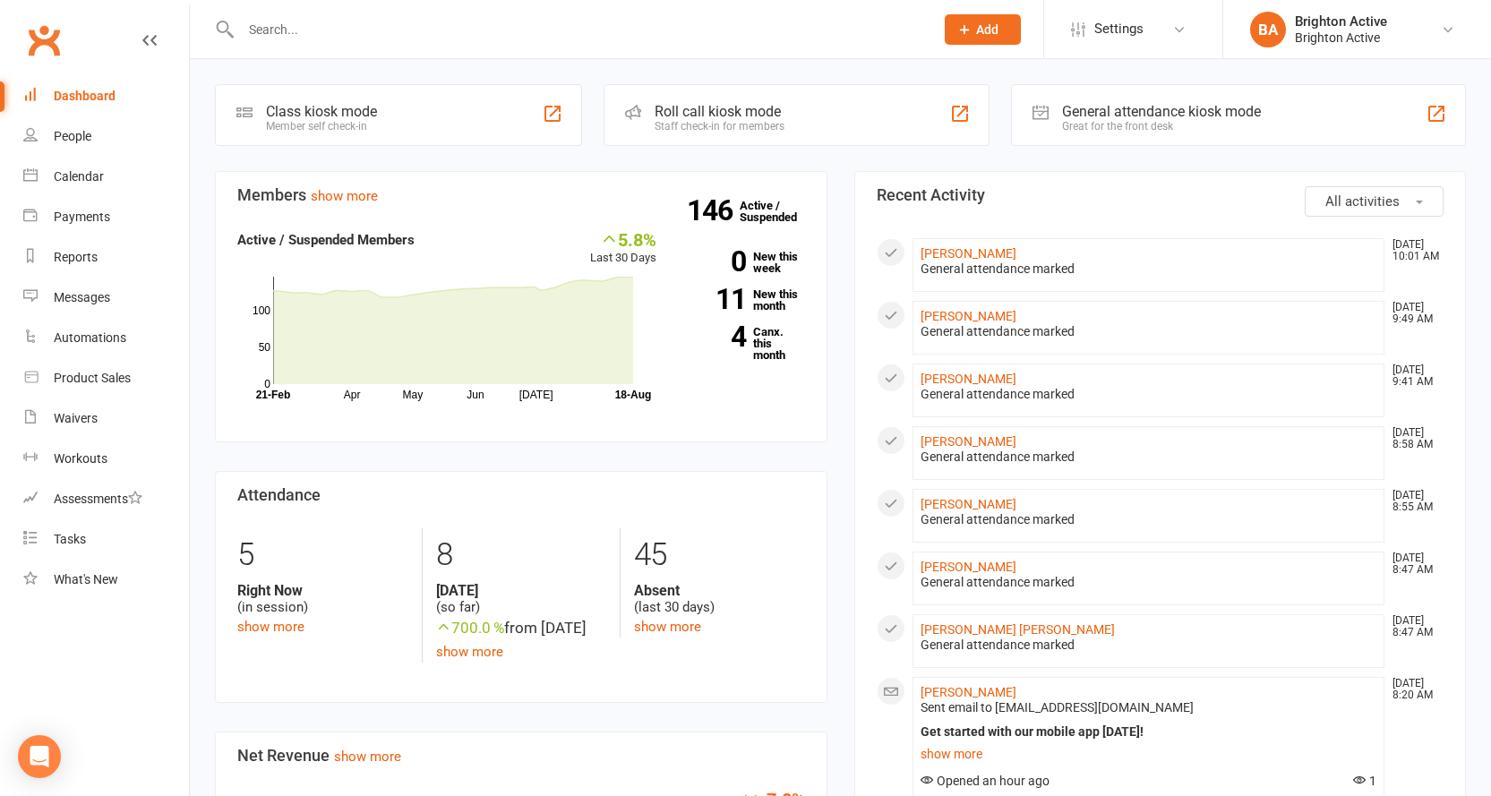
click at [1115, 108] on div "General attendance kiosk mode" at bounding box center [1161, 111] width 199 height 17
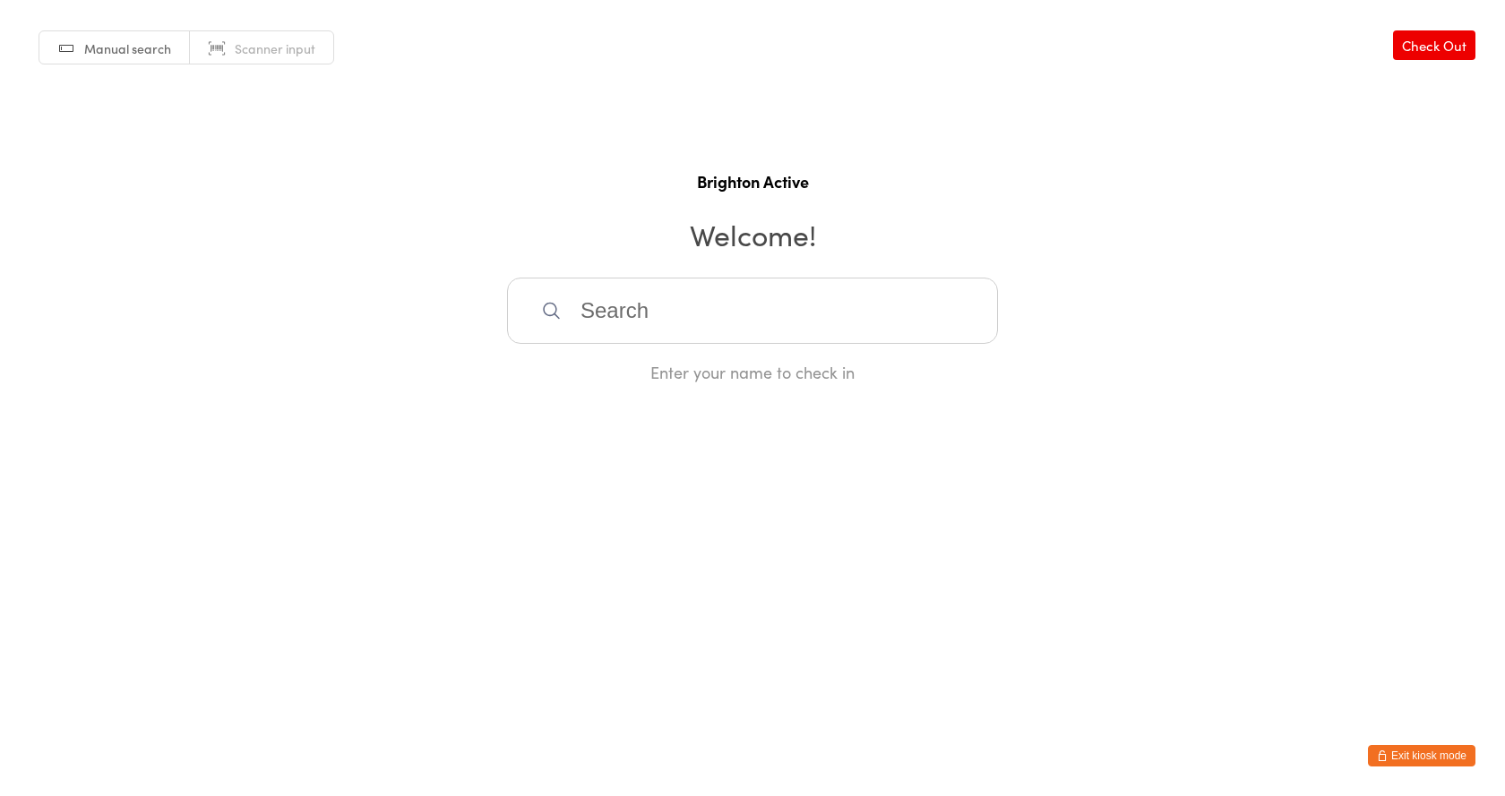
click at [253, 40] on span "Scanner input" at bounding box center [275, 48] width 81 height 18
drag, startPoint x: 655, startPoint y: 291, endPoint x: 680, endPoint y: 289, distance: 25.1
click at [655, 291] on input "search" at bounding box center [752, 311] width 491 height 66
click at [708, 304] on input "search" at bounding box center [752, 311] width 491 height 66
click at [1420, 748] on button "Exit kiosk mode" at bounding box center [1421, 755] width 107 height 21
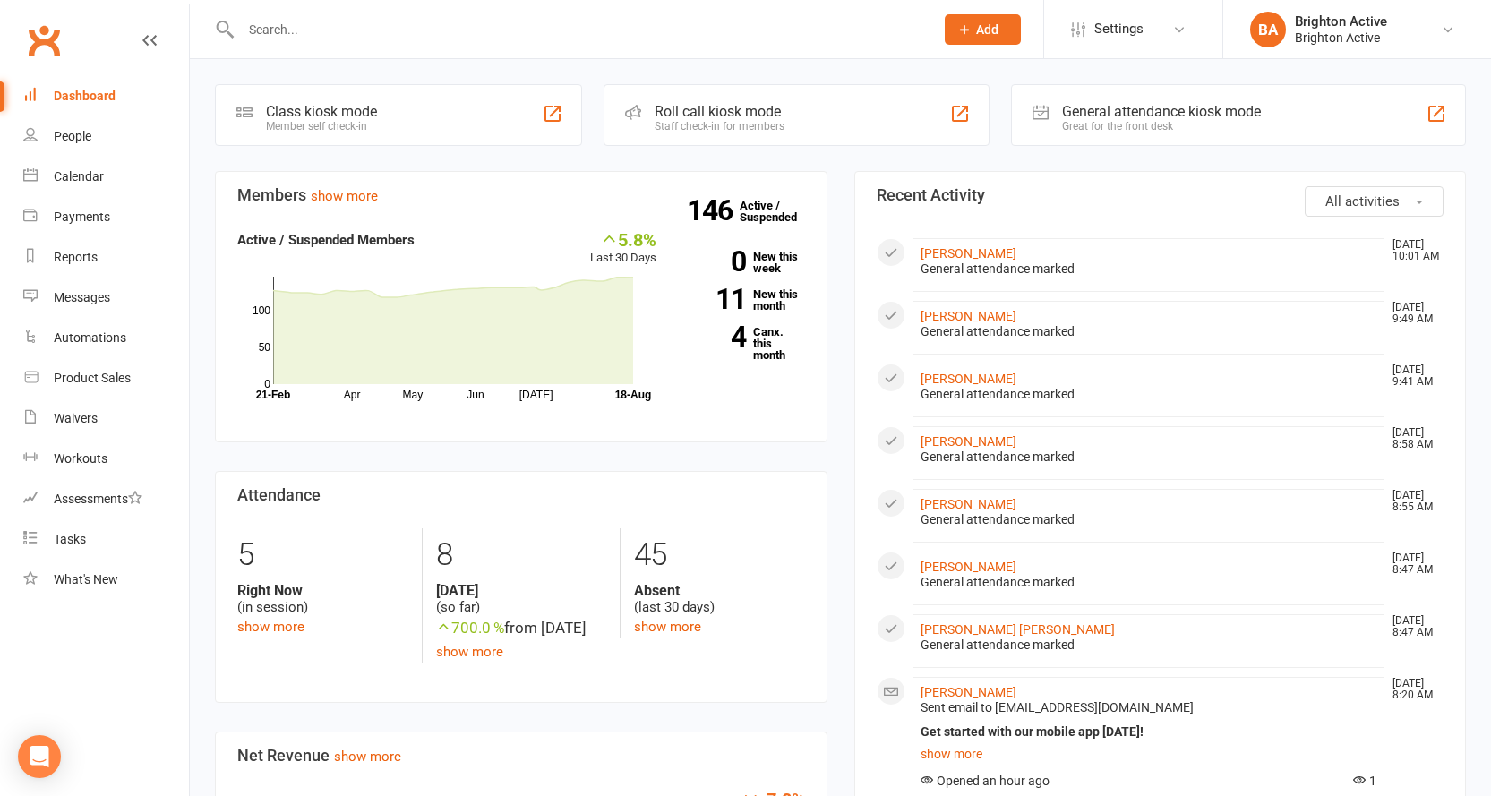
click at [1108, 119] on div "General attendance kiosk mode" at bounding box center [1161, 111] width 199 height 17
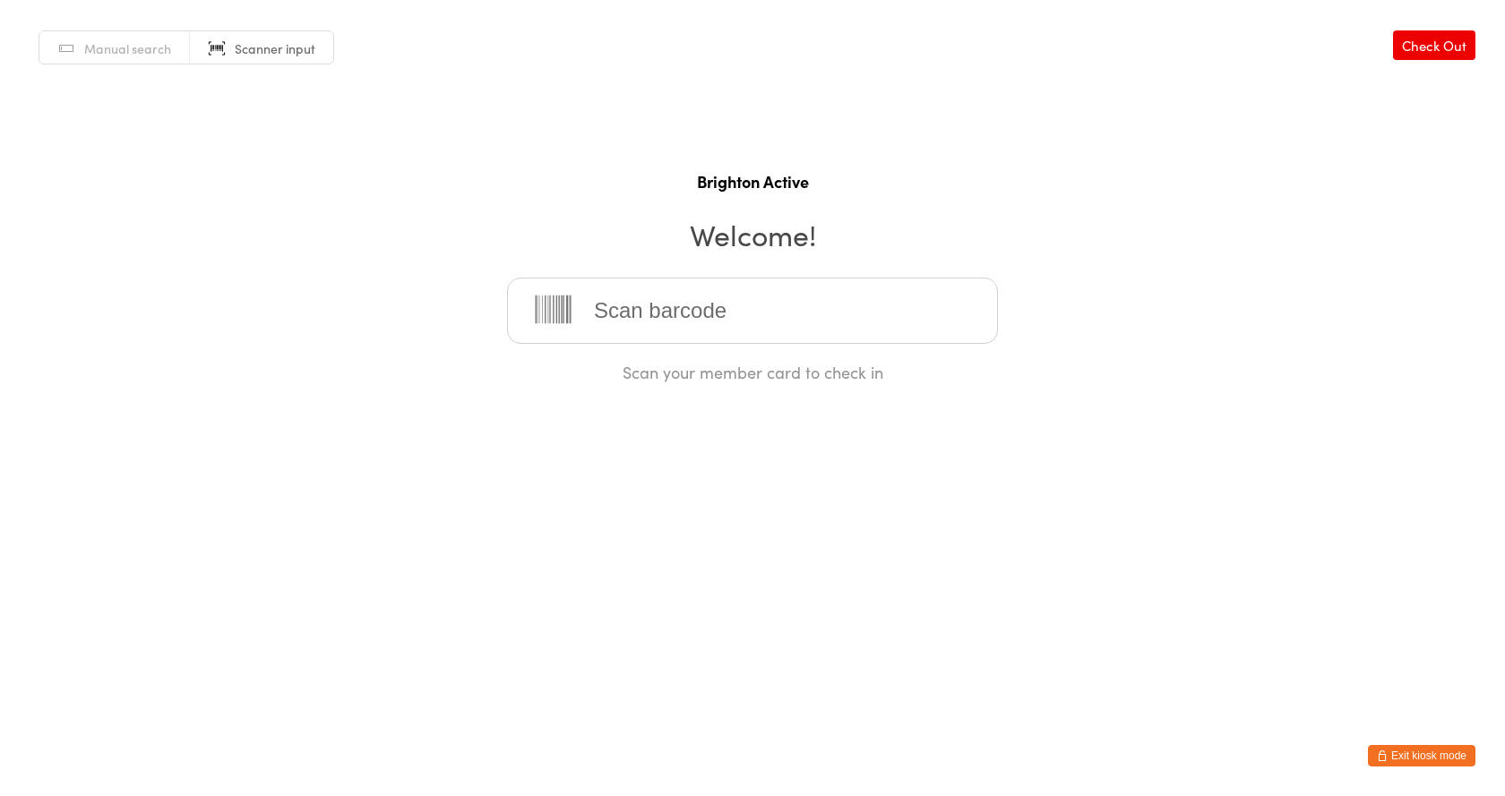
click at [813, 302] on input "search" at bounding box center [752, 311] width 491 height 66
drag, startPoint x: 813, startPoint y: 281, endPoint x: 748, endPoint y: 321, distance: 76.3
click at [813, 281] on input "search" at bounding box center [752, 311] width 491 height 66
click at [615, 308] on input "search" at bounding box center [752, 311] width 491 height 66
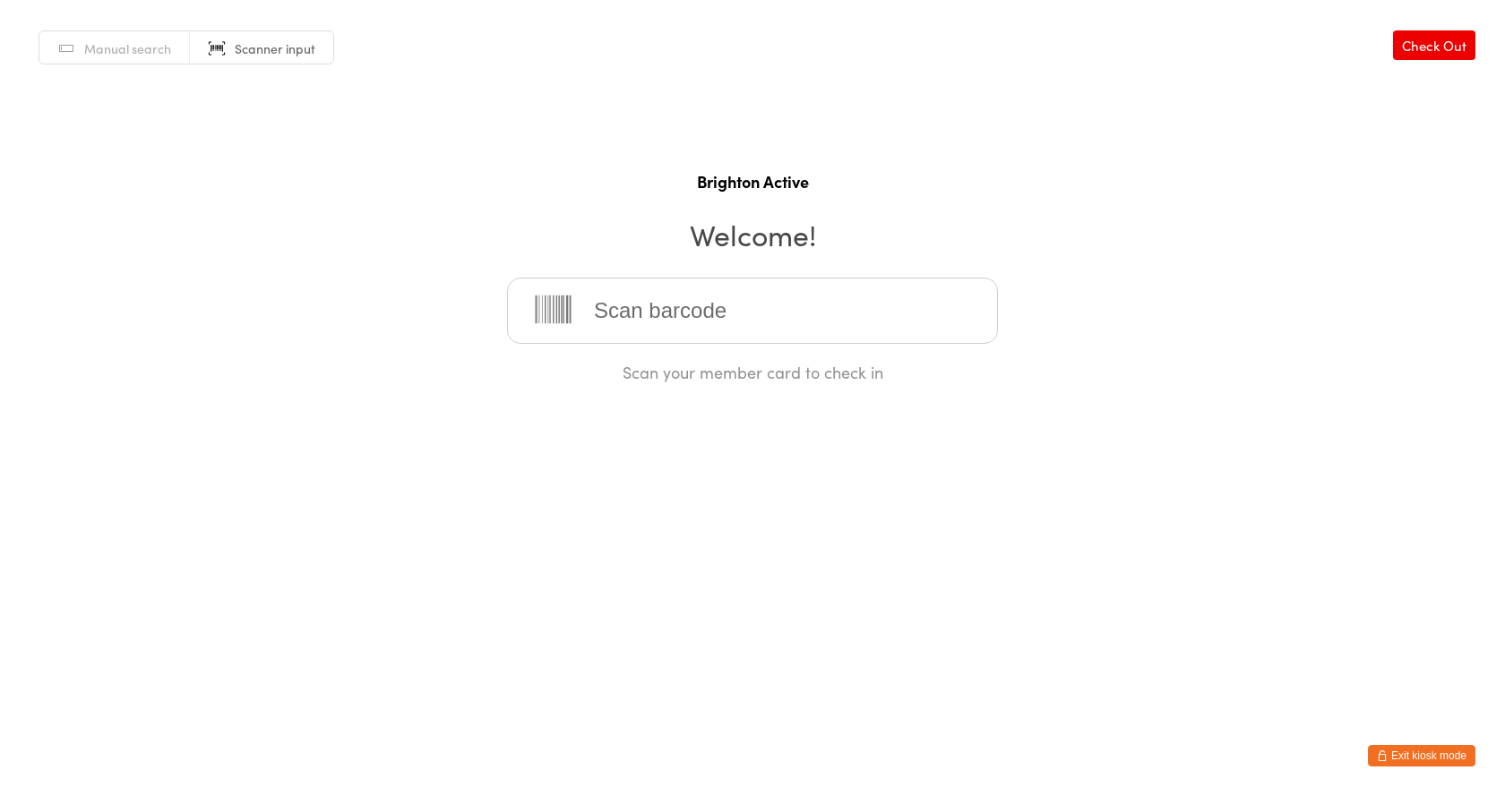
click at [508, 233] on h2 "Welcome!" at bounding box center [752, 234] width 1469 height 40
drag, startPoint x: 1408, startPoint y: 750, endPoint x: 1413, endPoint y: 734, distance: 17.0
click at [1408, 750] on button "Exit kiosk mode" at bounding box center [1421, 755] width 107 height 21
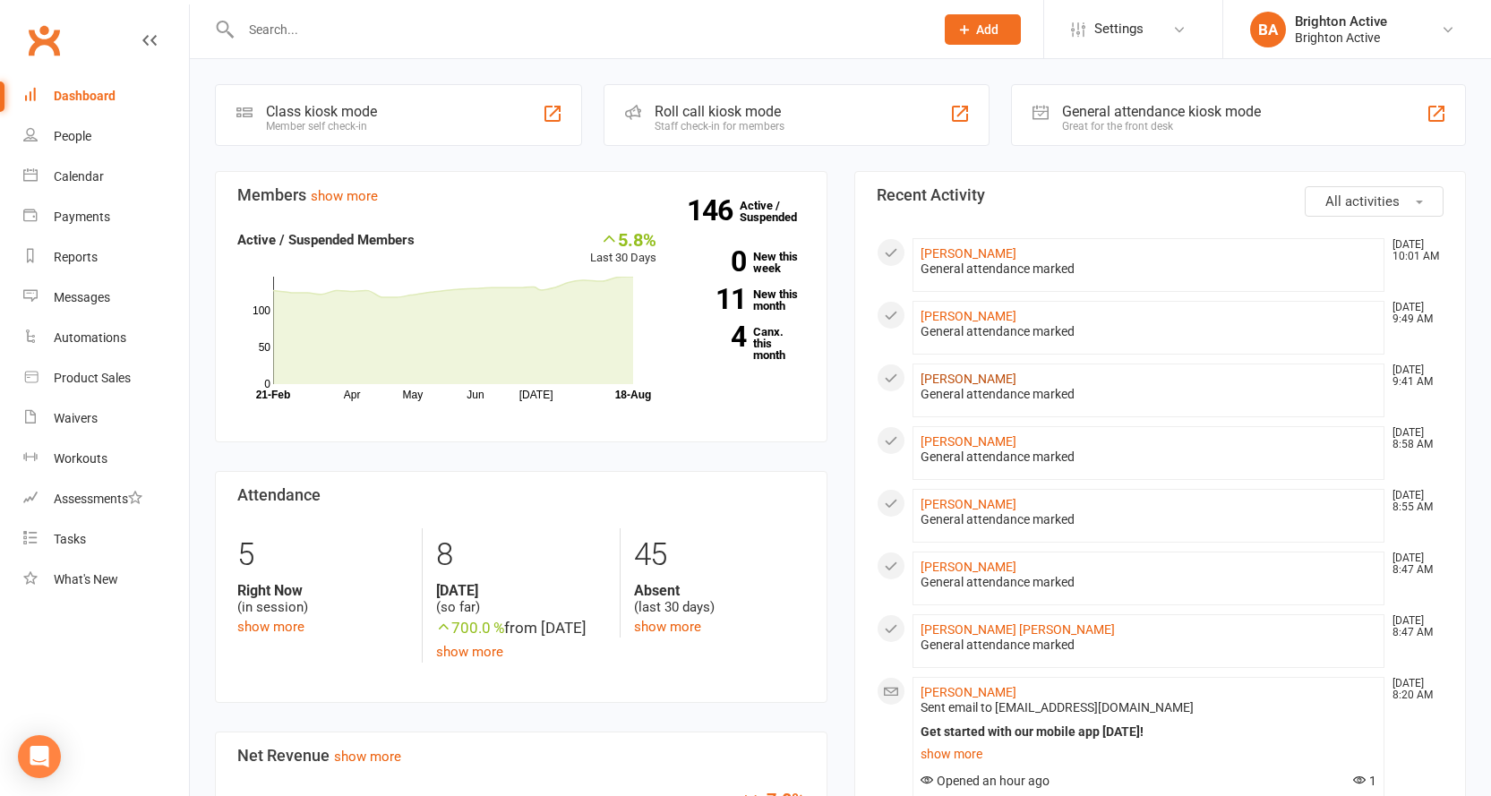
click at [968, 375] on link "[PERSON_NAME]" at bounding box center [969, 379] width 96 height 14
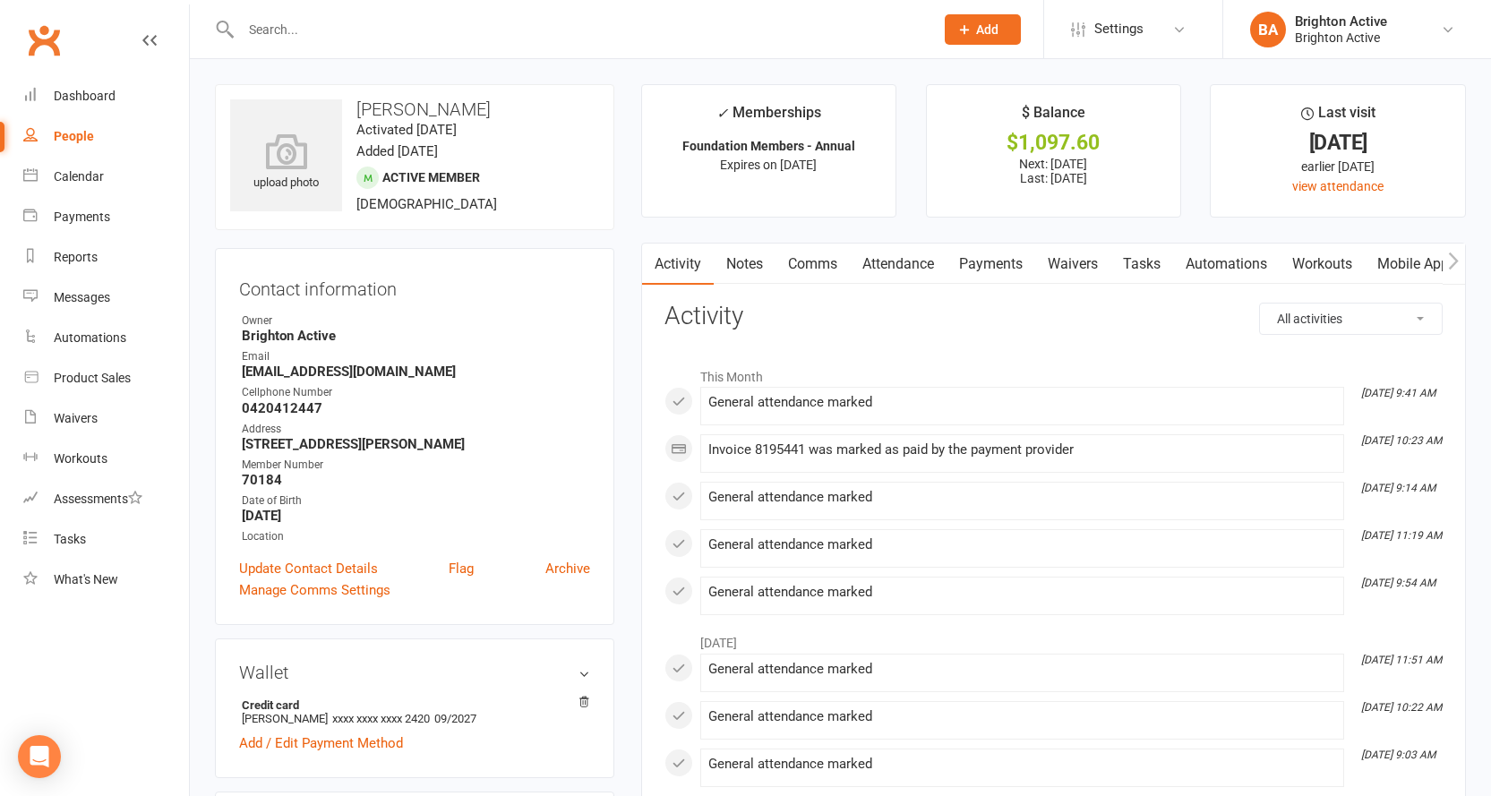
click at [1016, 264] on link "Payments" at bounding box center [991, 264] width 89 height 41
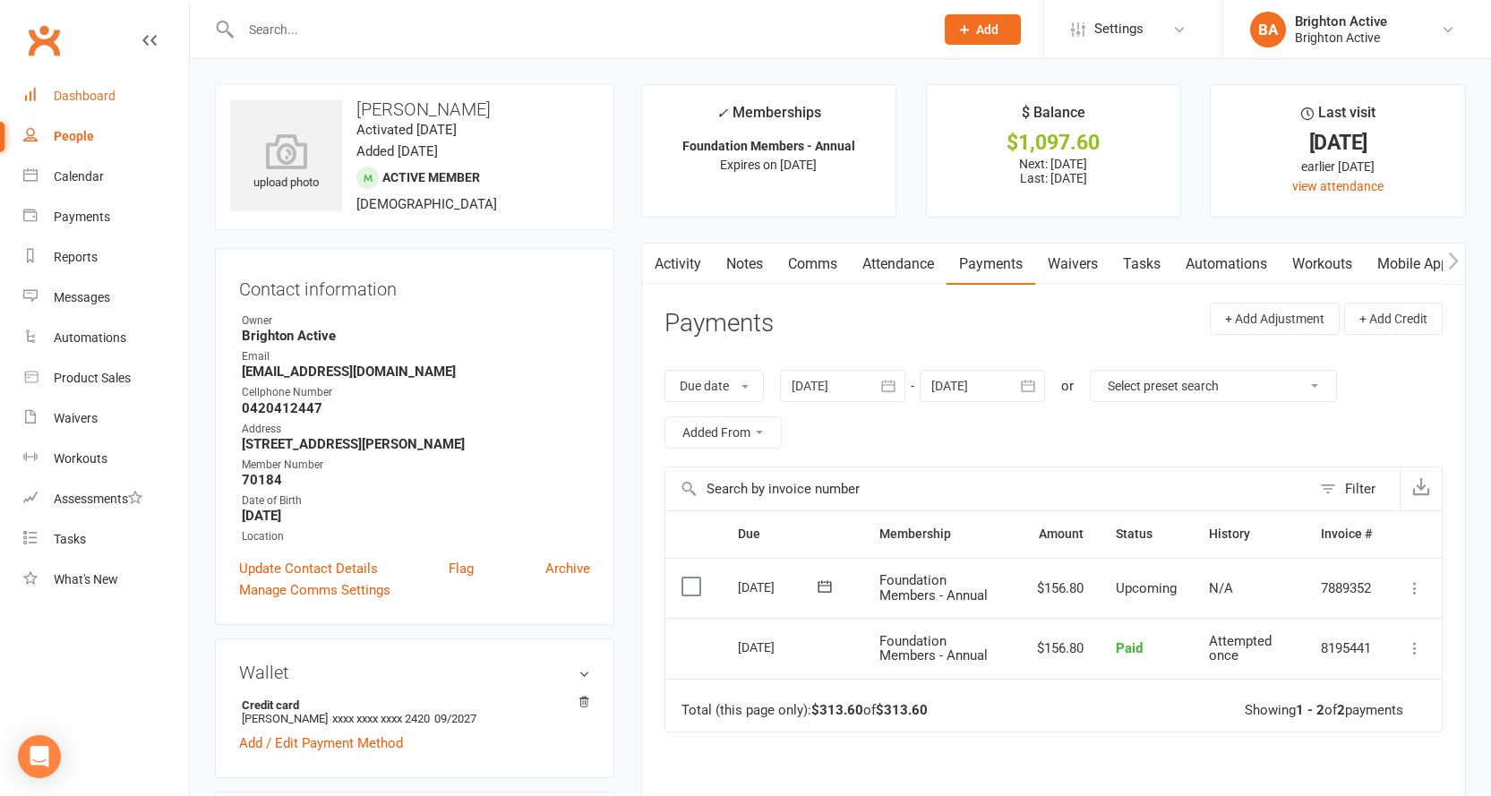
click at [105, 105] on link "Dashboard" at bounding box center [106, 96] width 166 height 40
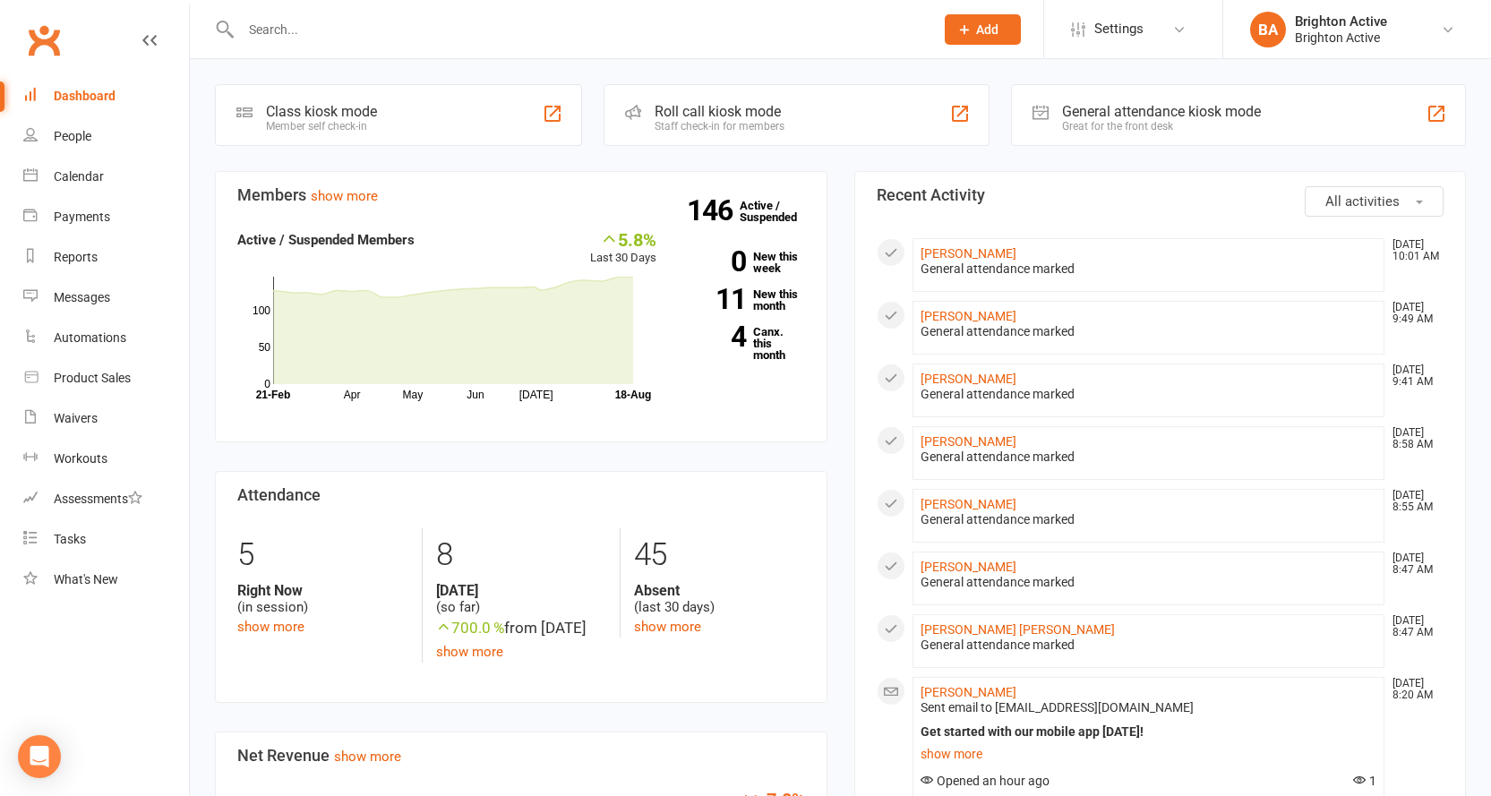
click at [980, 35] on span "Add" at bounding box center [987, 29] width 22 height 14
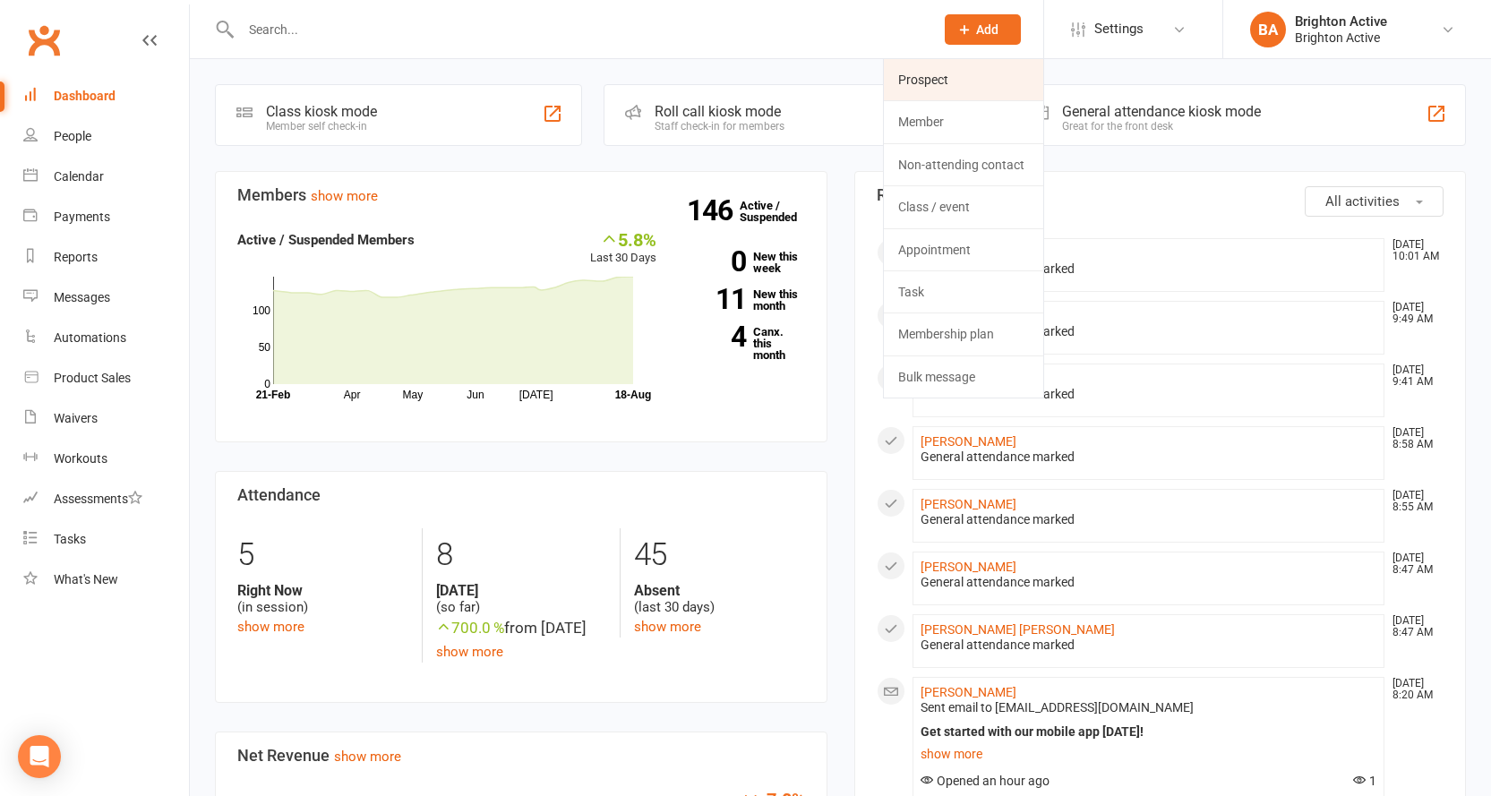
click at [943, 80] on link "Prospect" at bounding box center [963, 79] width 159 height 41
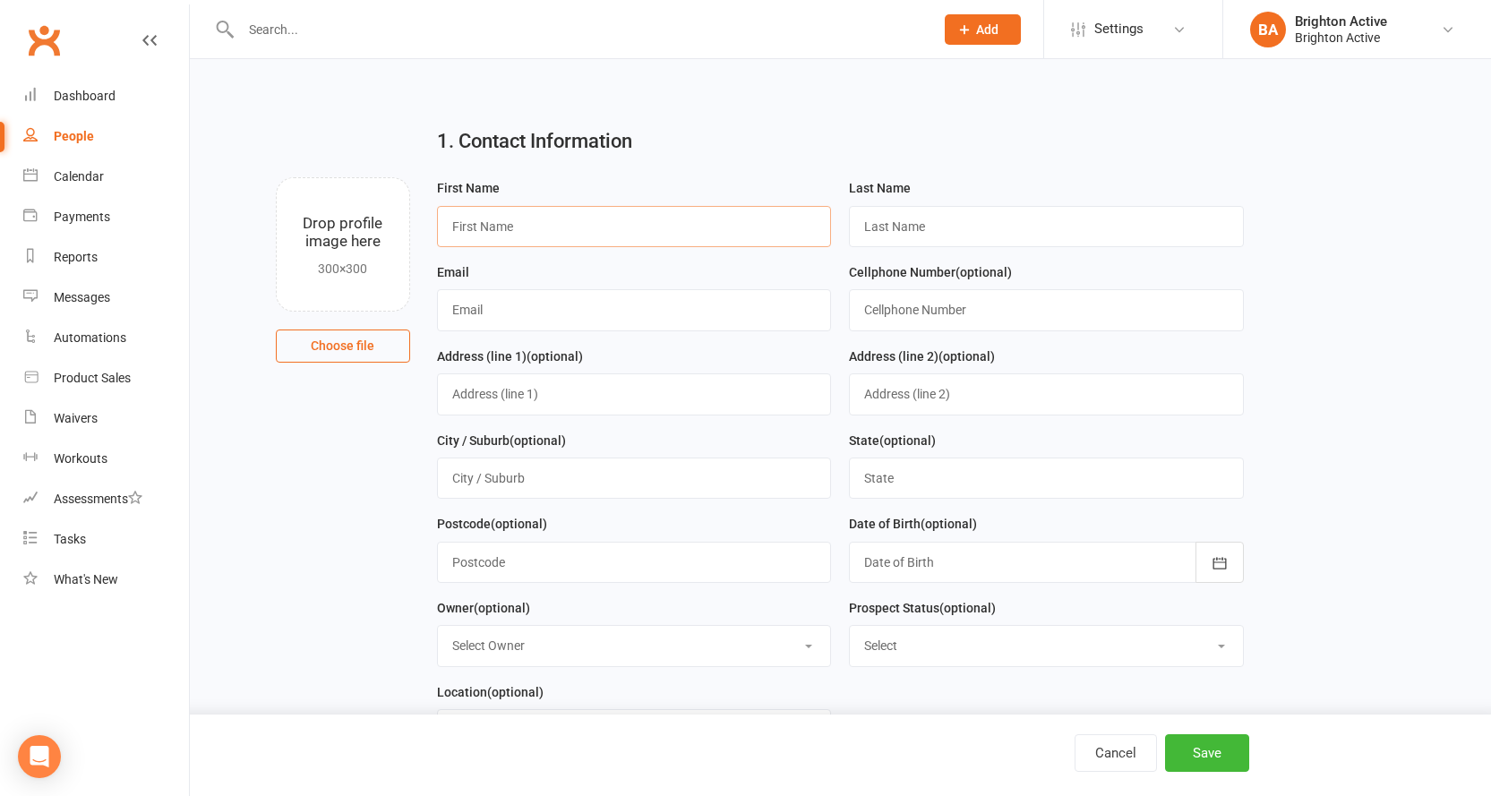
click at [523, 214] on input "text" at bounding box center [634, 226] width 395 height 41
type input "Danielle"
click at [901, 220] on input "text" at bounding box center [1046, 226] width 395 height 41
type input "Maassarani"
click at [498, 320] on input "text" at bounding box center [634, 309] width 395 height 41
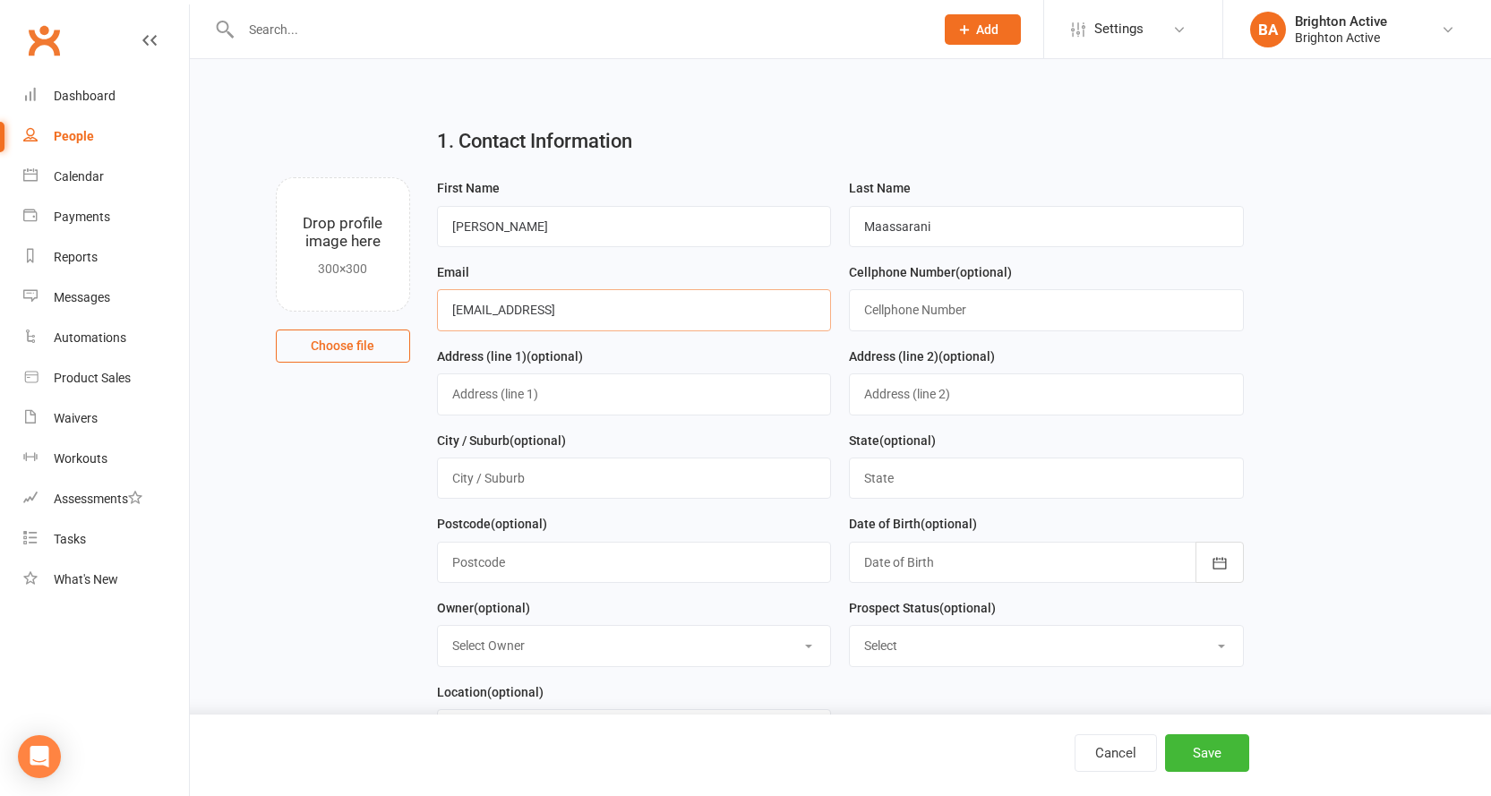
click at [605, 311] on input "dmaassarani@hotmail.coom" at bounding box center [634, 309] width 395 height 41
type input "dmaassarani@hotmail.com"
click at [908, 313] on input "text" at bounding box center [1046, 309] width 395 height 41
type input "0420999200"
drag, startPoint x: 1230, startPoint y: 756, endPoint x: 1269, endPoint y: 720, distance: 53.3
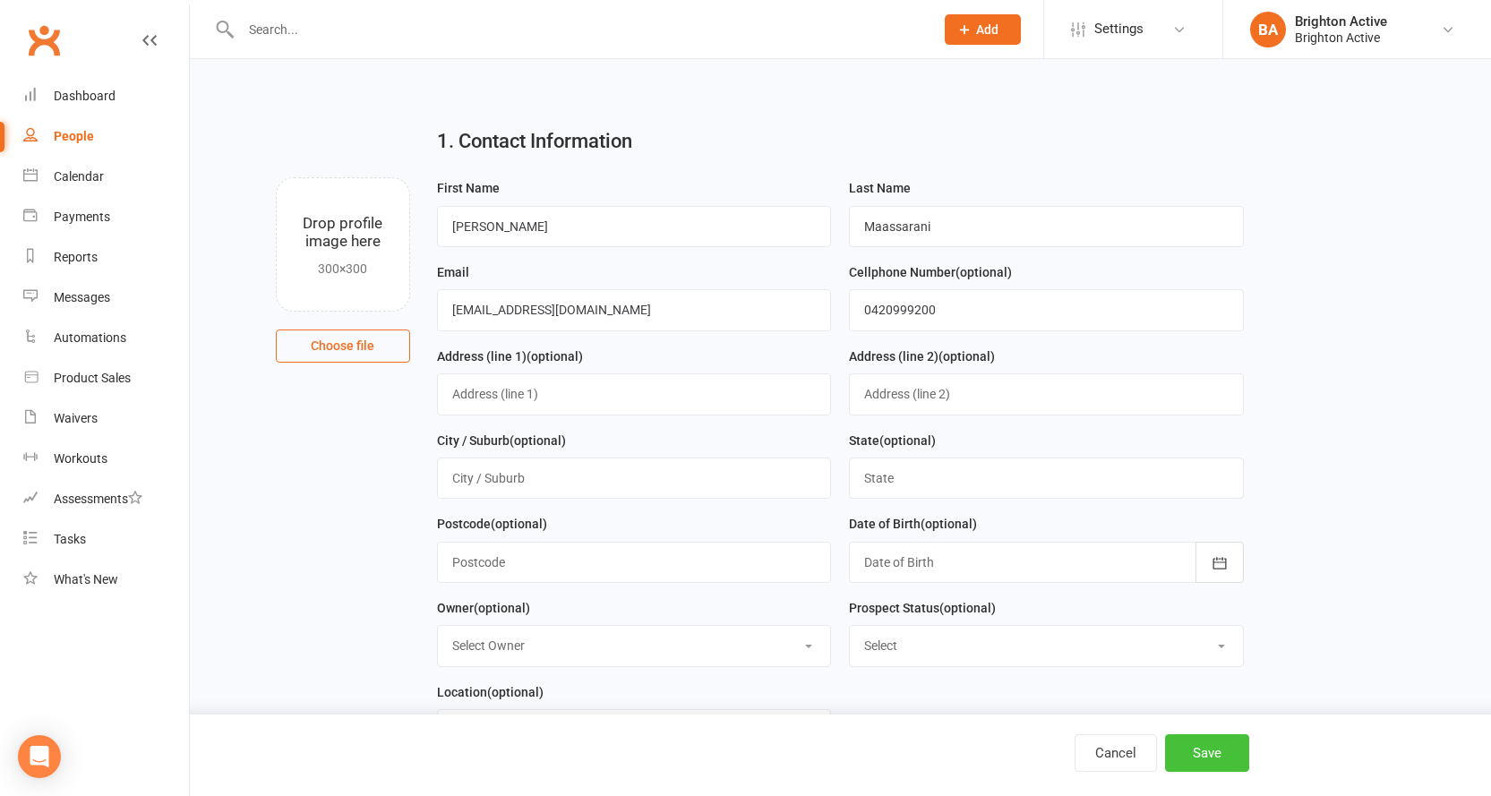
click at [1232, 755] on button "Save" at bounding box center [1207, 753] width 84 height 38
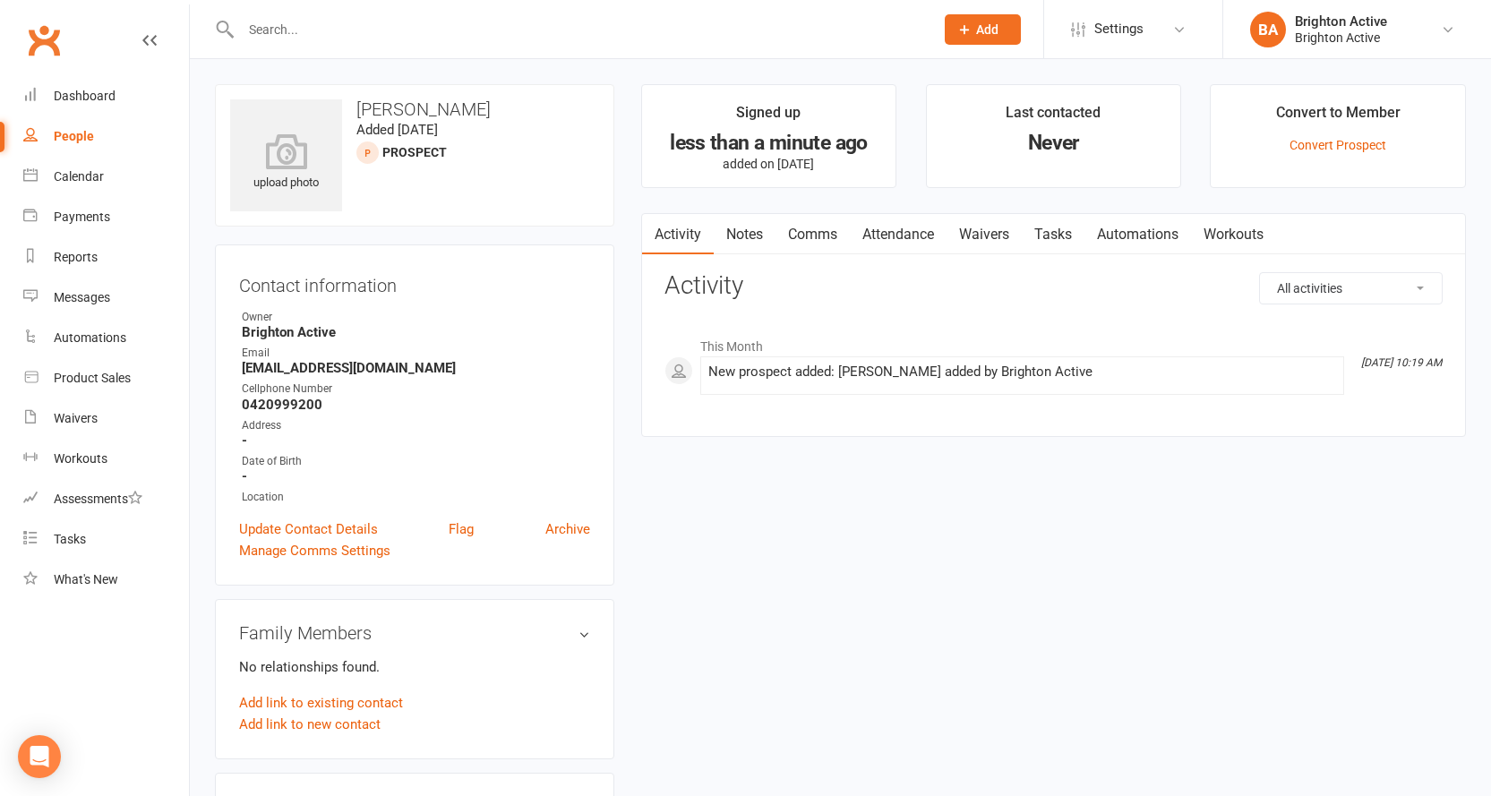
click at [807, 233] on link "Comms" at bounding box center [813, 234] width 74 height 41
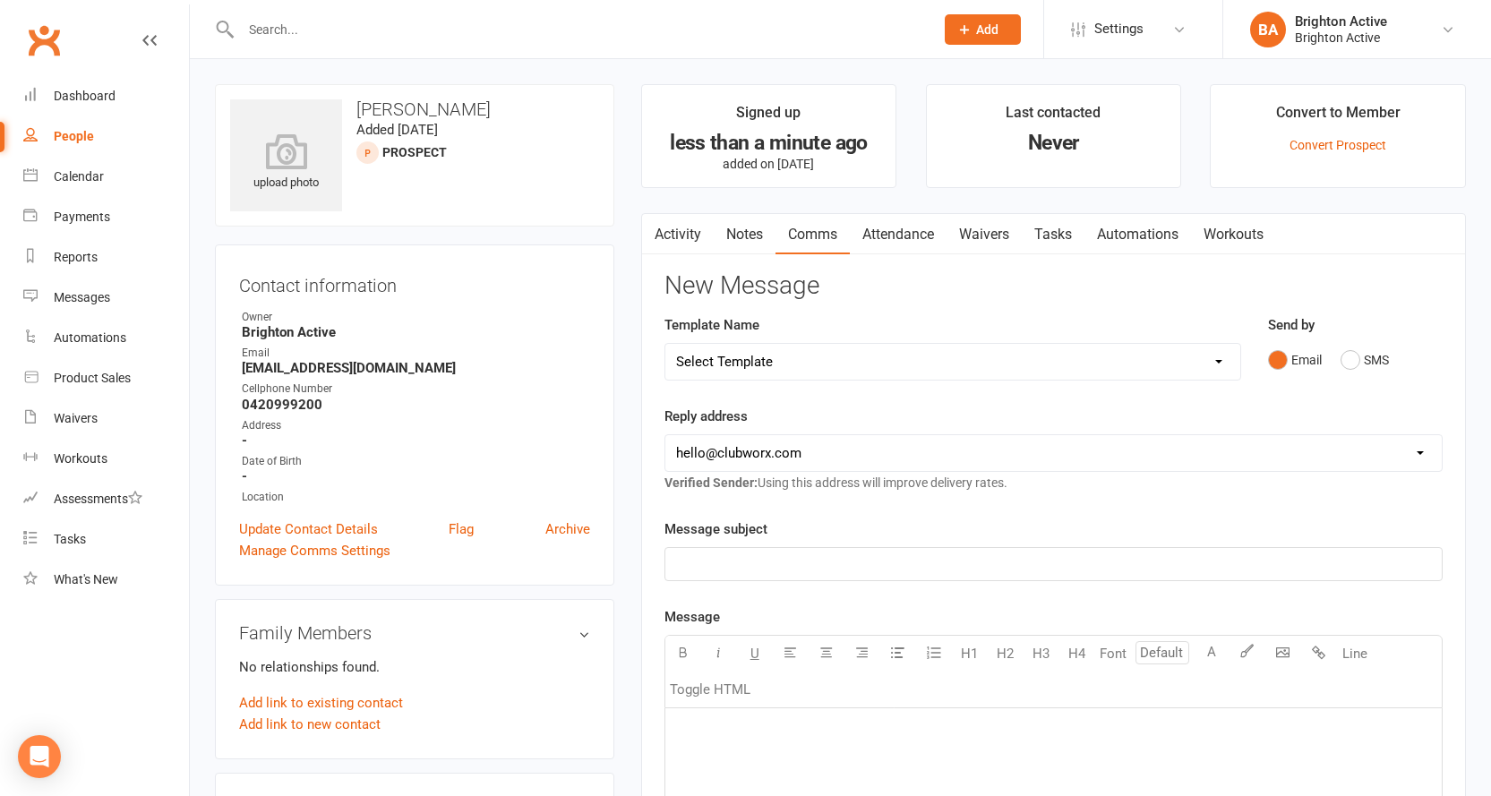
click at [845, 356] on select "Select Template [SMS] [Default template - review before using] Appointment remi…" at bounding box center [952, 362] width 575 height 36
click at [1006, 409] on div "Reply address hello@clubworx.com info@brightonactive.com.au sunil.choudhary@acc…" at bounding box center [1054, 450] width 778 height 88
click at [917, 360] on select "Select Template [SMS] [Default template - review before using] Appointment remi…" at bounding box center [952, 362] width 575 height 36
select select "15"
click at [665, 344] on select "Select Template [SMS] [Default template - review before using] Appointment remi…" at bounding box center [952, 362] width 575 height 36
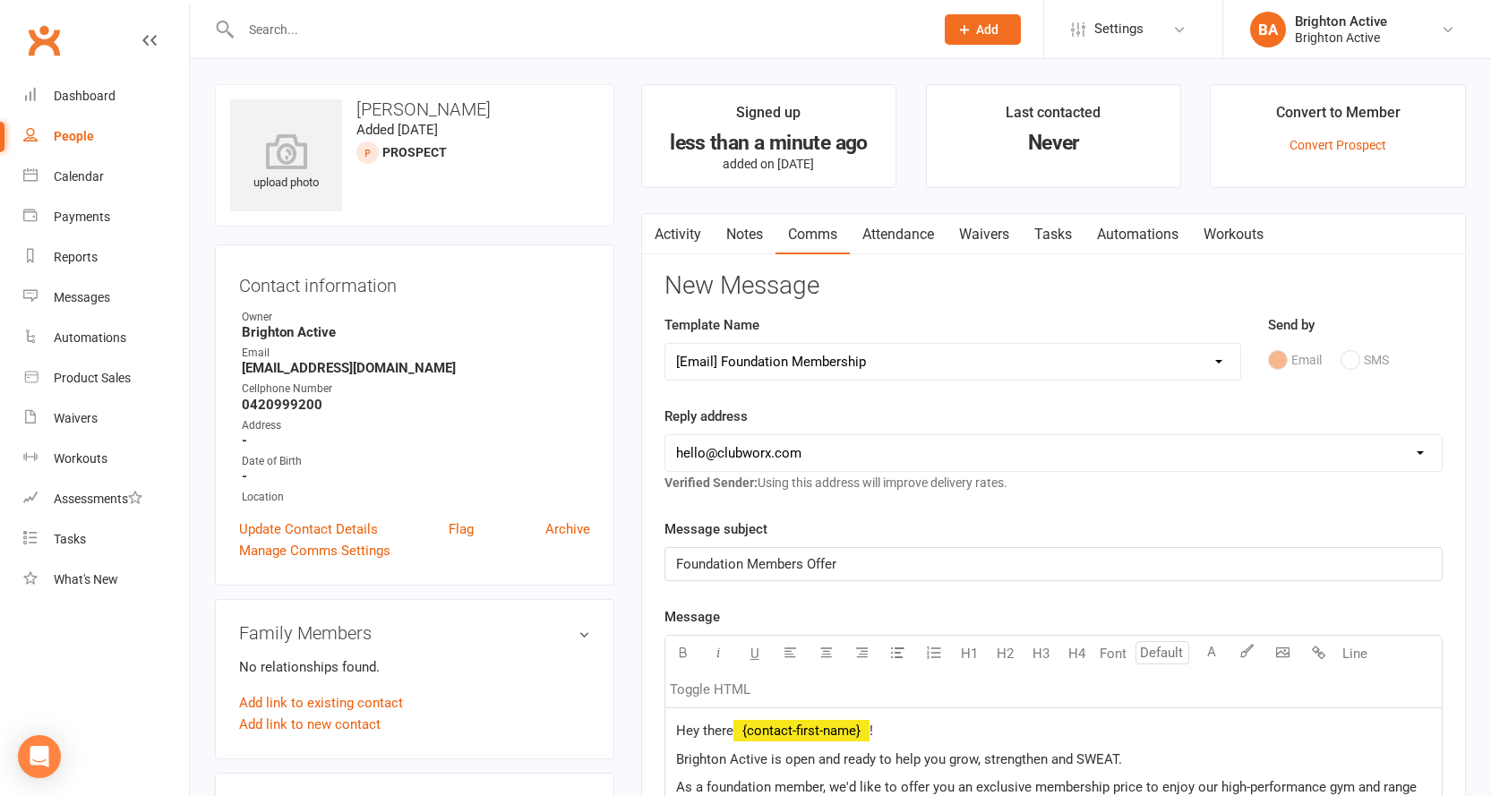
click at [845, 453] on select "hello@clubworx.com info@brightonactive.com.au sunil.choudhary@accor.com celia@o…" at bounding box center [1053, 453] width 777 height 36
select select "1"
click at [665, 435] on select "hello@clubworx.com info@brightonactive.com.au sunil.choudhary@accor.com celia@o…" at bounding box center [1053, 453] width 777 height 36
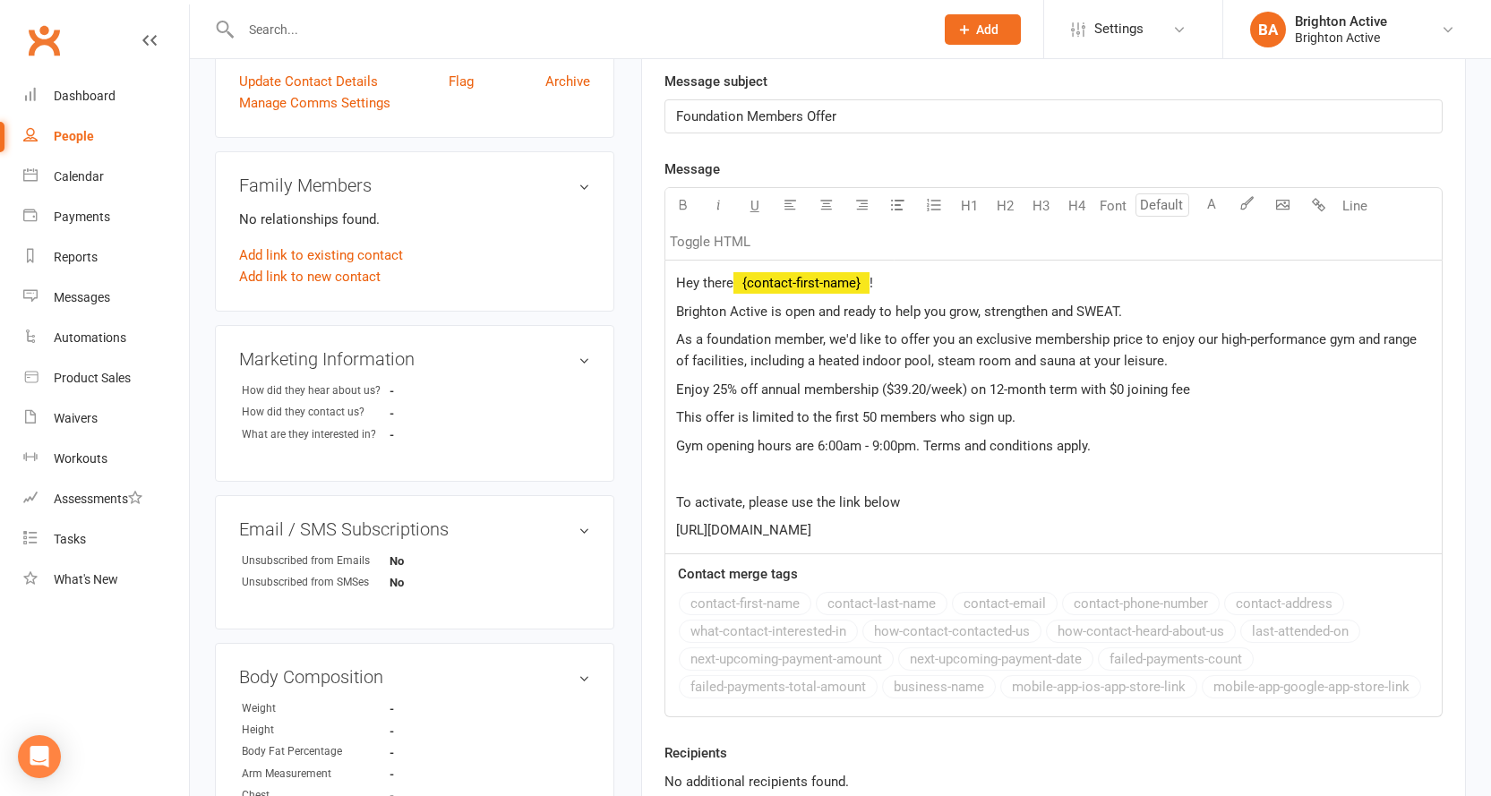
scroll to position [717, 0]
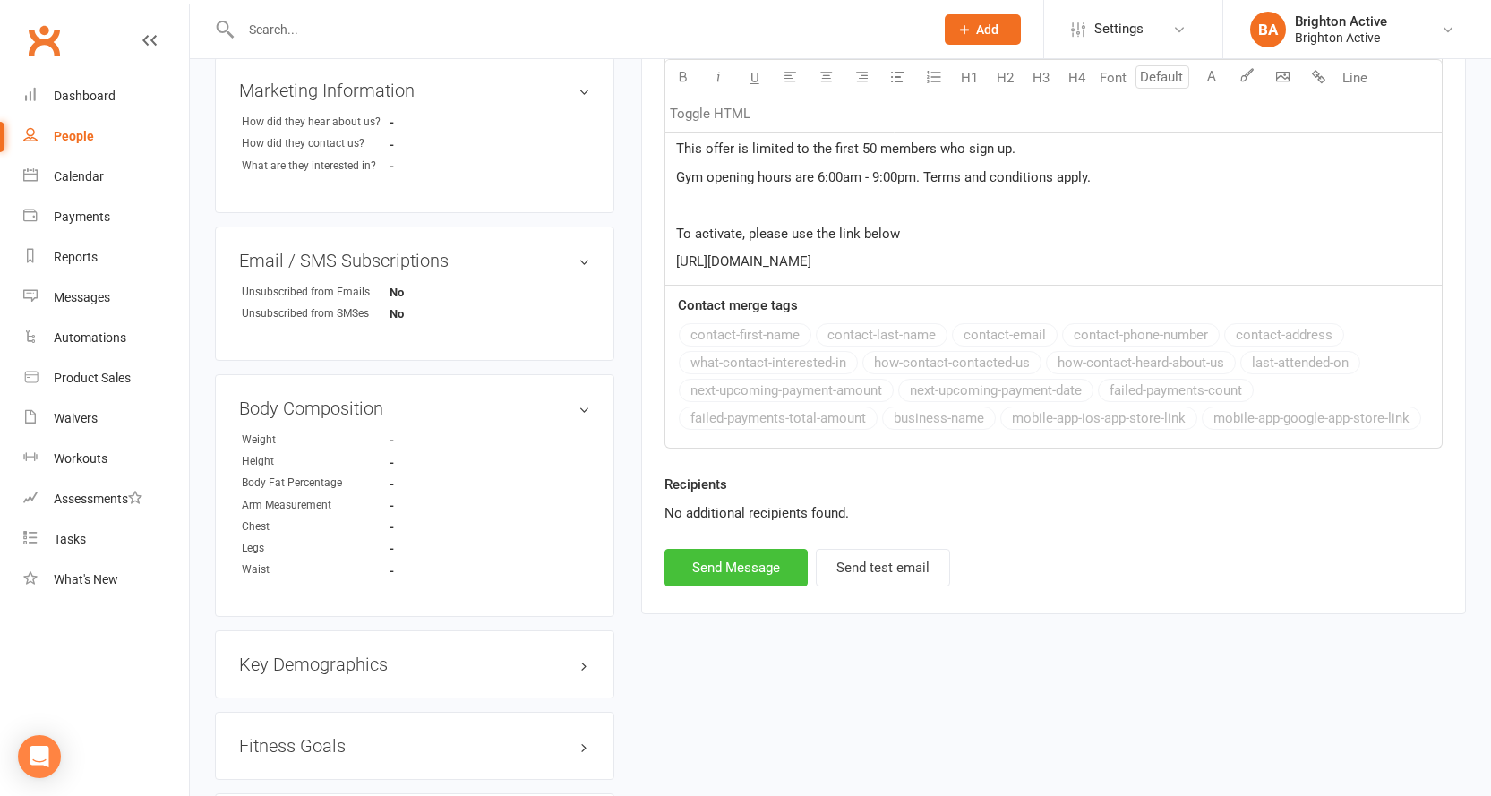
click at [768, 571] on button "Send Message" at bounding box center [736, 568] width 143 height 38
select select
select select "0"
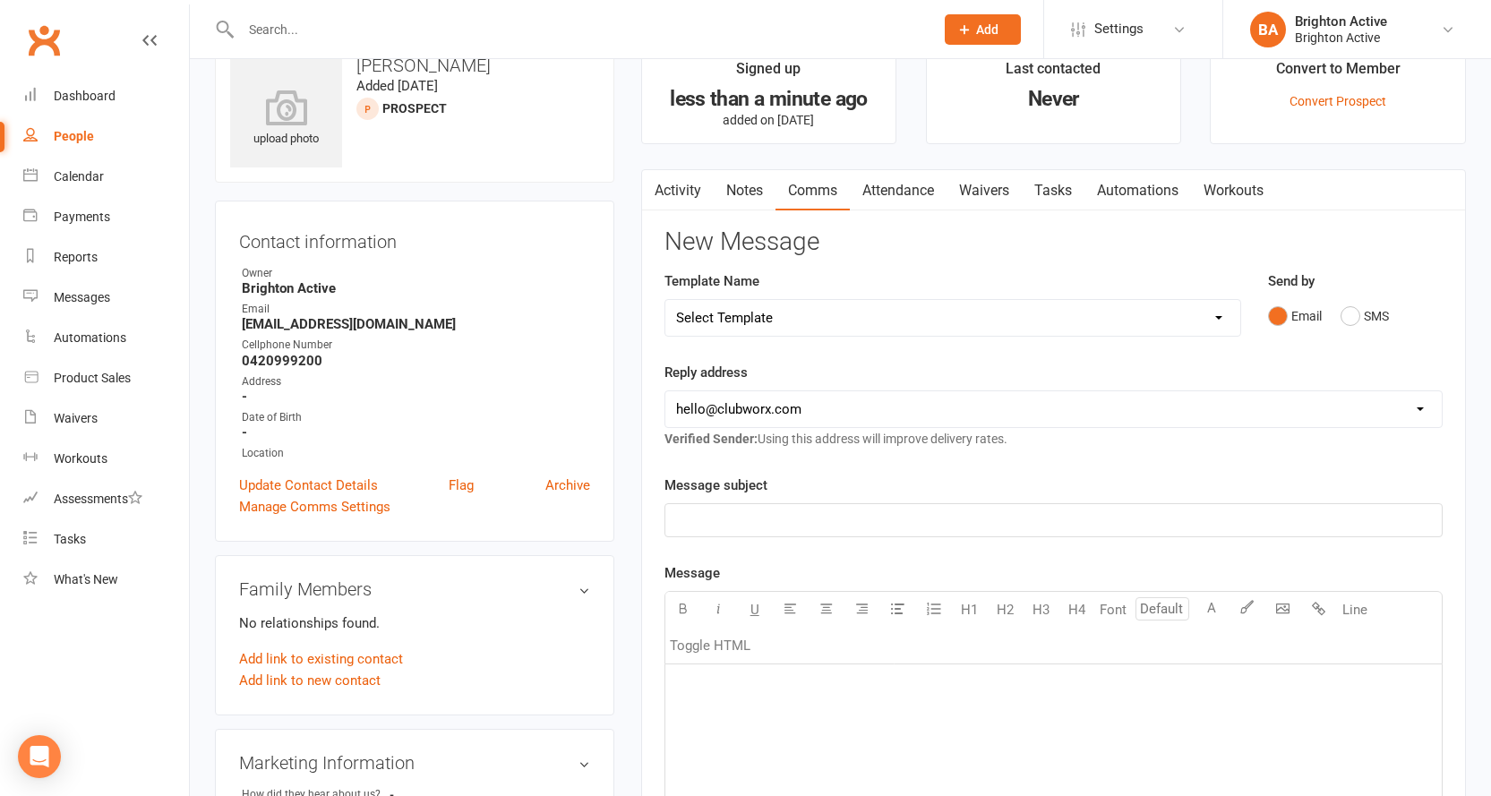
scroll to position [0, 0]
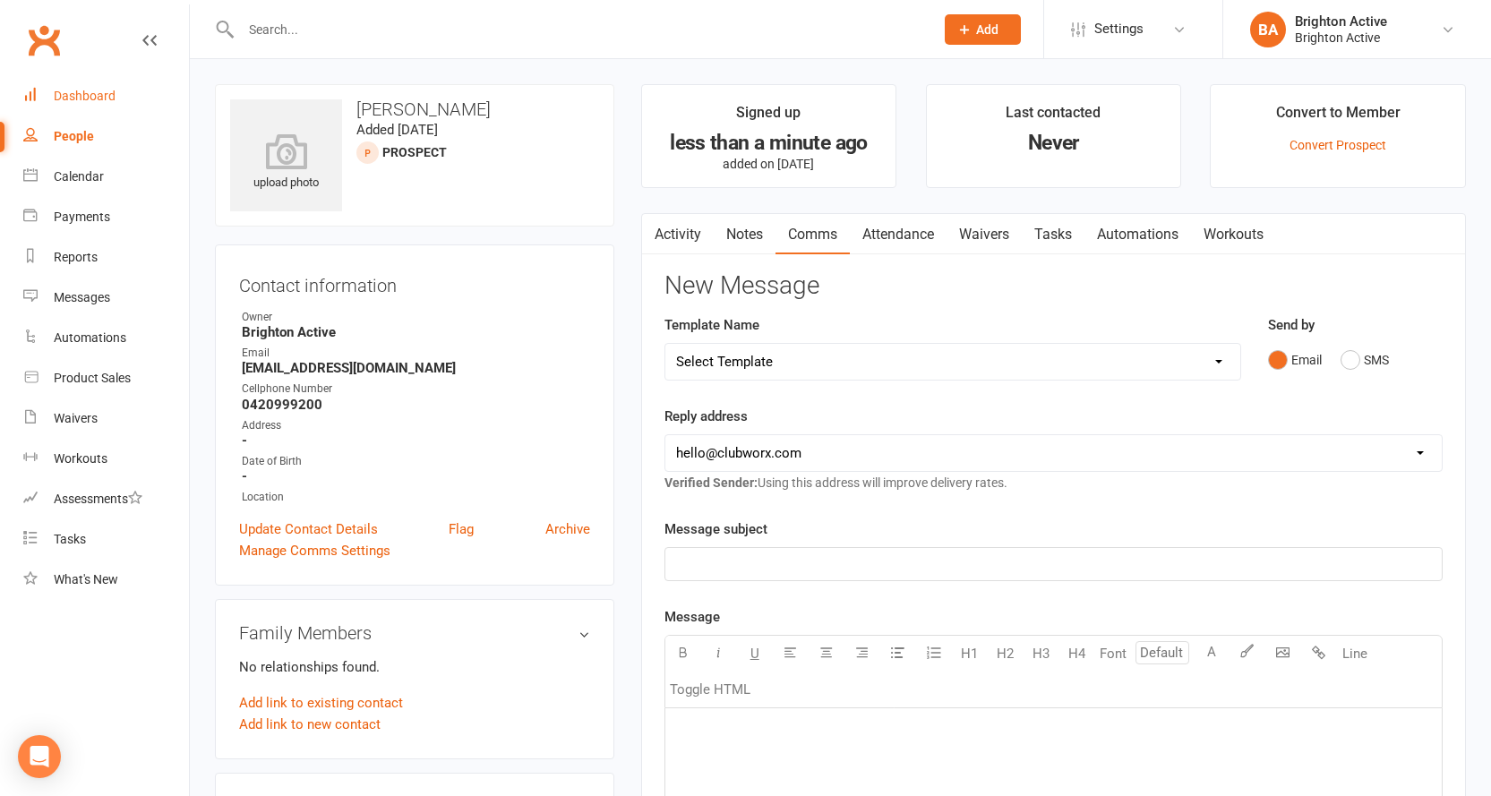
click at [99, 89] on div "Dashboard" at bounding box center [85, 96] width 62 height 14
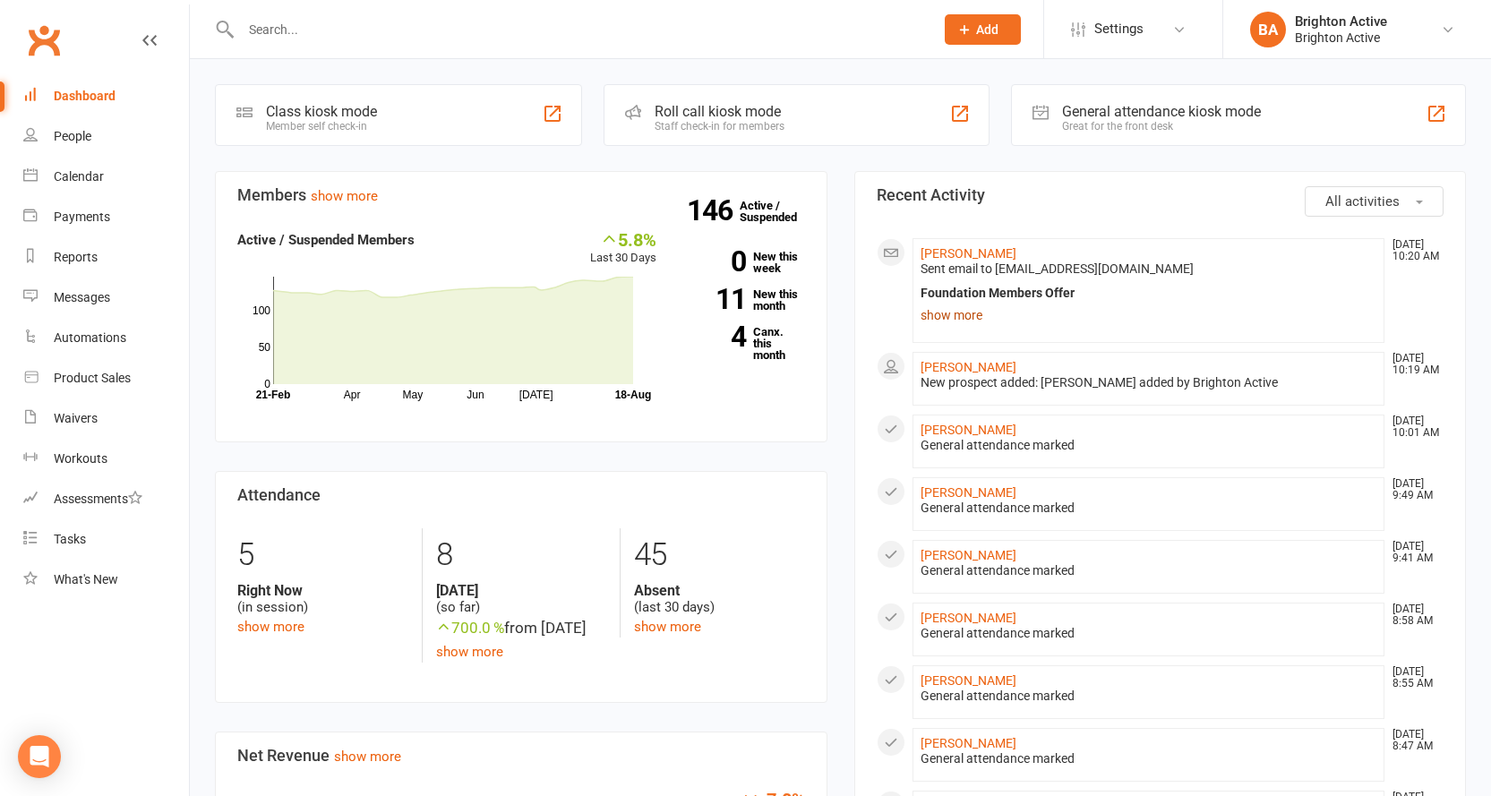
click at [948, 318] on link "show more" at bounding box center [1149, 315] width 457 height 25
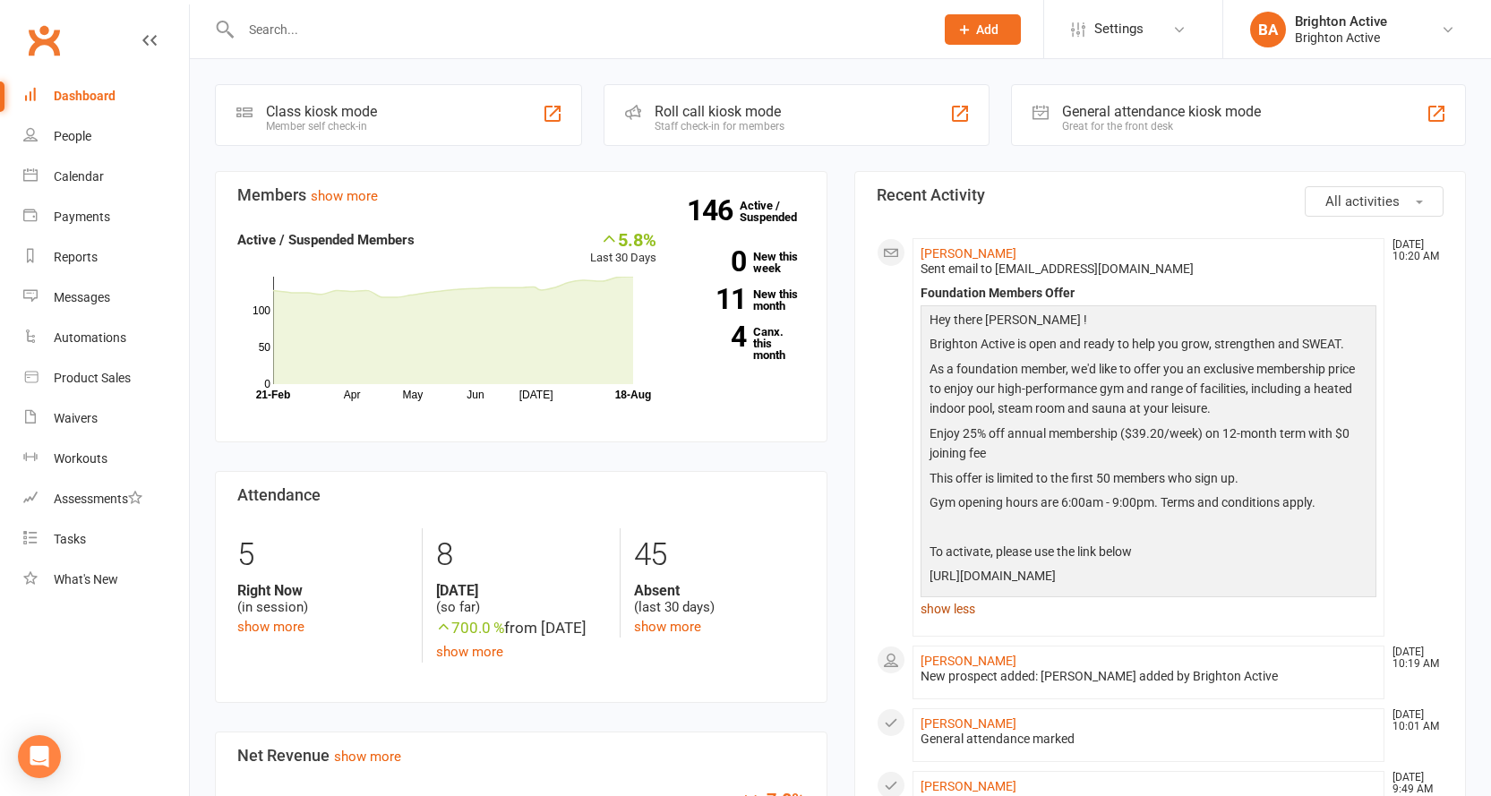
click at [928, 614] on link "show less" at bounding box center [1149, 608] width 457 height 25
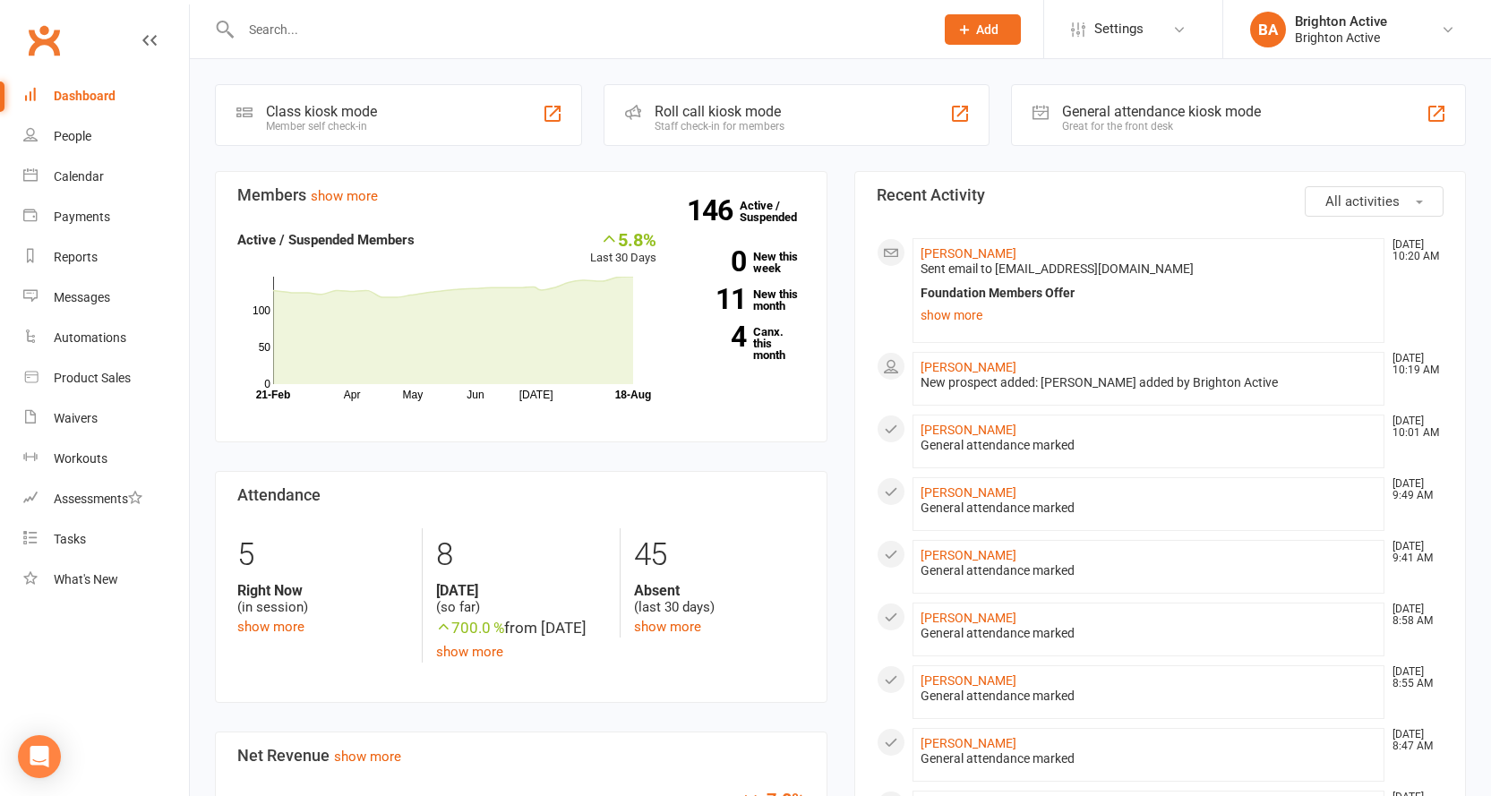
click at [82, 91] on div "Dashboard" at bounding box center [85, 96] width 62 height 14
click at [1117, 126] on div "Great for the front desk" at bounding box center [1161, 126] width 199 height 13
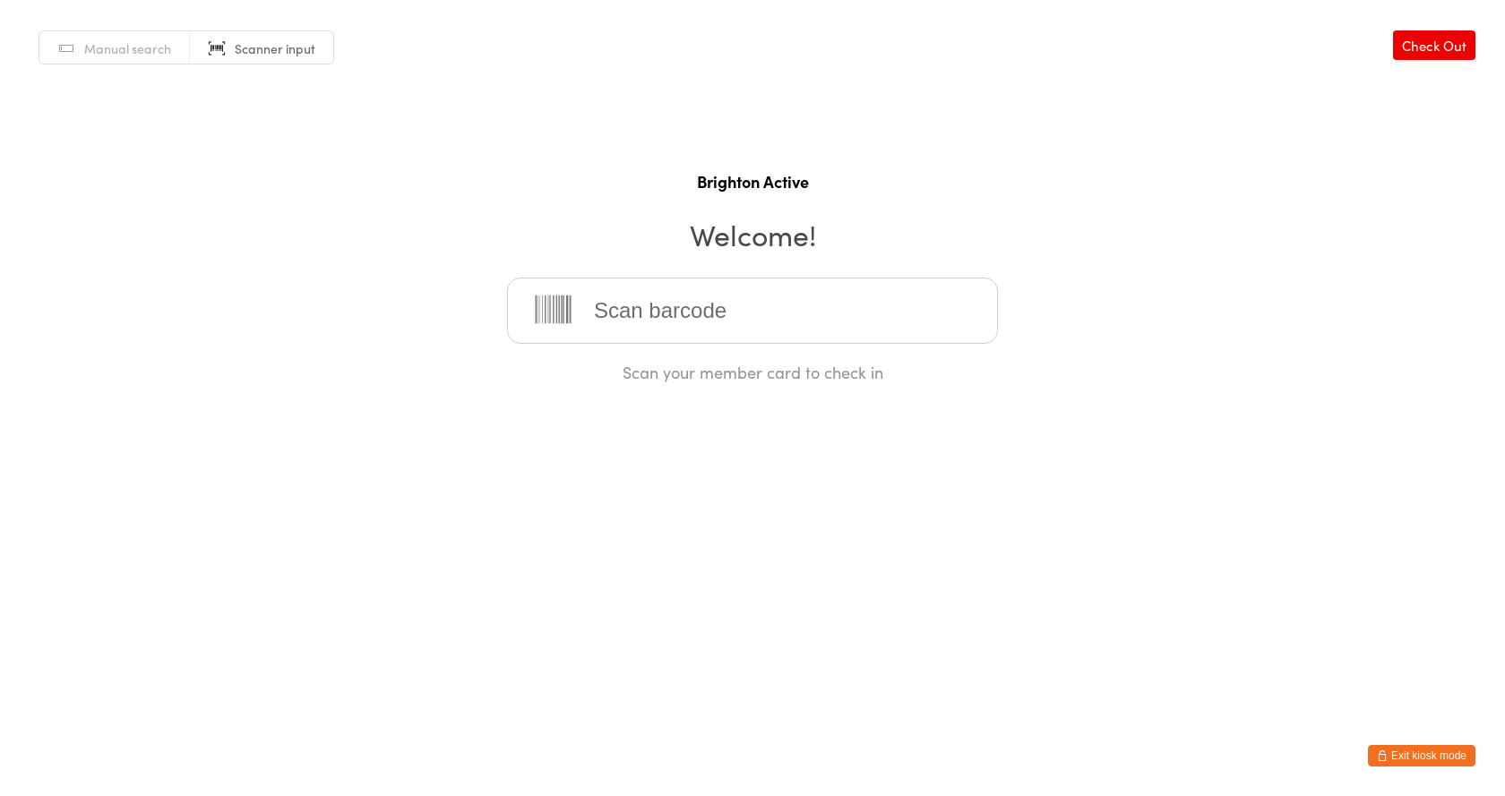
click at [667, 317] on input "search" at bounding box center [752, 311] width 491 height 66
click at [693, 332] on input "search" at bounding box center [752, 311] width 491 height 66
drag, startPoint x: 635, startPoint y: 313, endPoint x: 644, endPoint y: 290, distance: 24.9
click at [635, 313] on input "search" at bounding box center [752, 311] width 491 height 66
click at [665, 311] on input "search" at bounding box center [752, 311] width 491 height 66
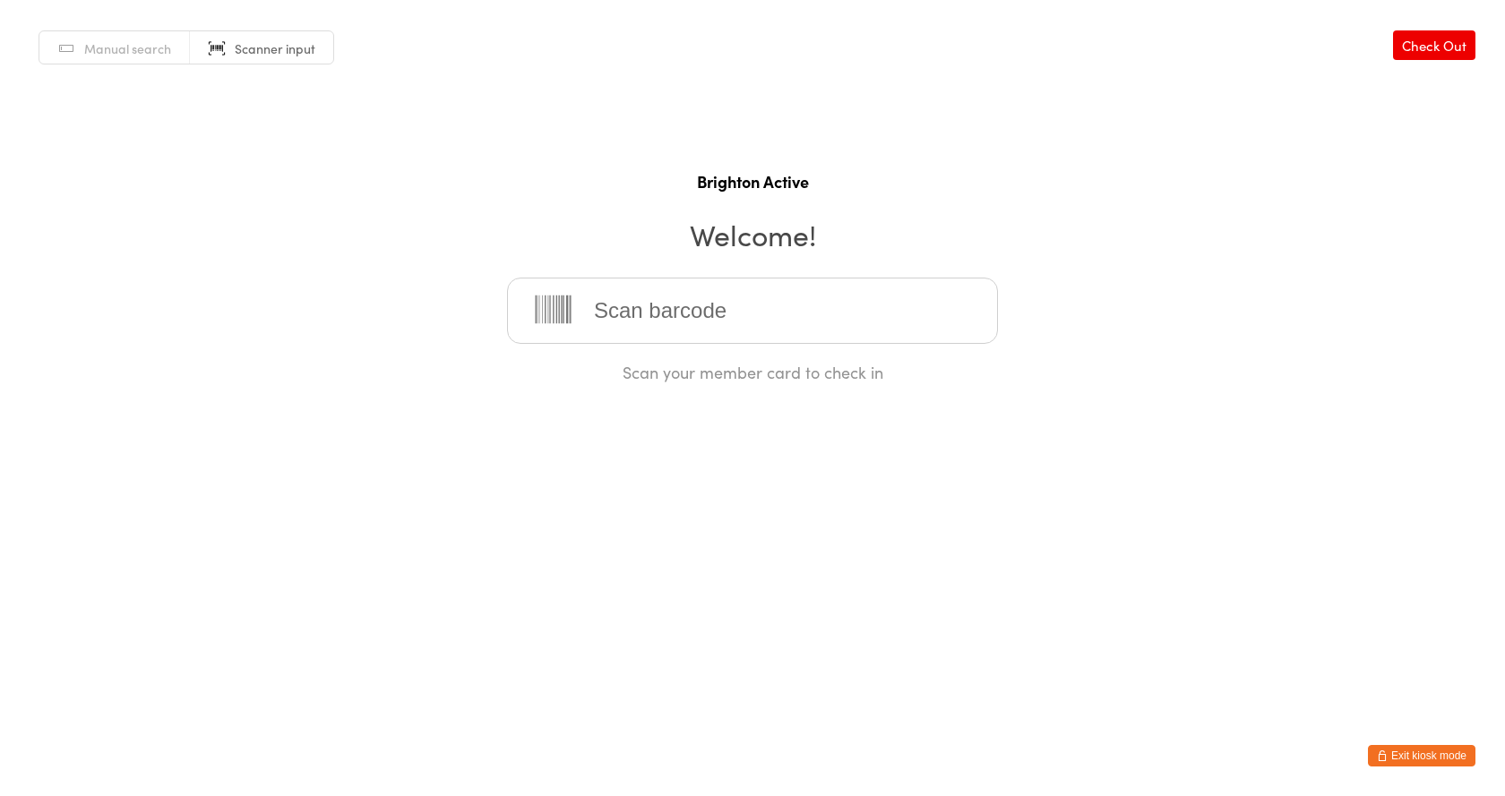
click at [665, 327] on input "search" at bounding box center [752, 311] width 491 height 66
click at [665, 313] on input "search" at bounding box center [752, 311] width 491 height 66
click at [649, 334] on input "search" at bounding box center [752, 311] width 491 height 66
click at [564, 294] on icon at bounding box center [552, 311] width 47 height 36
click at [122, 56] on span "Manual search" at bounding box center [127, 48] width 87 height 18
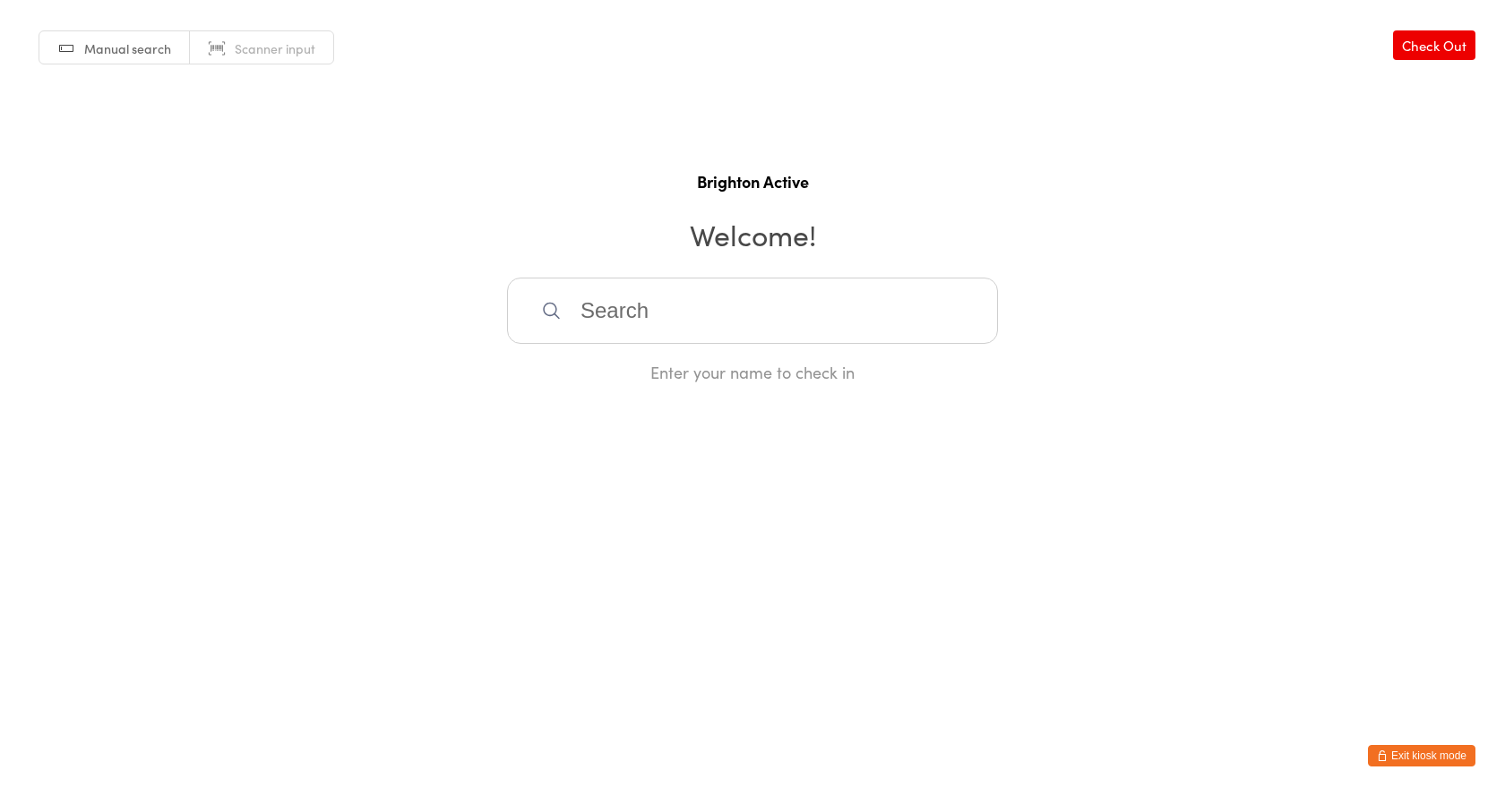
click at [637, 313] on input "search" at bounding box center [752, 311] width 491 height 66
type input "teeg"
click at [649, 370] on div "Teegan Haze" at bounding box center [752, 368] width 459 height 24
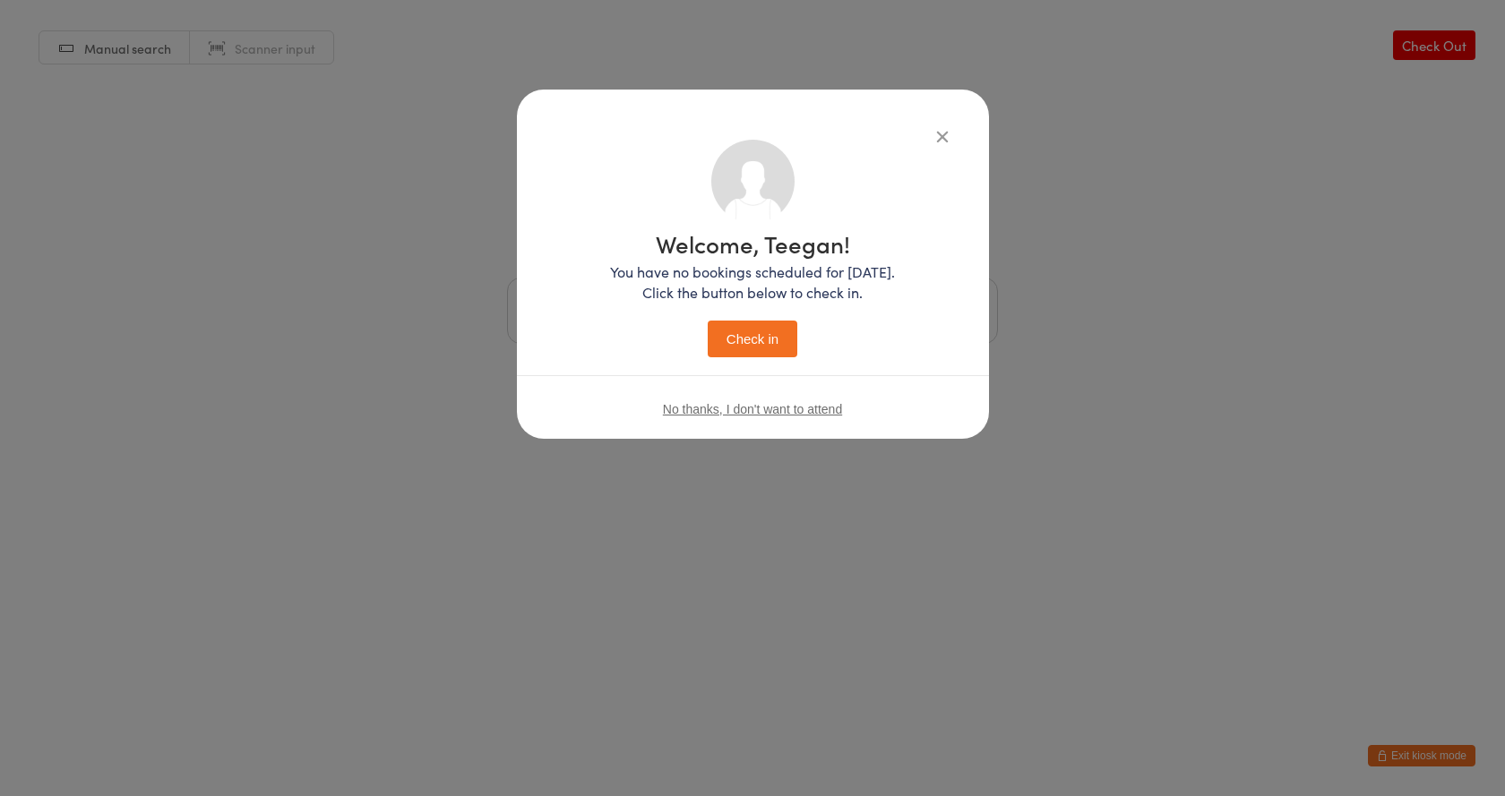
click at [759, 330] on button "Check in" at bounding box center [753, 339] width 90 height 37
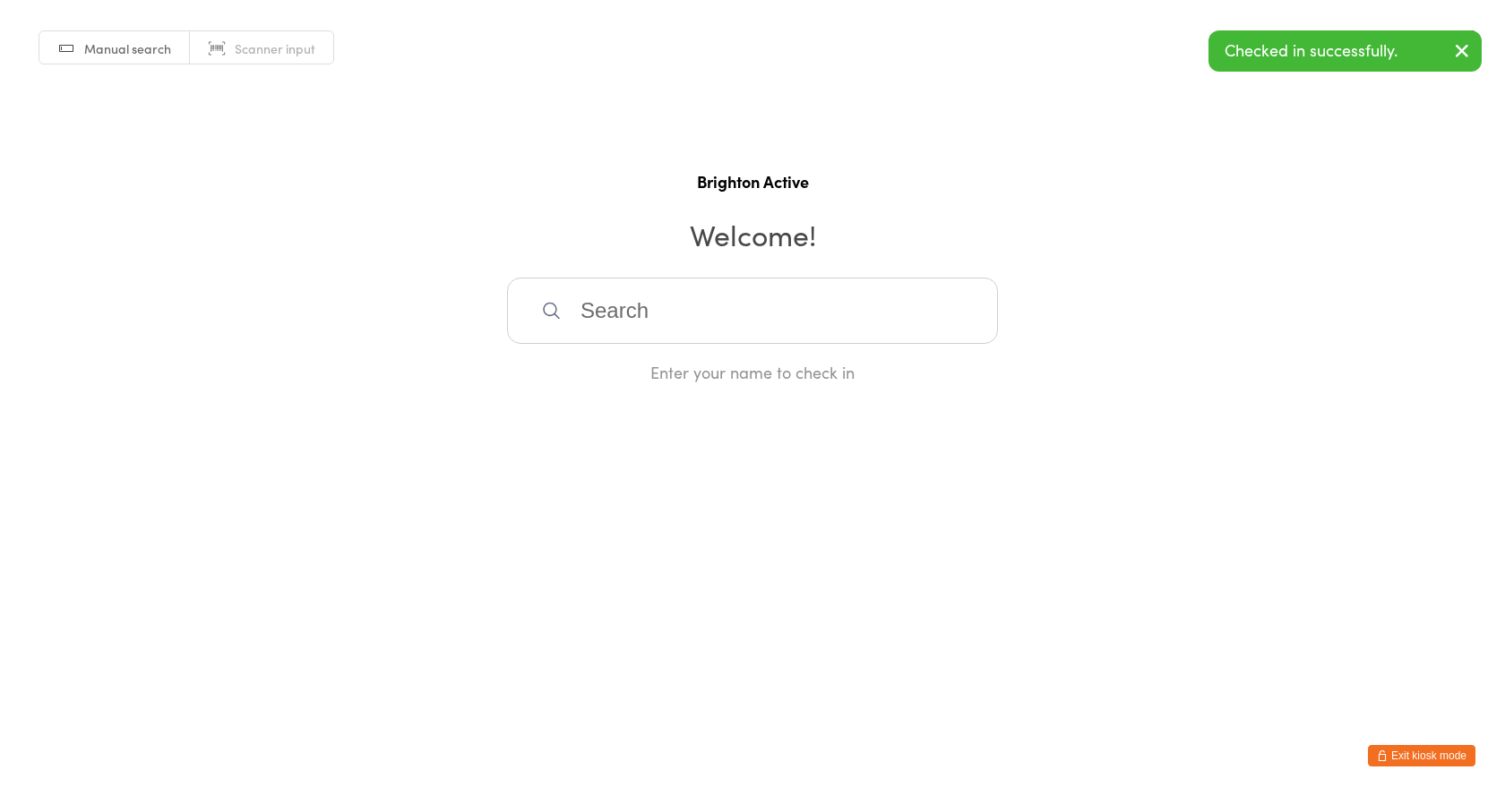
click at [1437, 755] on button "Exit kiosk mode" at bounding box center [1421, 755] width 107 height 21
